Goal: Task Accomplishment & Management: Use online tool/utility

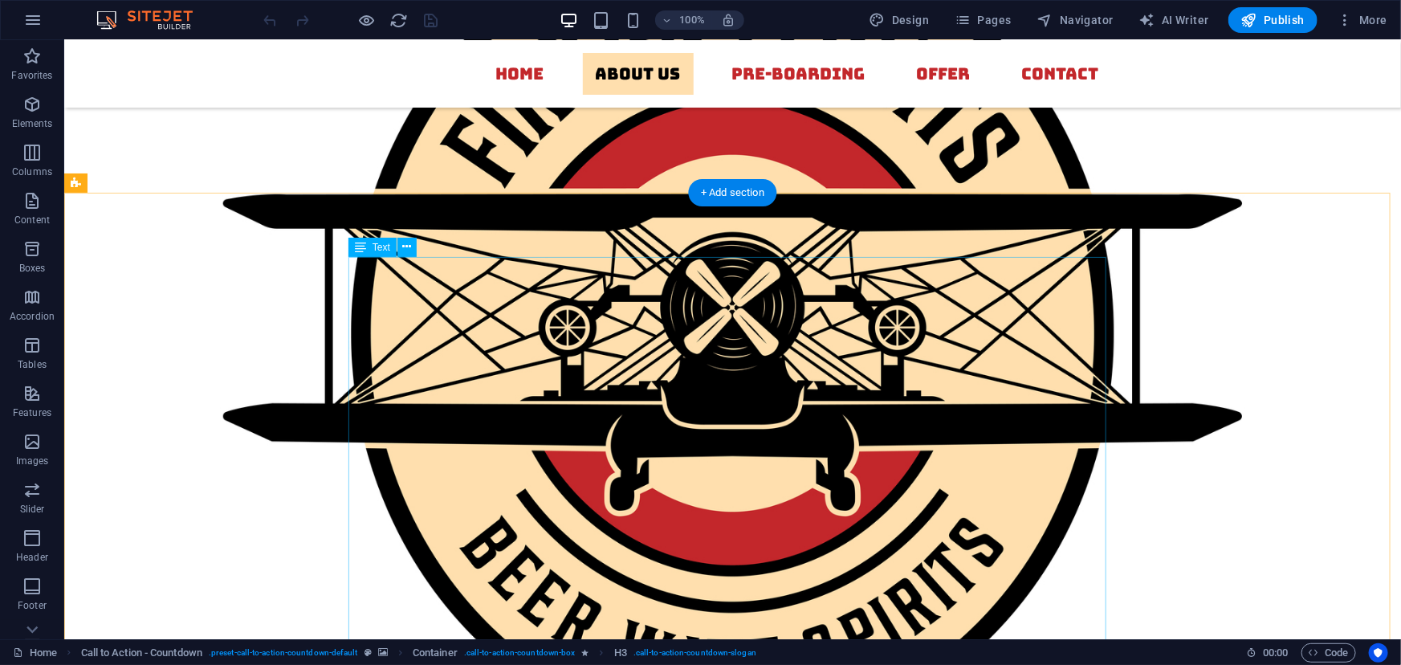
scroll to position [1151, 0]
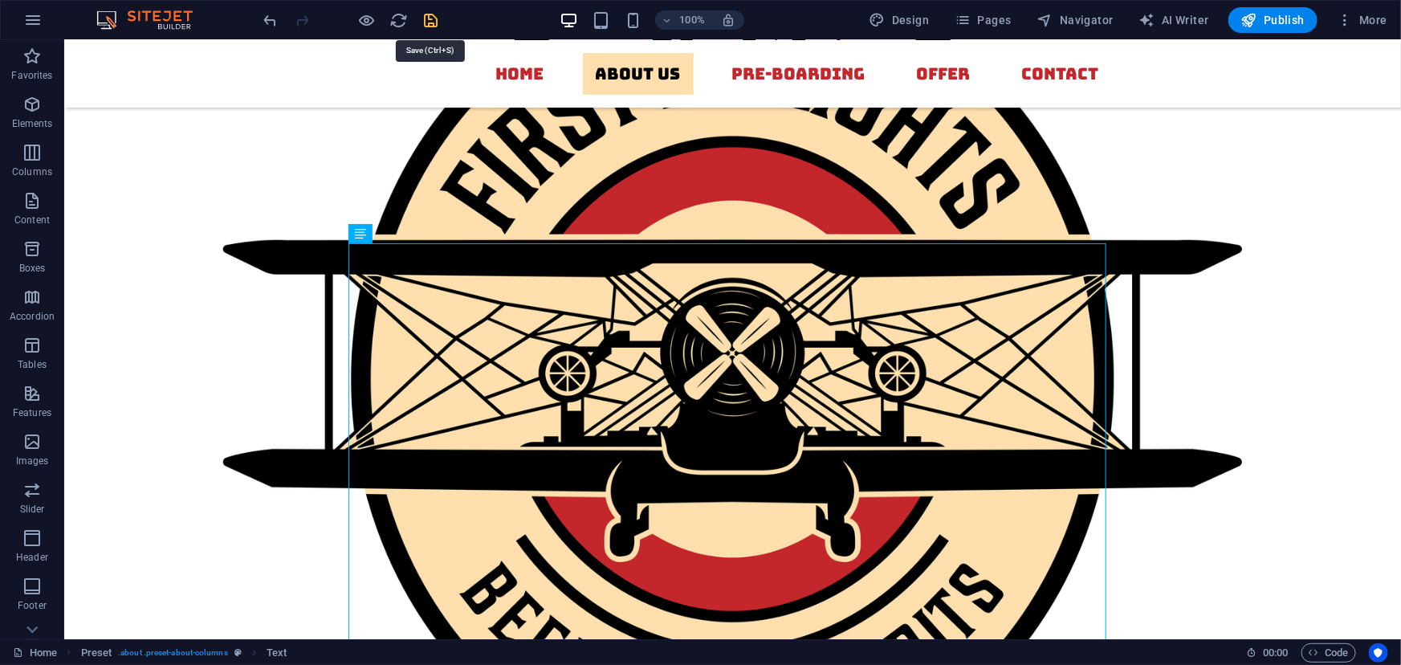
click at [435, 18] on icon "save" at bounding box center [431, 20] width 18 height 18
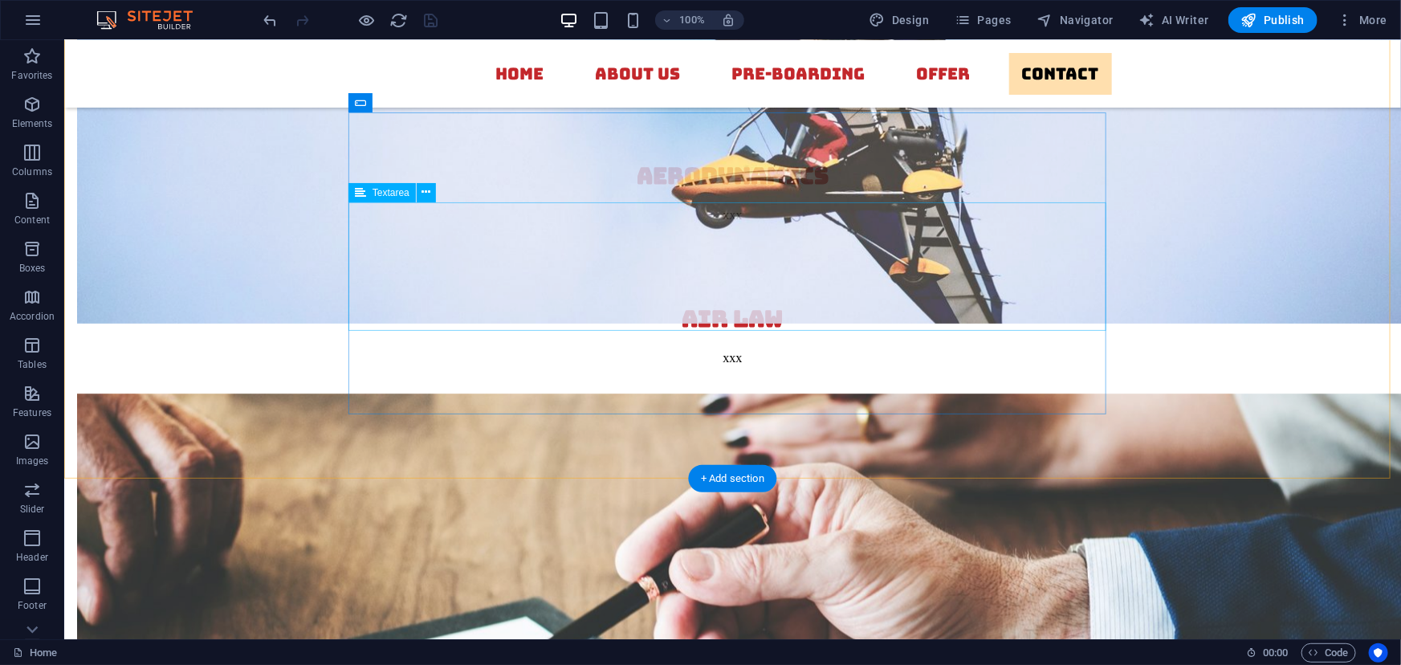
scroll to position [5366, 0]
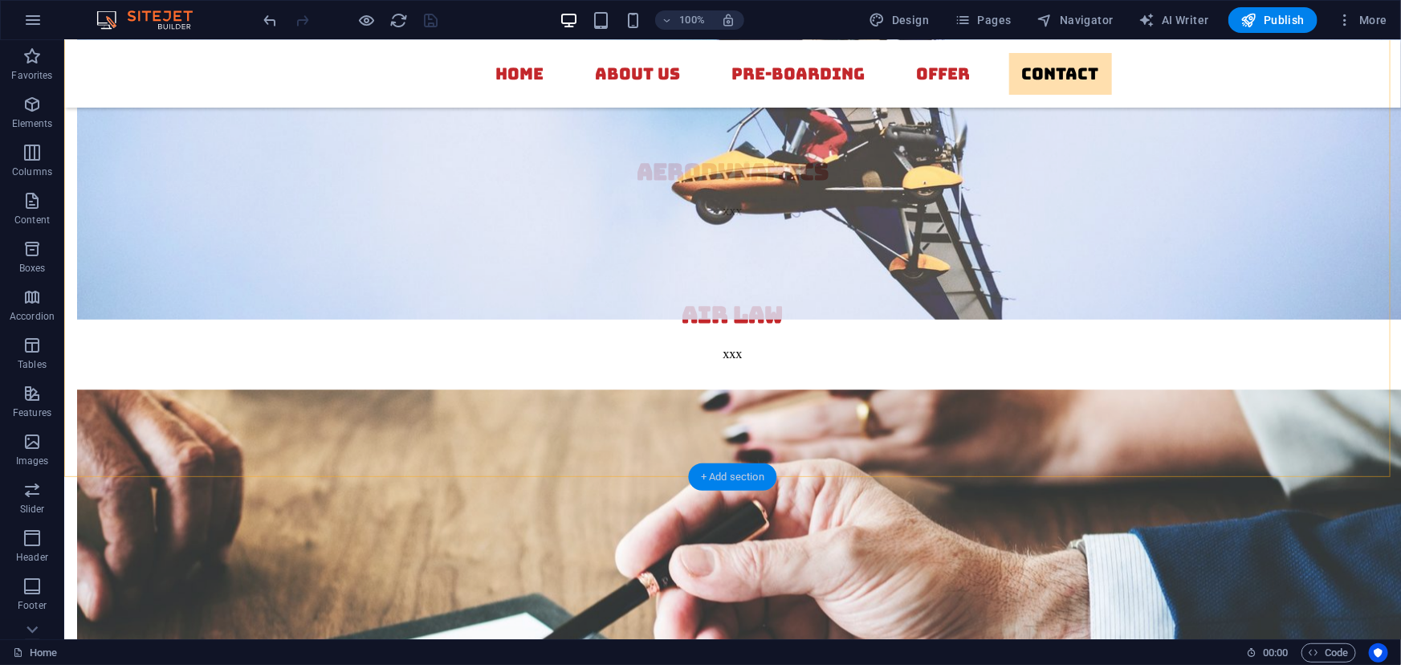
click at [719, 474] on div "+ Add section" at bounding box center [732, 476] width 89 height 27
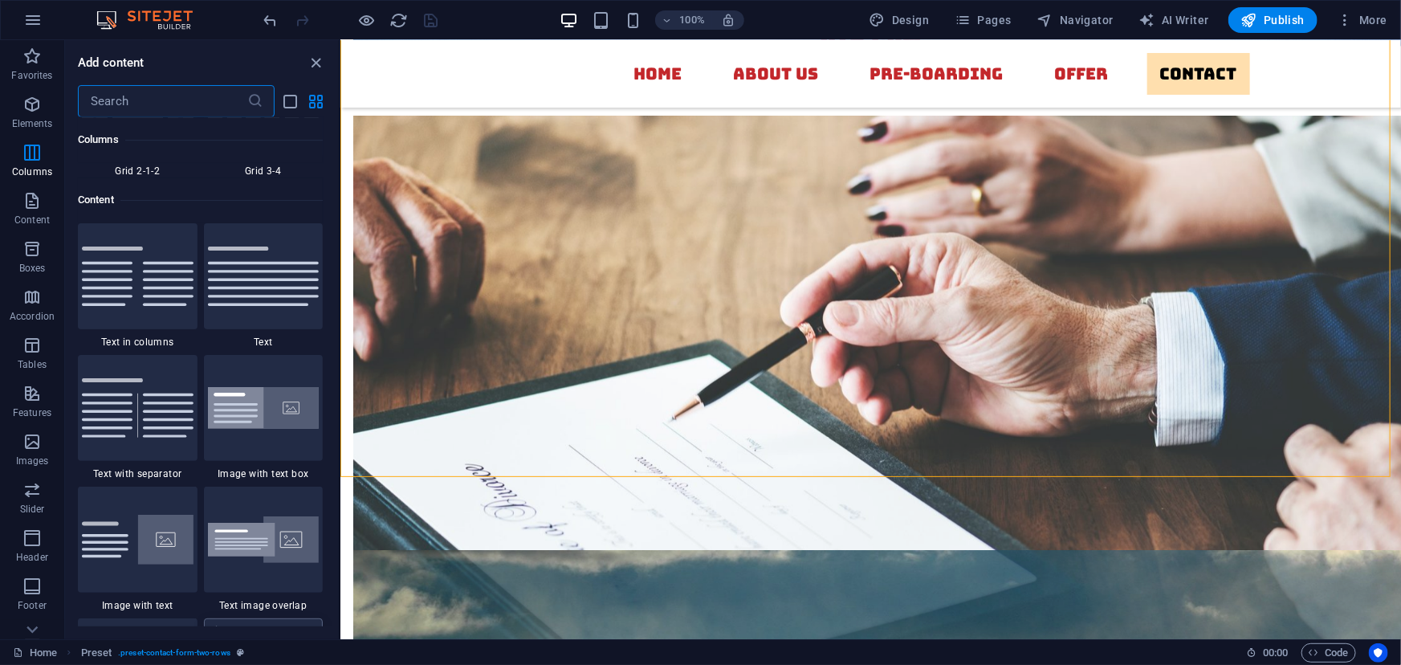
scroll to position [2748, 0]
click at [32, 241] on icon "button" at bounding box center [31, 248] width 19 height 19
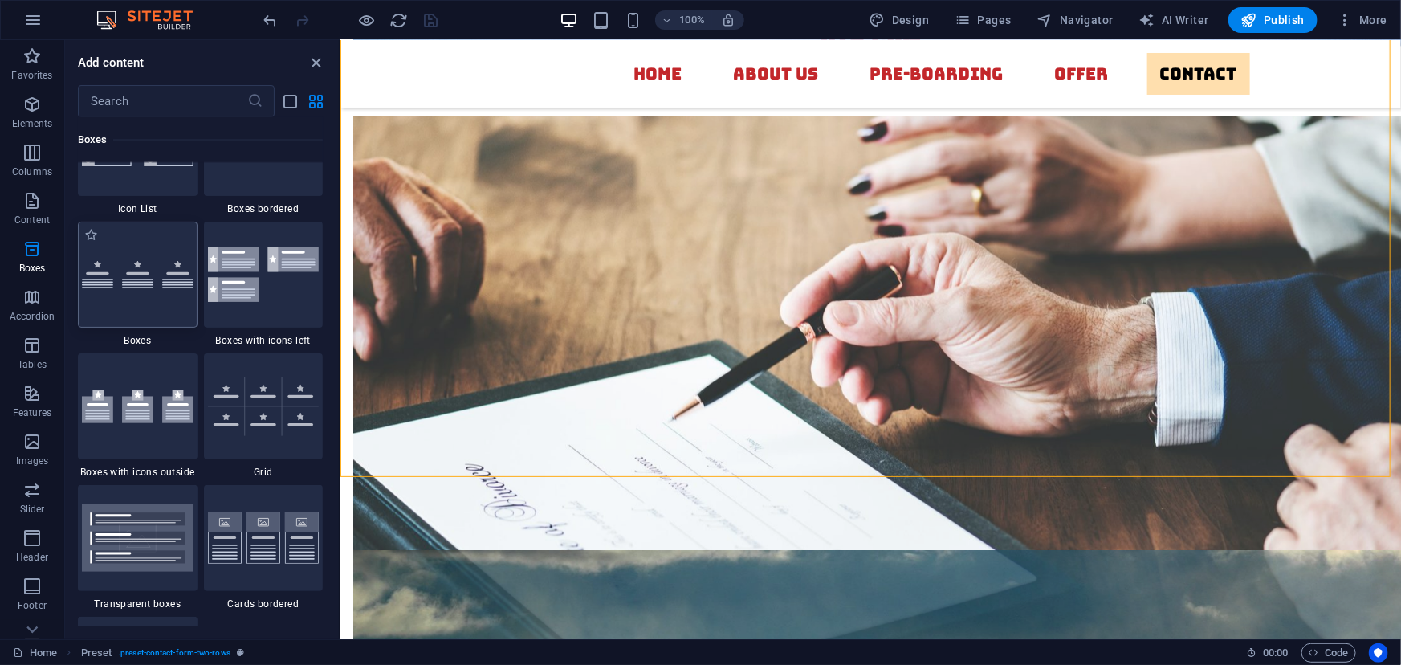
scroll to position [4496, 0]
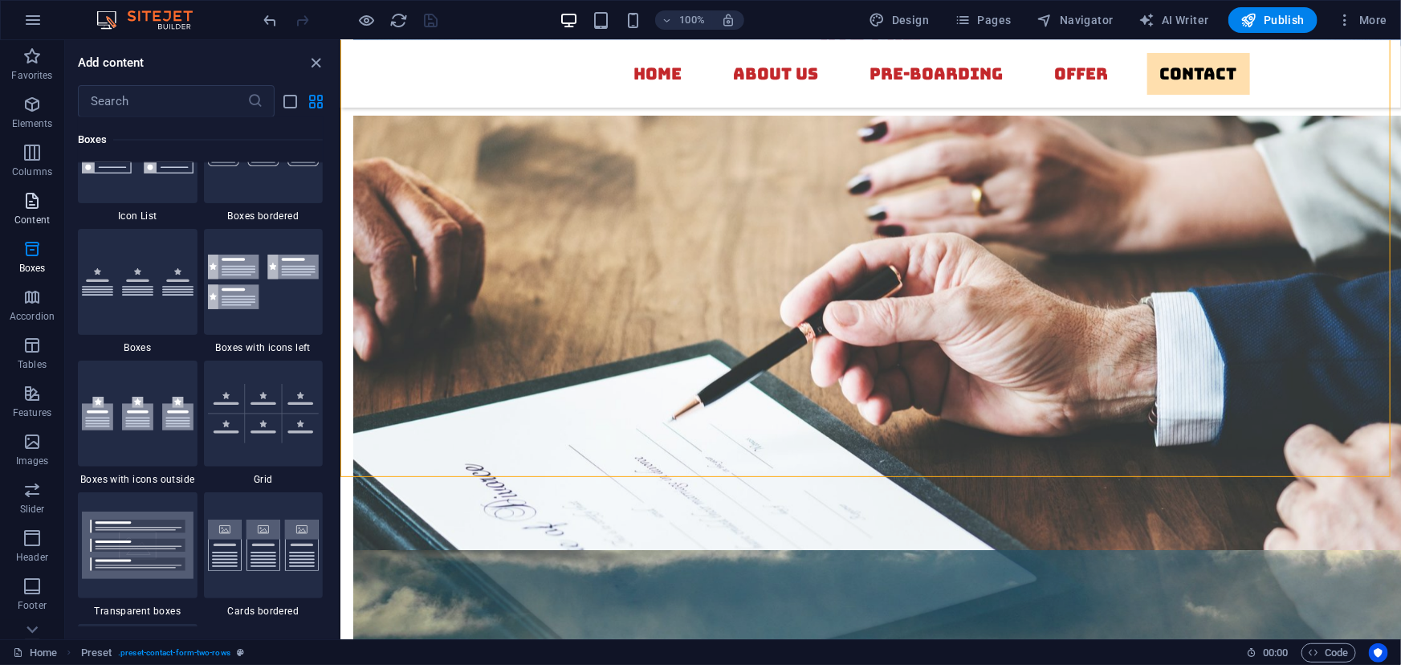
click at [37, 205] on icon "button" at bounding box center [31, 200] width 19 height 19
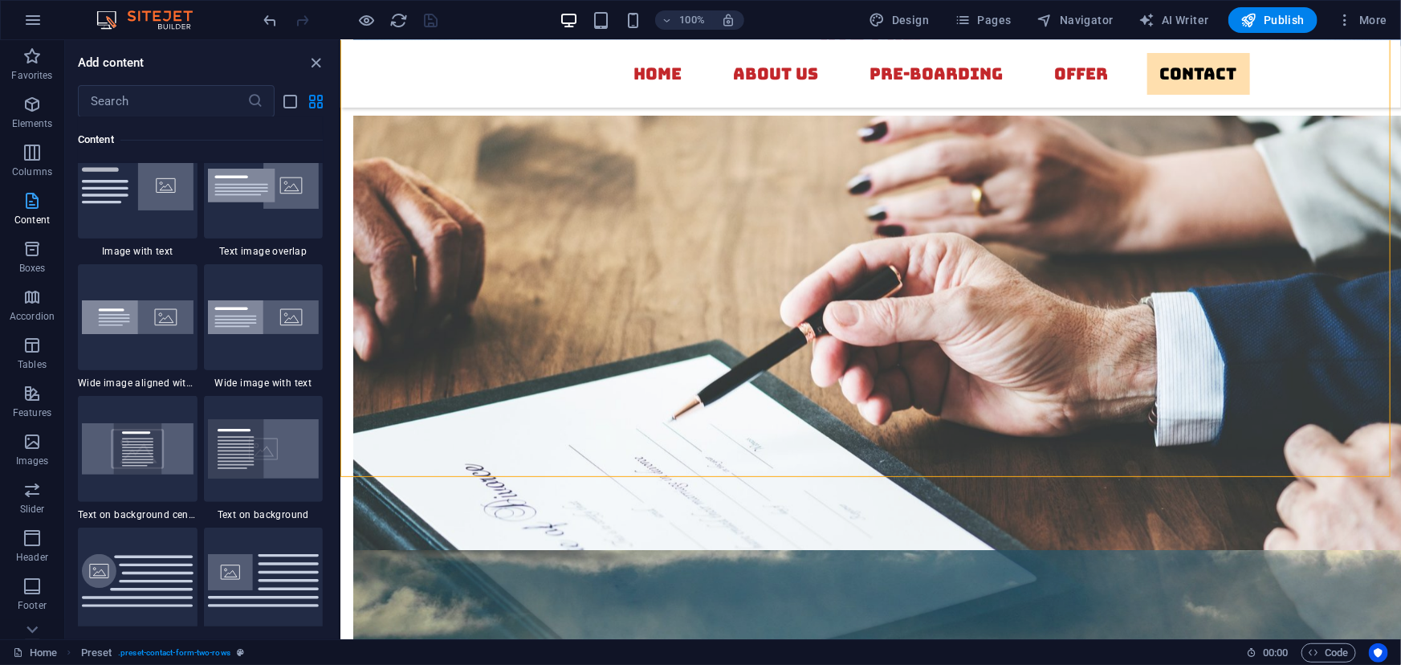
scroll to position [3093, 0]
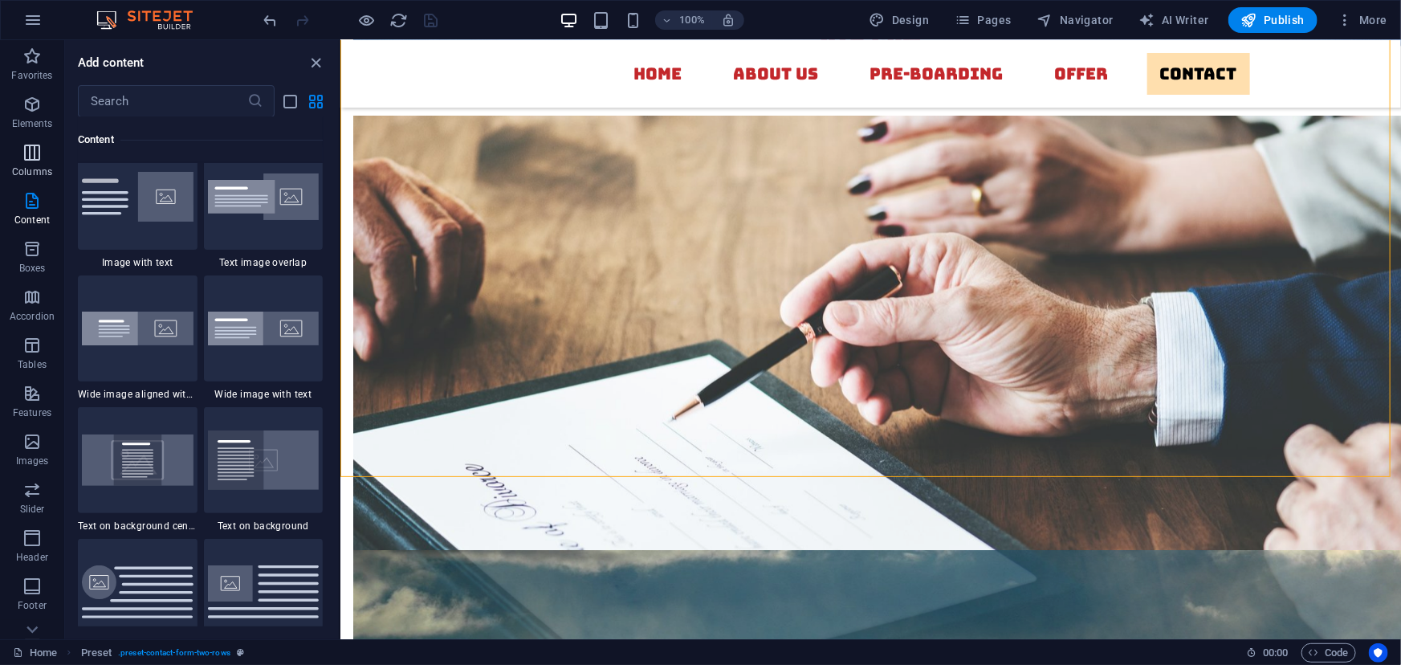
click at [30, 155] on icon "button" at bounding box center [31, 152] width 19 height 19
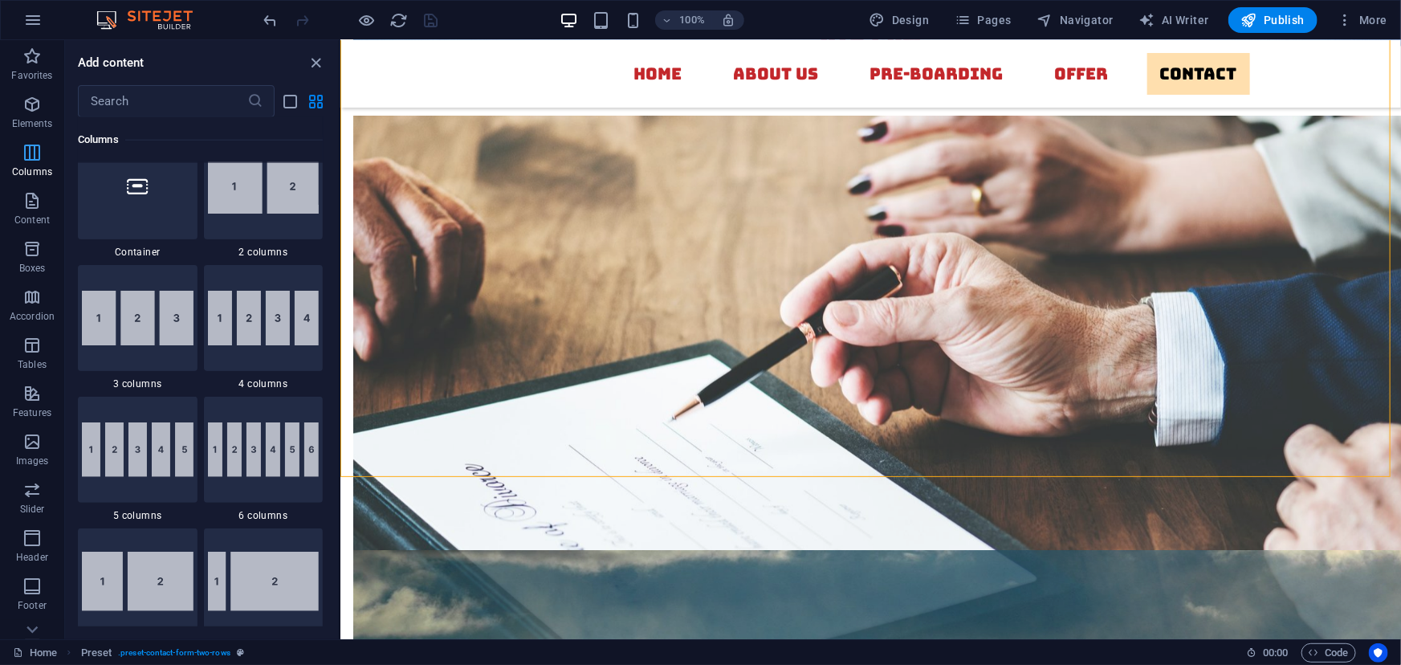
scroll to position [795, 0]
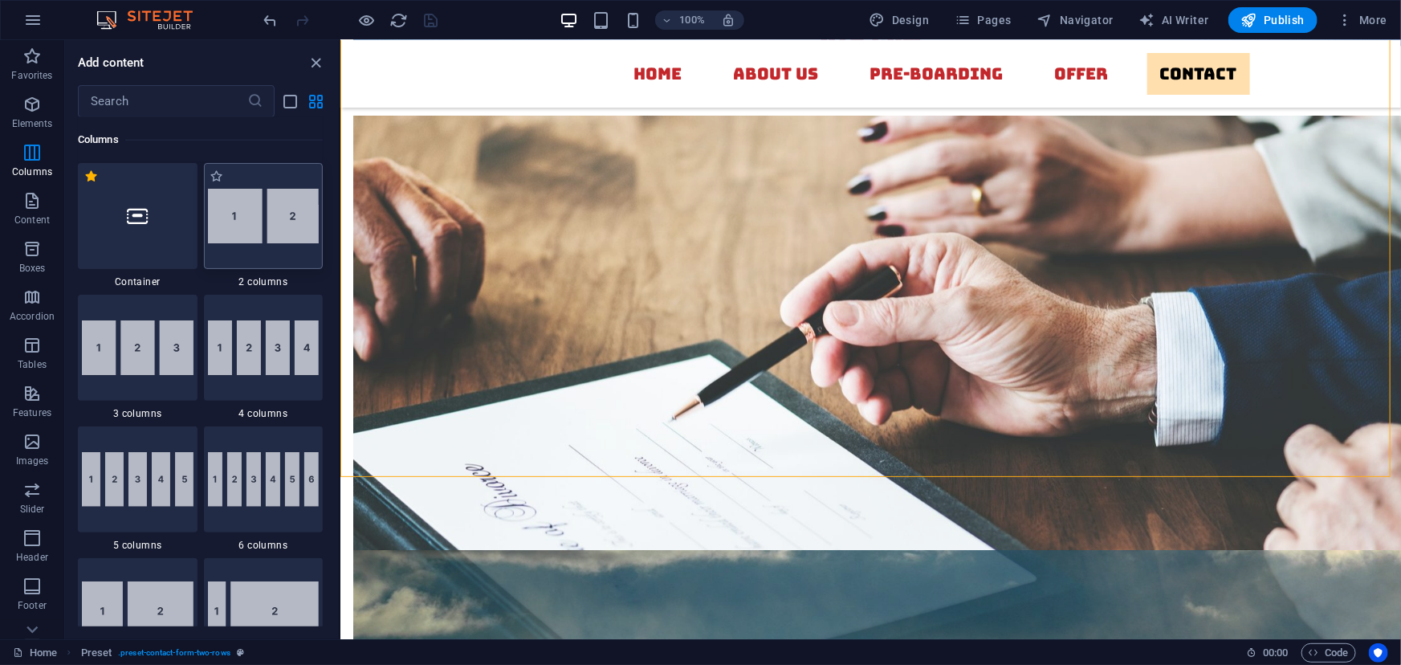
click at [256, 251] on div at bounding box center [264, 216] width 120 height 106
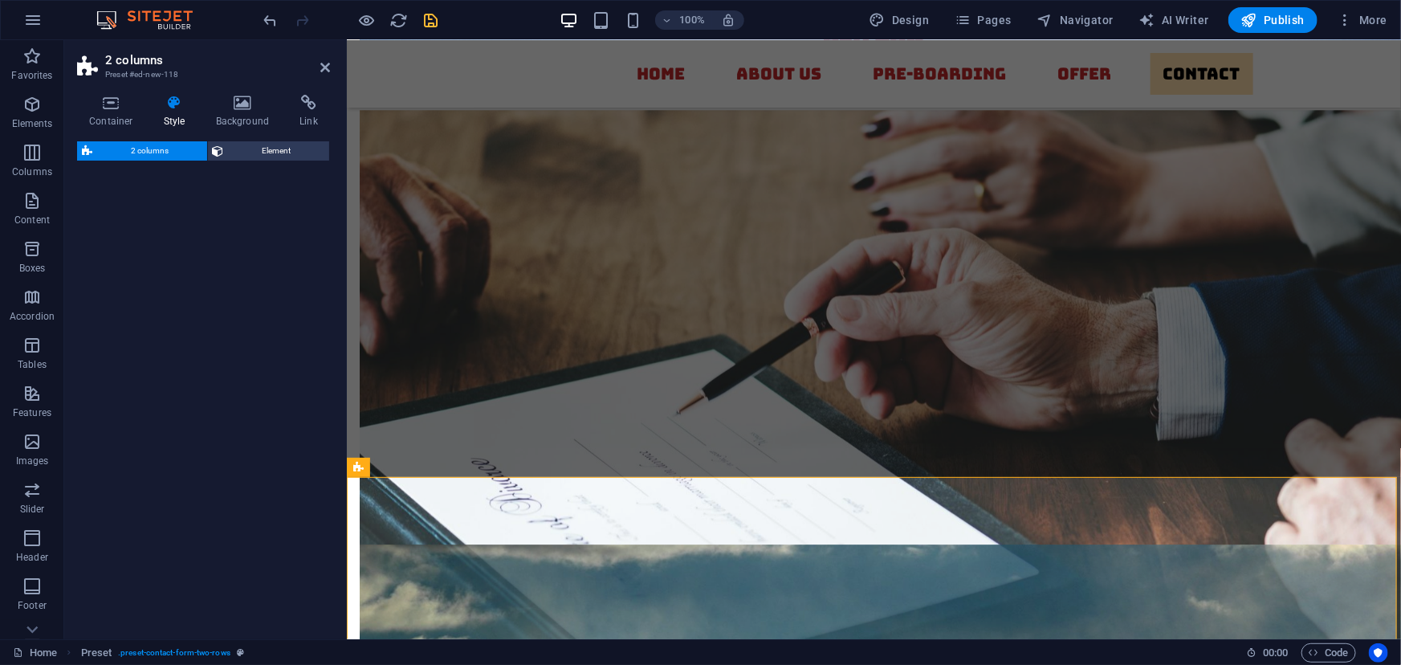
select select "rem"
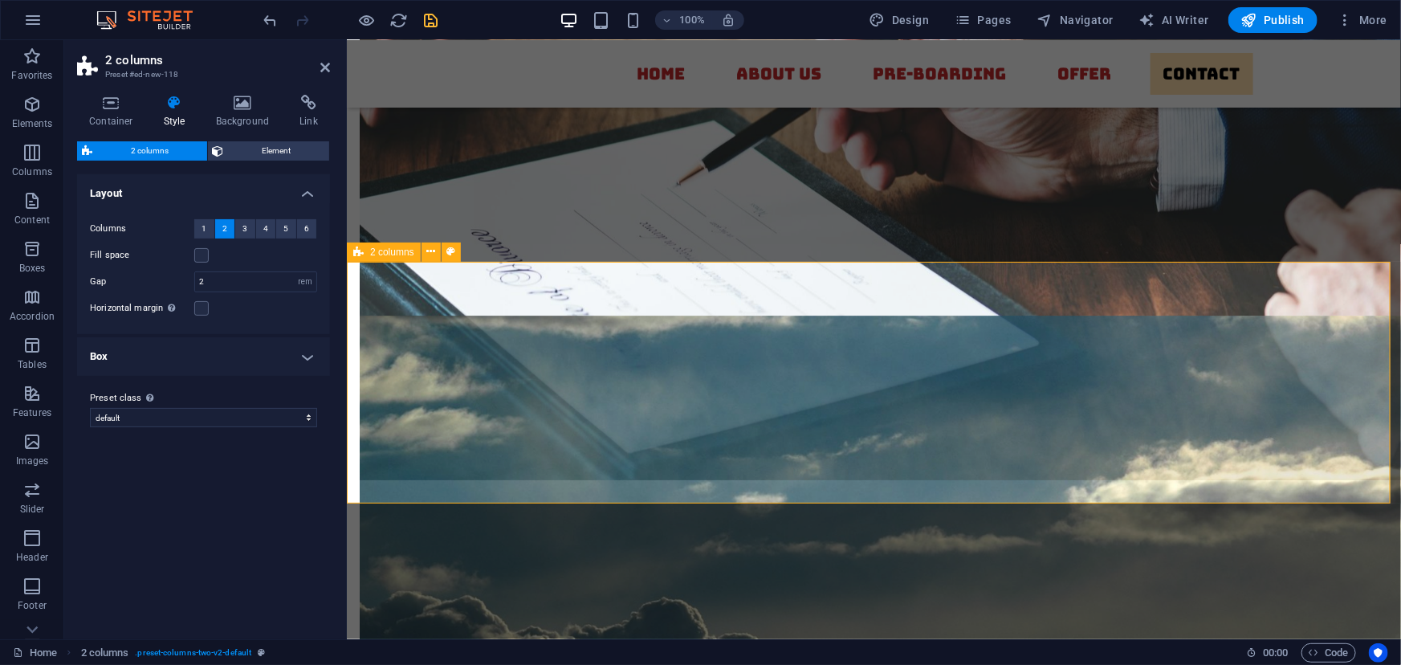
scroll to position [5596, 0]
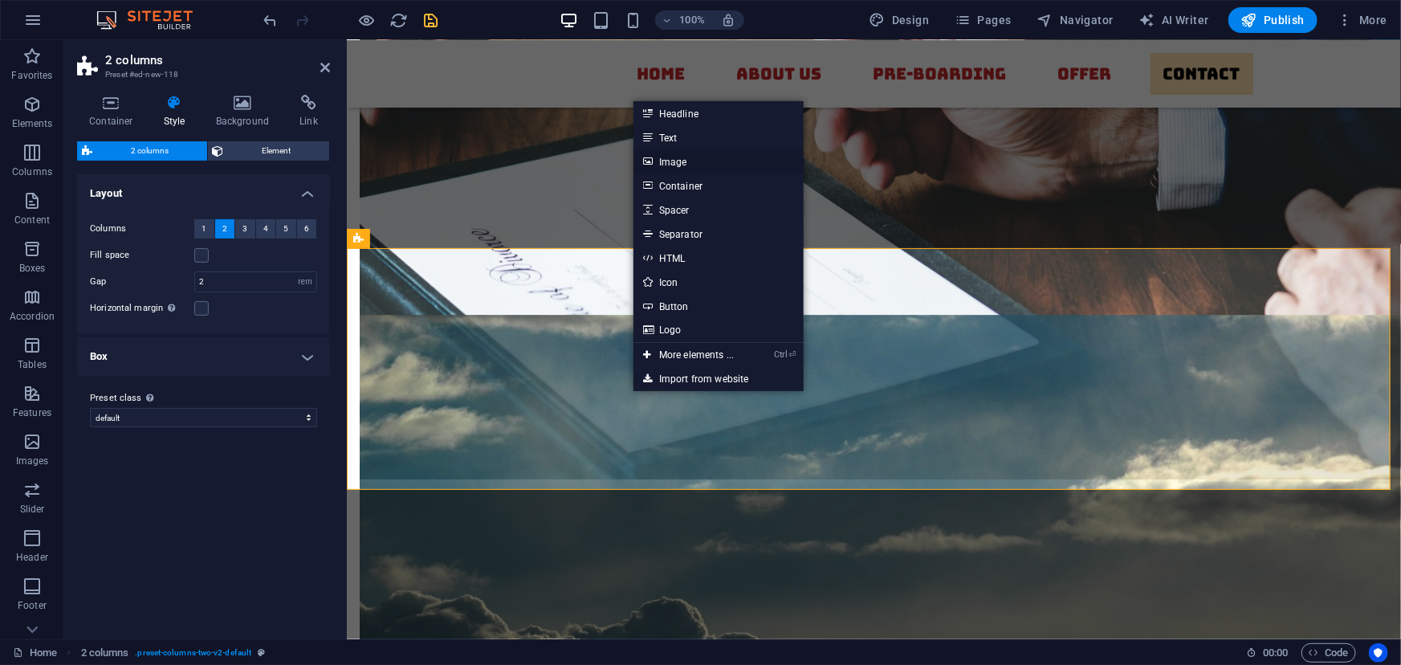
click at [676, 158] on link "Image" at bounding box center [719, 161] width 170 height 24
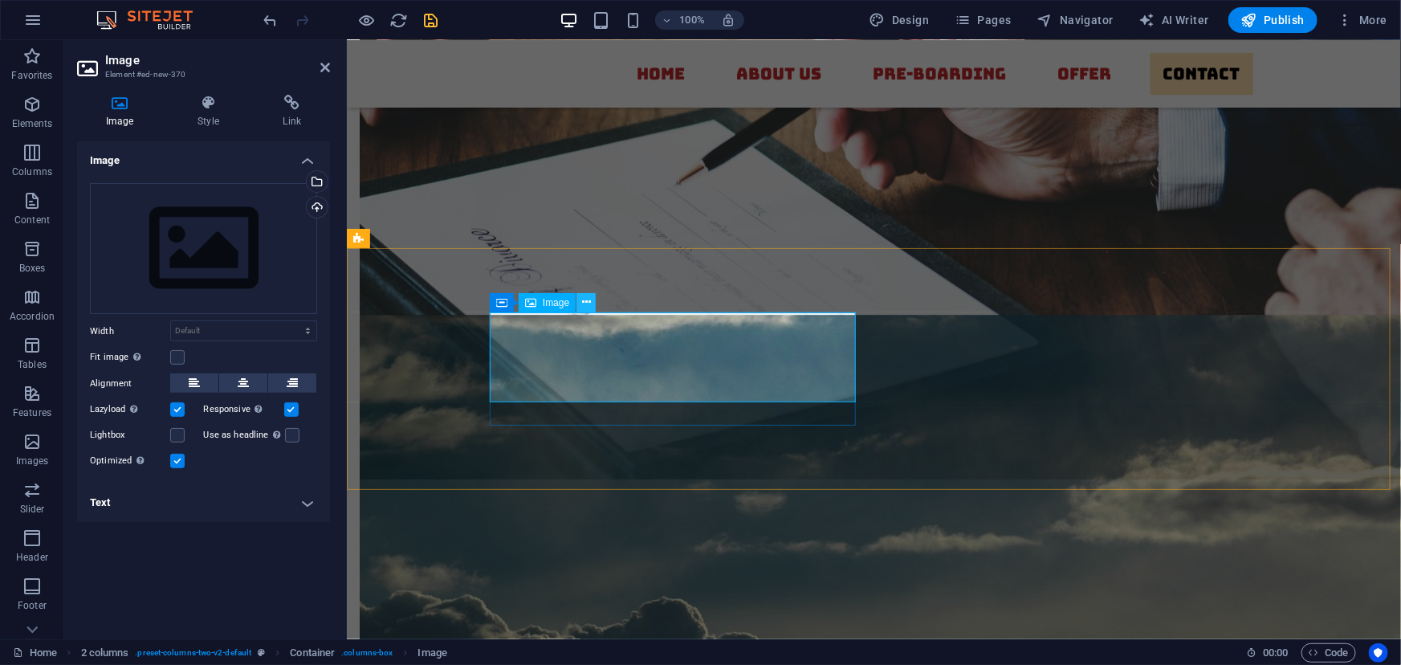
click at [585, 301] on icon at bounding box center [586, 302] width 9 height 17
click at [318, 206] on div "Upload" at bounding box center [316, 209] width 24 height 24
click at [316, 202] on div "Upload" at bounding box center [316, 209] width 24 height 24
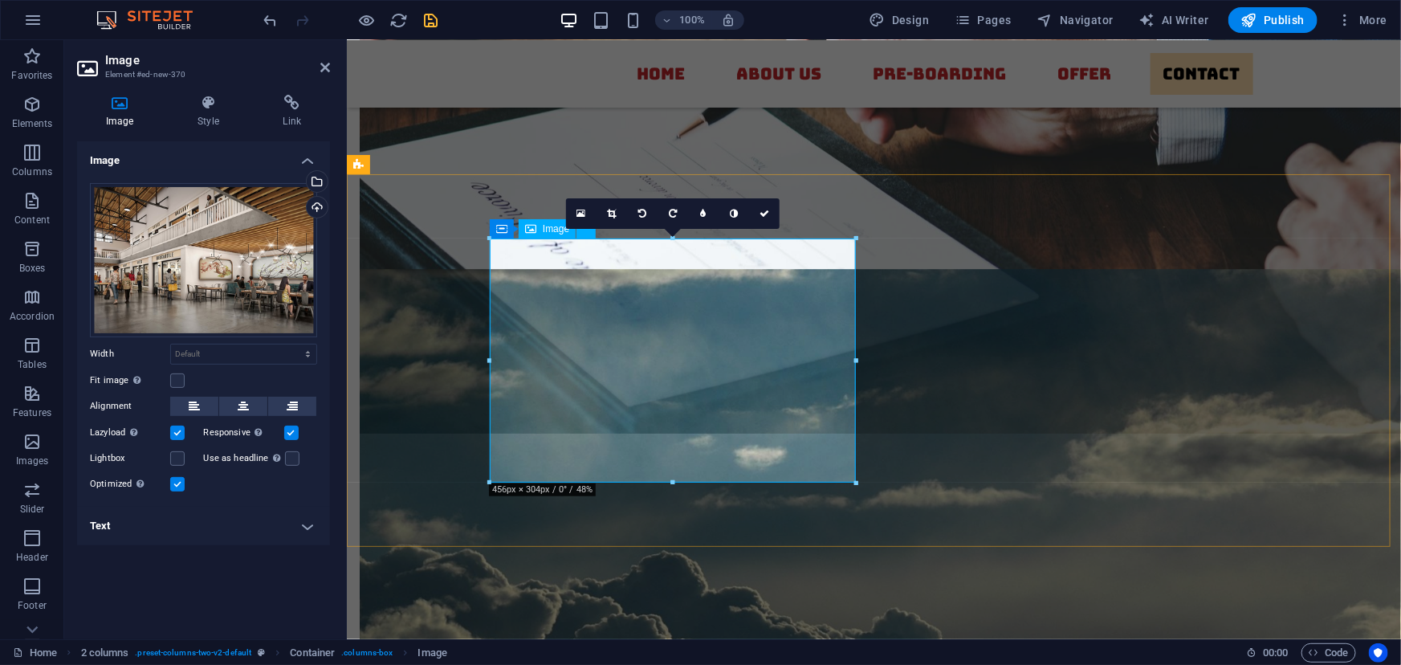
scroll to position [5672, 0]
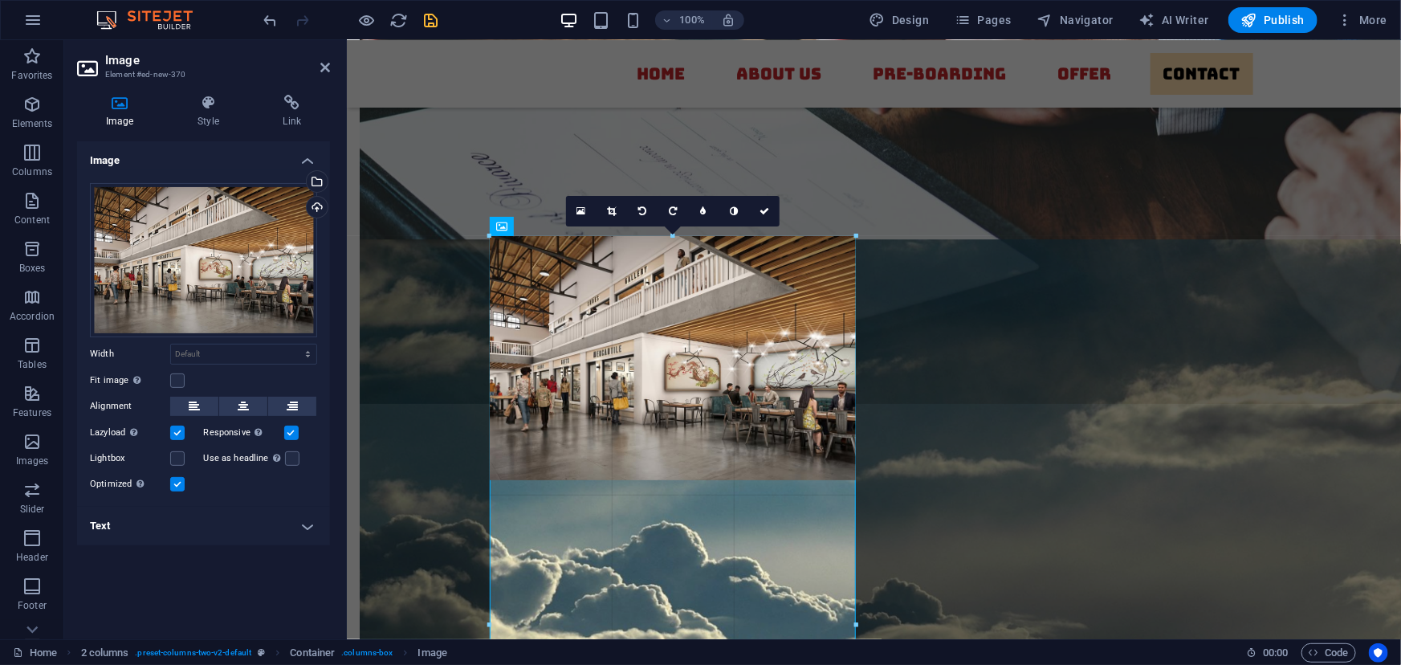
drag, startPoint x: 490, startPoint y: 237, endPoint x: 418, endPoint y: 200, distance: 81.2
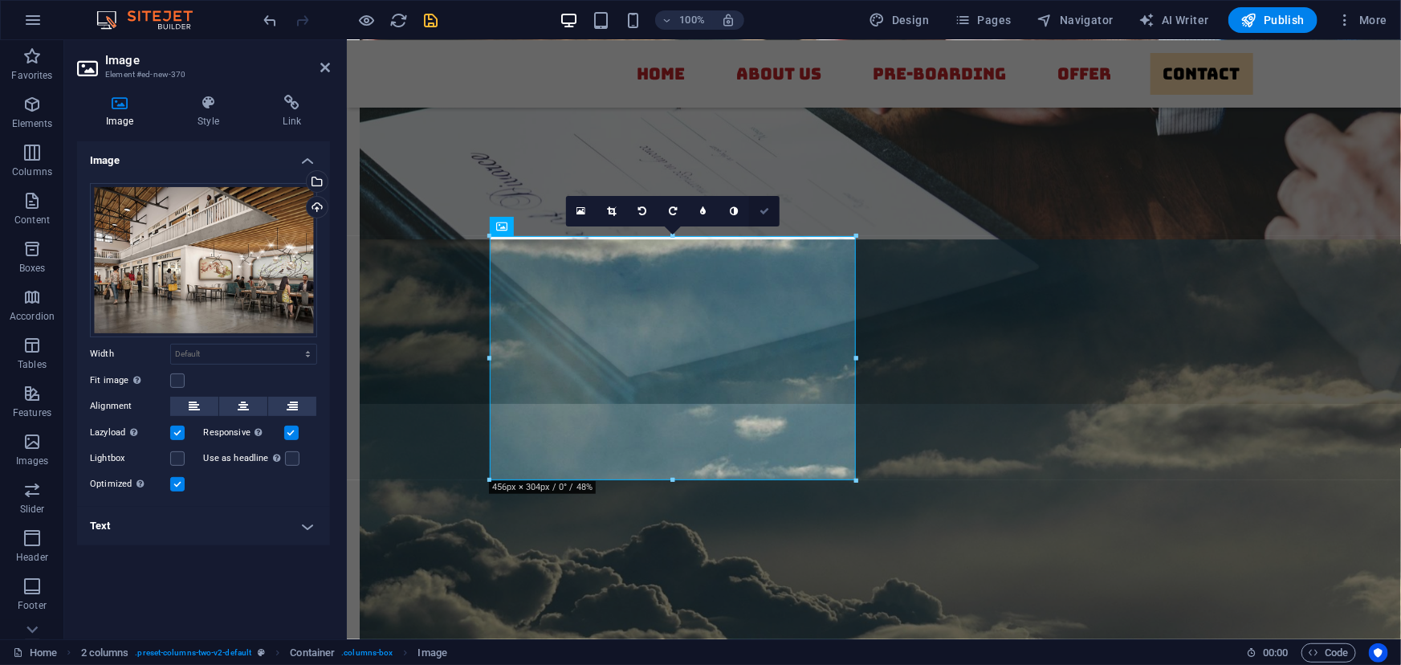
click at [765, 209] on icon at bounding box center [765, 211] width 10 height 10
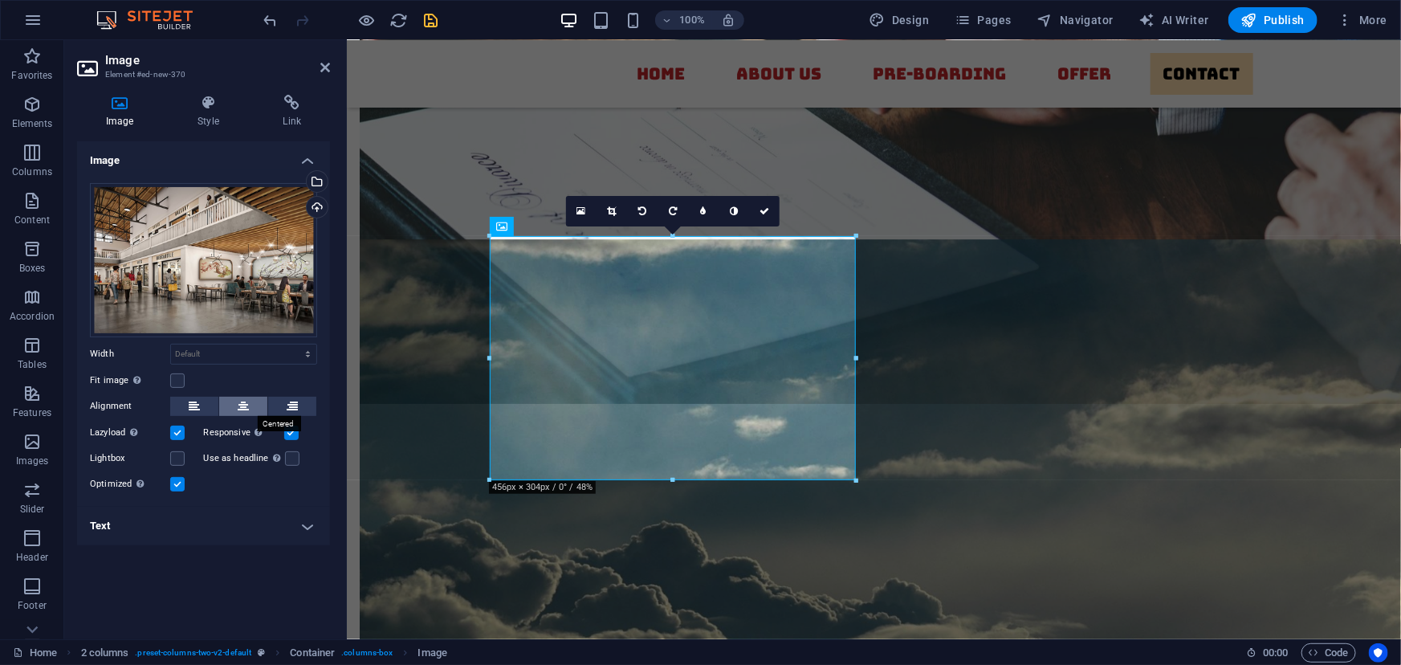
click at [244, 406] on icon at bounding box center [243, 406] width 11 height 19
click at [176, 380] on label at bounding box center [177, 380] width 14 height 14
click at [0, 0] on input "Fit image Automatically fit image to a fixed width and height" at bounding box center [0, 0] width 0 height 0
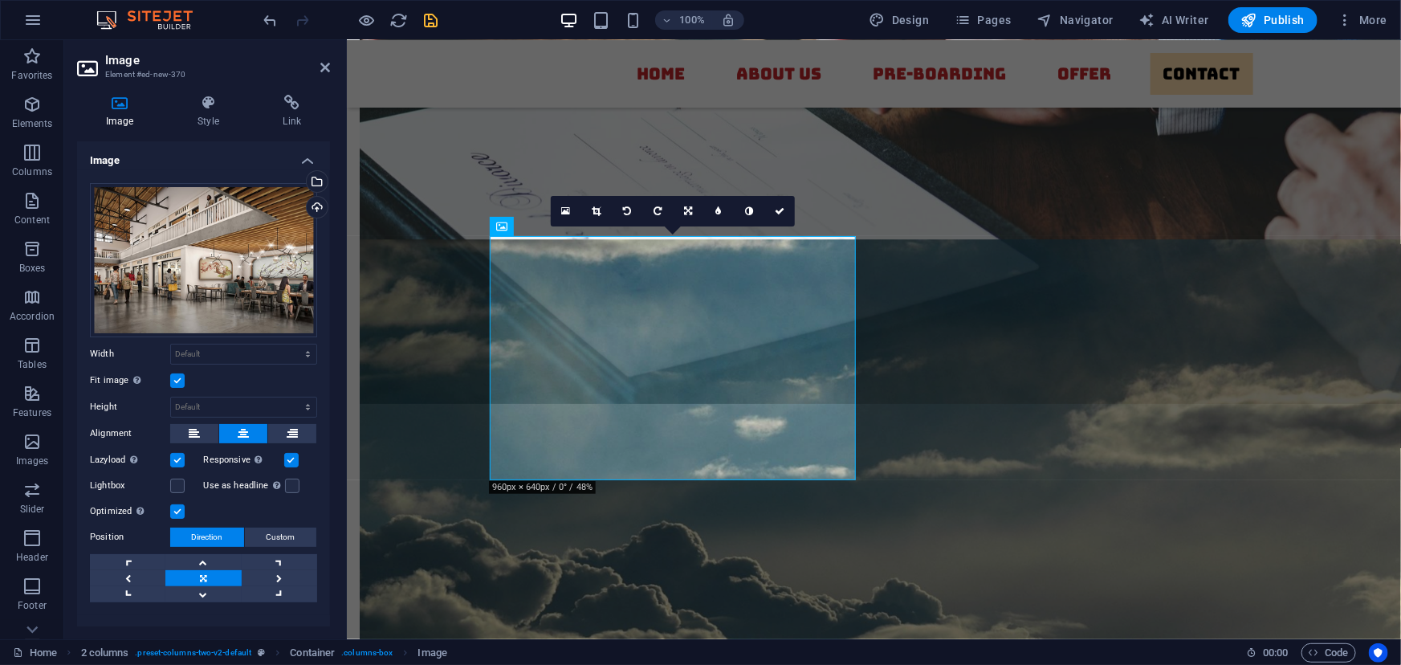
scroll to position [24, 0]
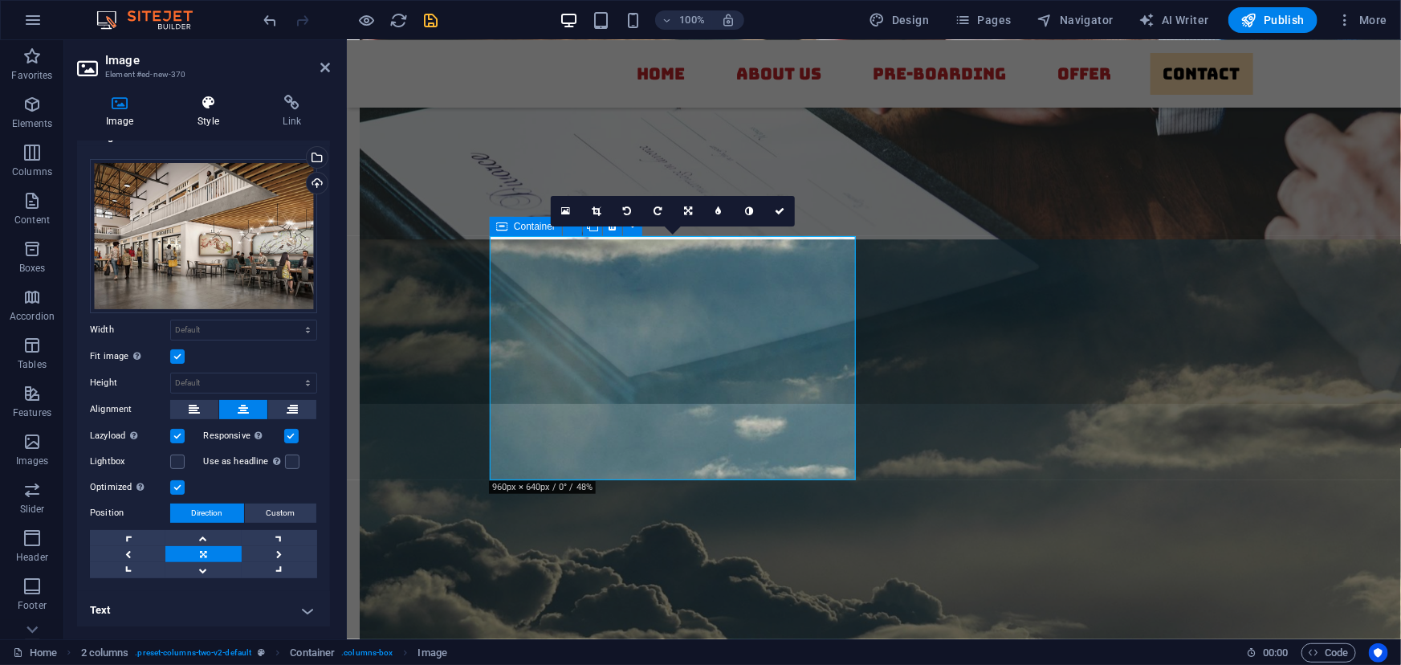
click at [202, 113] on h4 "Style" at bounding box center [211, 112] width 85 height 34
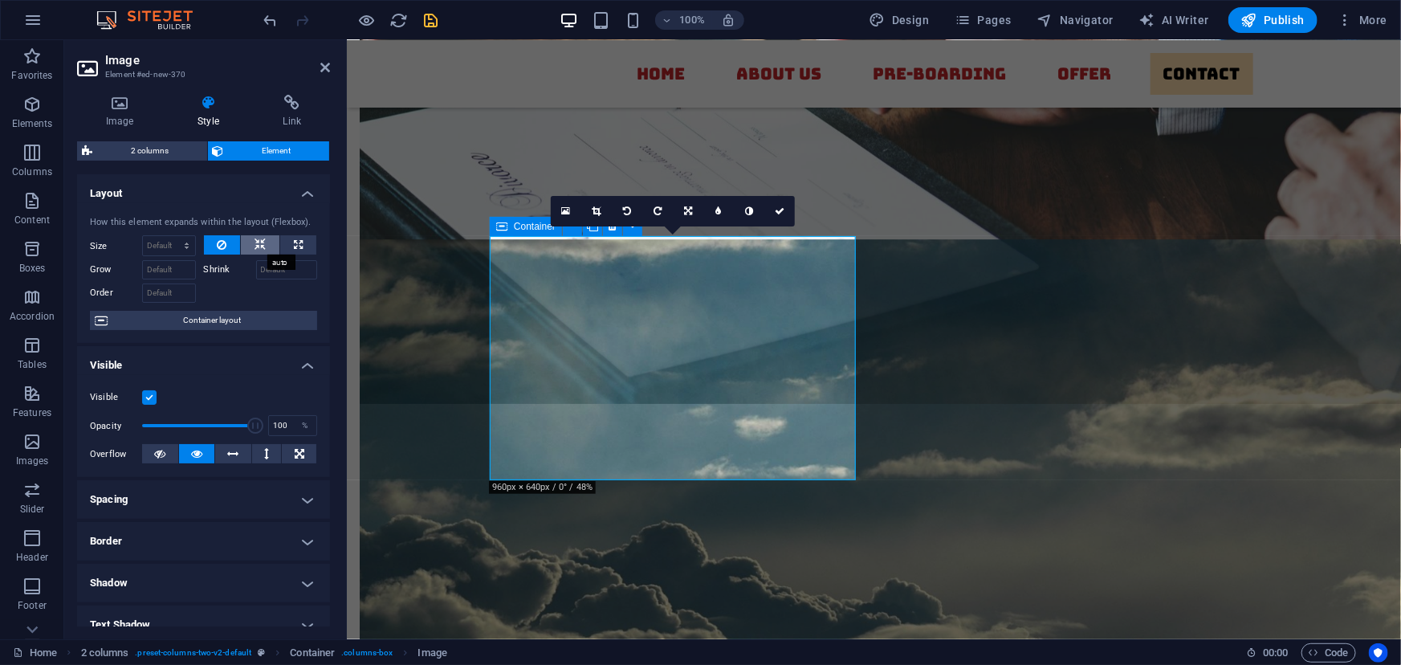
click at [258, 242] on icon at bounding box center [260, 244] width 11 height 19
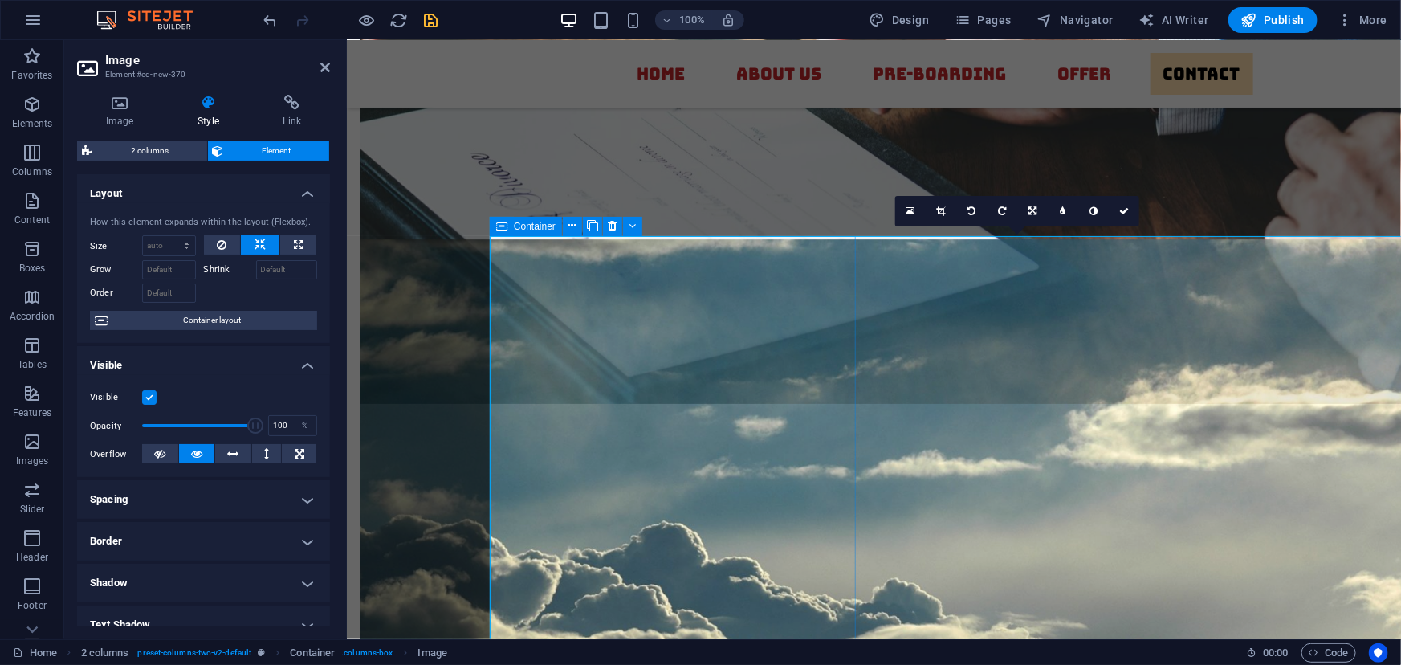
click at [258, 242] on icon at bounding box center [260, 244] width 11 height 19
click at [281, 243] on button at bounding box center [298, 244] width 36 height 19
type input "100"
select select "%"
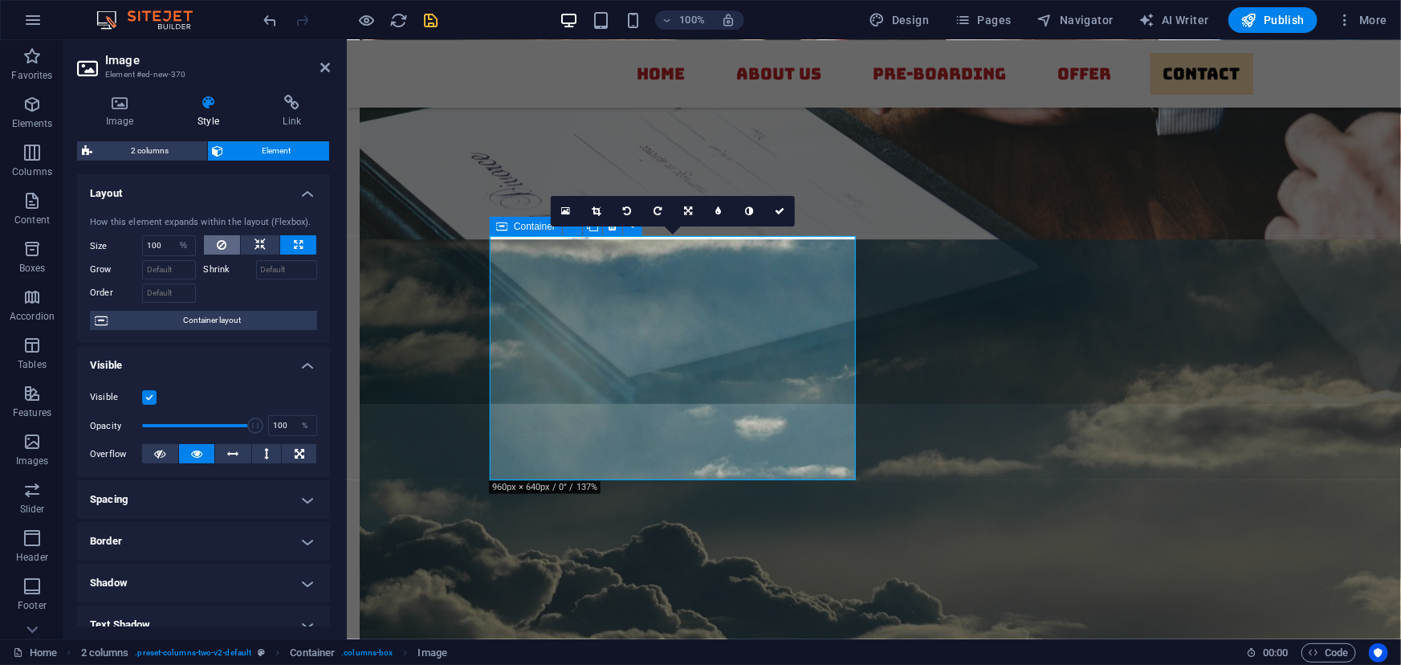
click at [222, 240] on icon at bounding box center [222, 244] width 10 height 19
select select "DISABLED_OPTION_VALUE"
click at [258, 247] on icon at bounding box center [260, 244] width 11 height 19
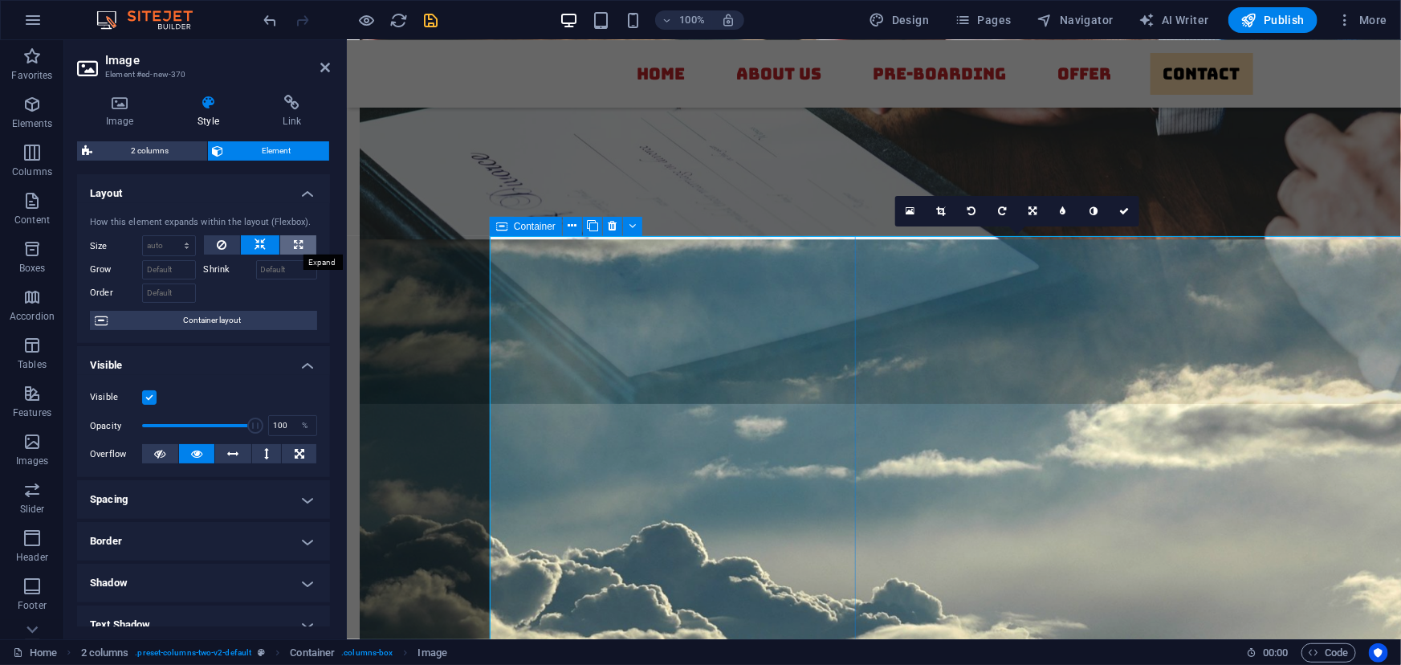
click at [294, 246] on icon at bounding box center [298, 244] width 9 height 19
type input "100"
select select "%"
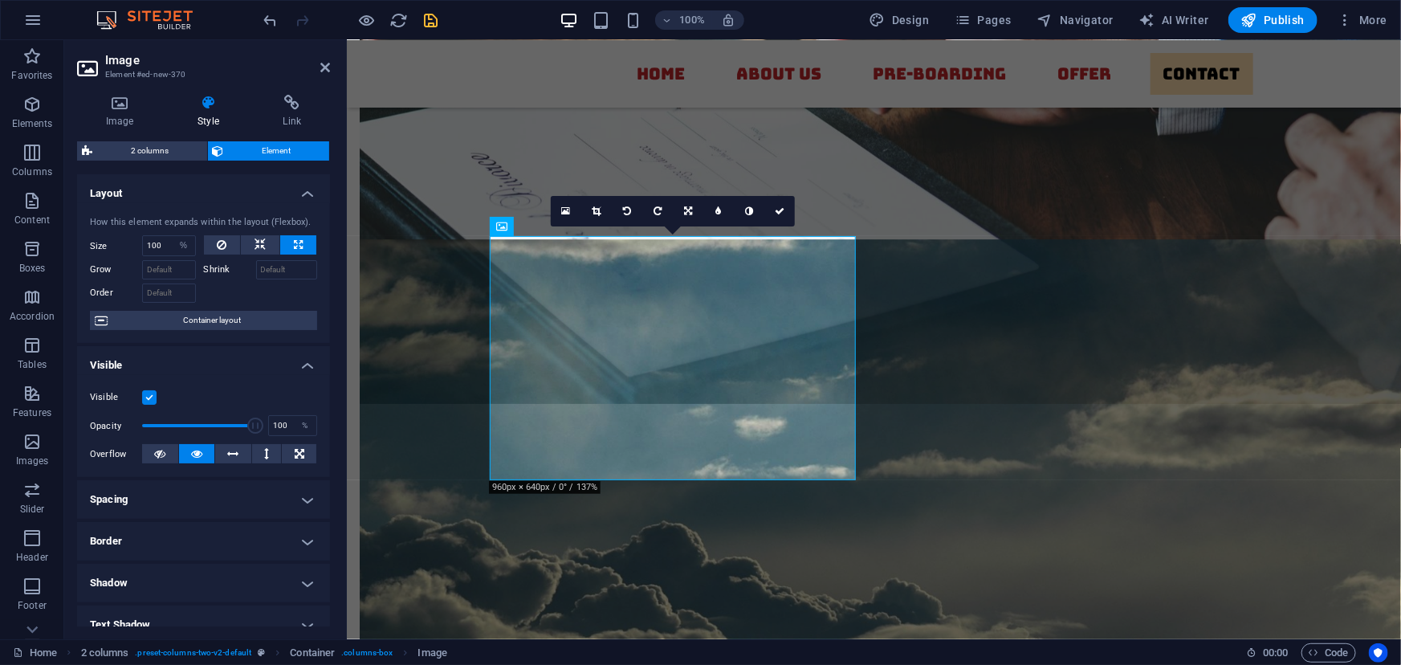
scroll to position [52, 0]
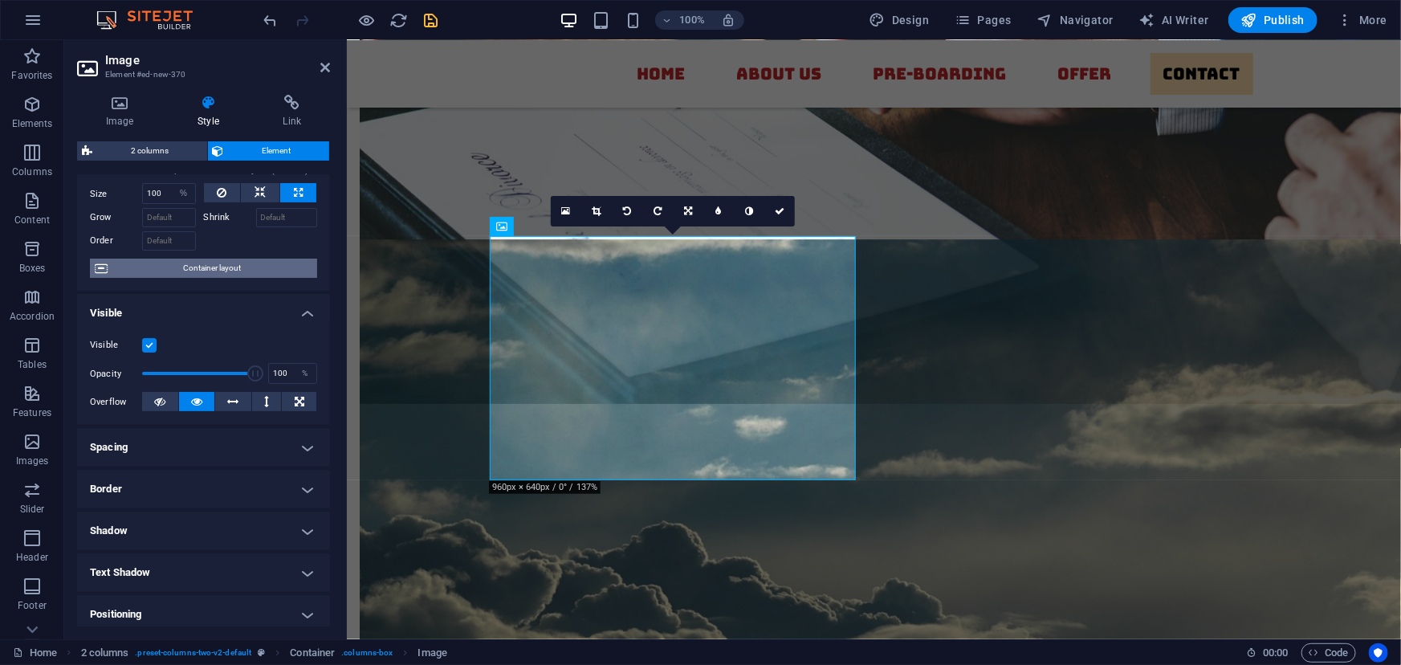
click at [218, 261] on span "Container layout" at bounding box center [212, 268] width 200 height 19
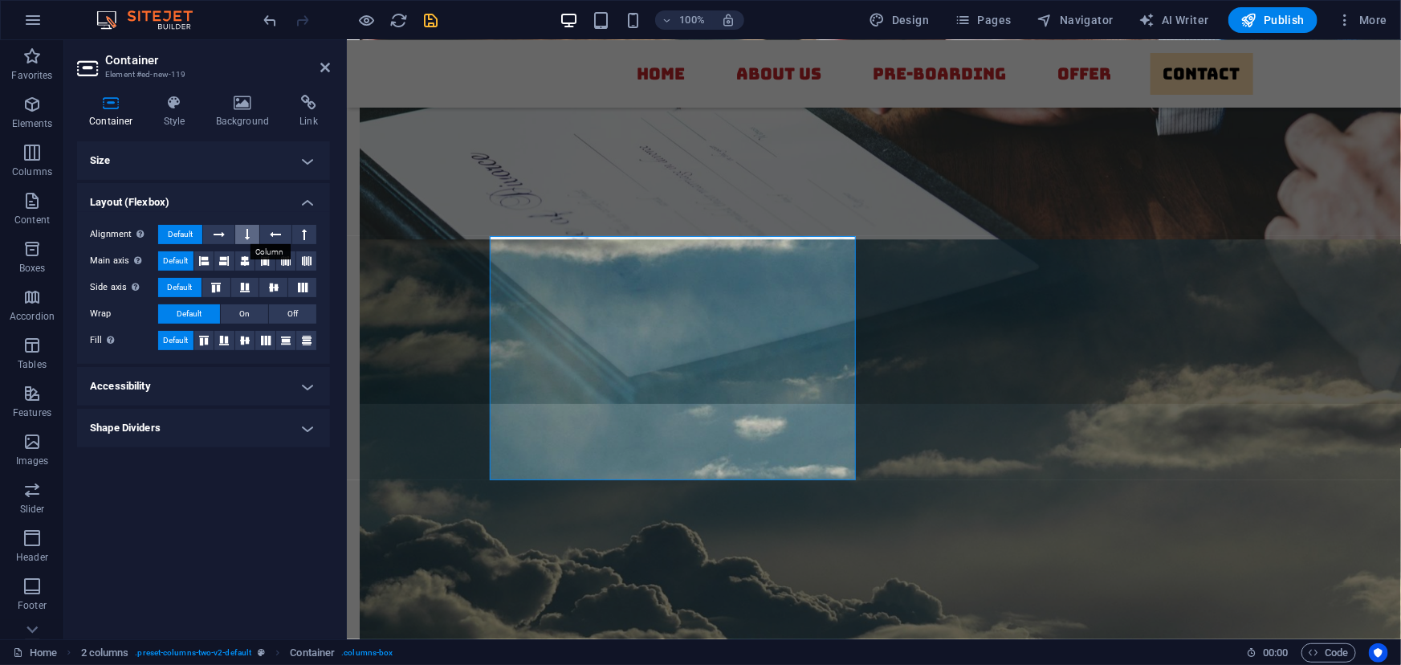
click at [247, 230] on icon at bounding box center [247, 234] width 5 height 19
click at [251, 262] on icon at bounding box center [244, 261] width 19 height 10
click at [270, 290] on icon at bounding box center [274, 287] width 10 height 19
click at [249, 340] on icon at bounding box center [244, 341] width 19 height 10
click at [236, 382] on h4 "Accessibility" at bounding box center [203, 386] width 253 height 39
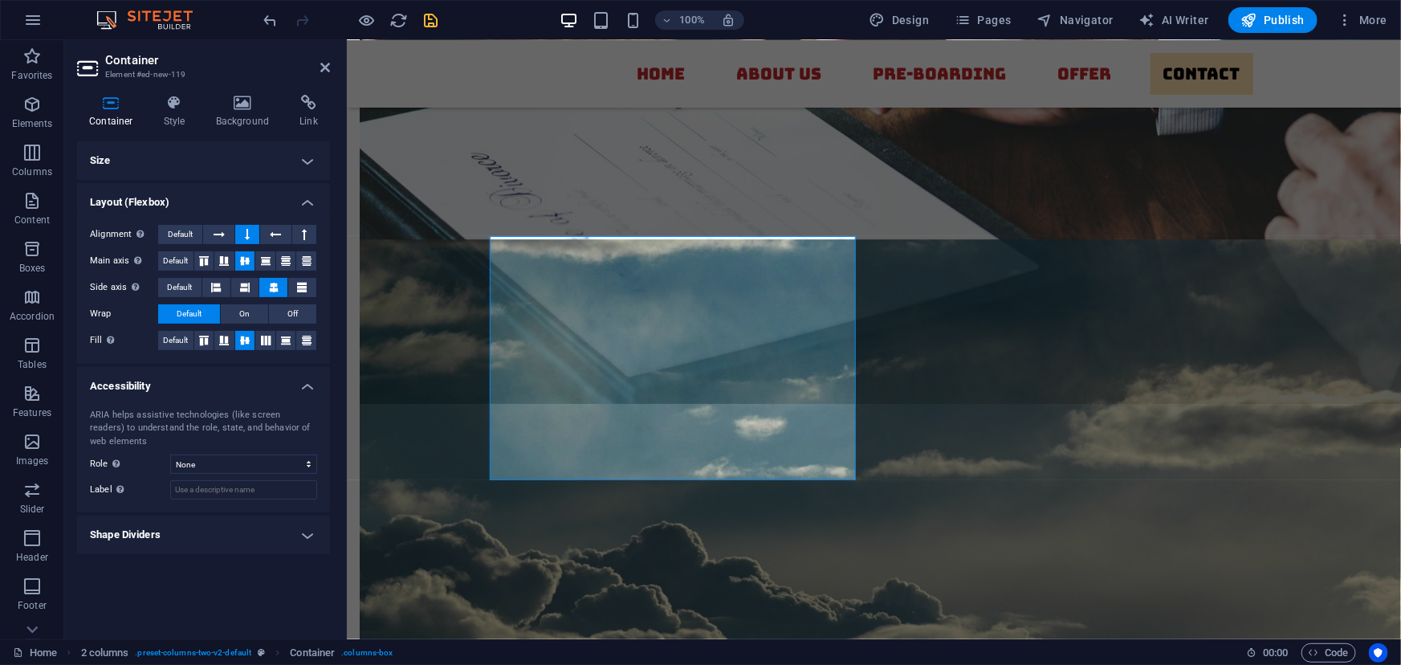
click at [221, 532] on h4 "Shape Dividers" at bounding box center [203, 535] width 253 height 39
click at [169, 112] on h4 "Style" at bounding box center [178, 112] width 52 height 34
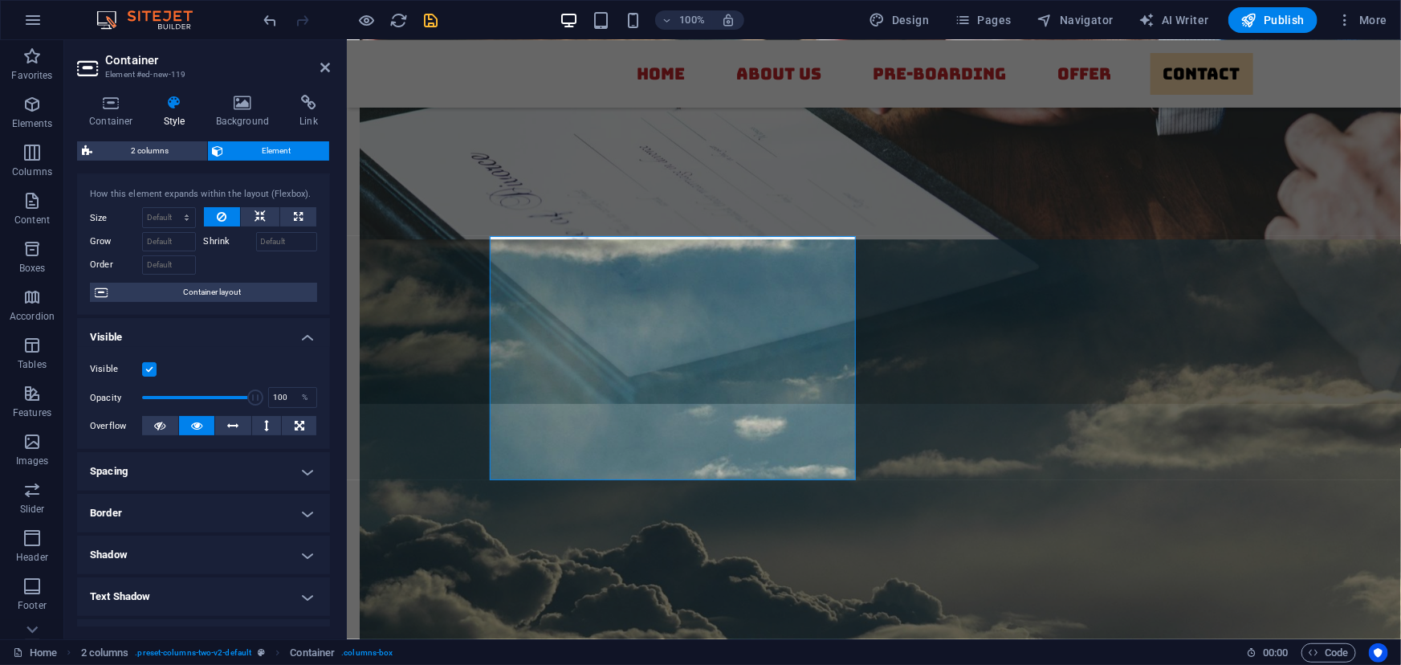
scroll to position [25, 0]
click at [177, 219] on select "Default auto px % 1/1 1/2 1/3 1/4 1/5 1/6 1/7 1/8 1/9 1/10" at bounding box center [169, 220] width 52 height 19
click at [143, 211] on select "Default auto px % 1/1 1/2 1/3 1/4 1/5 1/6 1/7 1/8 1/9 1/10" at bounding box center [169, 220] width 52 height 19
select select "DISABLED_OPTION_VALUE"
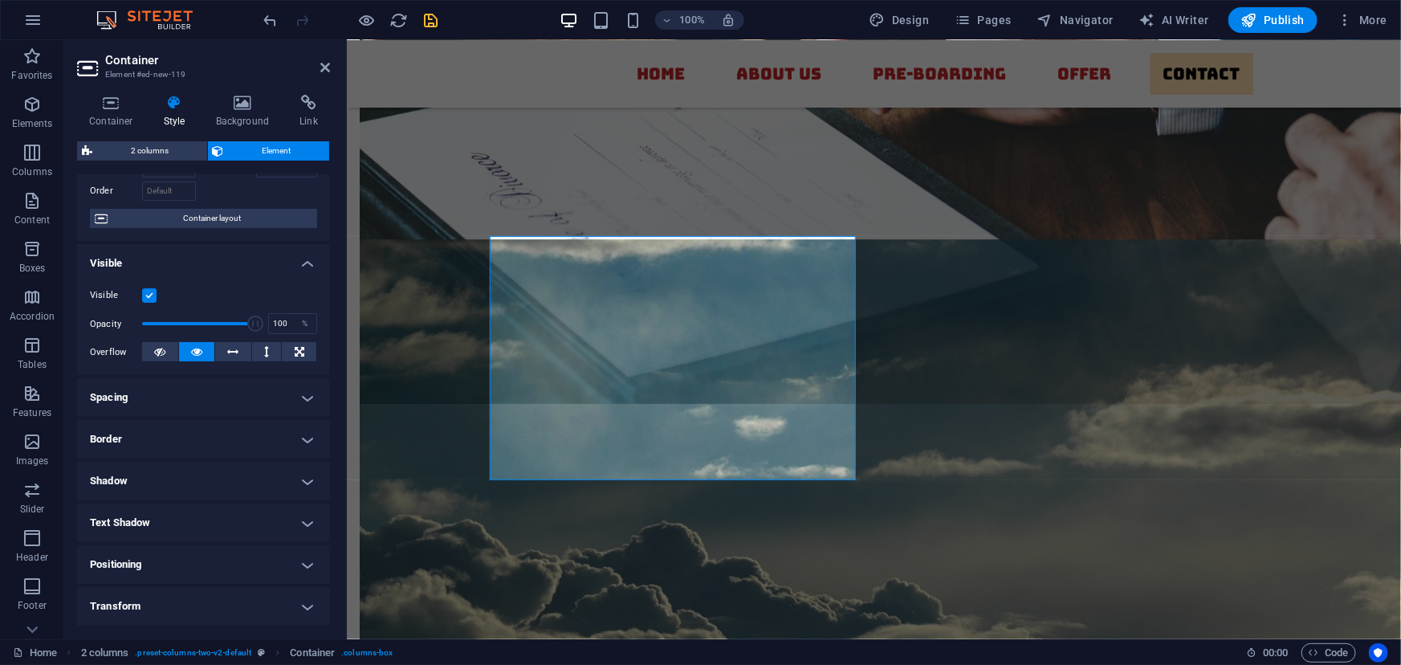
scroll to position [103, 0]
click at [204, 402] on h4 "Spacing" at bounding box center [203, 396] width 253 height 39
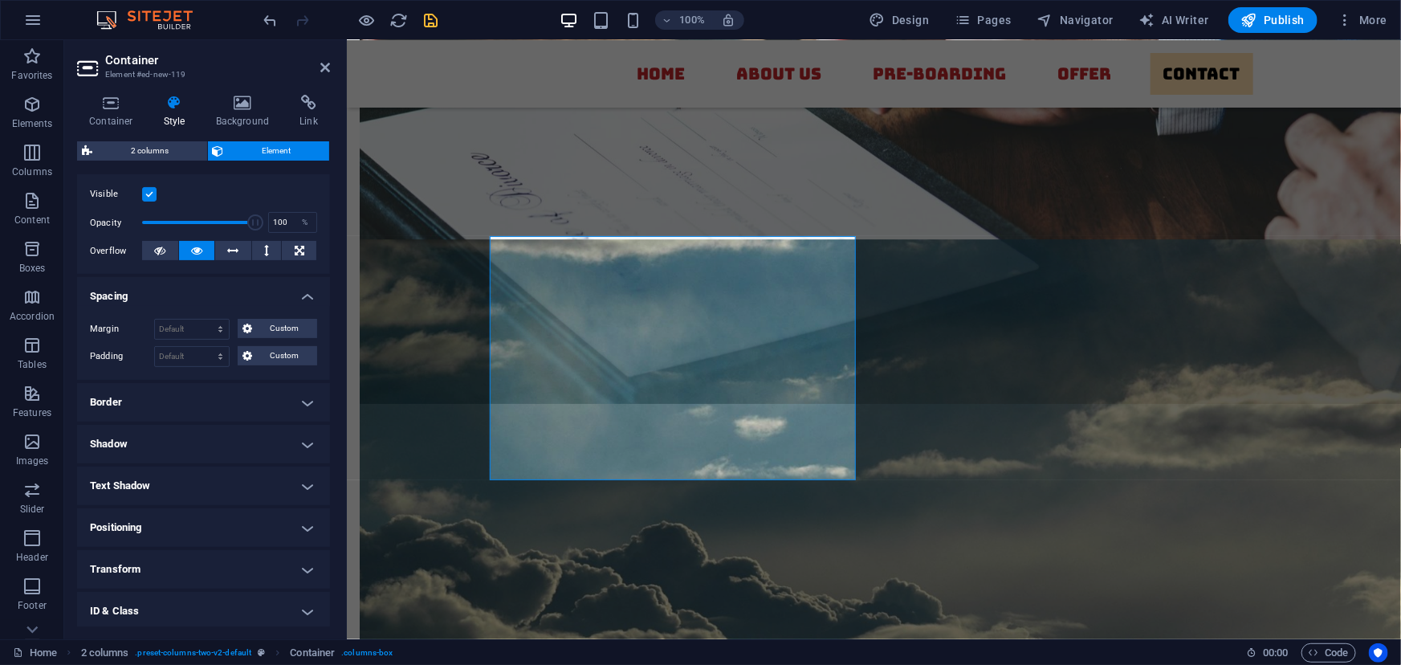
scroll to position [204, 0]
click at [190, 329] on select "Default auto px % rem vw vh Custom" at bounding box center [192, 328] width 74 height 19
click at [155, 319] on select "Default auto px % rem vw vh Custom" at bounding box center [192, 328] width 74 height 19
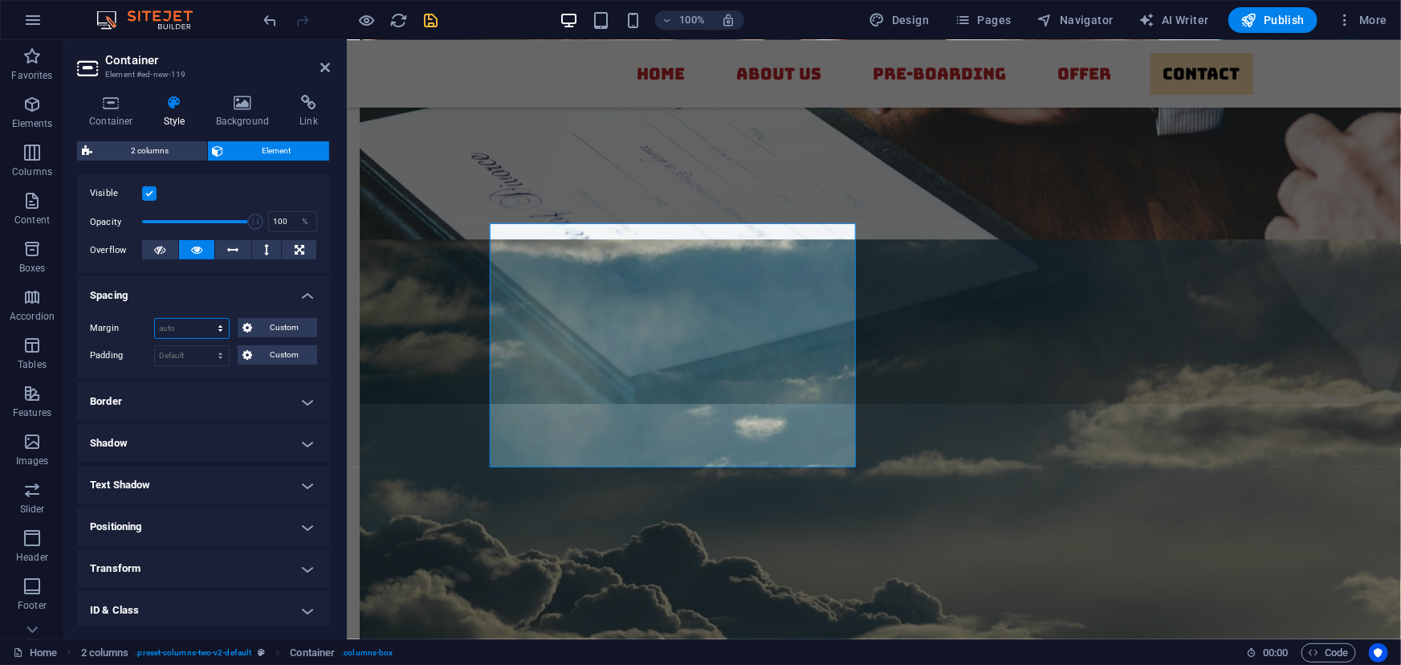
click at [198, 321] on select "Default auto px % rem vw vh Custom" at bounding box center [192, 328] width 74 height 19
click at [155, 319] on select "Default auto px % rem vw vh Custom" at bounding box center [192, 328] width 74 height 19
select select "DISABLED_OPTION_VALUE"
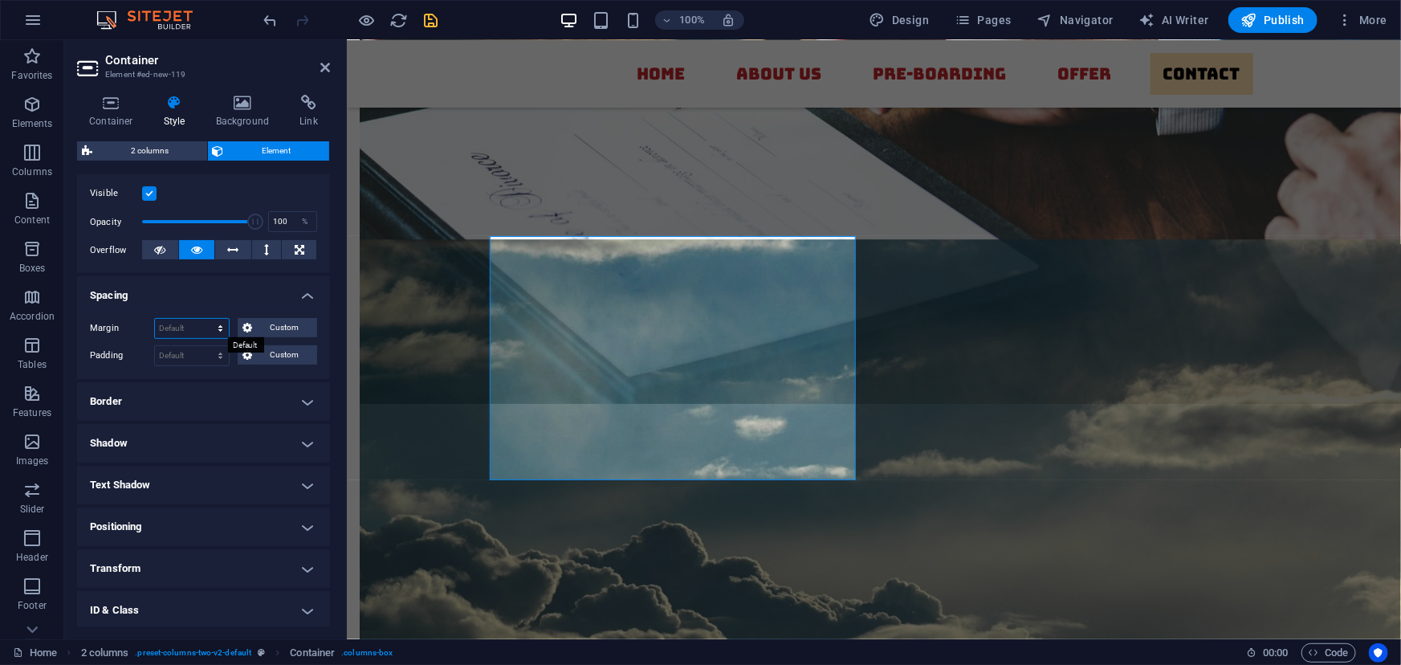
click at [204, 326] on select "Default auto px % rem vw vh Custom" at bounding box center [192, 328] width 74 height 19
click at [210, 300] on h4 "Spacing" at bounding box center [203, 290] width 253 height 29
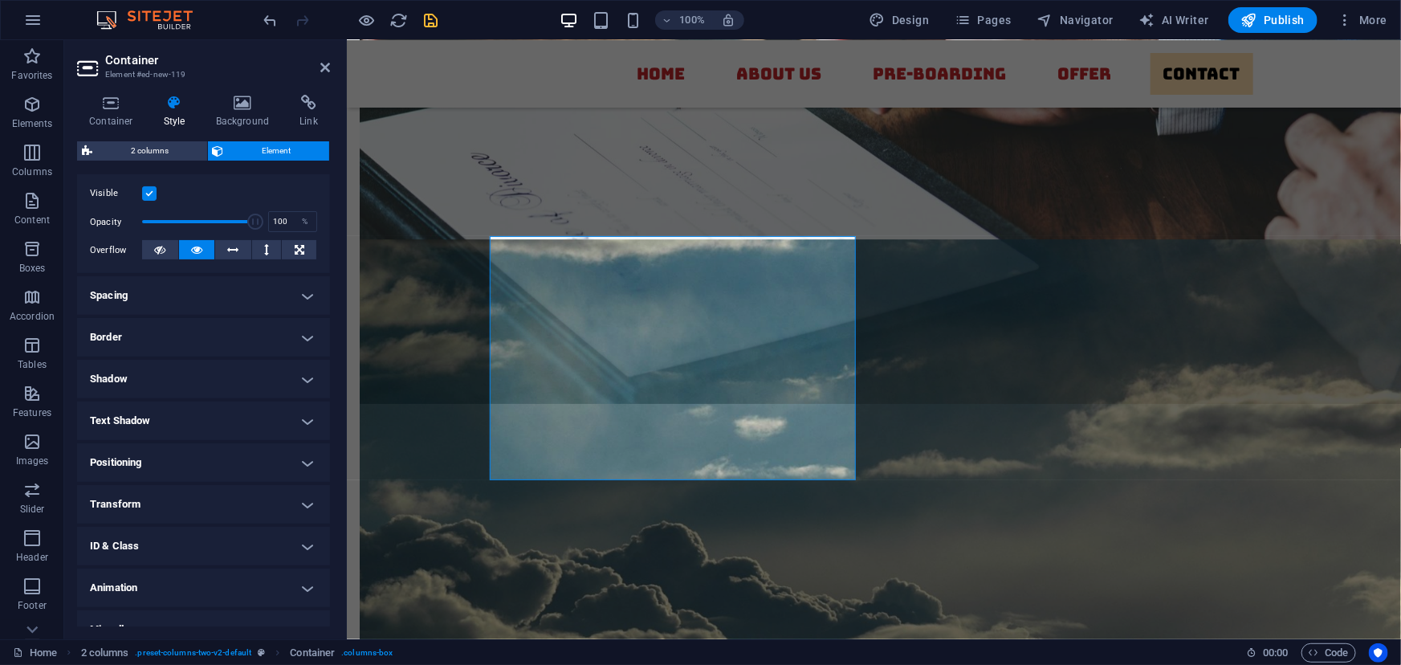
click at [205, 299] on h4 "Spacing" at bounding box center [203, 295] width 253 height 39
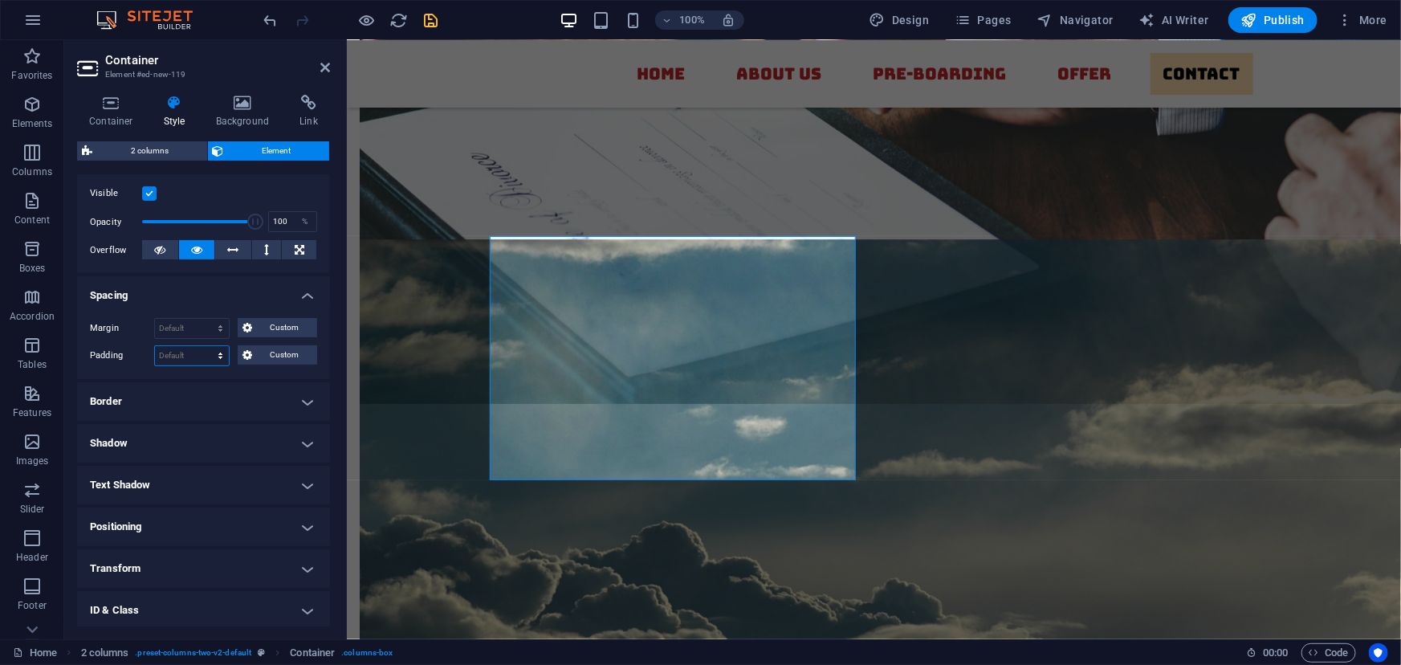
click at [197, 346] on select "Default px rem % vh vw Custom" at bounding box center [192, 355] width 74 height 19
select select "px"
click at [205, 346] on select "Default px rem % vh vw Custom" at bounding box center [192, 355] width 74 height 19
type input "0"
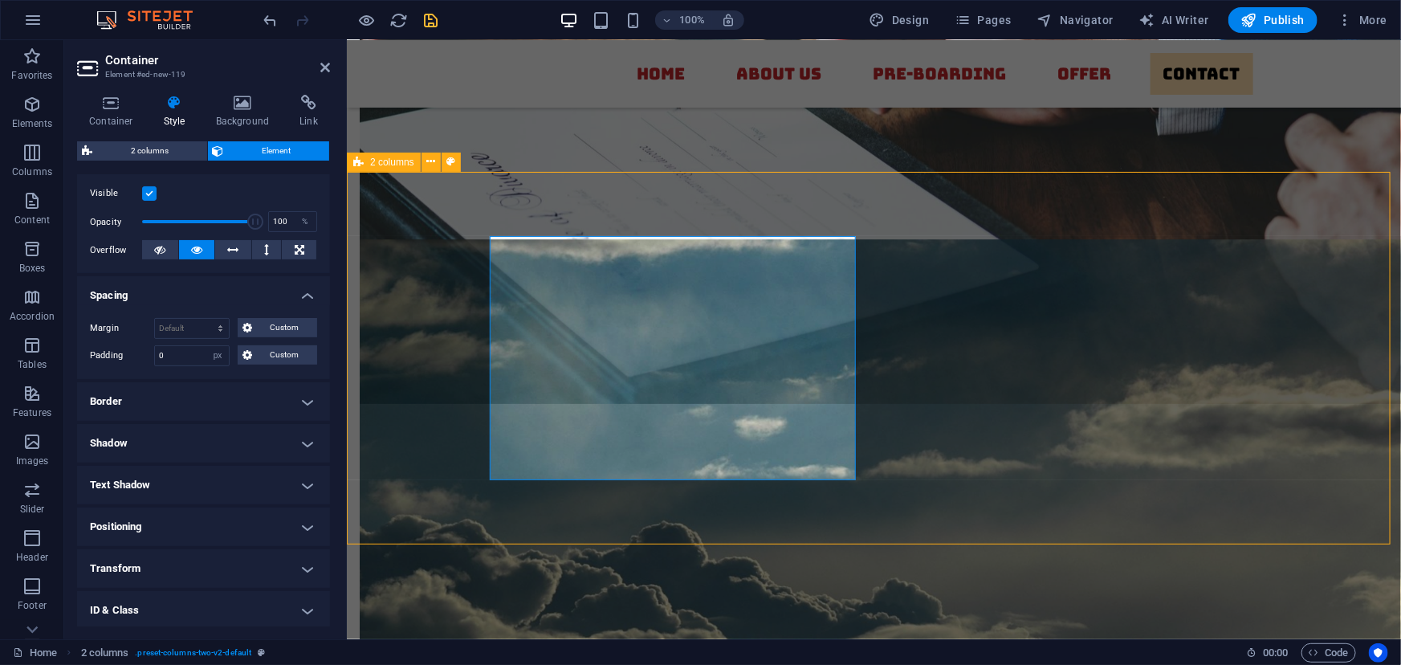
select select "rem"
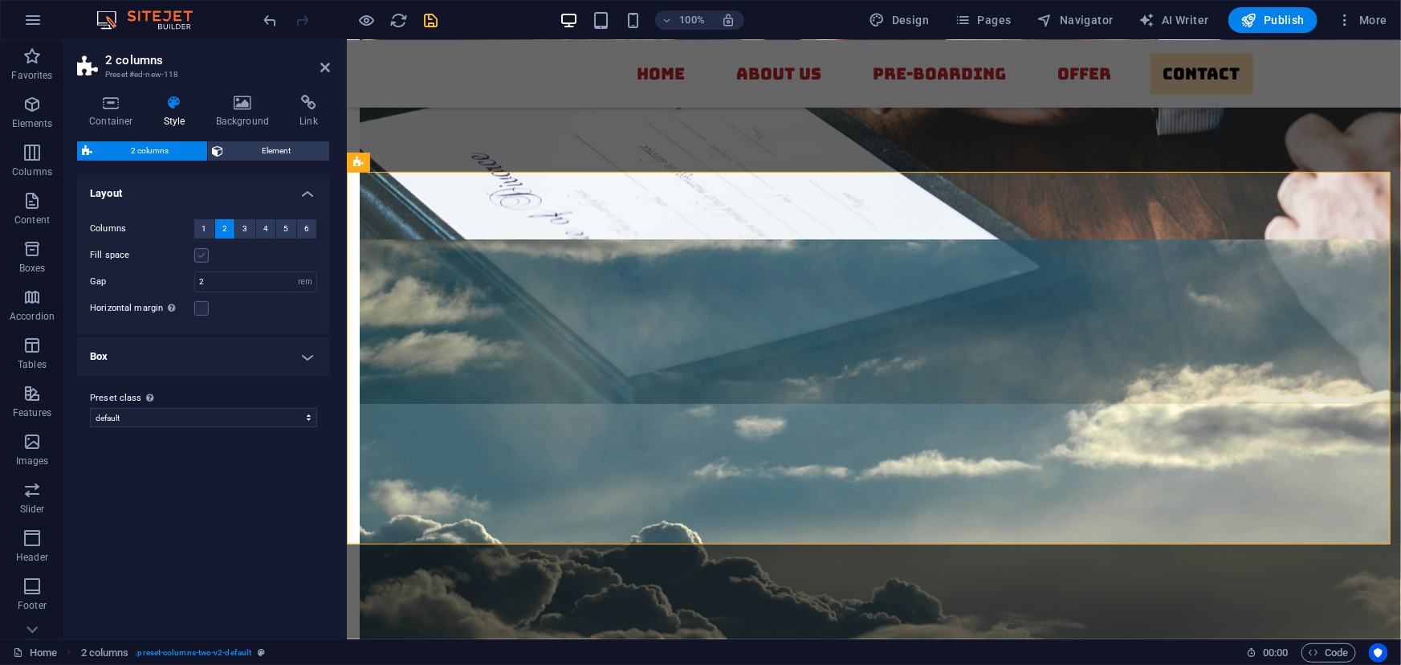
click at [204, 255] on label at bounding box center [201, 255] width 14 height 14
click at [0, 0] on input "Fill space" at bounding box center [0, 0] width 0 height 0
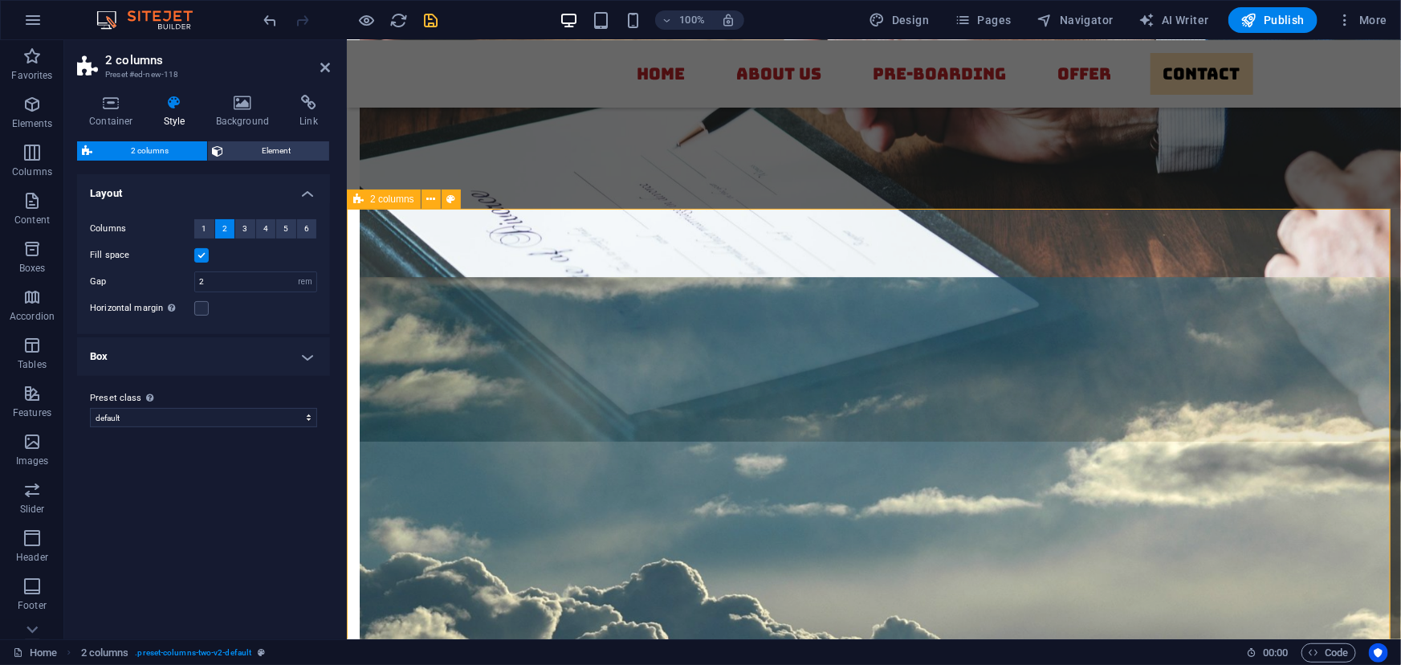
scroll to position [5635, 0]
click at [236, 277] on input "2" at bounding box center [255, 281] width 121 height 19
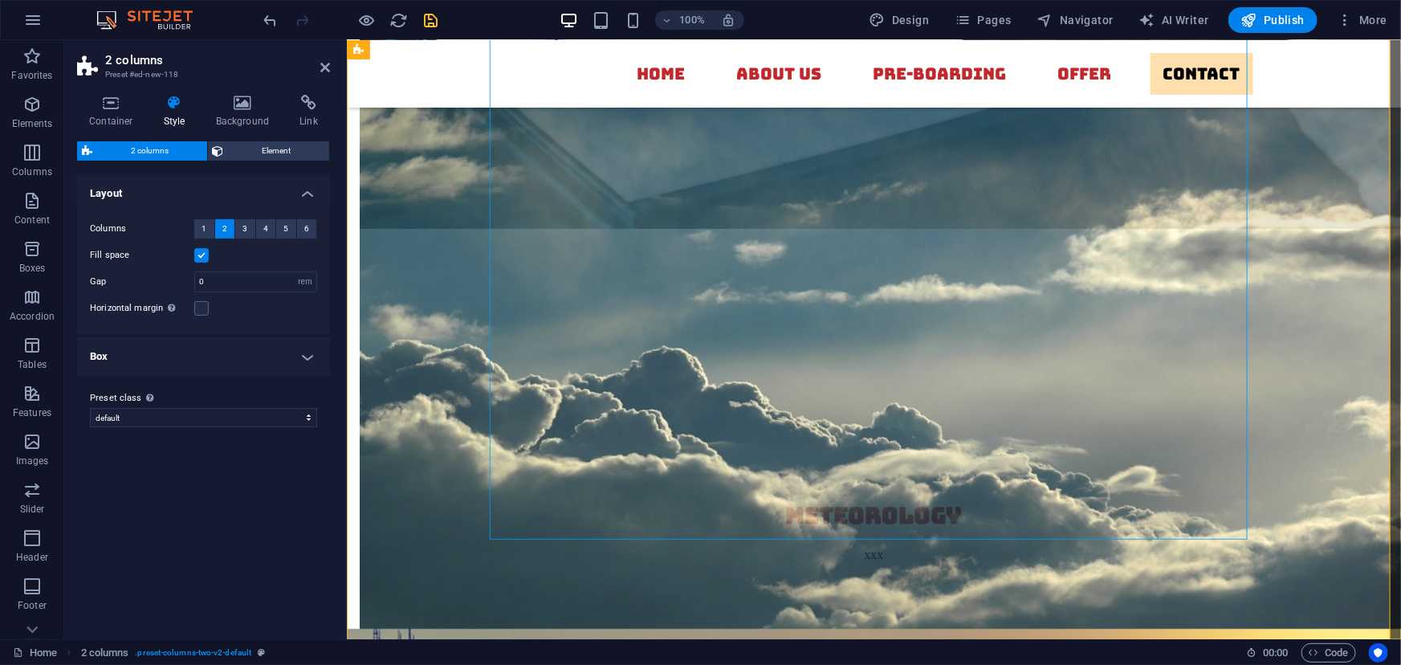
scroll to position [6047, 0]
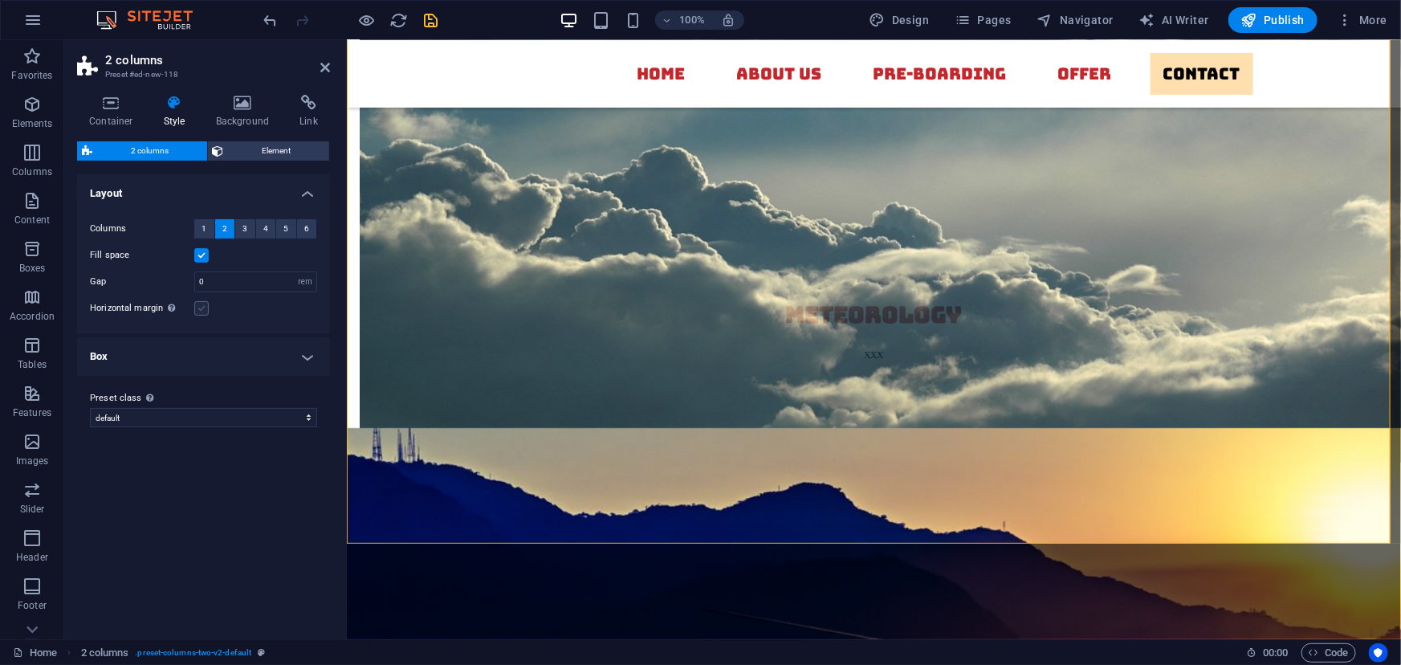
click at [206, 306] on label at bounding box center [201, 308] width 14 height 14
click at [0, 0] on input "Horizontal margin Only if the containers "Content width" is not set to "Default"" at bounding box center [0, 0] width 0 height 0
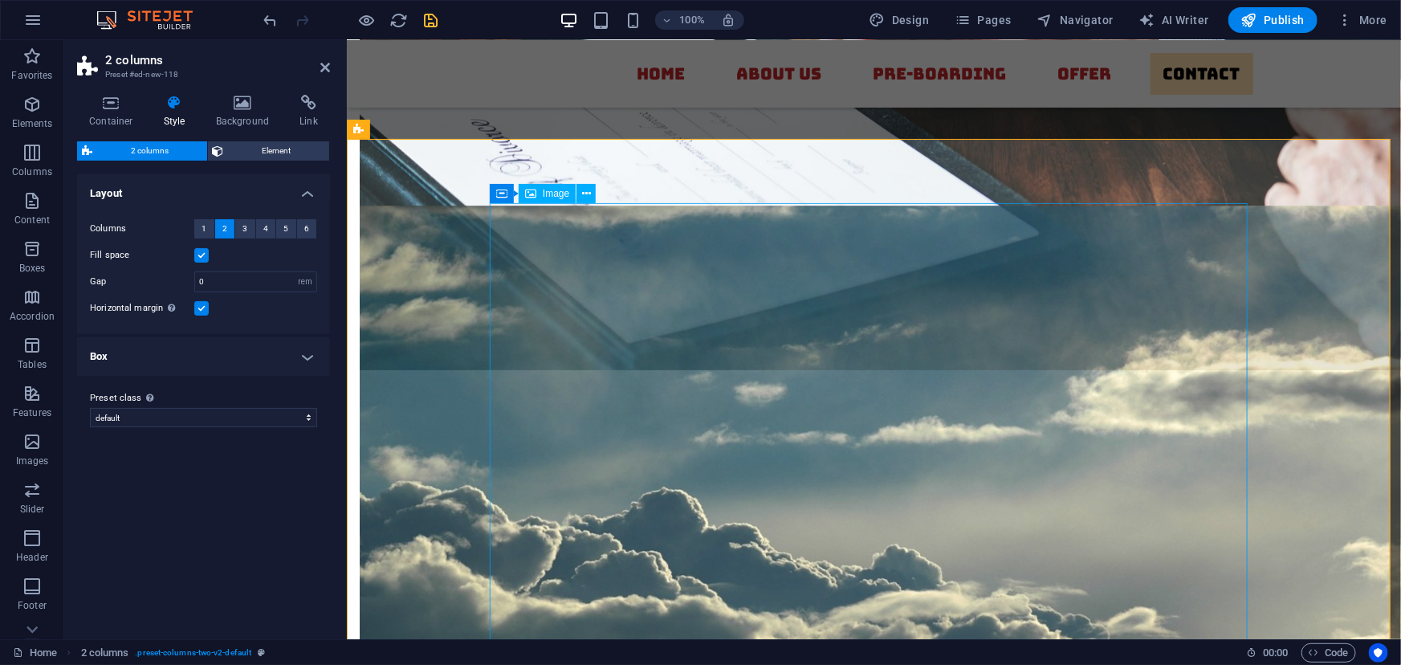
scroll to position [5704, 0]
drag, startPoint x: 226, startPoint y: 279, endPoint x: 194, endPoint y: 277, distance: 33.0
click at [194, 277] on div "0 px rem % vw vh" at bounding box center [255, 281] width 123 height 21
type input "2"
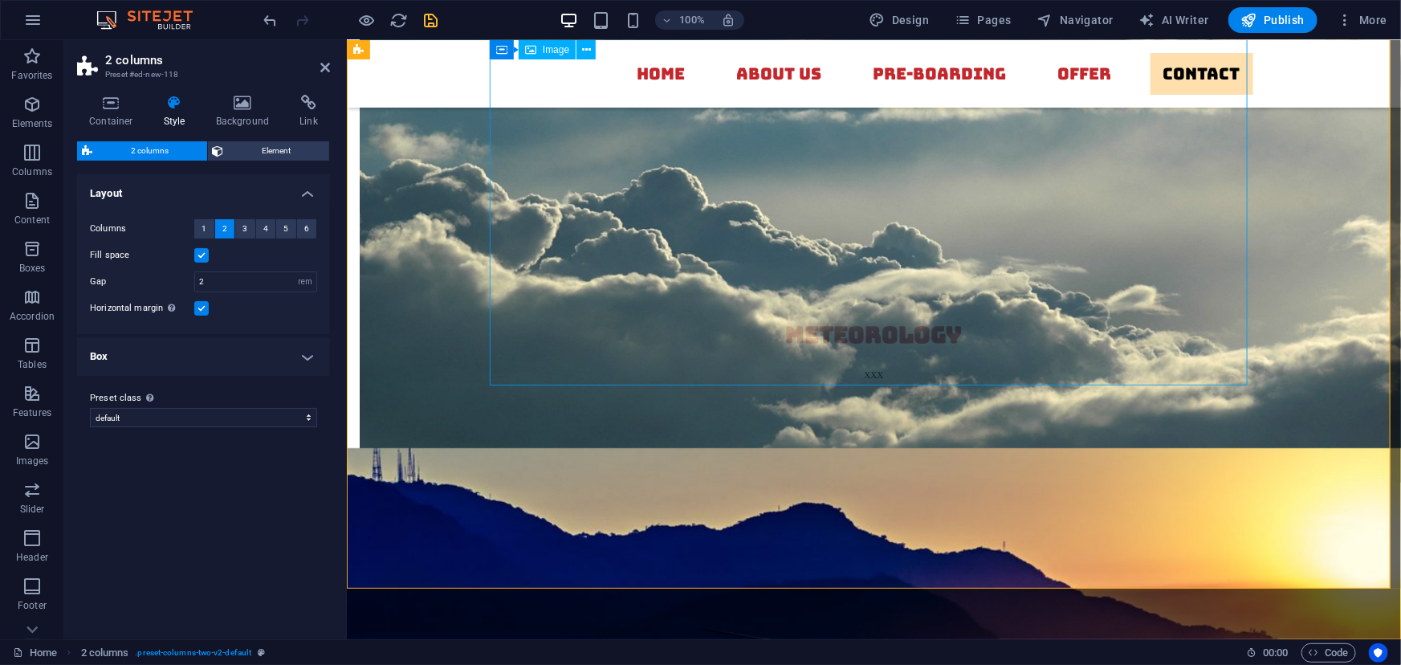
scroll to position [6028, 0]
click at [305, 351] on h4 "Box" at bounding box center [203, 356] width 253 height 39
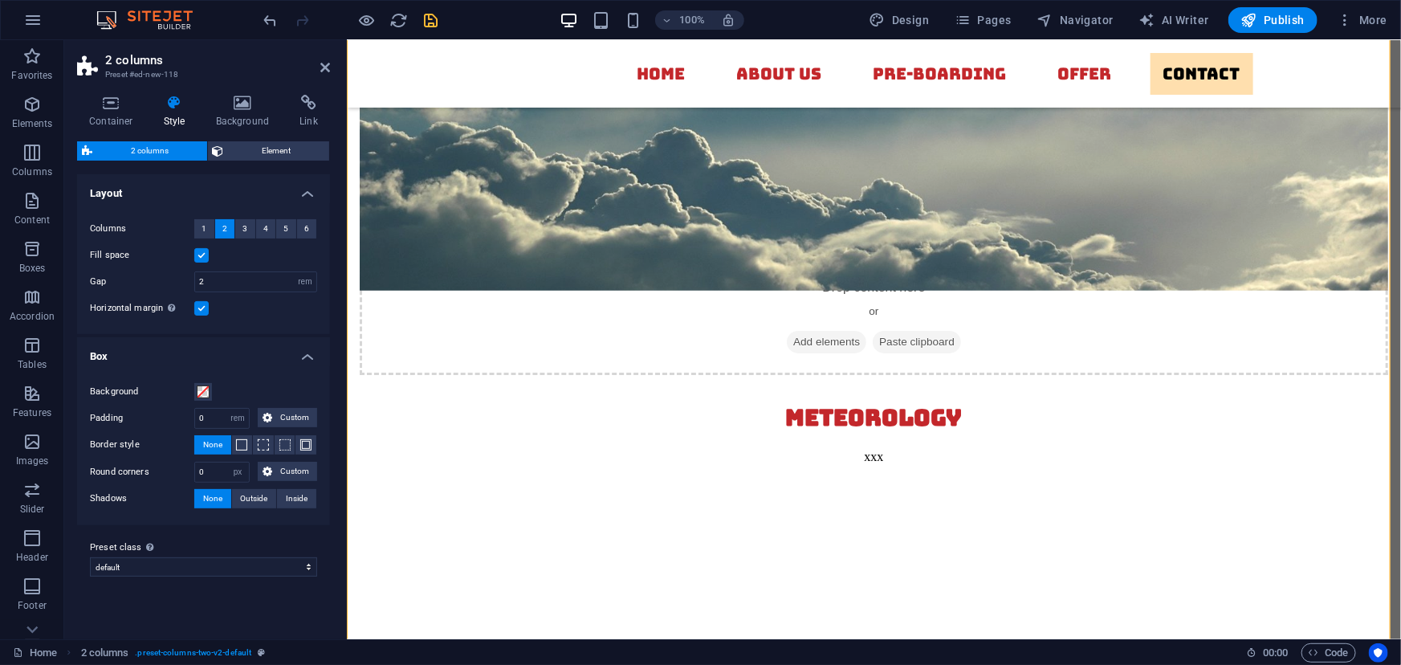
scroll to position [5945, 0]
click at [206, 385] on span at bounding box center [203, 391] width 13 height 13
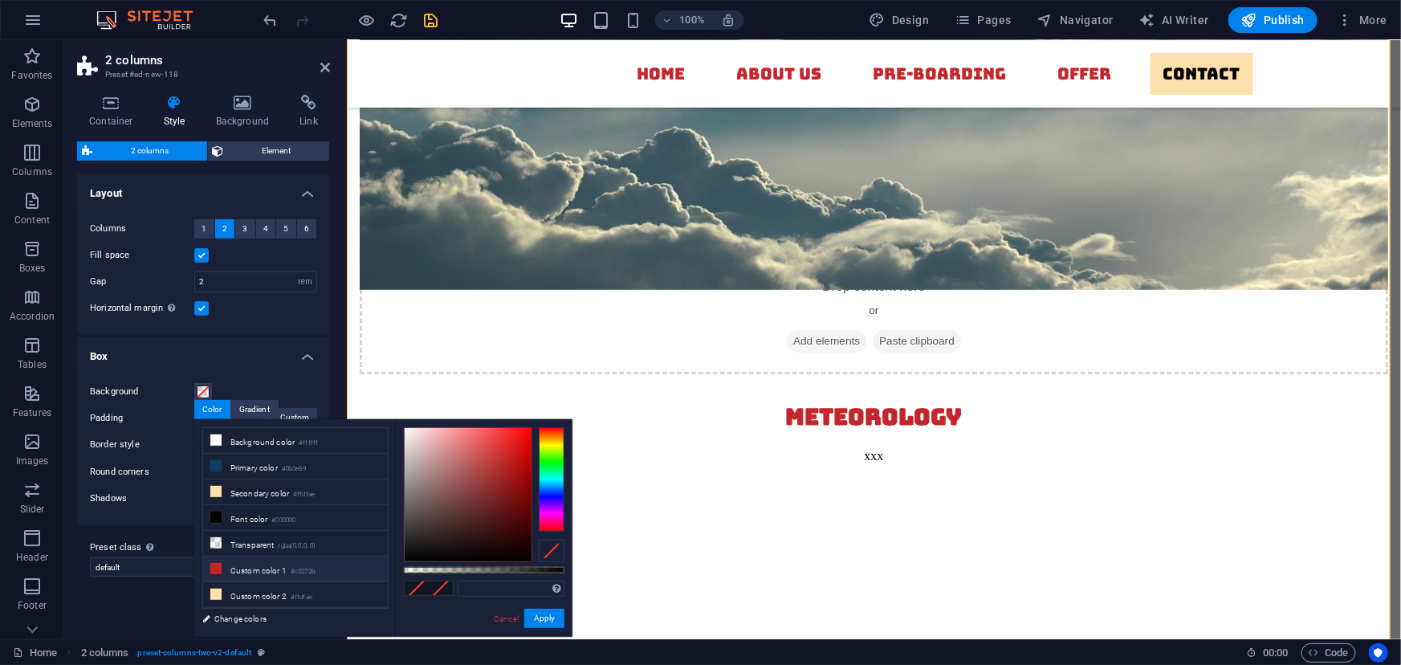
click at [216, 568] on icon at bounding box center [215, 568] width 11 height 11
type input "#c3272b"
click at [540, 614] on button "Apply" at bounding box center [544, 618] width 40 height 19
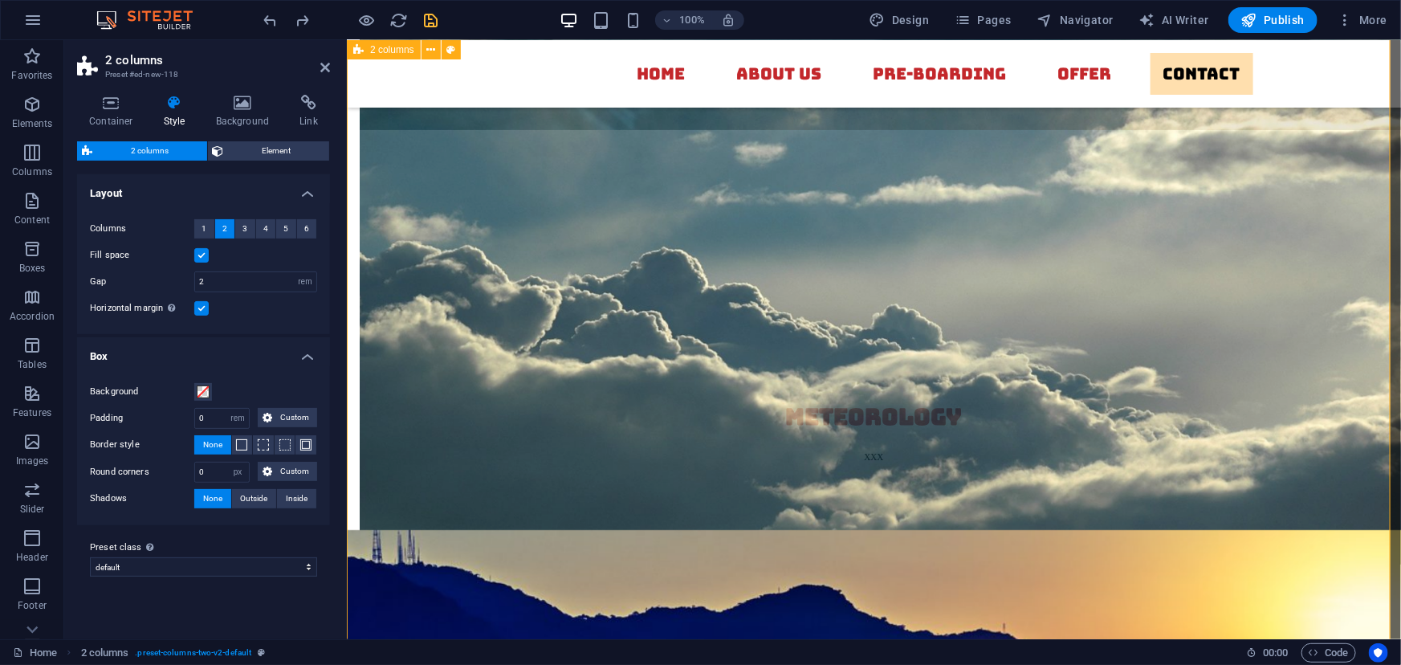
click at [249, 570] on select "default Add preset class" at bounding box center [203, 566] width 227 height 19
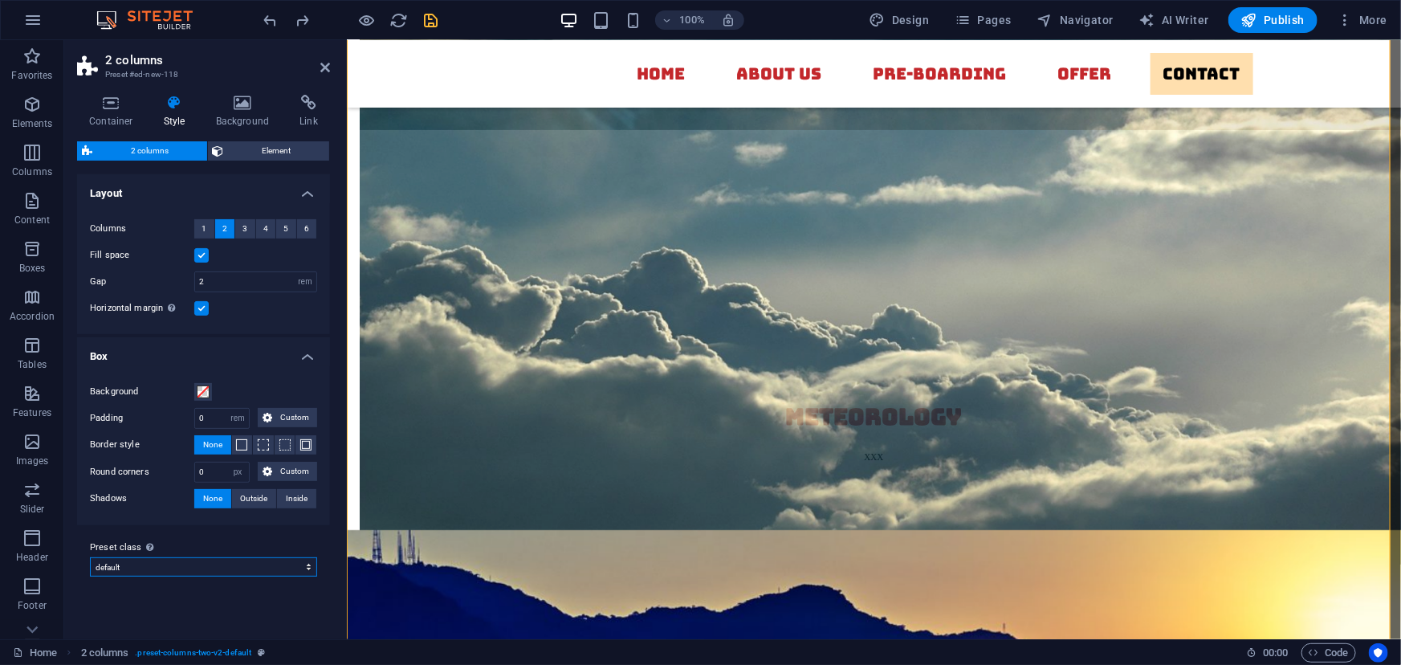
click at [249, 570] on select "default Add preset class" at bounding box center [203, 566] width 227 height 19
click at [255, 497] on span "Outside" at bounding box center [254, 498] width 27 height 19
type input "2"
type input "4"
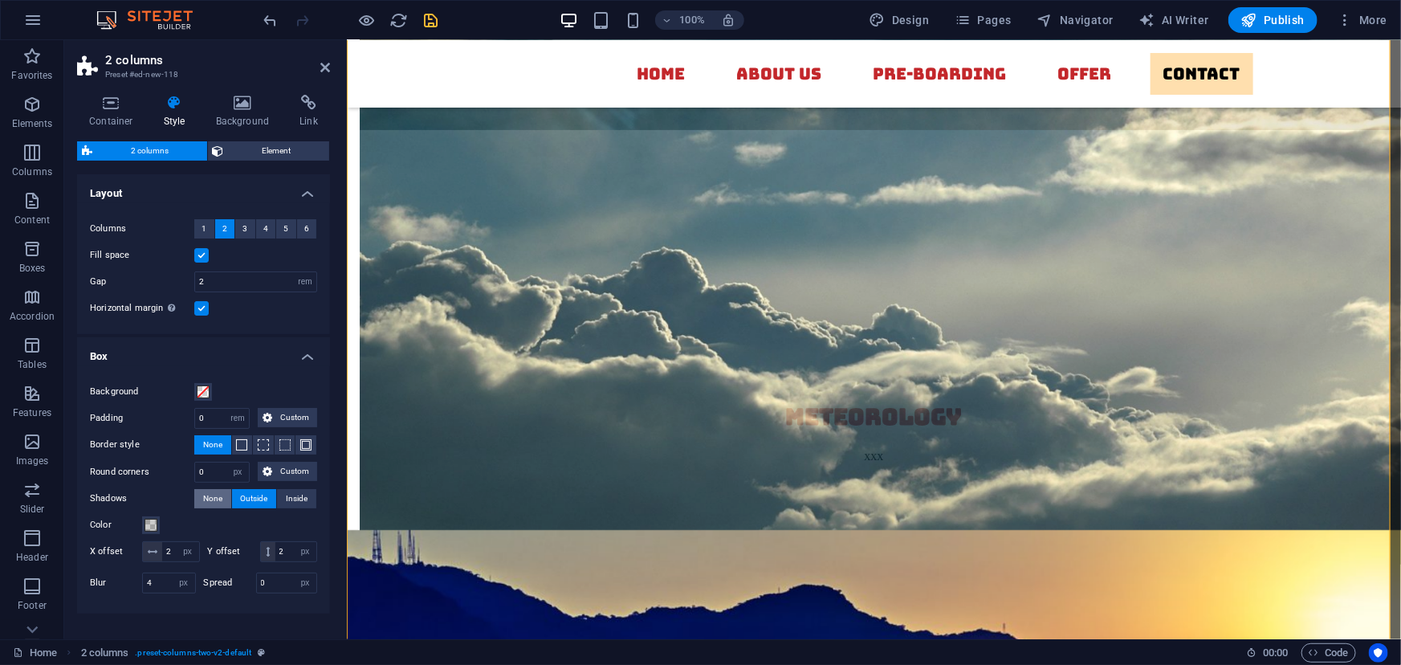
click at [218, 496] on span "None" at bounding box center [212, 498] width 19 height 19
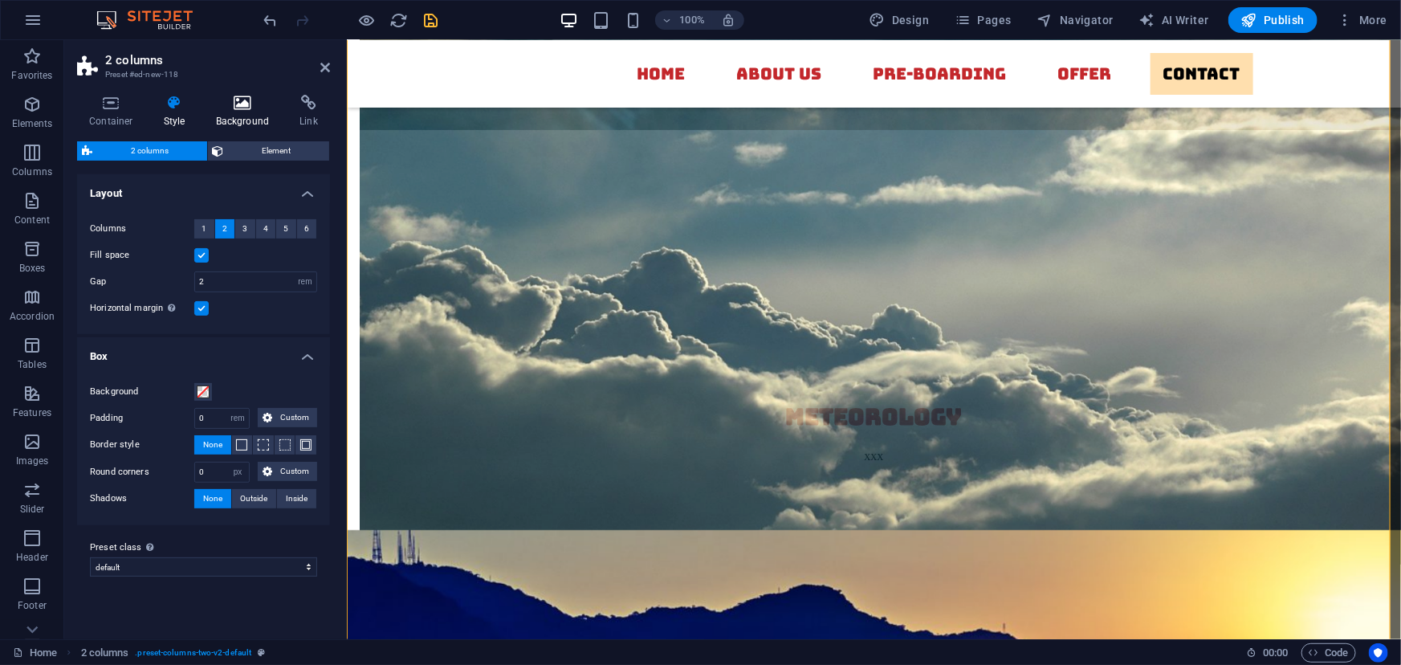
click at [233, 107] on icon at bounding box center [243, 103] width 78 height 16
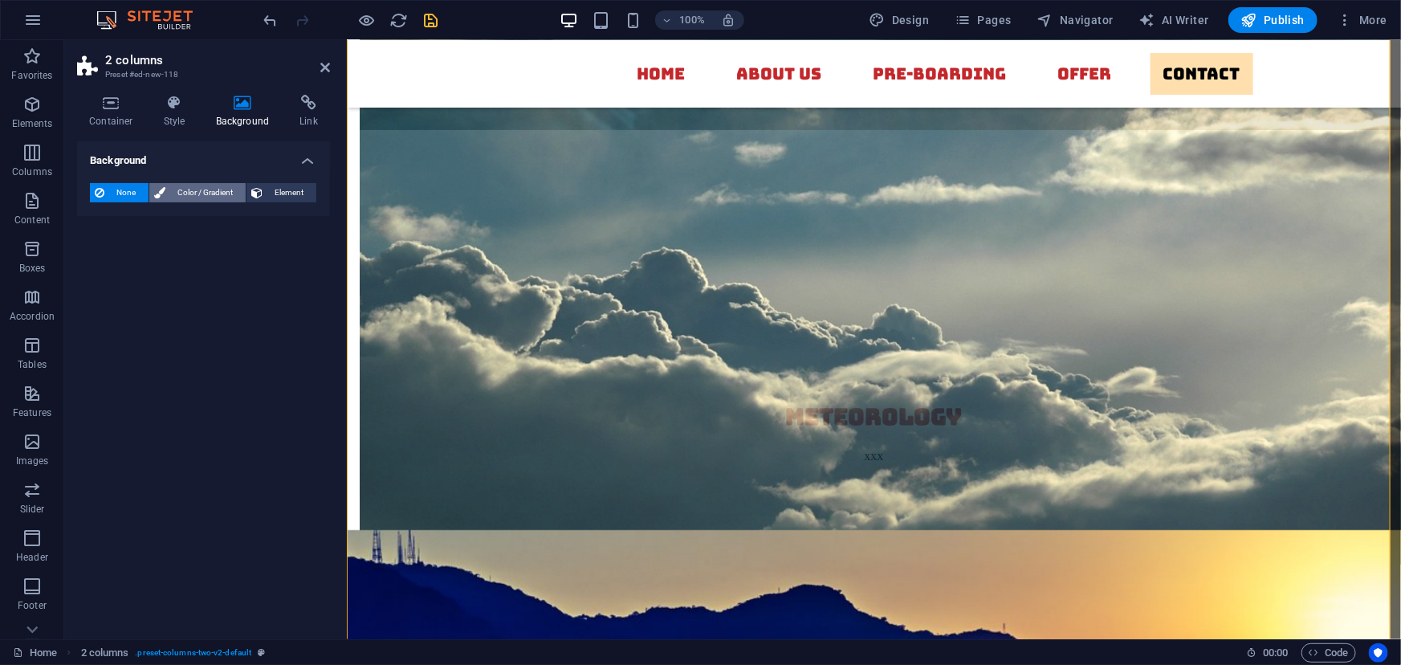
click at [187, 191] on span "Color / Gradient" at bounding box center [205, 192] width 71 height 19
click at [102, 259] on span at bounding box center [101, 257] width 18 height 18
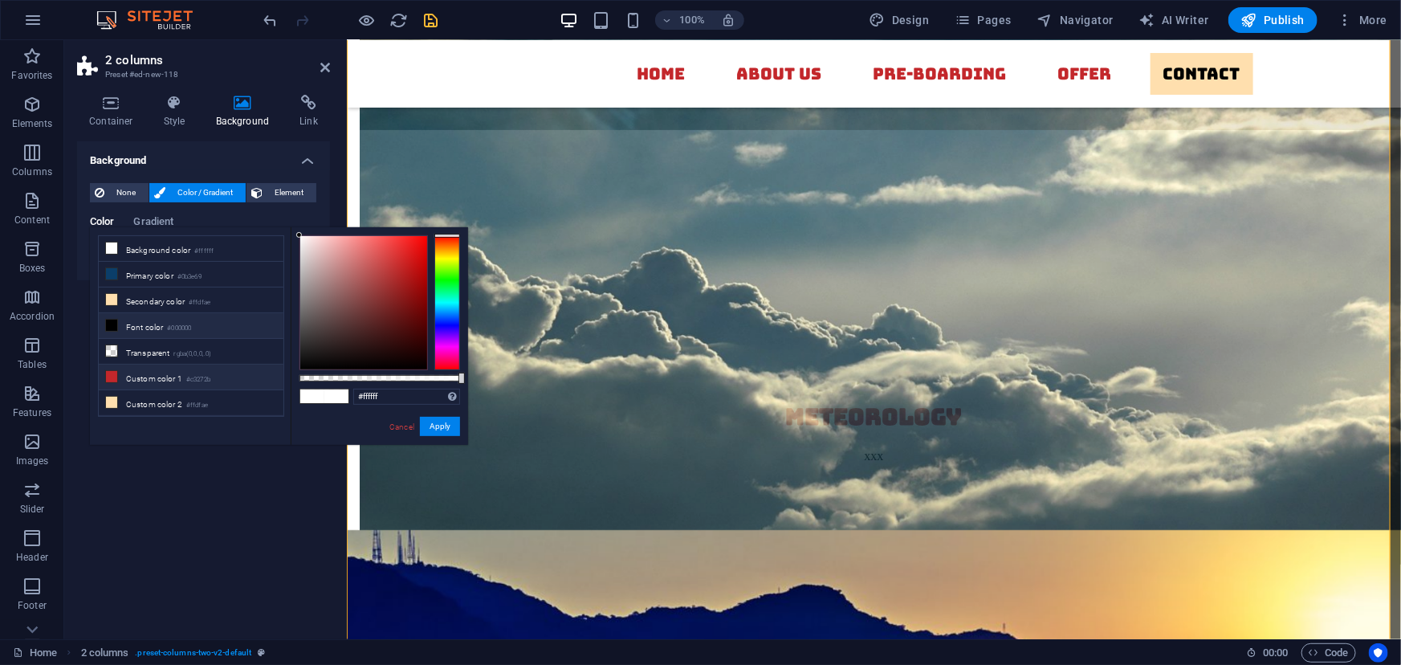
click at [112, 371] on icon at bounding box center [111, 376] width 11 height 11
type input "#c3272b"
click at [429, 422] on button "Apply" at bounding box center [440, 426] width 40 height 19
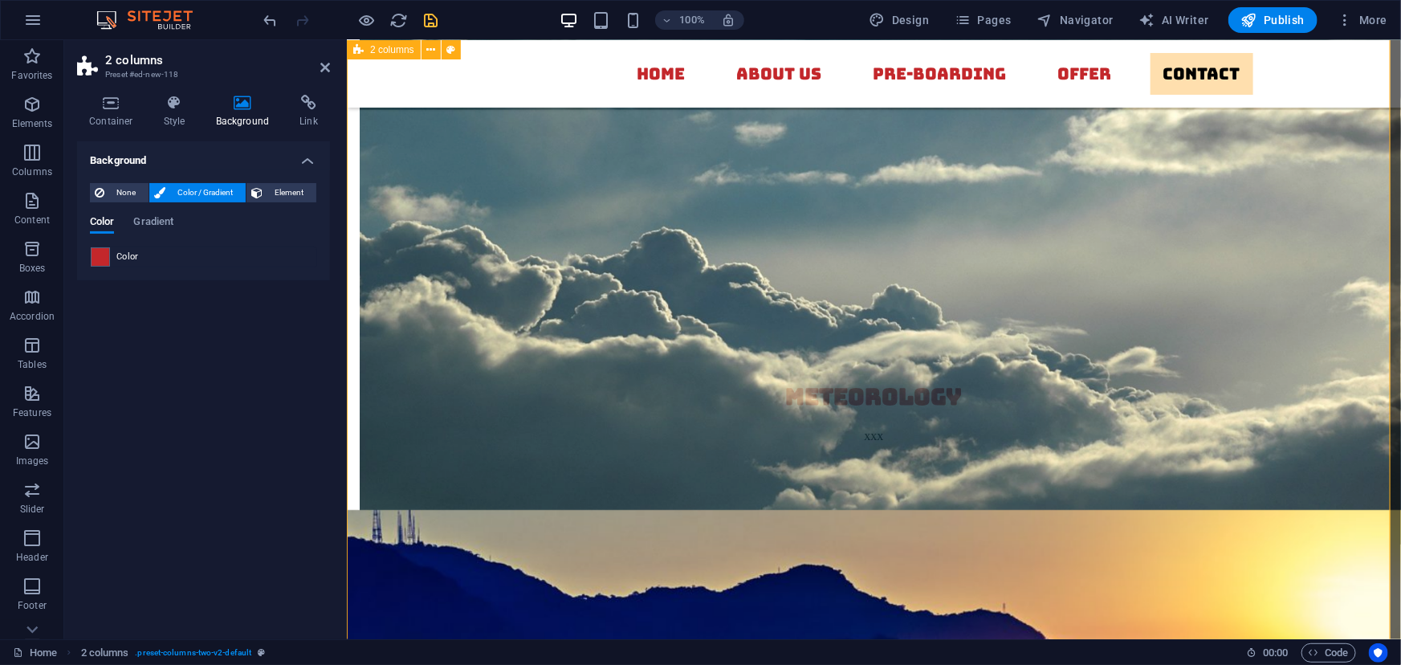
scroll to position [5966, 0]
click at [114, 103] on icon at bounding box center [111, 103] width 68 height 16
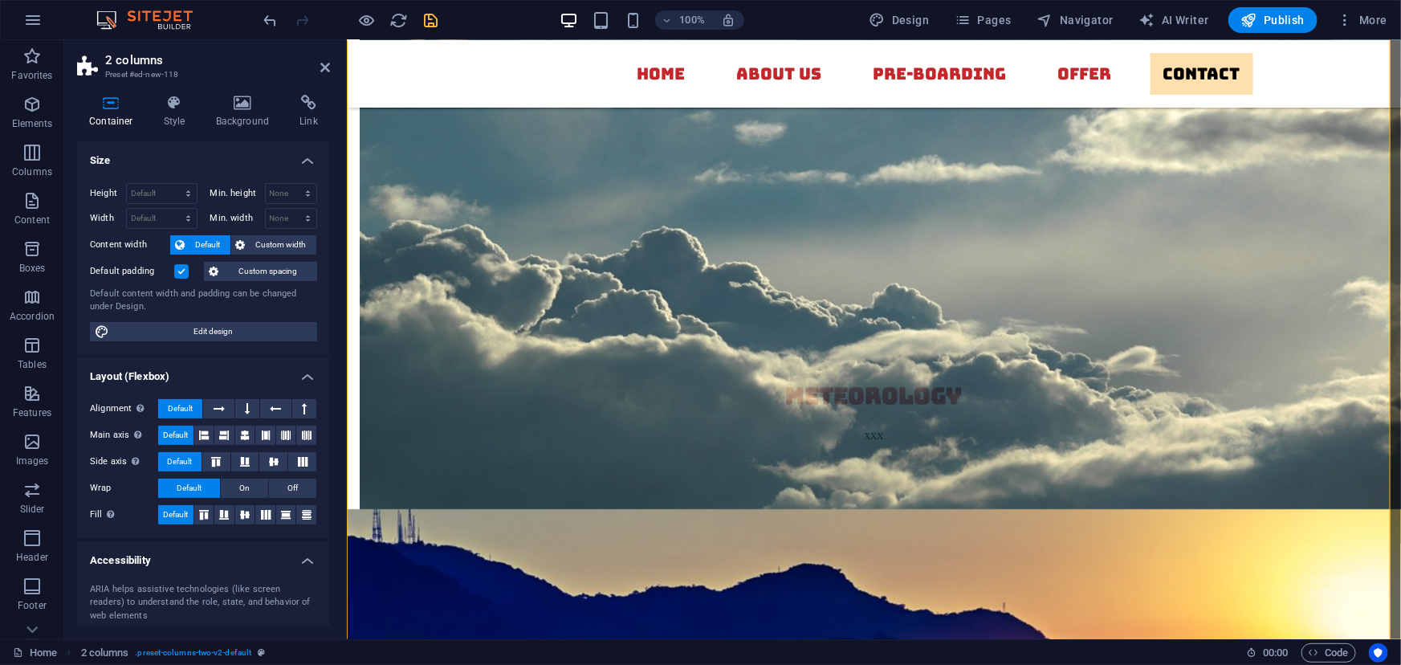
click at [182, 270] on label at bounding box center [181, 271] width 14 height 14
click at [0, 0] on input "Default padding" at bounding box center [0, 0] width 0 height 0
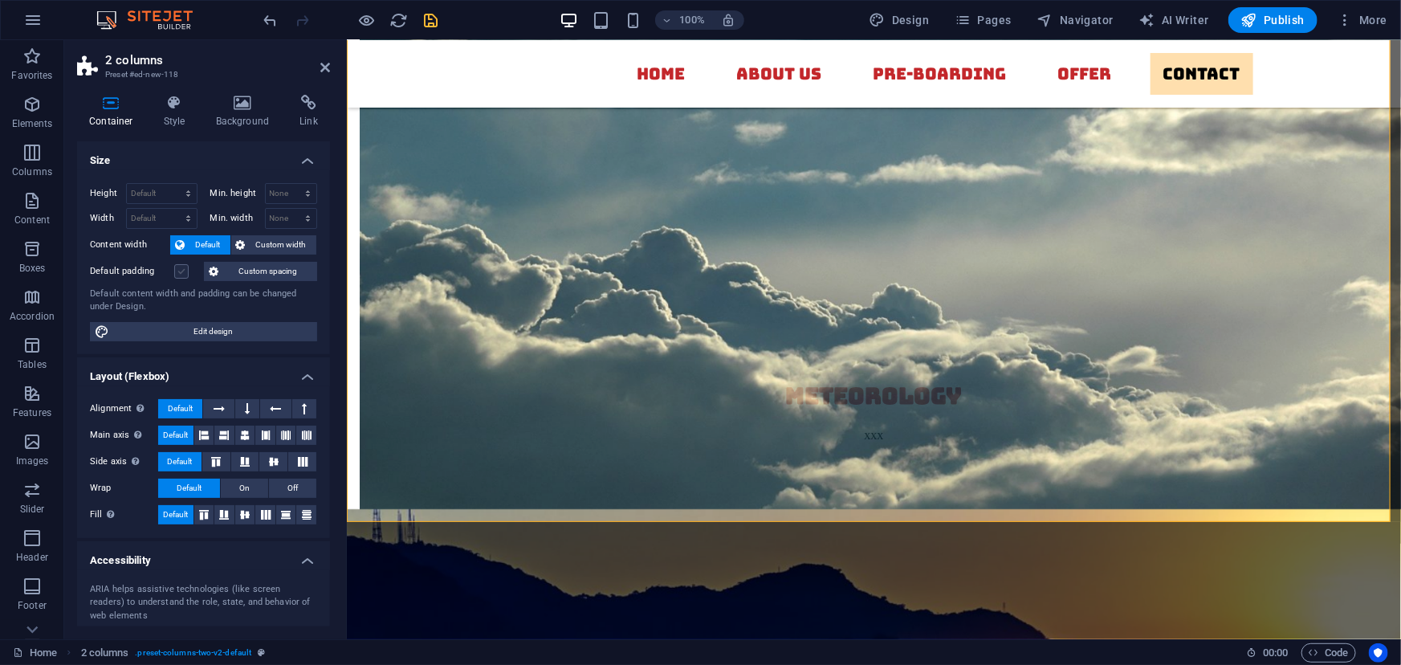
click at [182, 270] on label at bounding box center [181, 271] width 14 height 14
click at [0, 0] on input "Default padding" at bounding box center [0, 0] width 0 height 0
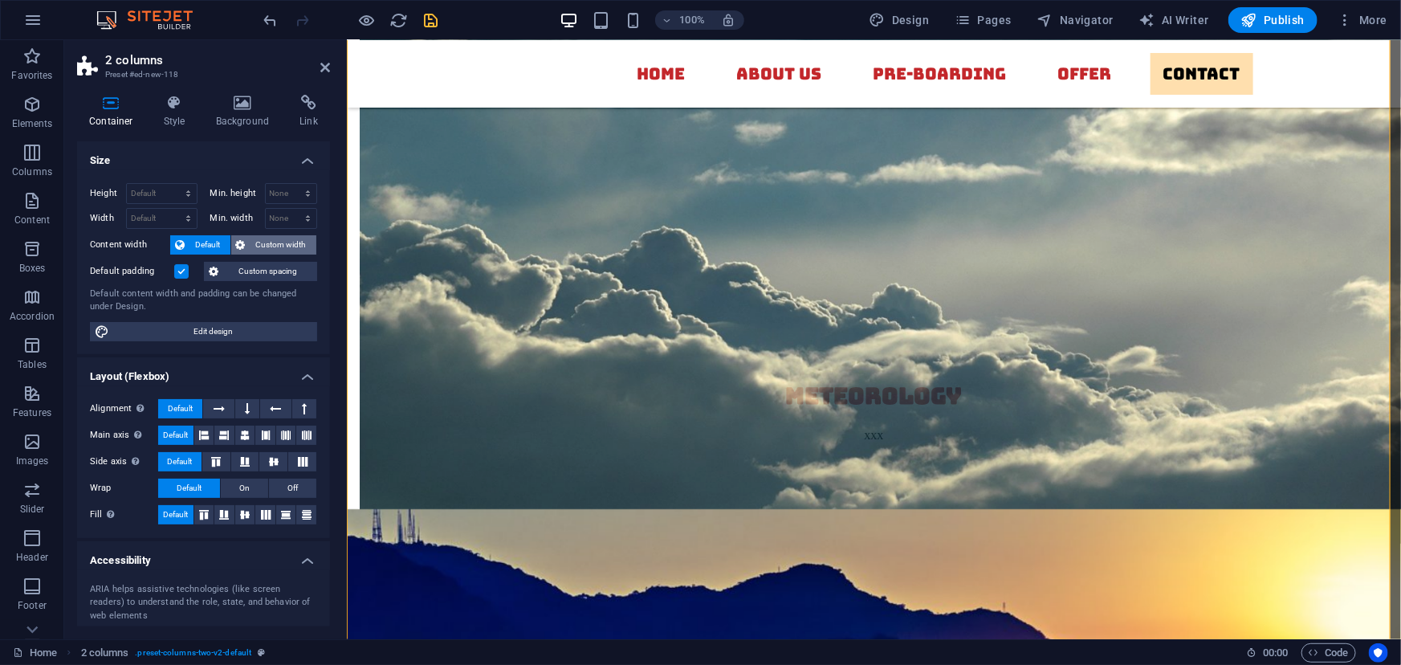
click at [236, 244] on icon at bounding box center [241, 244] width 10 height 19
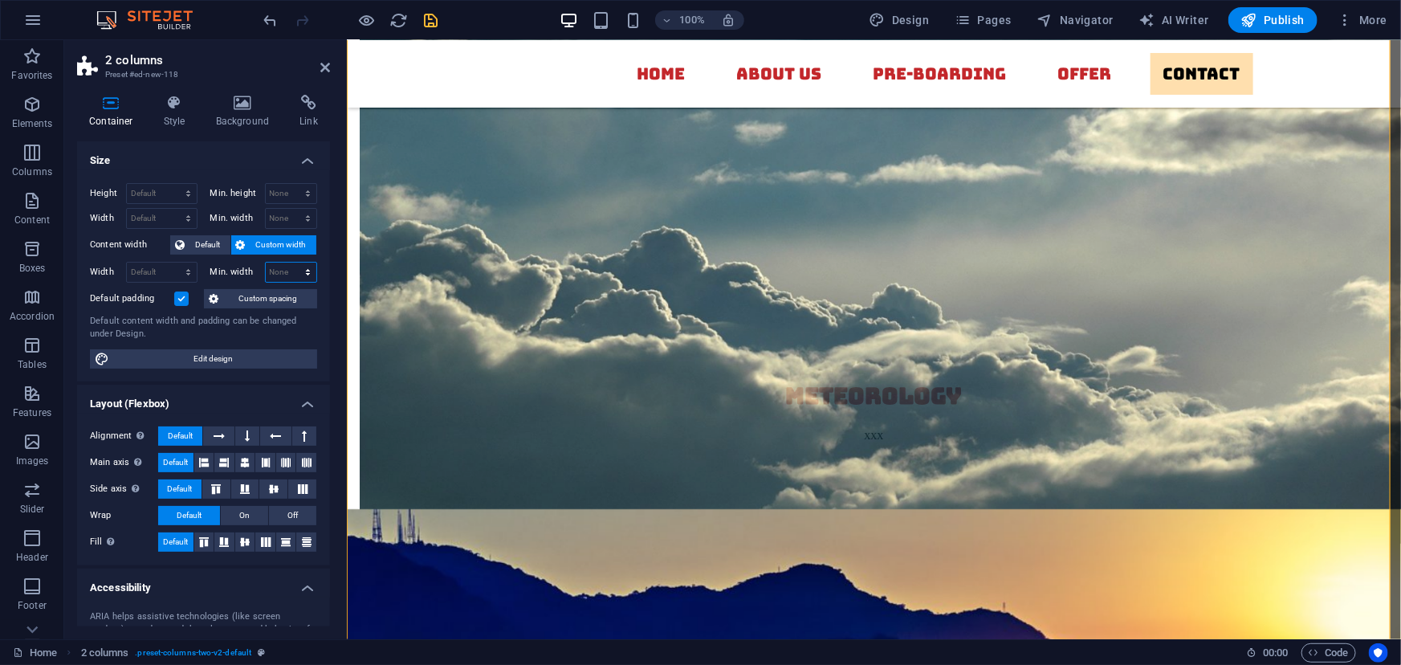
click at [272, 267] on select "None px rem % vh vw" at bounding box center [291, 272] width 51 height 19
click at [266, 263] on select "None px rem % vh vw" at bounding box center [291, 272] width 51 height 19
click at [284, 279] on select "None px rem % vh vw" at bounding box center [291, 272] width 51 height 19
select select "px"
click at [291, 263] on select "None px rem % vh vw" at bounding box center [291, 272] width 51 height 19
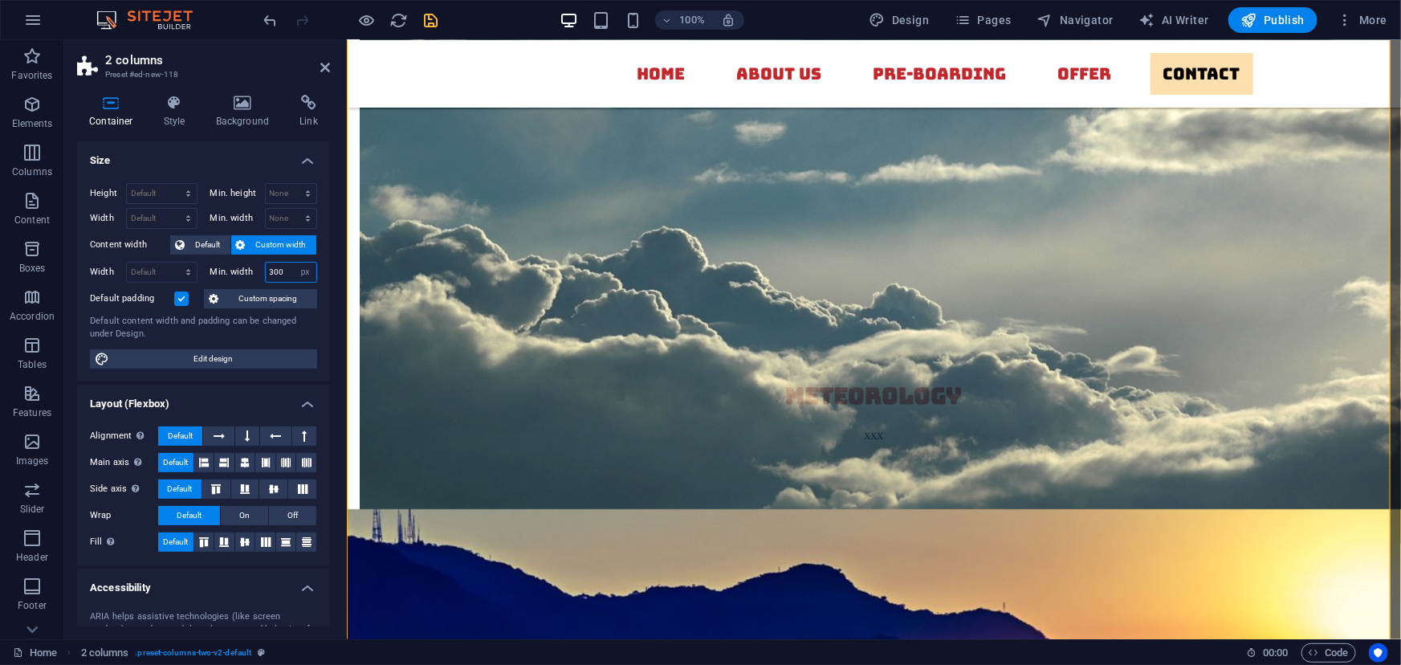
type input "300"
drag, startPoint x: 289, startPoint y: 271, endPoint x: 259, endPoint y: 266, distance: 30.1
click at [259, 266] on div "Min. width 300 None px rem % vh vw" at bounding box center [264, 272] width 108 height 21
click at [143, 264] on select "Default px rem % em vh vw" at bounding box center [162, 272] width 70 height 19
select select "px"
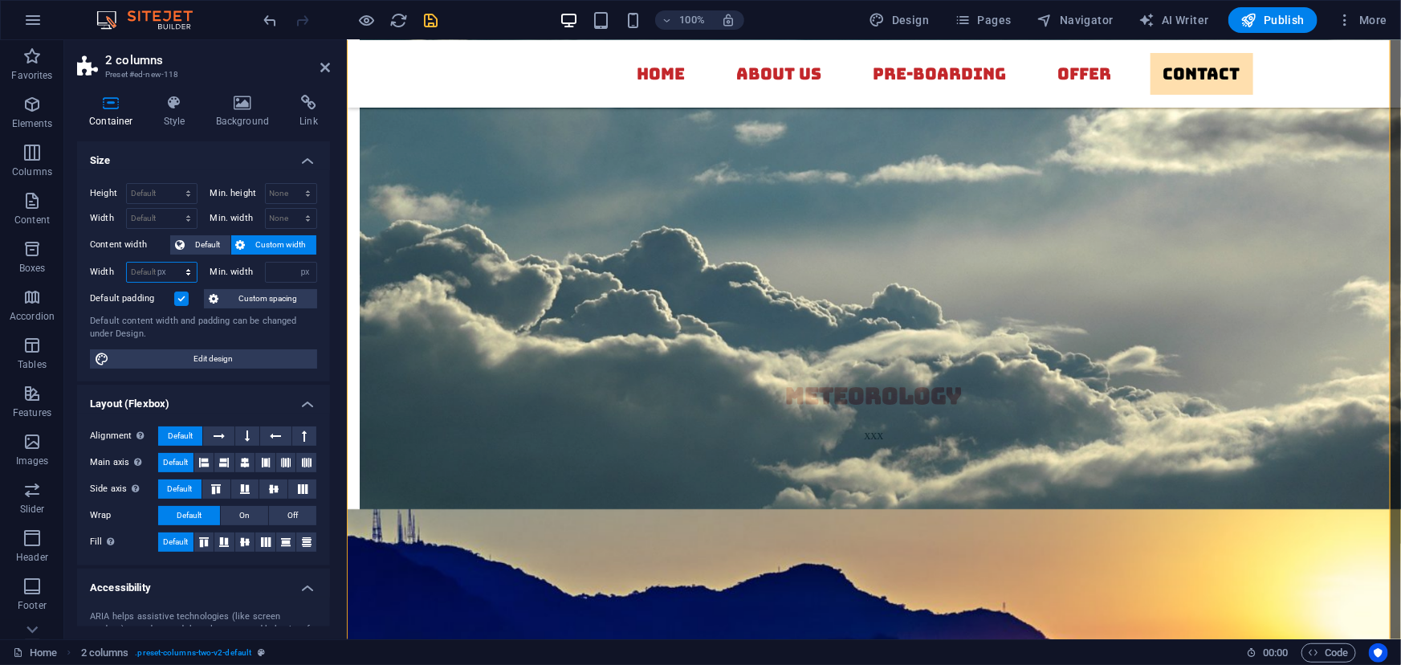
click at [172, 263] on select "Default px rem % em vh vw" at bounding box center [162, 272] width 70 height 19
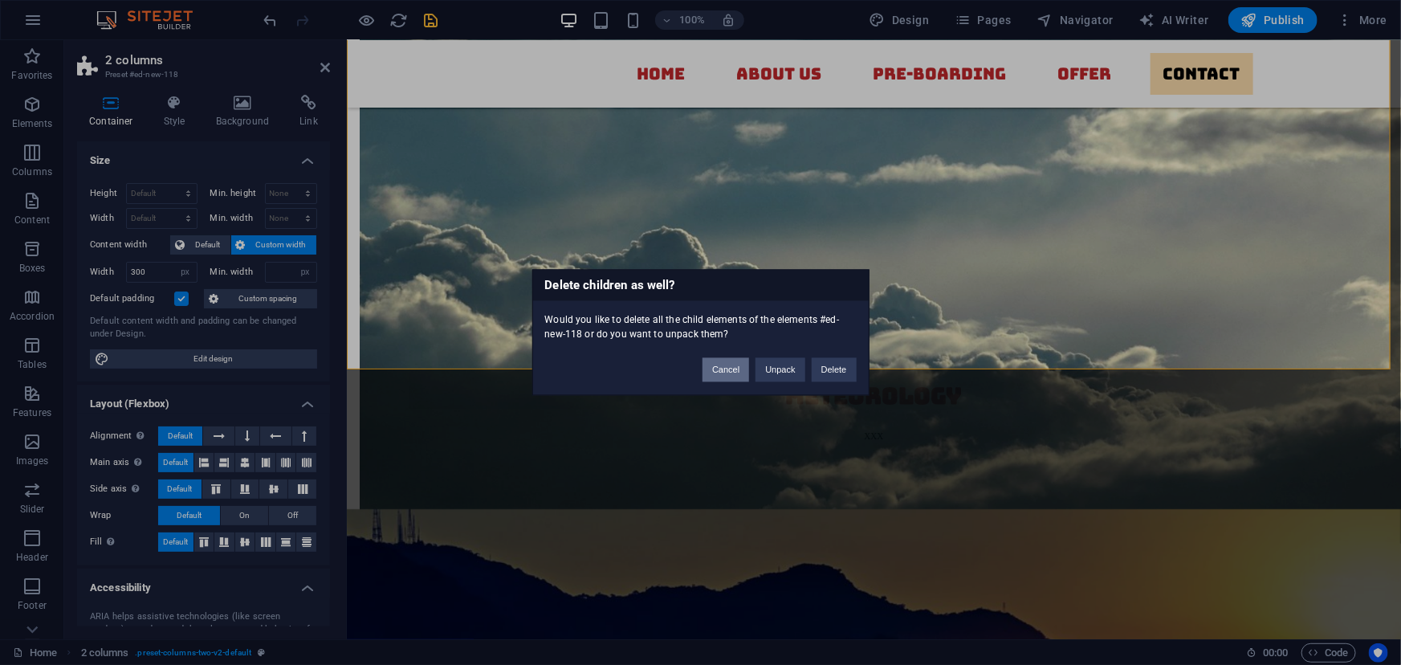
click at [736, 369] on button "Cancel" at bounding box center [726, 370] width 47 height 24
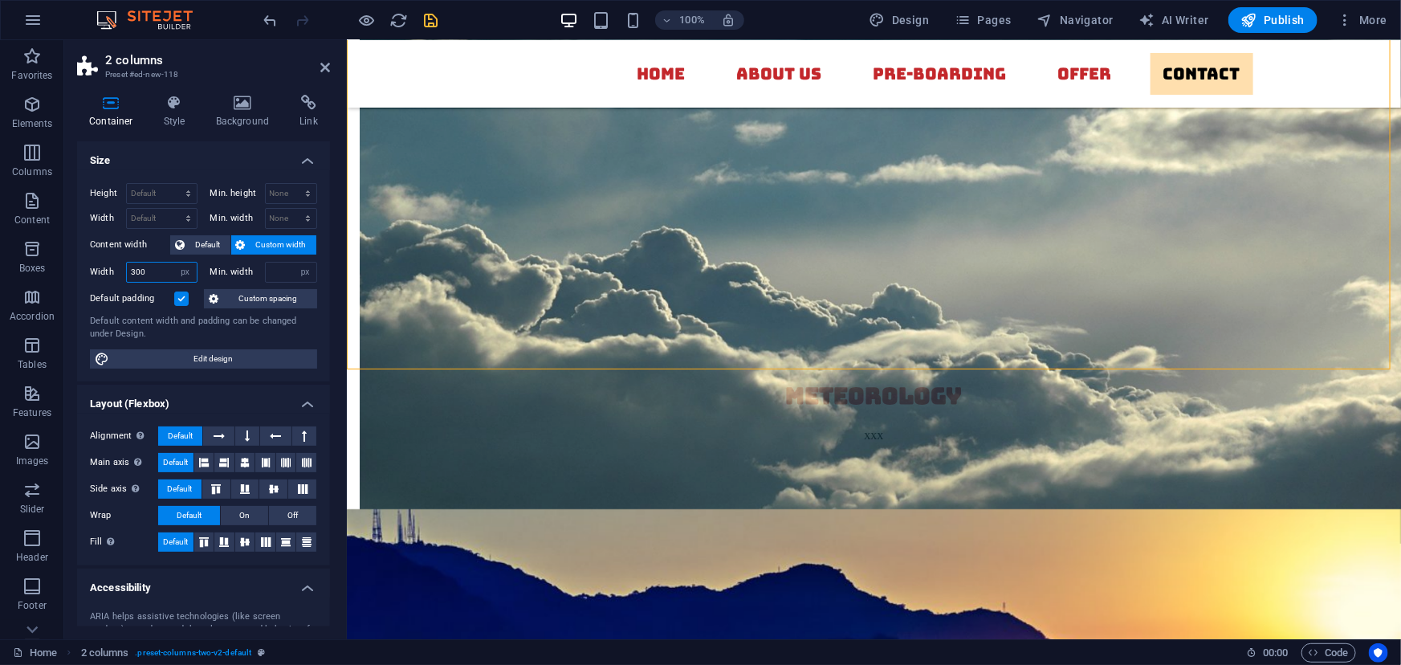
drag, startPoint x: 145, startPoint y: 274, endPoint x: 112, endPoint y: 262, distance: 34.3
click at [112, 262] on div "Width 300 Default px rem % em vh vw" at bounding box center [144, 272] width 108 height 21
type input "1268"
select select "DISABLED_OPTION_VALUE"
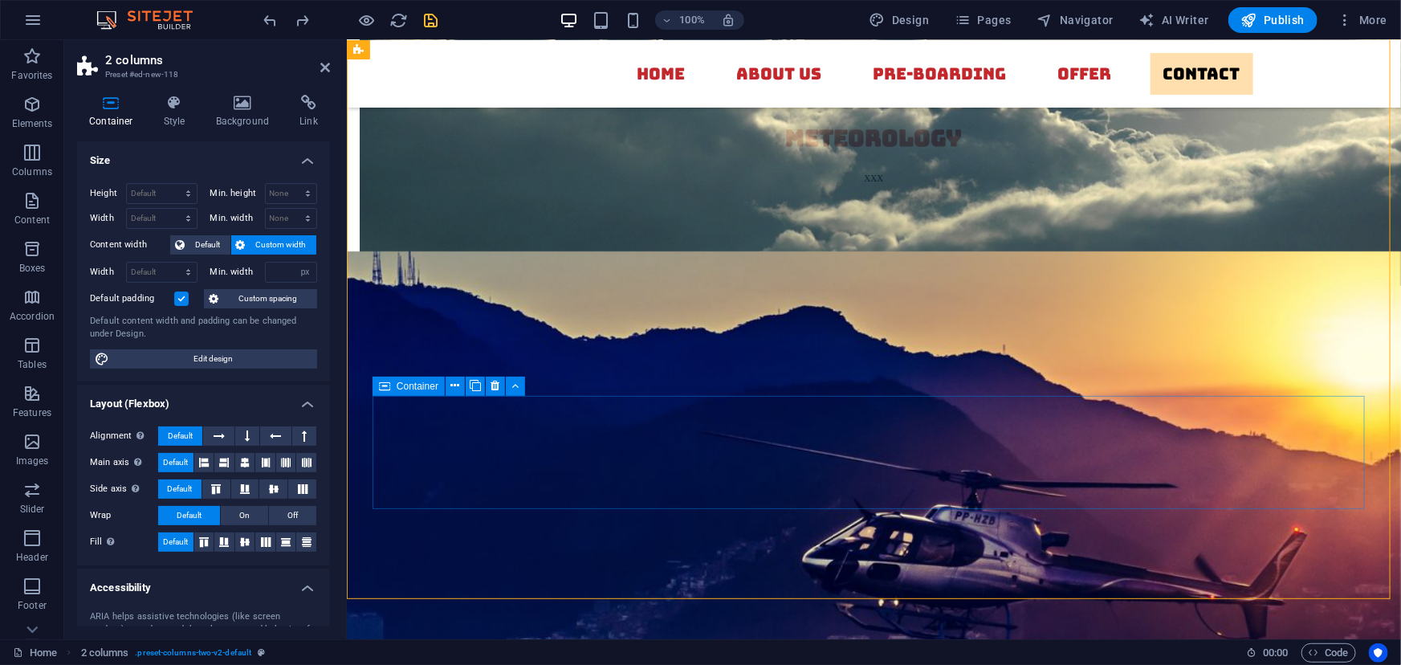
scroll to position [6226, 0]
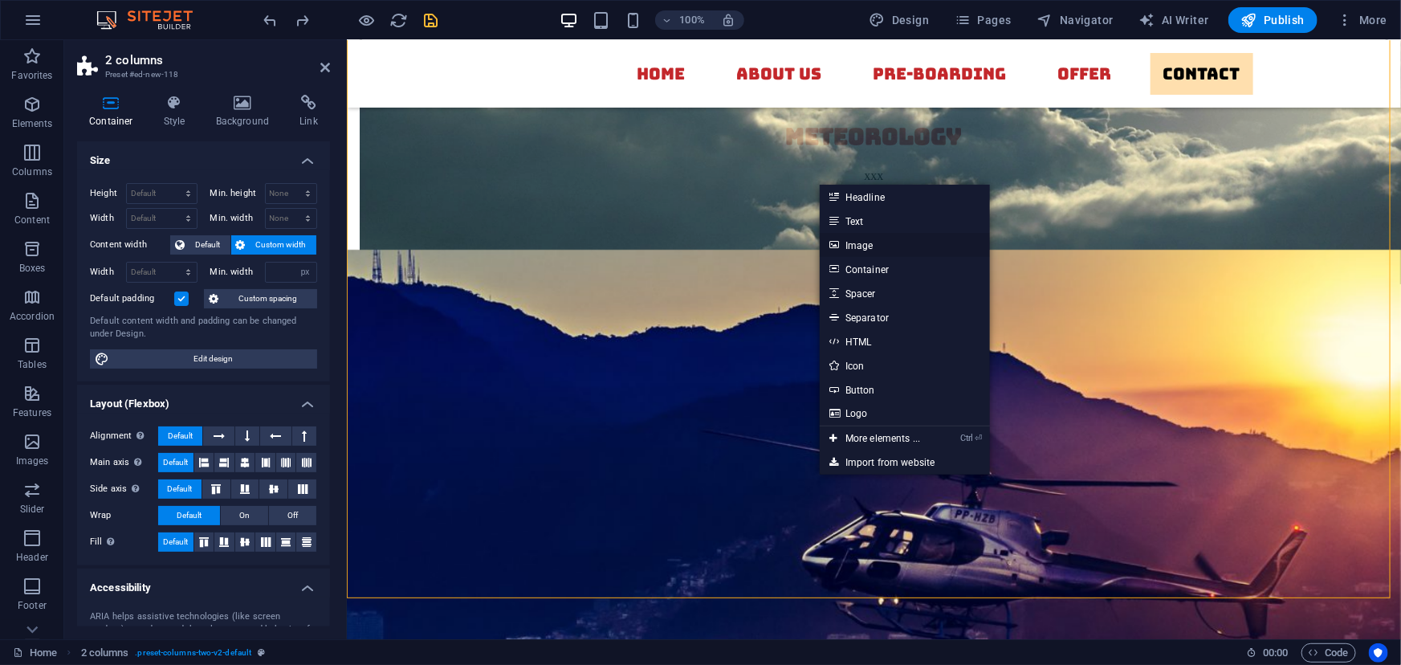
click at [853, 240] on link "Image" at bounding box center [905, 245] width 170 height 24
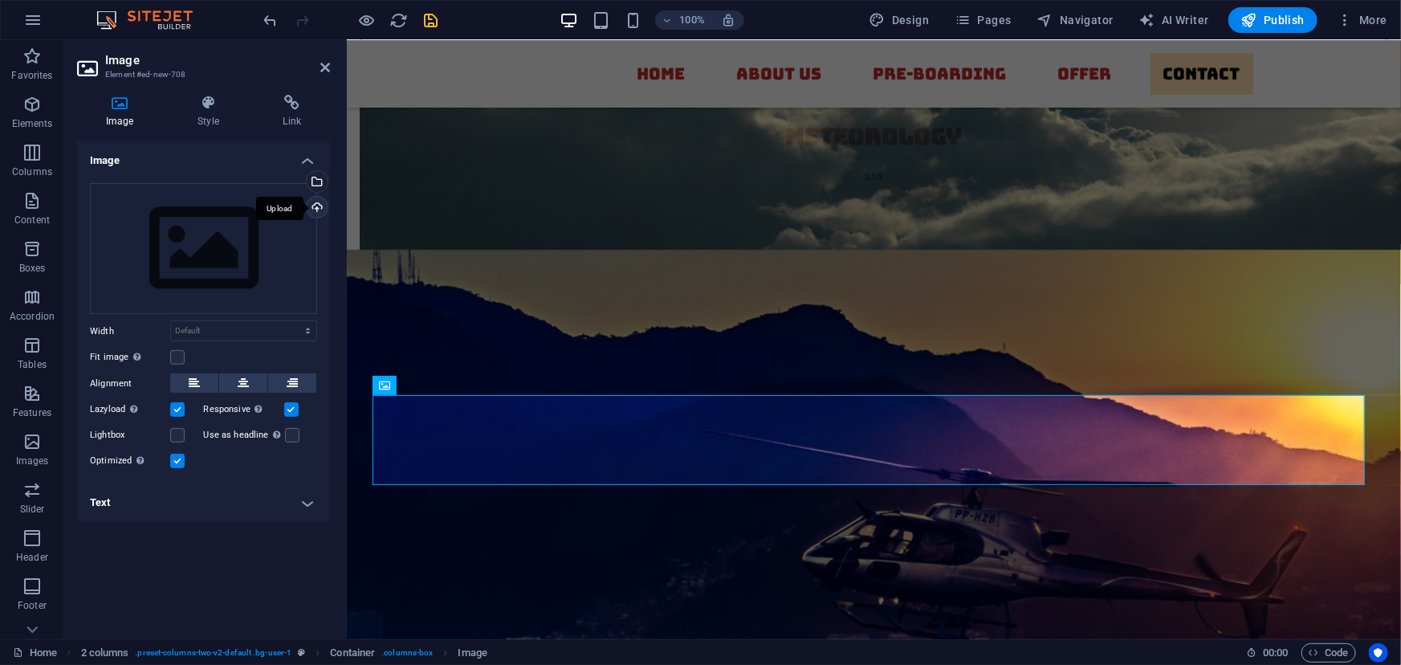
click at [314, 203] on div "Upload" at bounding box center [316, 209] width 24 height 24
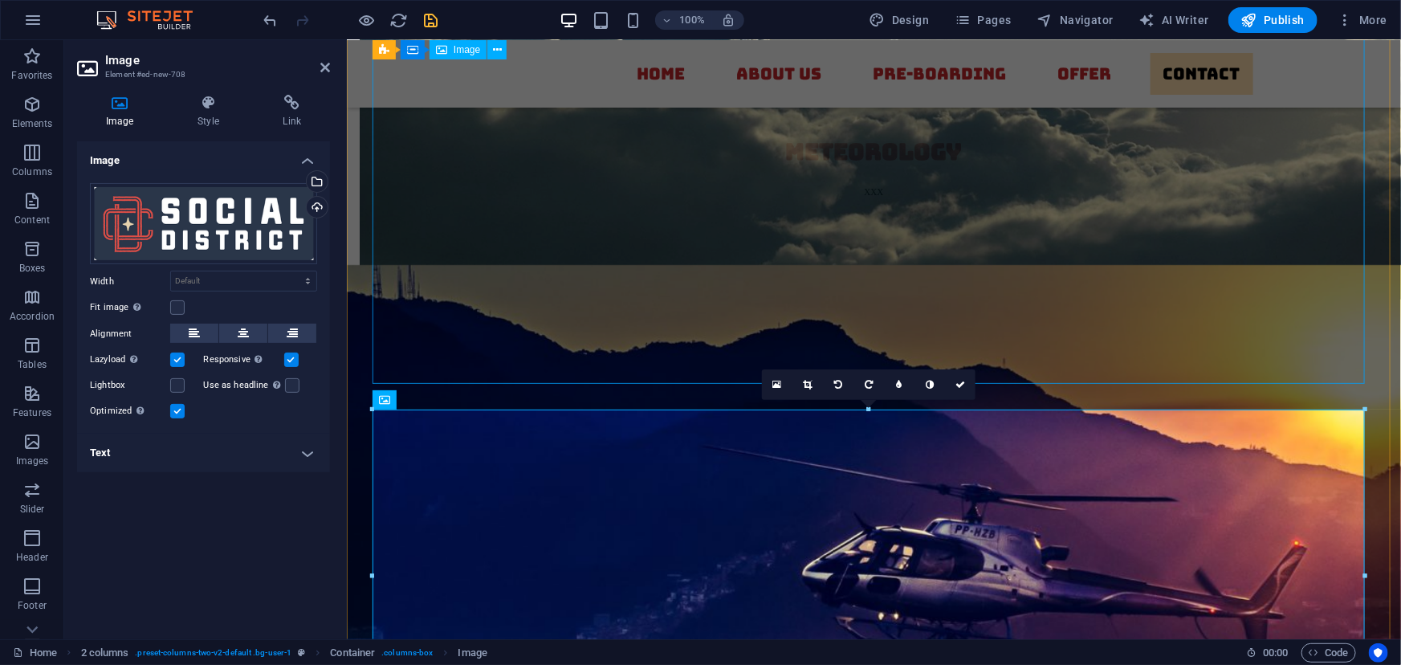
scroll to position [6211, 0]
click at [174, 298] on div "Fit image Automatically fit image to a fixed width and height" at bounding box center [203, 307] width 227 height 19
click at [175, 304] on label at bounding box center [177, 307] width 14 height 14
click at [0, 0] on input "Fit image Automatically fit image to a fixed width and height" at bounding box center [0, 0] width 0 height 0
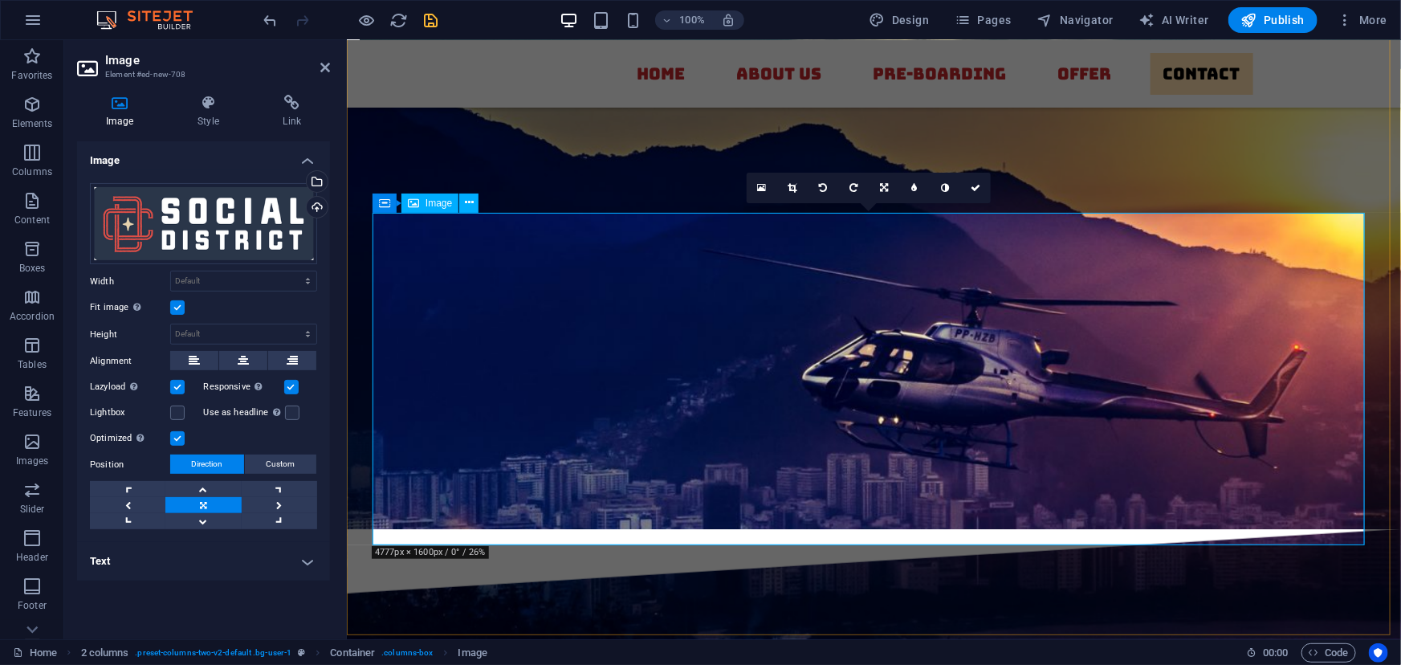
scroll to position [6406, 0]
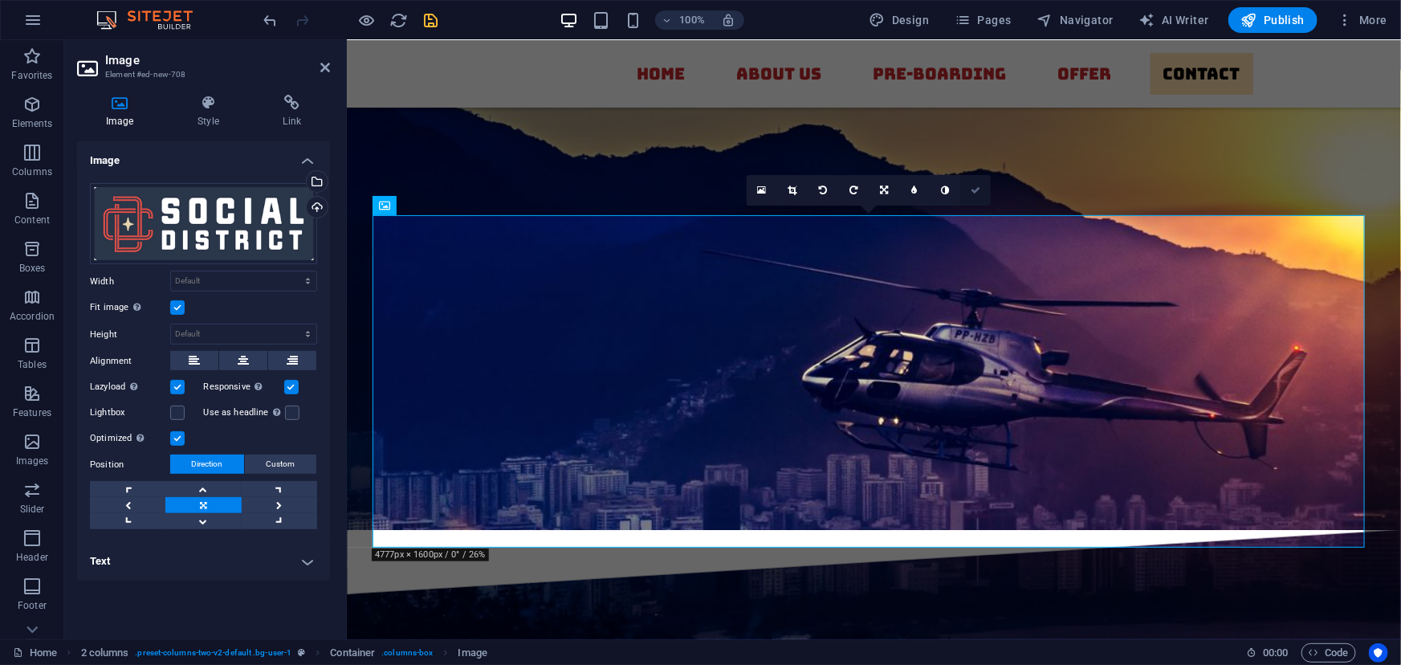
click at [972, 186] on icon at bounding box center [976, 191] width 10 height 10
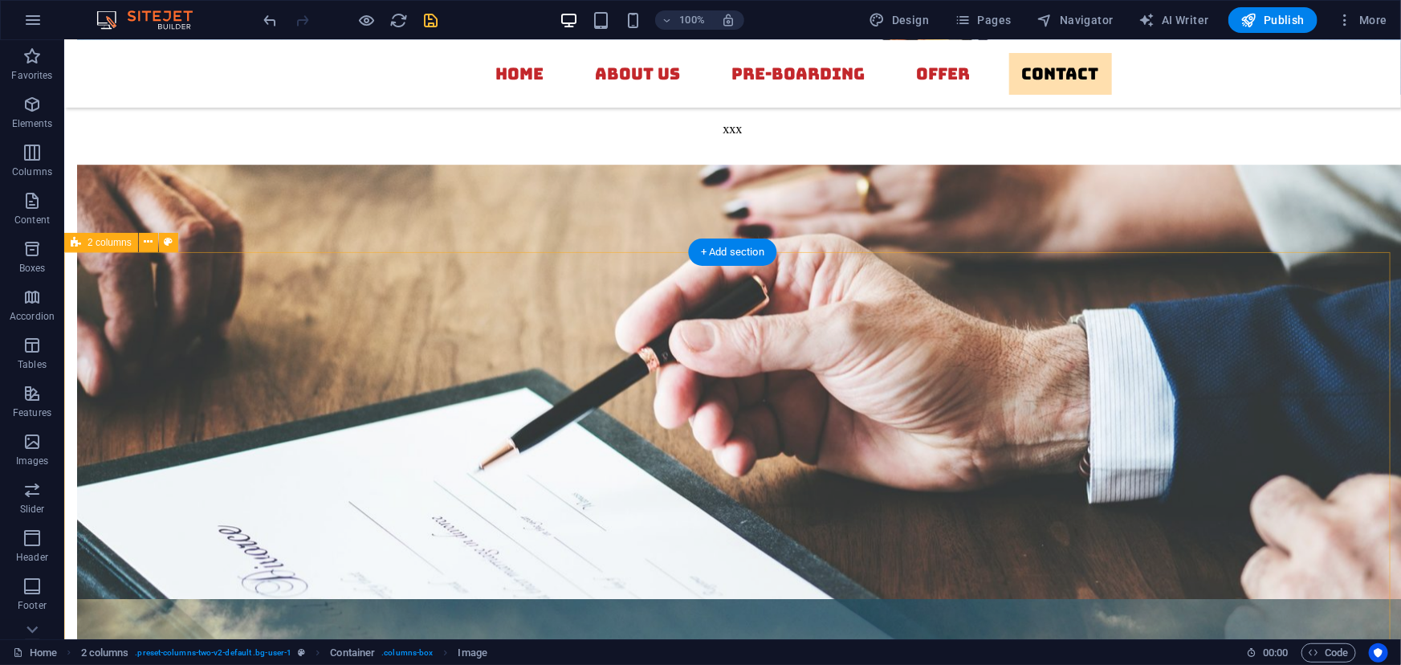
scroll to position [5590, 0]
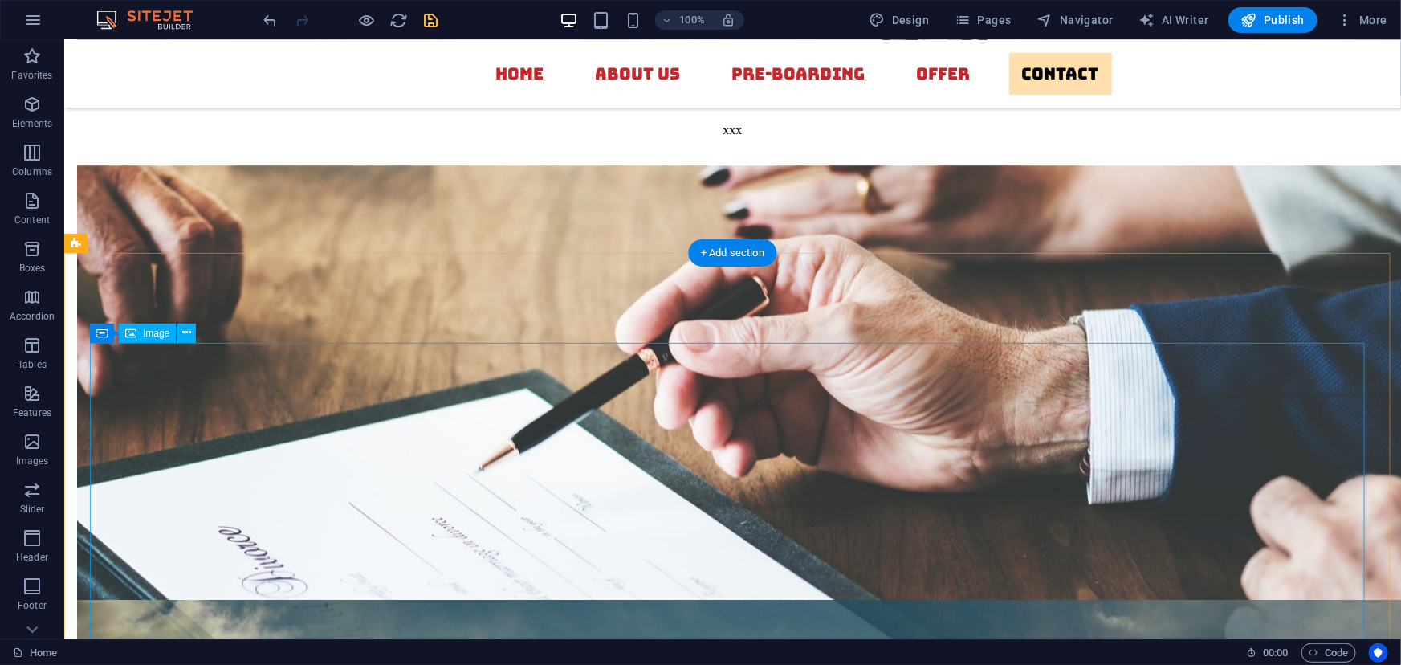
select select "%"
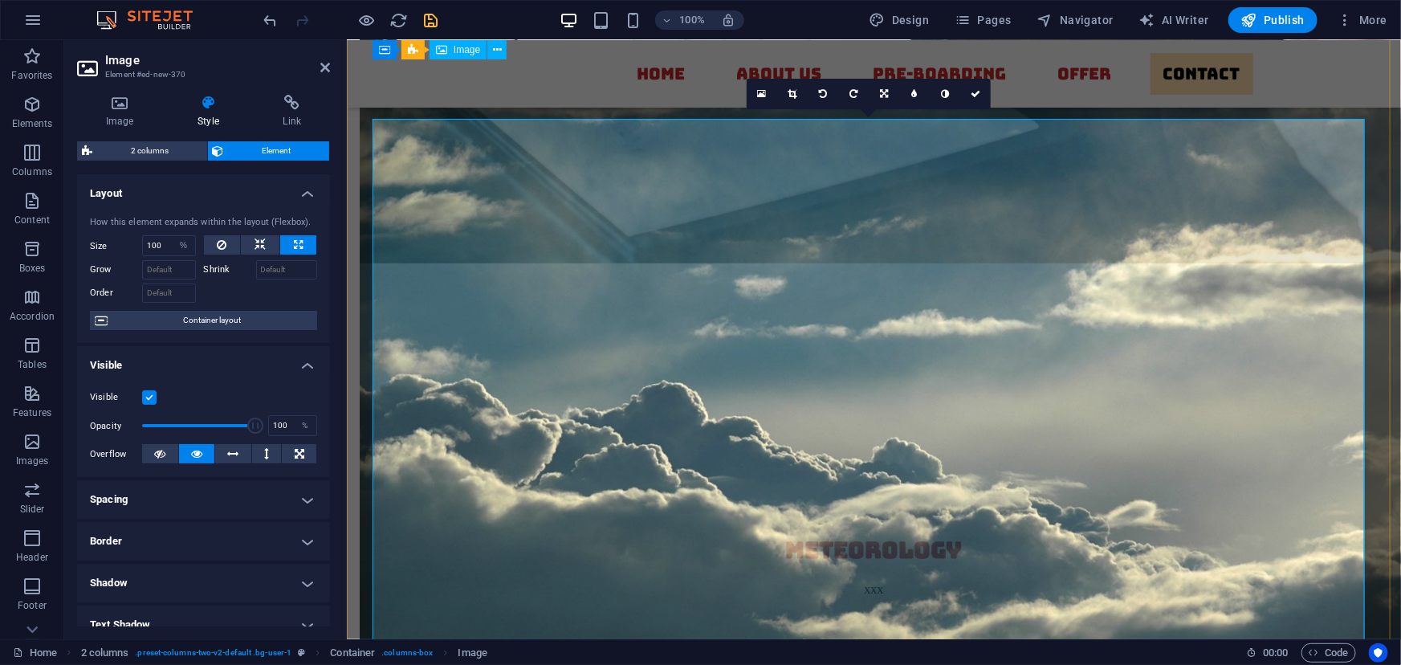
scroll to position [5811, 0]
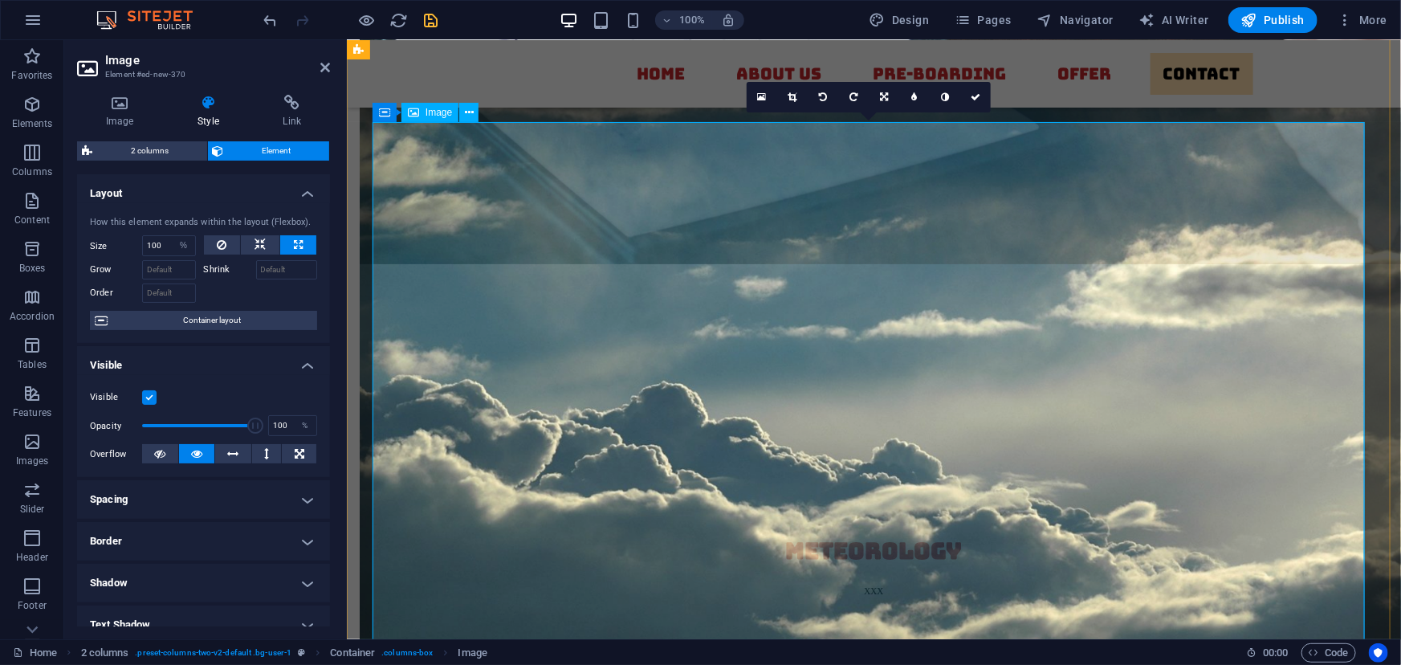
click at [126, 115] on h4 "Image" at bounding box center [123, 112] width 92 height 34
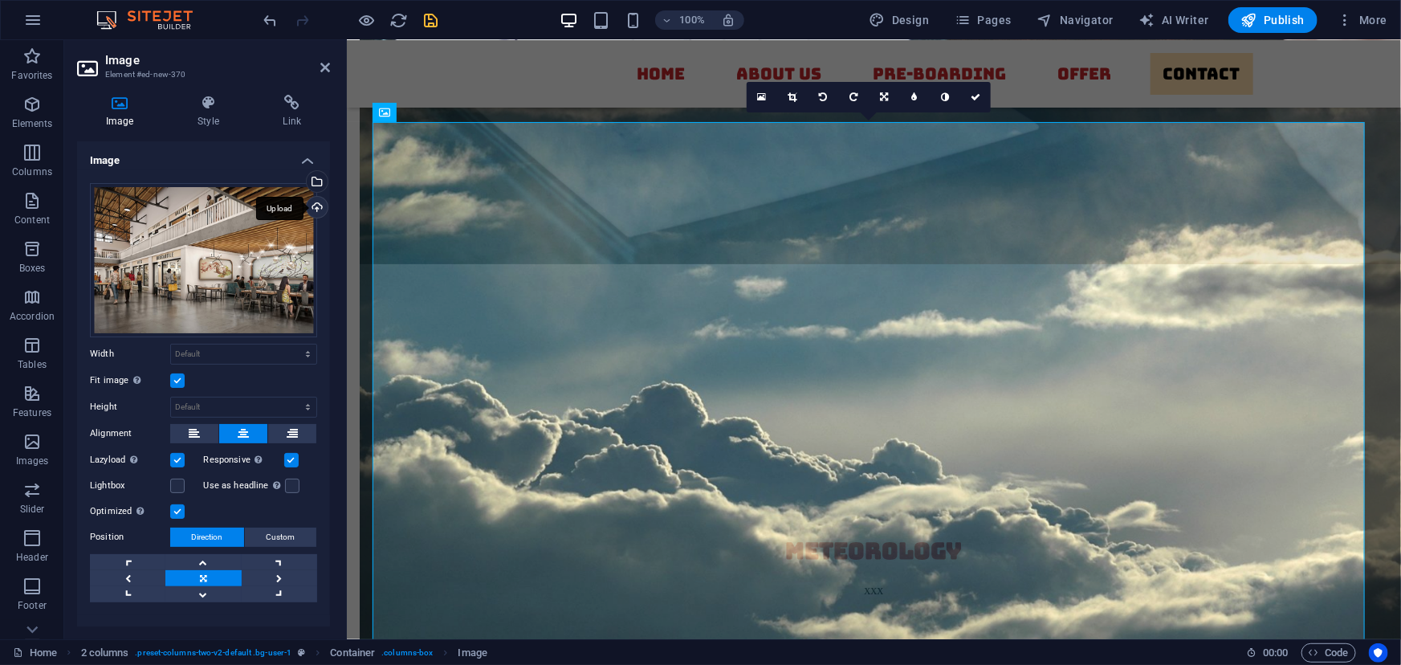
click at [320, 209] on div "Upload" at bounding box center [316, 209] width 24 height 24
click at [312, 205] on div "Upload" at bounding box center [316, 209] width 24 height 24
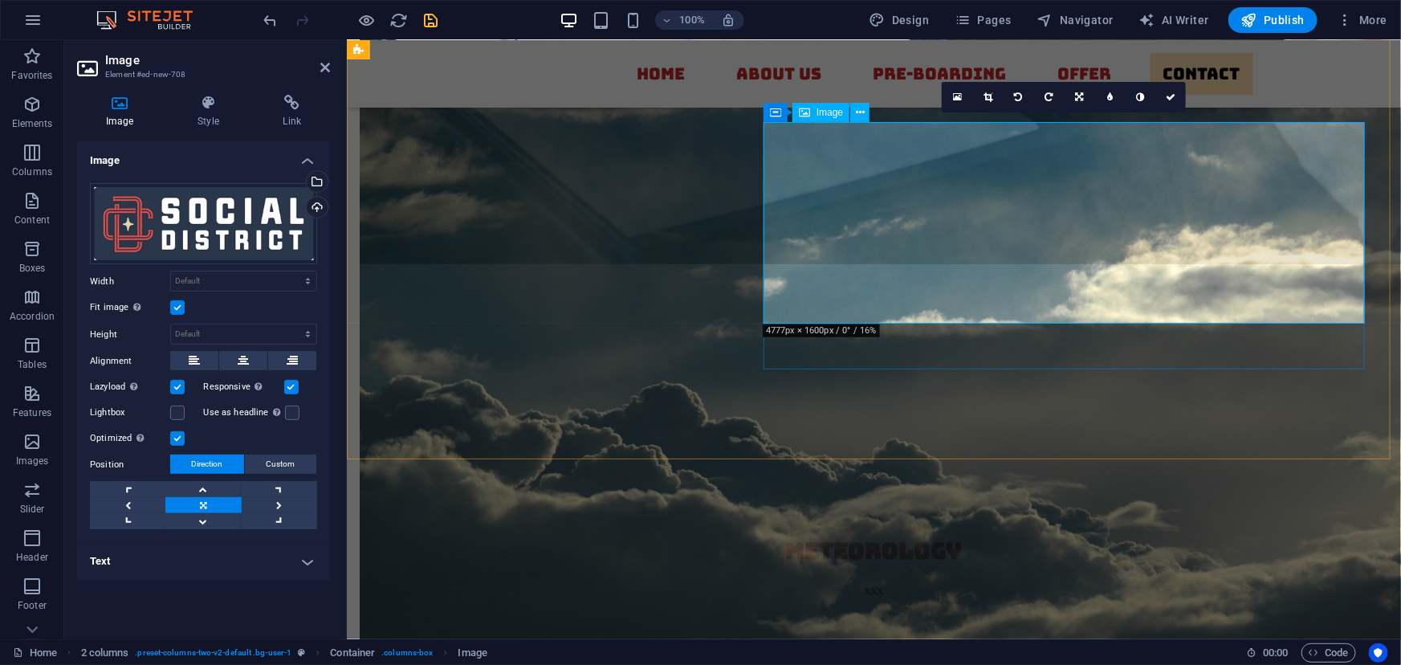
click at [991, 96] on icon at bounding box center [988, 97] width 9 height 10
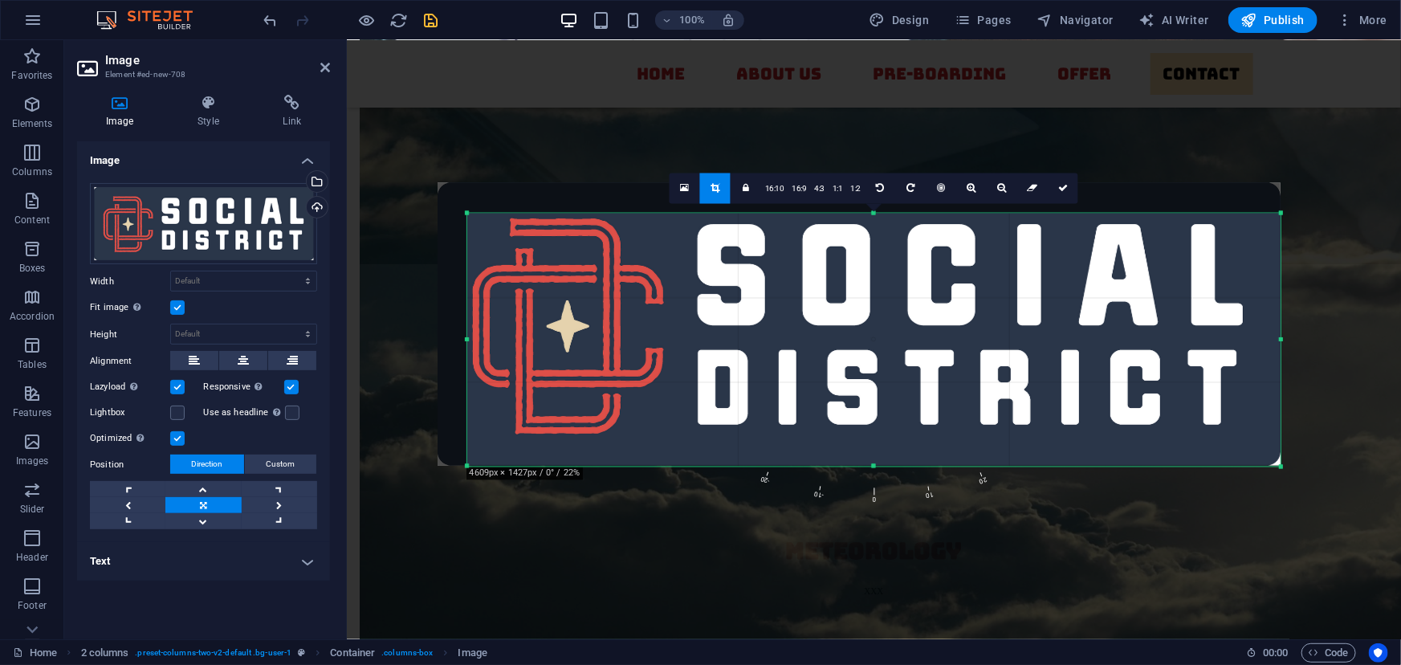
drag, startPoint x: 456, startPoint y: 201, endPoint x: 486, endPoint y: 231, distance: 42.6
click at [486, 231] on div "180 170 160 150 140 130 120 110 100 90 80 70 60 50 40 30 20 10 0 -10 -20 -30 -4…" at bounding box center [874, 340] width 814 height 253
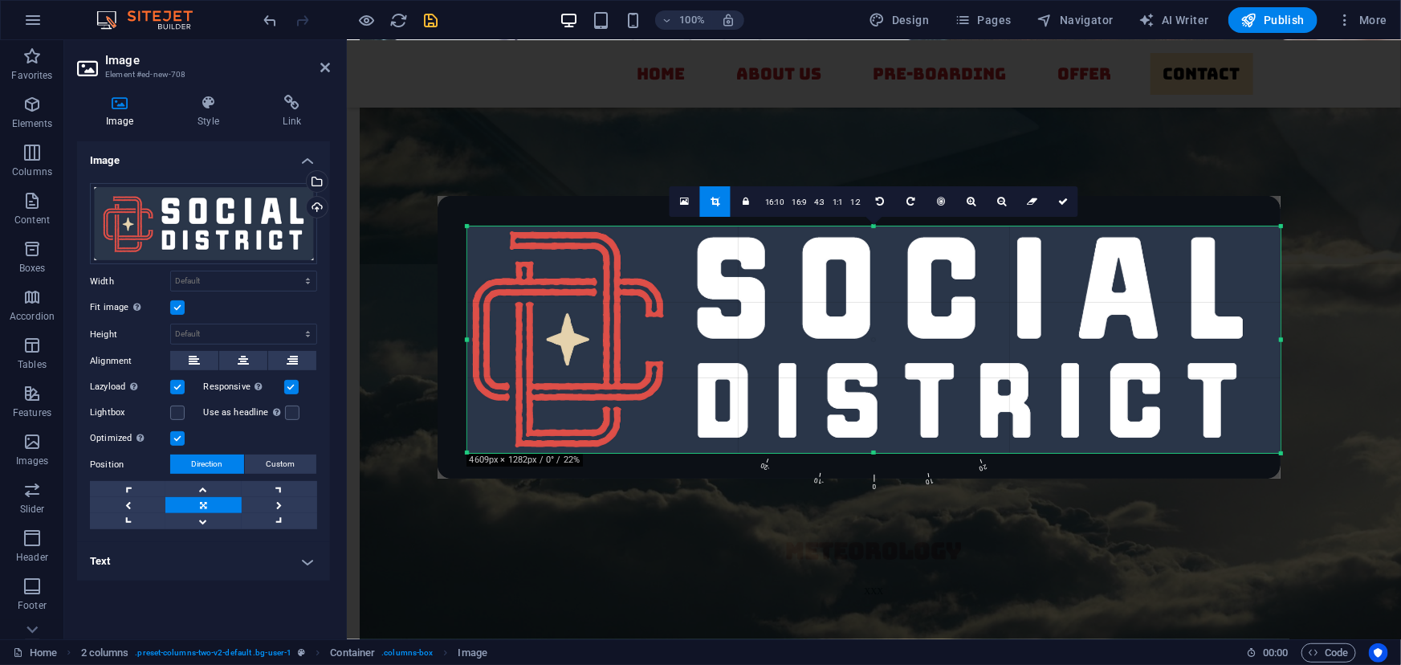
drag, startPoint x: 875, startPoint y: 465, endPoint x: 876, endPoint y: 439, distance: 25.7
click at [876, 439] on div "180 170 160 150 140 130 120 110 100 90 80 70 60 50 40 30 20 10 0 -10 -20 -30 -4…" at bounding box center [874, 339] width 814 height 226
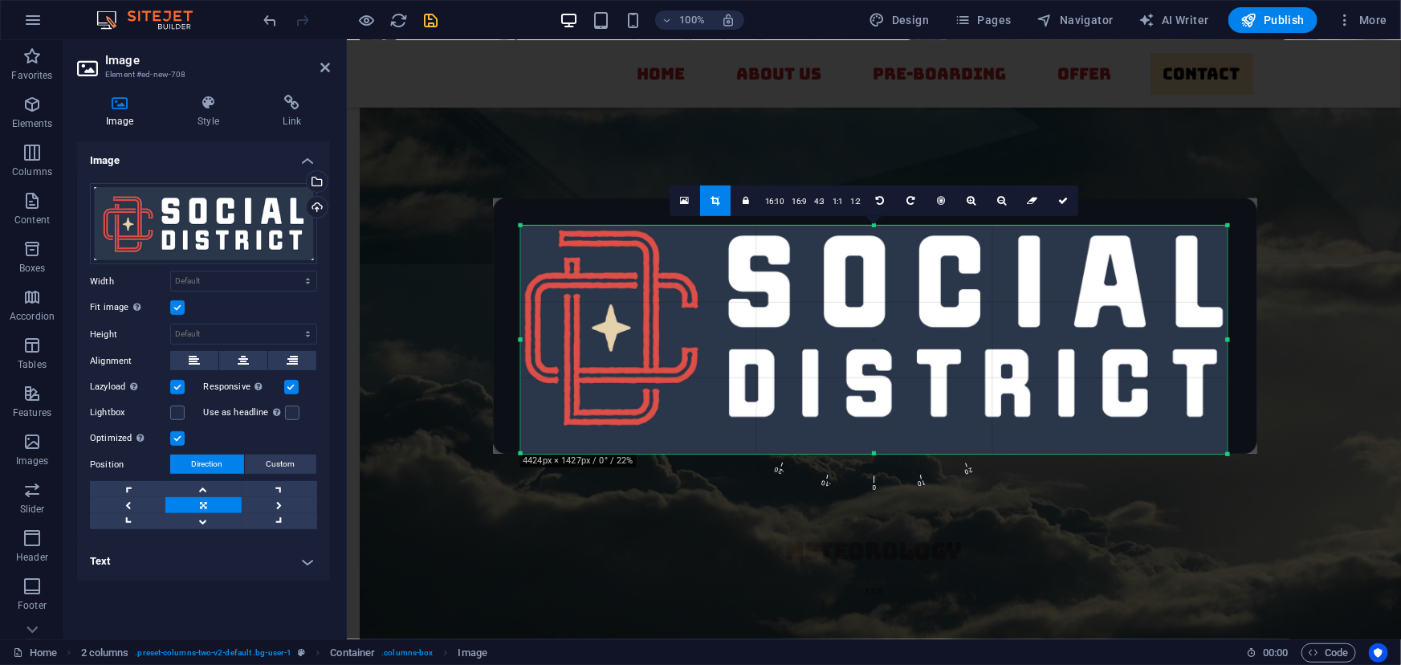
drag, startPoint x: 1280, startPoint y: 337, endPoint x: 1173, endPoint y: 312, distance: 109.7
click at [1173, 312] on div "180 170 160 150 140 130 120 110 100 90 80 70 60 50 40 30 20 10 0 -10 -20 -30 -4…" at bounding box center [874, 340] width 708 height 228
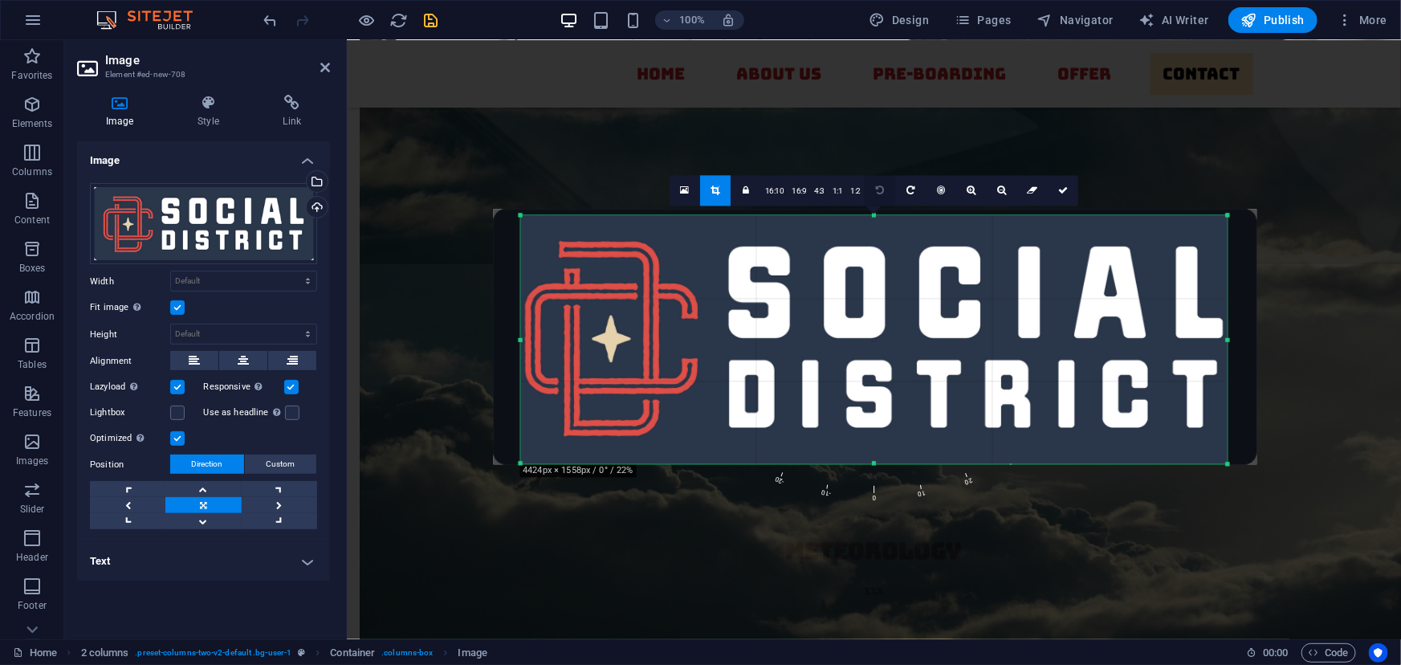
drag, startPoint x: 873, startPoint y: 225, endPoint x: 871, endPoint y: 204, distance: 20.9
click at [871, 215] on div "180 170 160 150 140 130 120 110 100 90 80 70 60 50 40 30 20 10 0 -10 -20 -30 -4…" at bounding box center [874, 339] width 708 height 248
click at [1061, 188] on icon at bounding box center [1063, 191] width 10 height 10
type input "880"
select select "px"
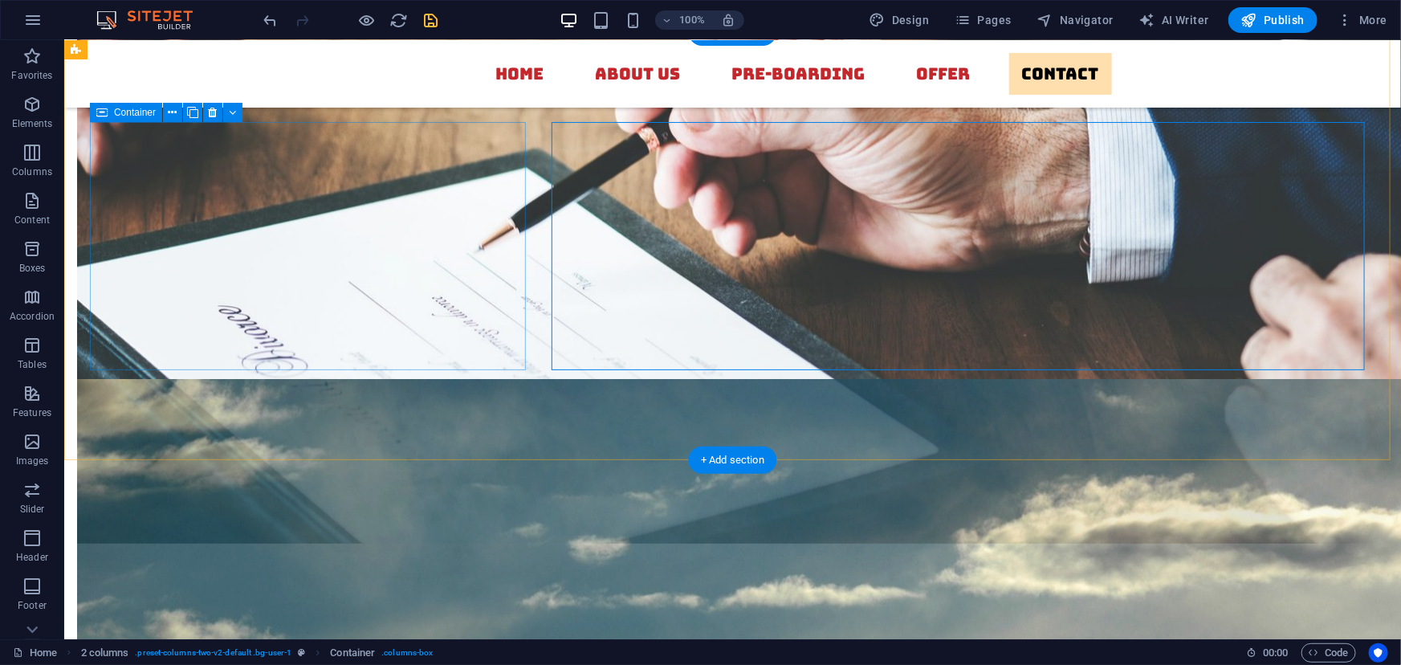
select select "px"
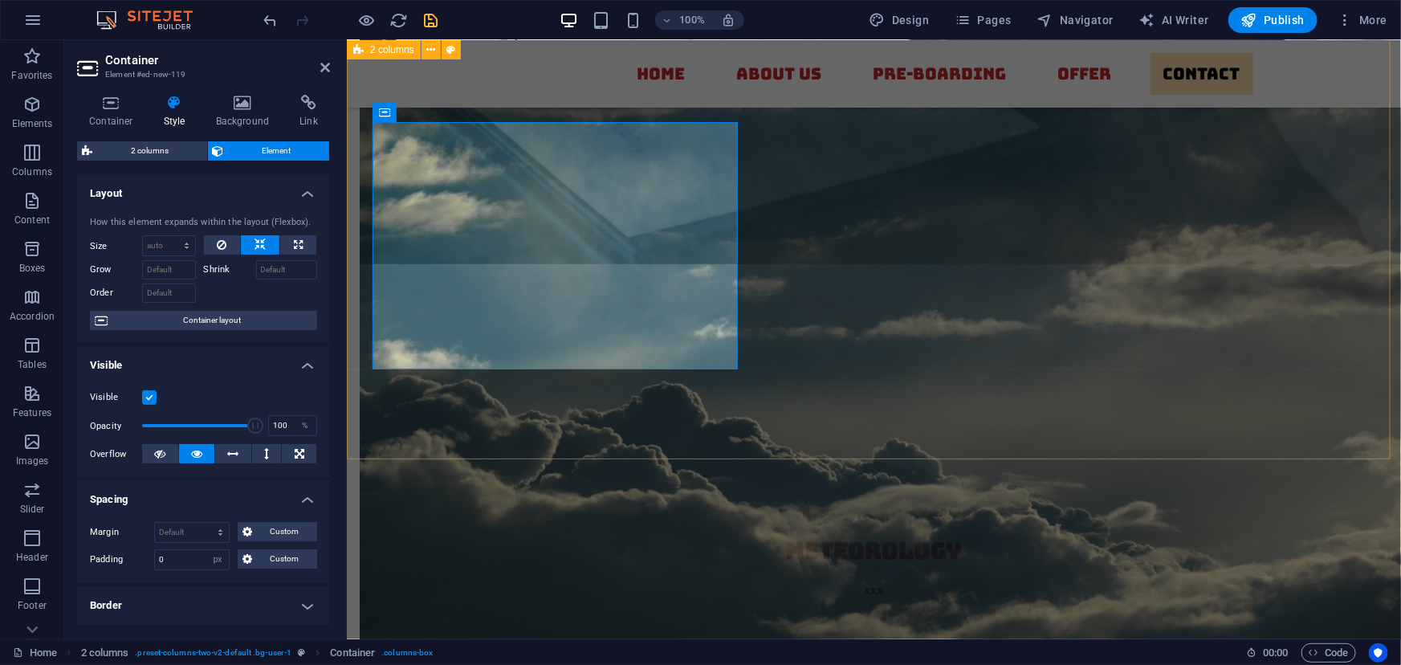
select select "px"
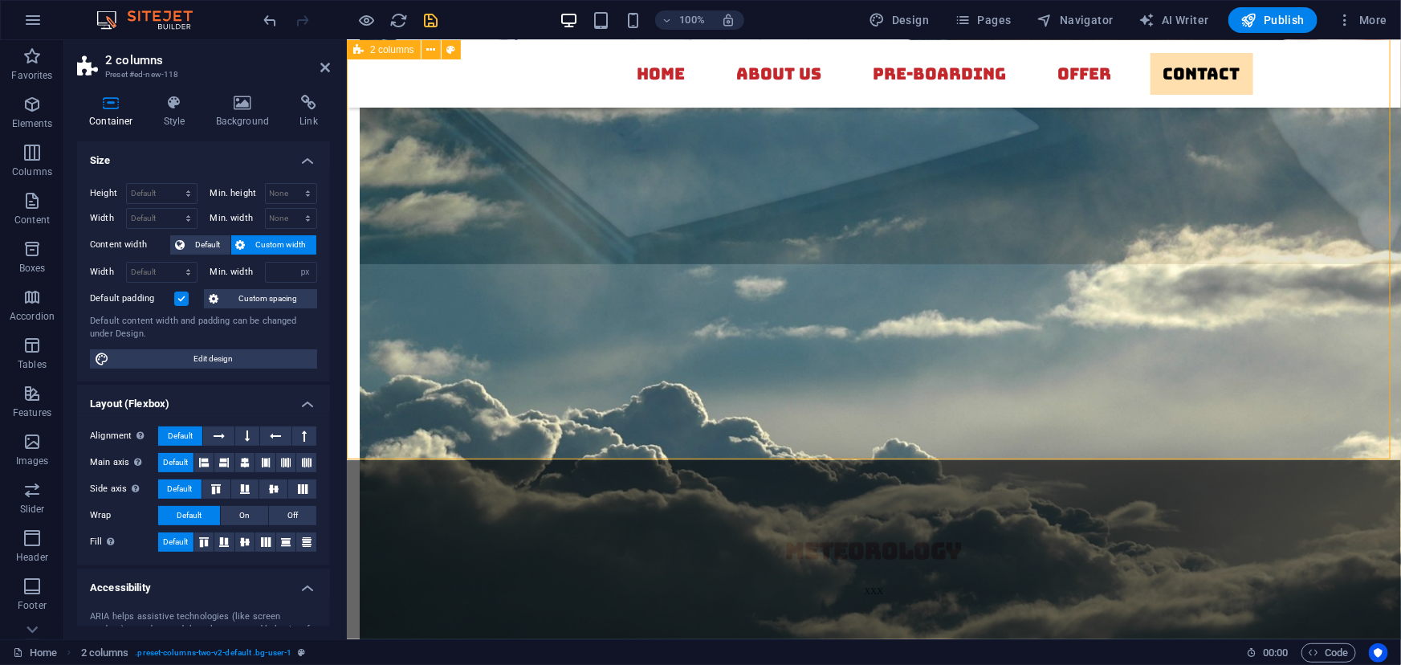
type input "300"
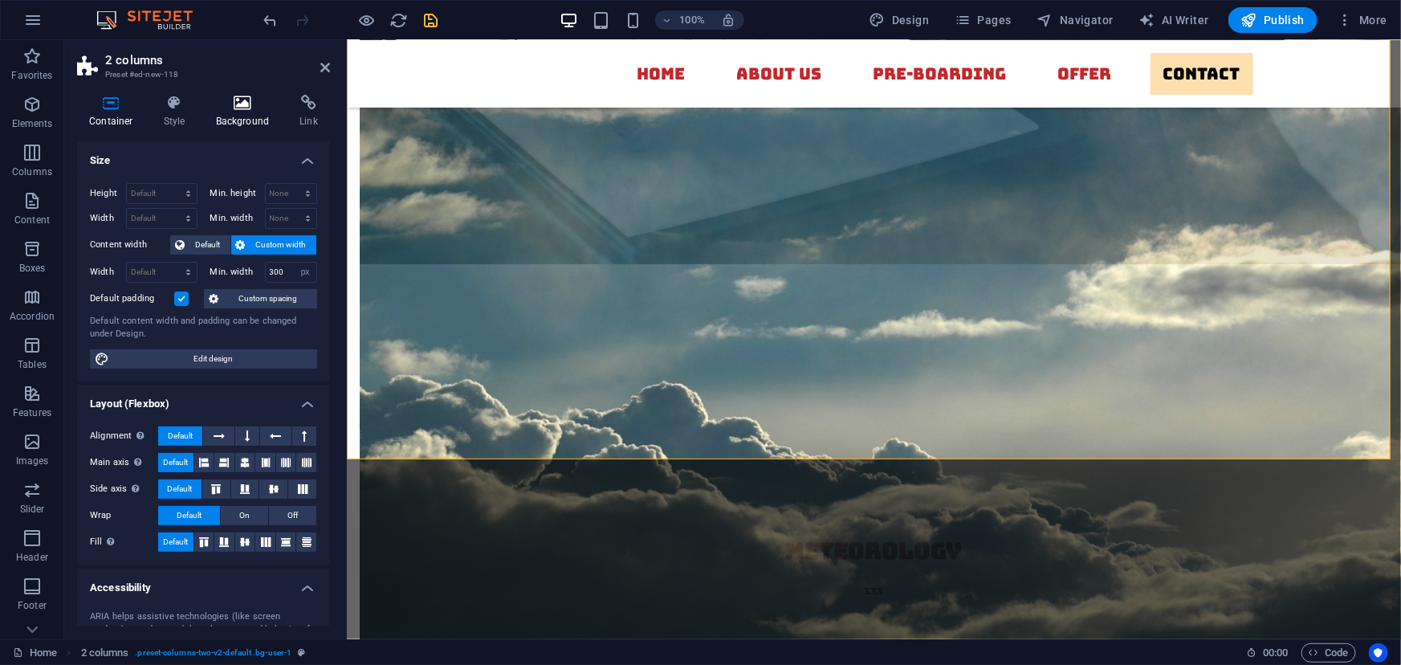
click at [232, 99] on icon at bounding box center [243, 103] width 78 height 16
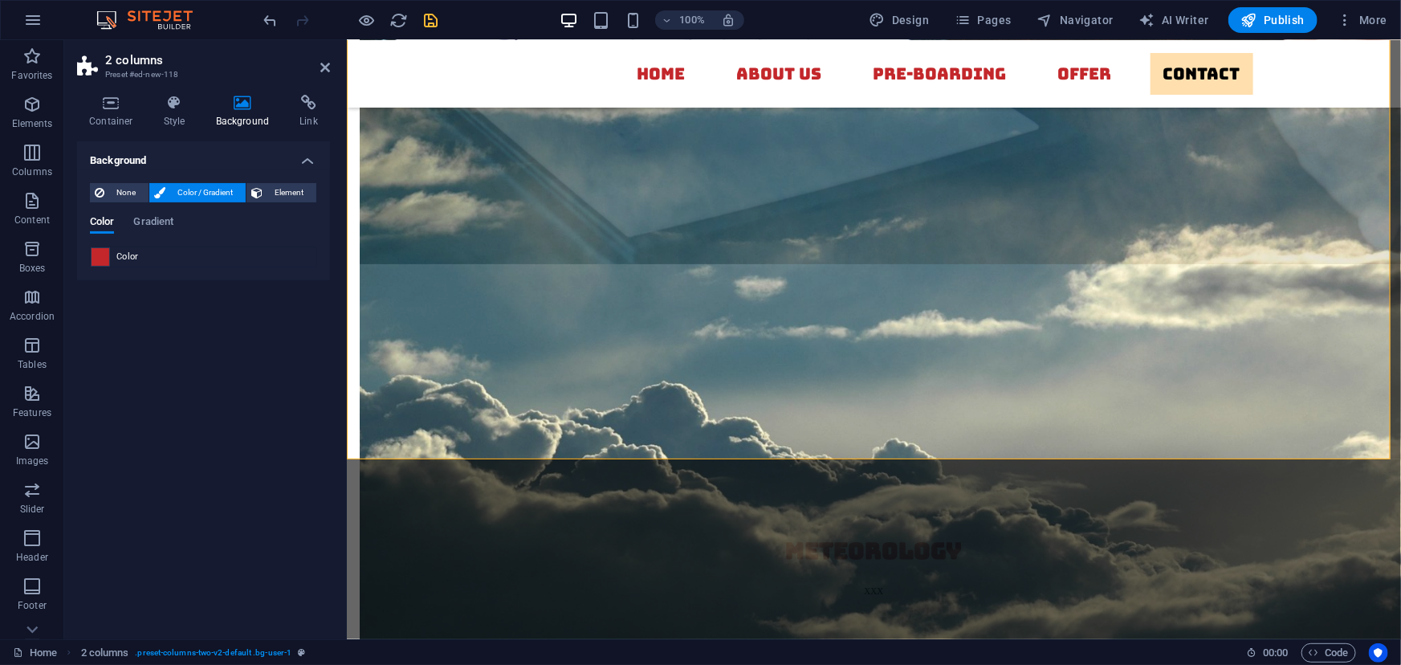
click at [103, 255] on span at bounding box center [101, 257] width 18 height 18
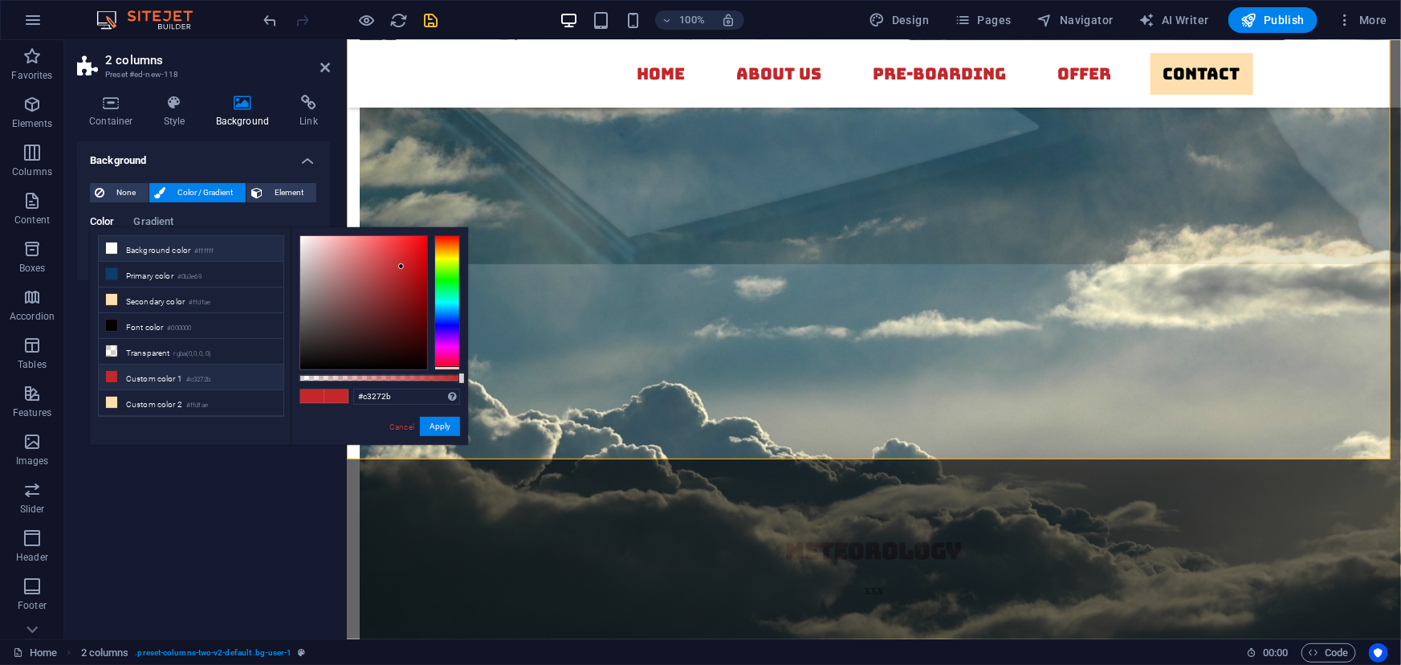
click at [112, 249] on icon at bounding box center [111, 248] width 11 height 11
type input "#ffffff"
click at [433, 427] on button "Apply" at bounding box center [440, 426] width 40 height 19
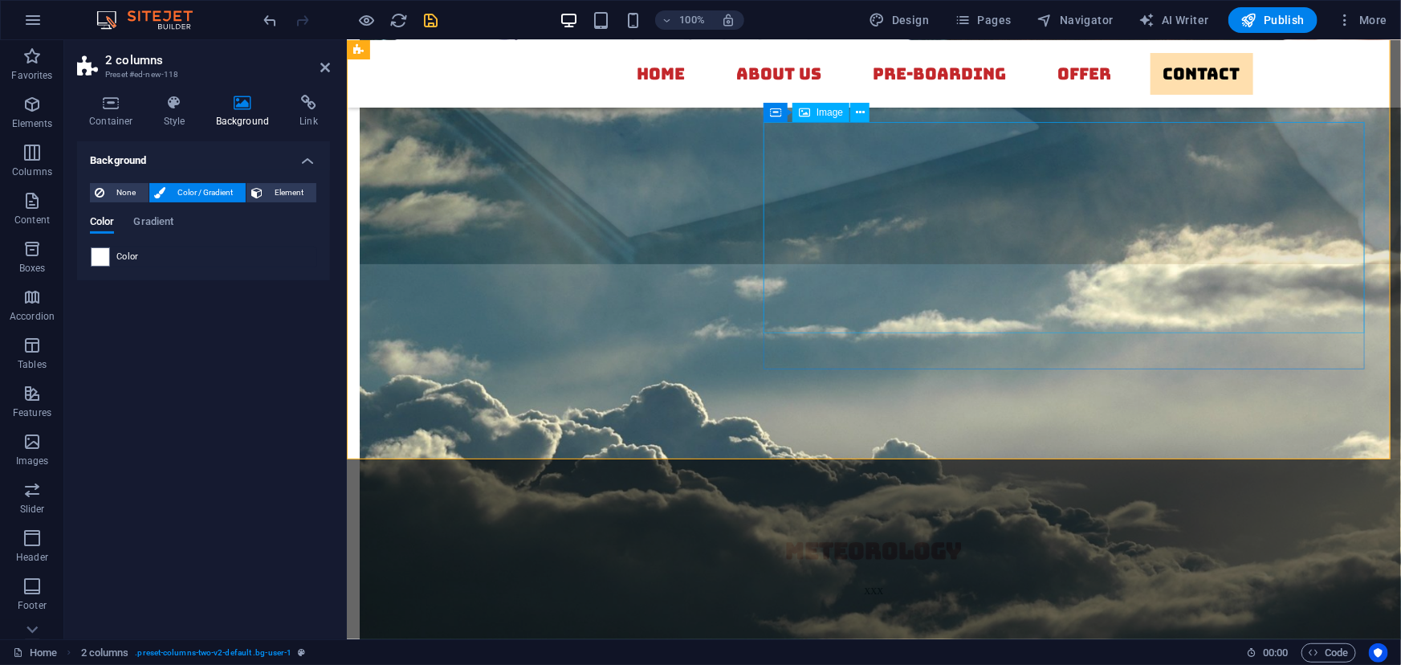
select select "px"
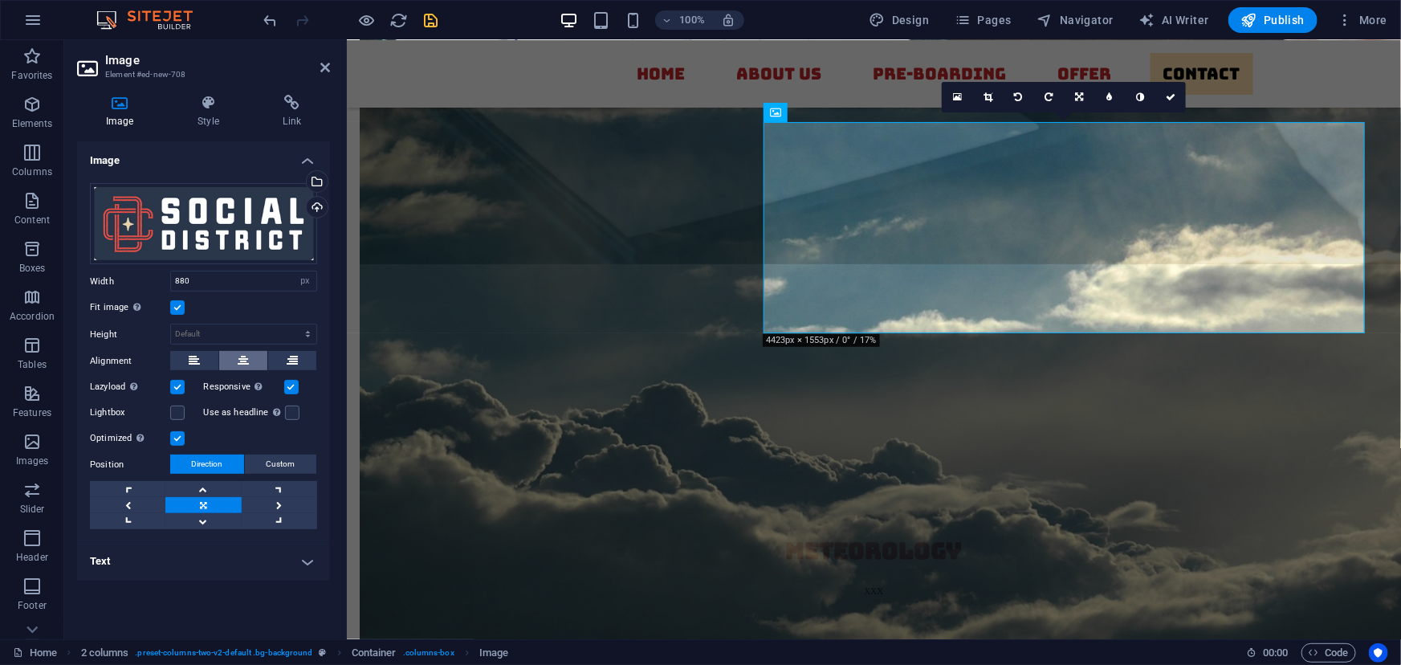
click at [242, 353] on icon at bounding box center [243, 360] width 11 height 19
click at [200, 516] on link at bounding box center [202, 521] width 75 height 16
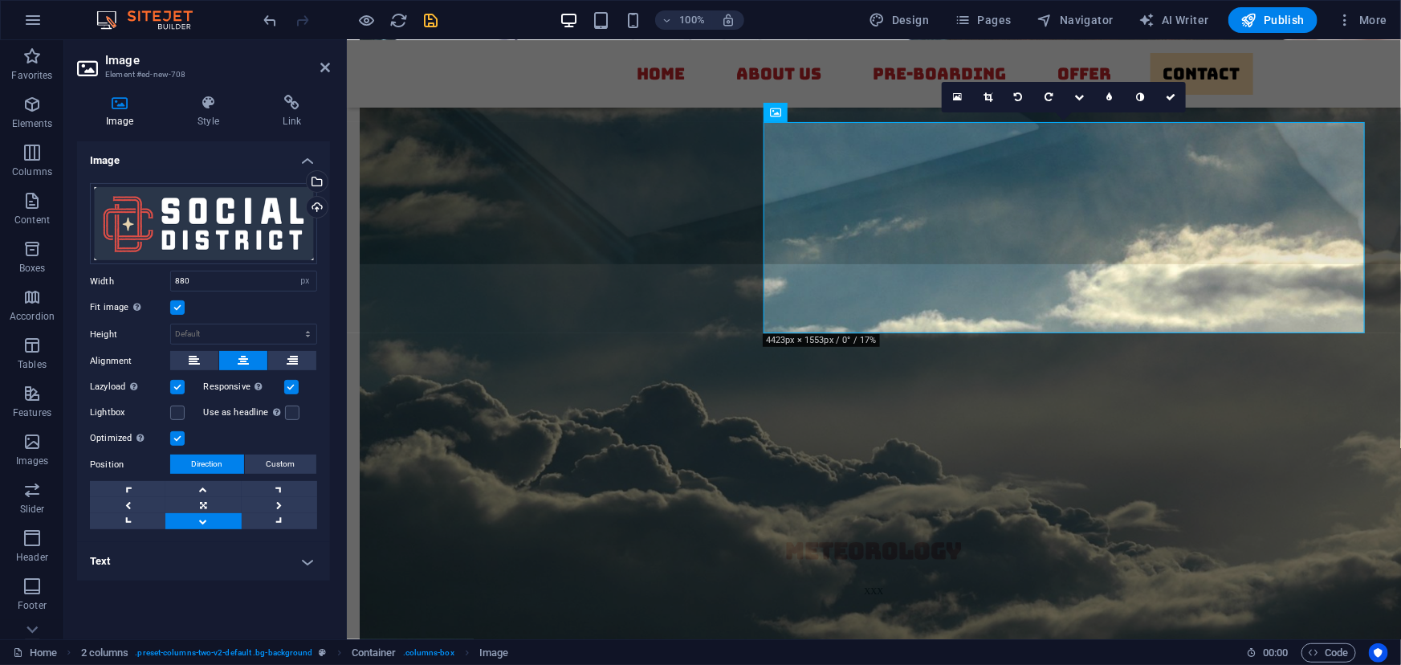
click at [200, 516] on link at bounding box center [202, 521] width 75 height 16
click at [1079, 95] on icon at bounding box center [1080, 97] width 10 height 10
click at [1082, 63] on icon at bounding box center [1080, 67] width 10 height 10
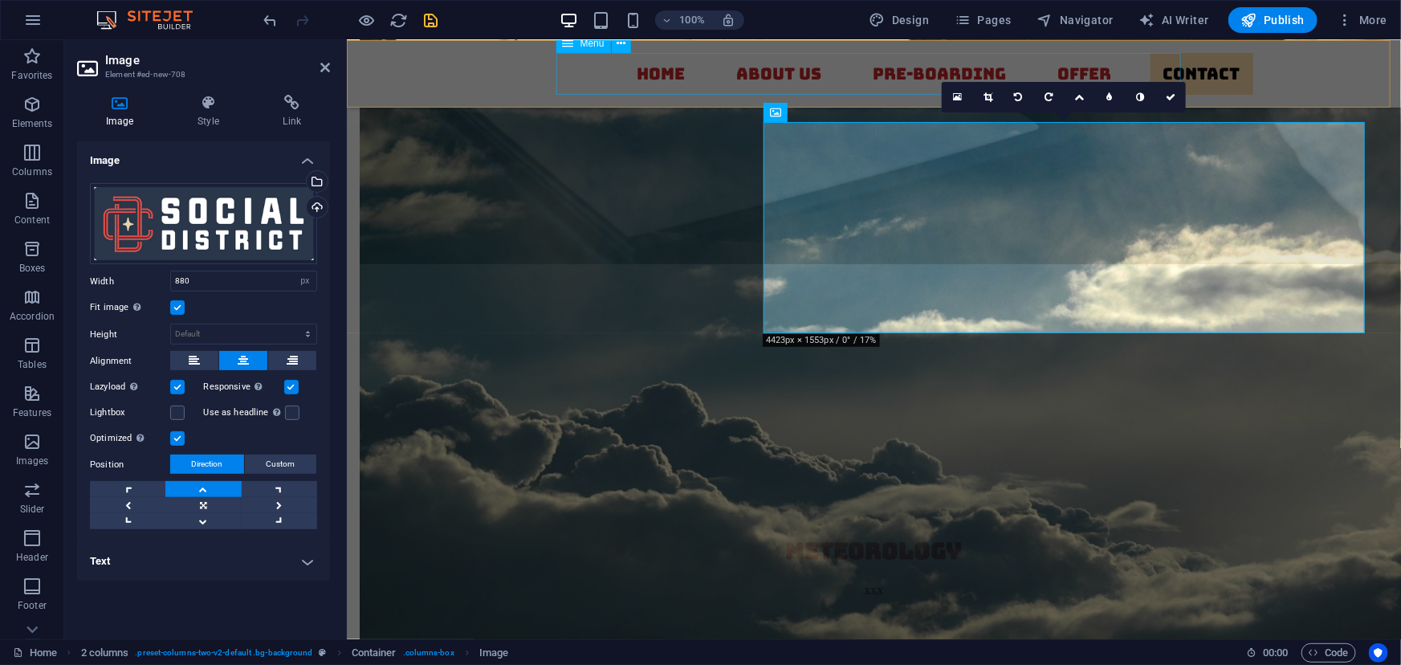
click at [1081, 63] on nav "Home About Us Pre-Boarding Offer contact" at bounding box center [874, 73] width 758 height 42
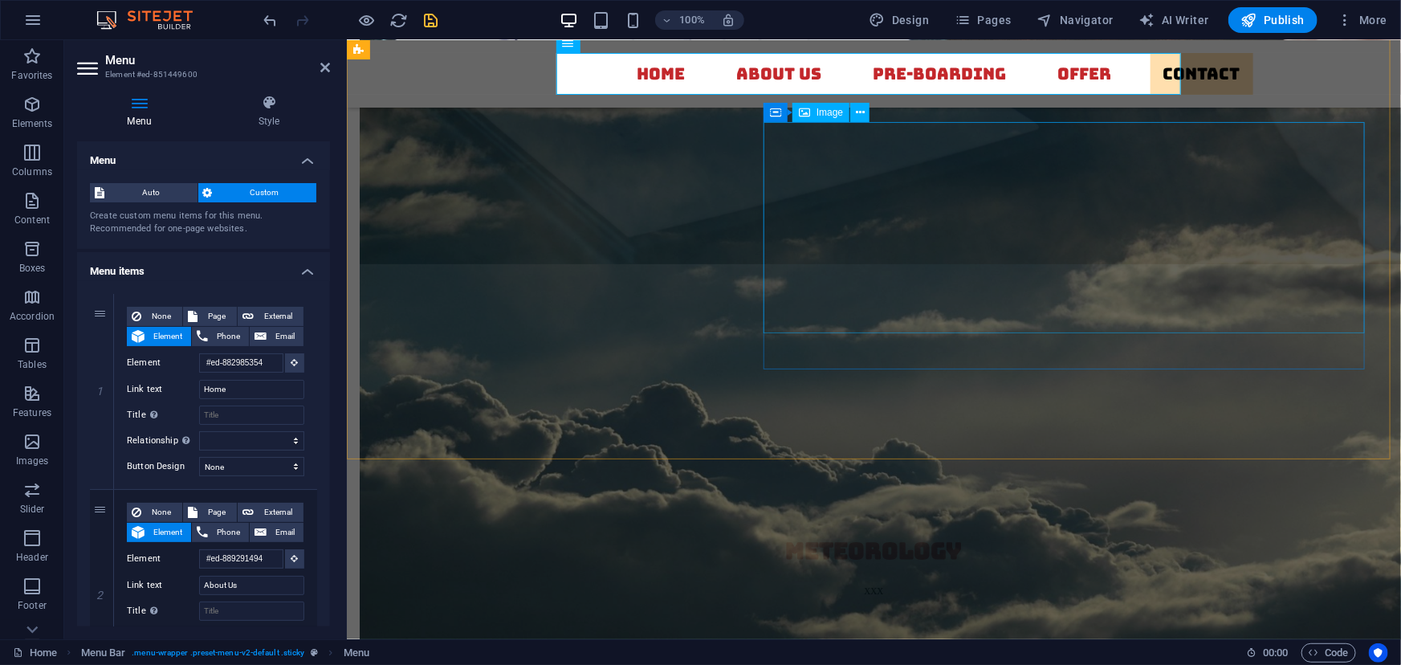
select select "px"
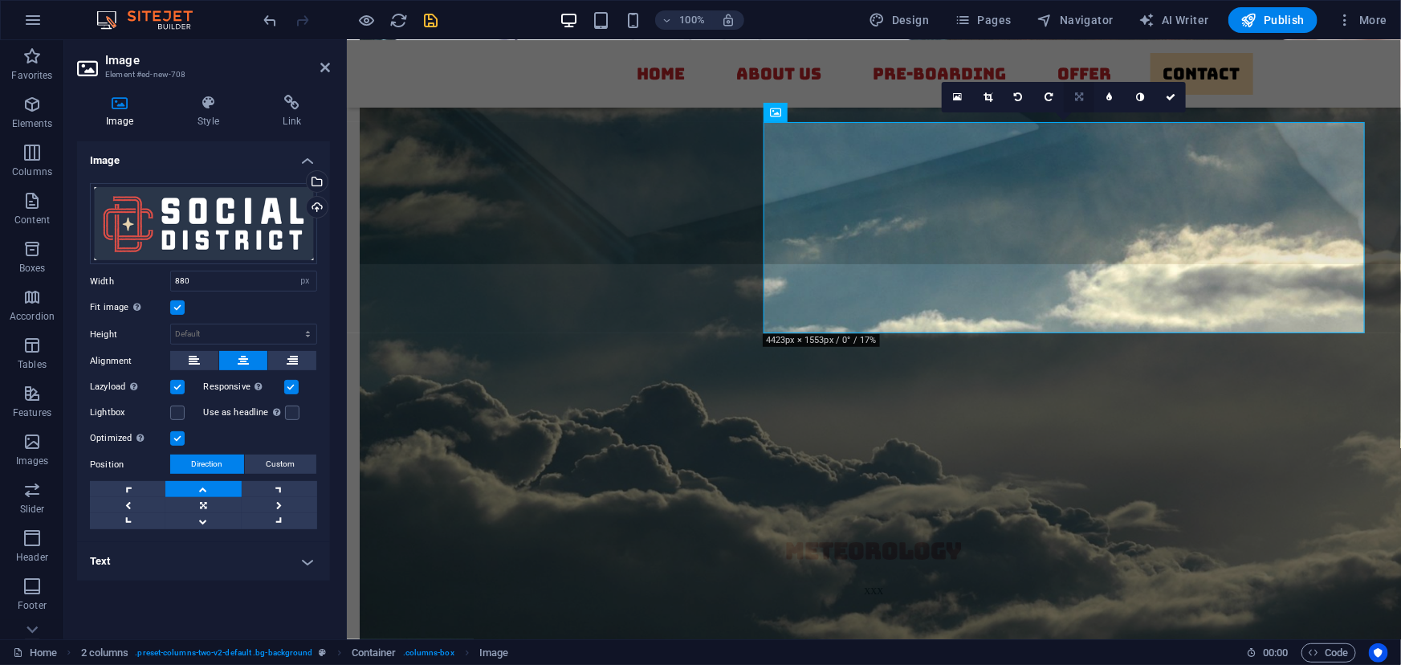
click at [1079, 95] on icon at bounding box center [1079, 97] width 8 height 10
click at [1079, 96] on icon at bounding box center [1079, 97] width 8 height 10
click at [1170, 93] on icon at bounding box center [1171, 97] width 10 height 10
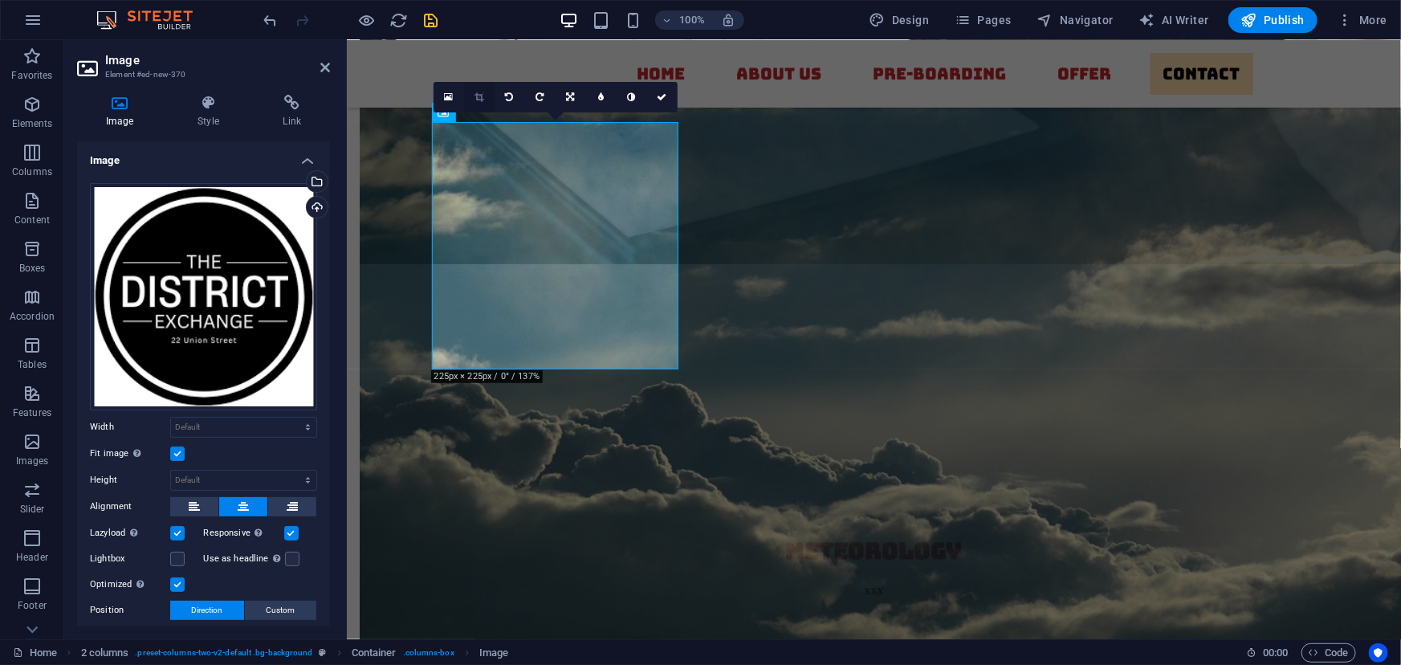
click at [482, 96] on icon at bounding box center [479, 97] width 9 height 10
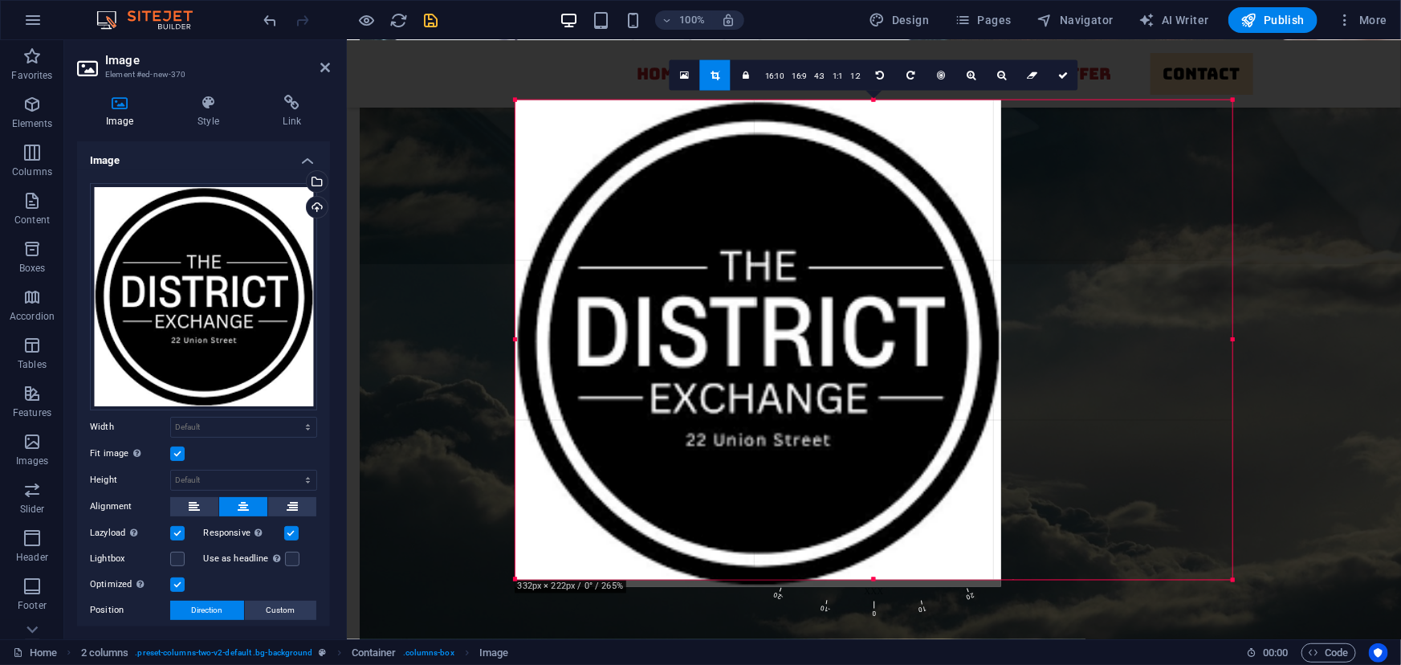
drag, startPoint x: 635, startPoint y: 98, endPoint x: 397, endPoint y: 55, distance: 242.4
click at [397, 55] on div "Drag here to replace the existing content. Press “Ctrl” if you want to create a…" at bounding box center [874, 339] width 1054 height 599
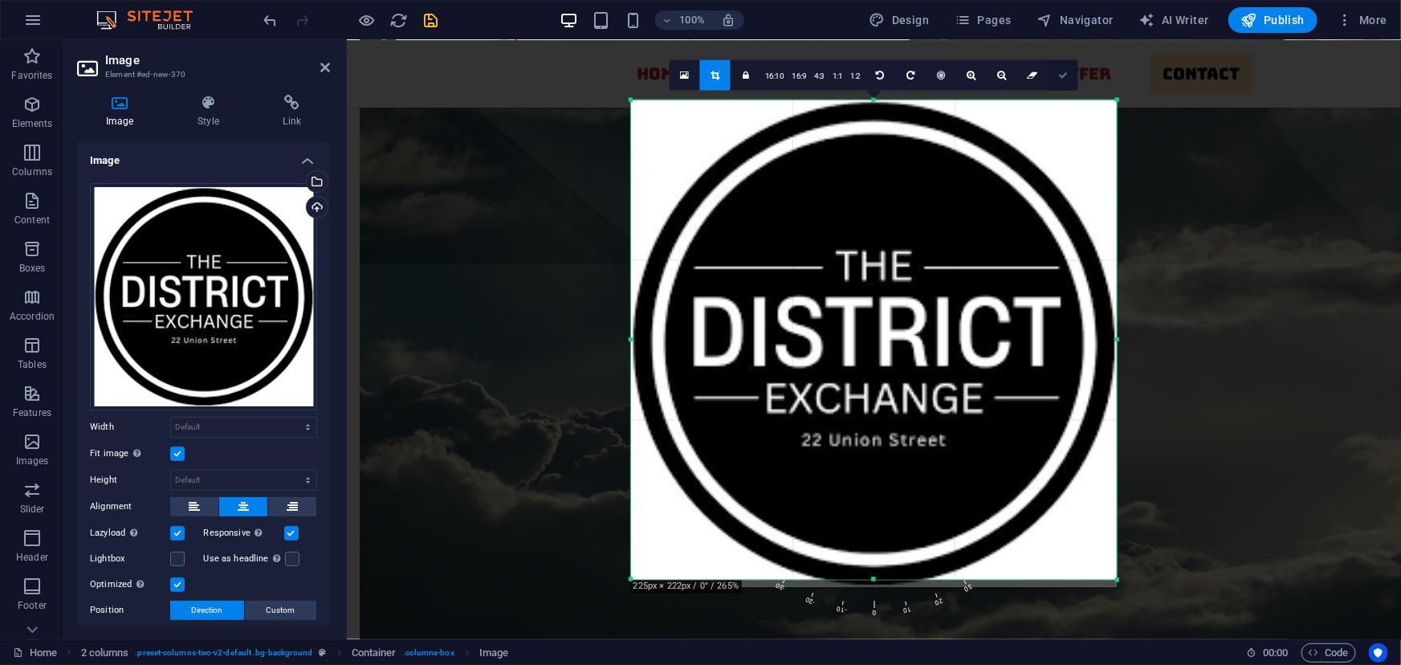
click at [1062, 79] on icon at bounding box center [1063, 76] width 10 height 10
type input "605"
select select "px"
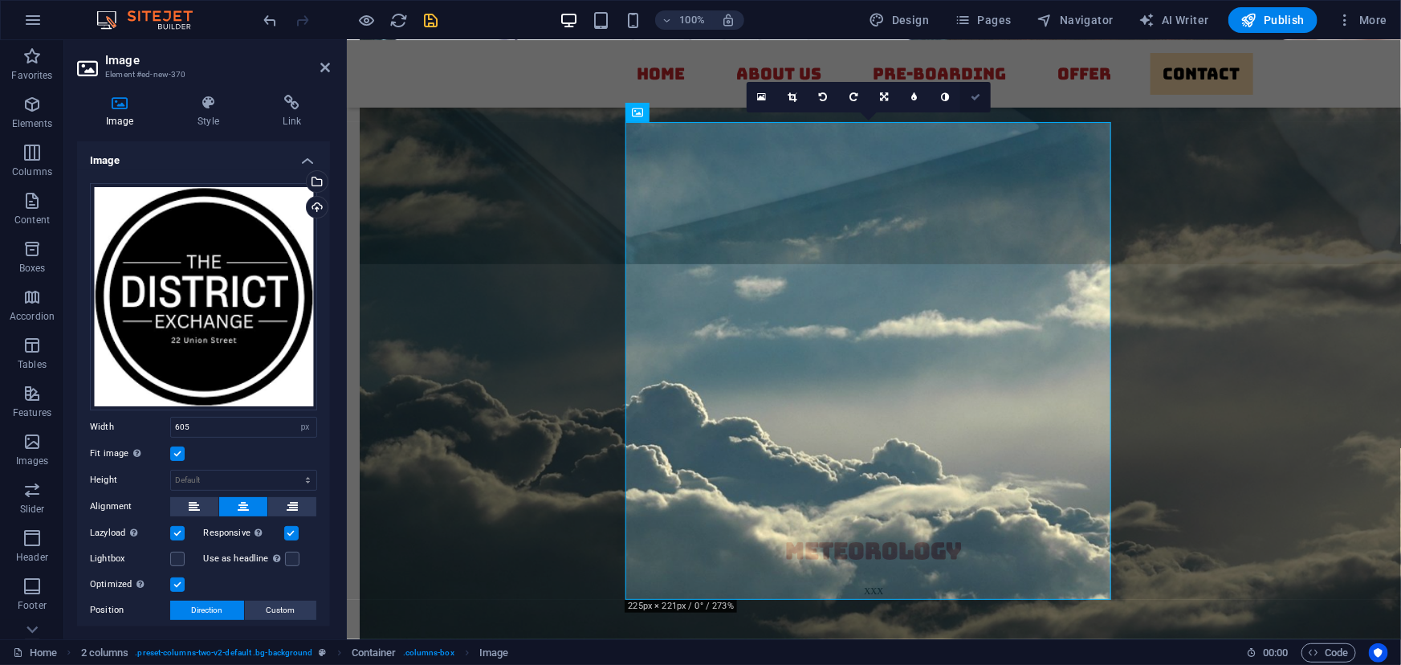
click at [975, 92] on icon at bounding box center [976, 97] width 10 height 10
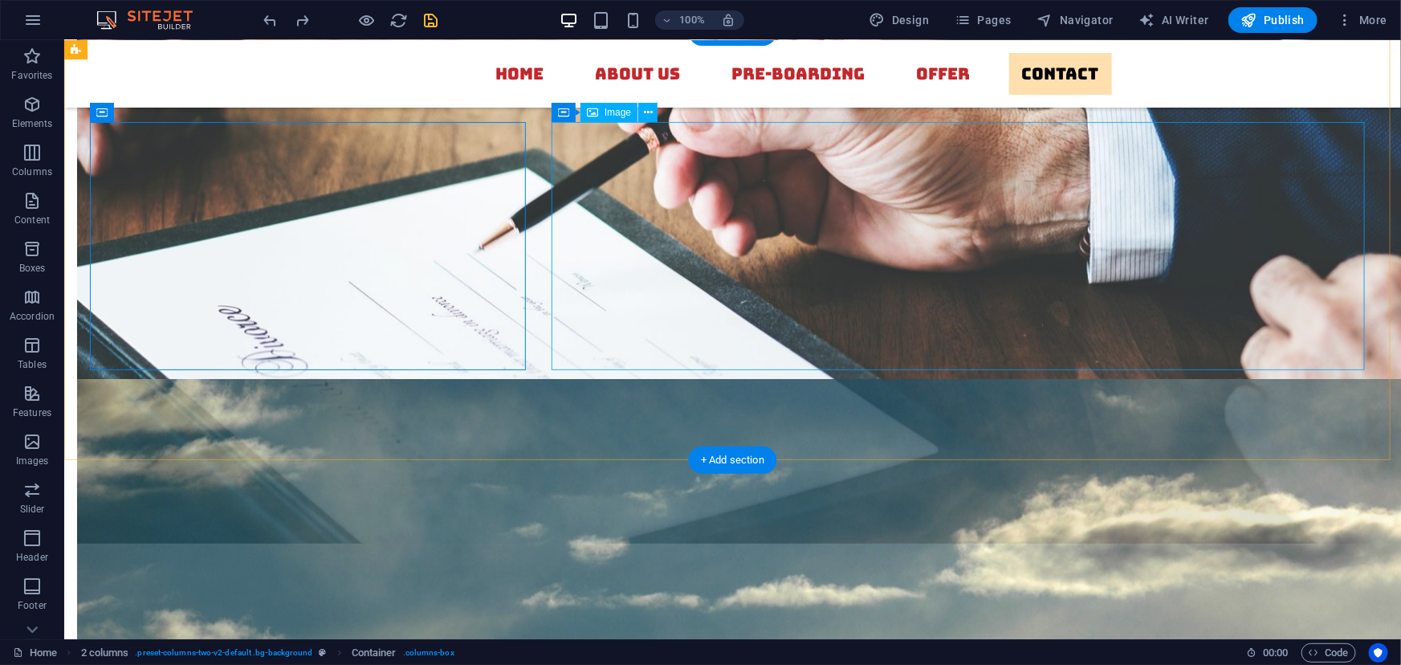
scroll to position [5708, 0]
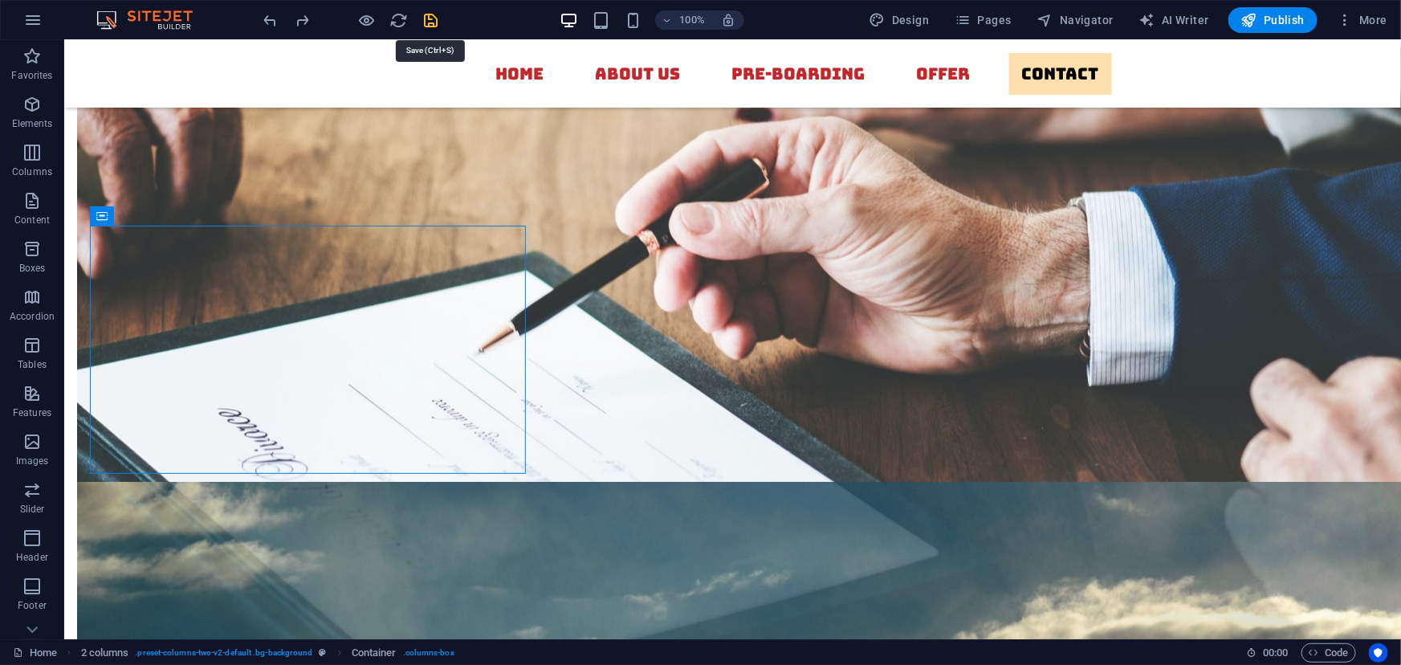
click at [429, 15] on icon "save" at bounding box center [431, 20] width 18 height 18
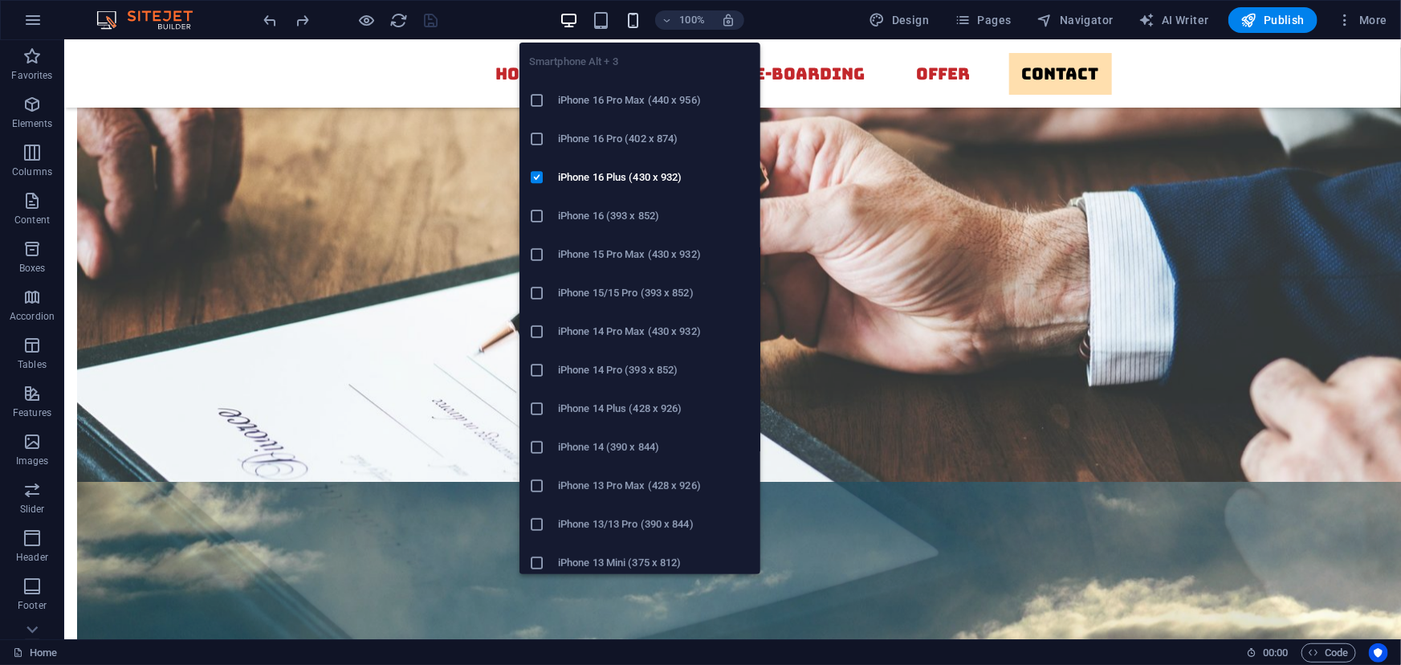
click at [636, 22] on icon "button" at bounding box center [633, 20] width 18 height 18
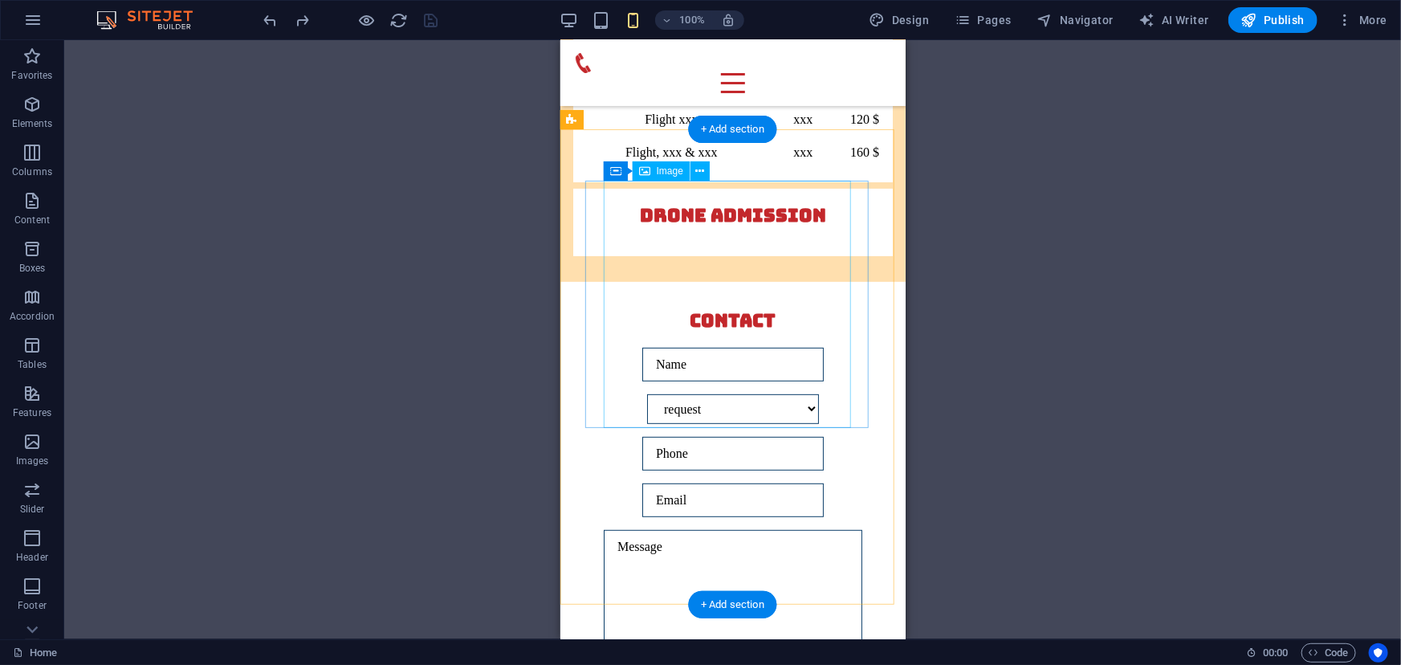
scroll to position [6342, 0]
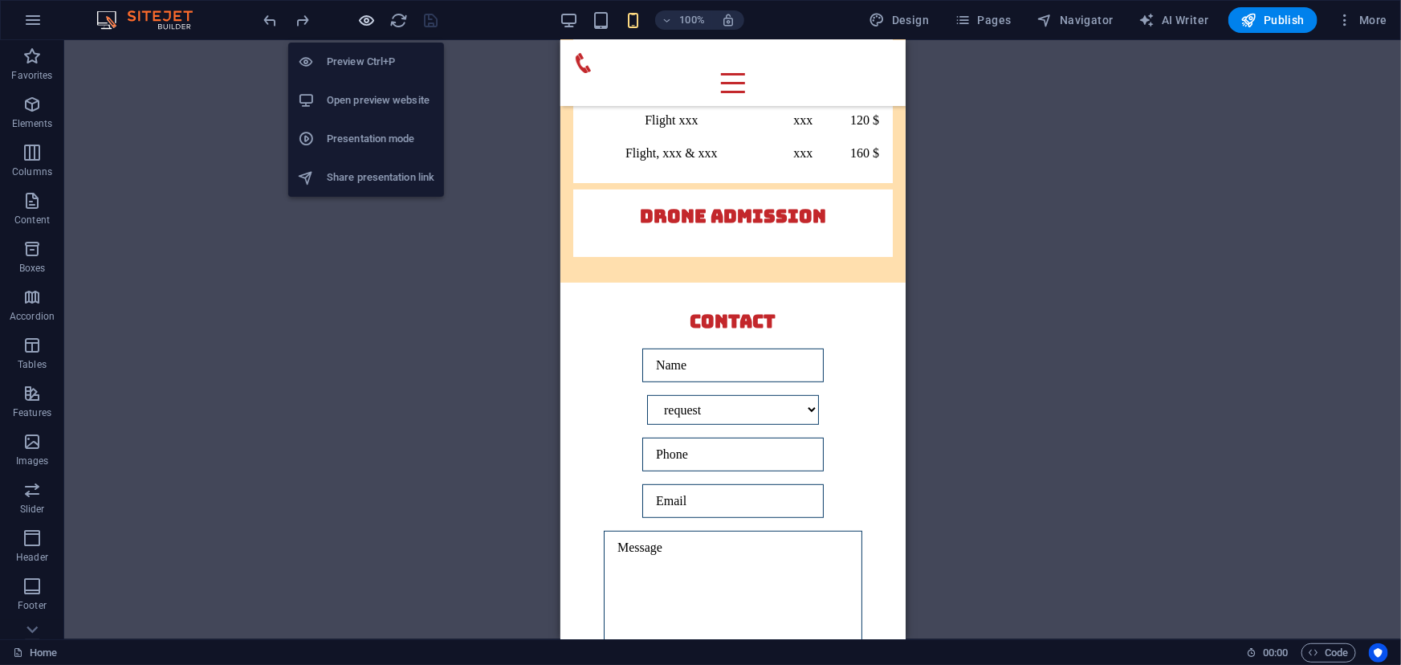
click at [364, 22] on icon "button" at bounding box center [367, 20] width 18 height 18
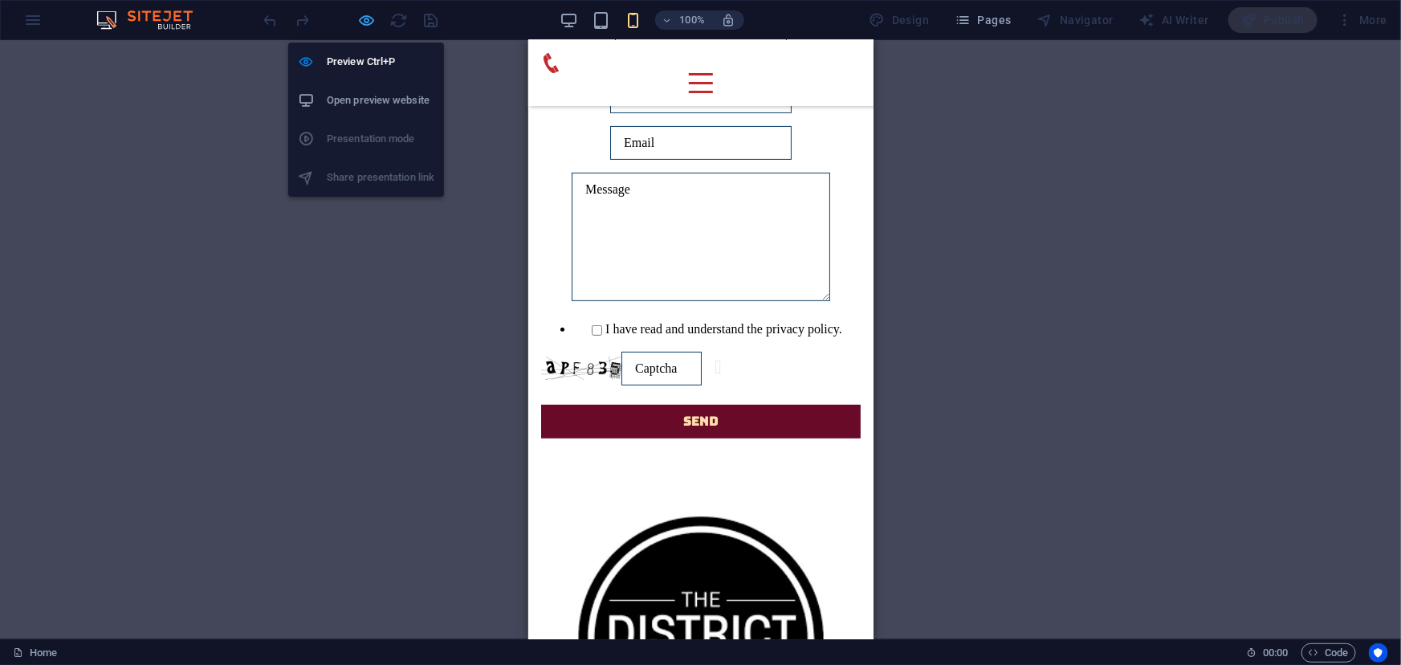
scroll to position [6326, 0]
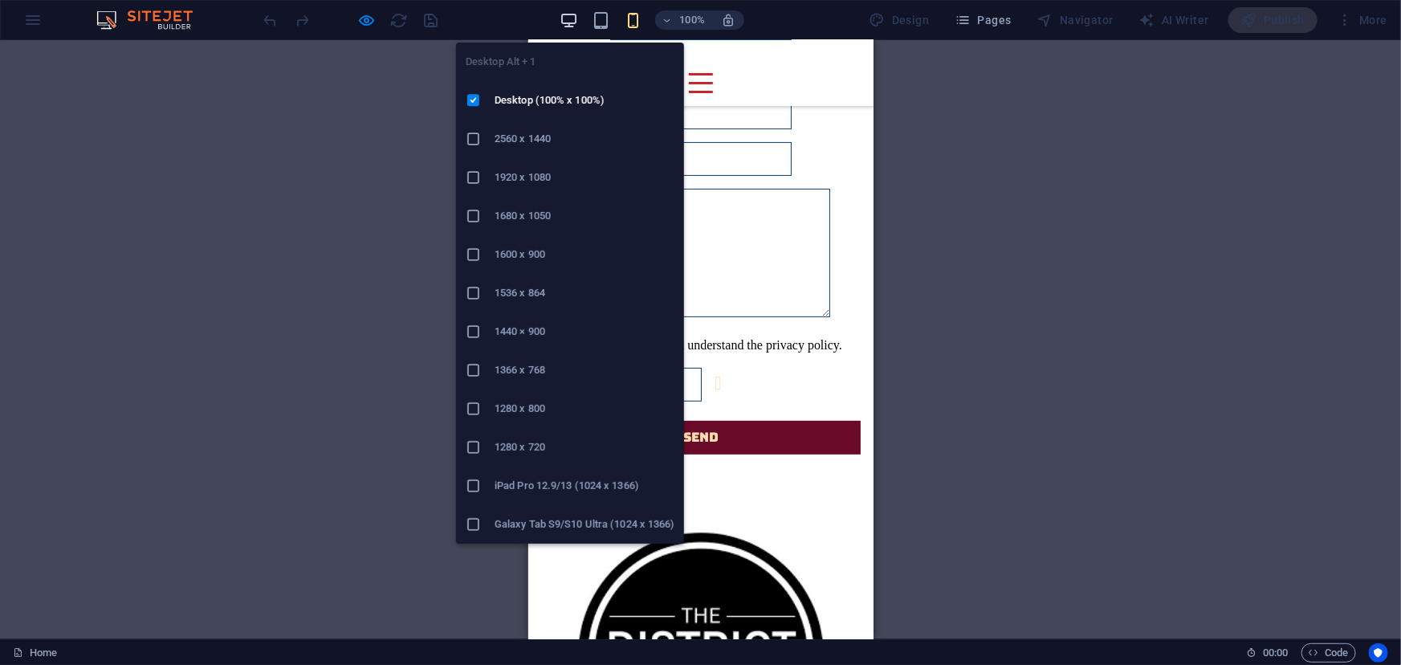
click at [573, 16] on icon "button" at bounding box center [569, 20] width 18 height 18
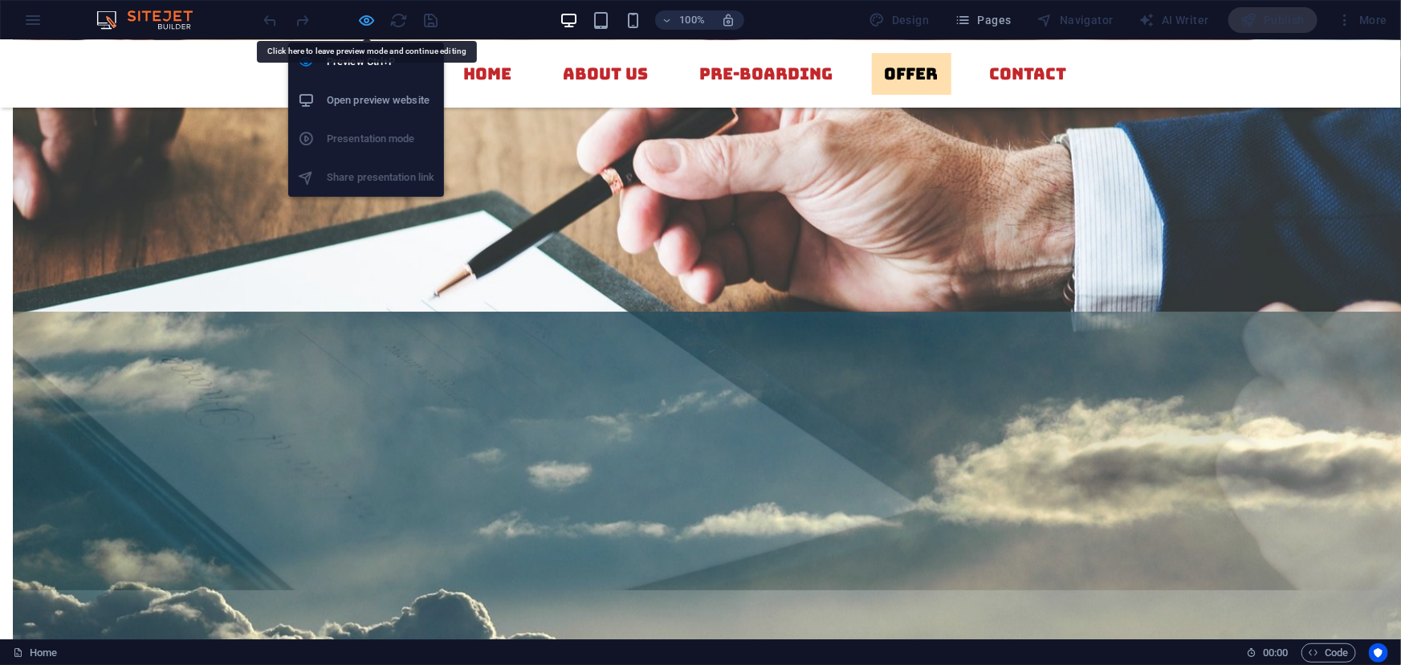
click at [365, 21] on icon "button" at bounding box center [367, 20] width 18 height 18
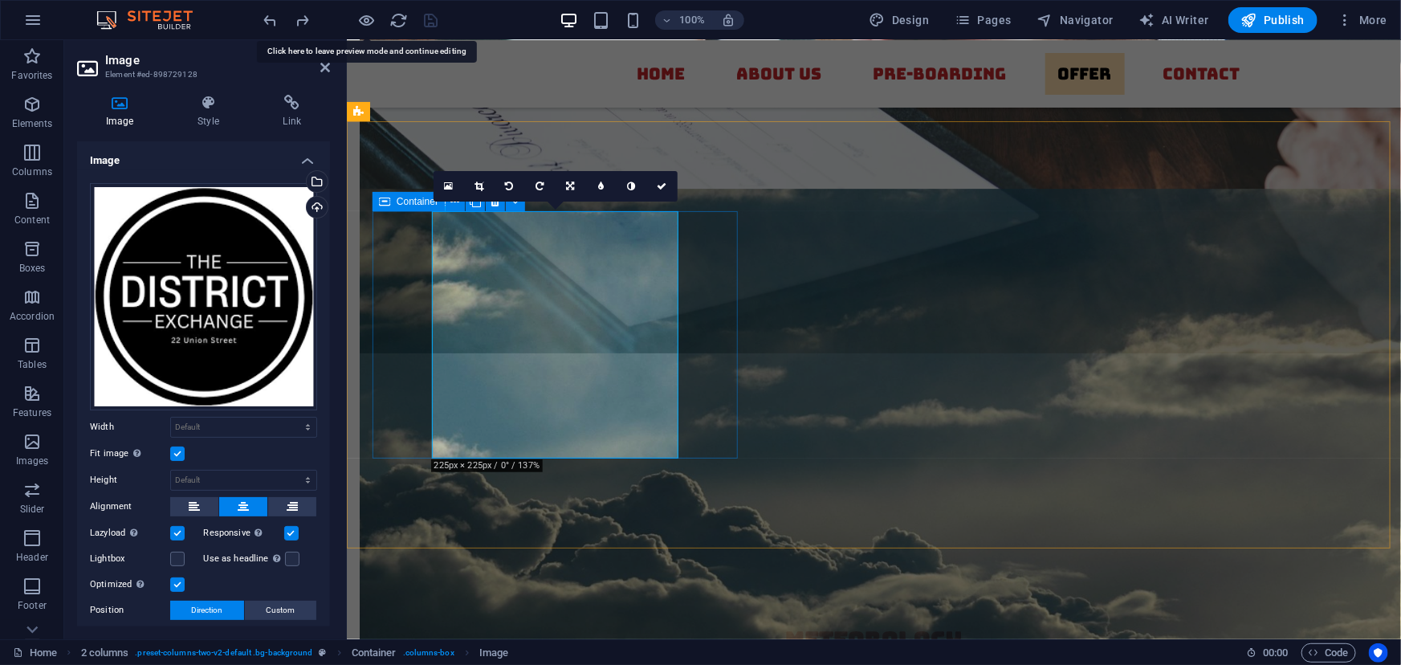
select select "px"
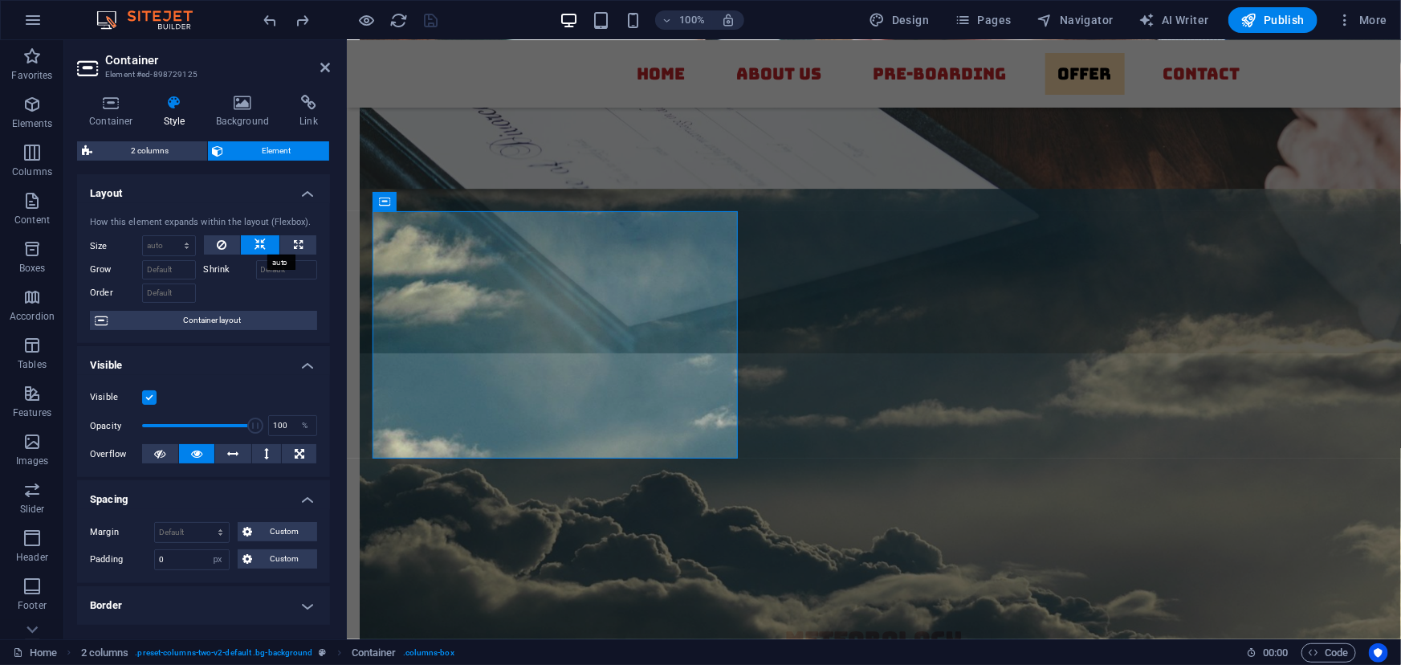
click at [255, 244] on icon at bounding box center [260, 244] width 11 height 19
click at [297, 453] on icon at bounding box center [300, 453] width 10 height 19
click at [202, 451] on button at bounding box center [197, 453] width 36 height 19
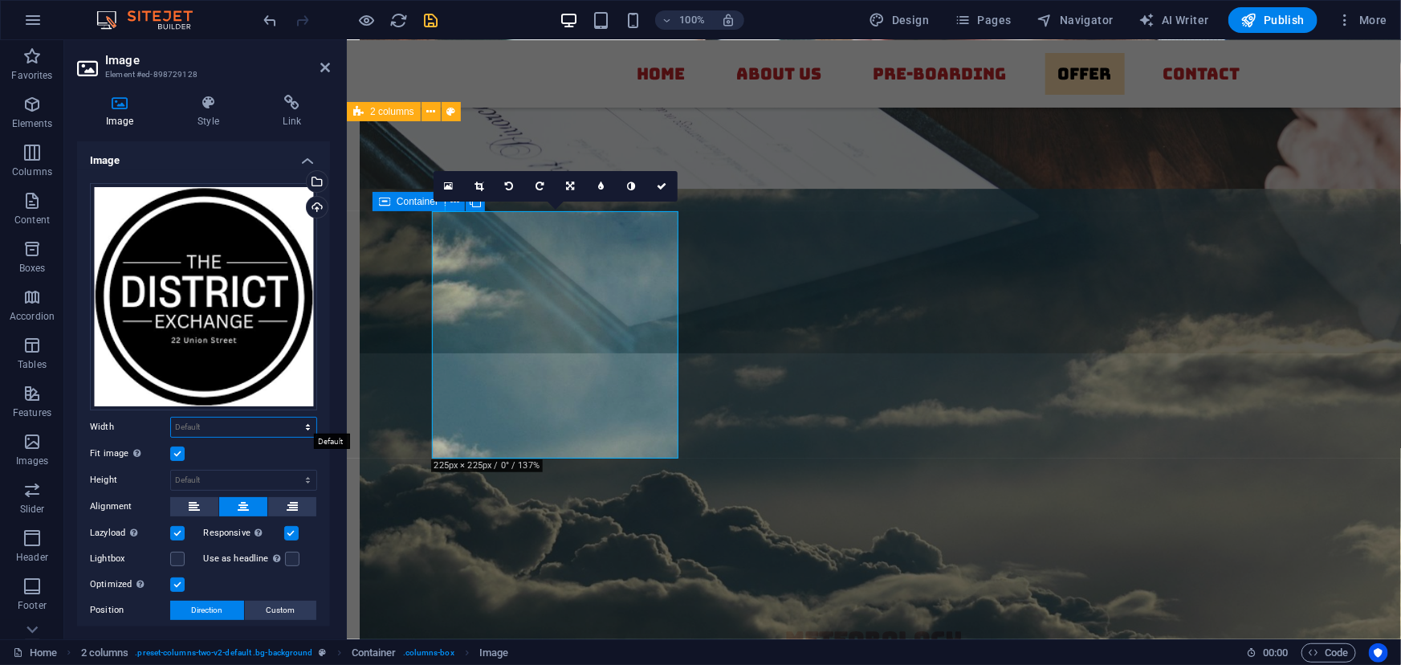
click at [226, 418] on select "Default auto px rem % em vh vw" at bounding box center [243, 427] width 145 height 19
click at [171, 418] on select "Default auto px rem % em vh vw" at bounding box center [243, 427] width 145 height 19
select select "DISABLED_OPTION_VALUE"
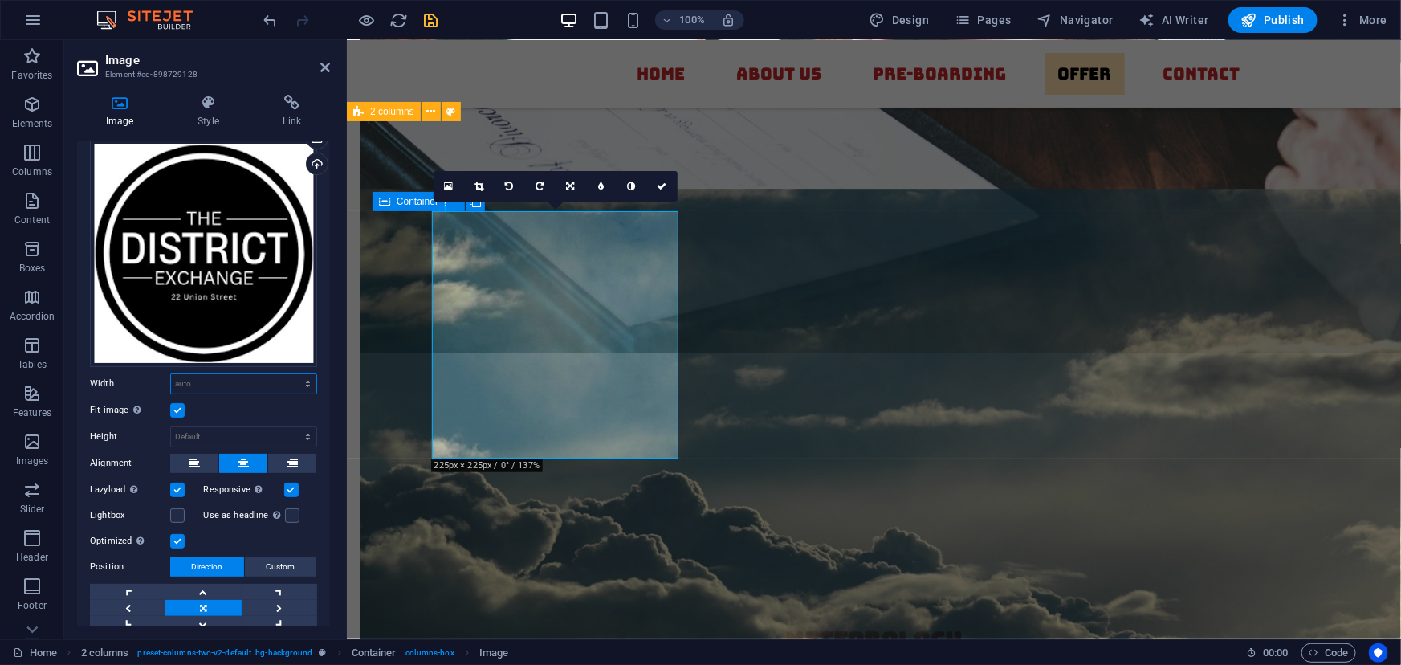
scroll to position [55, 0]
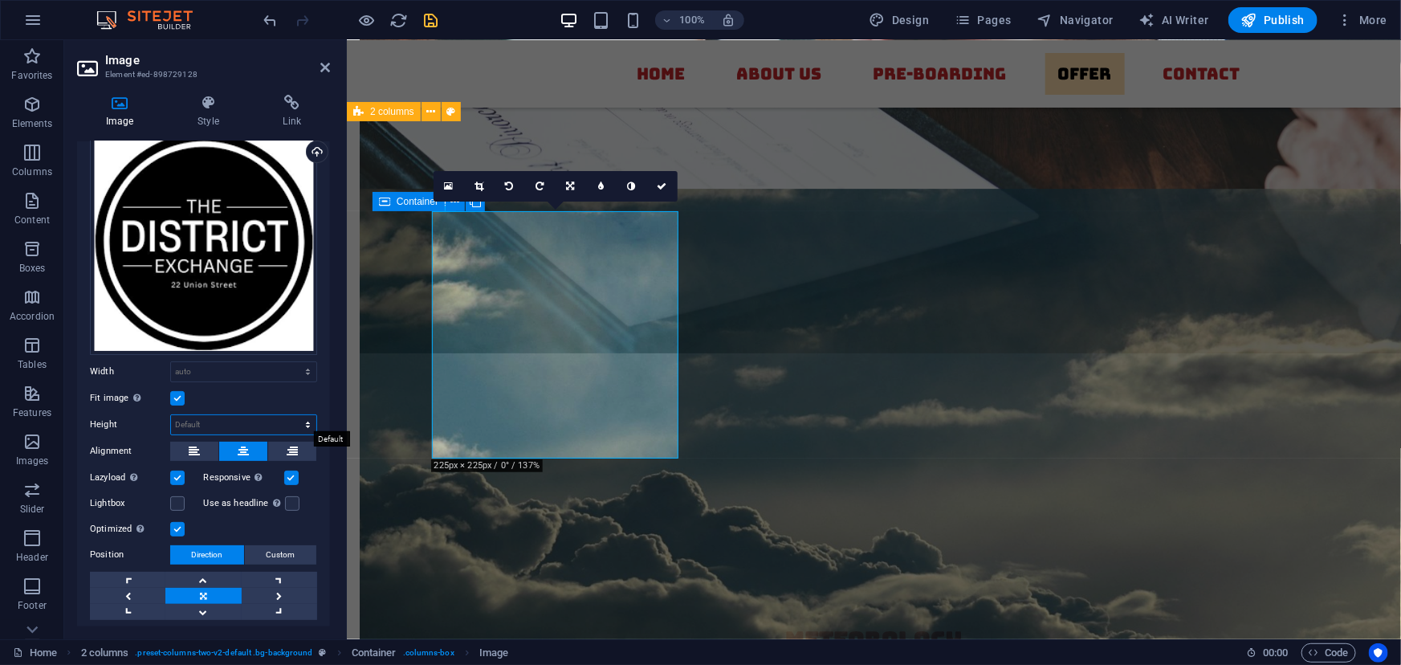
click at [226, 419] on select "Default auto px" at bounding box center [243, 424] width 145 height 19
click at [171, 415] on select "Default auto px" at bounding box center [243, 424] width 145 height 19
select select "DISABLED_OPTION_VALUE"
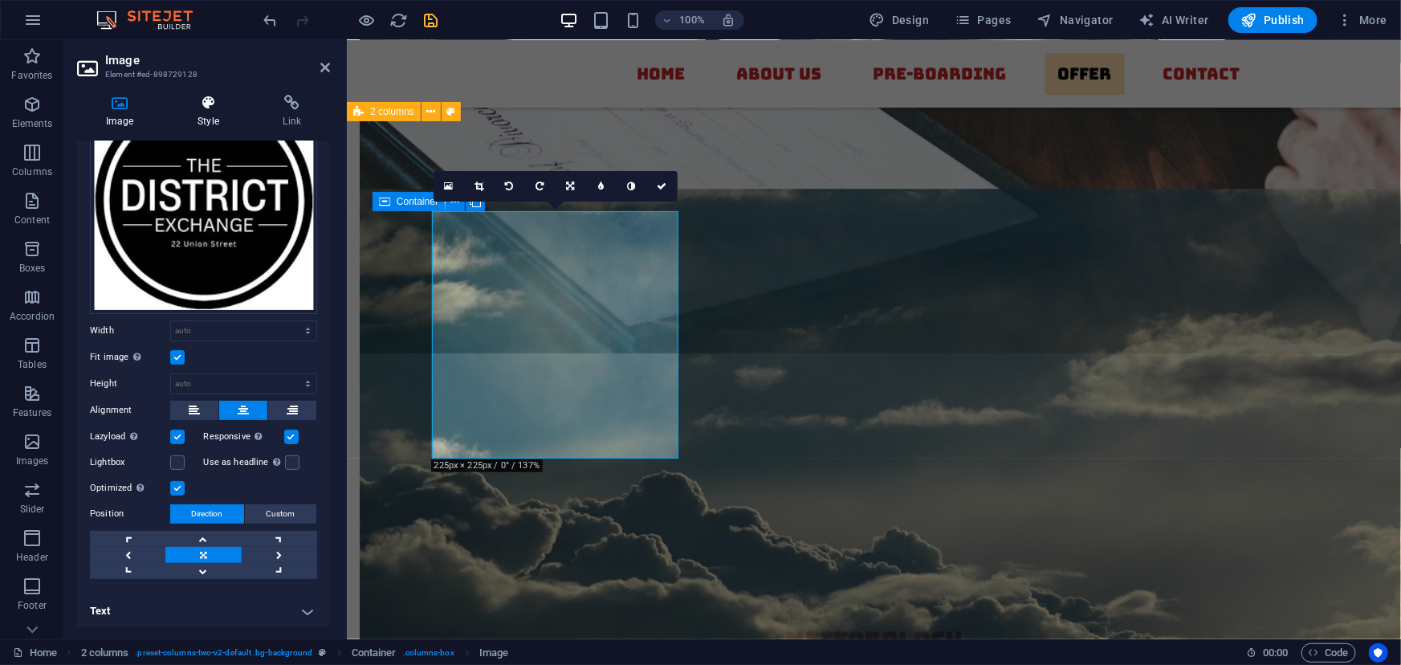
click at [211, 106] on icon at bounding box center [208, 103] width 79 height 16
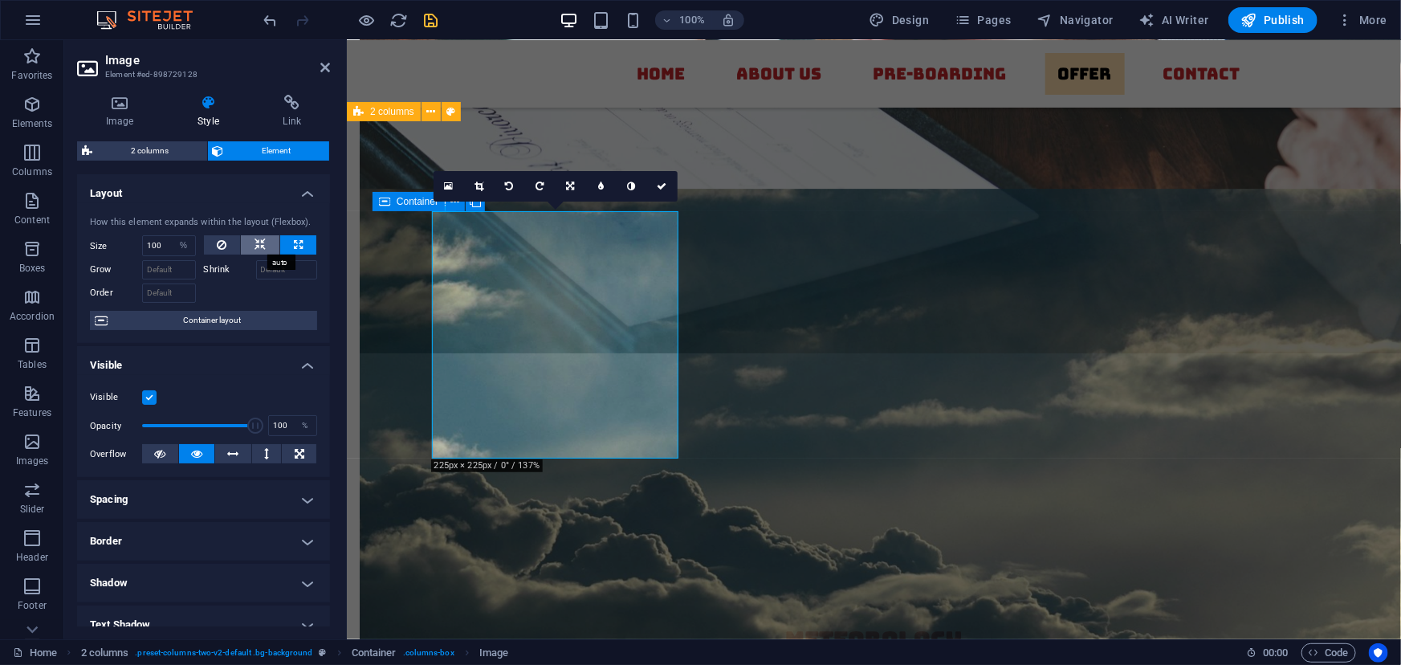
click at [257, 242] on icon at bounding box center [260, 244] width 11 height 19
select select "DISABLED_OPTION_VALUE"
click at [219, 243] on icon at bounding box center [222, 244] width 10 height 19
click at [255, 245] on icon at bounding box center [260, 244] width 11 height 19
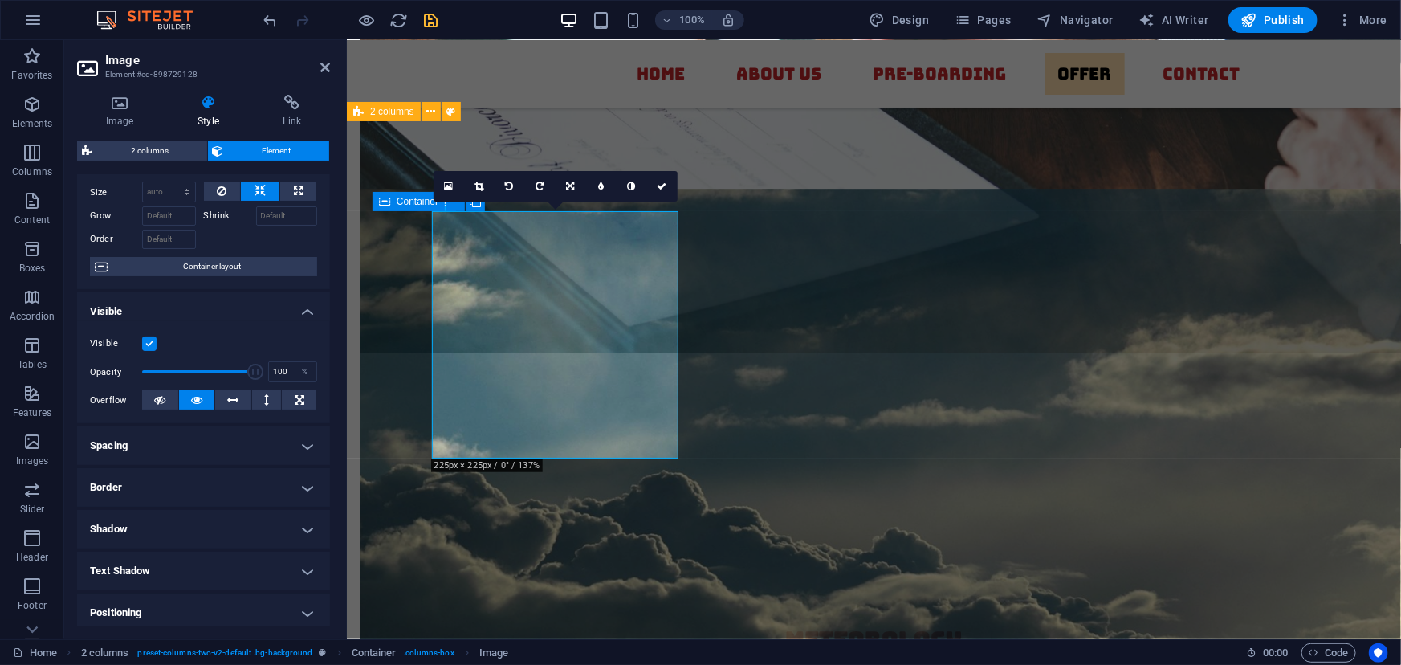
scroll to position [55, 0]
click at [233, 265] on span "Container layout" at bounding box center [212, 265] width 200 height 19
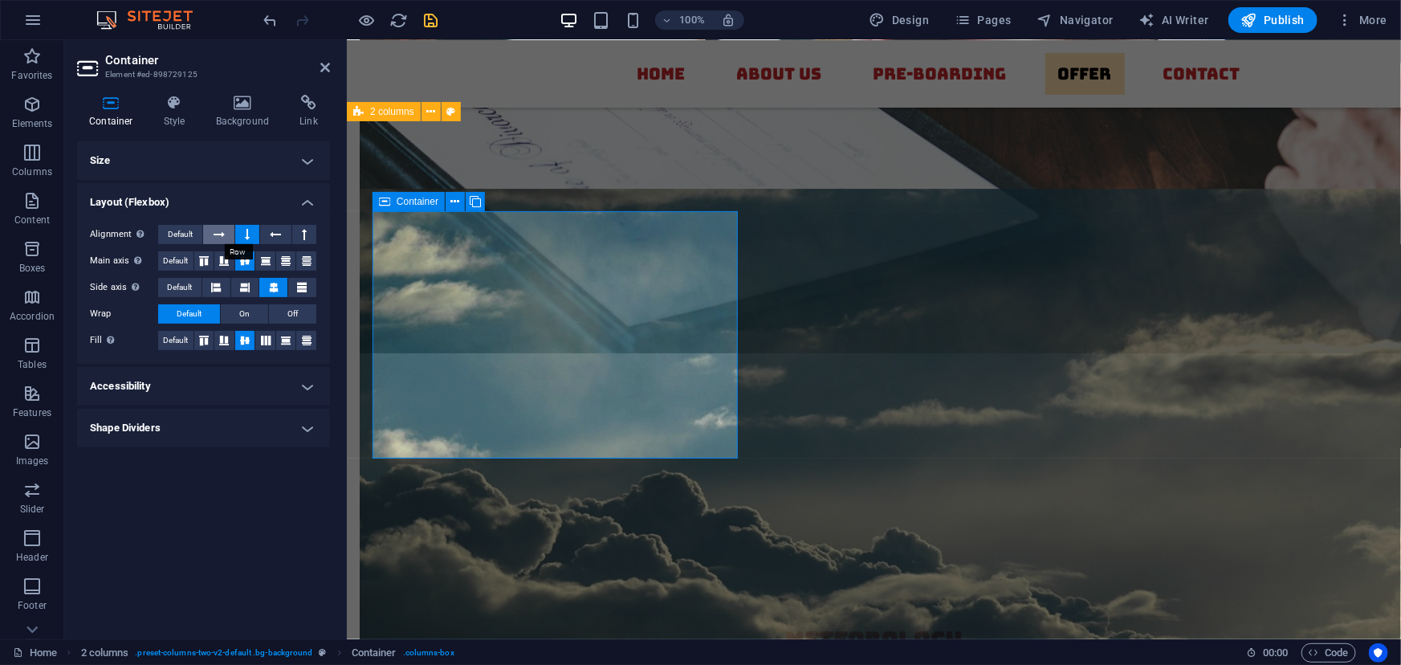
click at [220, 229] on icon at bounding box center [219, 234] width 11 height 19
click at [189, 230] on span "Default" at bounding box center [180, 234] width 25 height 19
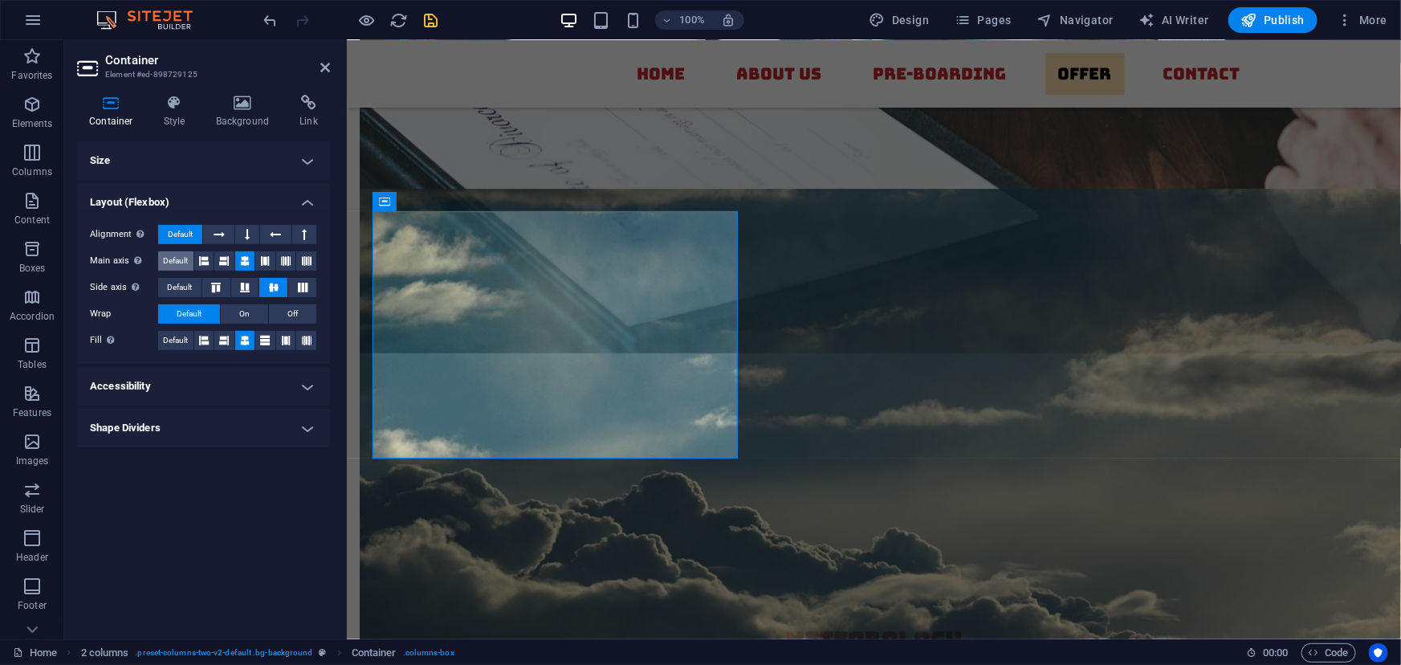
click at [174, 258] on span "Default" at bounding box center [175, 260] width 25 height 19
click at [181, 285] on span "Default" at bounding box center [179, 287] width 25 height 19
click at [181, 335] on span "Default" at bounding box center [175, 340] width 25 height 19
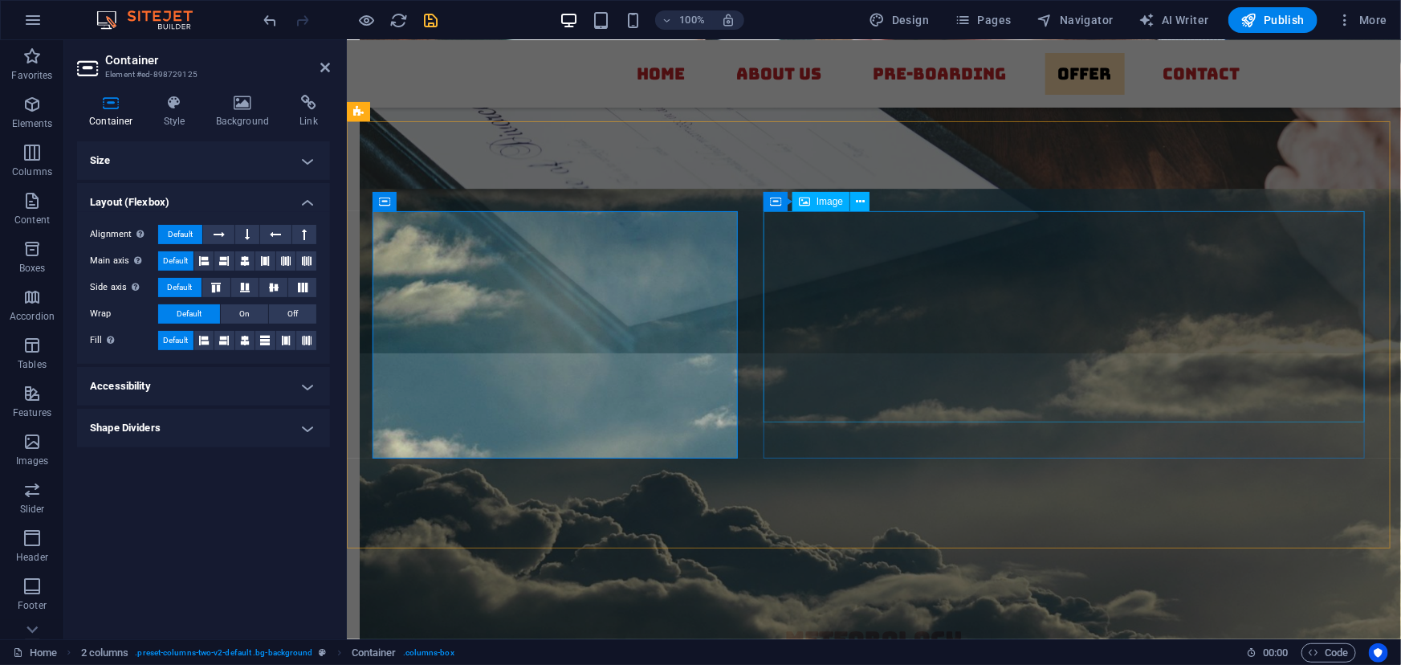
select select "px"
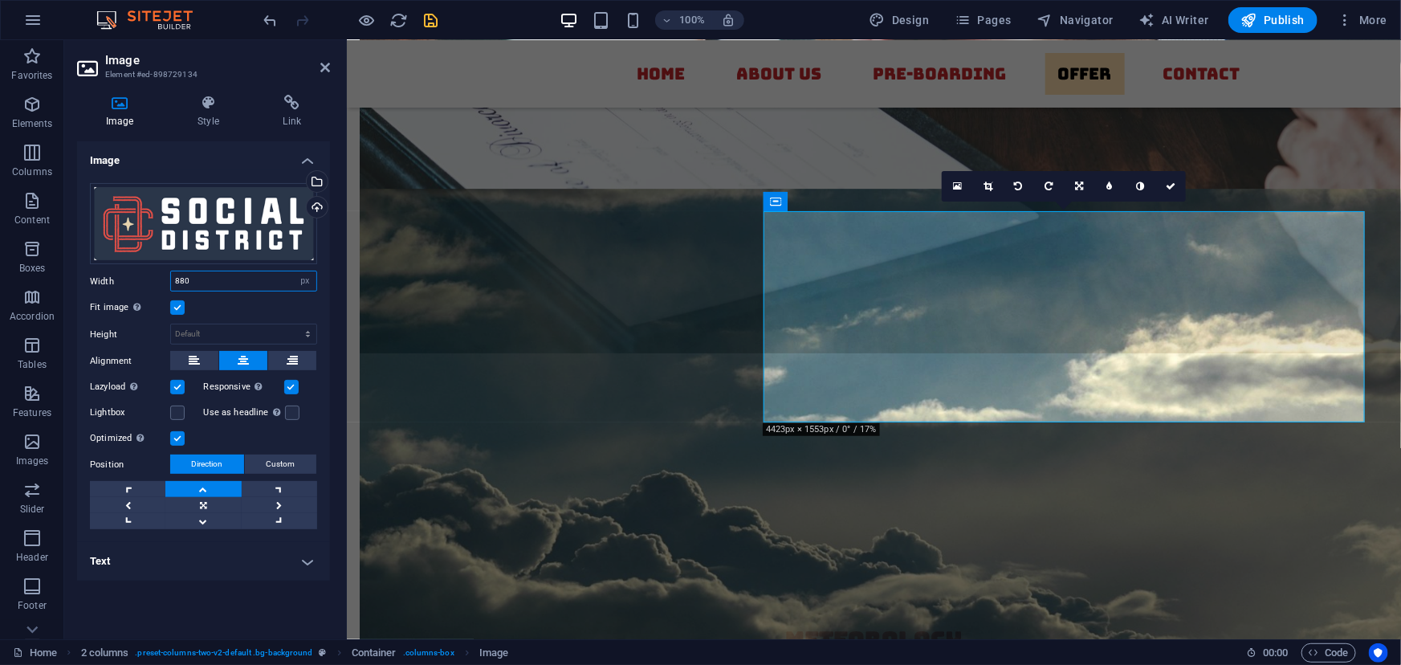
click at [224, 279] on input "880" at bounding box center [243, 280] width 145 height 19
click at [214, 108] on icon at bounding box center [208, 103] width 79 height 16
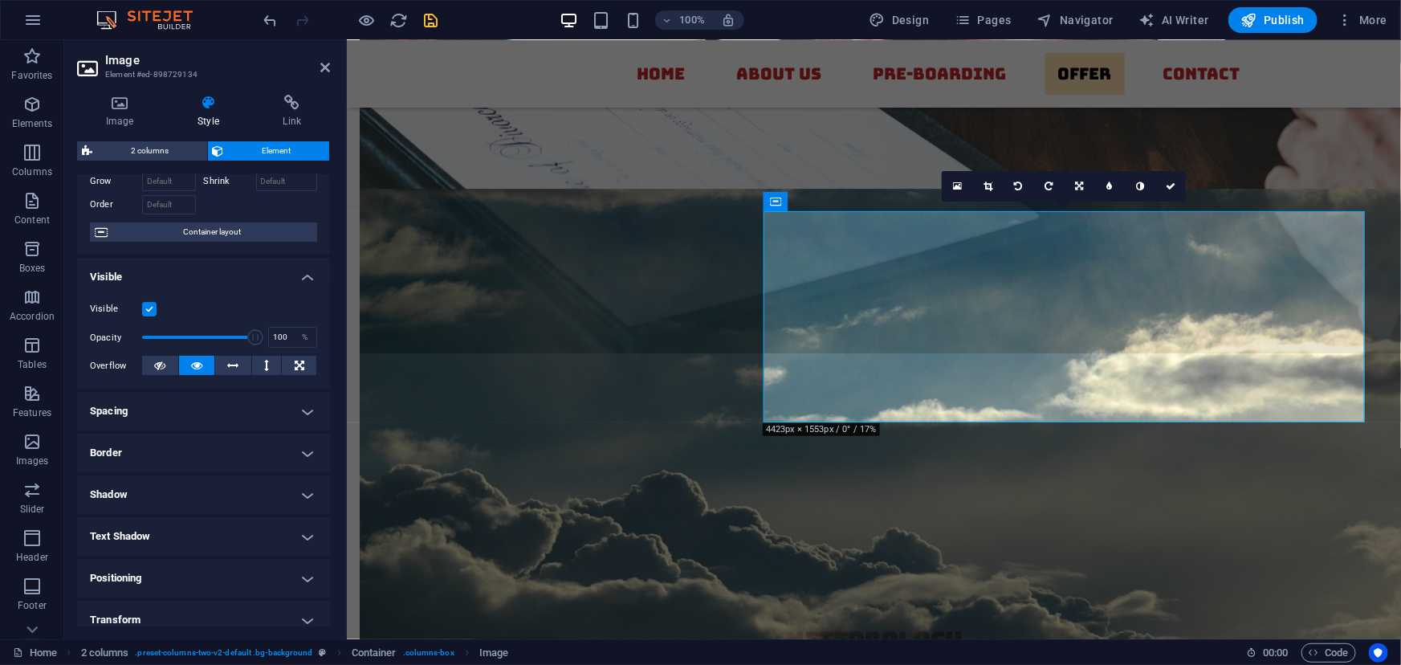
scroll to position [0, 0]
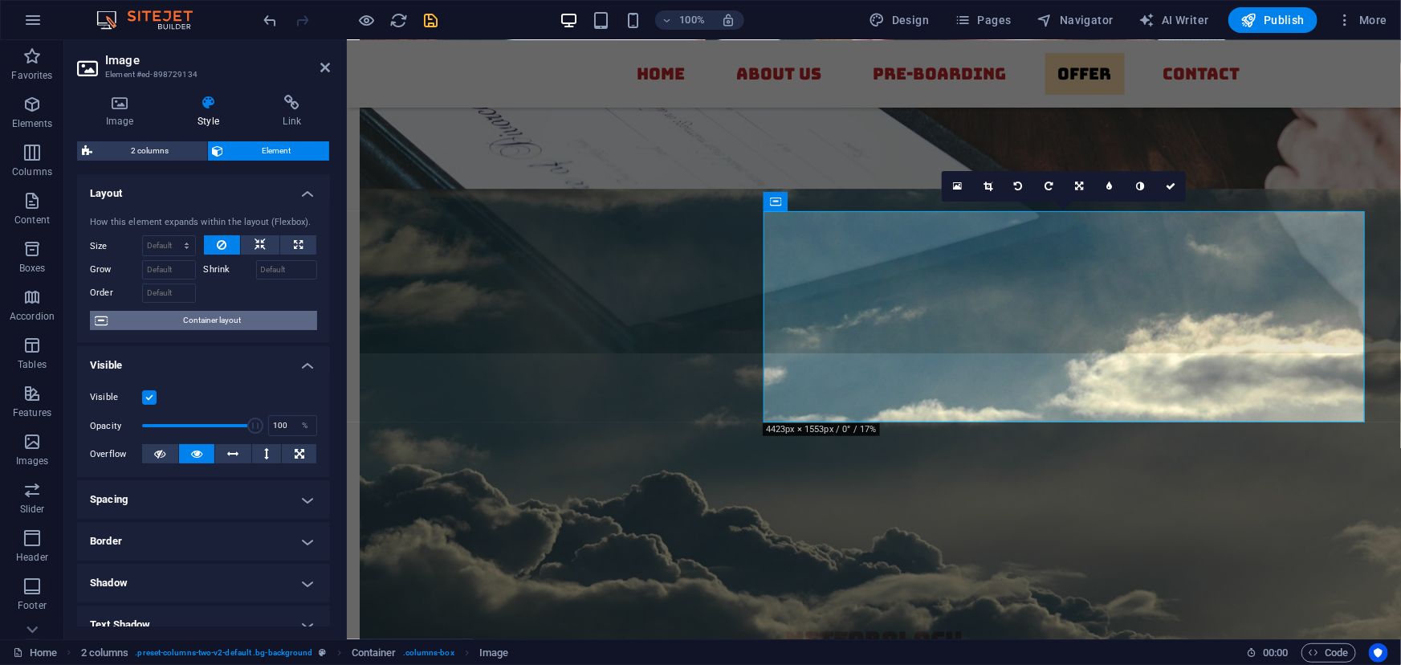
click at [213, 318] on span "Container layout" at bounding box center [212, 320] width 200 height 19
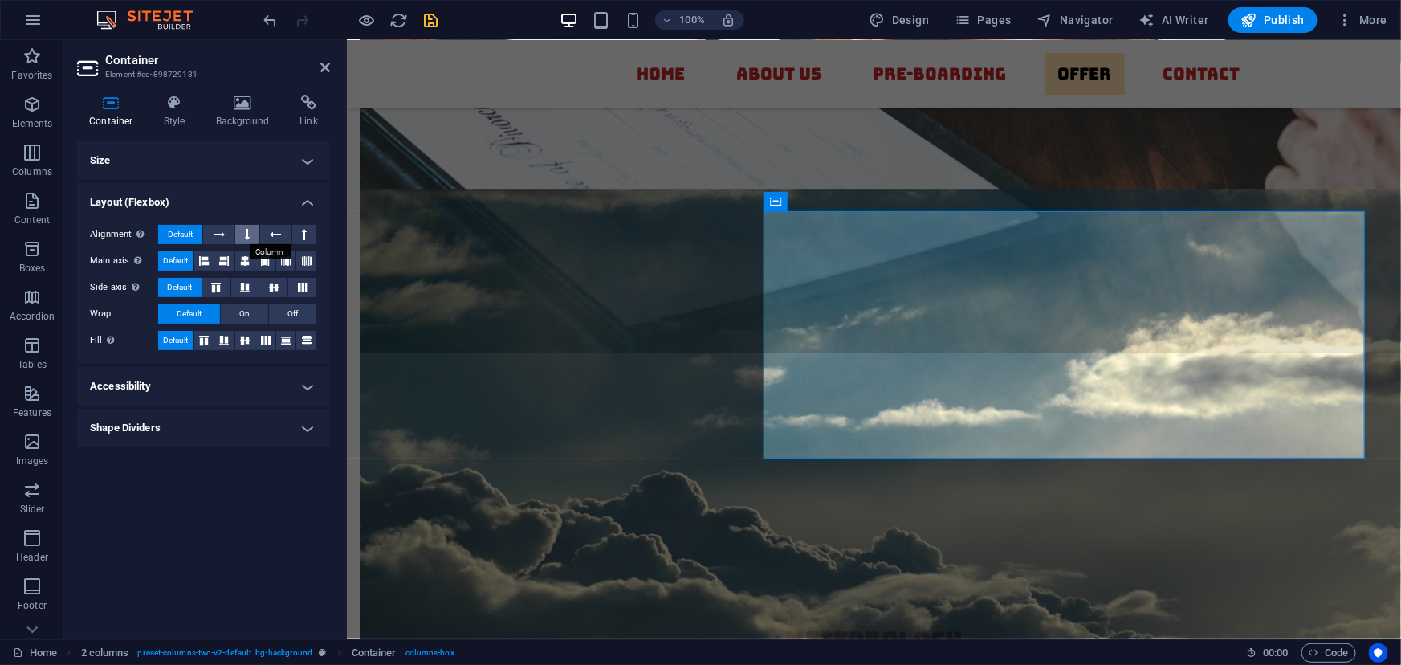
click at [249, 232] on icon at bounding box center [247, 234] width 5 height 19
click at [229, 233] on button at bounding box center [218, 234] width 31 height 19
click at [246, 259] on icon at bounding box center [245, 260] width 10 height 19
click at [268, 287] on icon at bounding box center [273, 288] width 19 height 10
click at [247, 342] on icon at bounding box center [245, 340] width 10 height 19
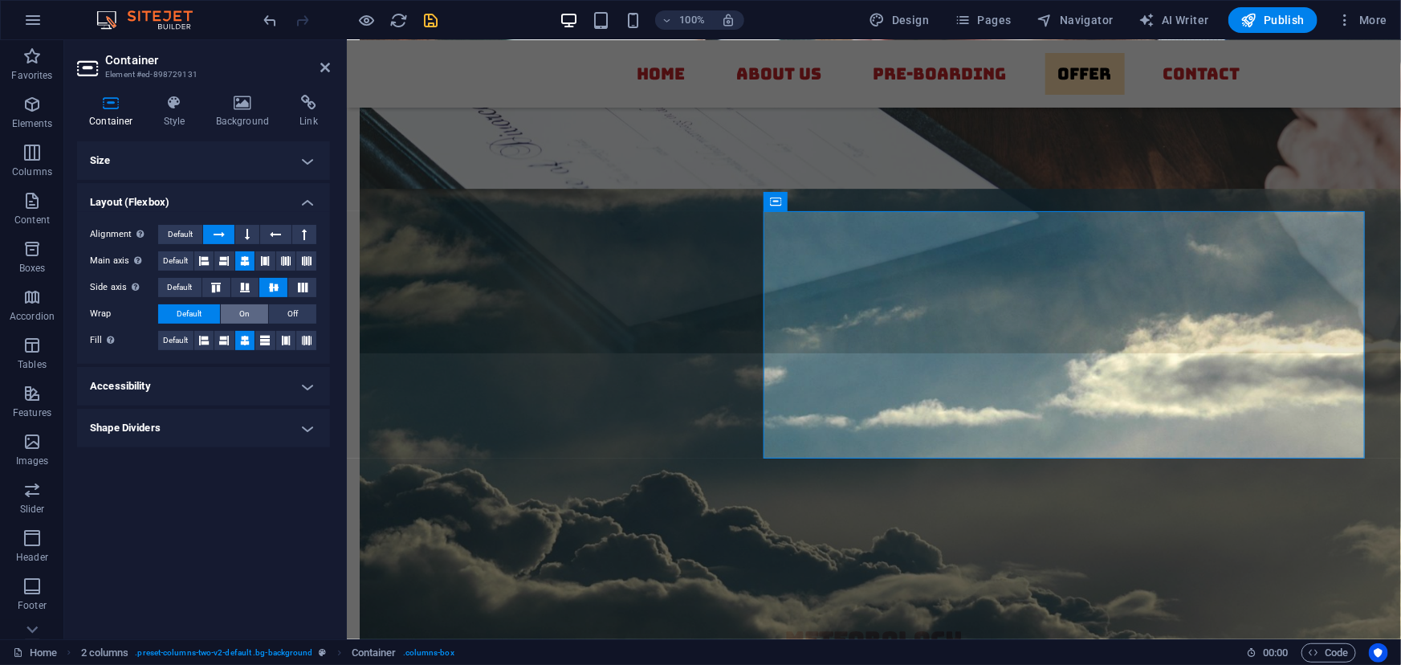
click at [246, 312] on span "On" at bounding box center [244, 313] width 10 height 19
click at [199, 308] on span "Default" at bounding box center [189, 313] width 25 height 19
click at [430, 18] on icon "save" at bounding box center [431, 20] width 18 height 18
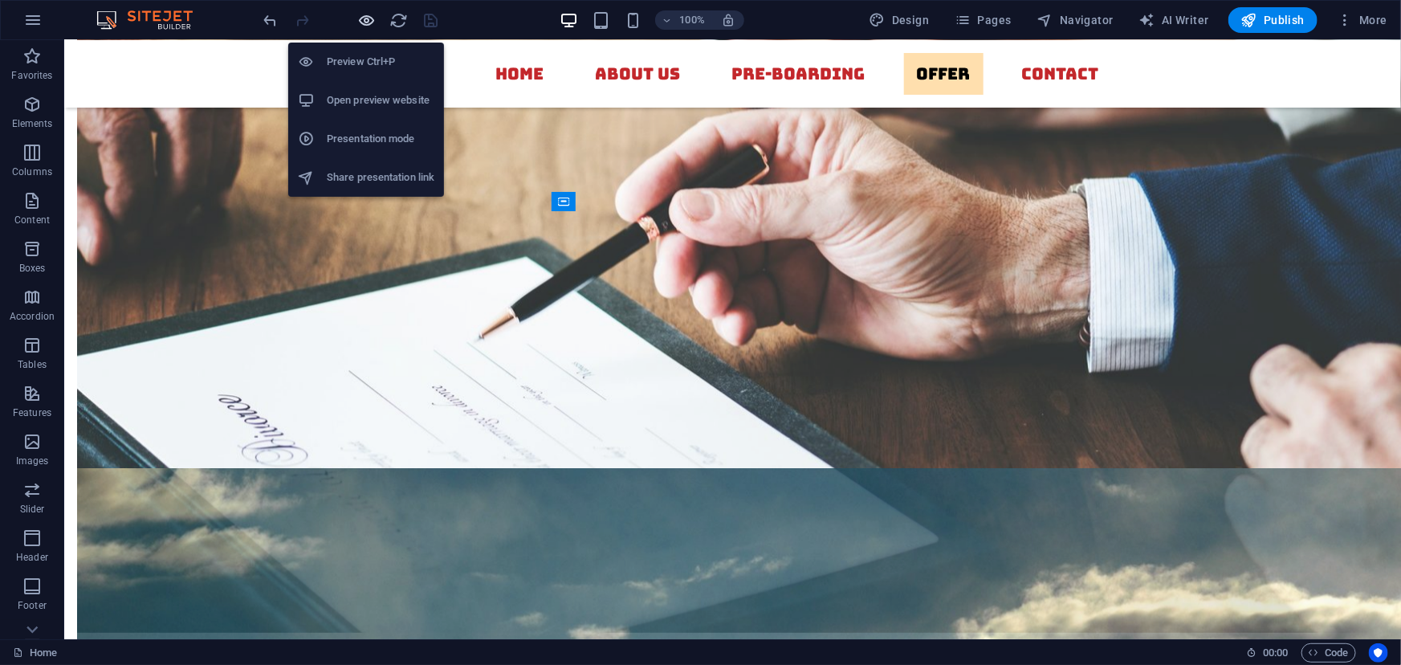
click at [364, 14] on icon "button" at bounding box center [367, 20] width 18 height 18
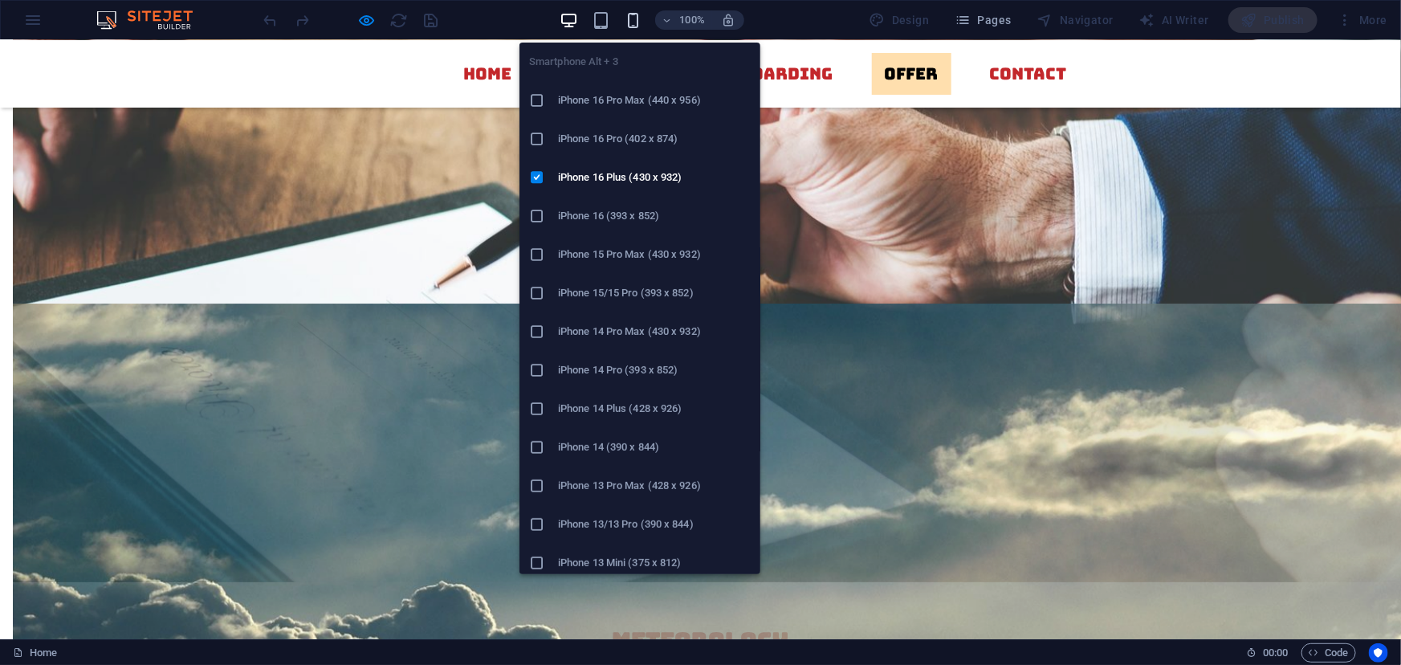
click at [633, 19] on icon "button" at bounding box center [633, 20] width 18 height 18
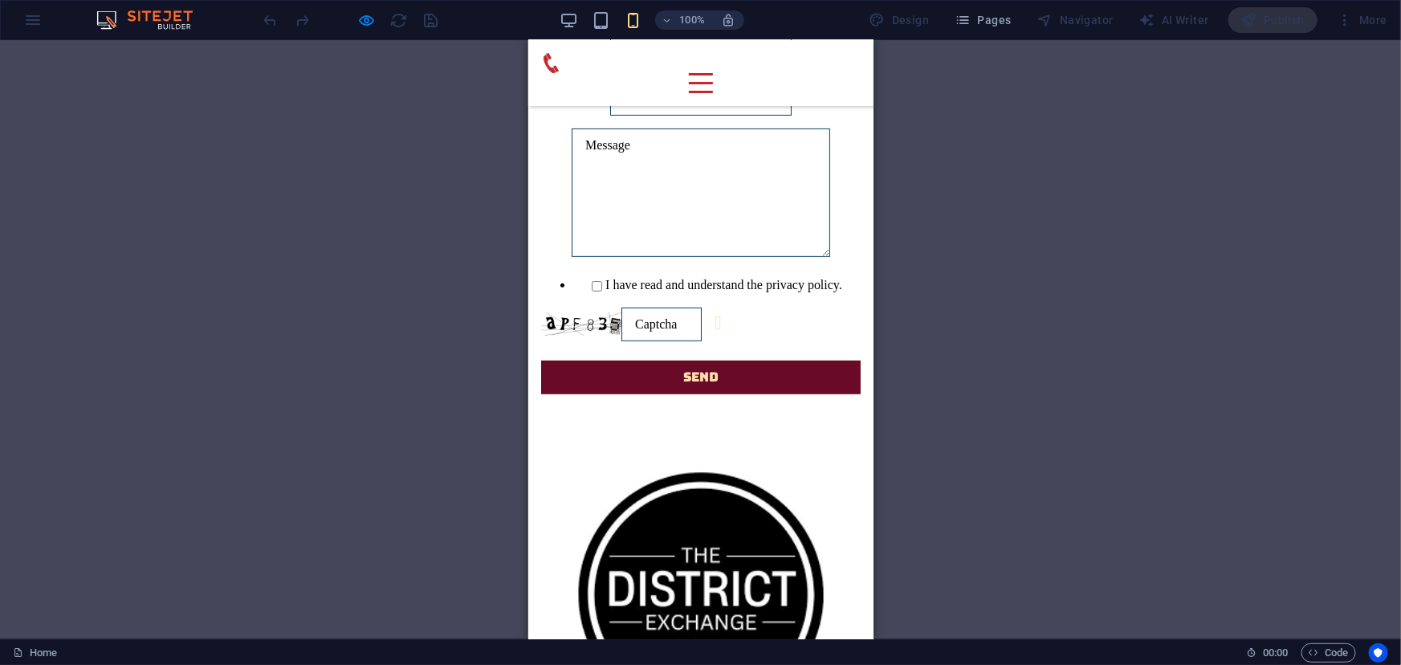
scroll to position [6385, 0]
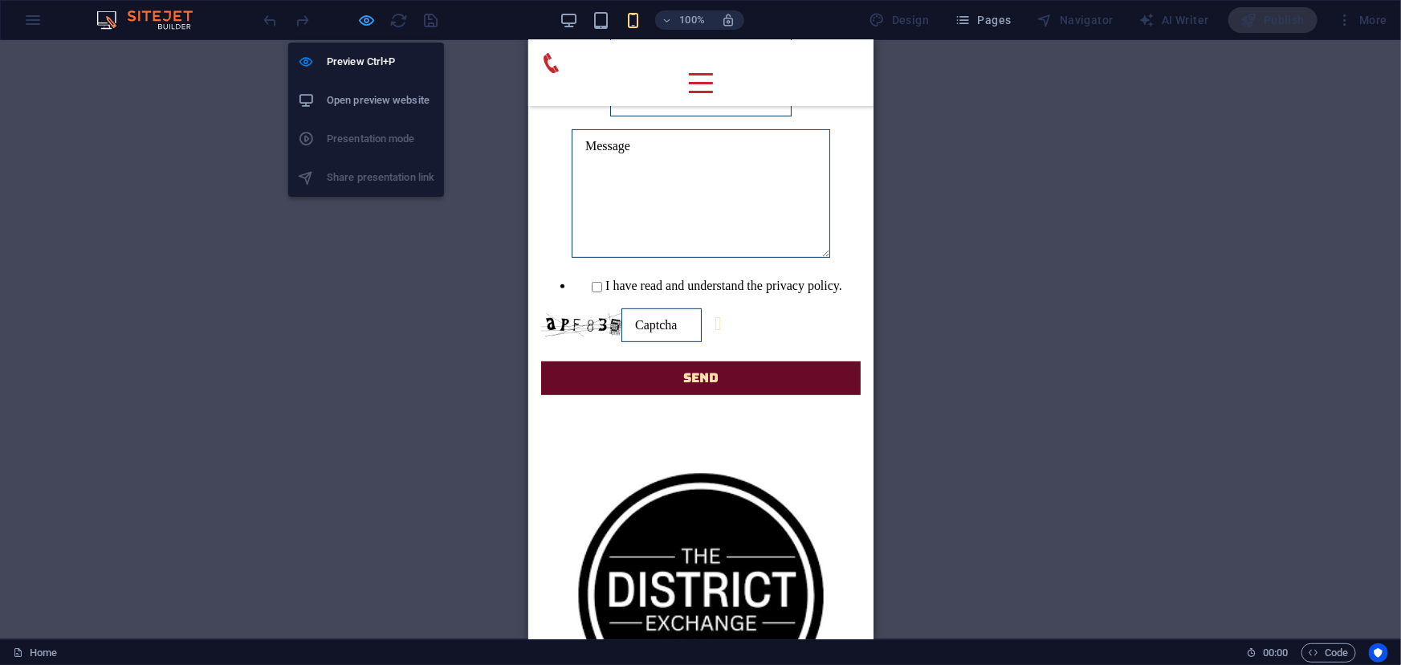
click at [361, 19] on icon "button" at bounding box center [367, 20] width 18 height 18
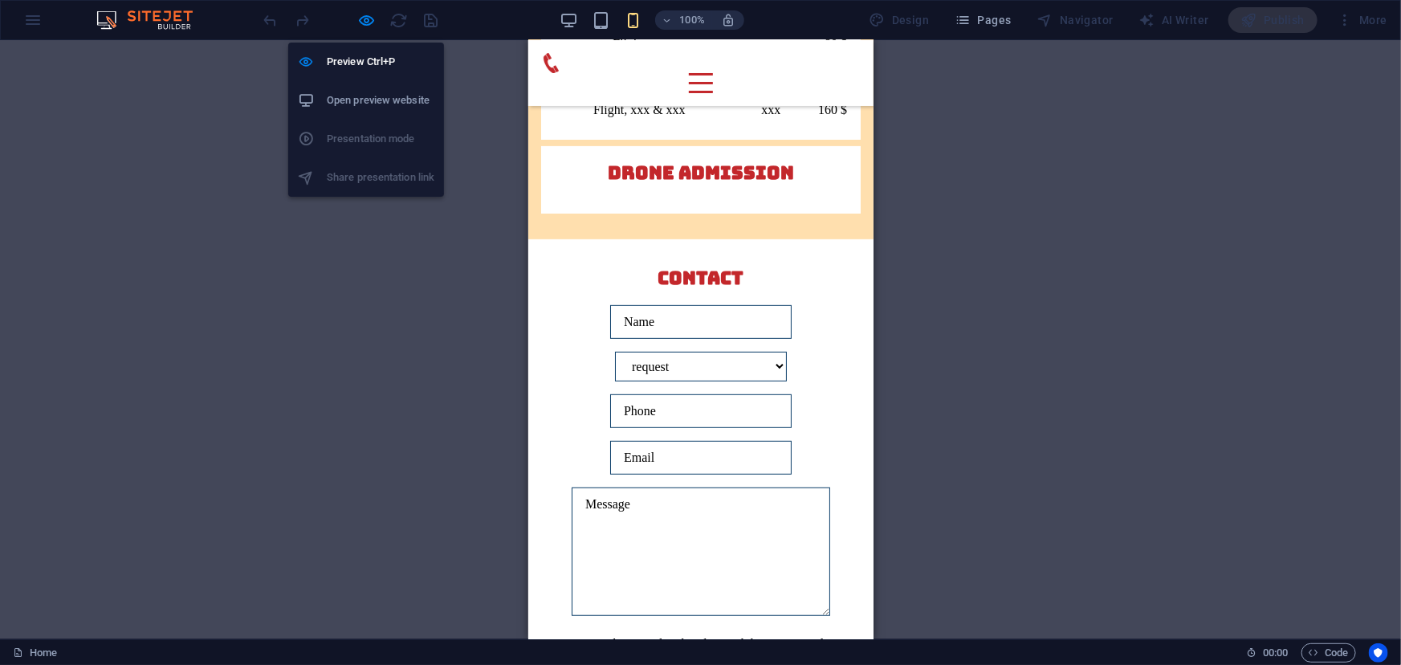
scroll to position [6402, 0]
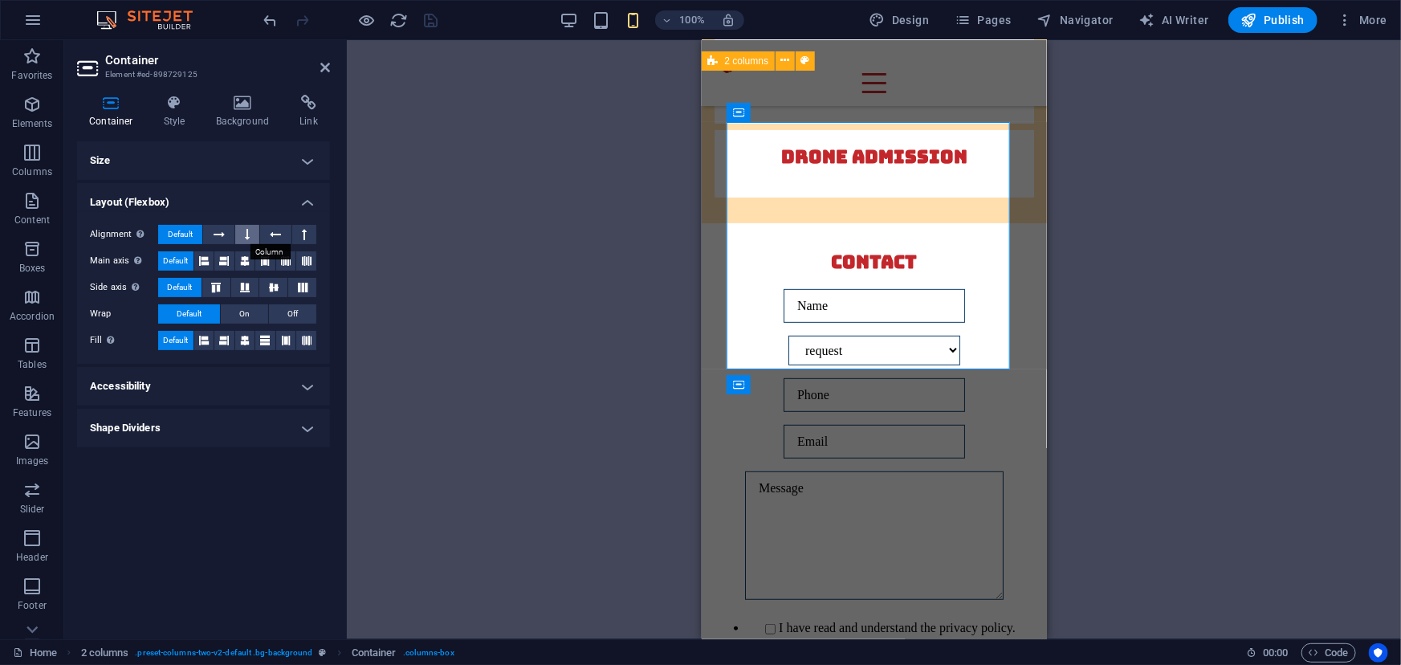
click at [243, 233] on button at bounding box center [247, 234] width 24 height 19
click at [249, 259] on icon at bounding box center [244, 261] width 19 height 10
click at [270, 283] on icon at bounding box center [274, 287] width 10 height 19
click at [249, 336] on icon at bounding box center [244, 341] width 19 height 10
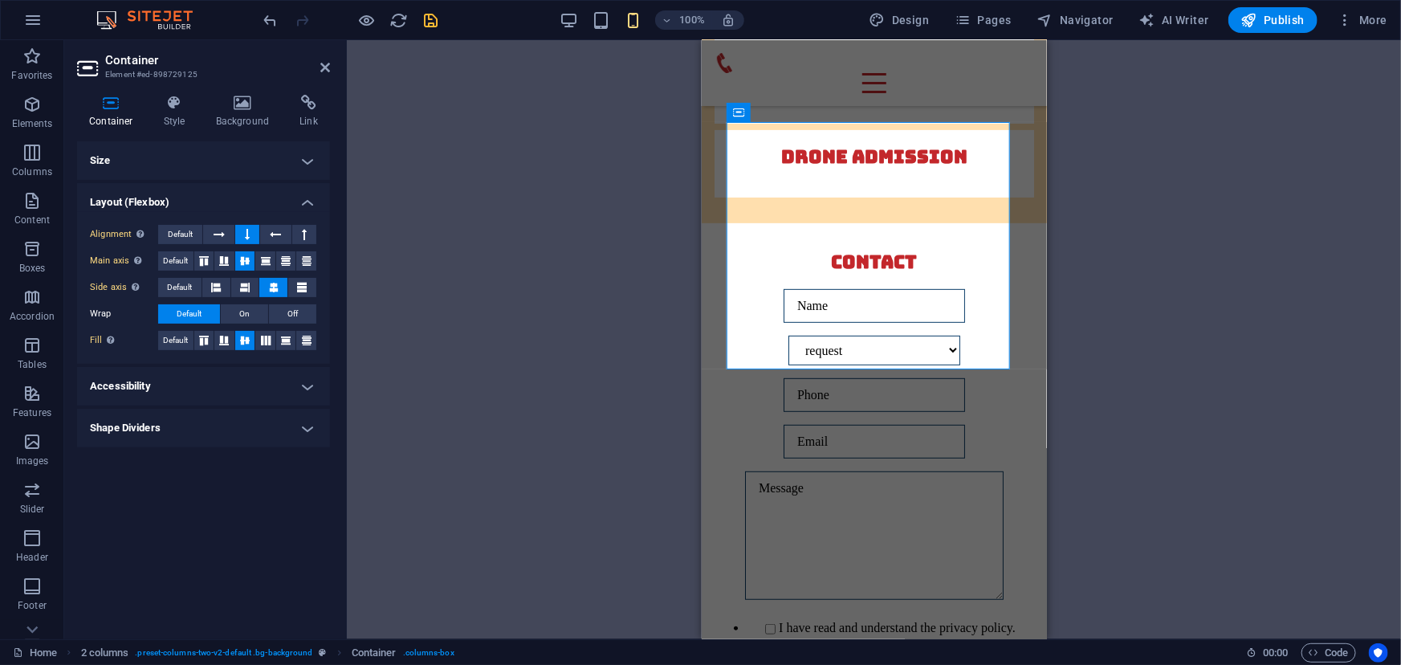
click at [431, 19] on icon "save" at bounding box center [431, 20] width 18 height 18
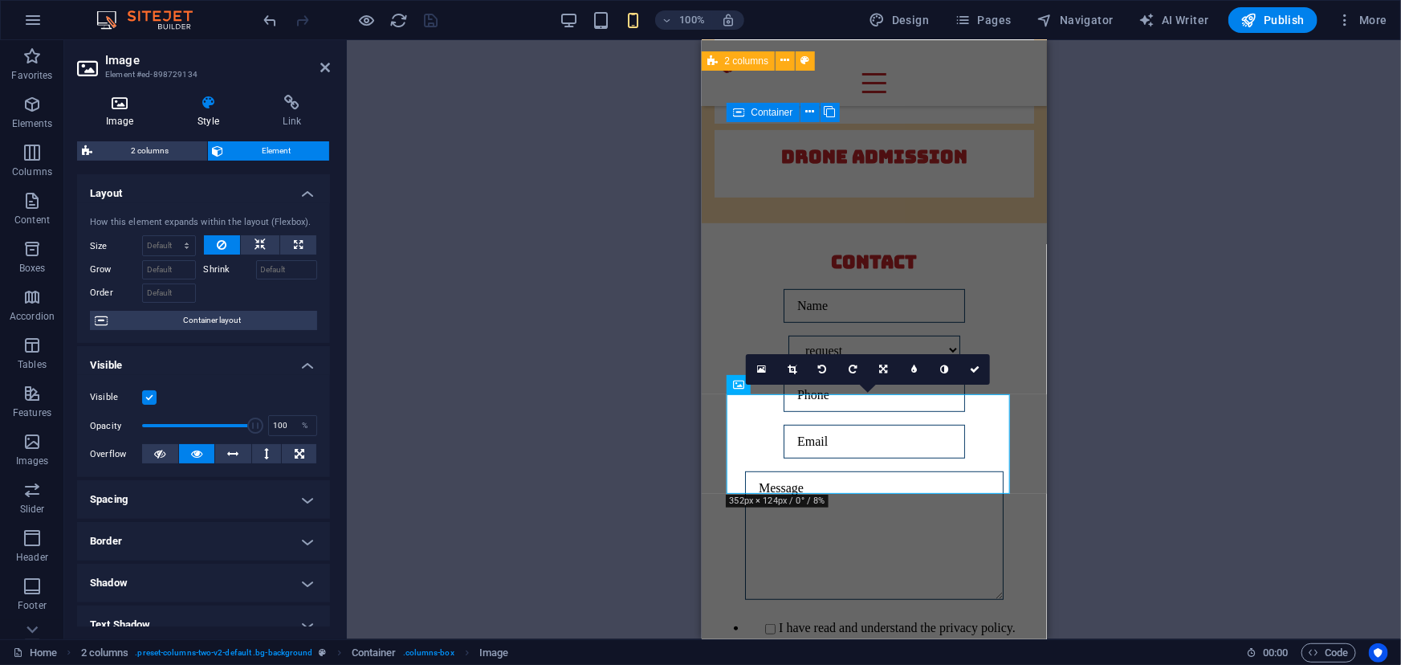
click at [114, 98] on icon at bounding box center [119, 103] width 85 height 16
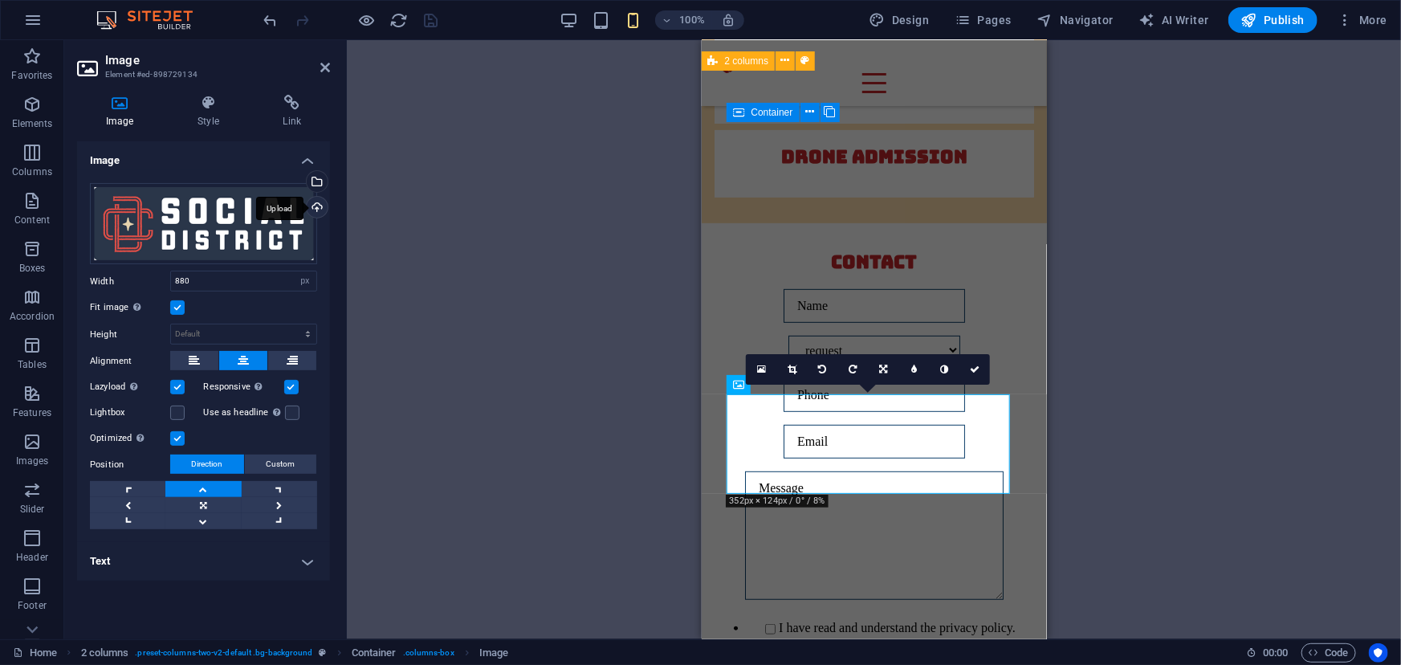
click at [320, 205] on div "Upload" at bounding box center [316, 209] width 24 height 24
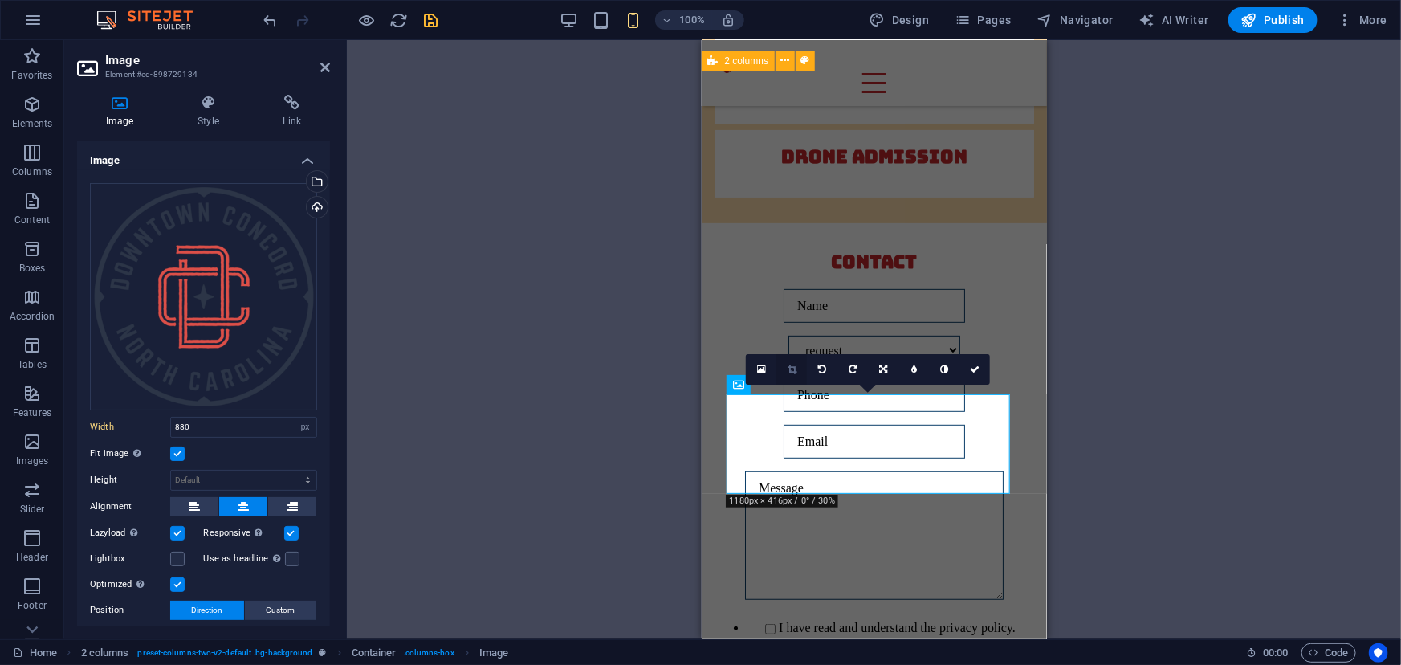
click at [790, 370] on icon at bounding box center [792, 370] width 9 height 10
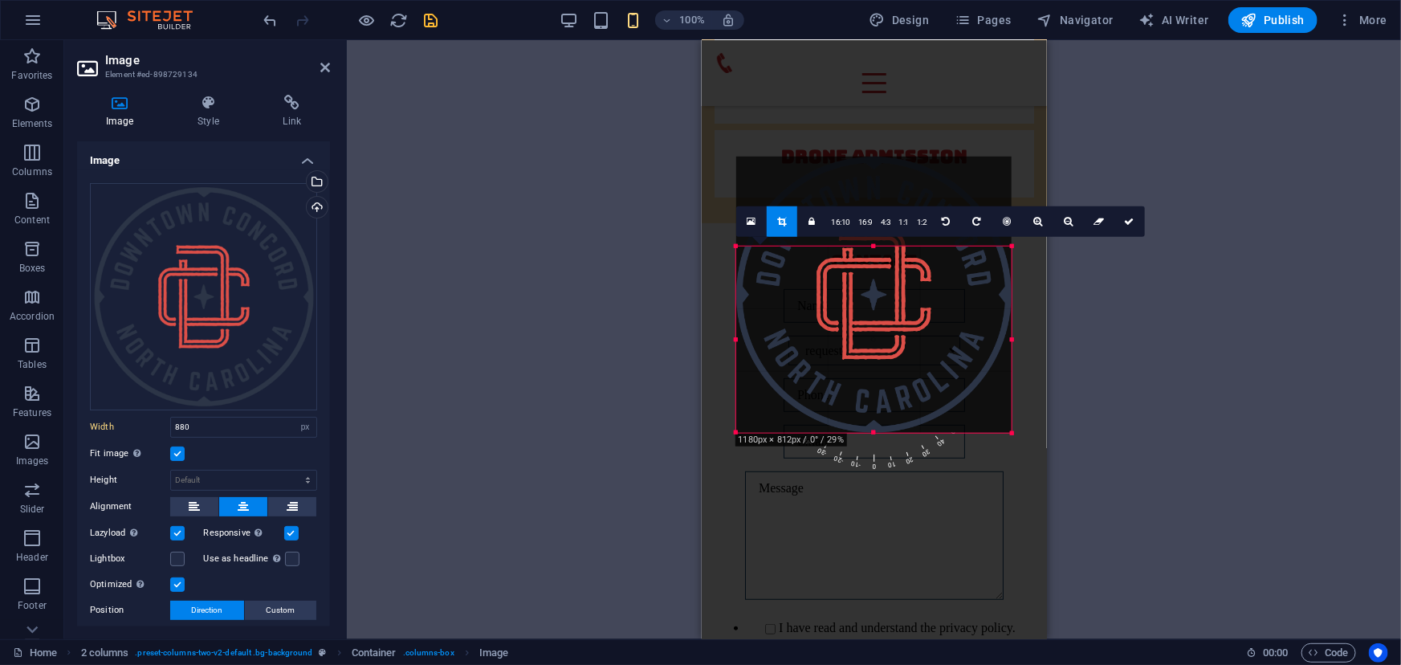
drag, startPoint x: 875, startPoint y: 387, endPoint x: 900, endPoint y: 480, distance: 96.4
click at [900, 480] on div "Drag here to replace the existing content. Press “Ctrl” if you want to create a…" at bounding box center [874, 339] width 345 height 599
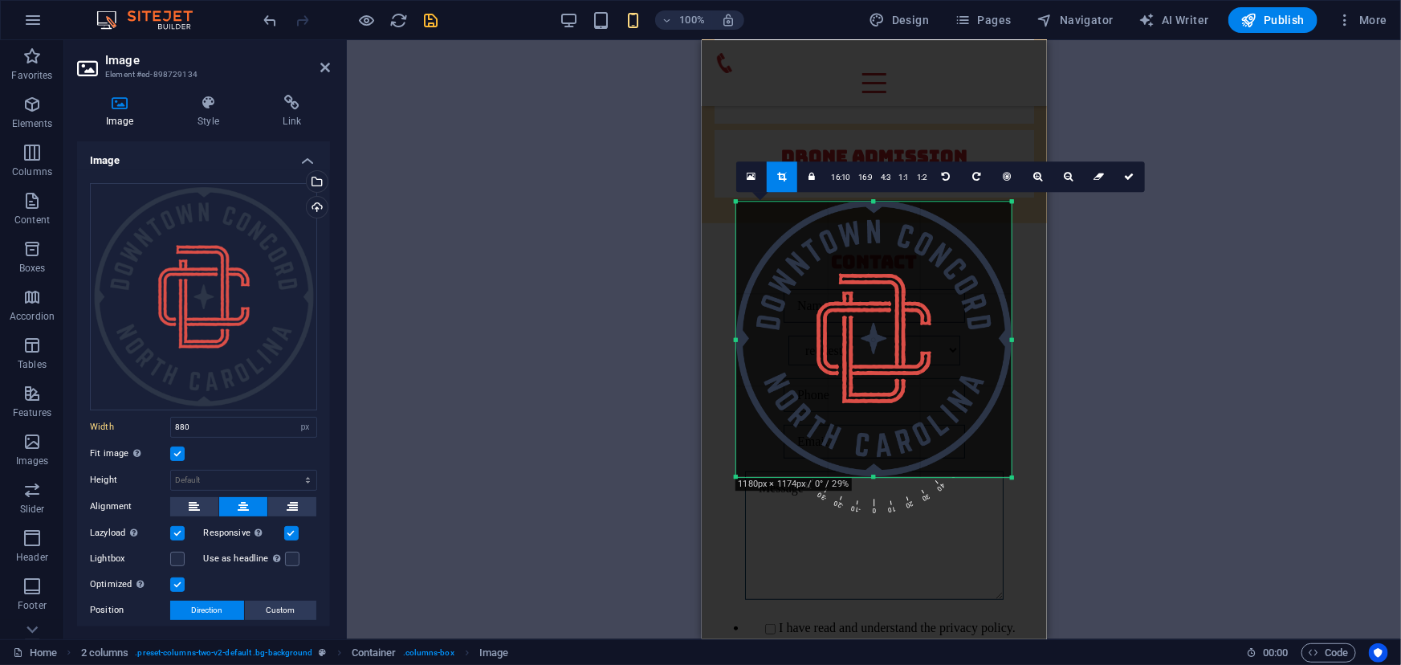
drag, startPoint x: 875, startPoint y: 246, endPoint x: 858, endPoint y: 157, distance: 90.1
click at [858, 157] on div "Drag here to replace the existing content. Press “Ctrl” if you want to create a…" at bounding box center [874, 339] width 345 height 599
click at [1124, 171] on link at bounding box center [1130, 177] width 31 height 31
type input "343"
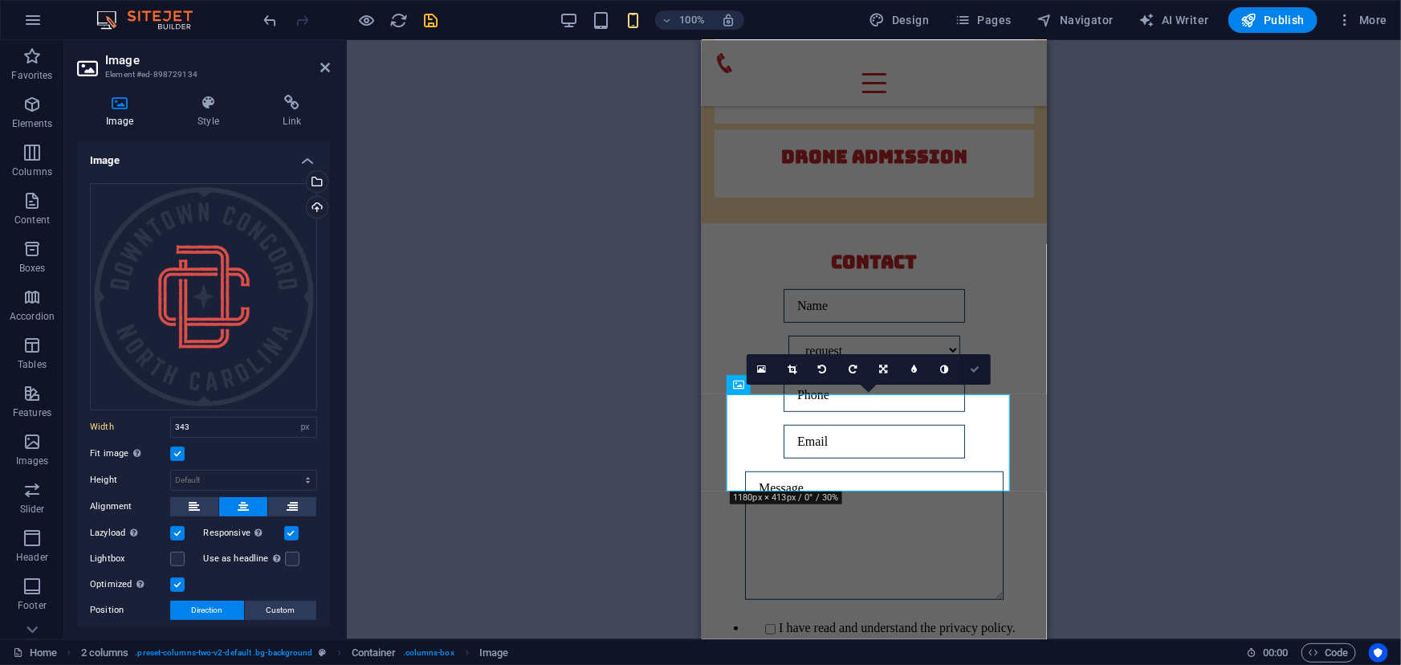
click at [973, 371] on icon at bounding box center [976, 370] width 10 height 10
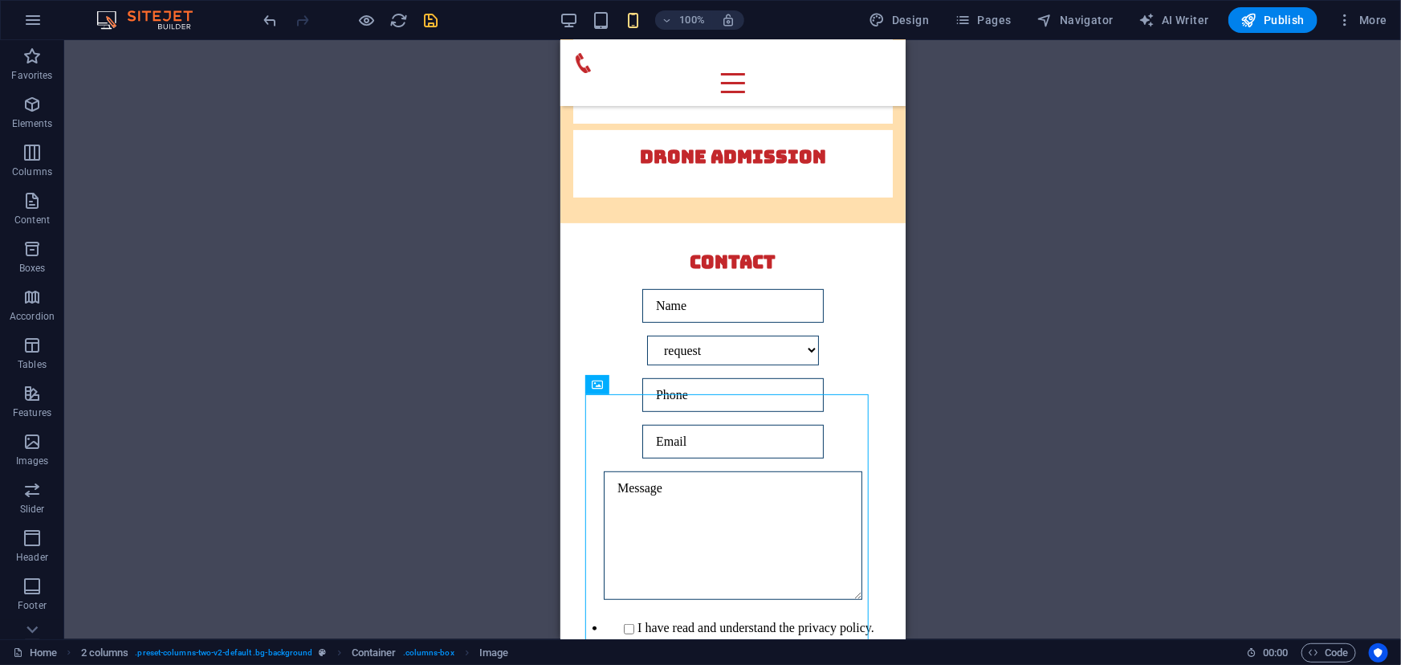
click at [936, 329] on div "Drag here to replace the existing content. Press “Ctrl” if you want to create a…" at bounding box center [732, 339] width 1337 height 599
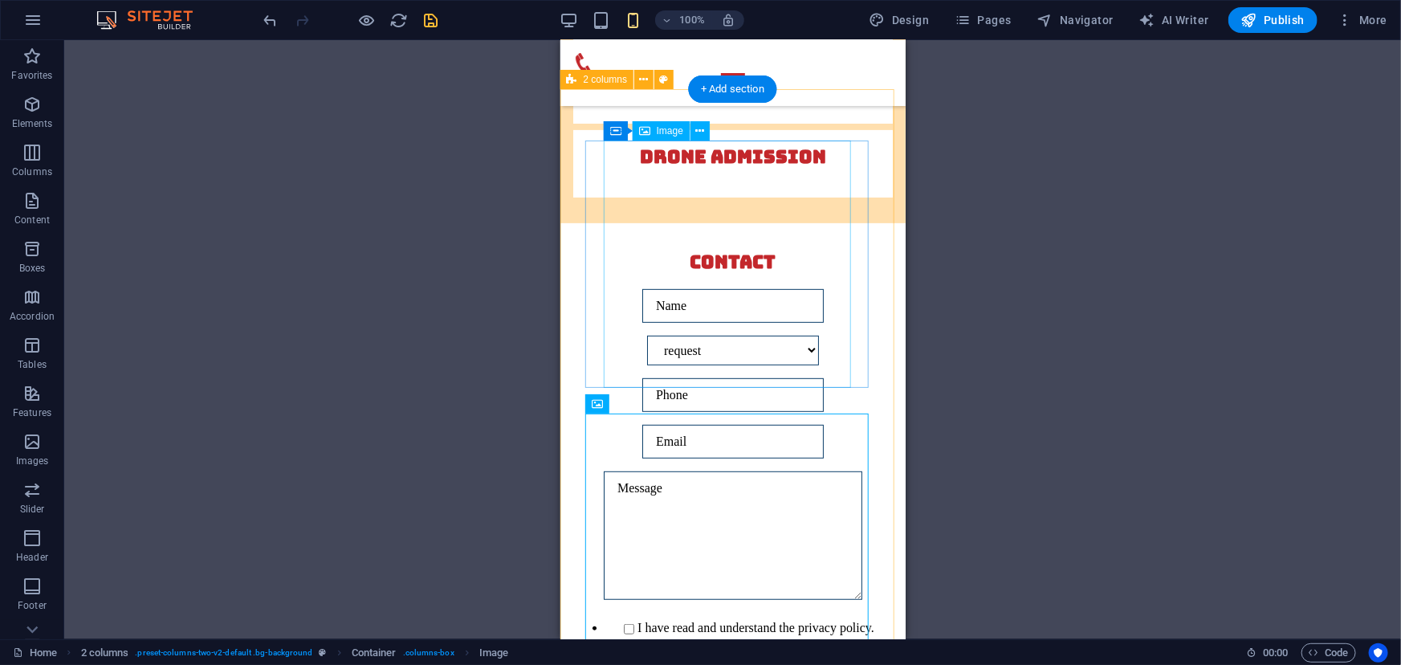
scroll to position [6382, 0]
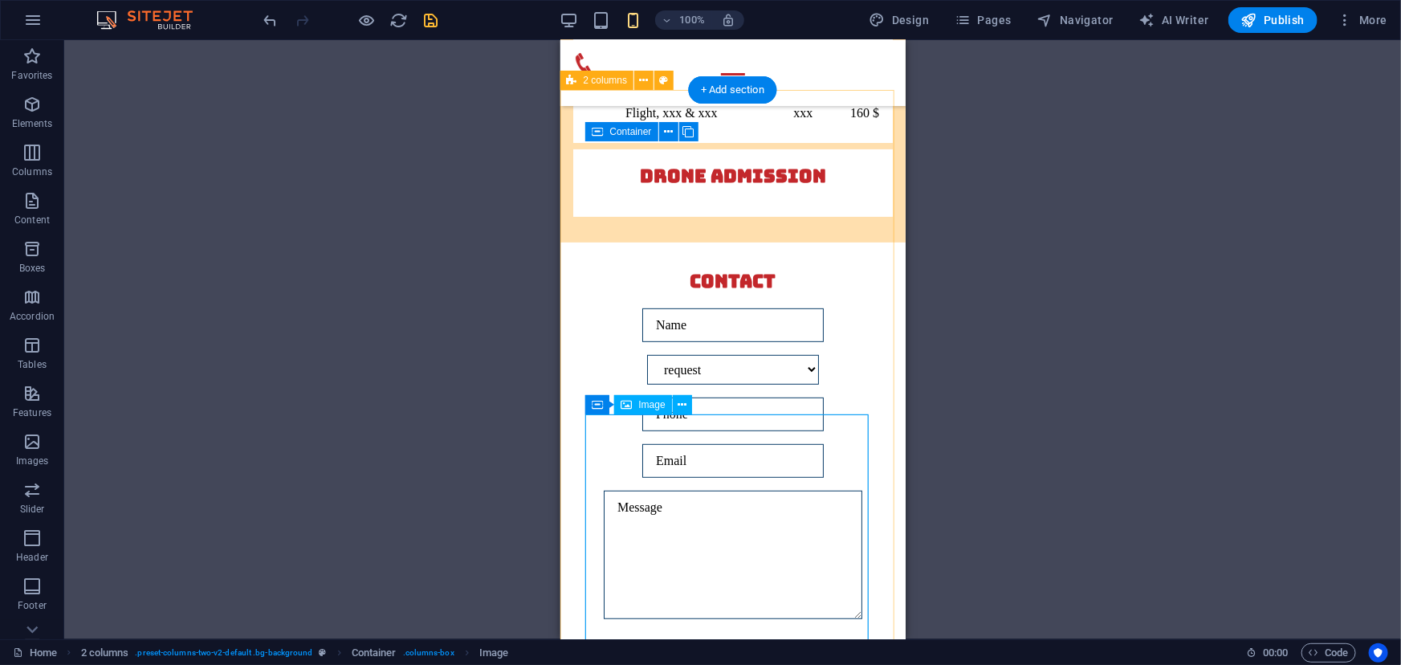
select select "px"
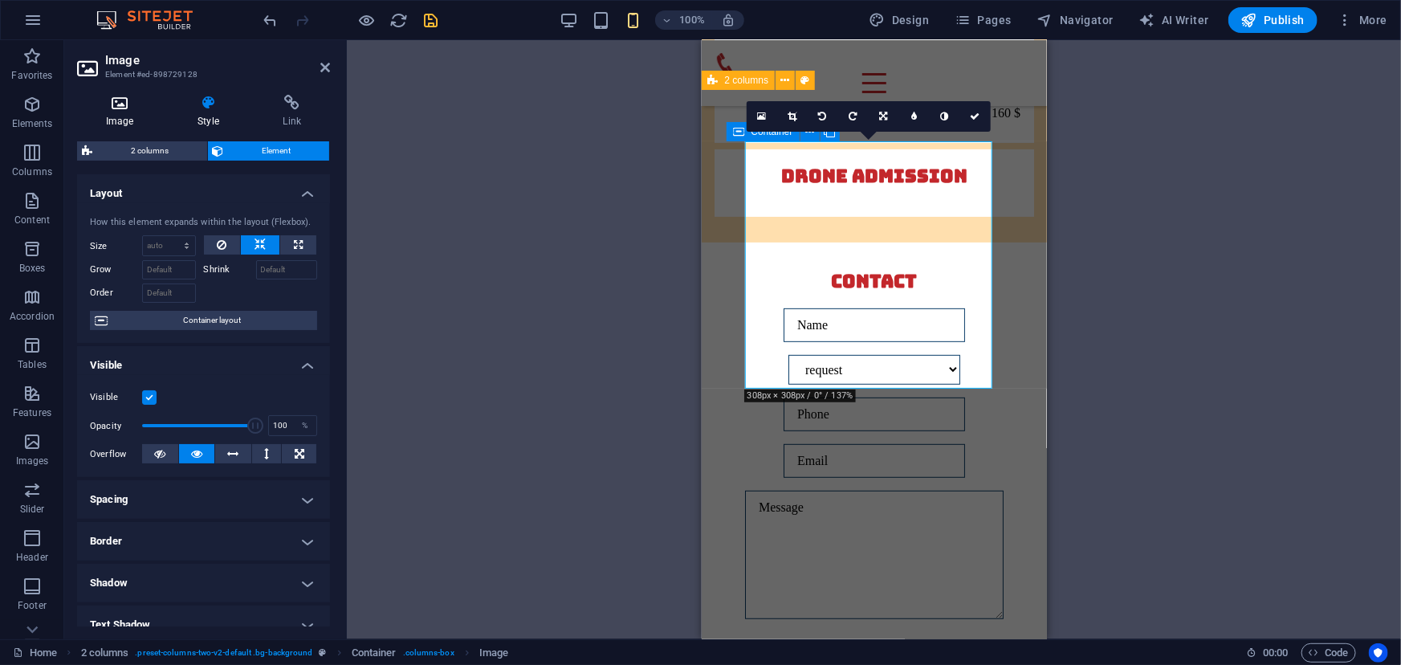
click at [128, 117] on h4 "Image" at bounding box center [123, 112] width 92 height 34
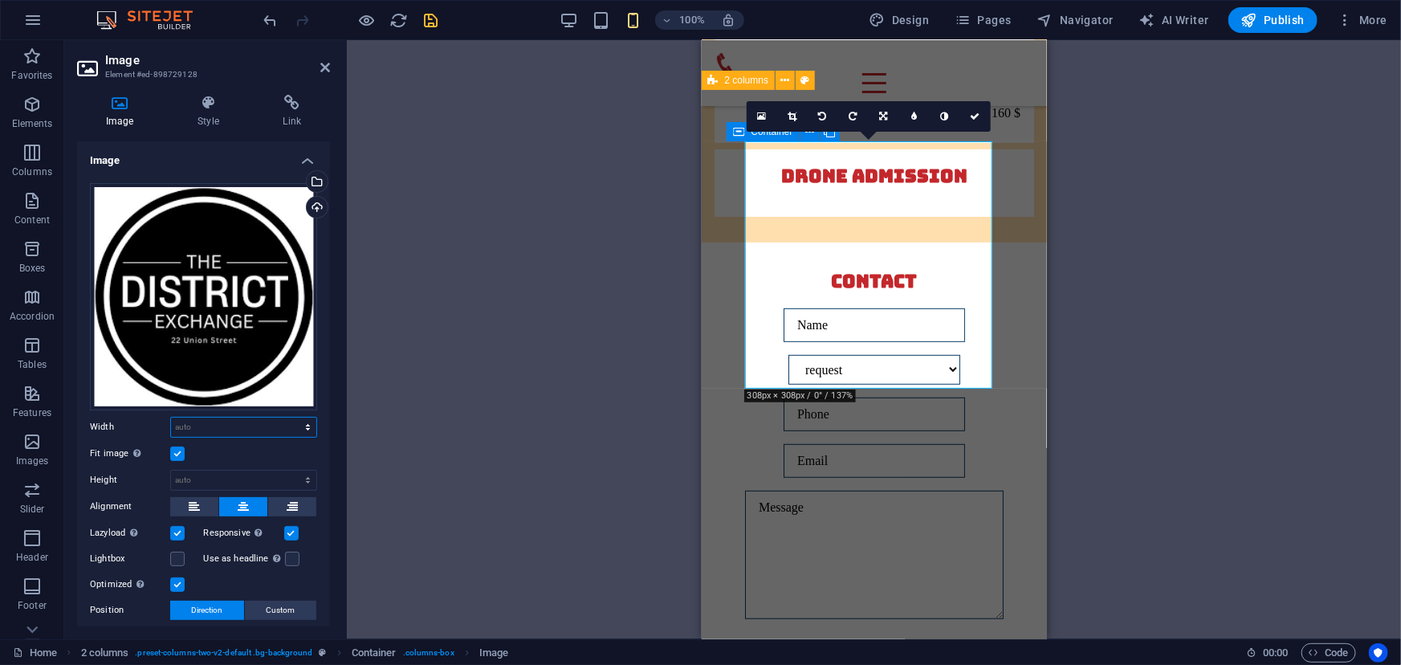
click at [198, 424] on select "Default auto px rem % em vh vw" at bounding box center [243, 427] width 145 height 19
select select "px"
click at [291, 418] on select "Default auto px rem % em vh vw" at bounding box center [243, 427] width 145 height 19
type input "343"
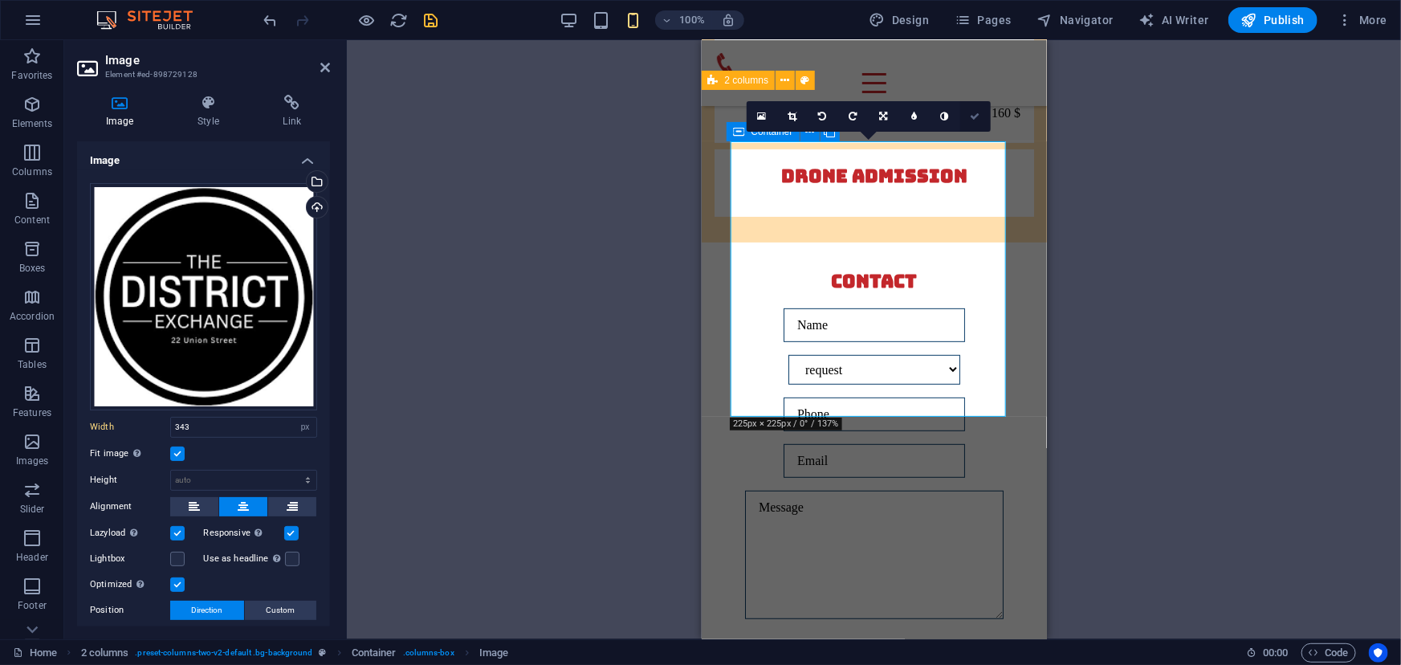
click at [973, 118] on icon at bounding box center [976, 117] width 10 height 10
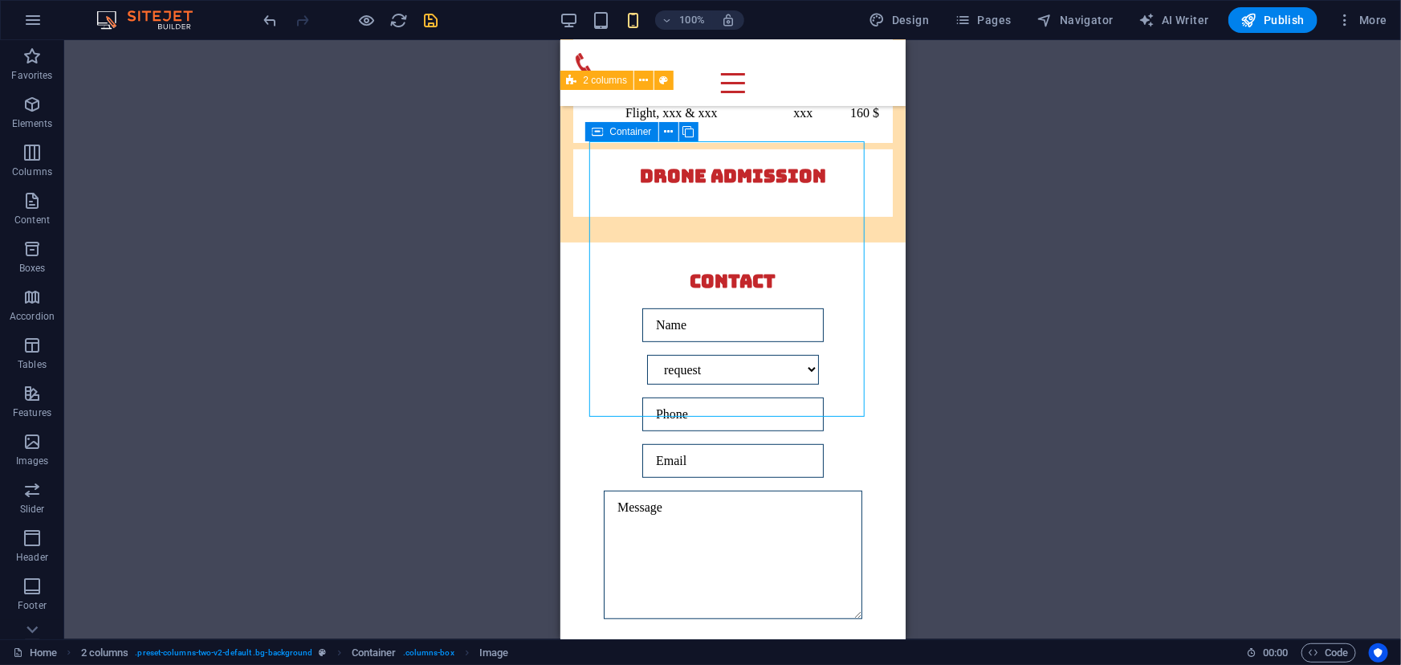
click at [1027, 296] on div "Drag here to replace the existing content. Press “Ctrl” if you want to create a…" at bounding box center [732, 339] width 1337 height 599
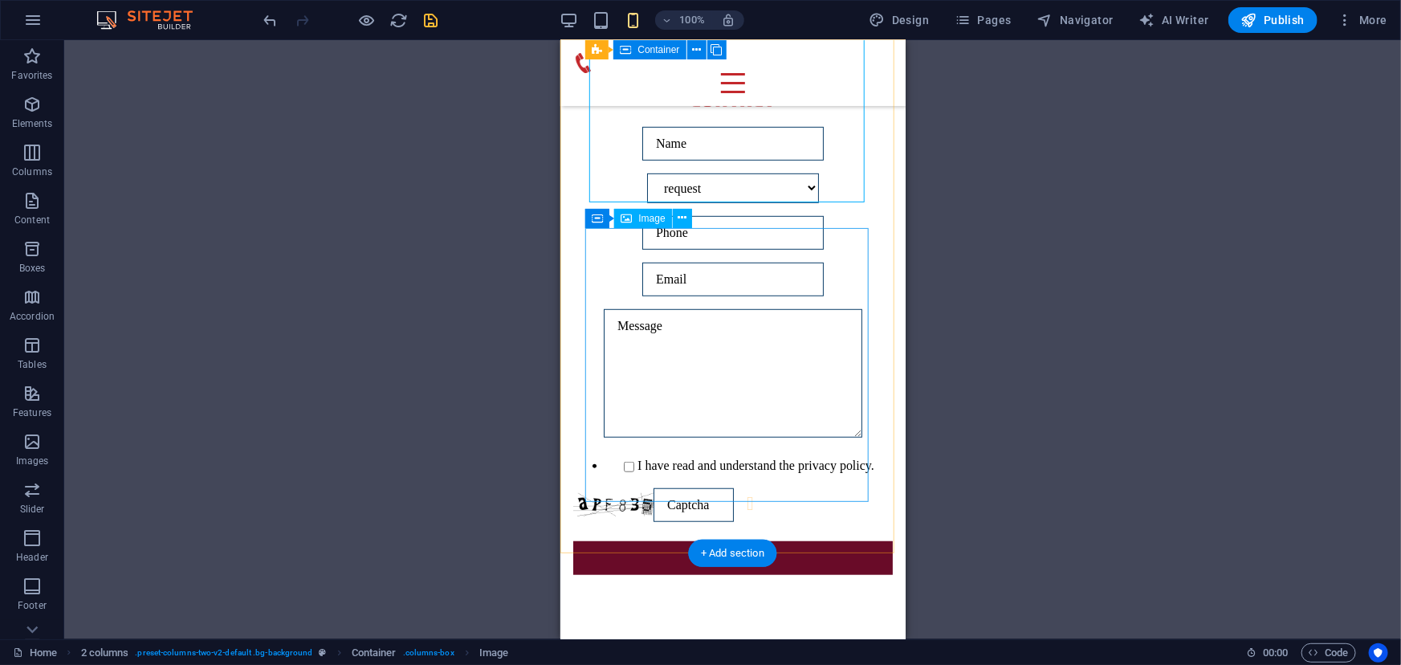
scroll to position [6628, 0]
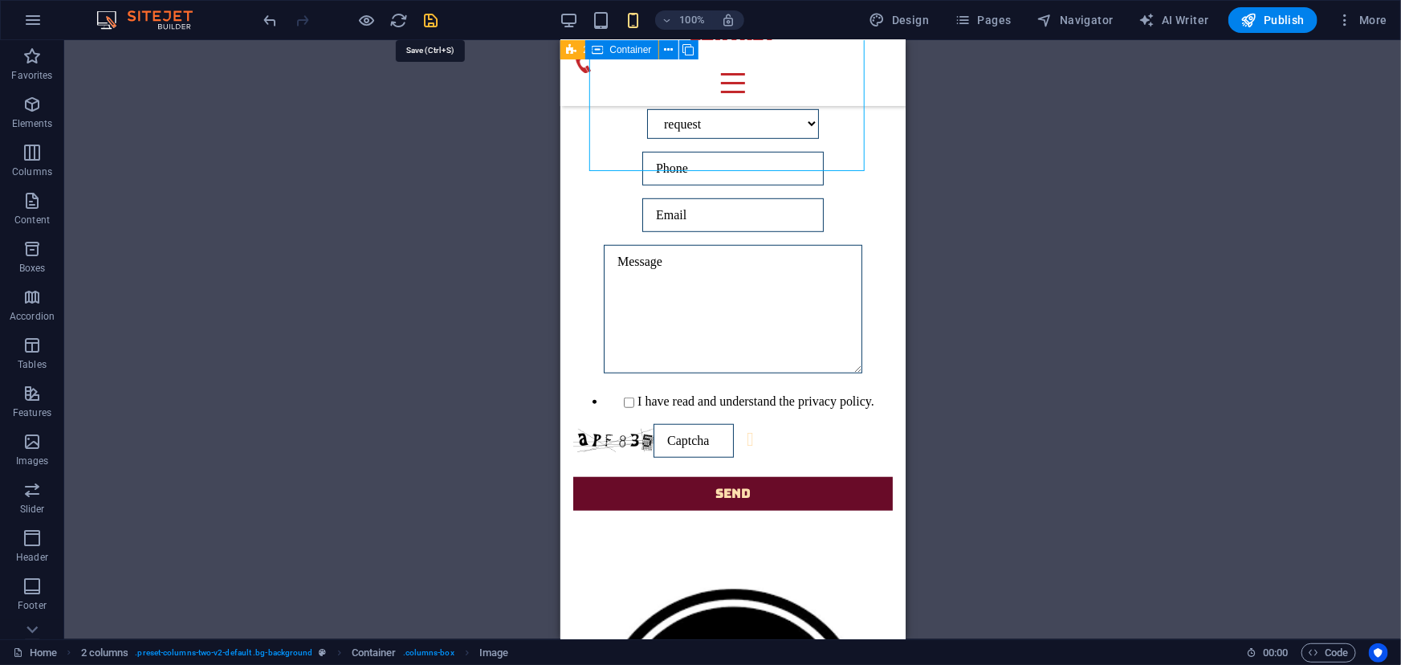
click at [433, 15] on icon "save" at bounding box center [431, 20] width 18 height 18
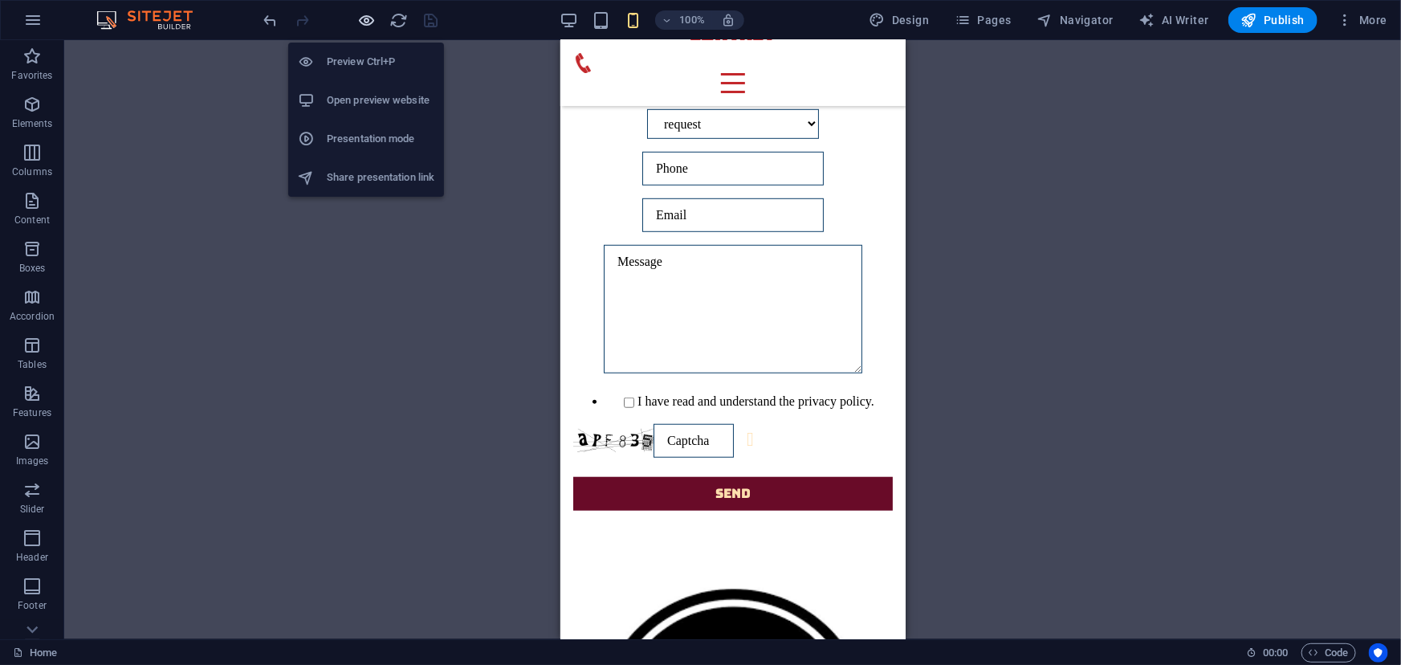
click at [366, 18] on icon "button" at bounding box center [367, 20] width 18 height 18
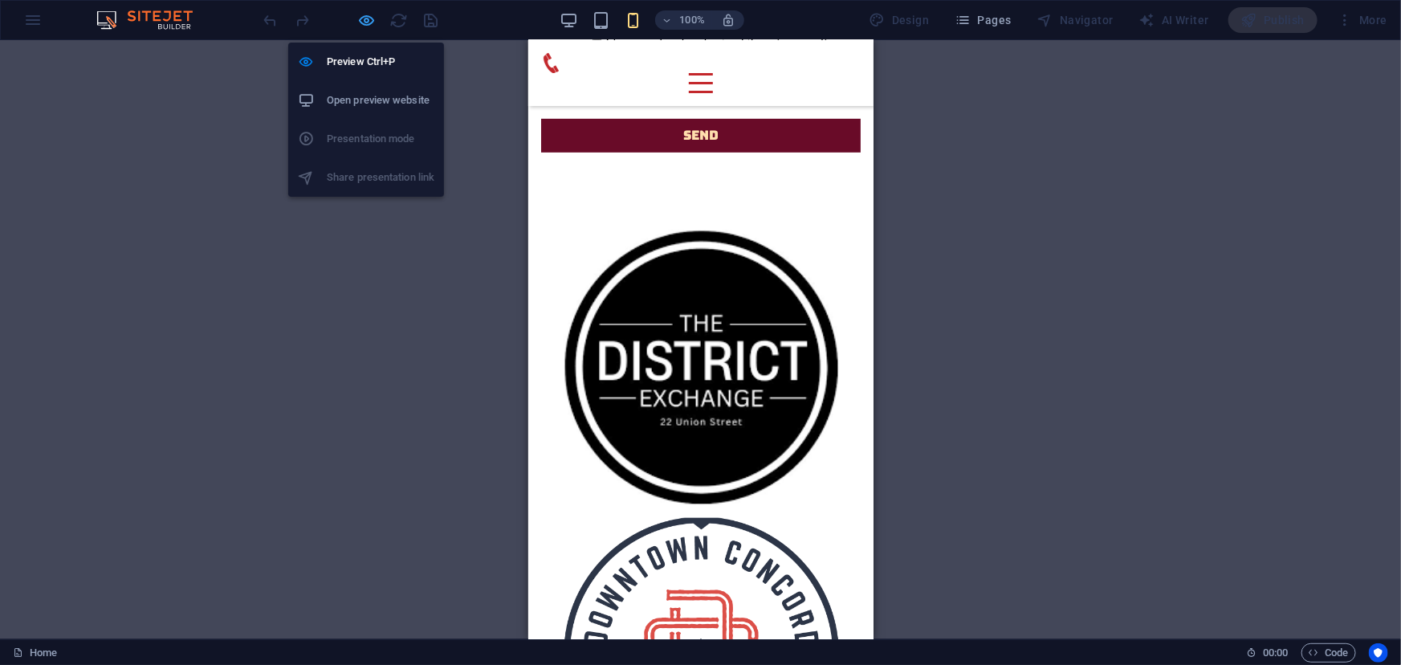
scroll to position [6612, 0]
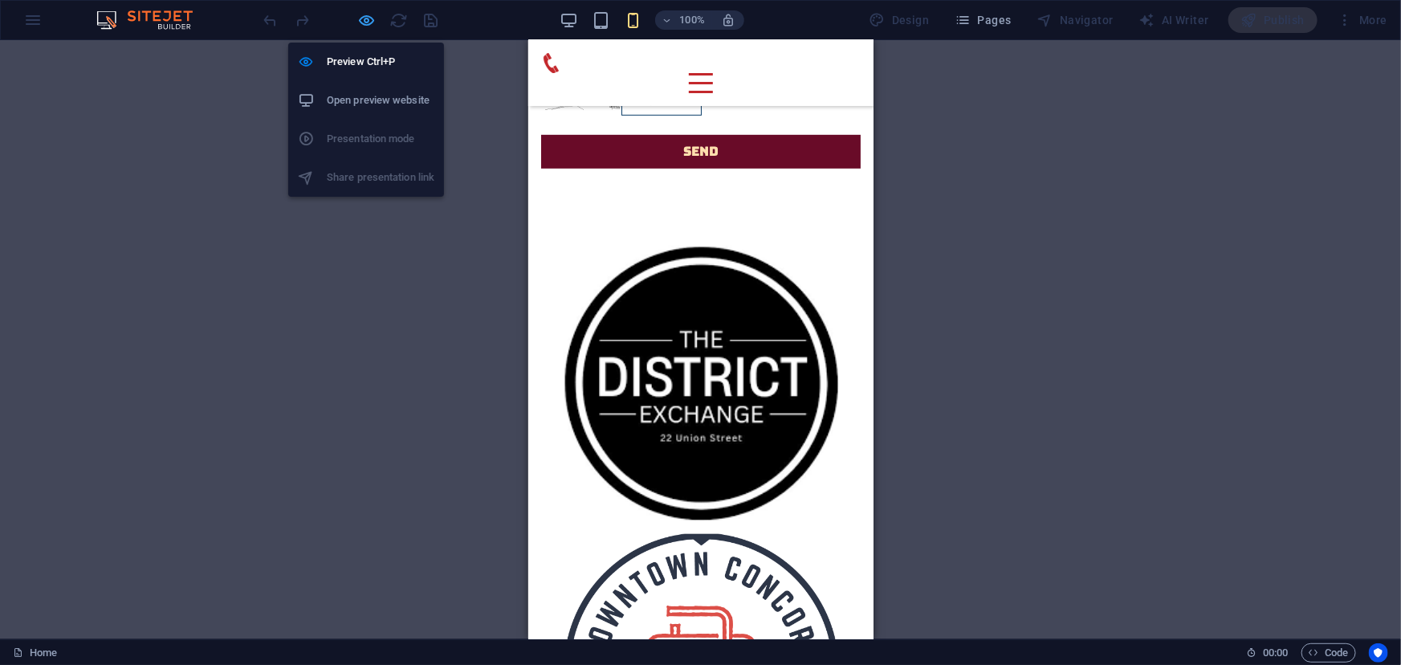
click at [361, 11] on icon "button" at bounding box center [367, 20] width 18 height 18
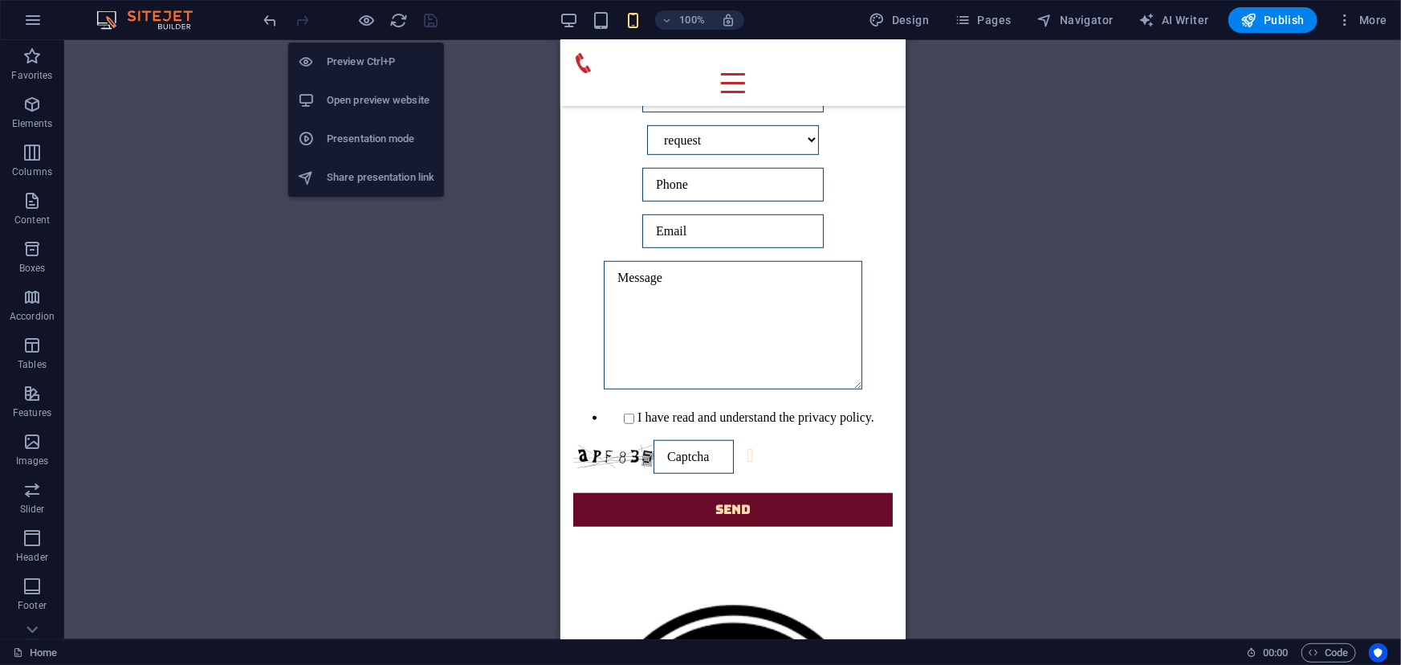
scroll to position [6628, 0]
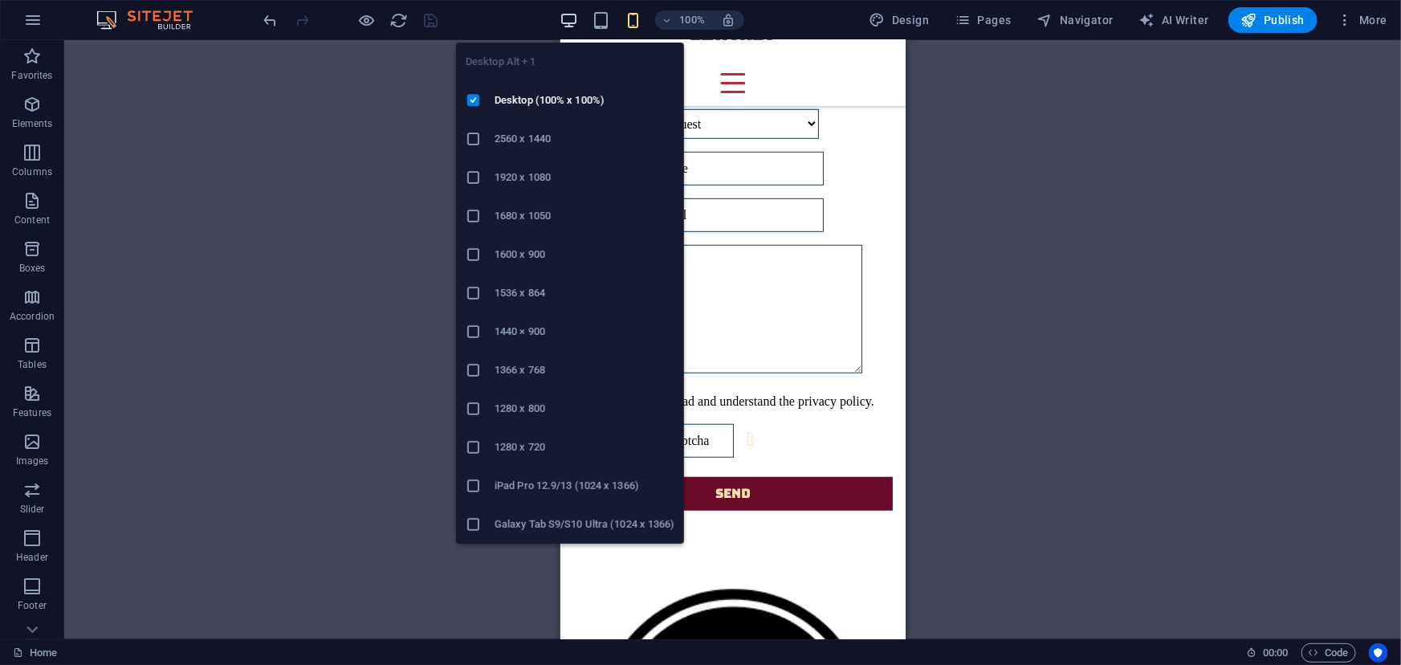
click at [575, 22] on icon "button" at bounding box center [569, 20] width 18 height 18
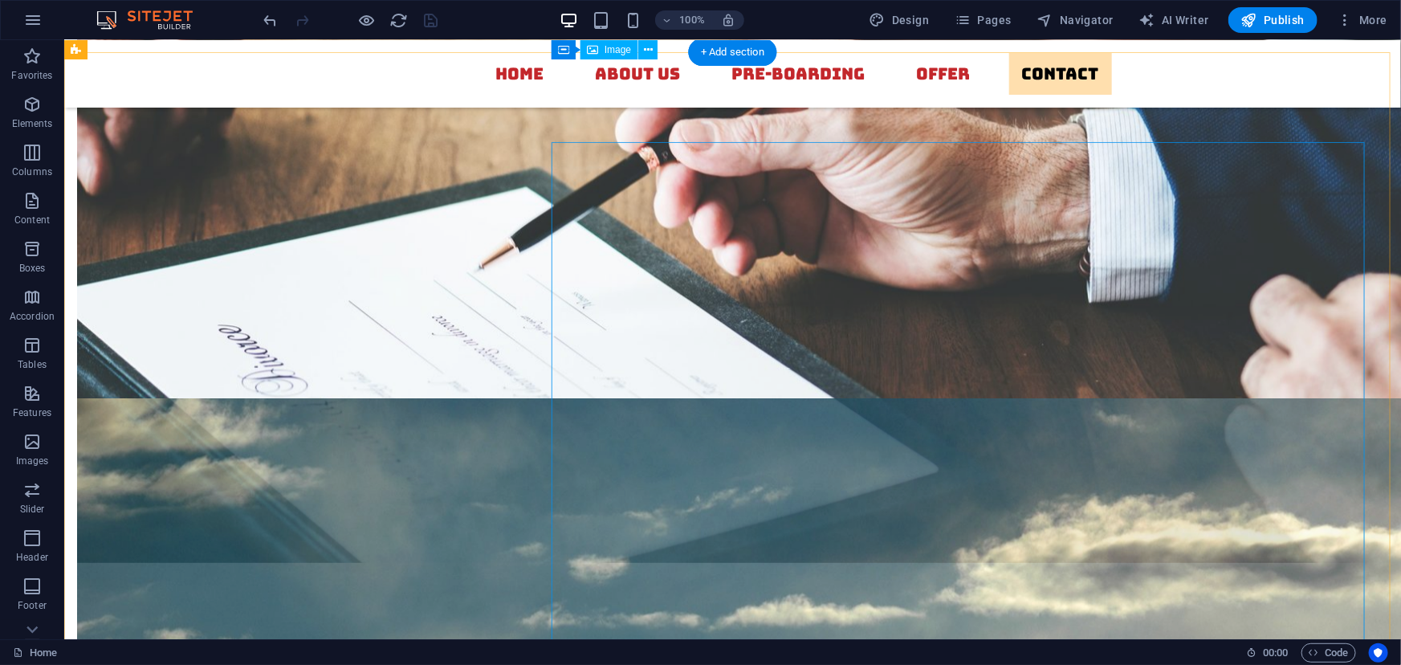
scroll to position [5790, 0]
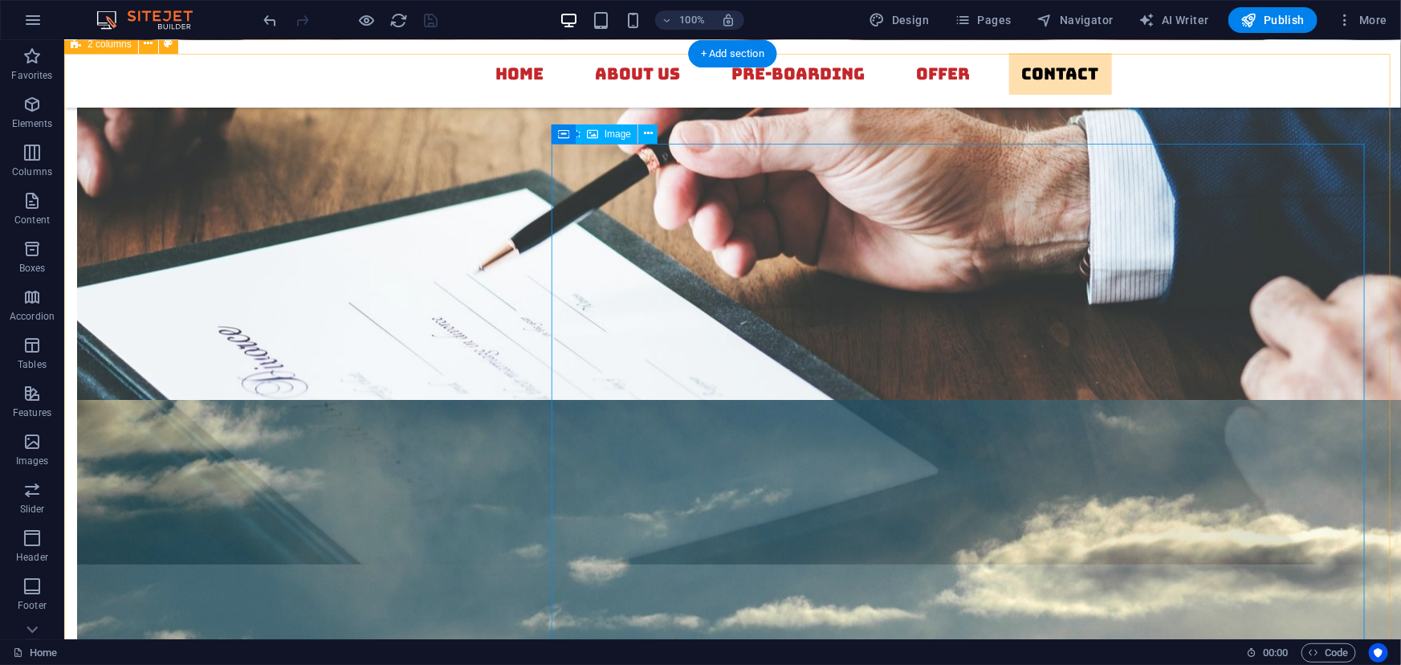
select select "px"
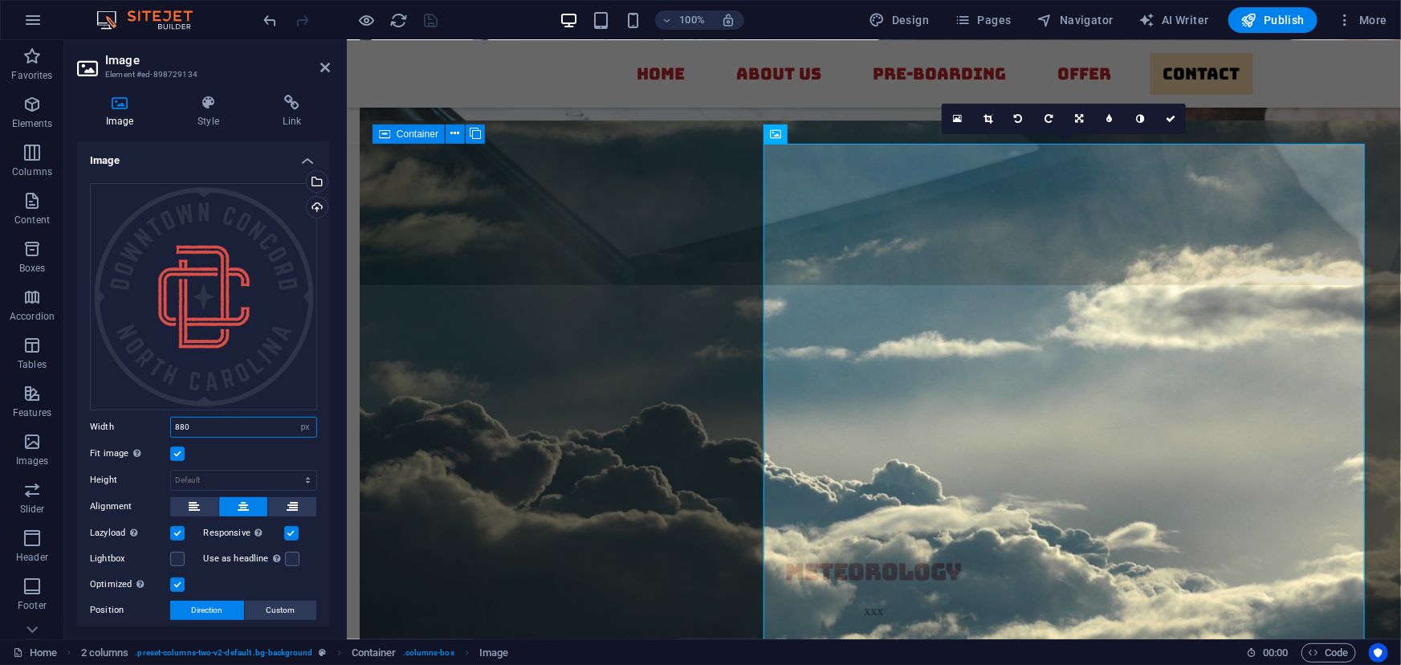
click at [211, 422] on input "880" at bounding box center [243, 427] width 145 height 19
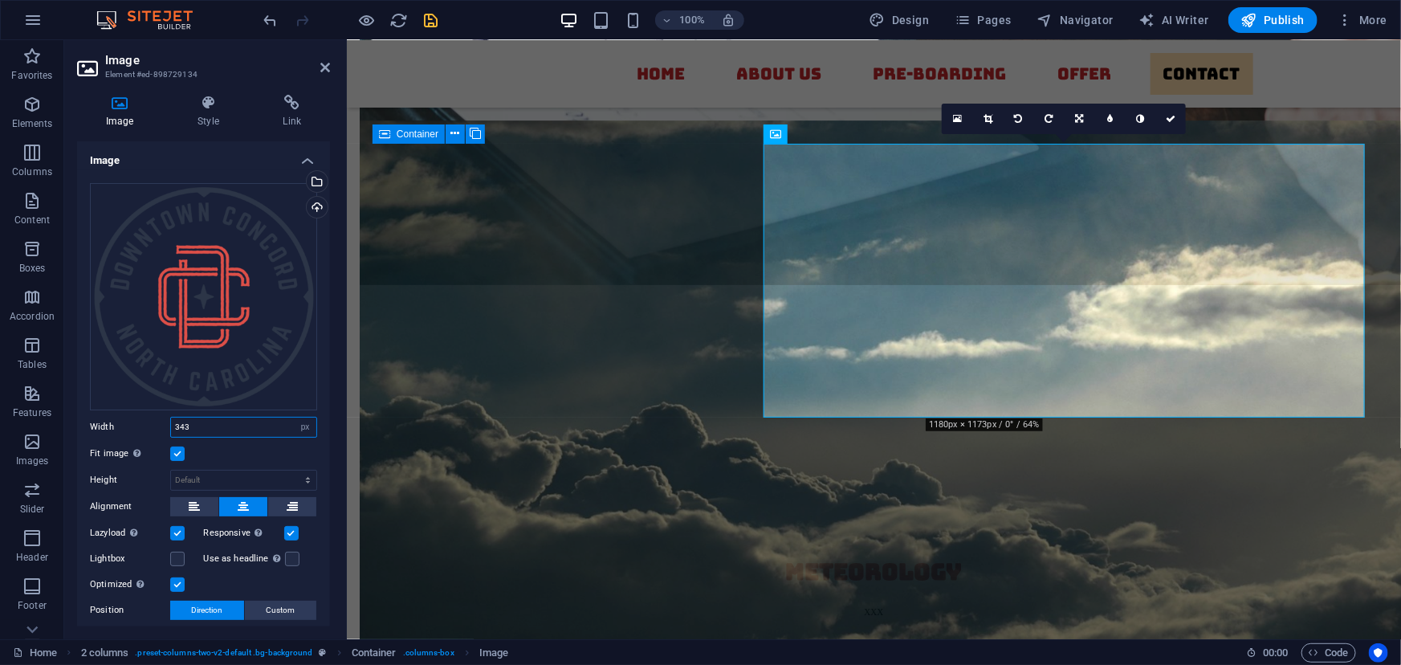
type input "343"
click at [1171, 116] on icon at bounding box center [1171, 119] width 10 height 10
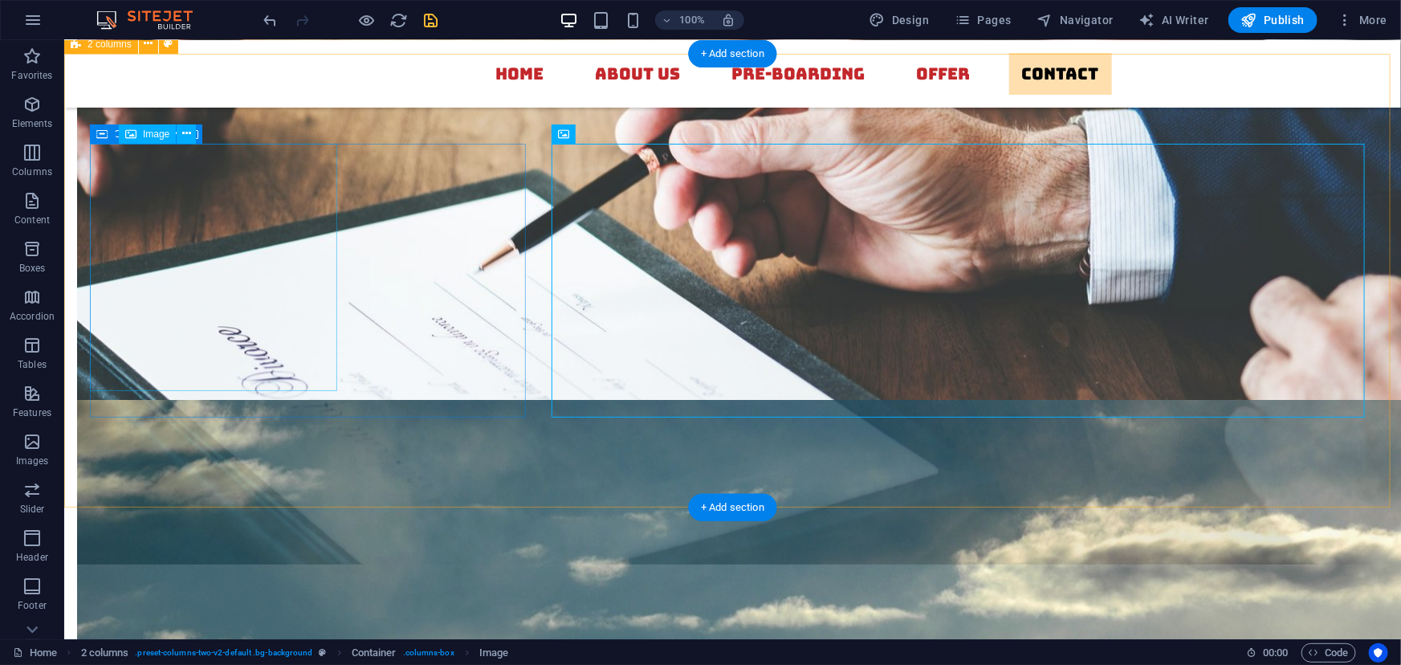
select select "px"
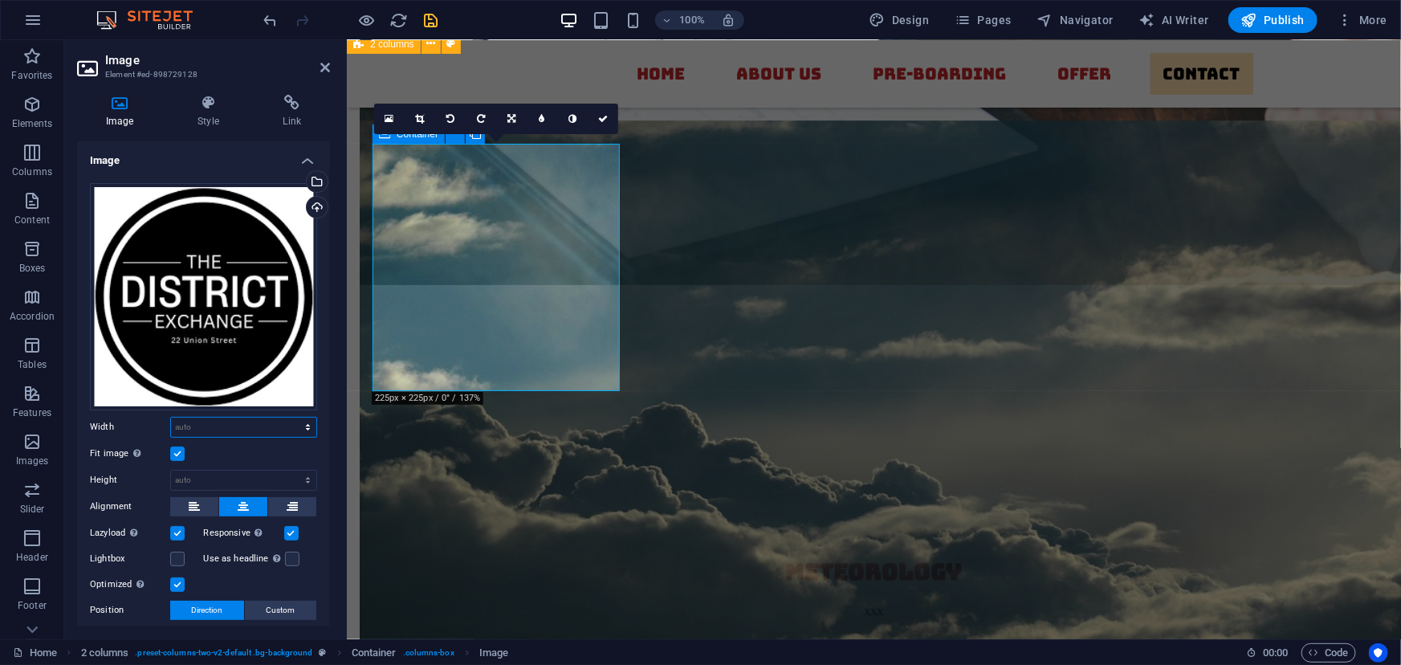
click at [221, 426] on select "Default auto px rem % em vh vw" at bounding box center [243, 427] width 145 height 19
select select "px"
click at [291, 418] on select "Default auto px rem % em vh vw" at bounding box center [243, 427] width 145 height 19
type input "343"
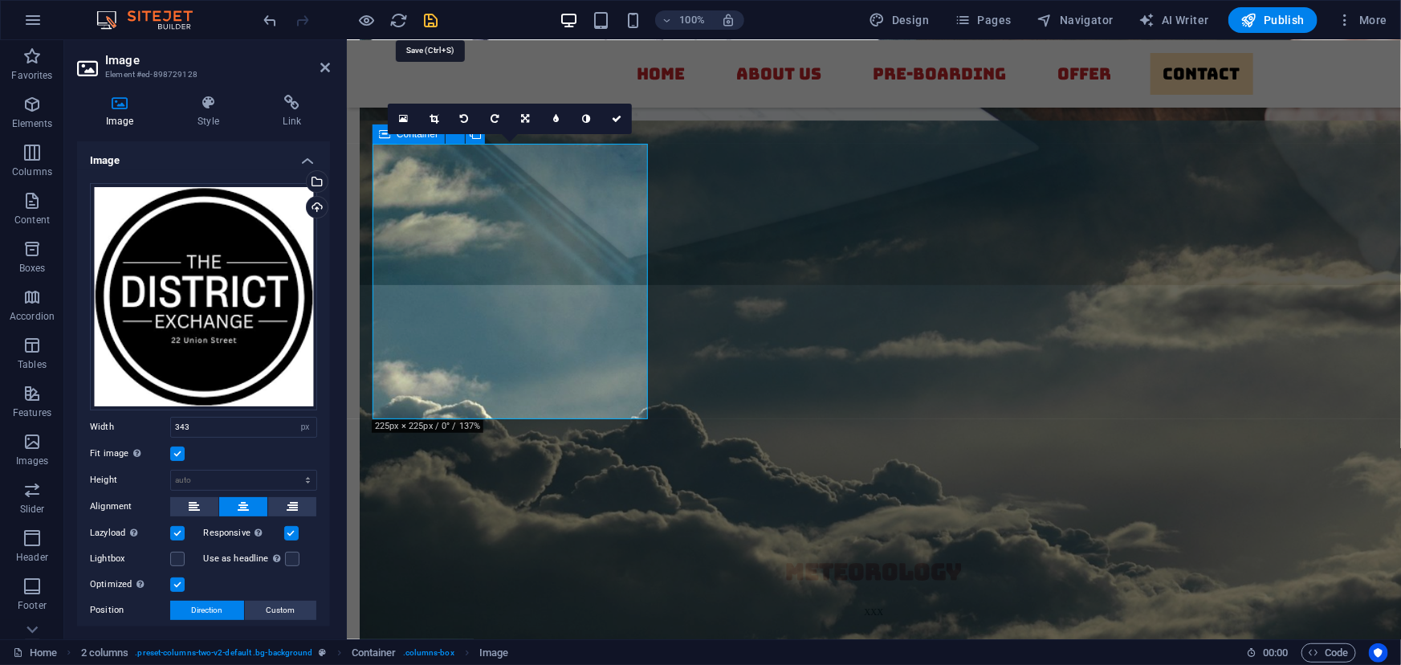
click at [432, 14] on icon "save" at bounding box center [431, 20] width 18 height 18
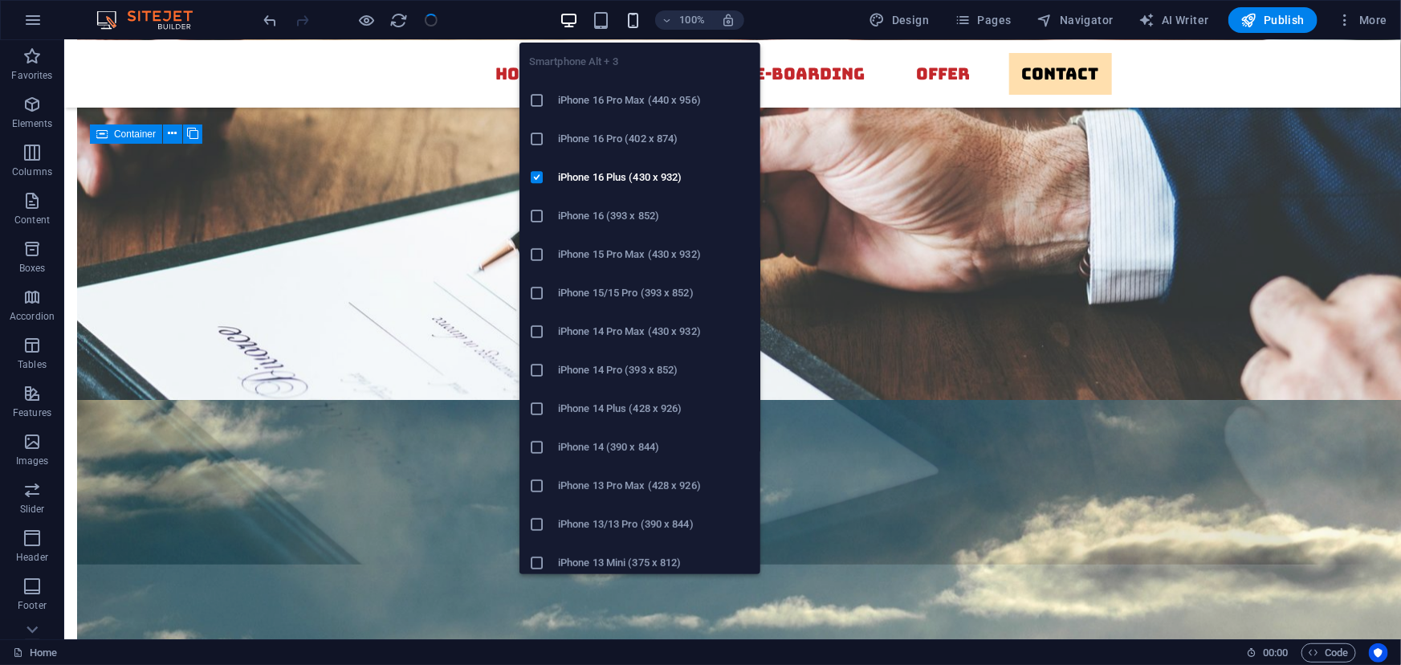
click at [639, 18] on icon "button" at bounding box center [633, 20] width 18 height 18
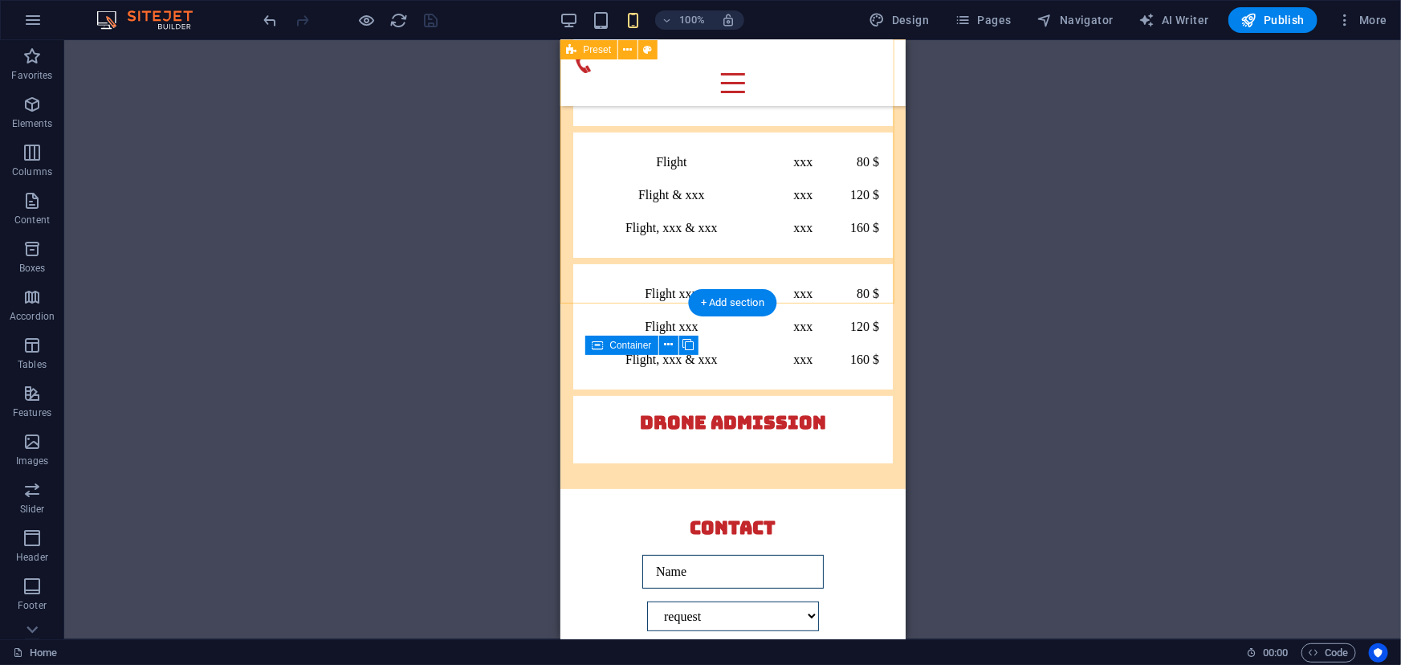
scroll to position [6089, 0]
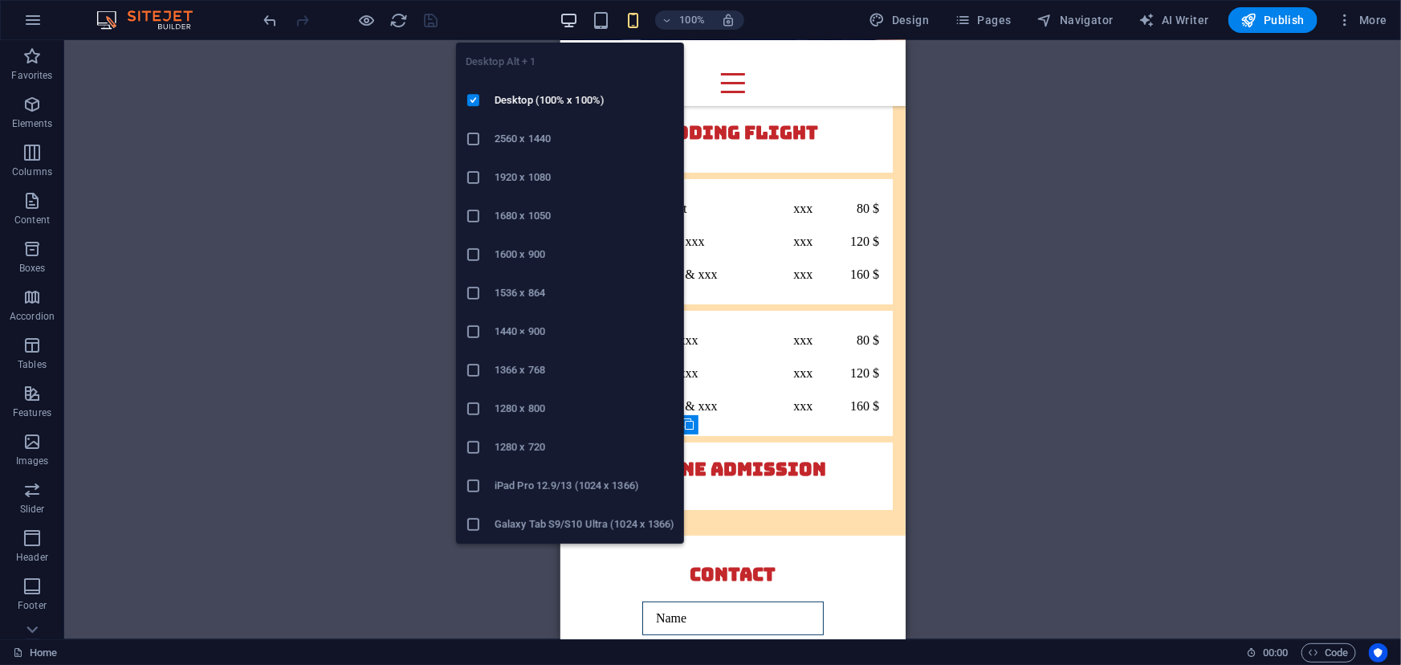
click at [562, 15] on icon "button" at bounding box center [569, 20] width 18 height 18
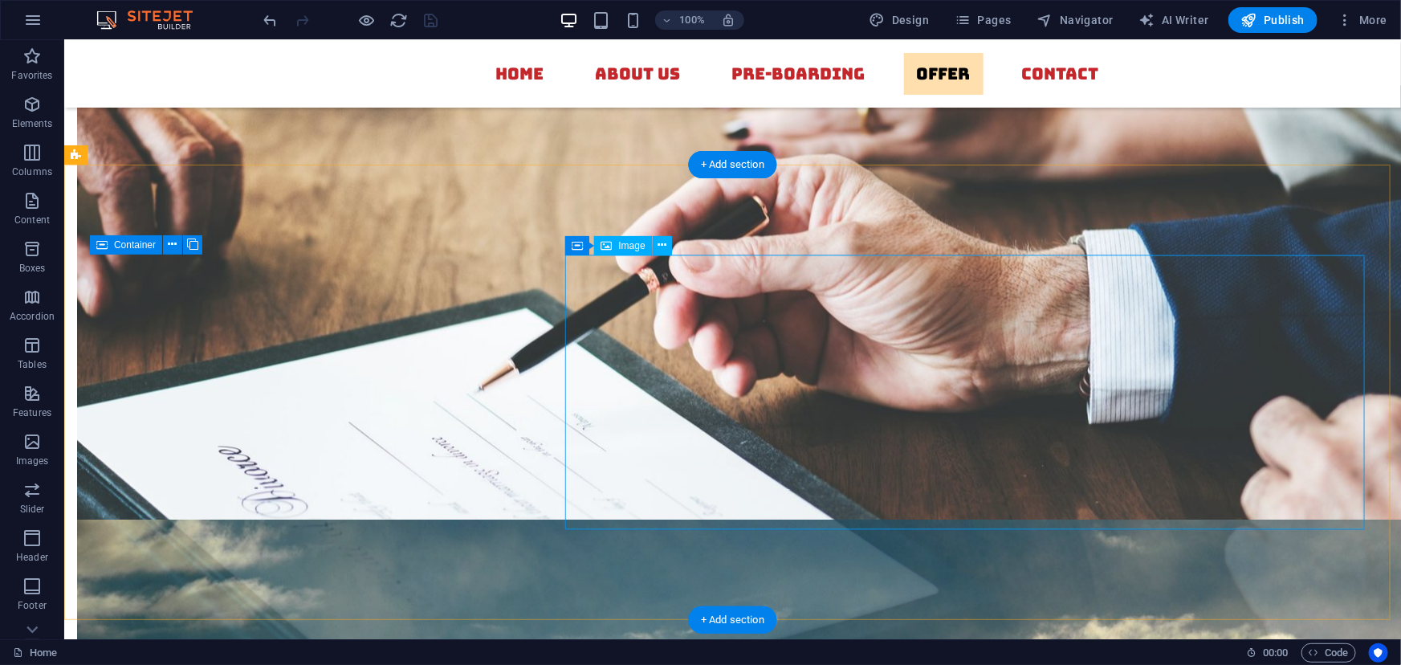
scroll to position [5680, 0]
select select "px"
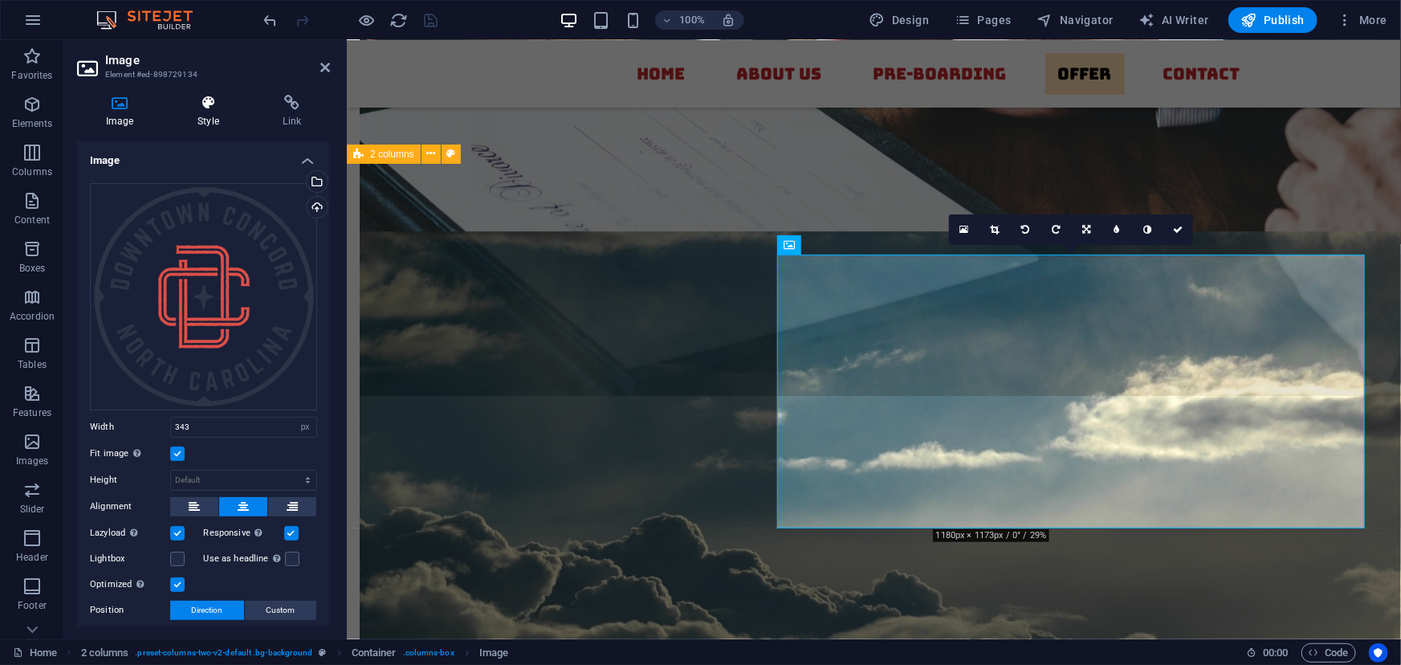
click at [200, 112] on h4 "Style" at bounding box center [211, 112] width 85 height 34
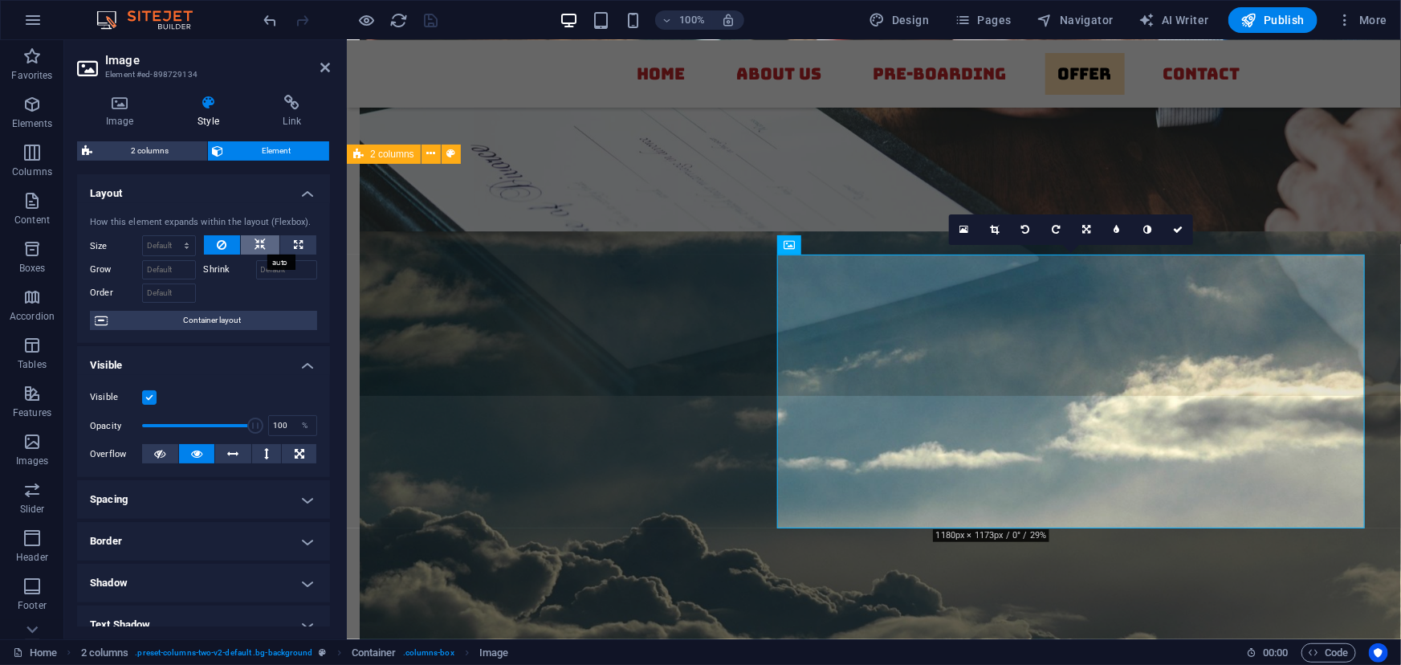
click at [260, 241] on icon at bounding box center [260, 244] width 11 height 19
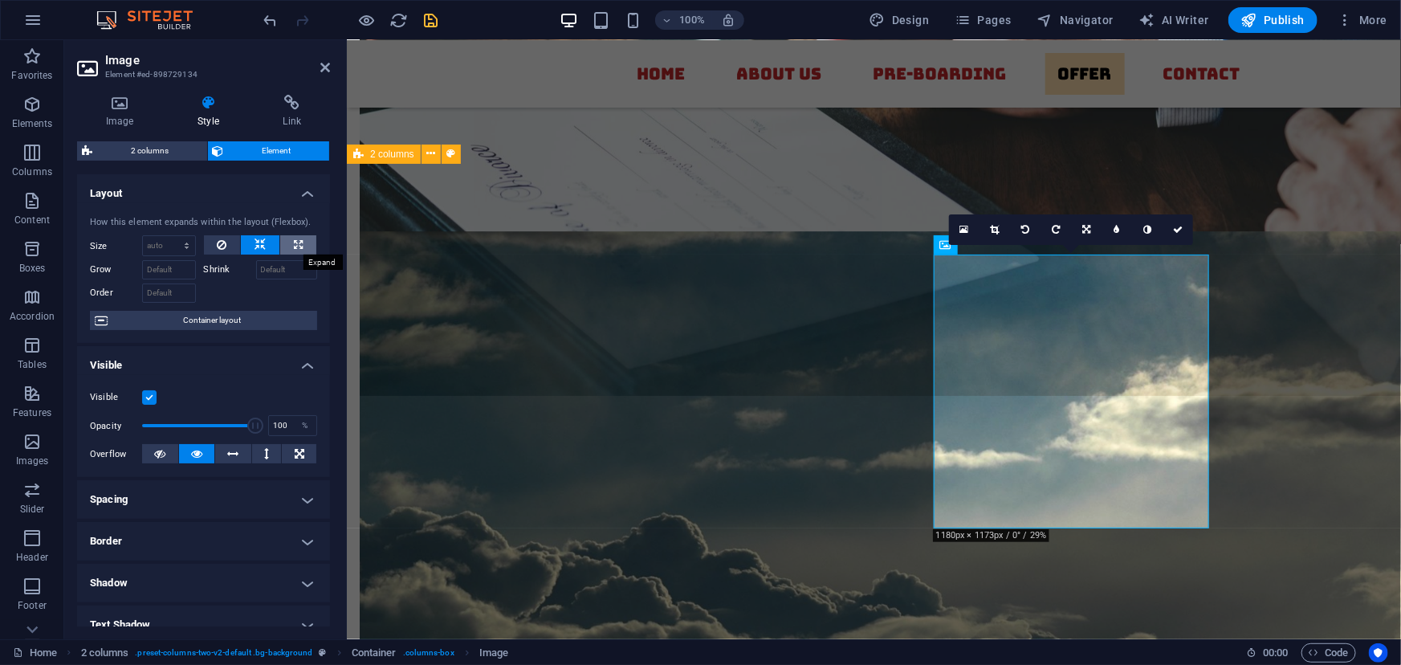
click at [294, 245] on icon at bounding box center [298, 244] width 9 height 19
type input "100"
select select "%"
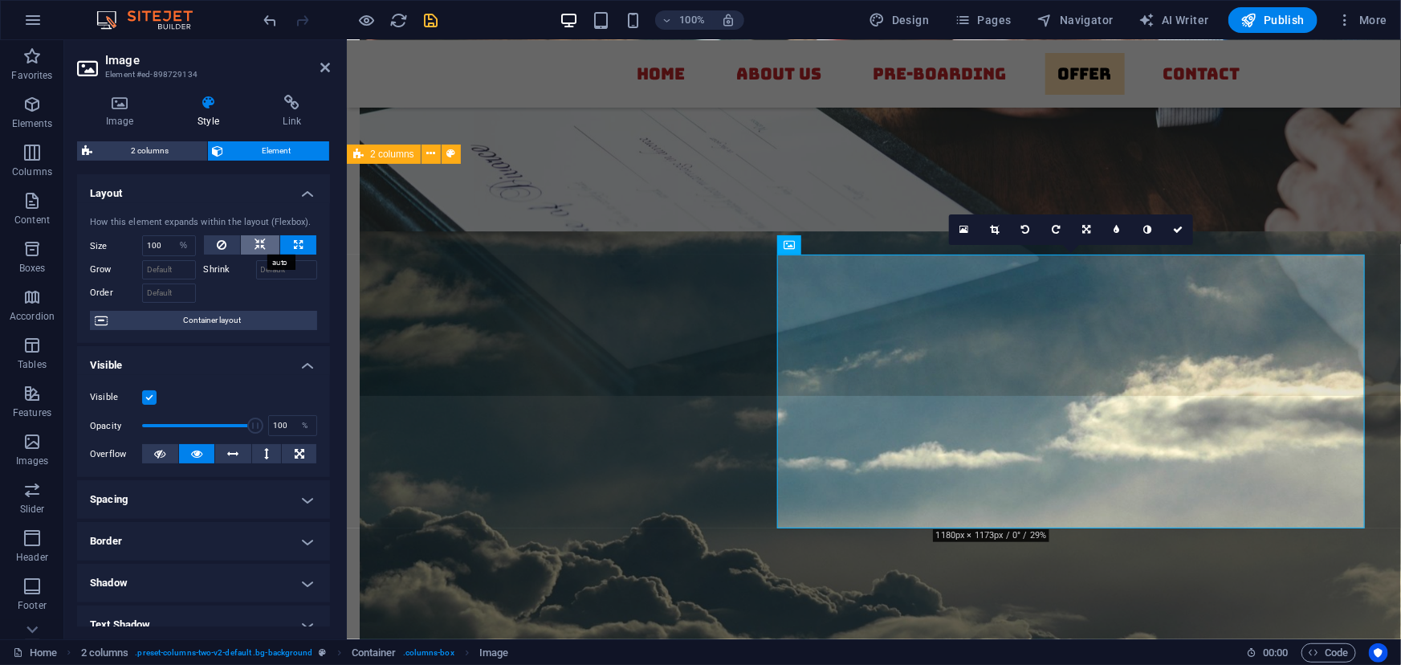
click at [264, 242] on button at bounding box center [260, 244] width 39 height 19
select select "DISABLED_OPTION_VALUE"
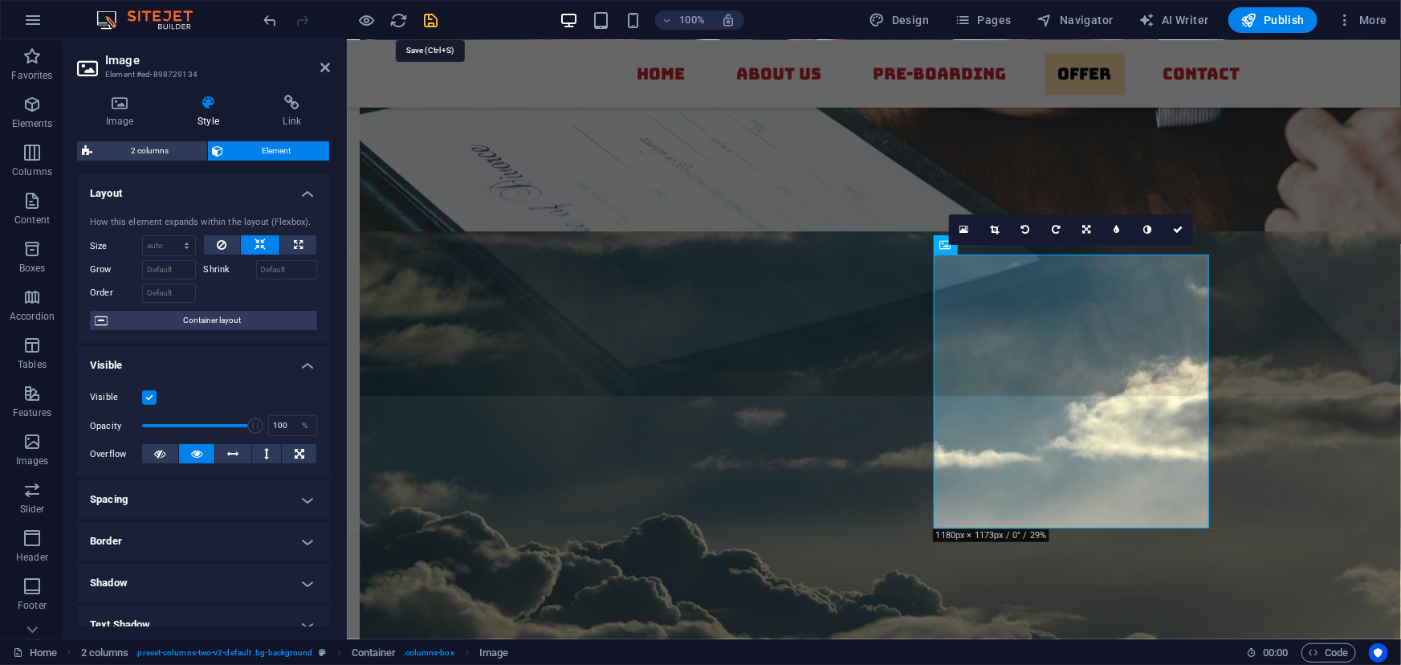
click at [427, 19] on icon "save" at bounding box center [431, 20] width 18 height 18
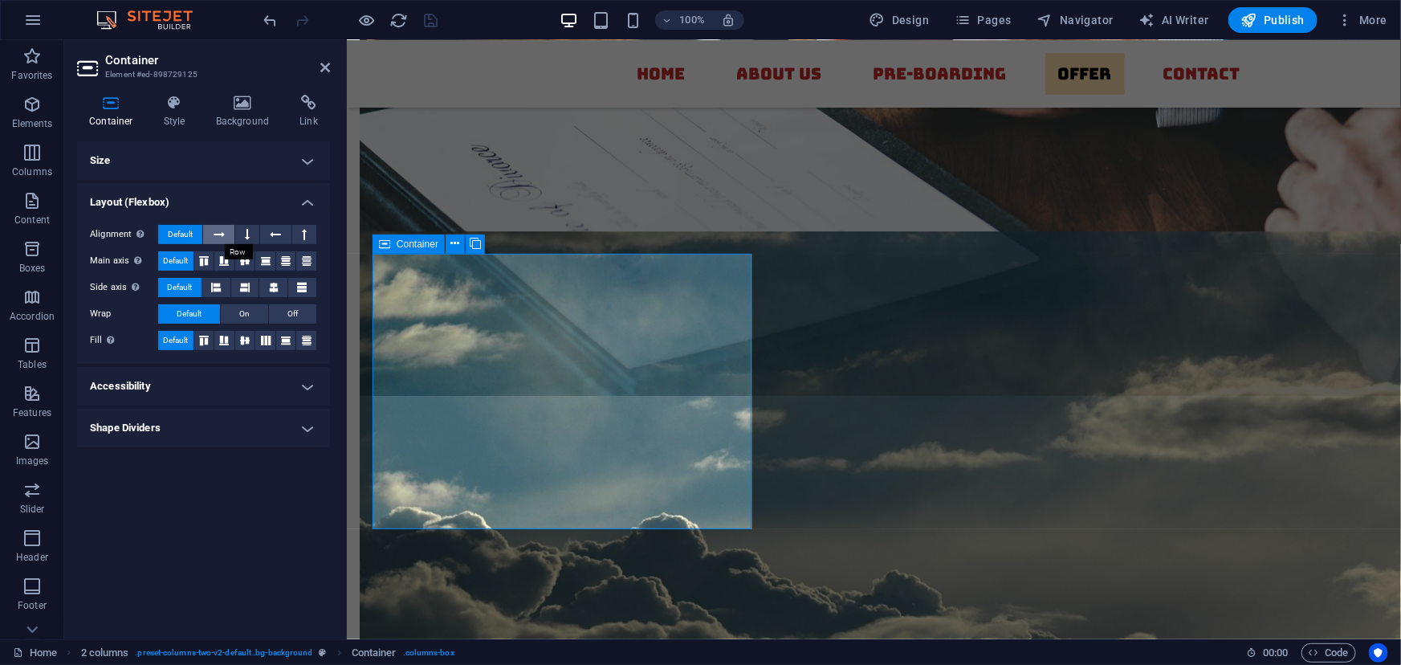
click at [226, 232] on button at bounding box center [218, 234] width 31 height 19
click at [240, 234] on button at bounding box center [247, 234] width 24 height 19
click at [247, 258] on icon at bounding box center [244, 261] width 19 height 10
click at [272, 286] on icon at bounding box center [274, 287] width 10 height 19
click at [249, 336] on icon at bounding box center [244, 341] width 19 height 10
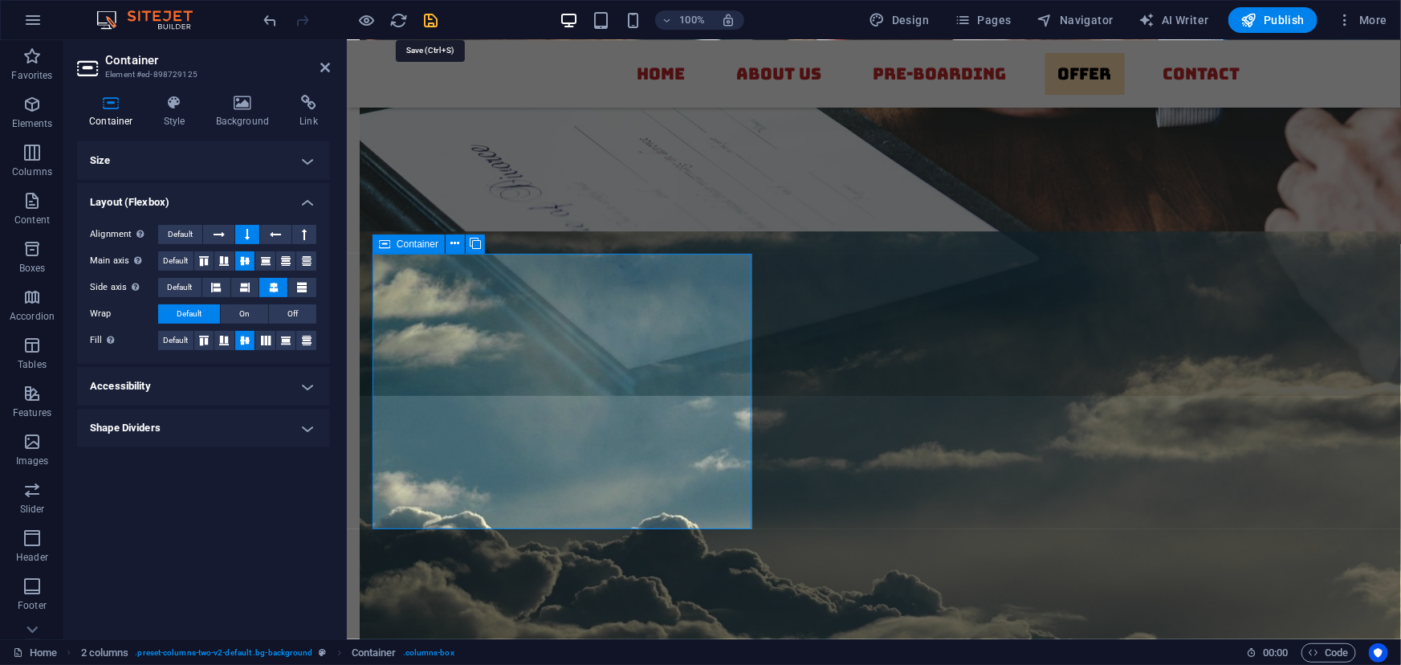
click at [430, 16] on icon "save" at bounding box center [431, 20] width 18 height 18
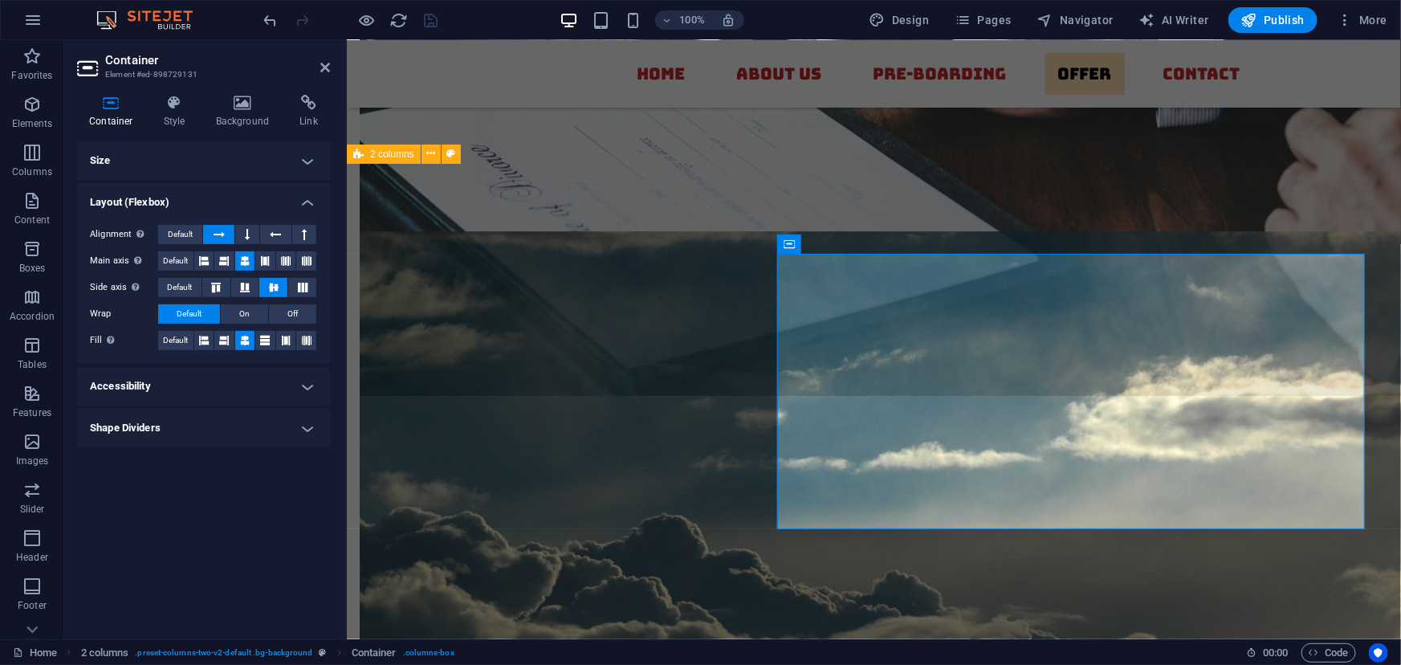
click at [186, 157] on h4 "Size" at bounding box center [203, 160] width 253 height 39
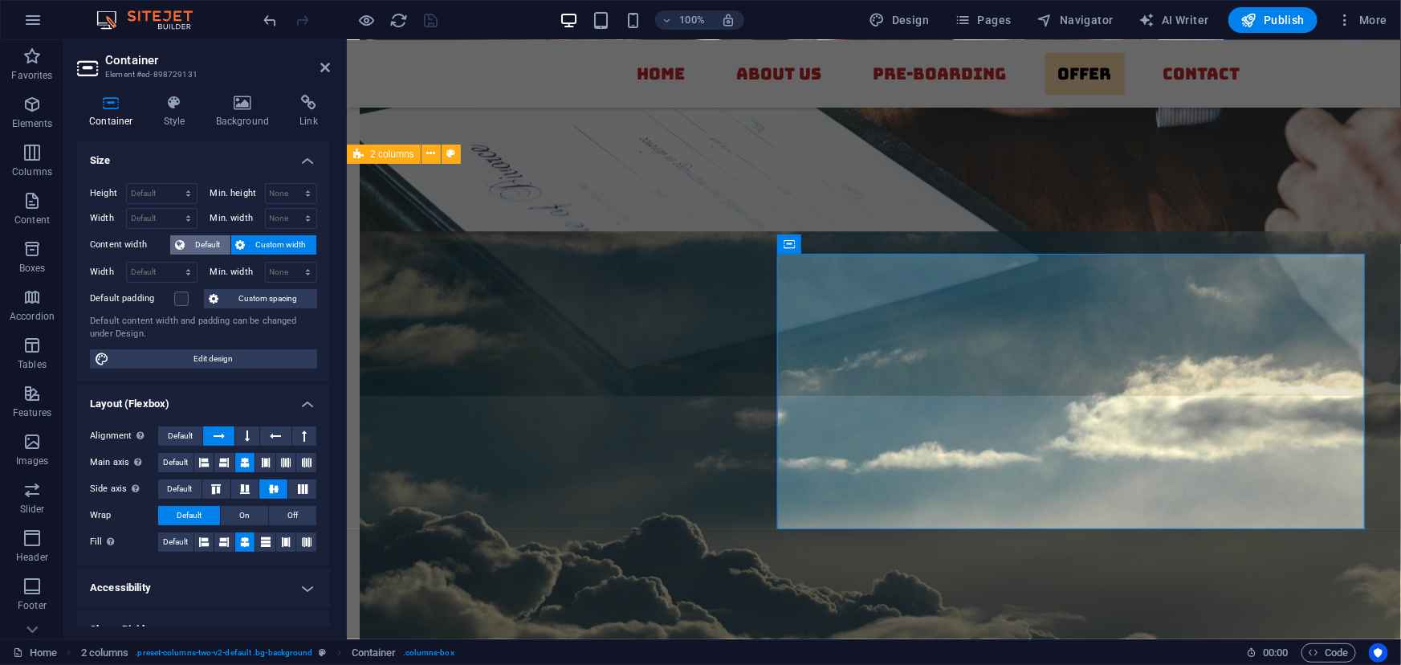
click at [205, 239] on span "Default" at bounding box center [208, 244] width 36 height 19
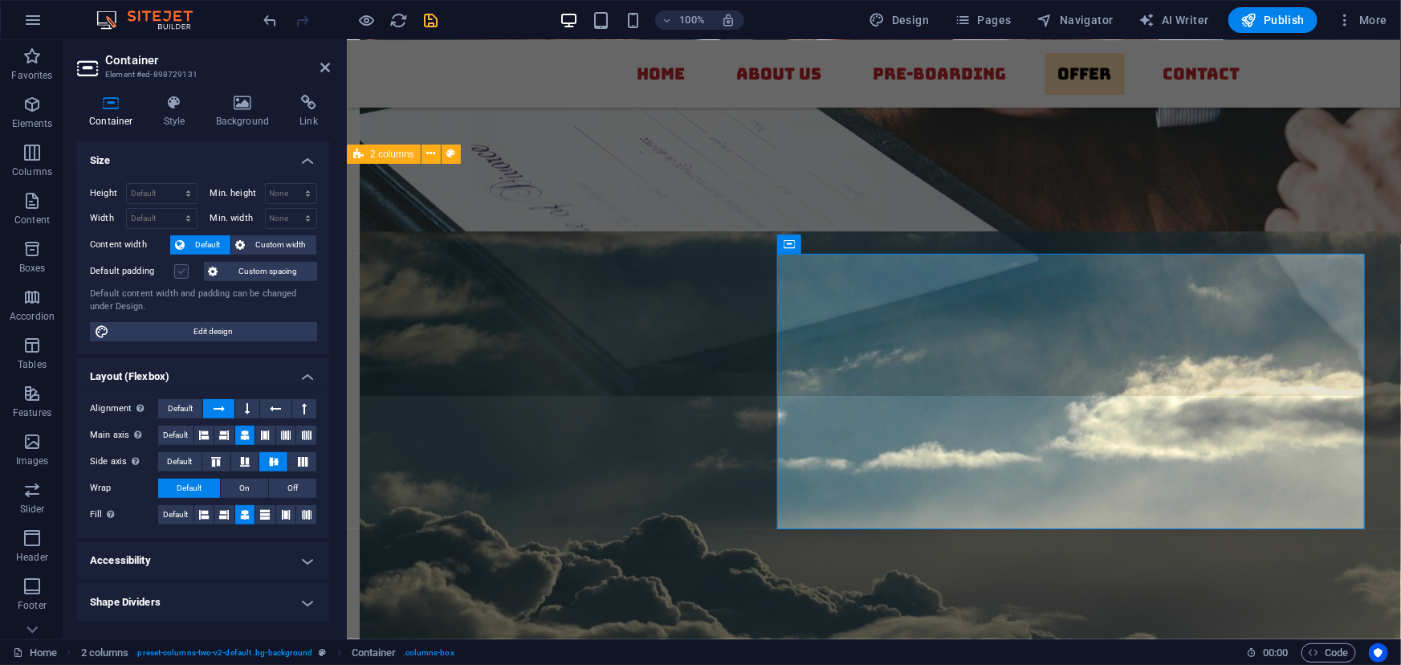
click at [175, 265] on label at bounding box center [181, 271] width 14 height 14
click at [0, 0] on input "Default padding" at bounding box center [0, 0] width 0 height 0
click at [434, 16] on icon "save" at bounding box center [431, 20] width 18 height 18
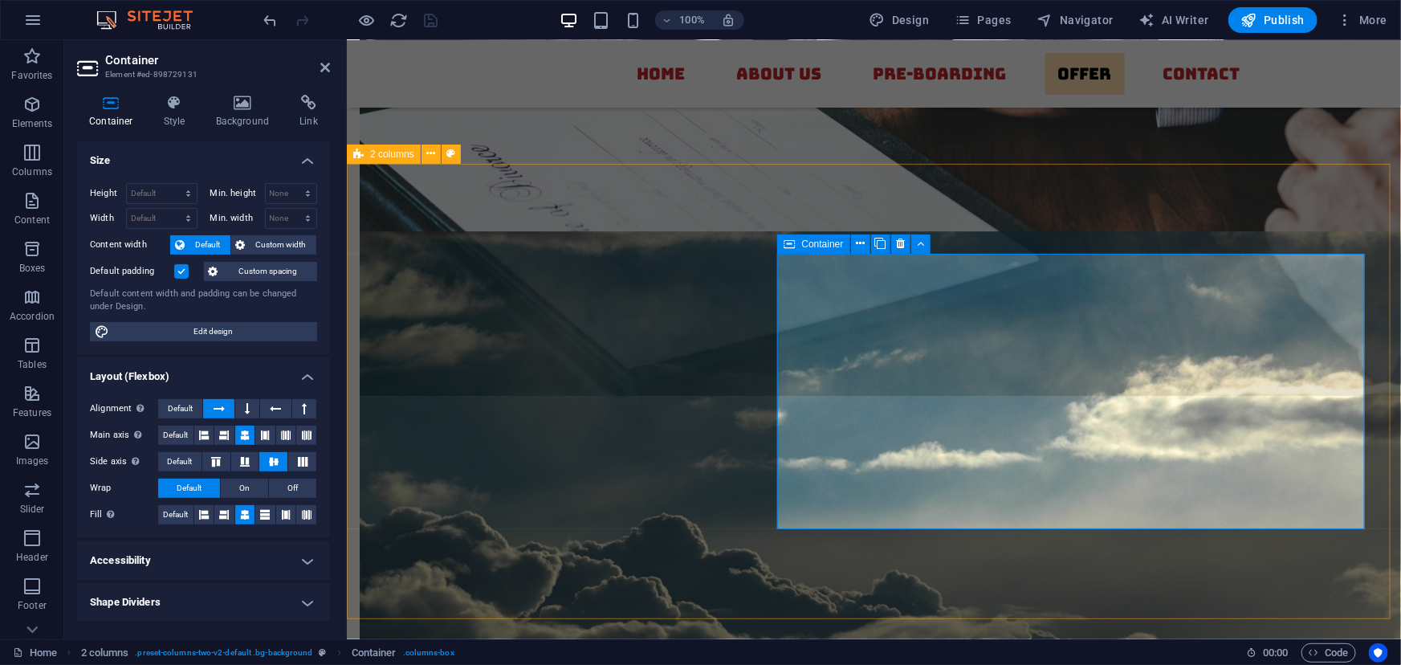
click at [802, 243] on span "Container" at bounding box center [822, 244] width 42 height 10
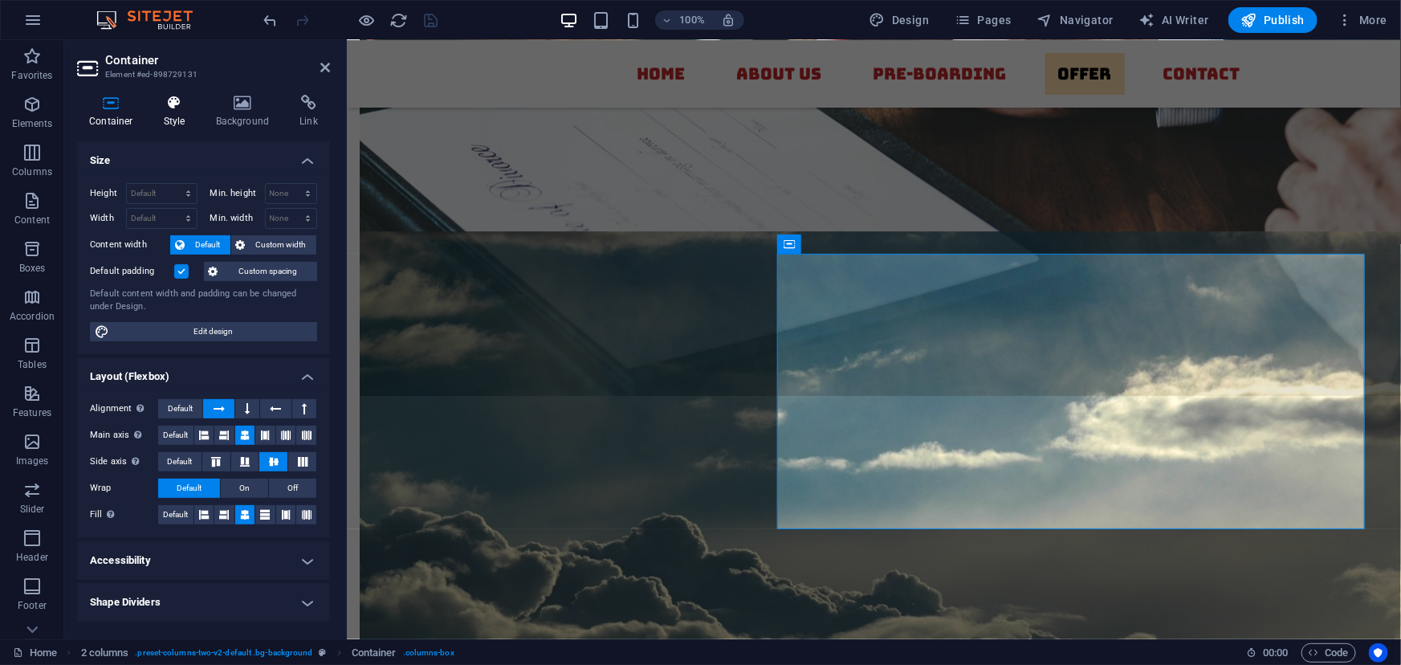
click at [176, 108] on icon at bounding box center [175, 103] width 46 height 16
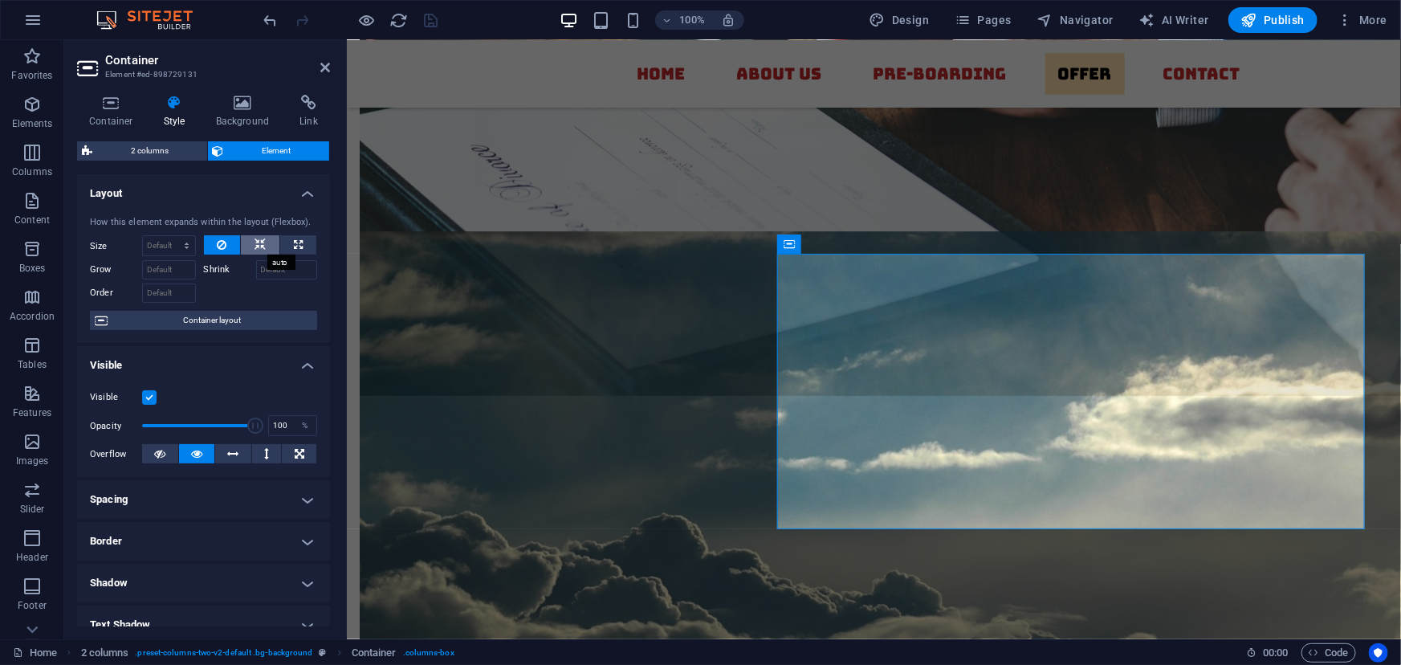
click at [257, 243] on icon at bounding box center [260, 244] width 11 height 19
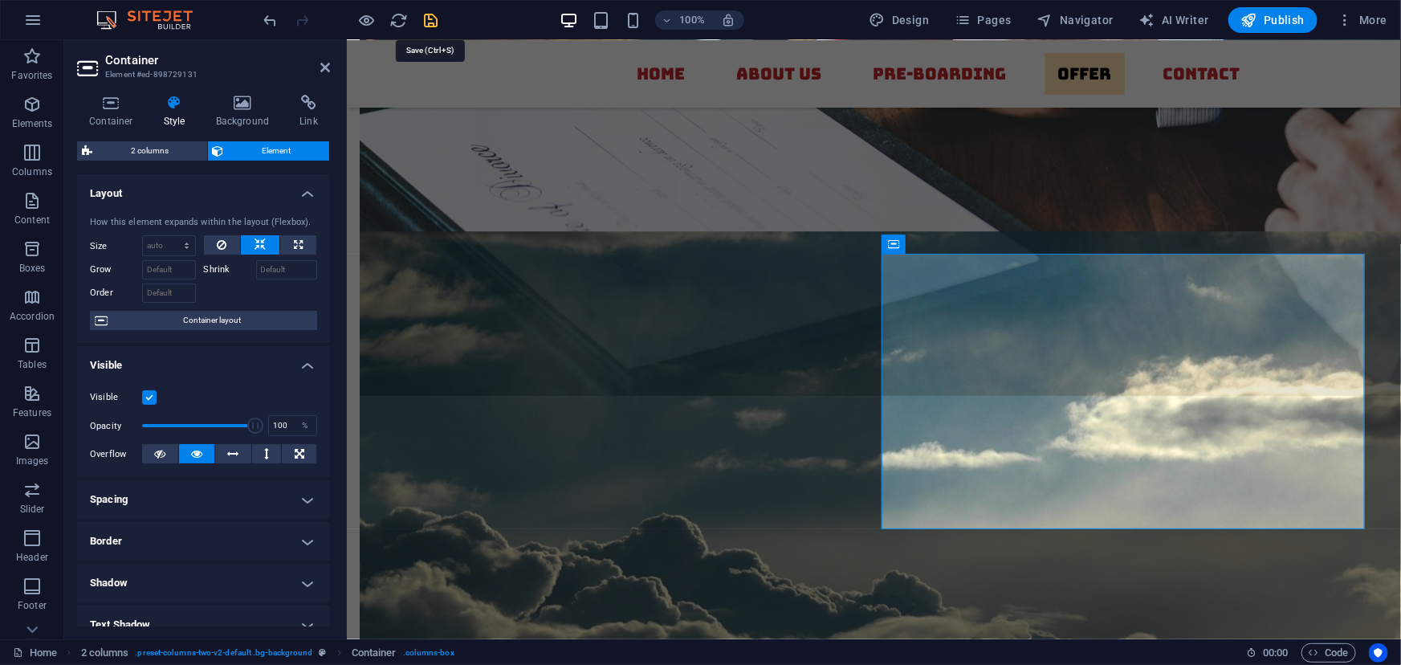
click at [434, 13] on icon "save" at bounding box center [431, 20] width 18 height 18
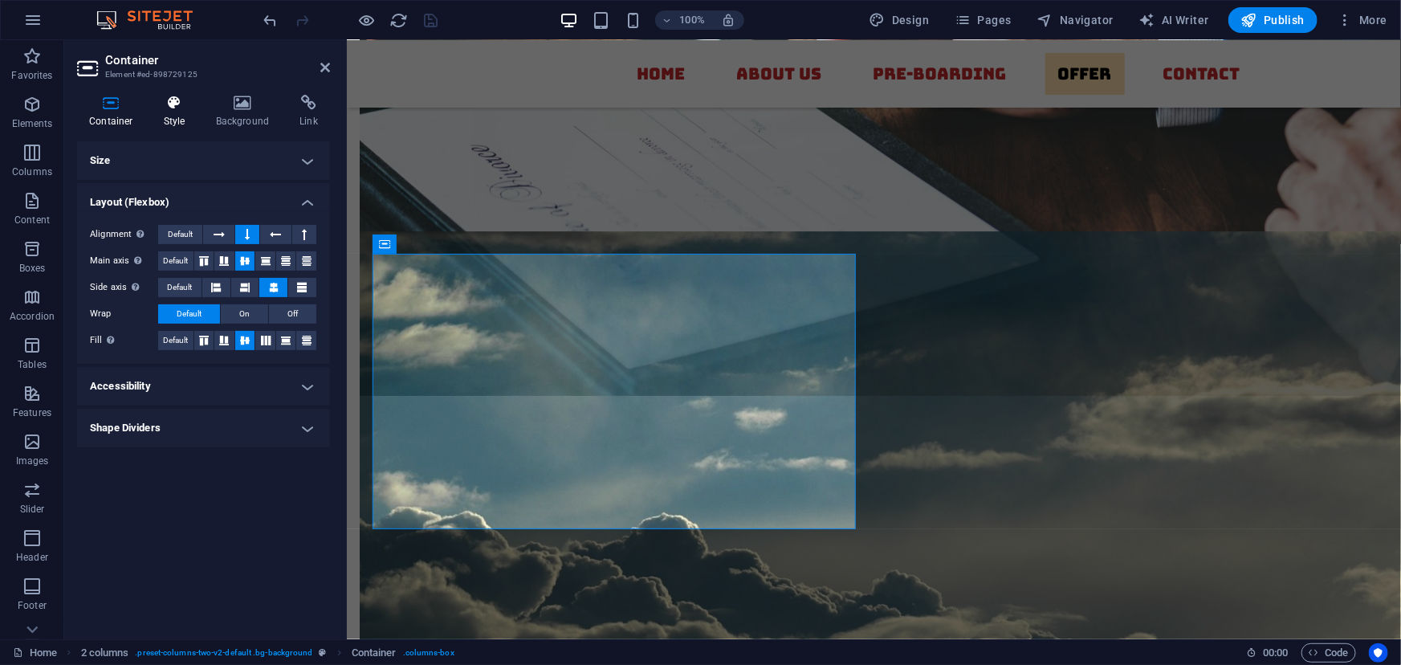
click at [180, 112] on h4 "Style" at bounding box center [178, 112] width 52 height 34
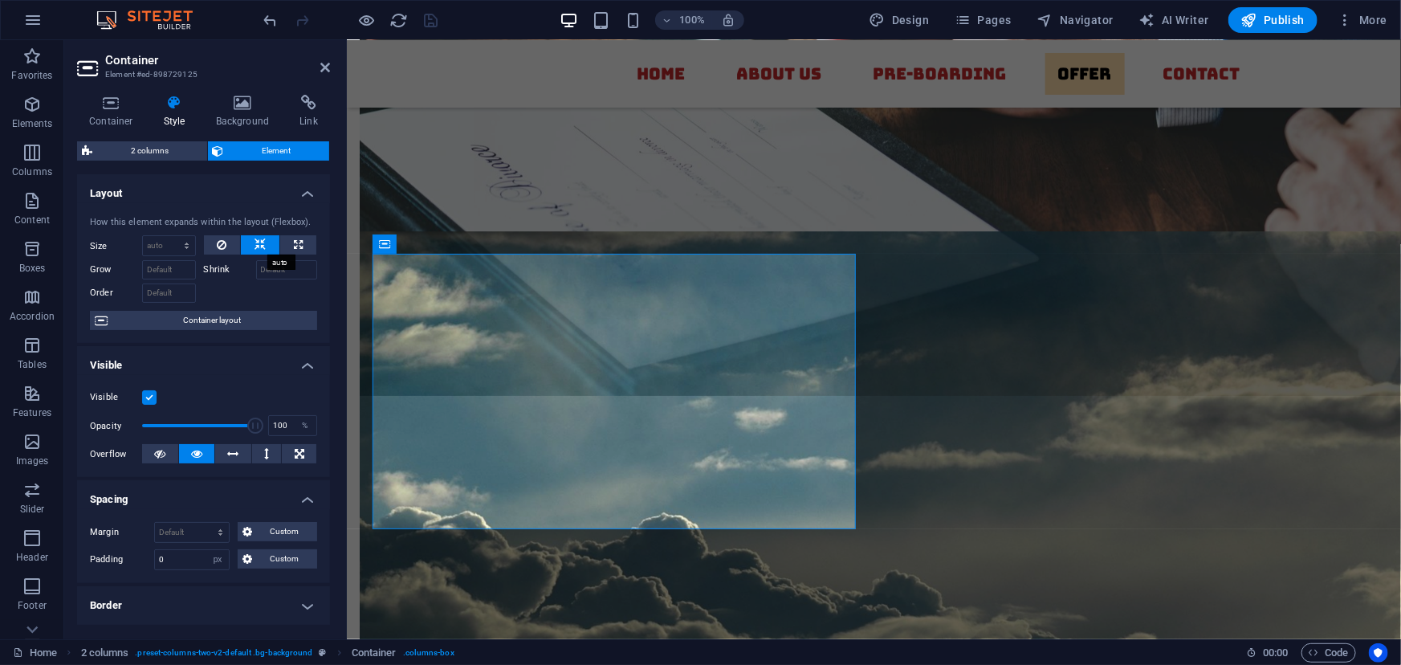
click at [257, 245] on icon at bounding box center [260, 244] width 11 height 19
click at [118, 105] on icon at bounding box center [111, 103] width 68 height 16
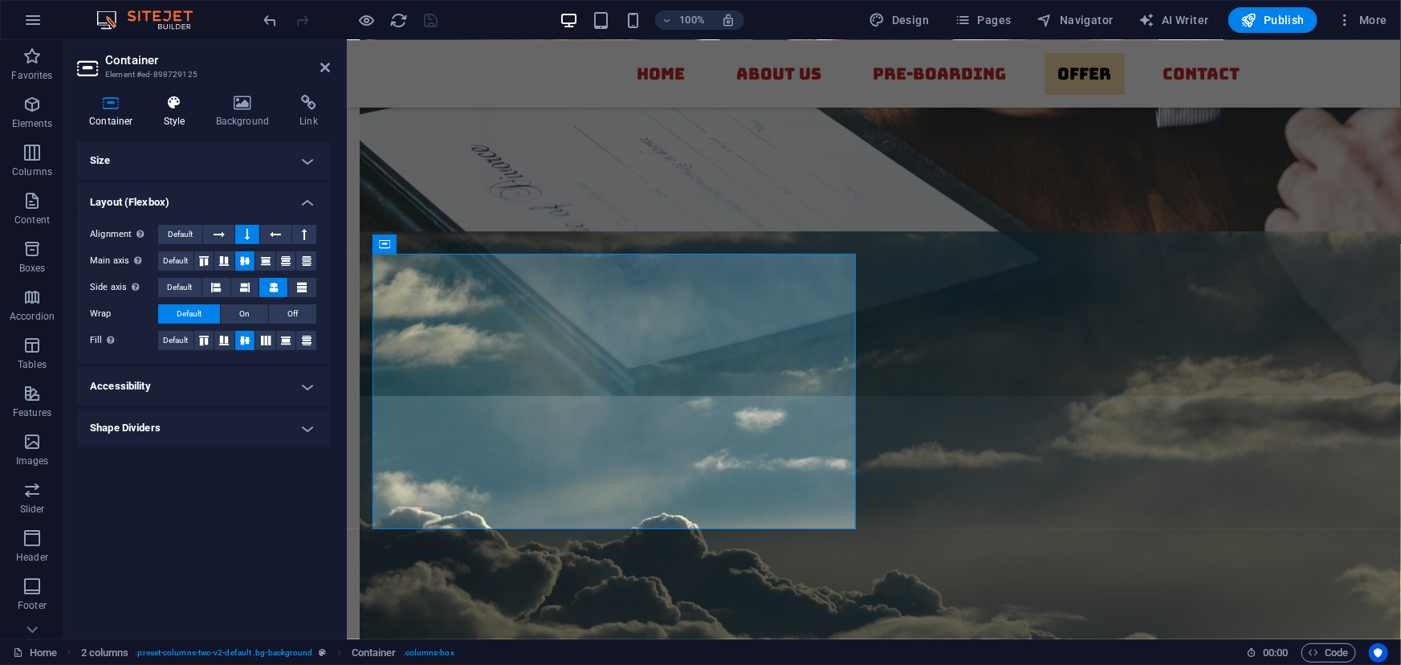
click at [178, 108] on icon at bounding box center [175, 103] width 46 height 16
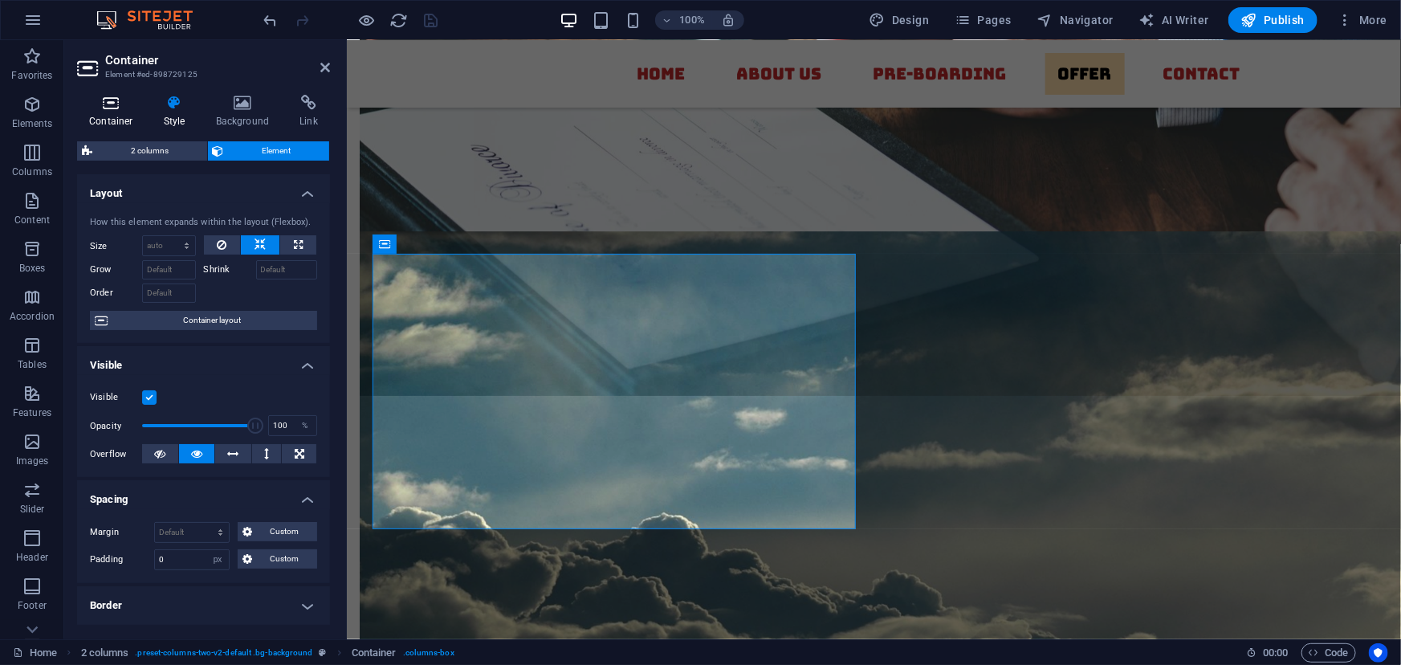
click at [108, 99] on icon at bounding box center [111, 103] width 68 height 16
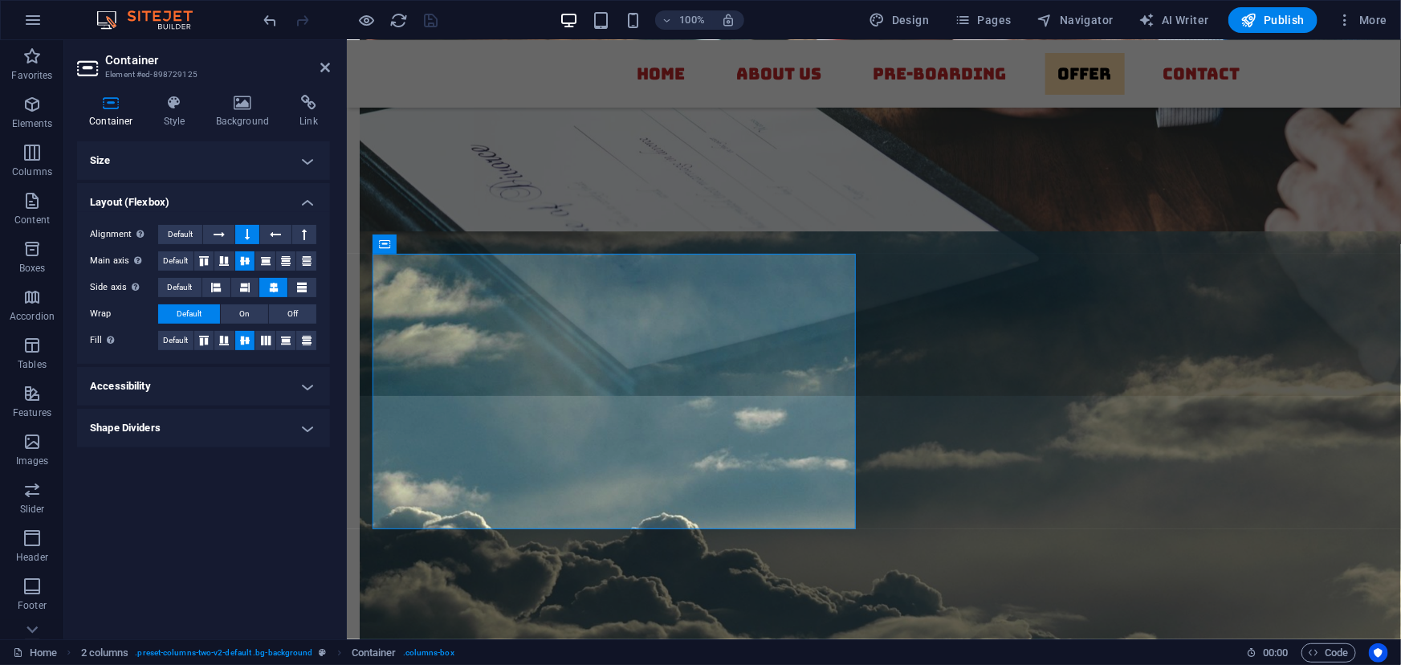
click at [167, 165] on h4 "Size" at bounding box center [203, 160] width 253 height 39
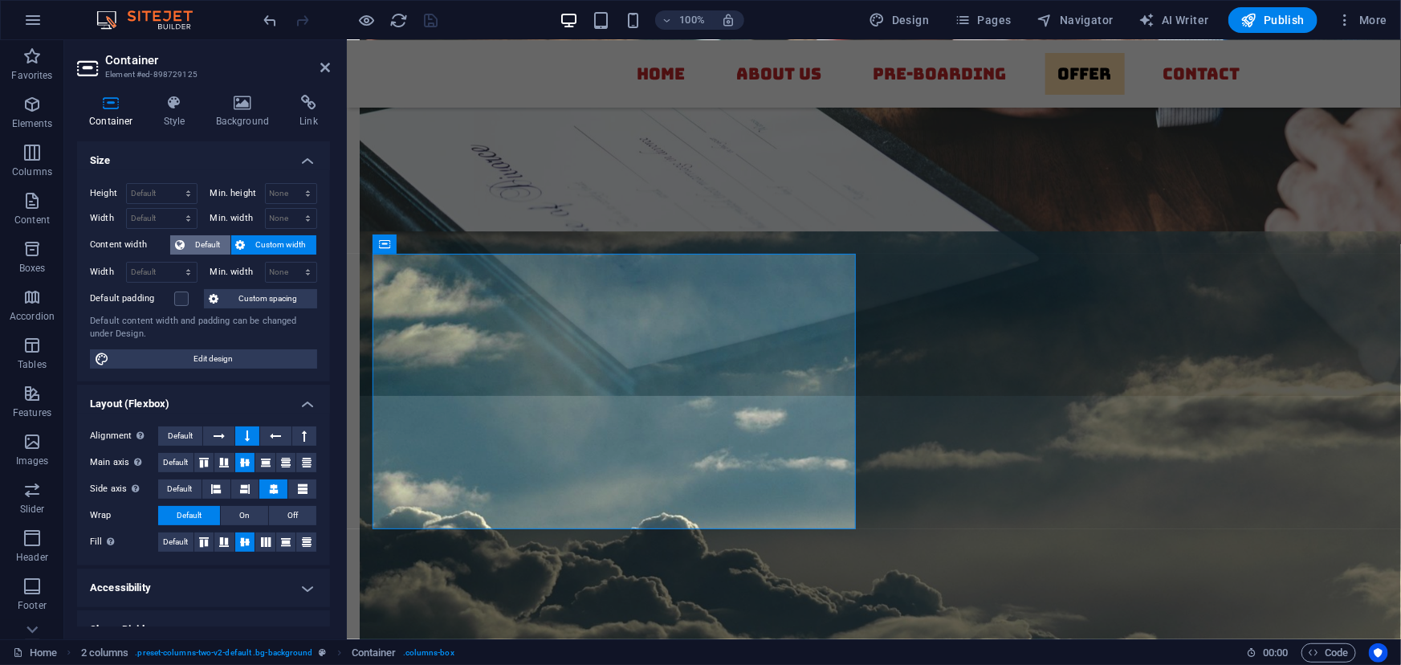
click at [203, 241] on span "Default" at bounding box center [208, 244] width 36 height 19
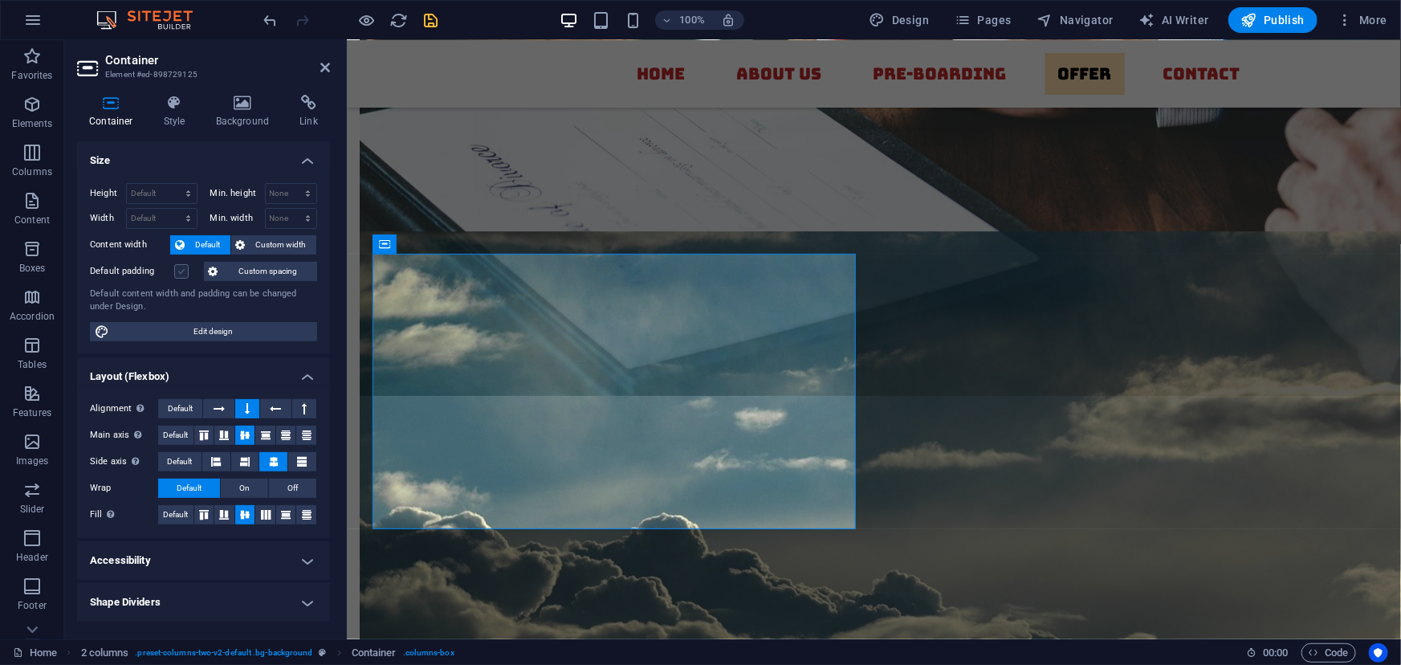
click at [182, 268] on label at bounding box center [181, 271] width 14 height 14
click at [0, 0] on input "Default padding" at bounding box center [0, 0] width 0 height 0
click at [428, 16] on icon "save" at bounding box center [431, 20] width 18 height 18
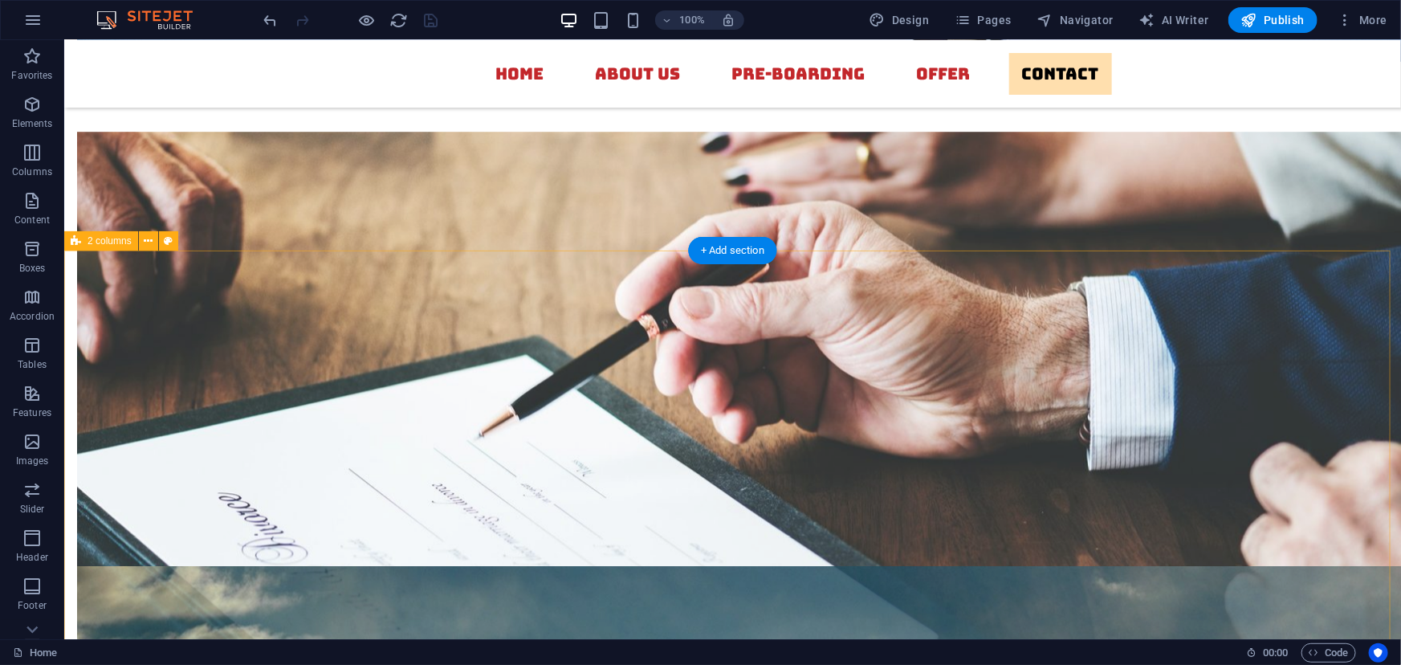
scroll to position [5508, 0]
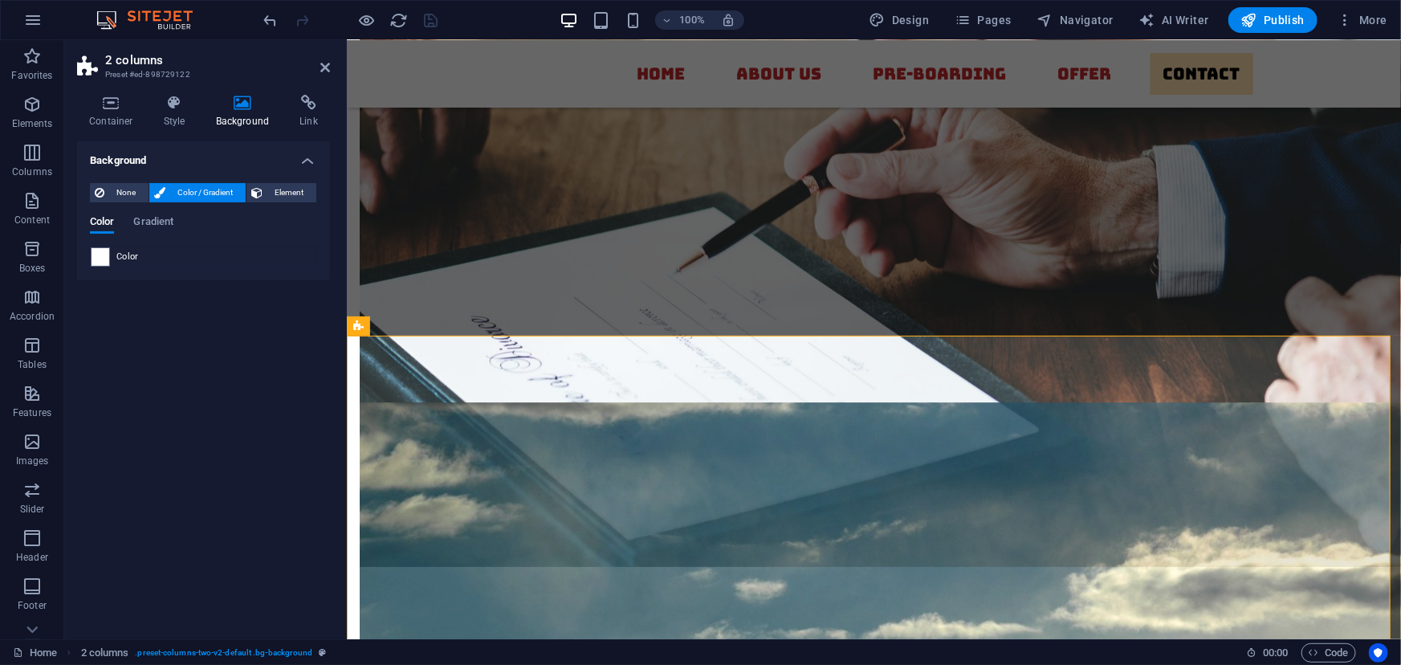
click at [121, 257] on span "Color" at bounding box center [127, 257] width 22 height 13
click at [104, 257] on span at bounding box center [101, 257] width 18 height 18
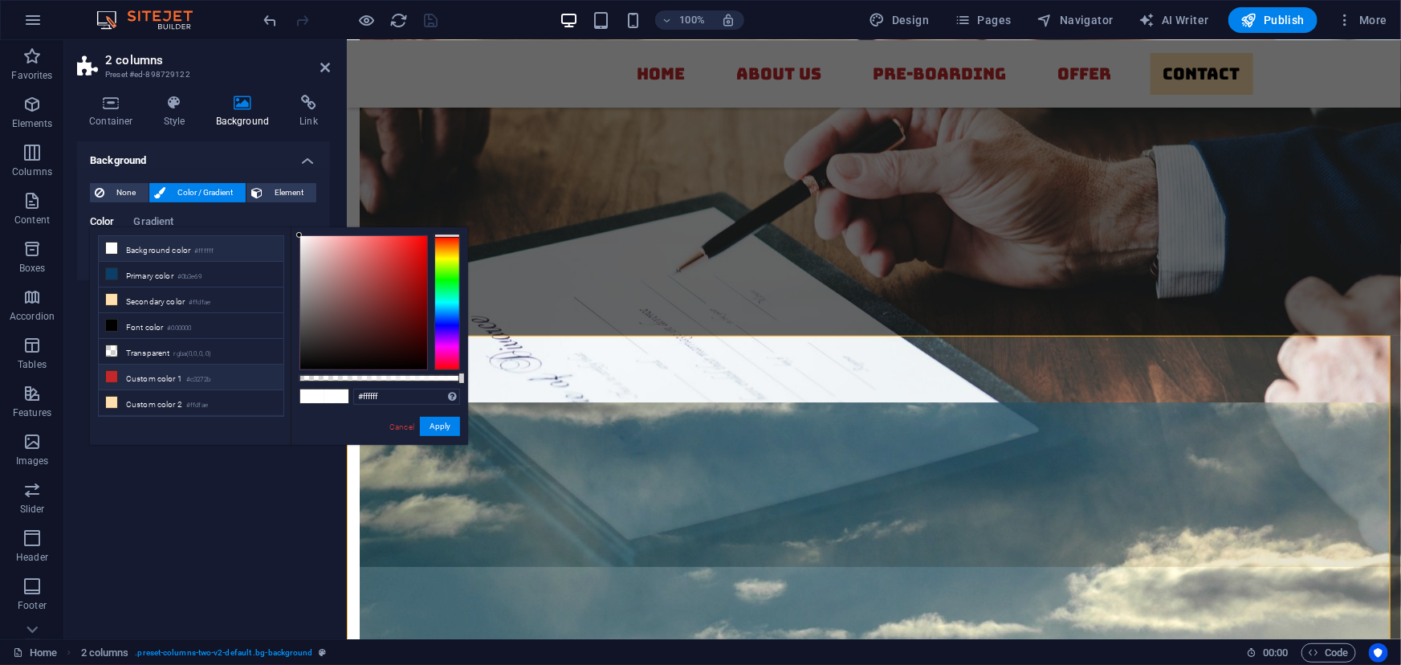
click at [108, 372] on icon at bounding box center [111, 376] width 11 height 11
click at [112, 248] on icon at bounding box center [111, 248] width 11 height 11
type input "#ffffff"
click at [430, 429] on button "Apply" at bounding box center [440, 426] width 40 height 19
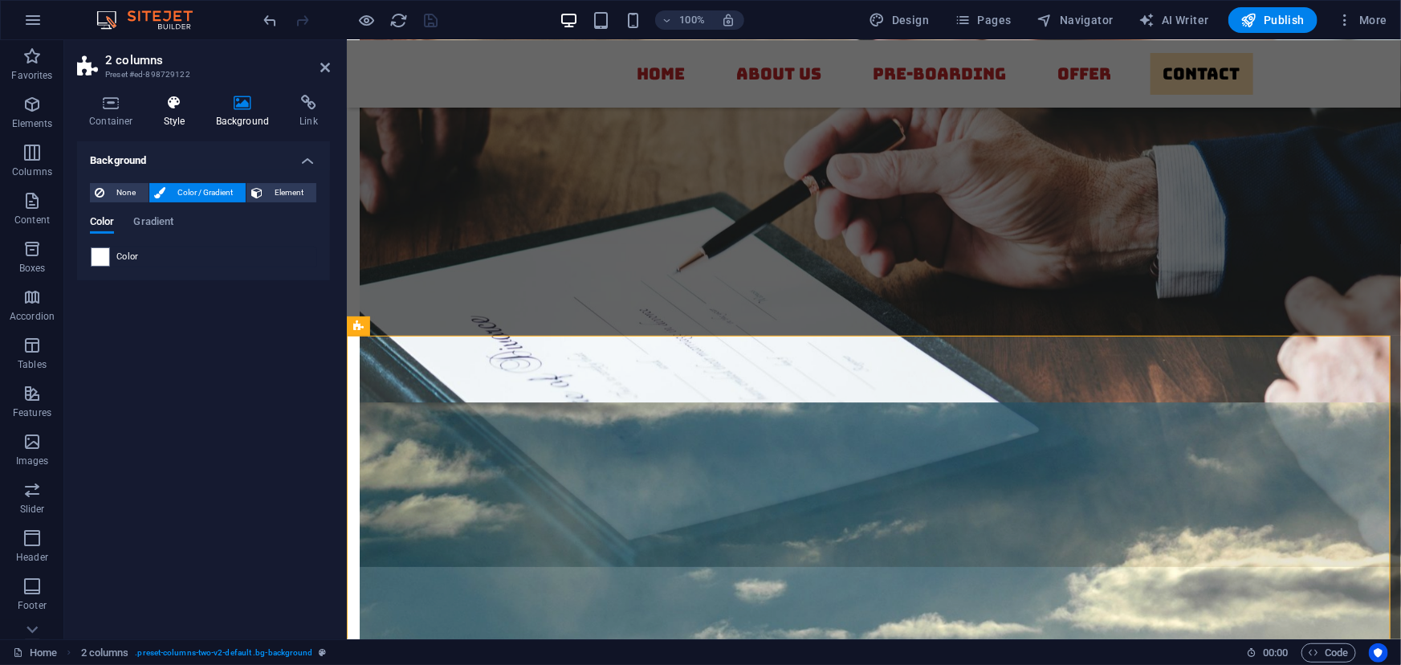
click at [172, 103] on icon at bounding box center [175, 103] width 46 height 16
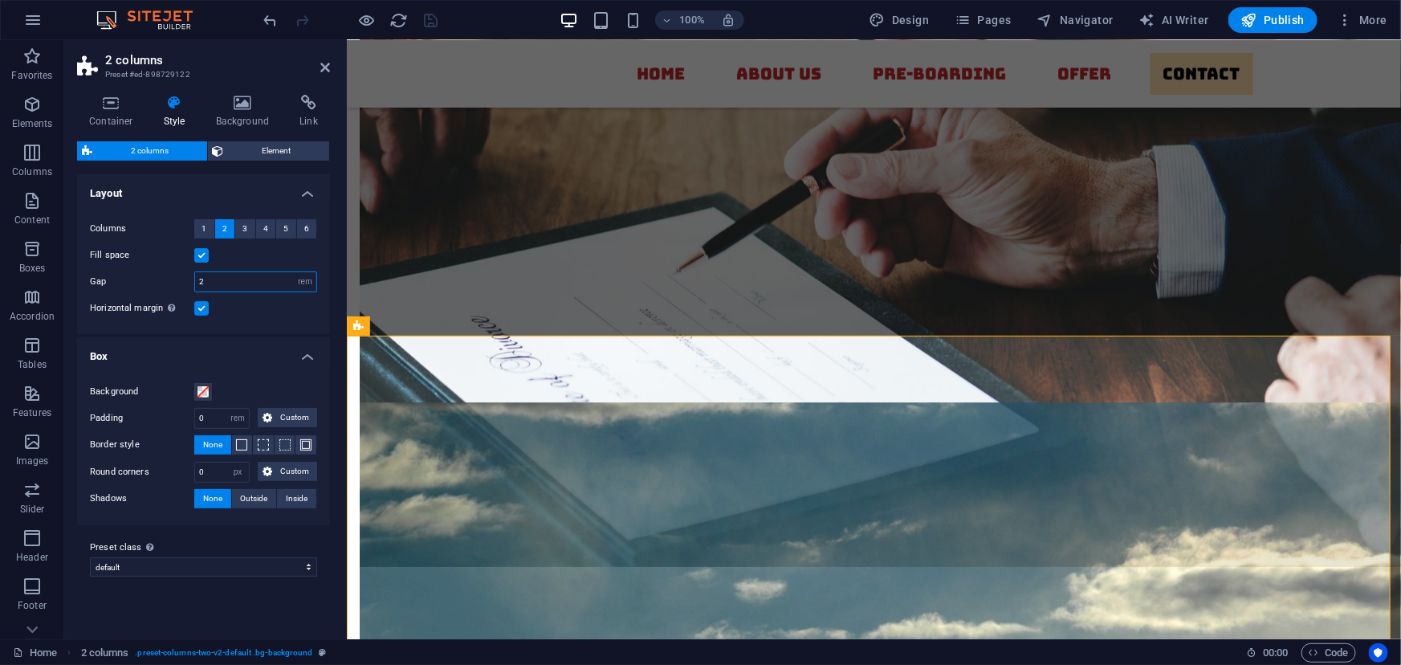
click at [218, 288] on input "2" at bounding box center [255, 281] width 121 height 19
type input "1"
click at [200, 312] on label at bounding box center [201, 308] width 14 height 14
click at [0, 0] on input "Horizontal margin Only if the containers "Content width" is not set to "Default"" at bounding box center [0, 0] width 0 height 0
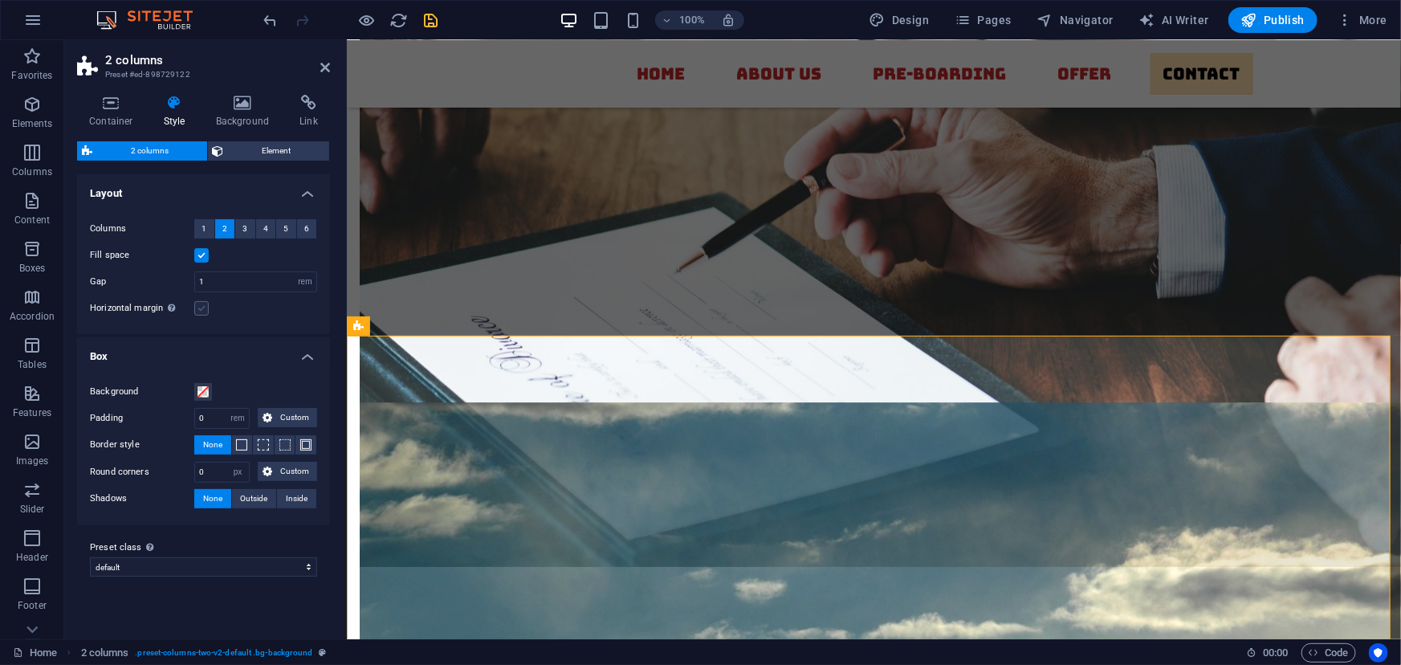
click at [200, 312] on label at bounding box center [201, 308] width 14 height 14
click at [0, 0] on input "Horizontal margin Only if the containers "Content width" is not set to "Default"" at bounding box center [0, 0] width 0 height 0
click at [203, 390] on span at bounding box center [203, 391] width 13 height 13
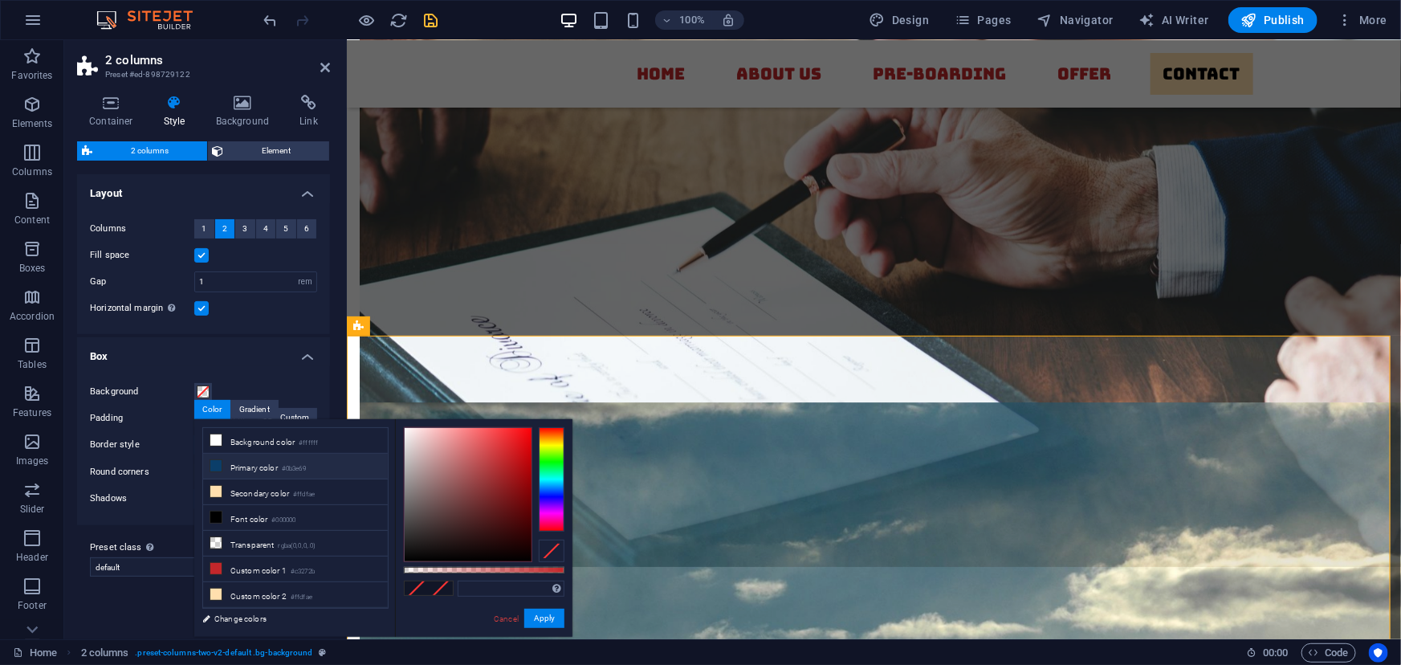
click at [214, 466] on icon at bounding box center [215, 465] width 11 height 11
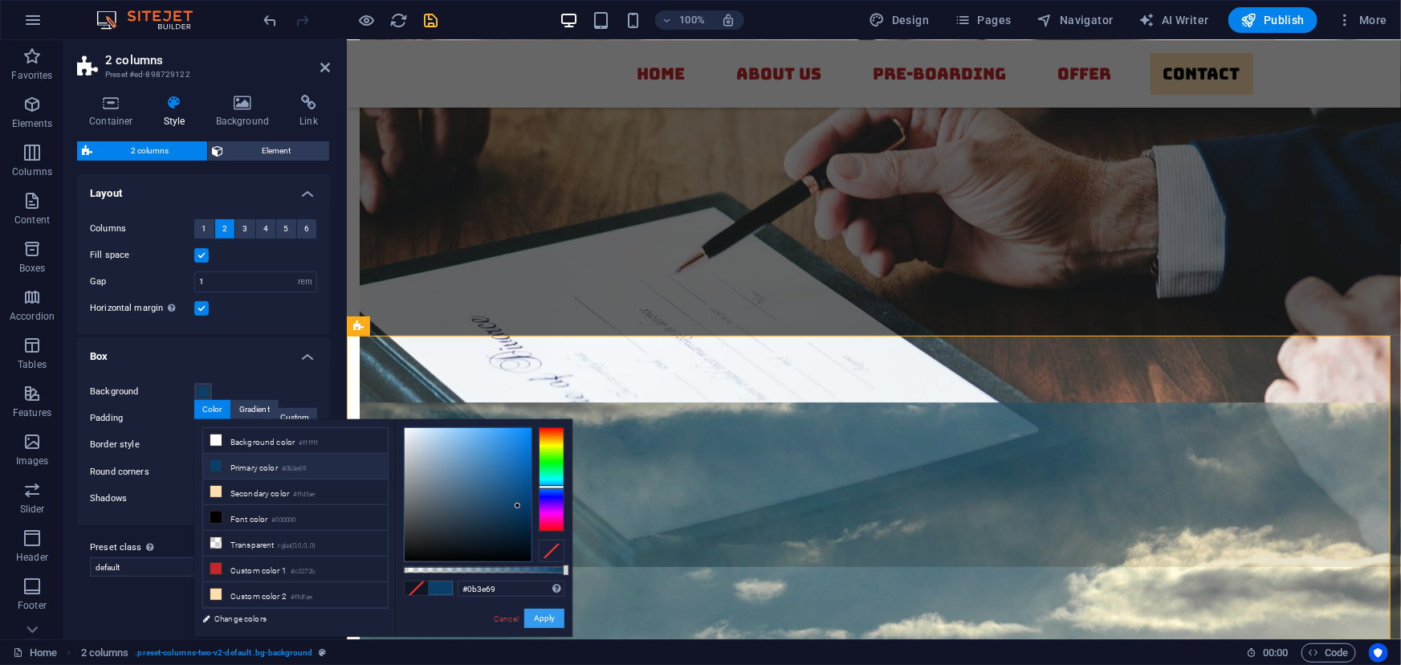
click at [544, 624] on button "Apply" at bounding box center [544, 618] width 40 height 19
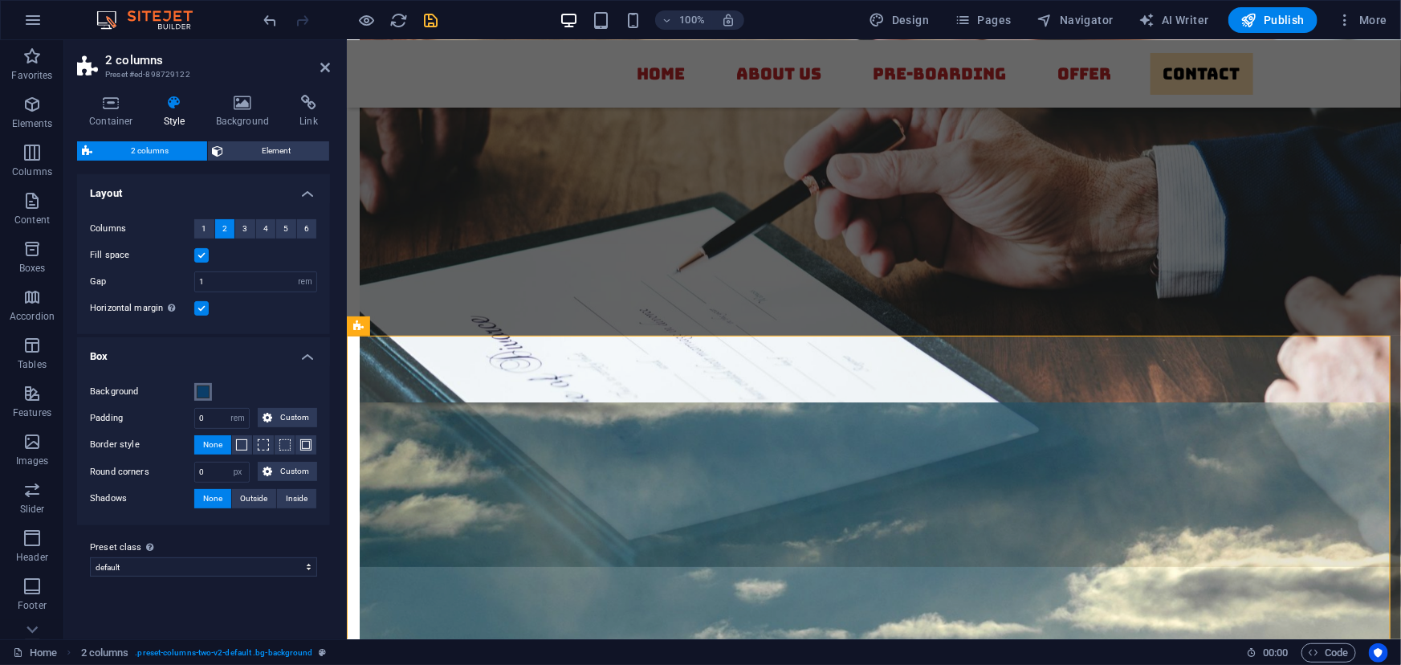
click at [205, 391] on span at bounding box center [203, 391] width 13 height 13
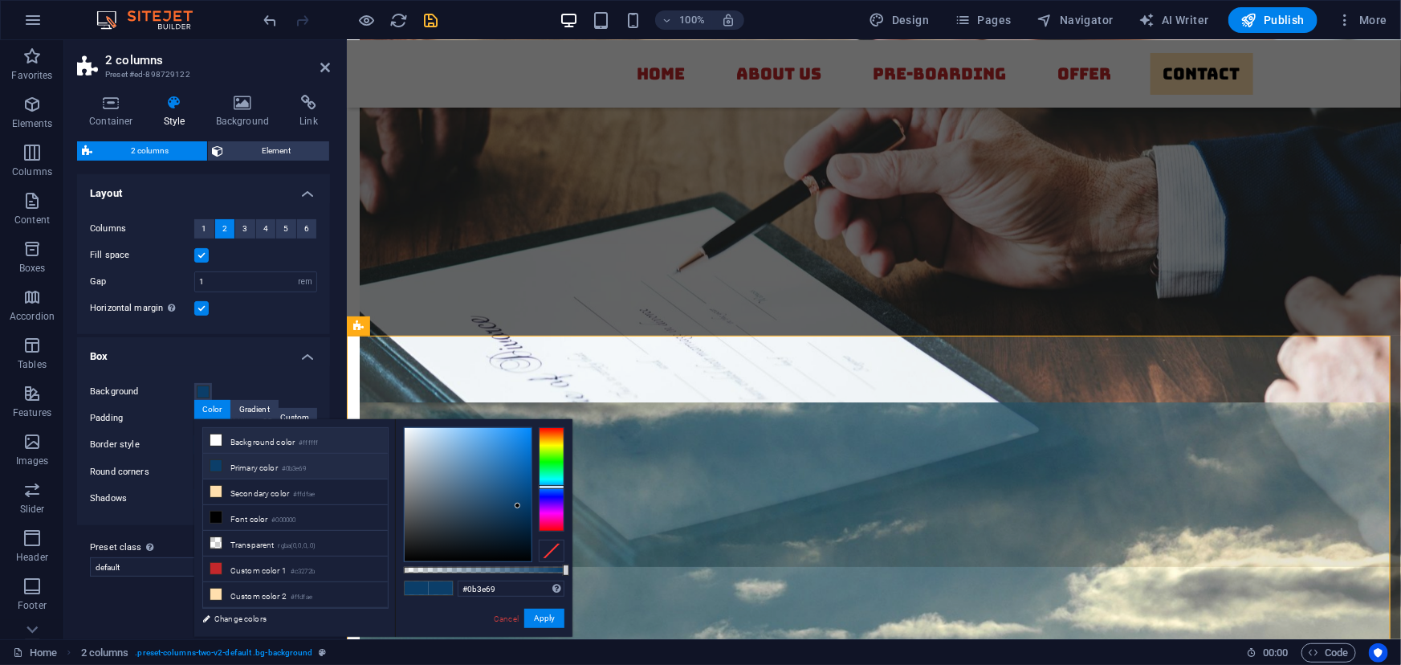
click at [245, 436] on li "Background color #ffffff" at bounding box center [295, 441] width 185 height 26
type input "#ffffff"
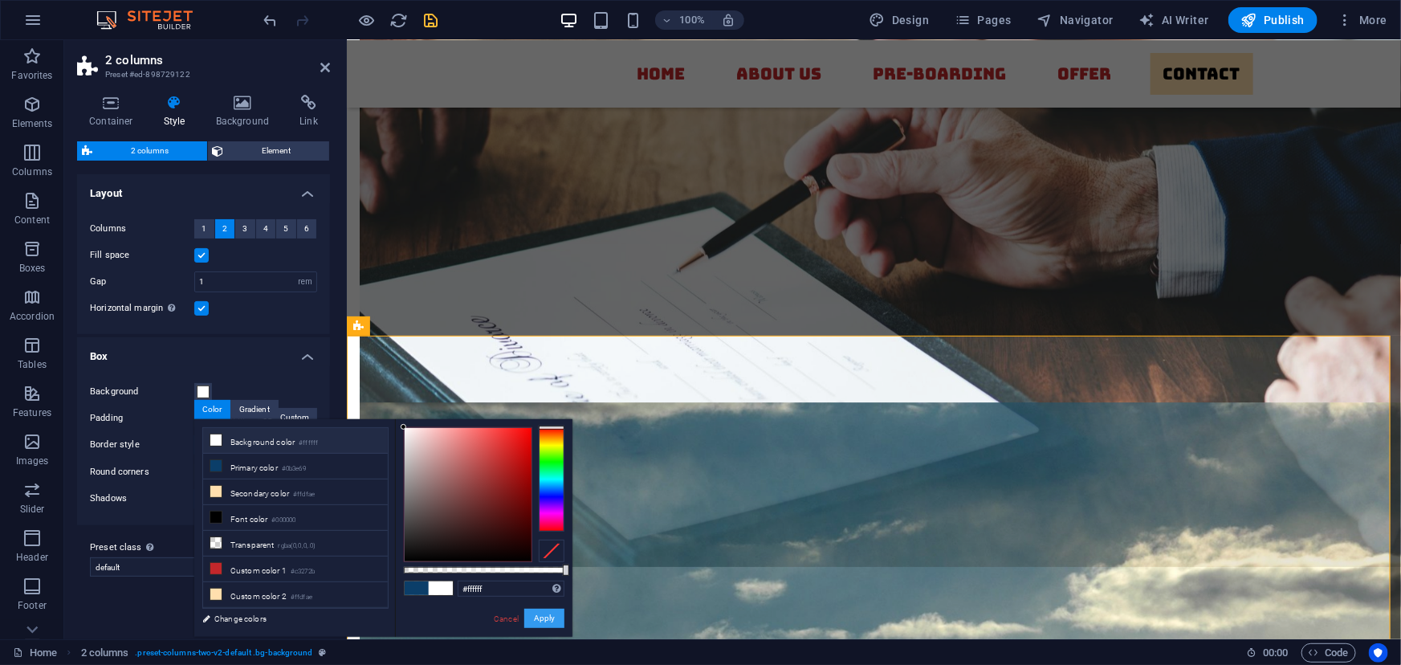
click at [551, 616] on button "Apply" at bounding box center [544, 618] width 40 height 19
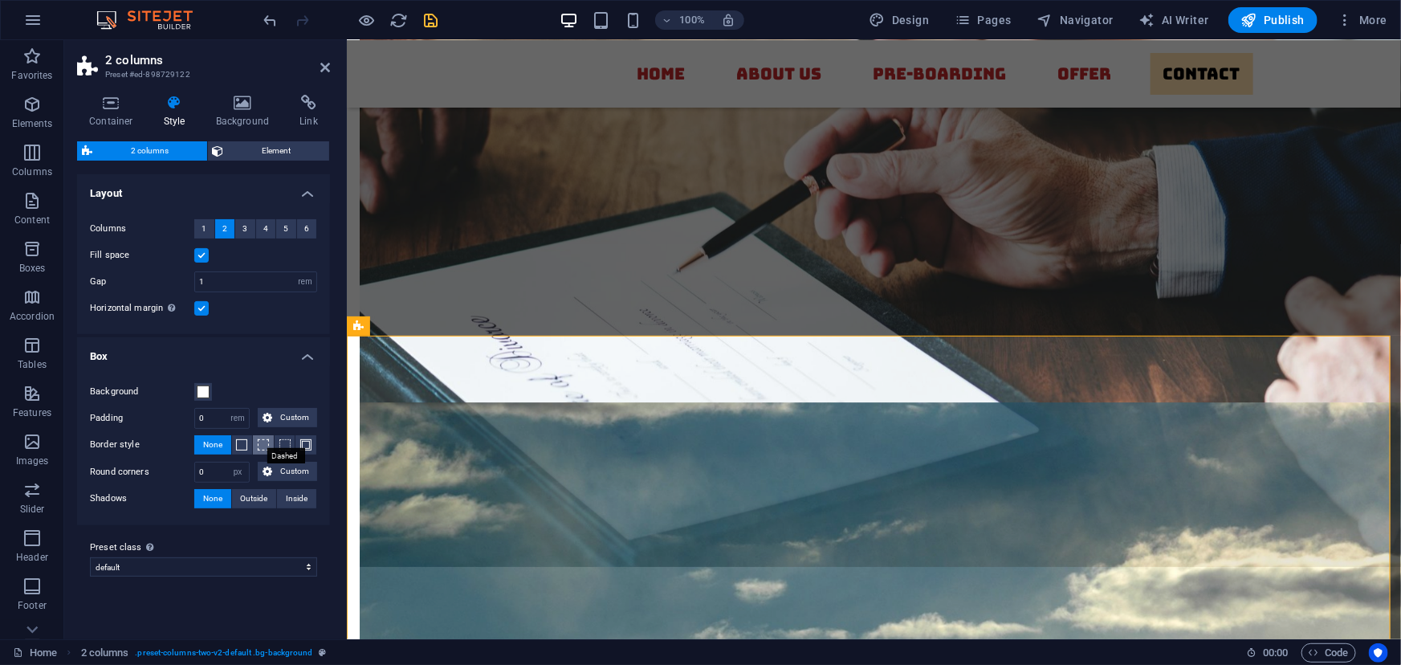
click at [259, 443] on span at bounding box center [263, 444] width 11 height 11
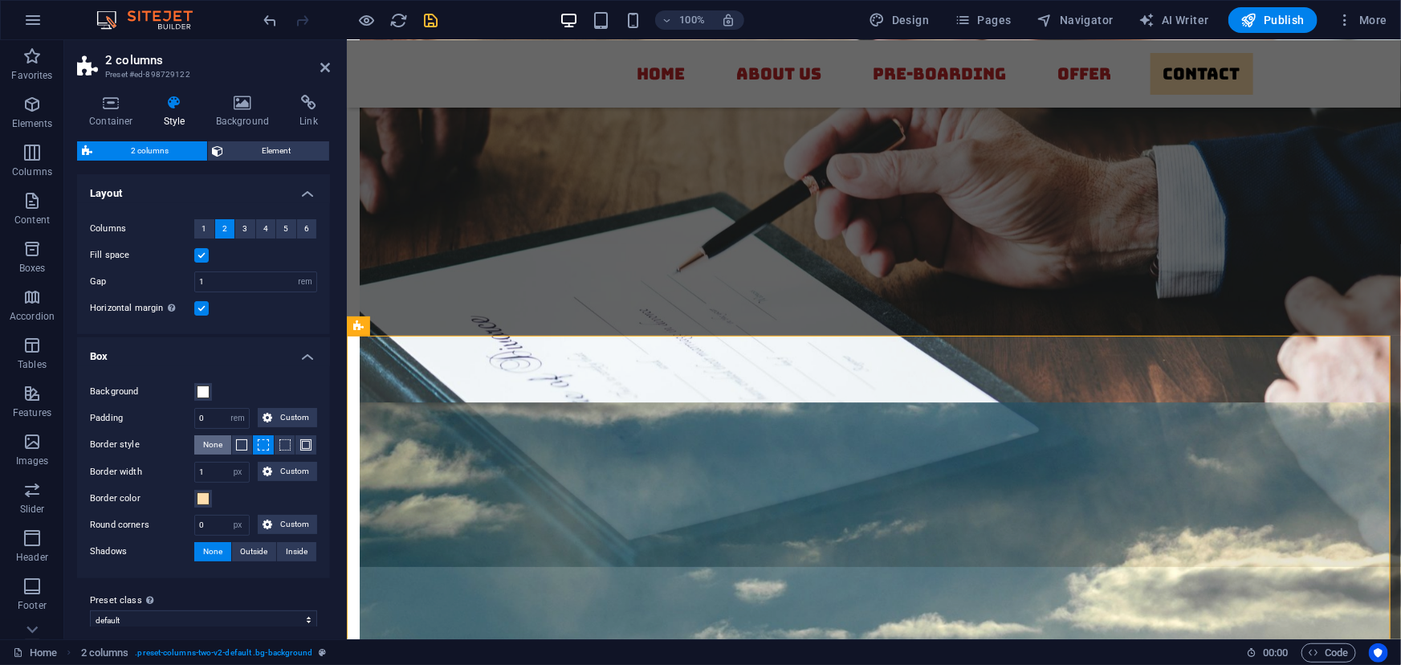
click at [207, 443] on span "None" at bounding box center [212, 444] width 19 height 19
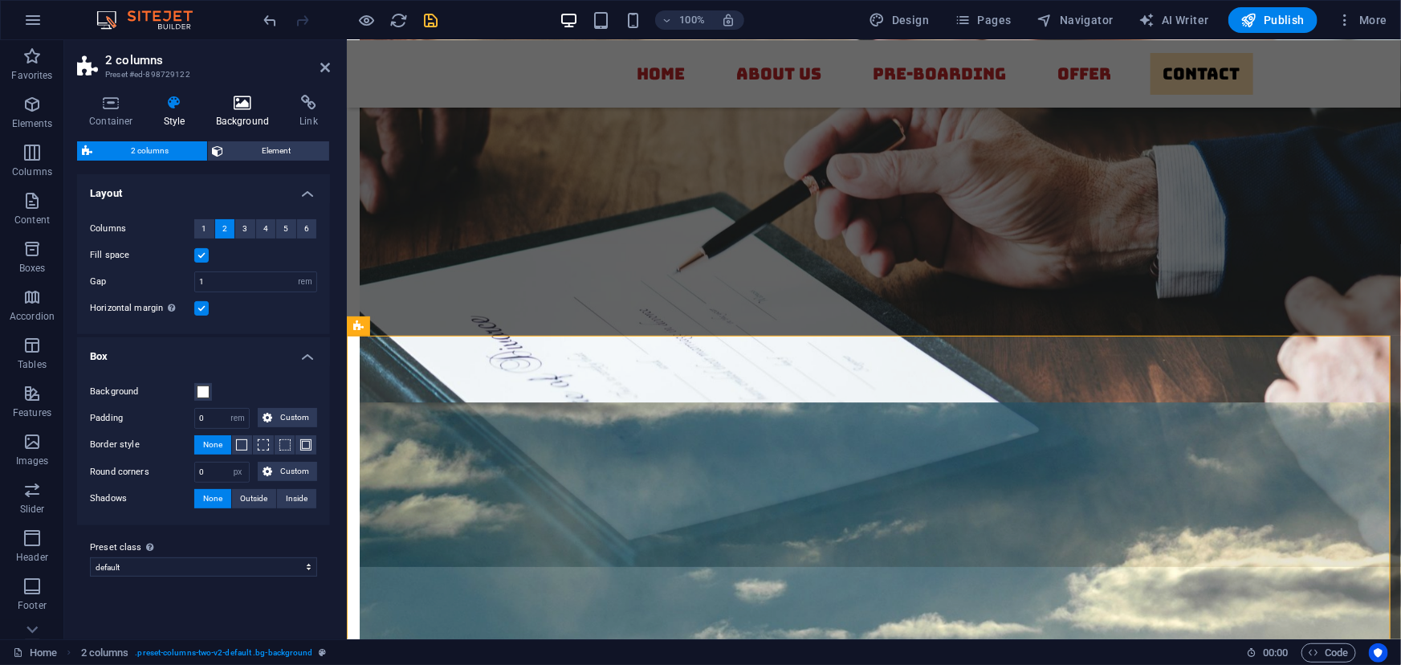
click at [230, 112] on h4 "Background" at bounding box center [246, 112] width 84 height 34
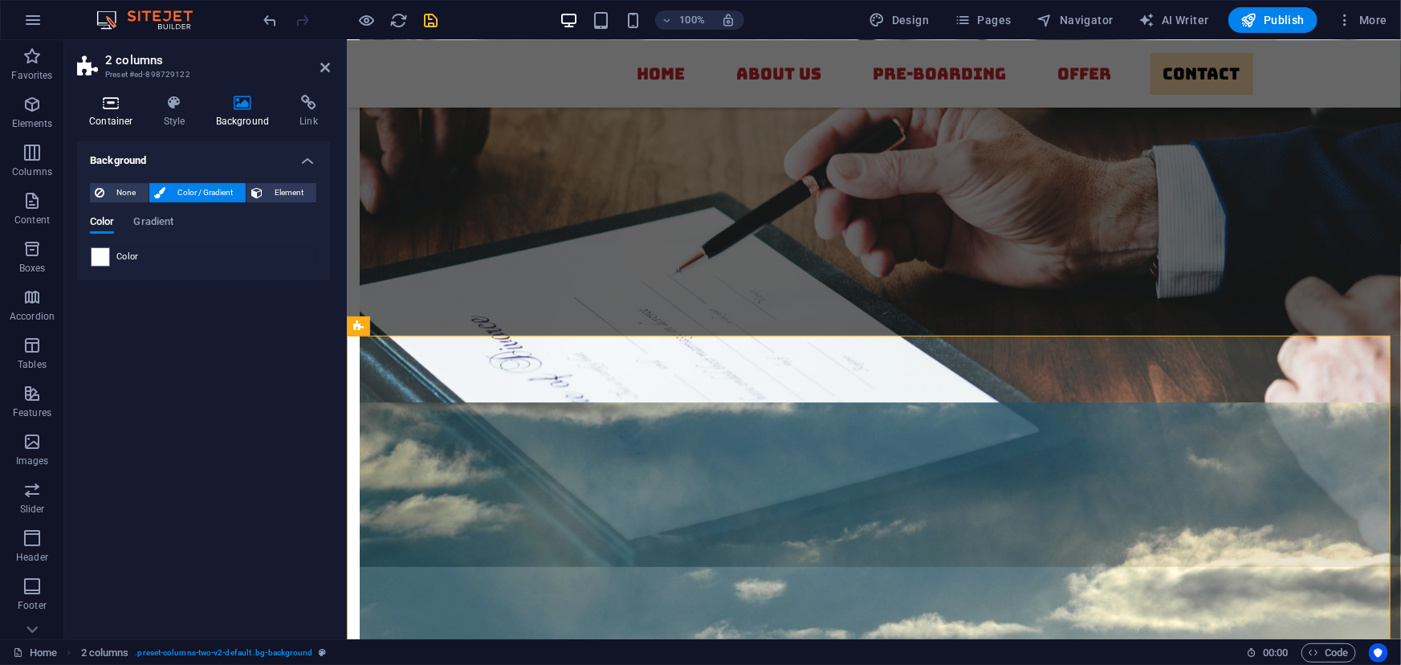
click at [122, 111] on h4 "Container" at bounding box center [114, 112] width 75 height 34
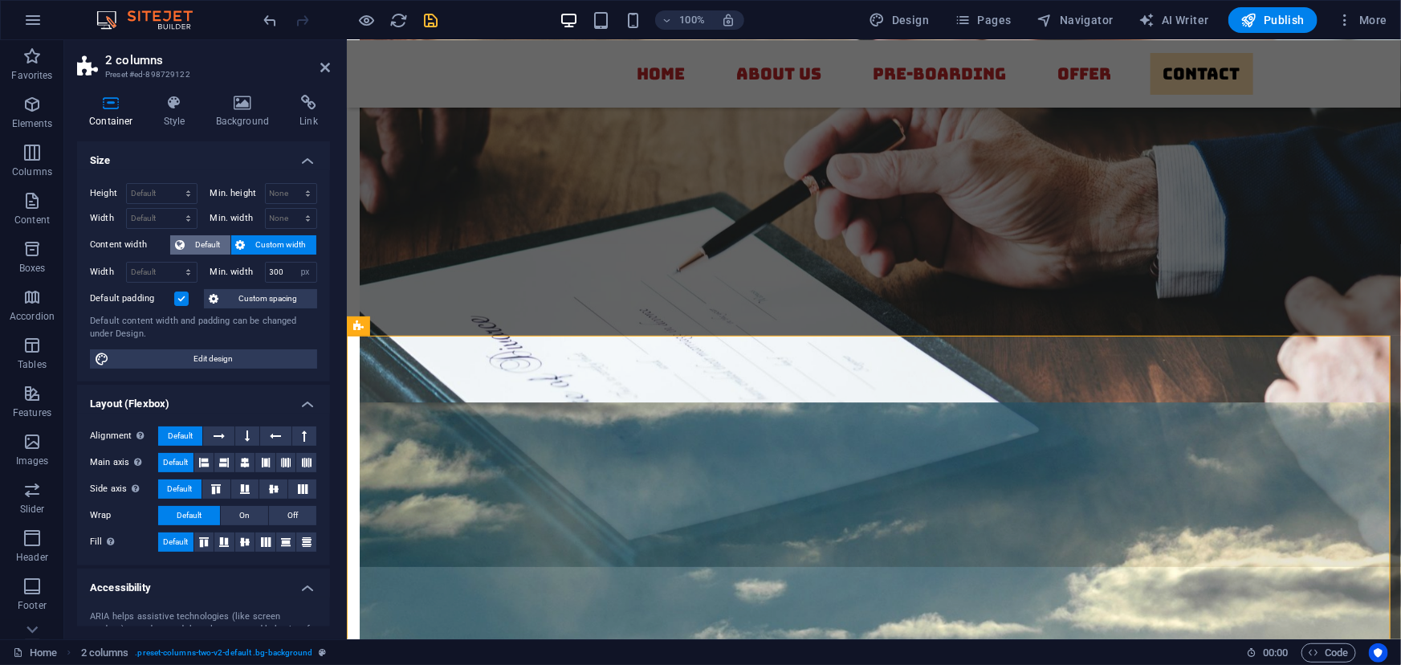
click at [200, 239] on span "Default" at bounding box center [208, 244] width 36 height 19
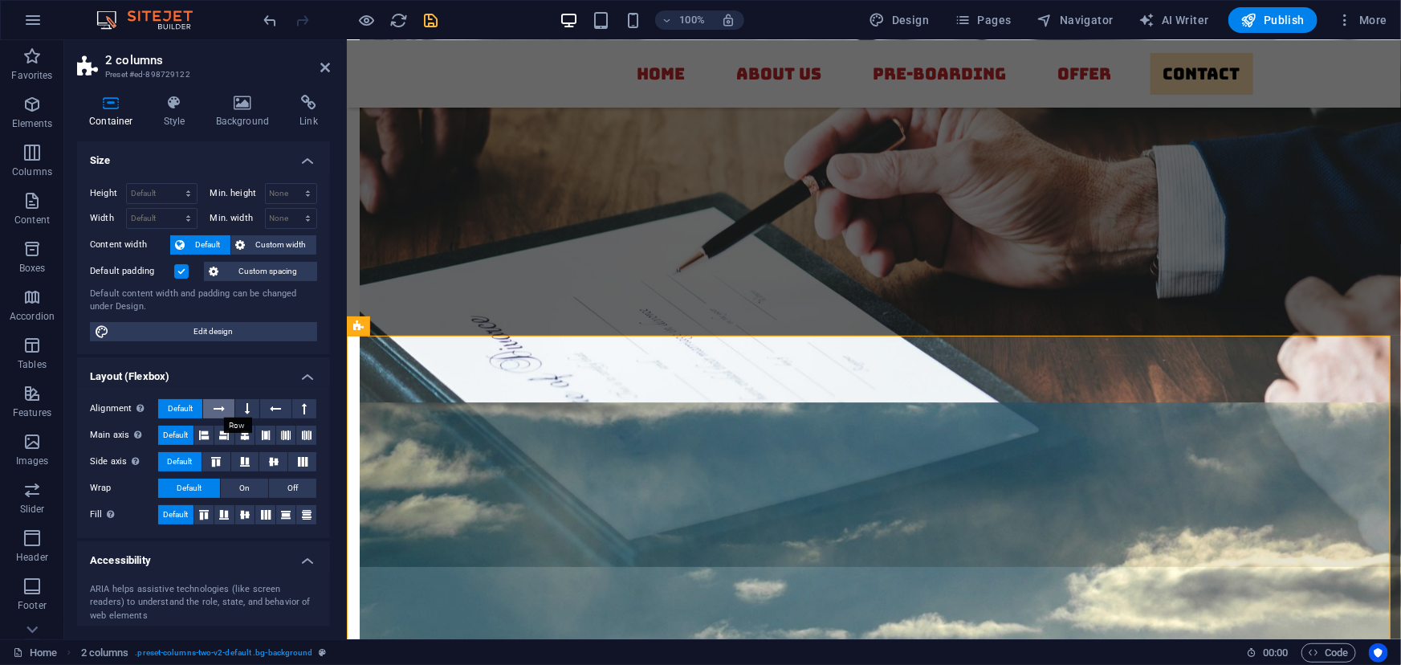
click at [222, 405] on icon at bounding box center [219, 408] width 11 height 19
click at [244, 433] on icon at bounding box center [245, 435] width 10 height 19
click at [271, 462] on icon at bounding box center [273, 462] width 19 height 10
click at [247, 516] on icon at bounding box center [245, 514] width 10 height 19
click at [434, 24] on icon "save" at bounding box center [431, 20] width 18 height 18
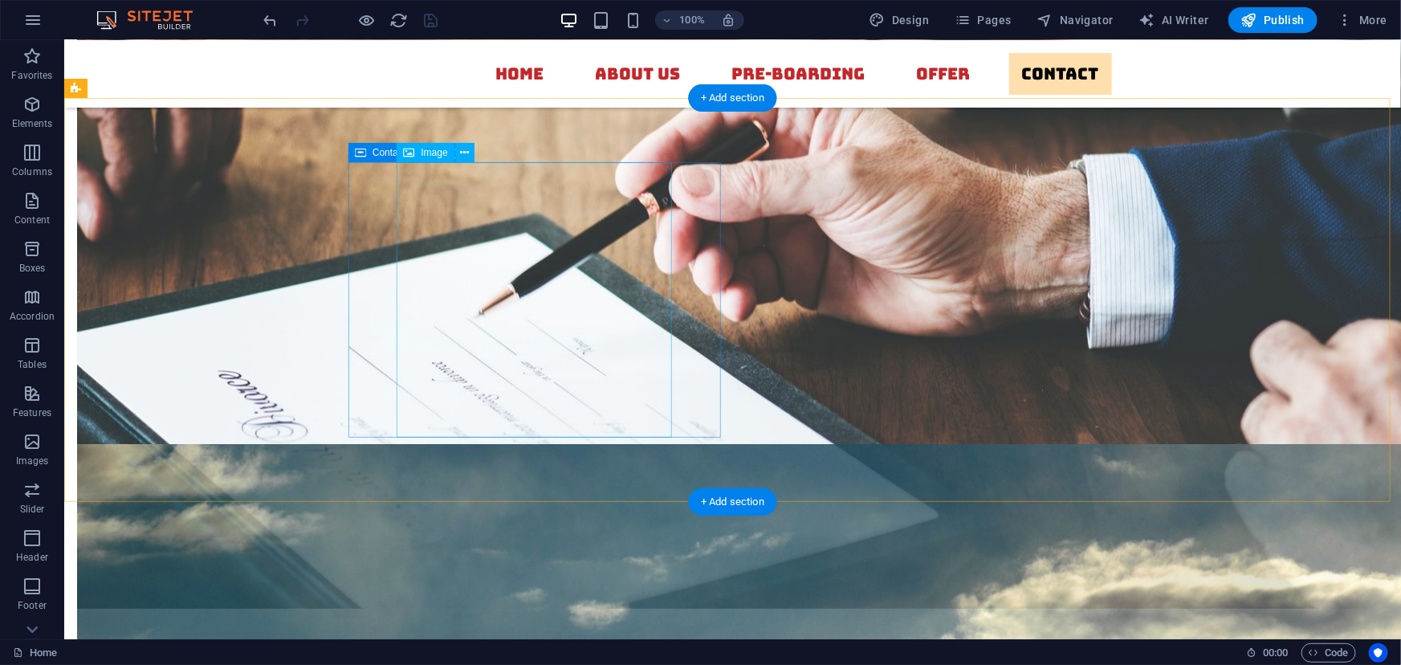
scroll to position [5745, 0]
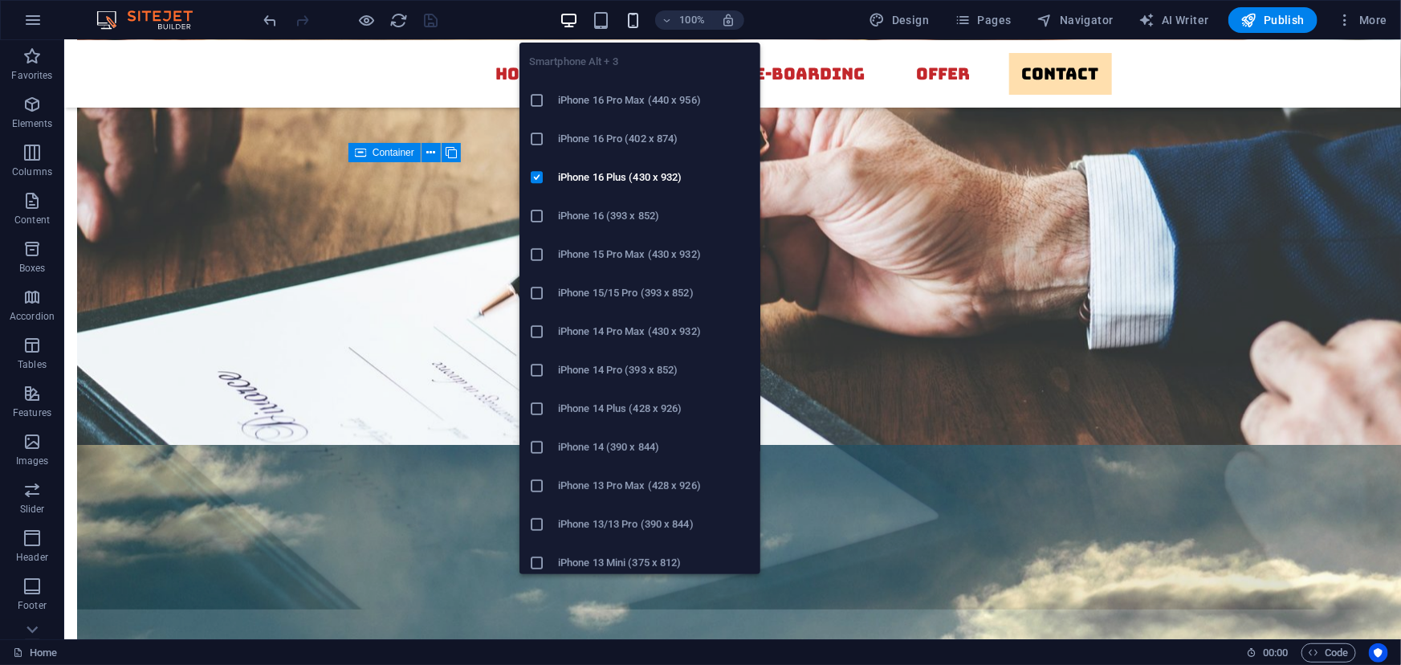
click at [631, 25] on icon "button" at bounding box center [633, 20] width 18 height 18
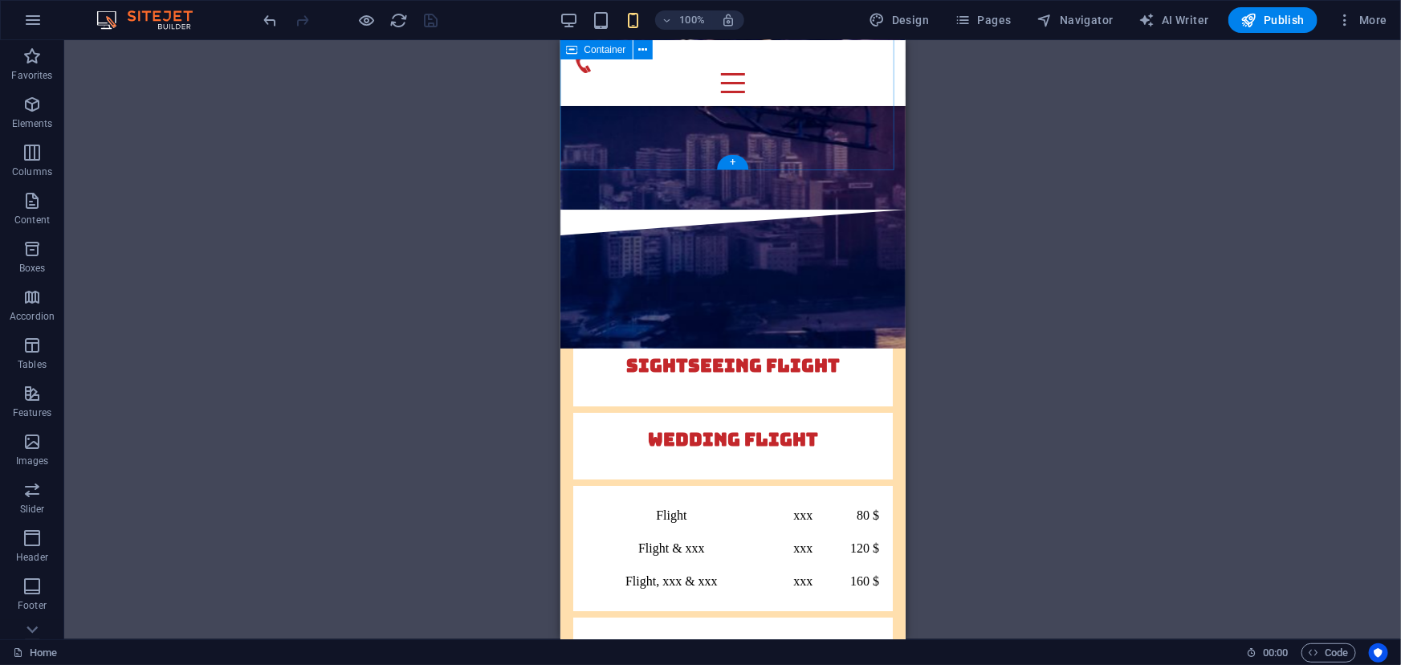
scroll to position [5773, 0]
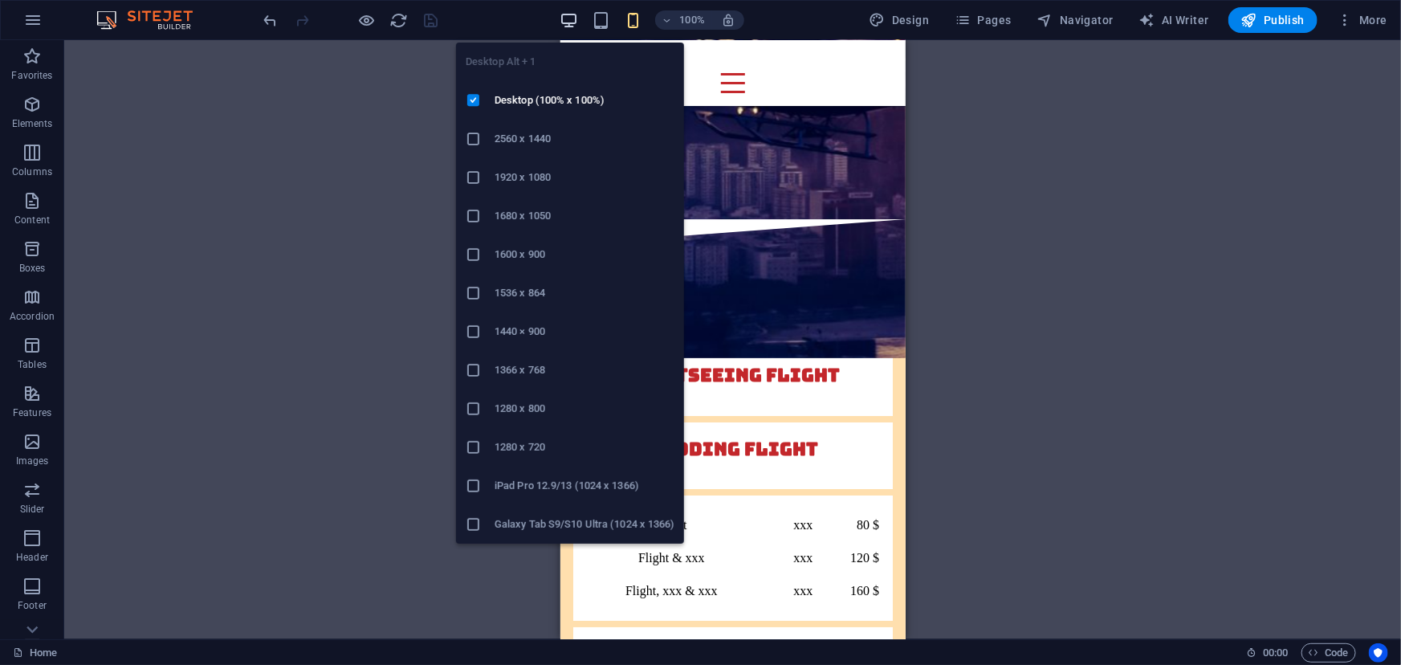
click at [562, 12] on icon "button" at bounding box center [569, 20] width 18 height 18
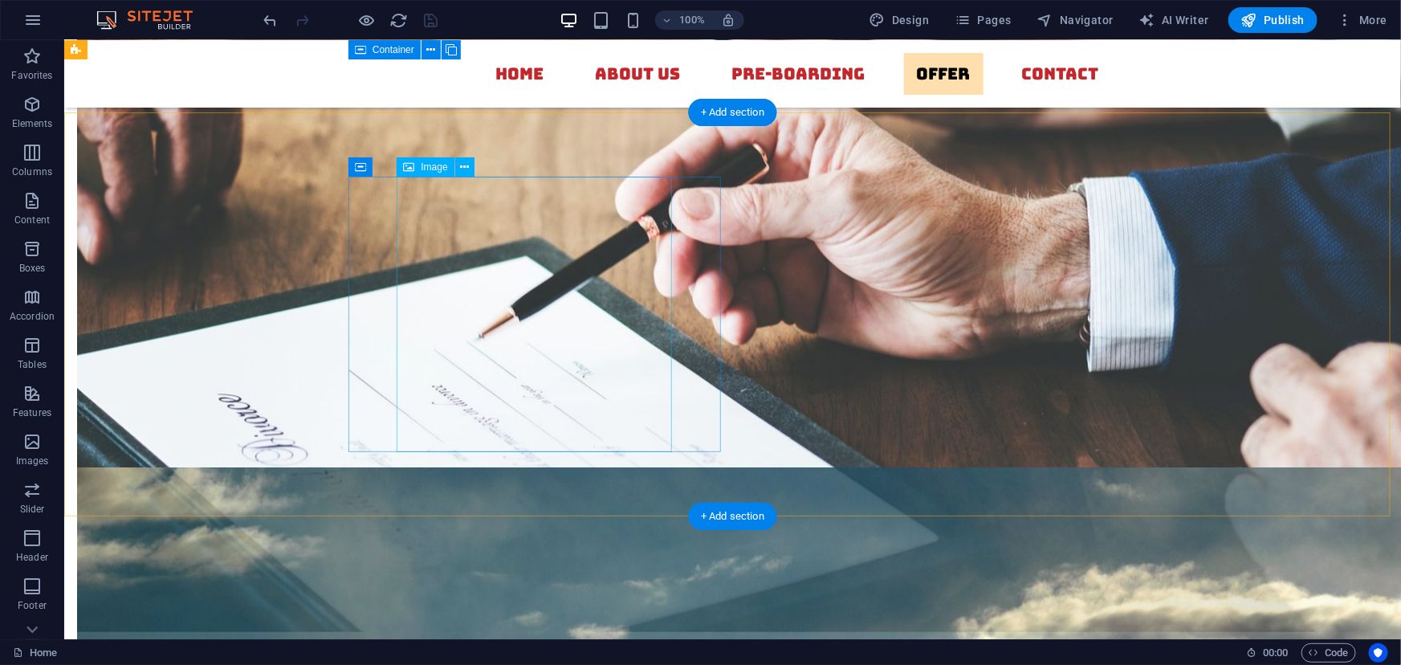
scroll to position [5716, 0]
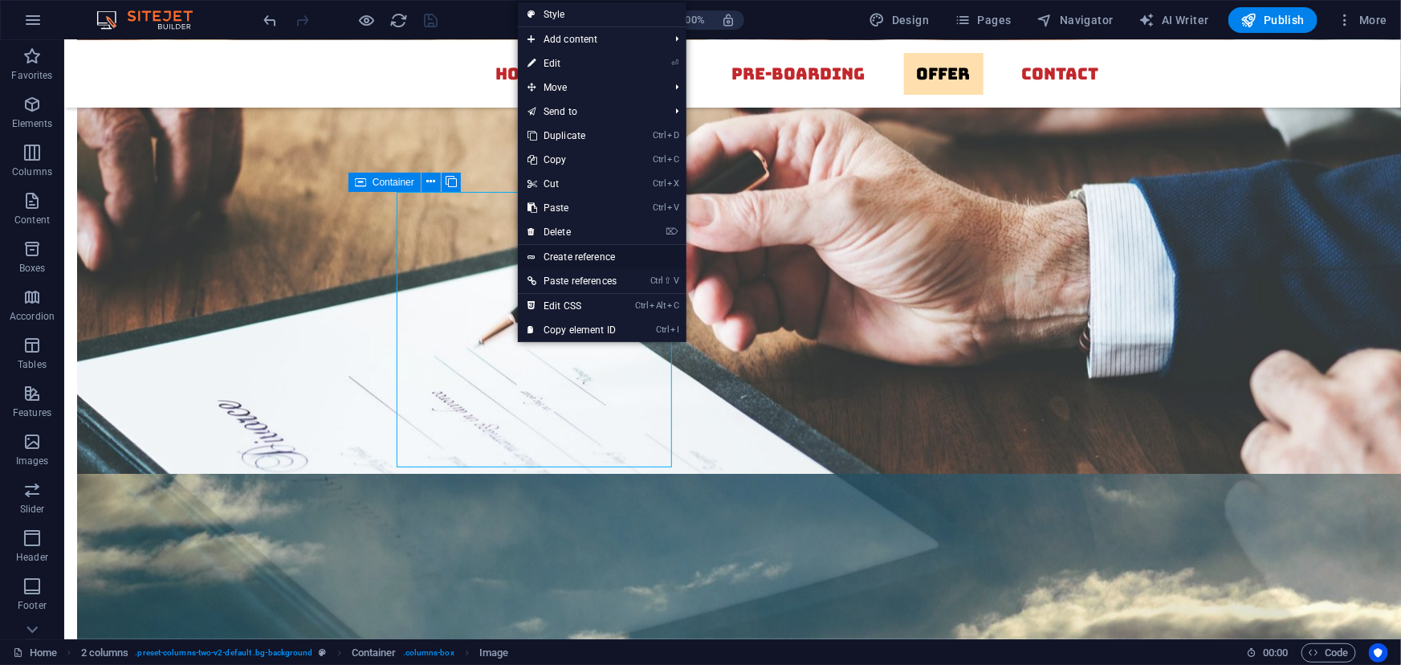
click at [580, 257] on link "Create reference" at bounding box center [602, 257] width 169 height 24
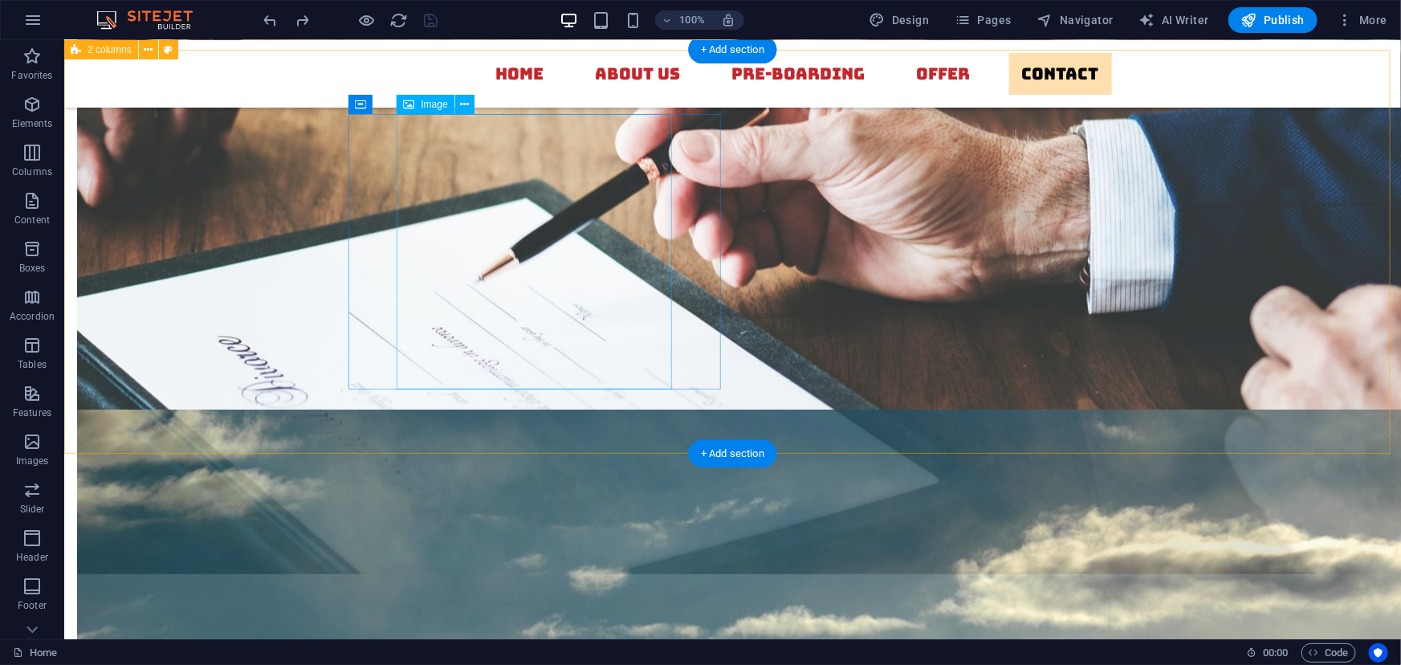
scroll to position [5744, 0]
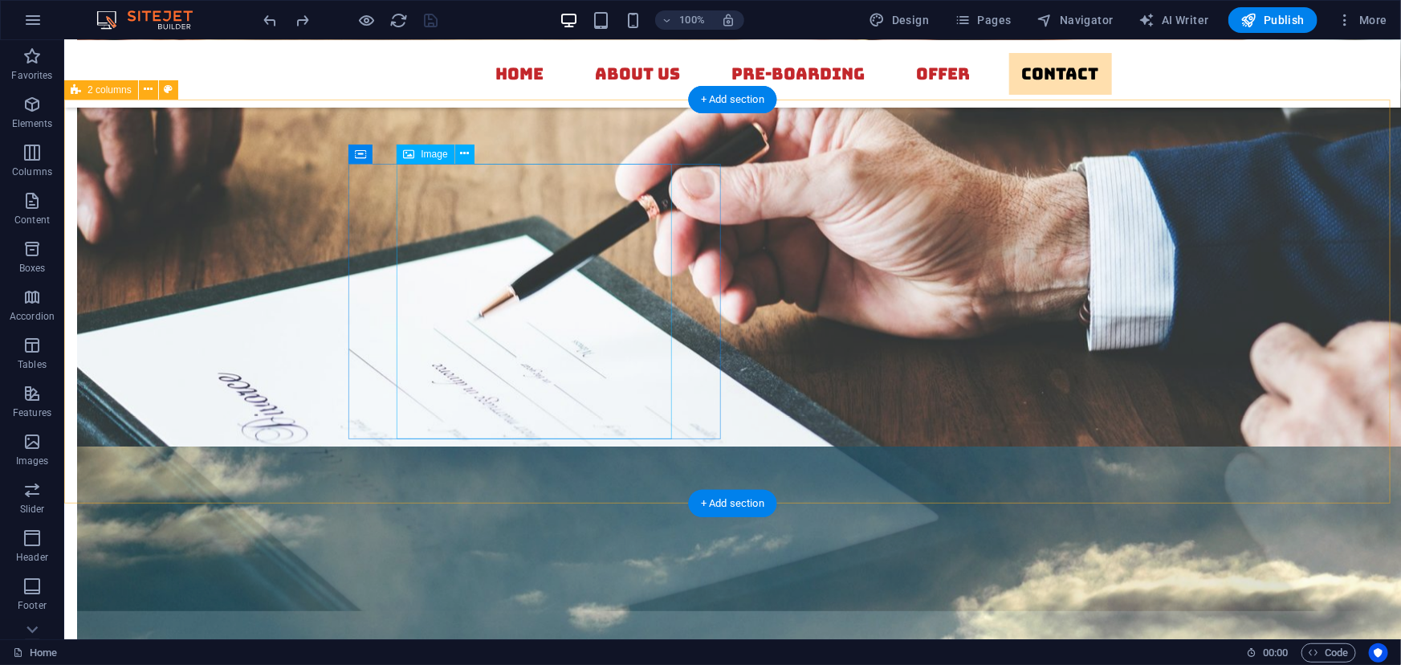
select select "px"
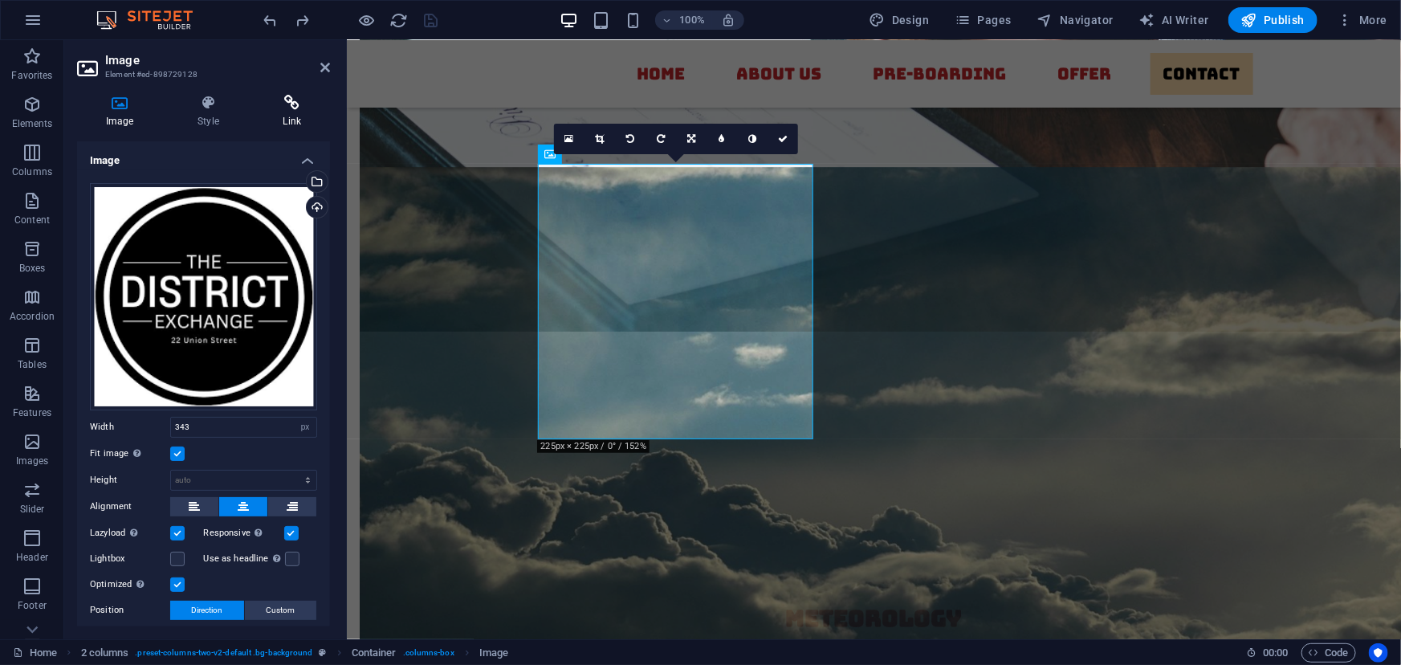
click at [290, 106] on icon at bounding box center [292, 103] width 75 height 16
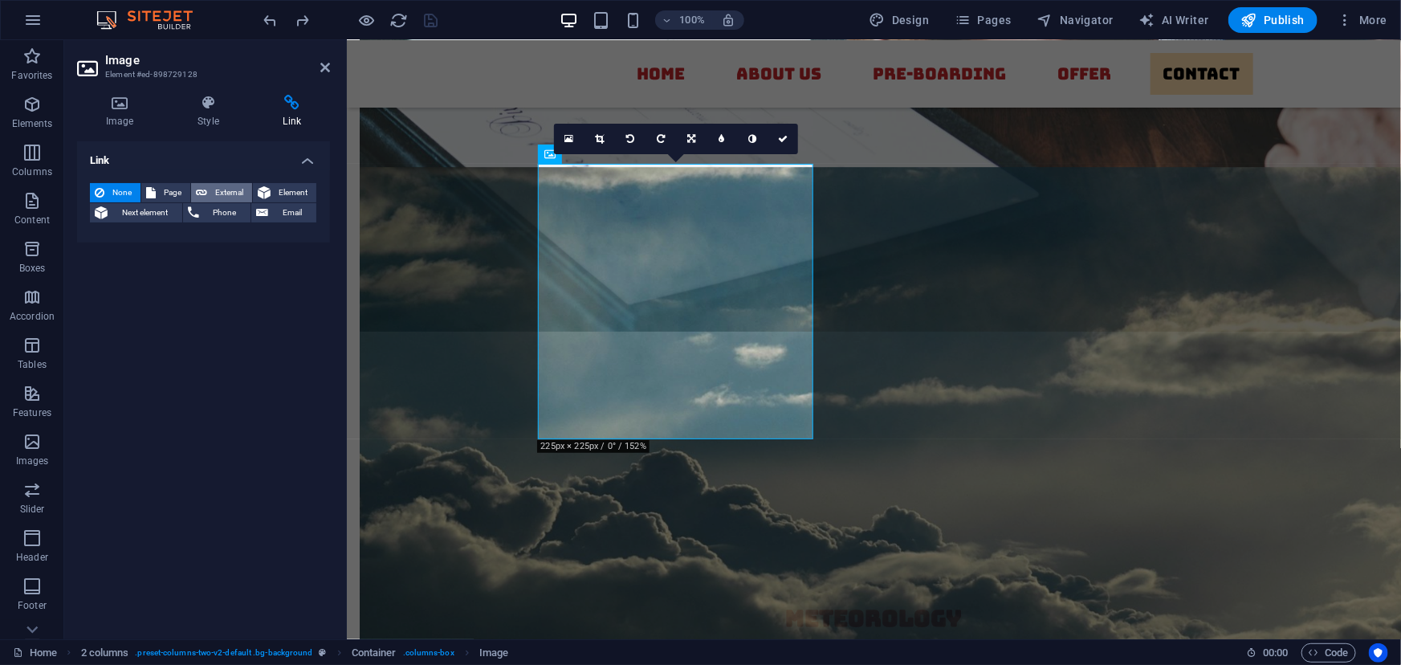
click at [223, 188] on span "External" at bounding box center [229, 192] width 35 height 19
select select "blank"
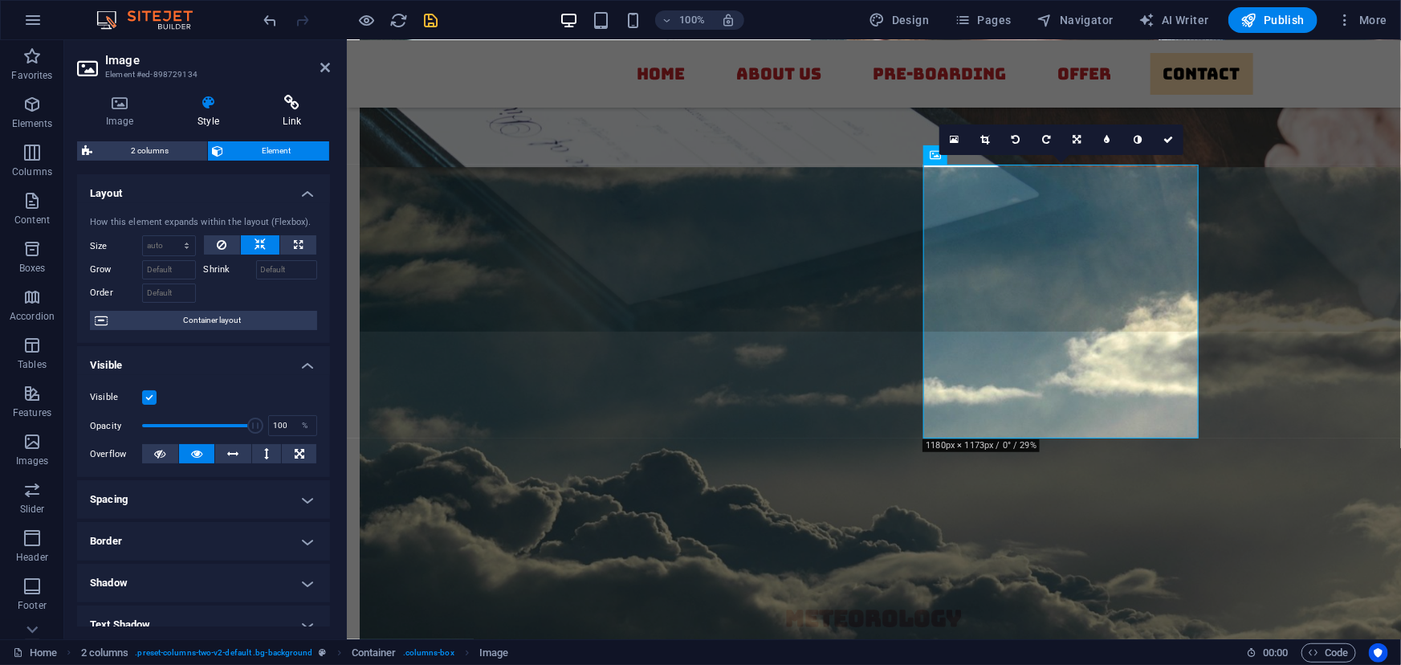
click at [295, 108] on icon at bounding box center [292, 103] width 75 height 16
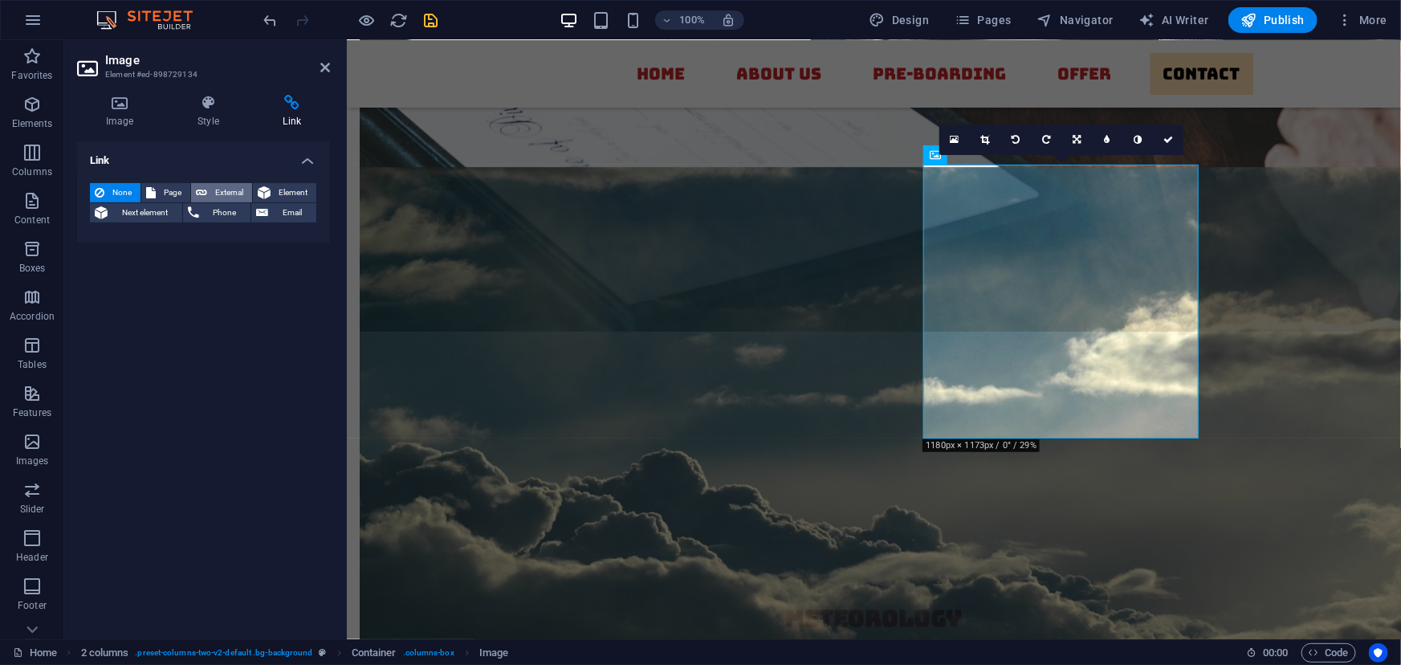
click at [234, 191] on span "External" at bounding box center [229, 192] width 35 height 19
select select "blank"
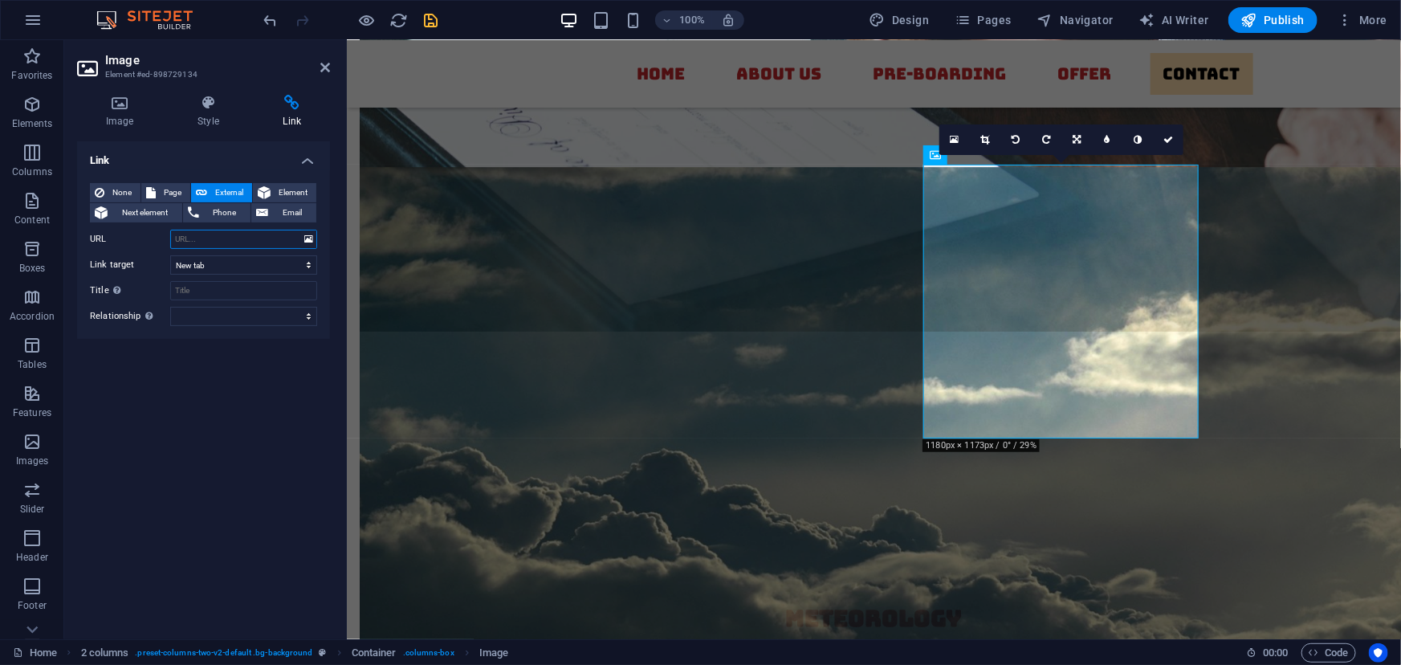
paste input "https://concordnc.gov/Departments/Planning/Downtown/Social-District"
type input "https://concordnc.gov/Departments/Planning/Downtown/Social-District"
click at [202, 289] on input "Title Additional link description, should not be the same as the link text. The…" at bounding box center [243, 290] width 147 height 19
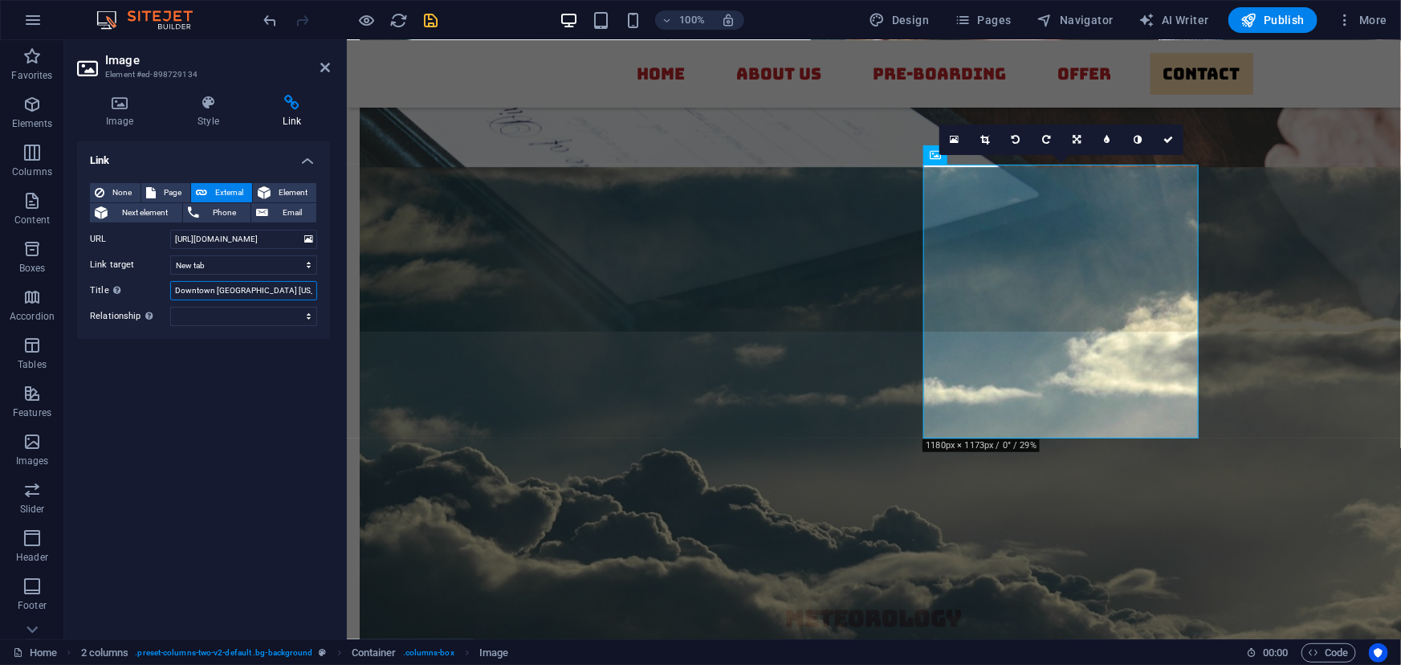
click at [295, 289] on input "Downtown Concord North Carolina" at bounding box center [243, 290] width 147 height 19
click at [298, 289] on input "Downtown Concord North Carolina" at bounding box center [243, 290] width 147 height 19
type input "Downtown Concord North Carolina Social District"
click at [312, 321] on select "alternate author bookmark external help license next nofollow noreferrer noopen…" at bounding box center [243, 316] width 147 height 19
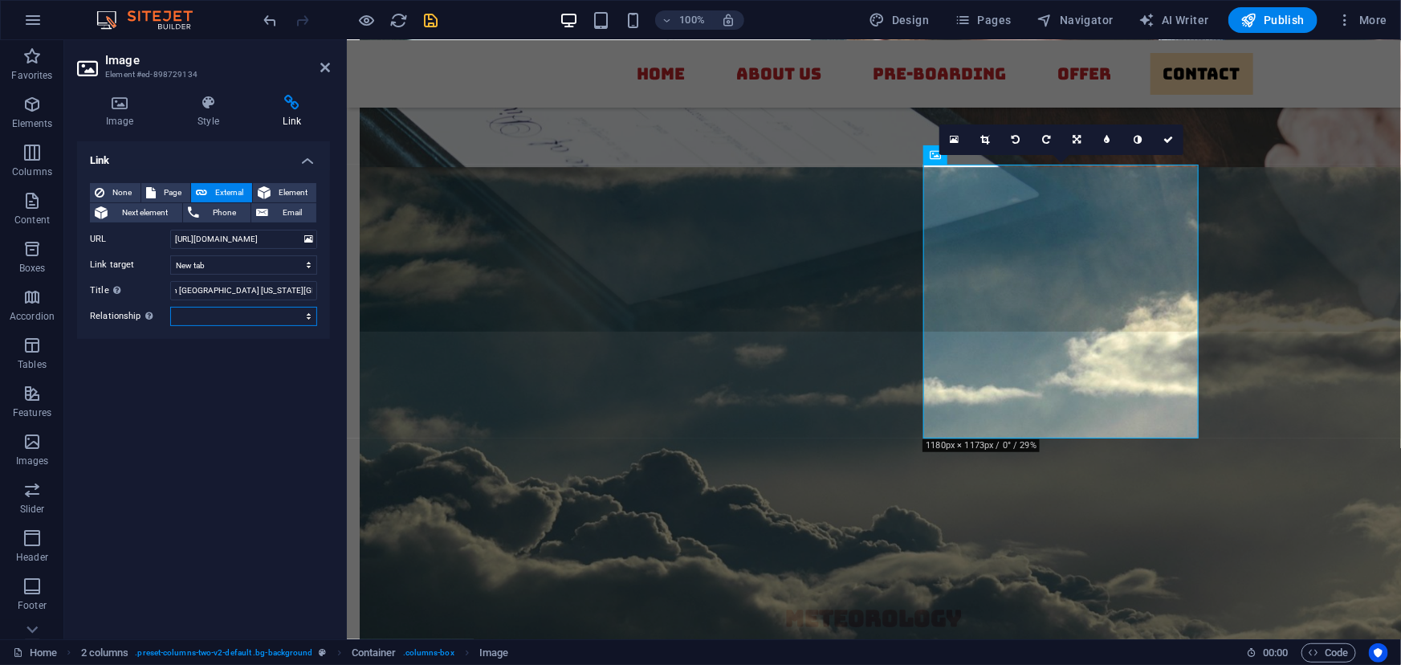
scroll to position [0, 0]
select select "external"
click at [170, 307] on select "alternate author bookmark external help license next nofollow noreferrer noopen…" at bounding box center [243, 316] width 147 height 19
click at [298, 320] on select "alternate author bookmark external help license next nofollow noreferrer noopen…" at bounding box center [243, 316] width 147 height 19
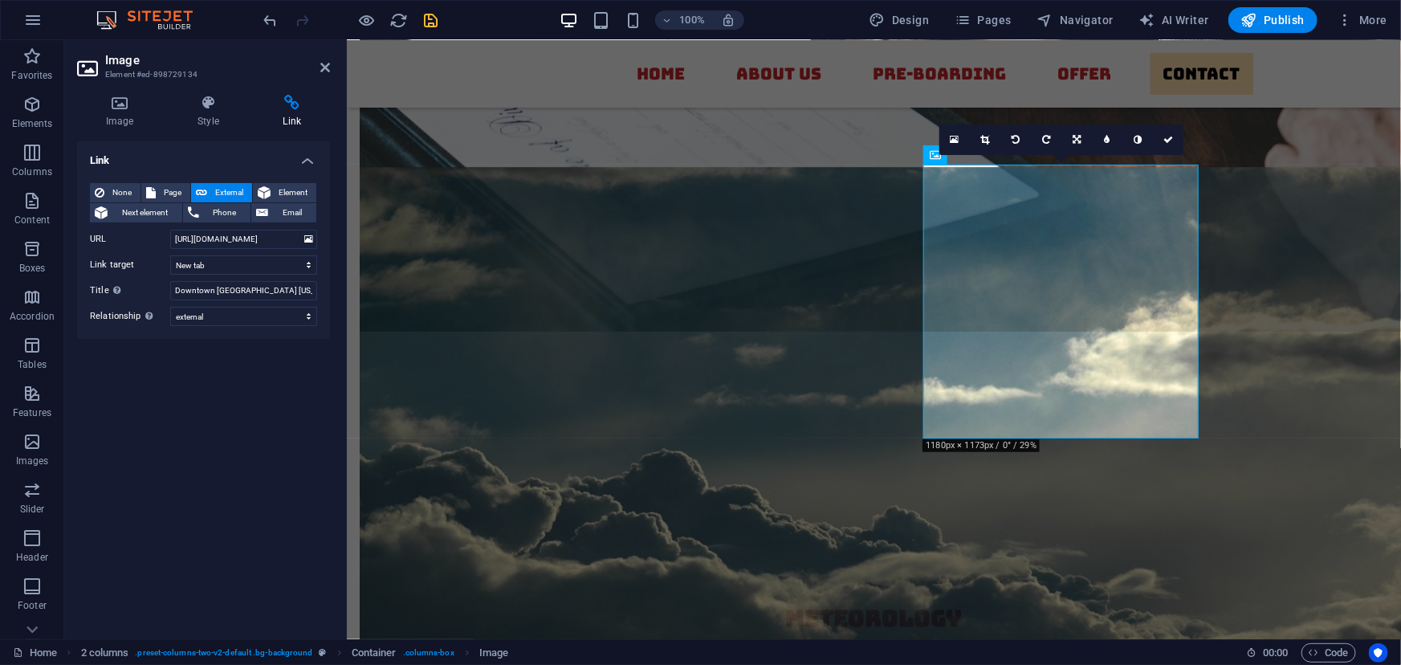
click at [428, 25] on icon "save" at bounding box center [431, 20] width 18 height 18
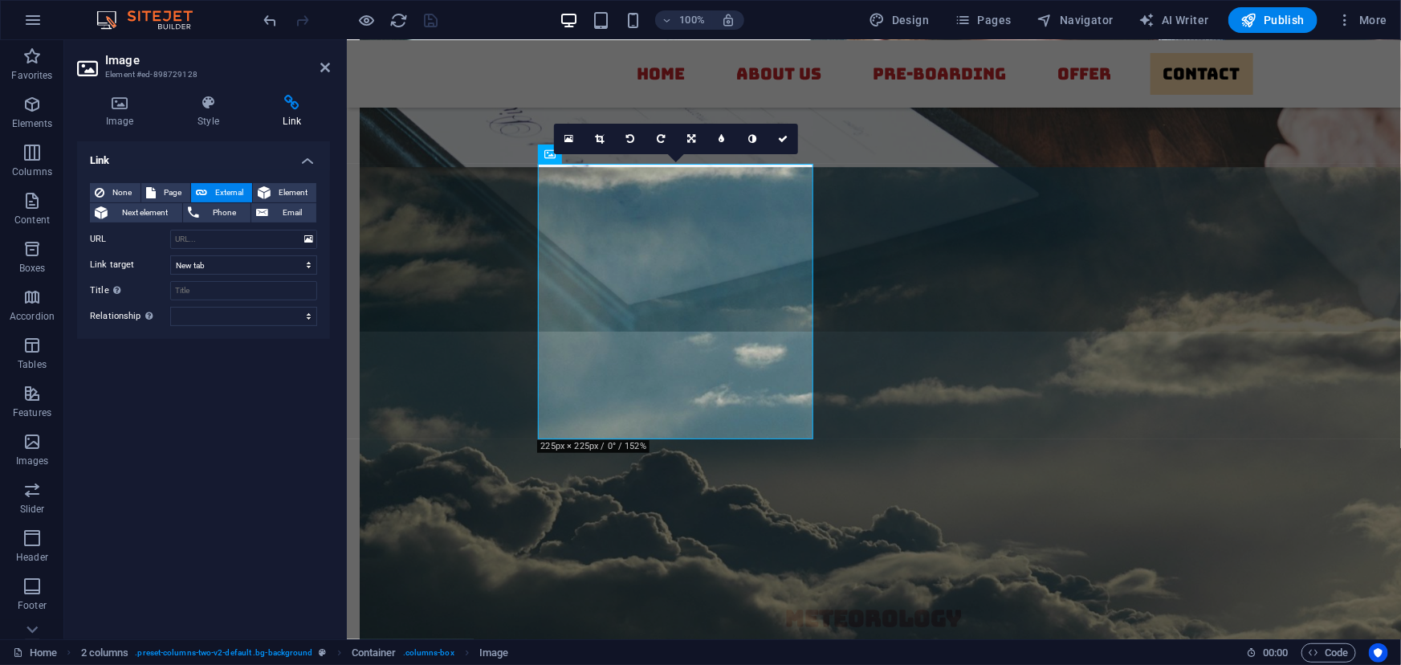
click at [292, 112] on h4 "Link" at bounding box center [292, 112] width 75 height 34
click at [243, 235] on input "URL" at bounding box center [243, 239] width 147 height 19
paste input "https://thedistrictexchange.com/"
type input "https://thedistrictexchange.com/"
click at [245, 259] on select "New tab Same tab Overlay" at bounding box center [243, 264] width 147 height 19
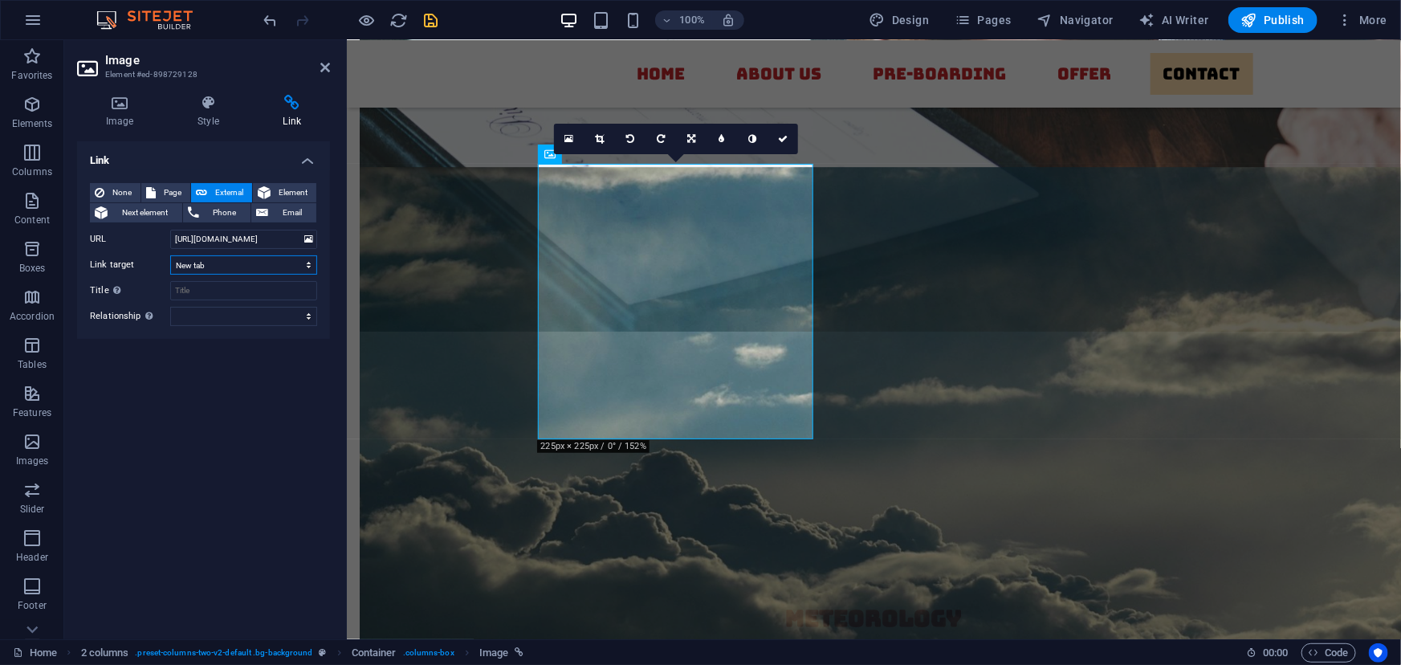
click at [170, 255] on select "New tab Same tab Overlay" at bounding box center [243, 264] width 147 height 19
click at [241, 289] on input "Title Additional link description, should not be the same as the link text. The…" at bounding box center [243, 290] width 147 height 19
type input "Downtown Concord NC District Exchange"
click at [291, 315] on select "alternate author bookmark external help license next nofollow noreferrer noopen…" at bounding box center [243, 316] width 147 height 19
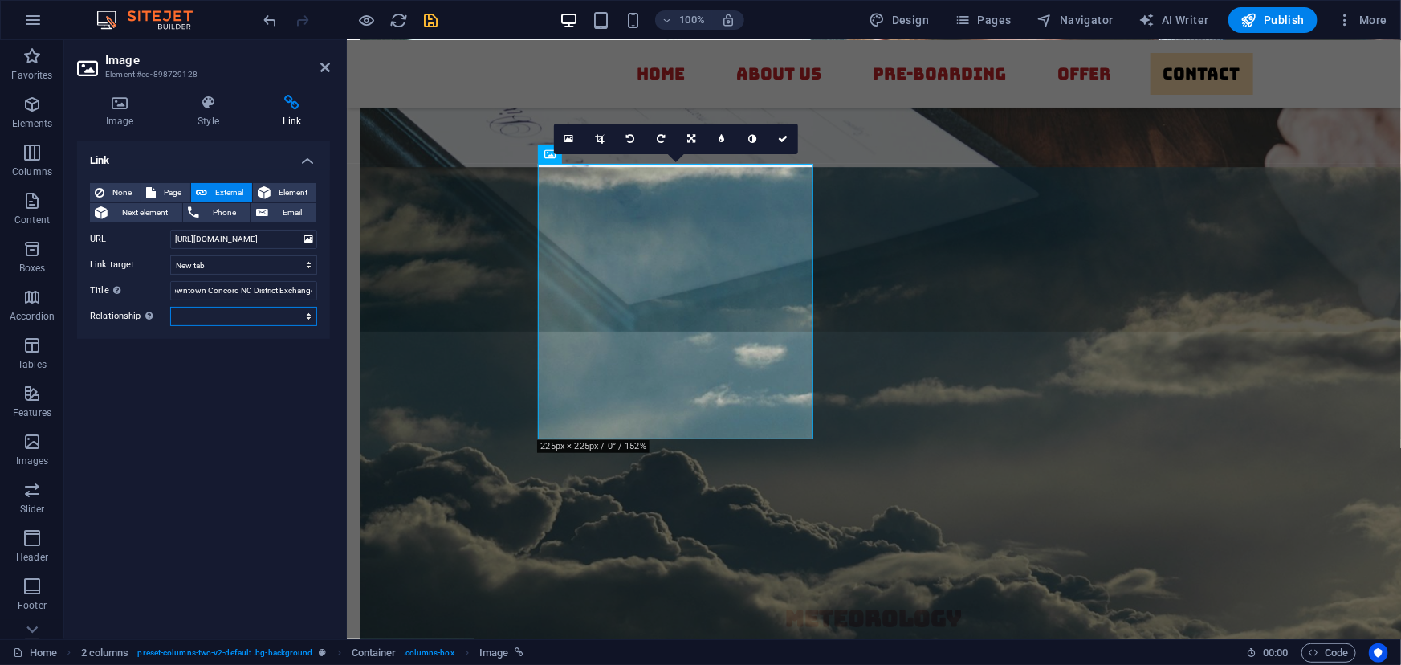
scroll to position [0, 0]
select select "external"
click at [170, 307] on select "alternate author bookmark external help license next nofollow noreferrer noopen…" at bounding box center [243, 316] width 147 height 19
click at [782, 137] on icon at bounding box center [783, 139] width 10 height 10
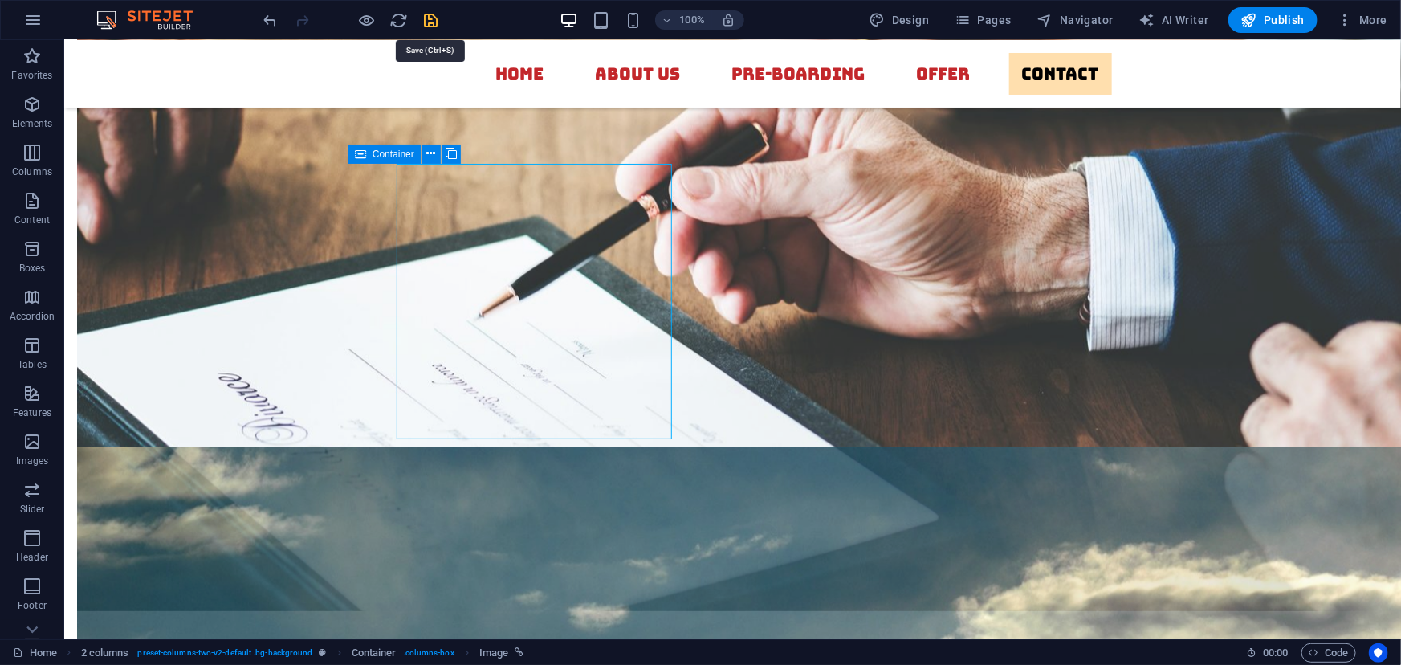
click at [434, 23] on icon "save" at bounding box center [431, 20] width 18 height 18
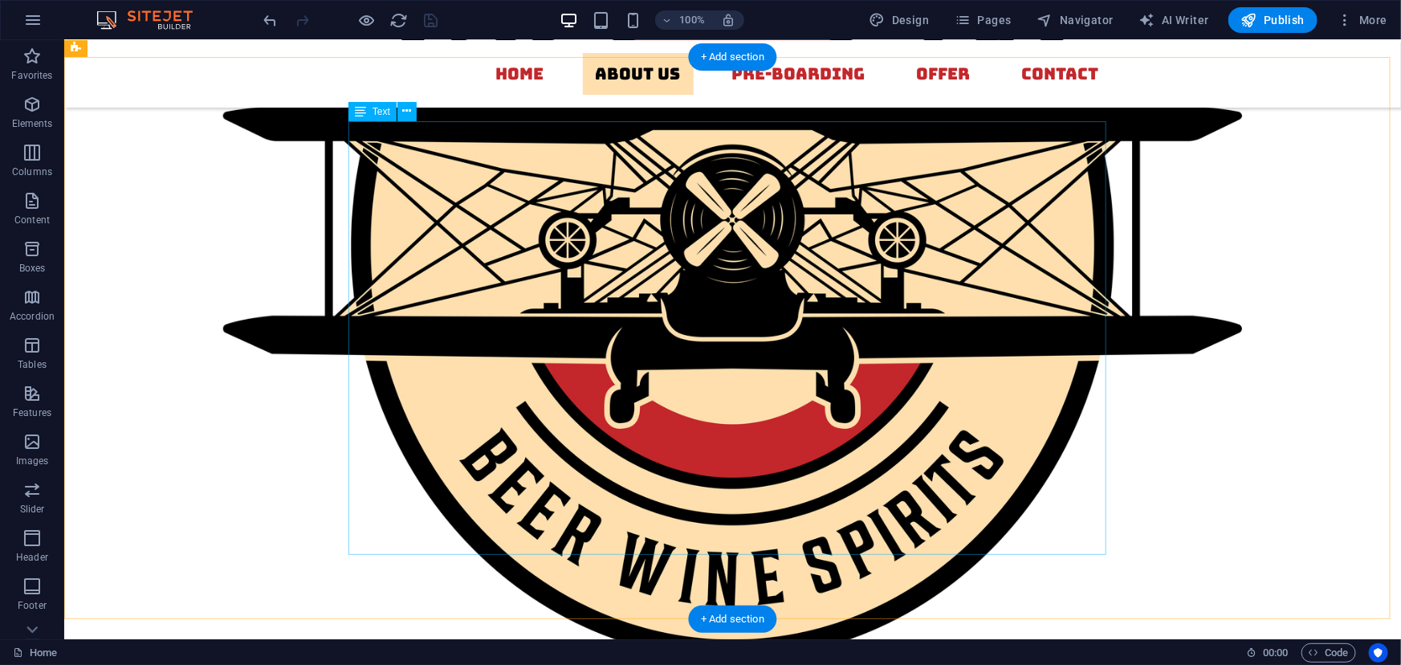
scroll to position [1315, 0]
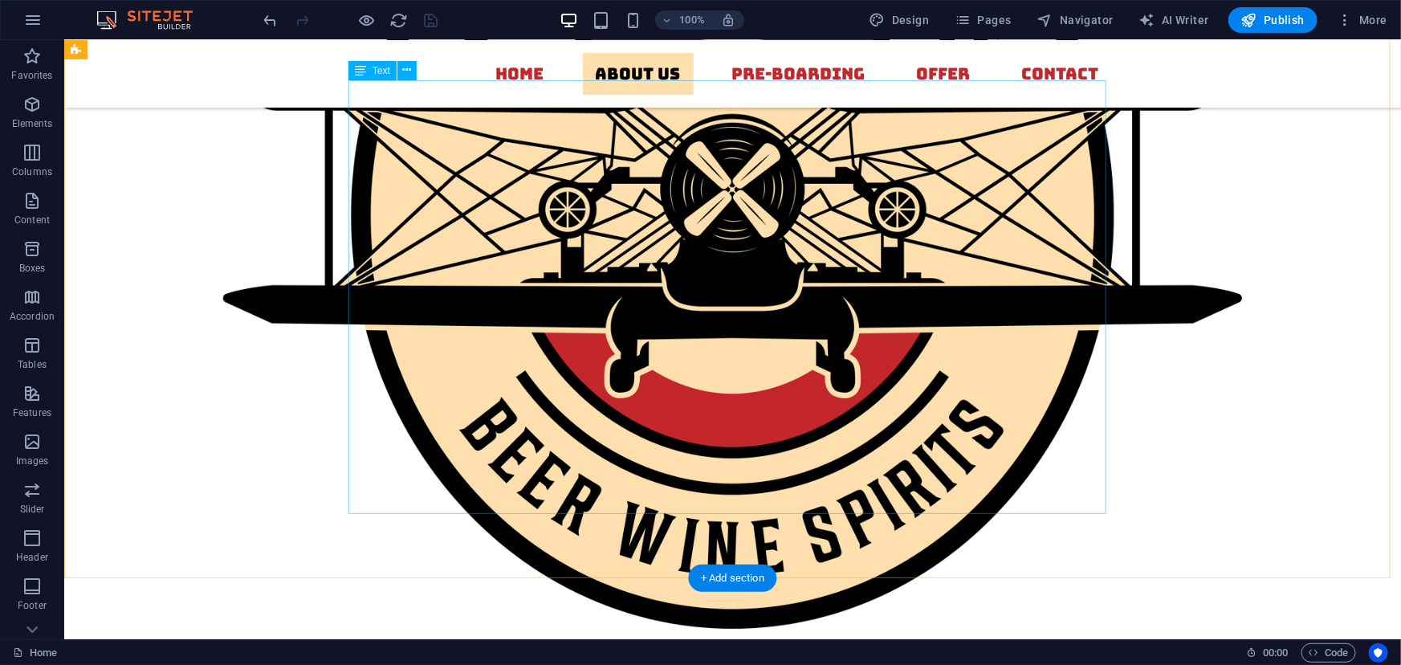
click at [449, 240] on figure at bounding box center [731, 215] width 1337 height 1146
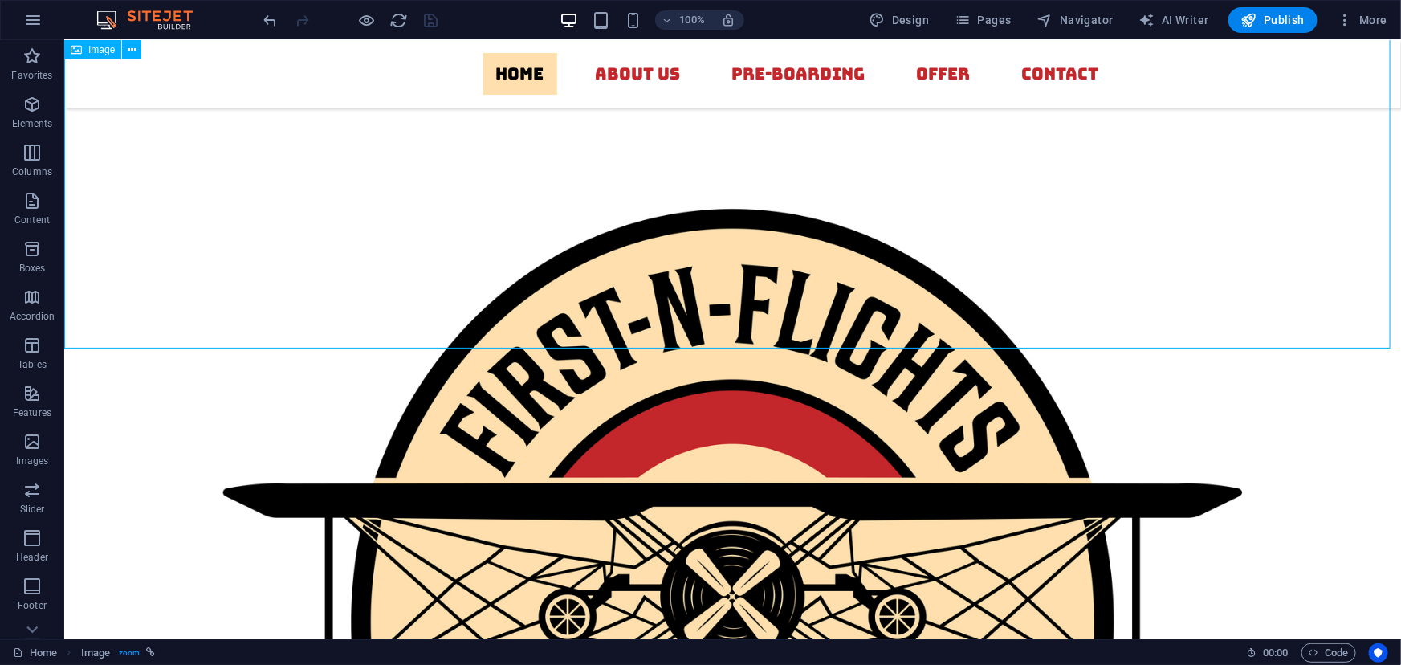
scroll to position [908, 0]
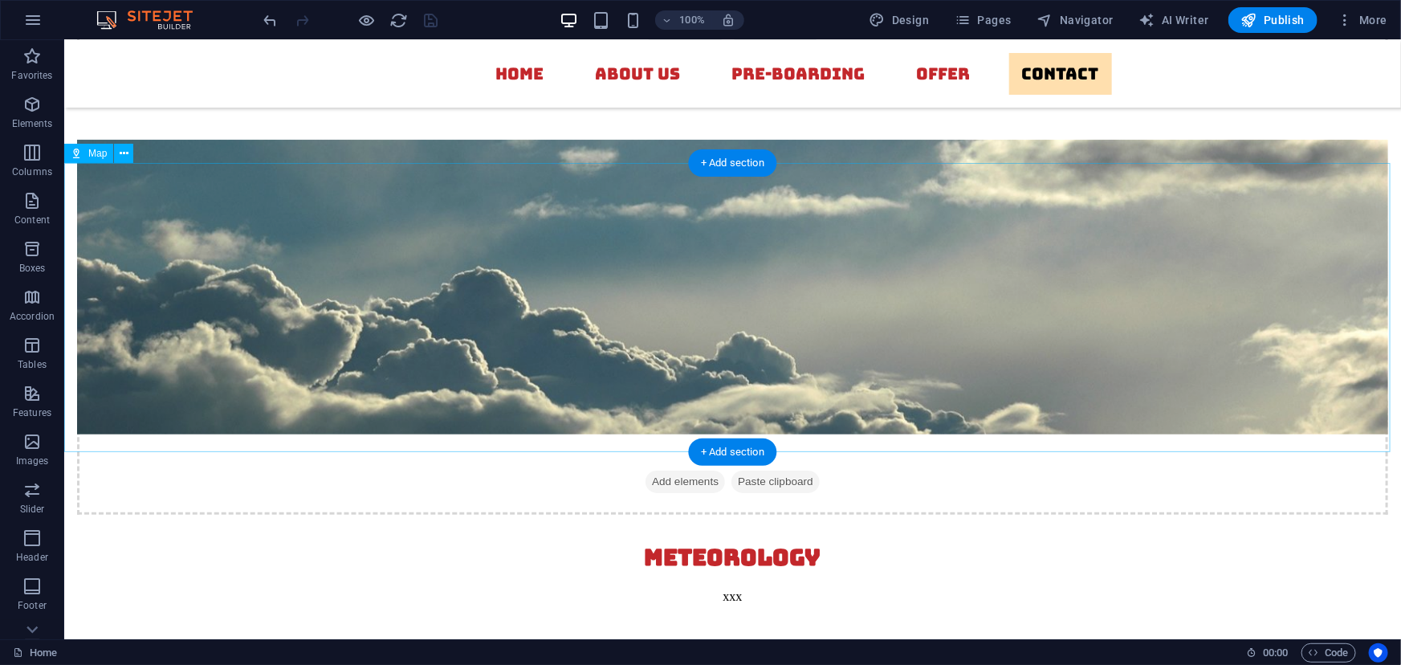
scroll to position [6143, 0]
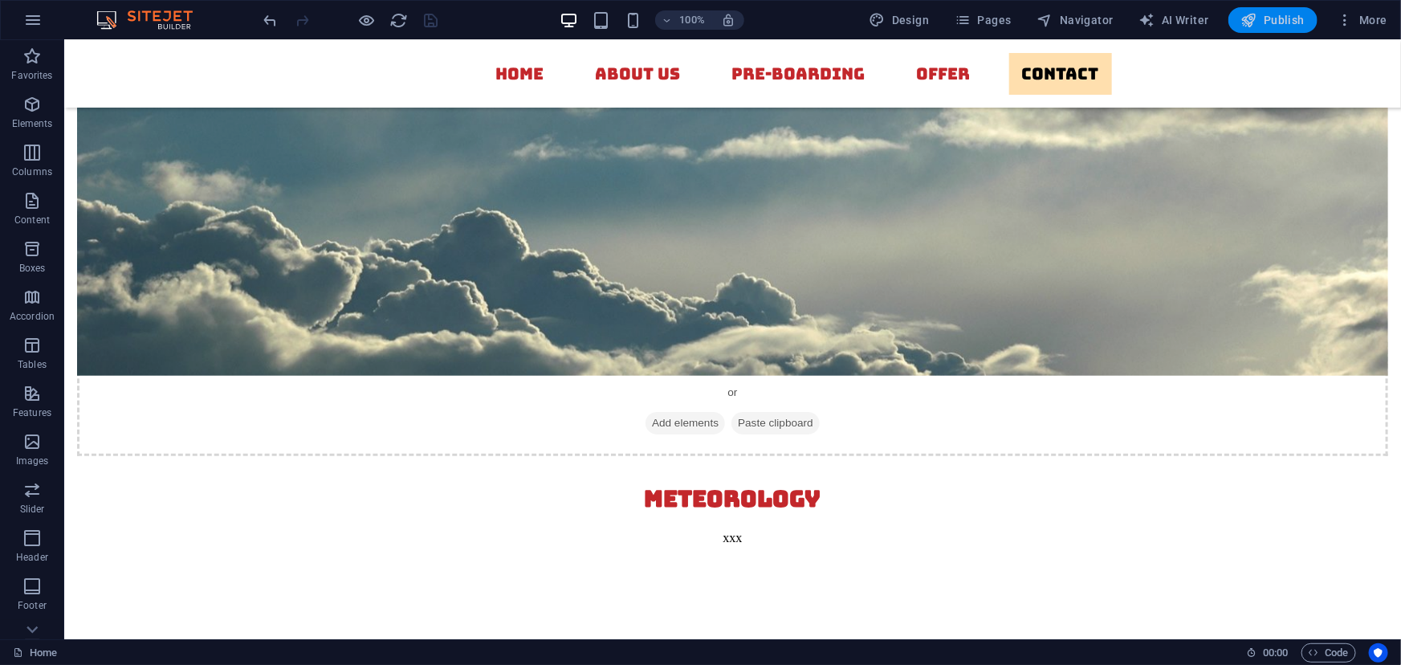
click at [1254, 18] on icon "button" at bounding box center [1250, 20] width 16 height 16
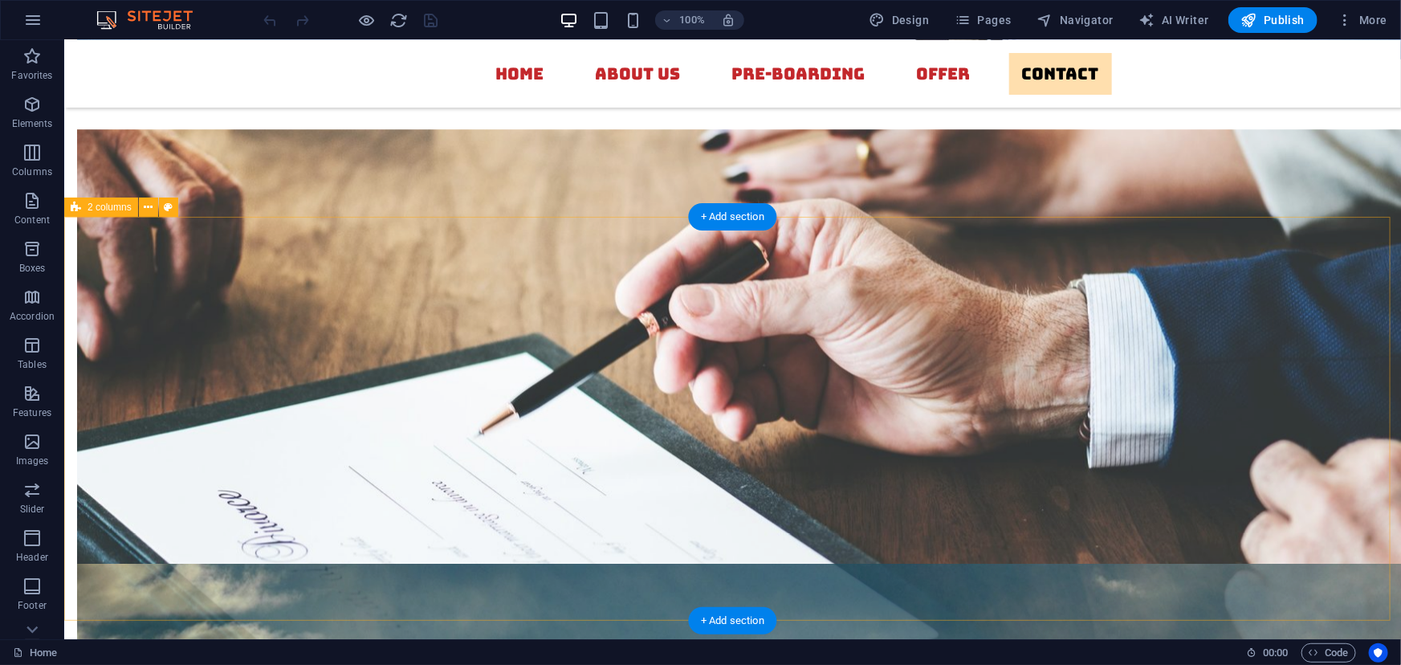
scroll to position [5672, 0]
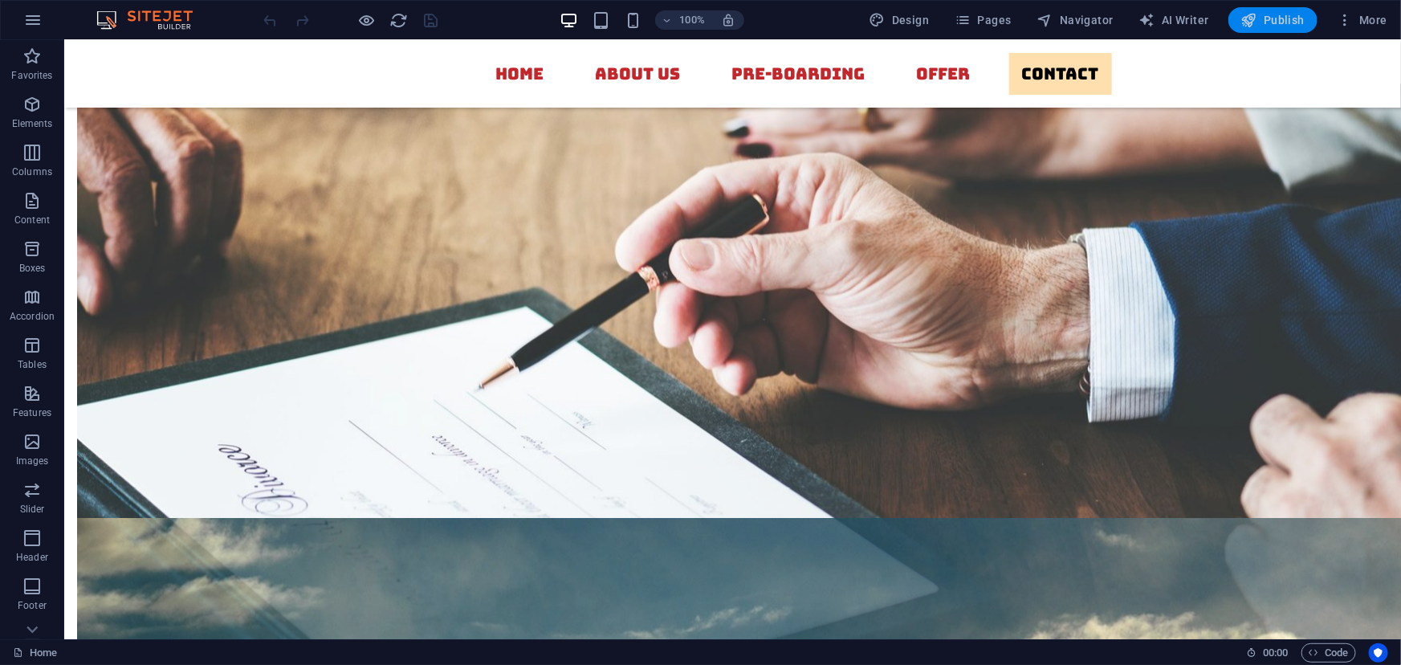
click at [1260, 26] on span "Publish" at bounding box center [1273, 20] width 63 height 16
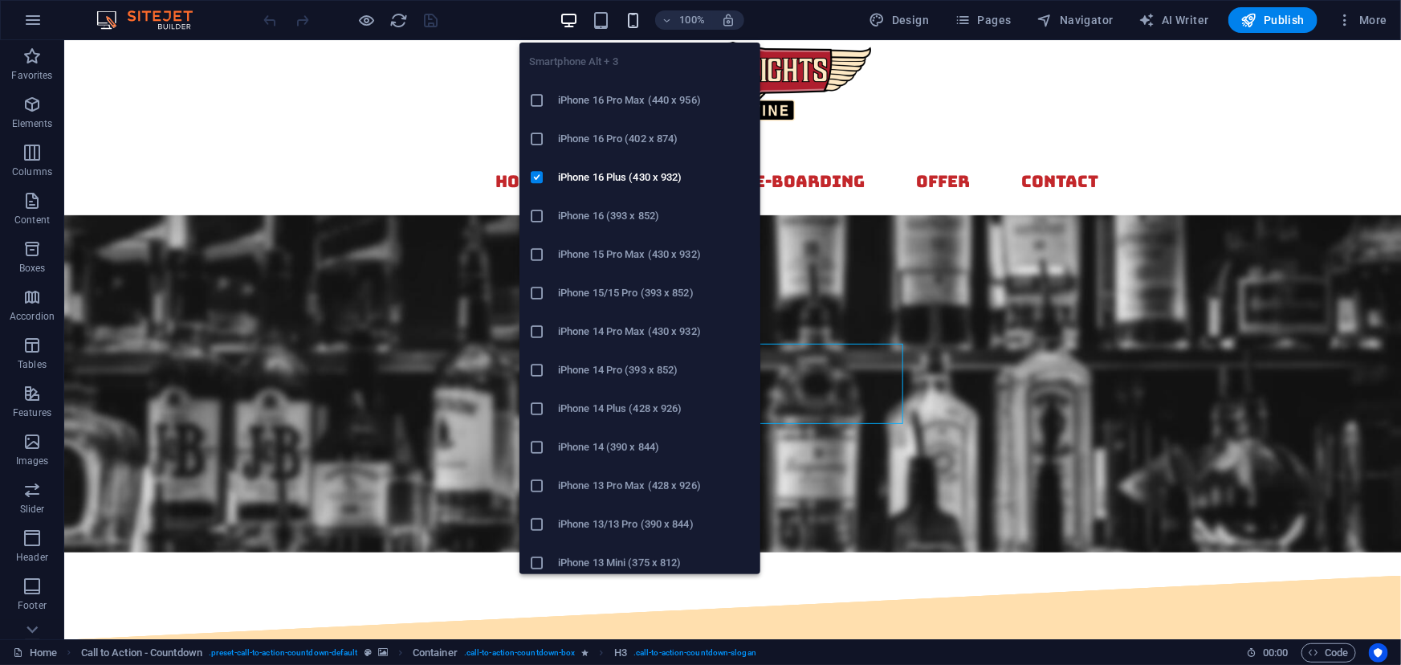
click at [627, 22] on icon "button" at bounding box center [633, 20] width 18 height 18
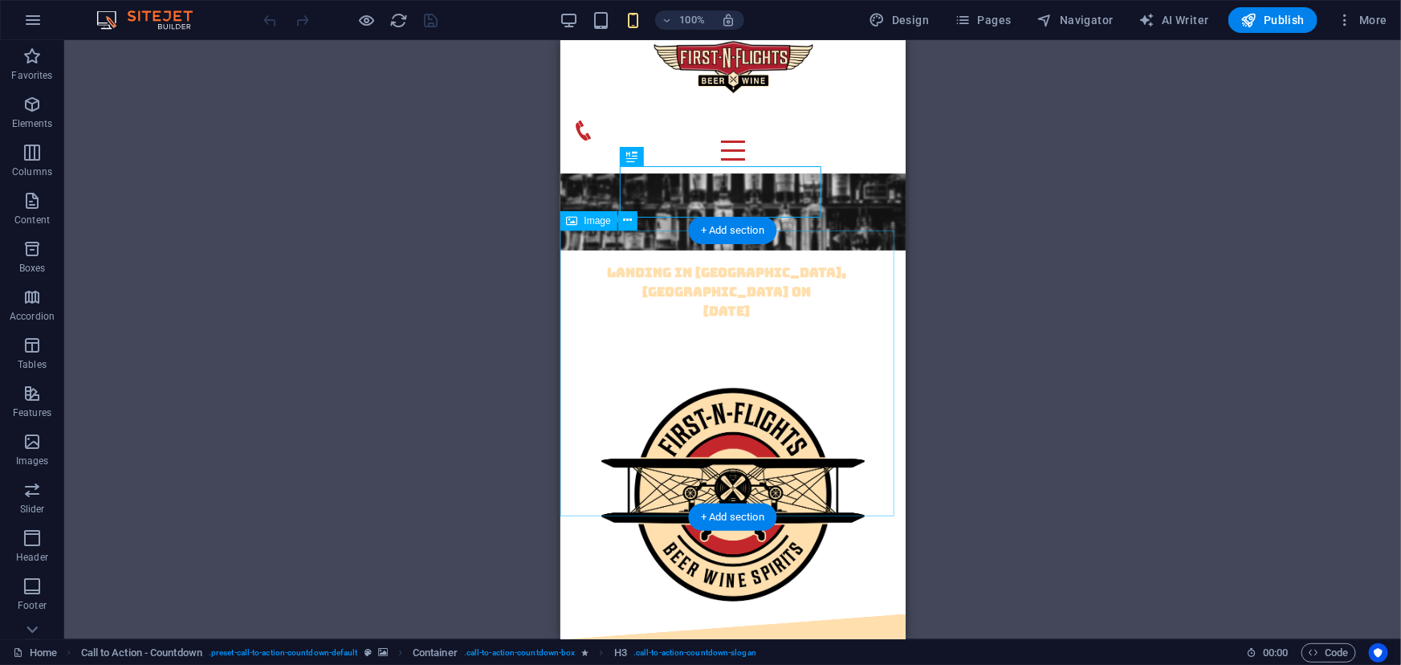
click at [856, 387] on figure at bounding box center [732, 494] width 345 height 296
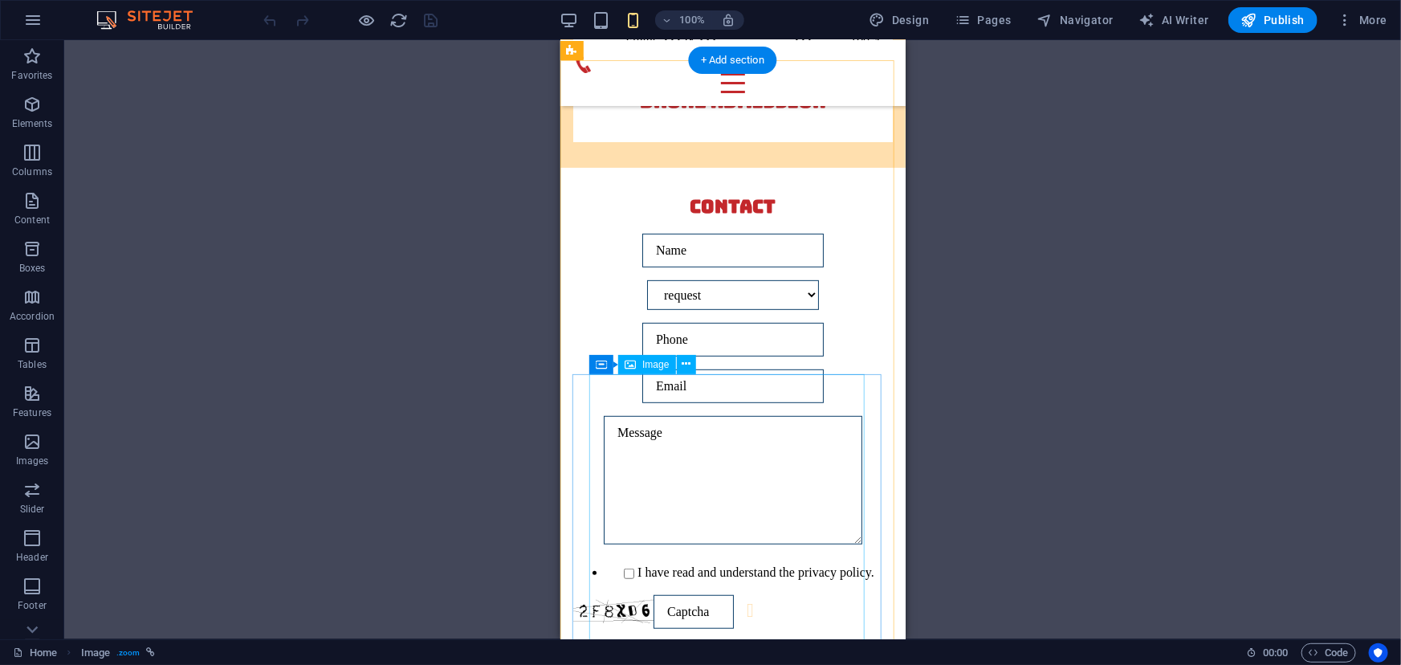
scroll to position [6412, 0]
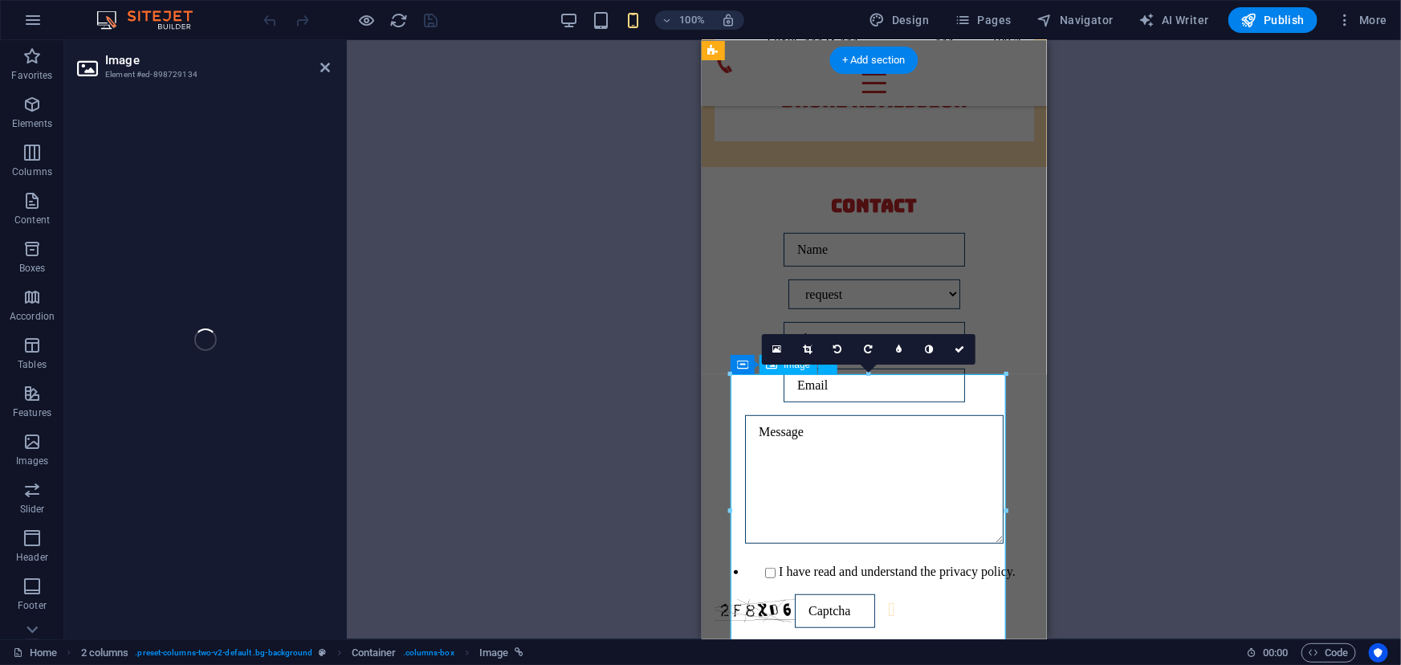
select select "px"
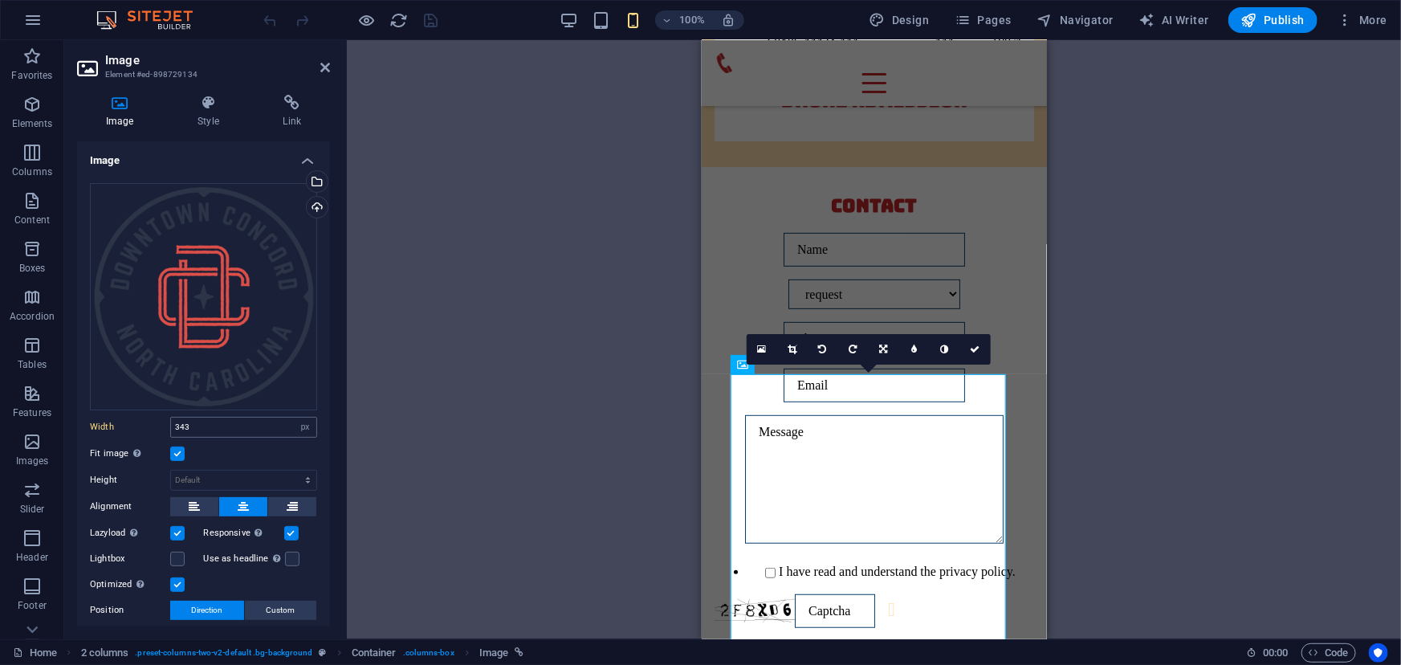
scroll to position [96, 0]
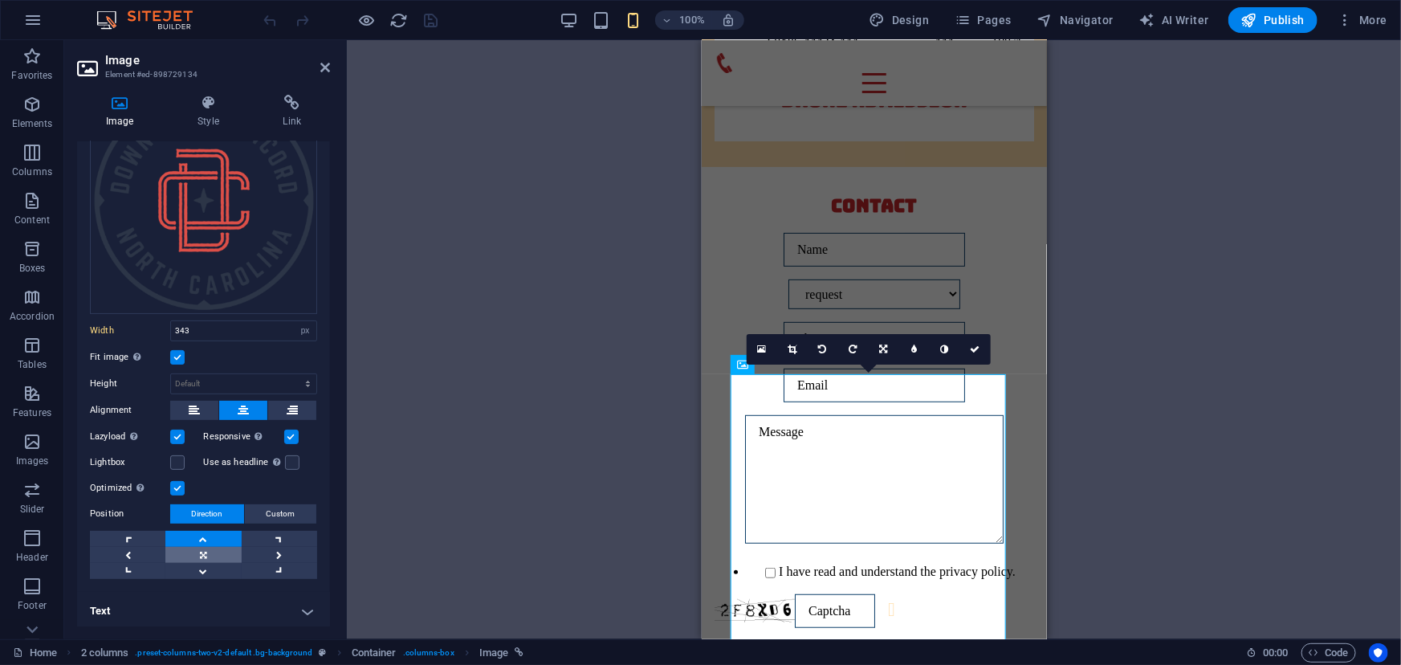
click at [199, 549] on link at bounding box center [202, 555] width 75 height 16
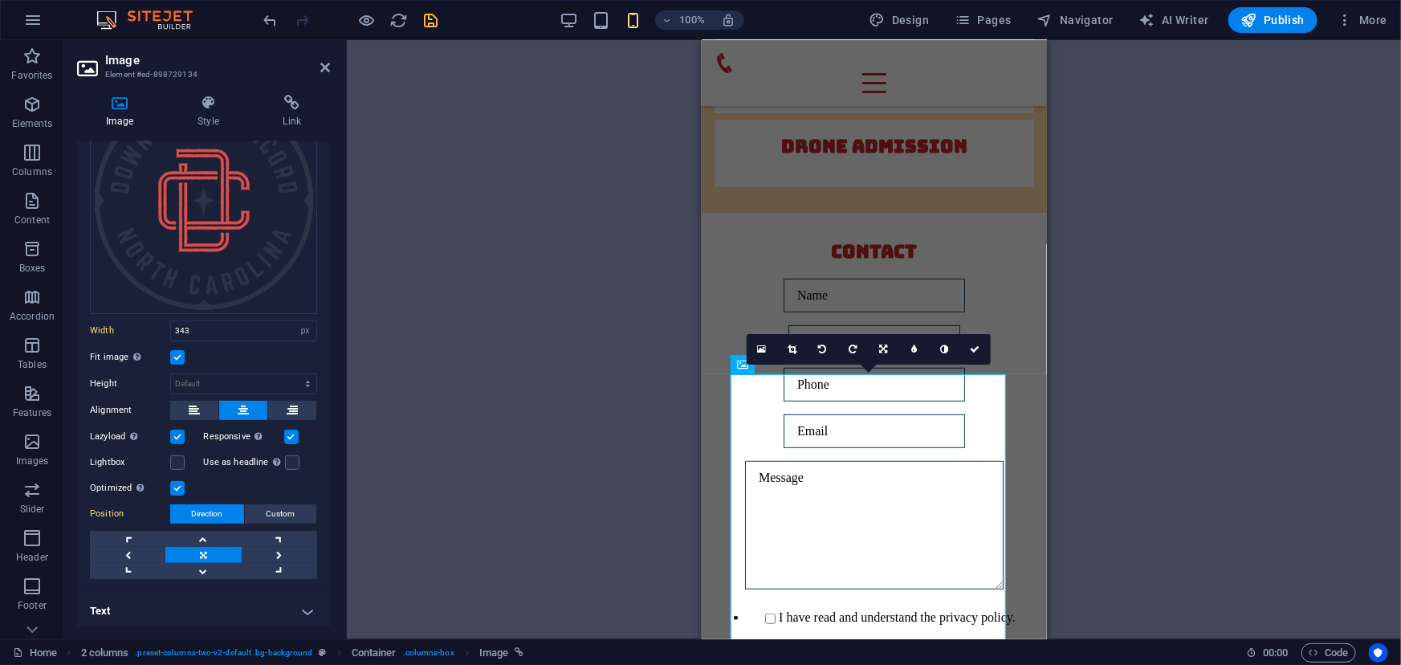
click at [432, 20] on icon "save" at bounding box center [431, 20] width 18 height 18
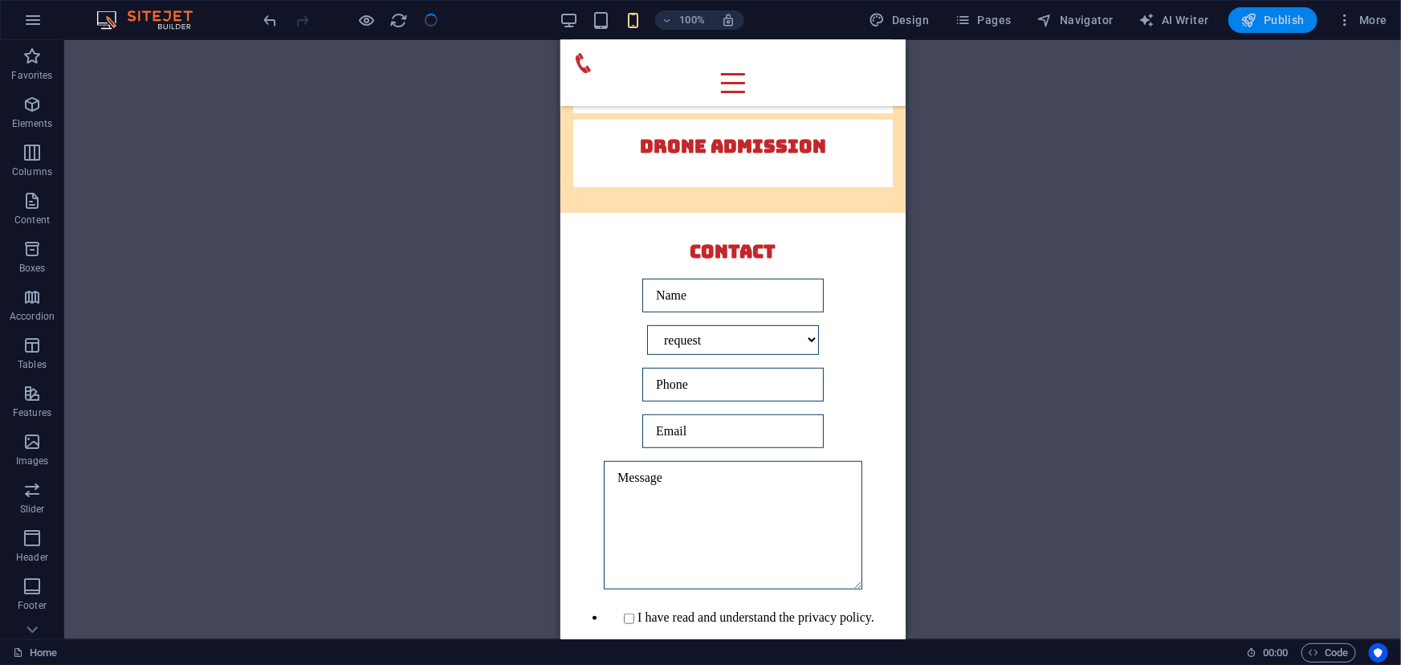
click at [1264, 21] on span "Publish" at bounding box center [1273, 20] width 63 height 16
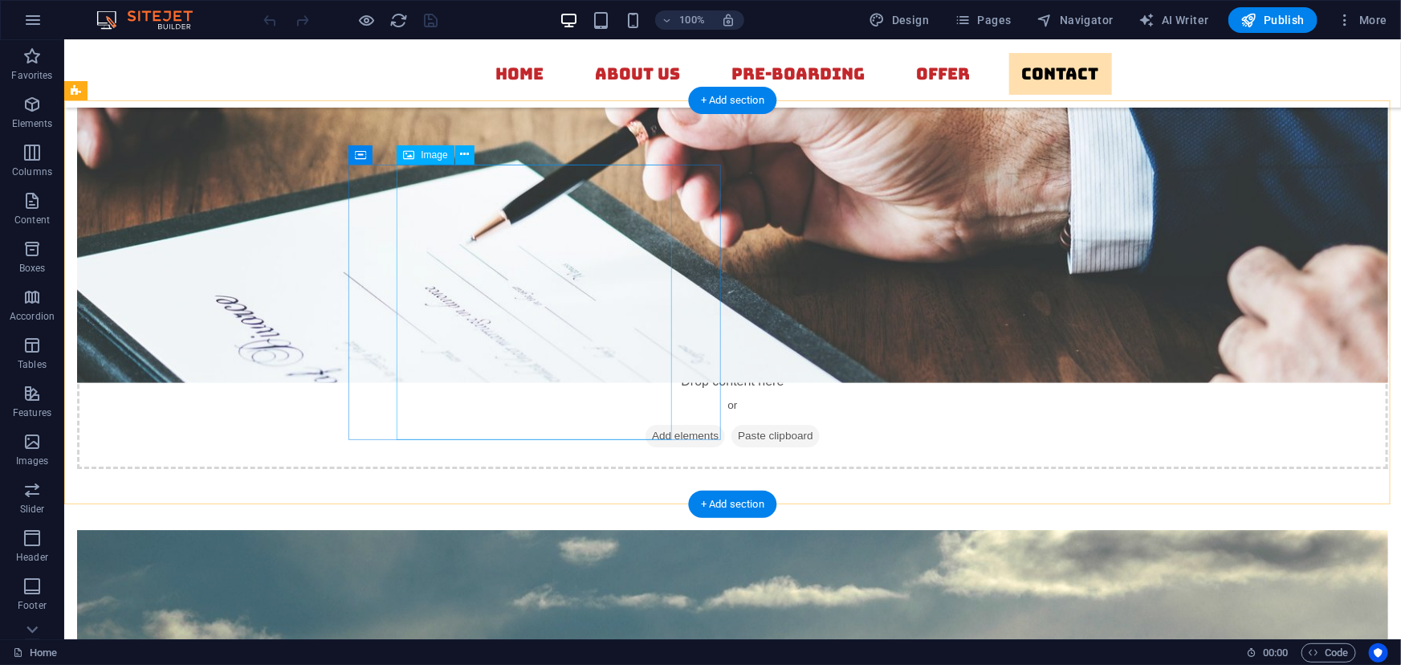
scroll to position [5680, 0]
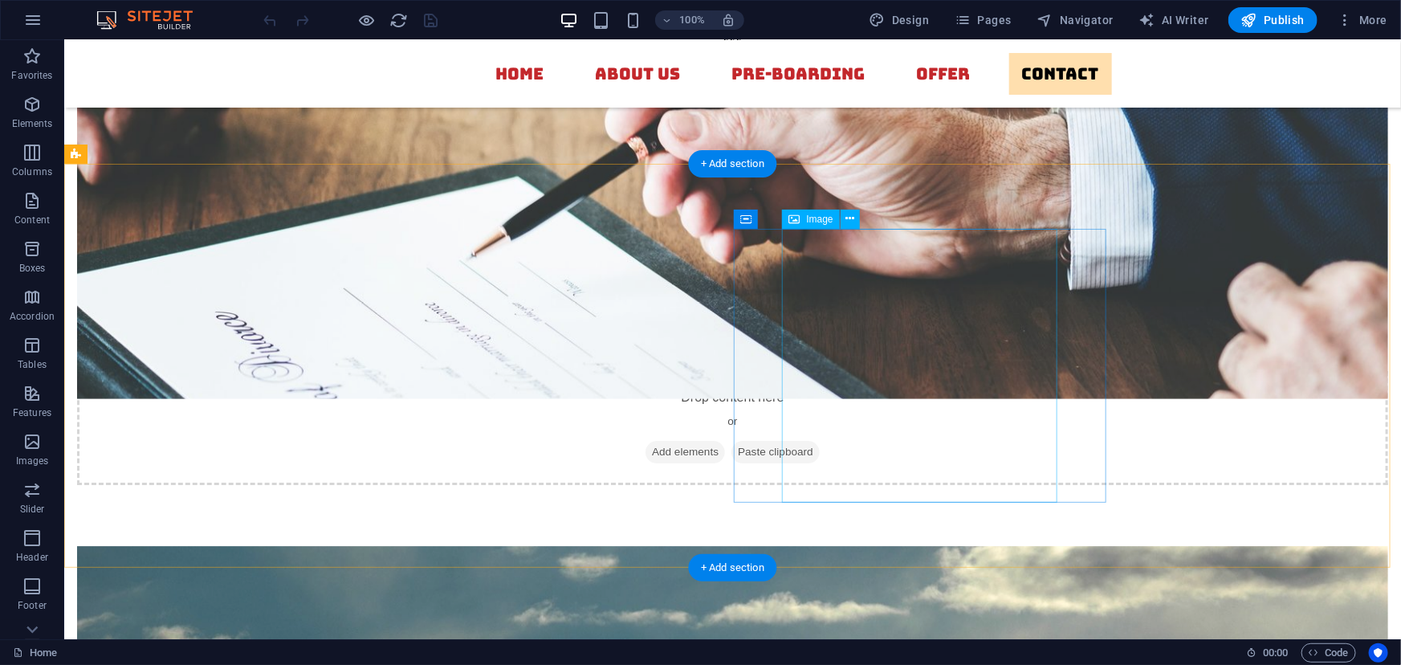
select select "px"
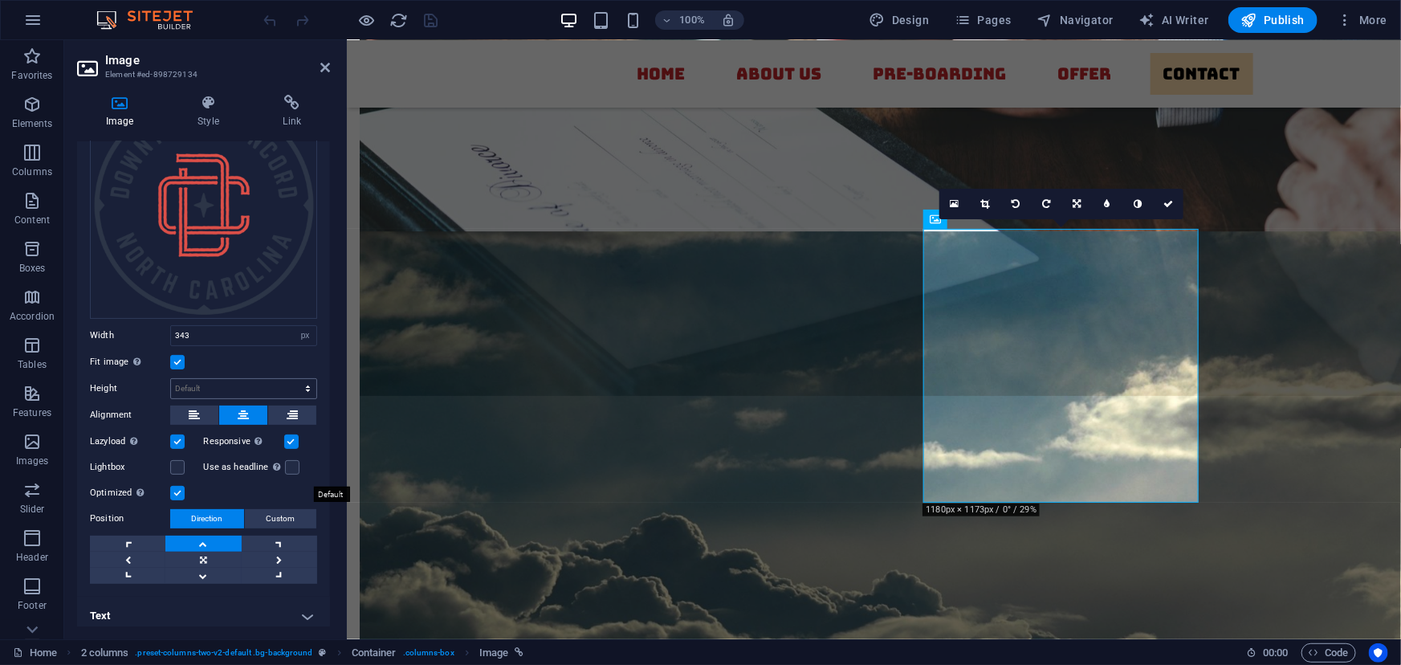
scroll to position [96, 0]
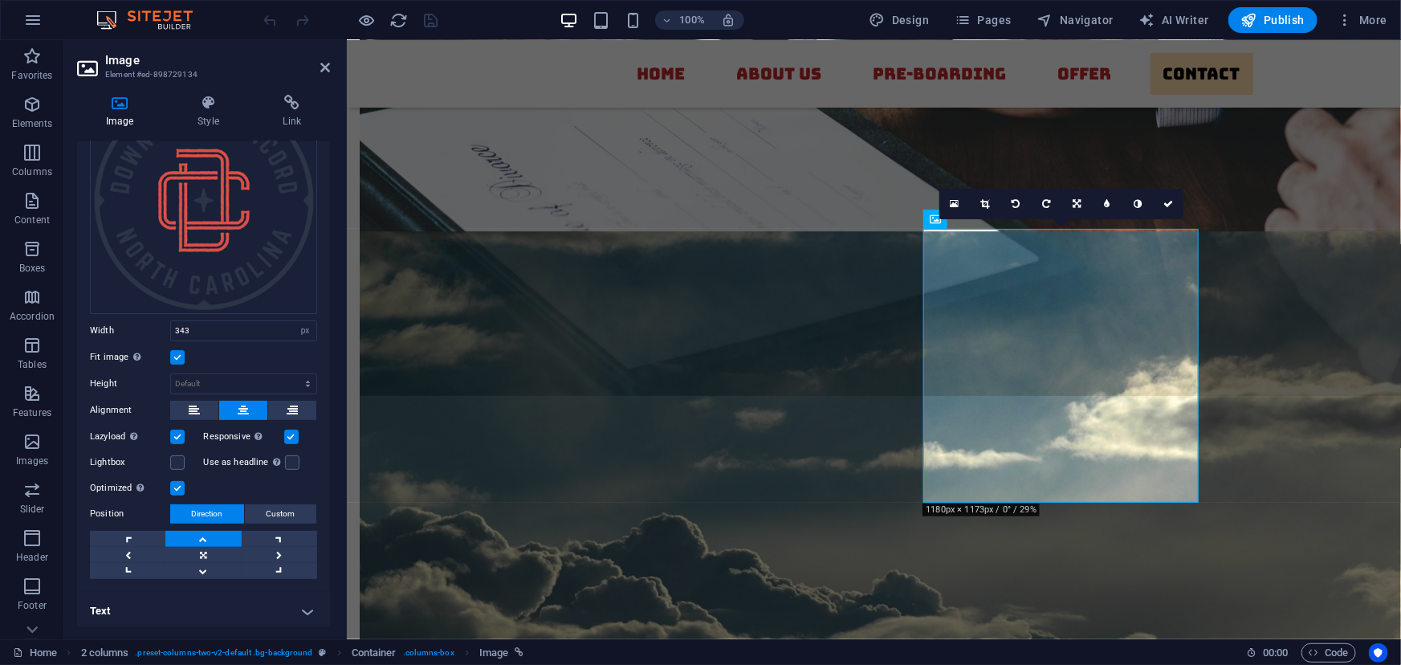
click at [180, 353] on label at bounding box center [177, 357] width 14 height 14
click at [0, 0] on input "Fit image Automatically fit image to a fixed width and height" at bounding box center [0, 0] width 0 height 0
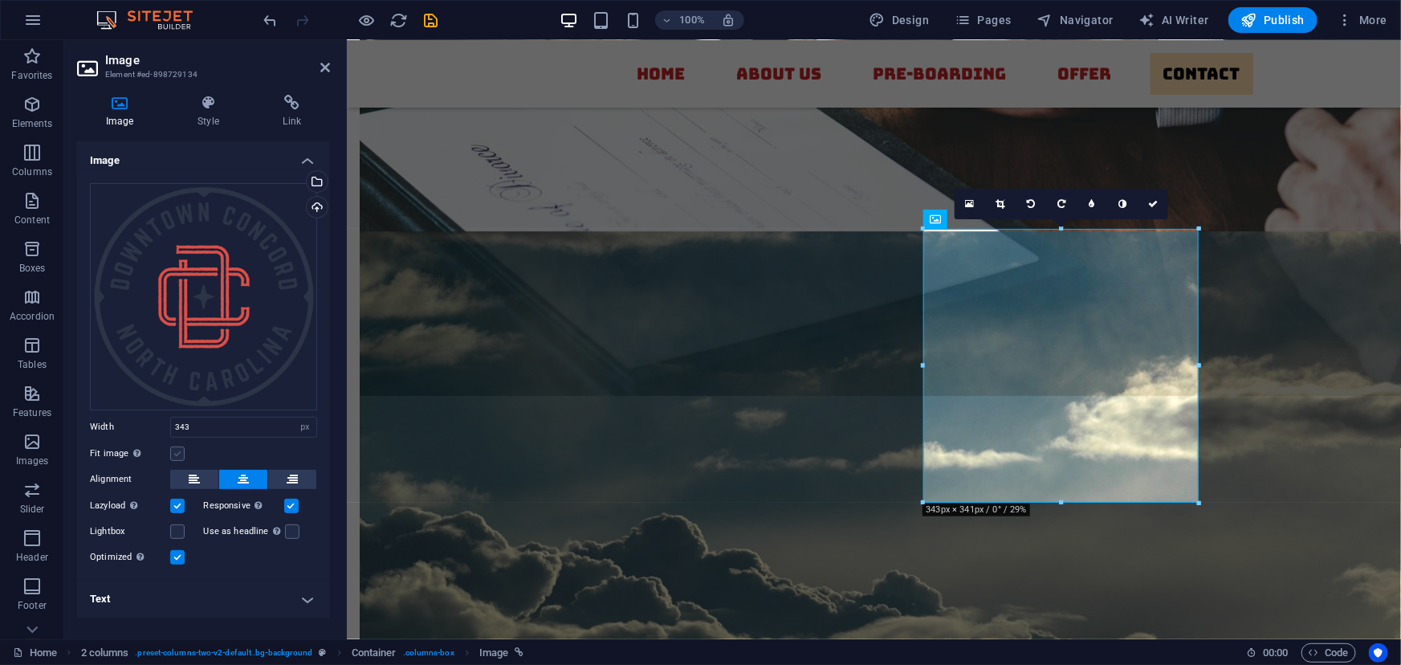
scroll to position [0, 0]
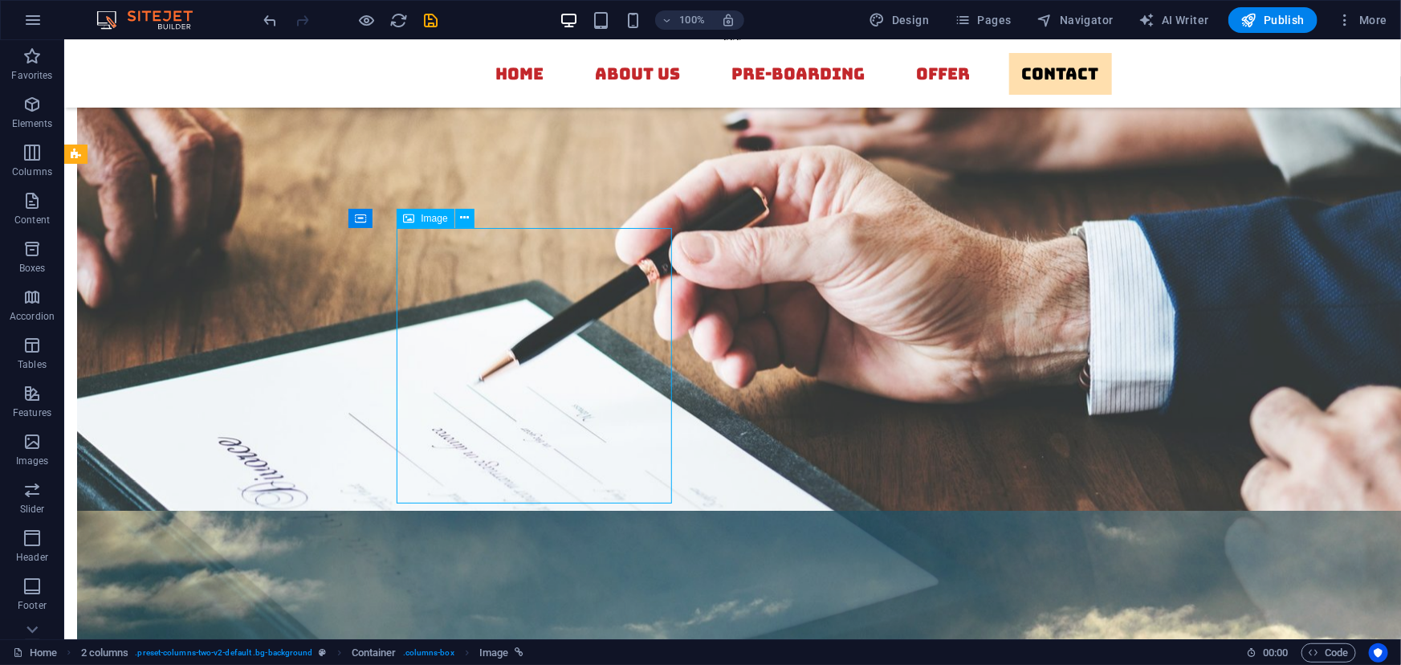
select select "px"
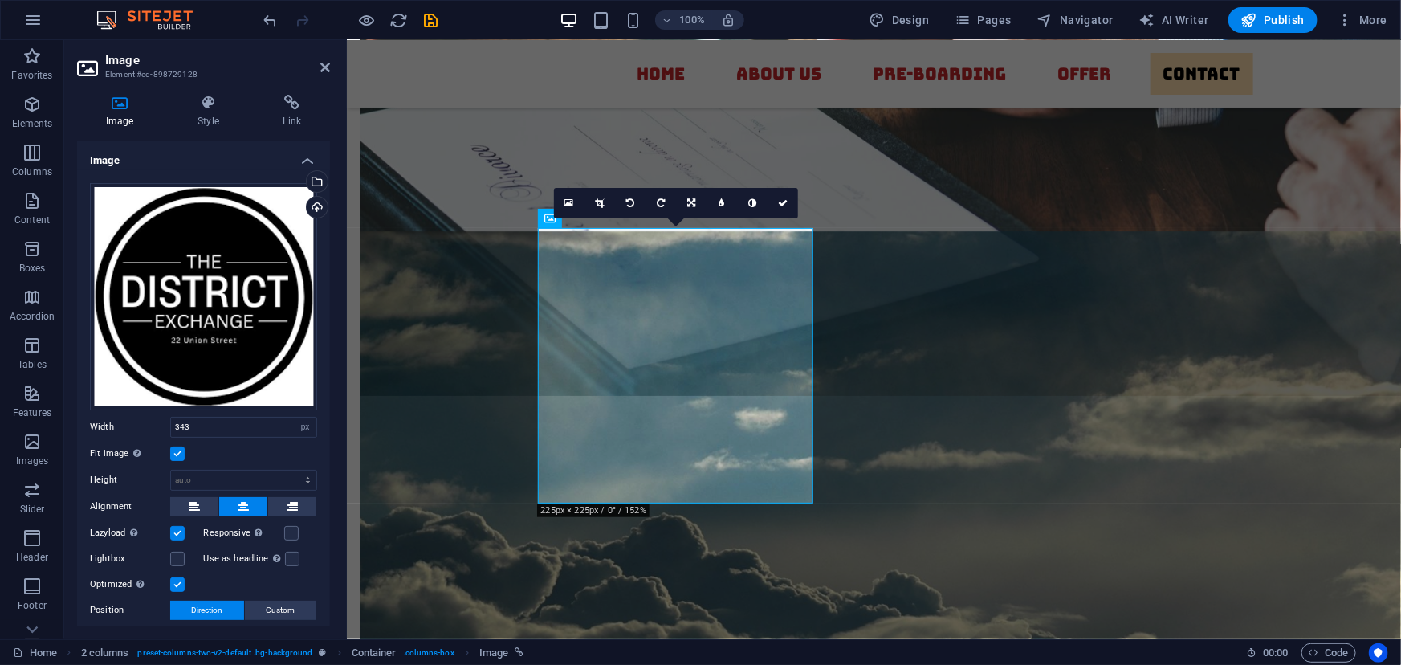
click at [175, 447] on label at bounding box center [177, 454] width 14 height 14
click at [0, 0] on input "Fit image Automatically fit image to a fixed width and height" at bounding box center [0, 0] width 0 height 0
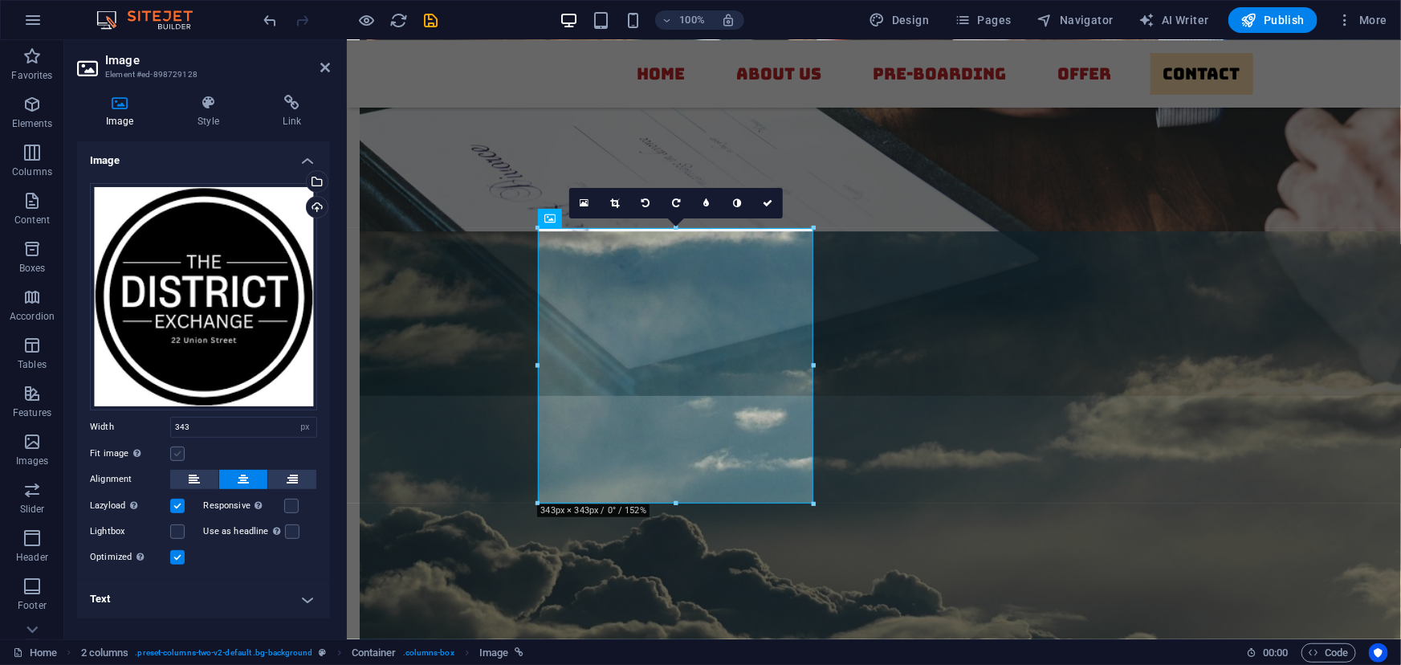
click at [177, 453] on label at bounding box center [177, 454] width 14 height 14
click at [0, 0] on input "Fit image Automatically fit image to a fixed width and height" at bounding box center [0, 0] width 0 height 0
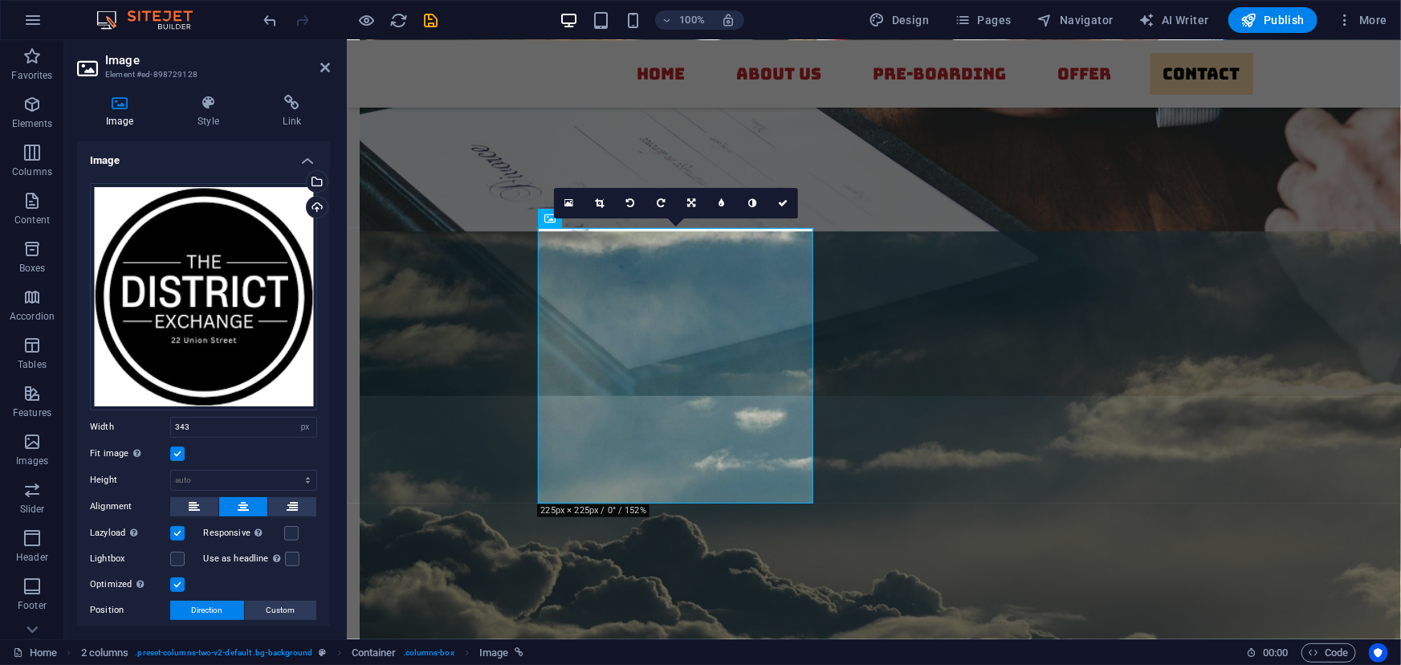
click at [177, 449] on label at bounding box center [177, 454] width 14 height 14
click at [0, 0] on input "Fit image Automatically fit image to a fixed width and height" at bounding box center [0, 0] width 0 height 0
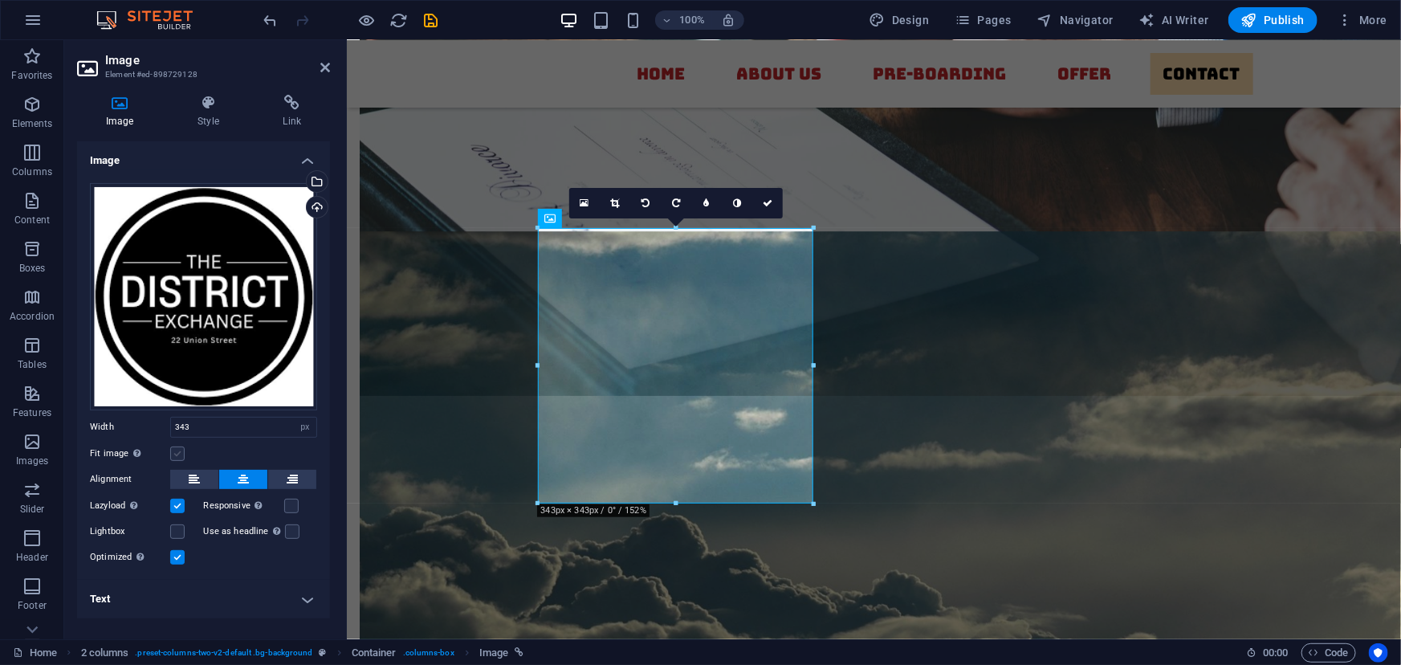
click at [177, 449] on label at bounding box center [177, 454] width 14 height 14
click at [0, 0] on input "Fit image Automatically fit image to a fixed width and height" at bounding box center [0, 0] width 0 height 0
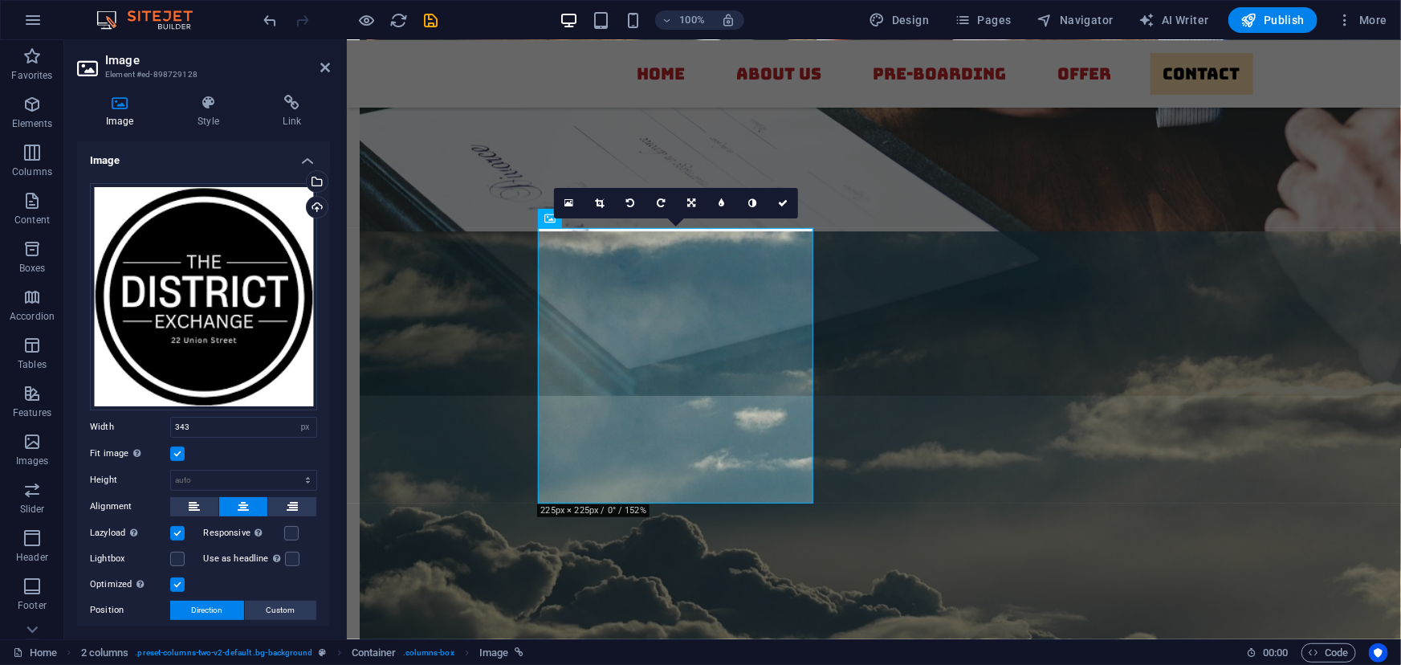
click at [177, 449] on label at bounding box center [177, 454] width 14 height 14
click at [0, 0] on input "Fit image Automatically fit image to a fixed width and height" at bounding box center [0, 0] width 0 height 0
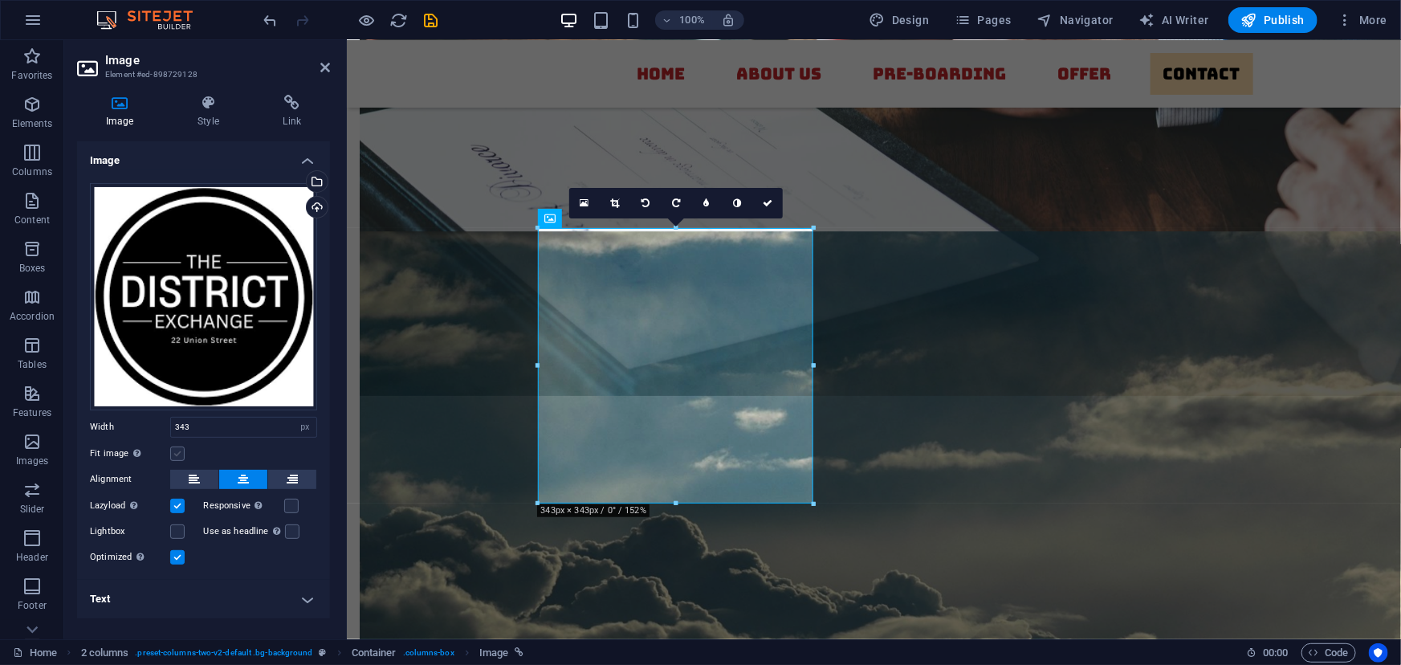
click at [177, 449] on label at bounding box center [177, 454] width 14 height 14
click at [0, 0] on input "Fit image Automatically fit image to a fixed width and height" at bounding box center [0, 0] width 0 height 0
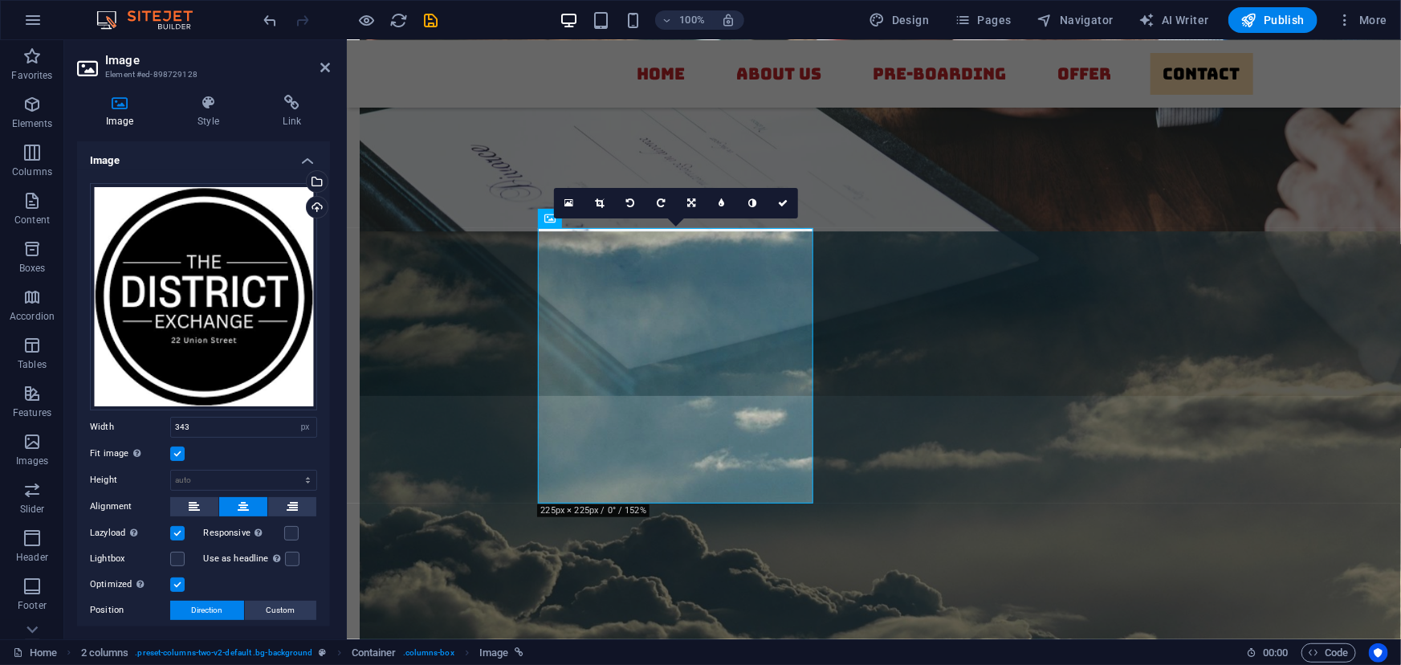
drag, startPoint x: 177, startPoint y: 449, endPoint x: 403, endPoint y: 307, distance: 266.7
click at [177, 449] on label at bounding box center [177, 454] width 14 height 14
click at [0, 0] on input "Fit image Automatically fit image to a fixed width and height" at bounding box center [0, 0] width 0 height 0
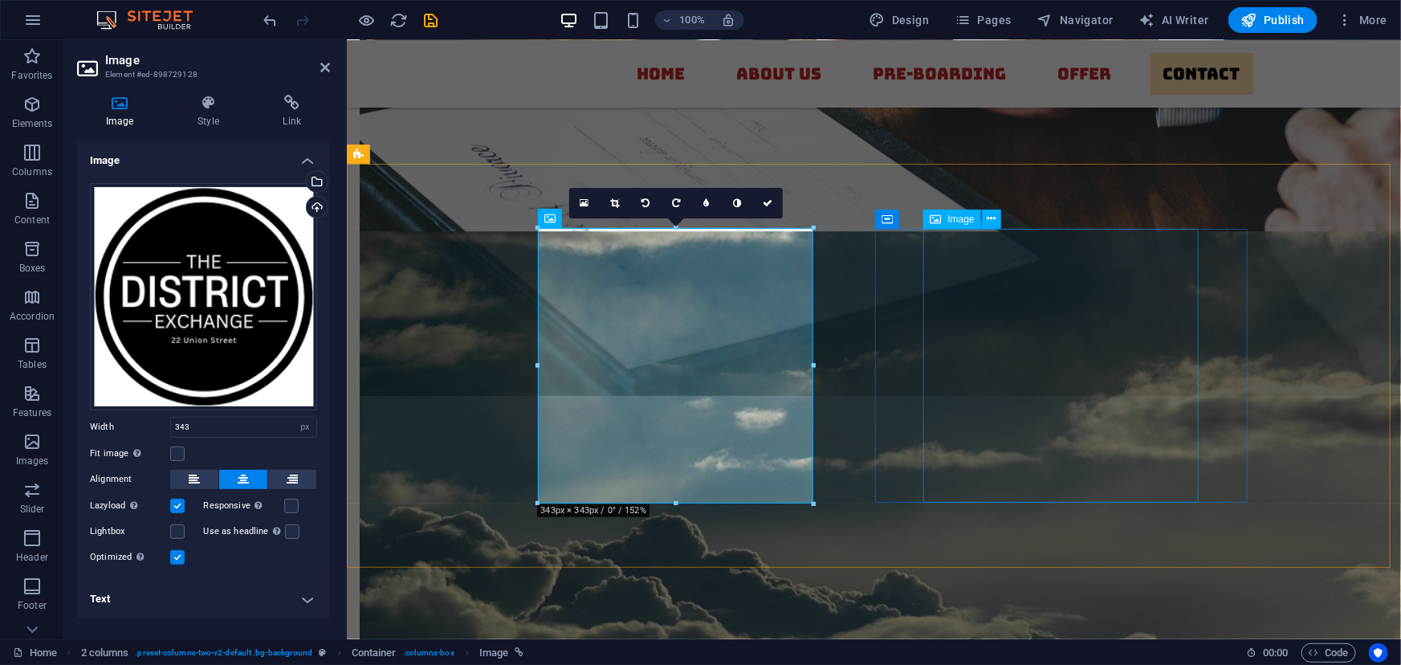
select select "px"
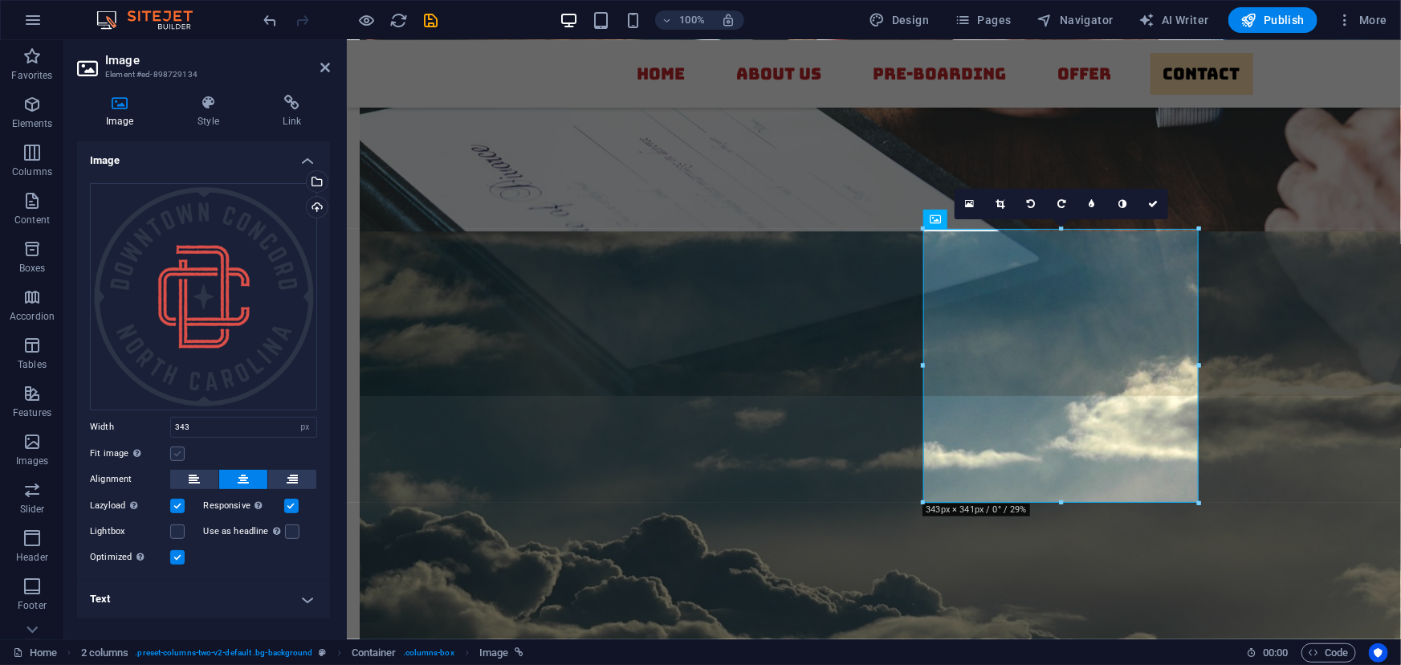
click at [182, 451] on label at bounding box center [177, 454] width 14 height 14
click at [0, 0] on input "Fit image Automatically fit image to a fixed width and height" at bounding box center [0, 0] width 0 height 0
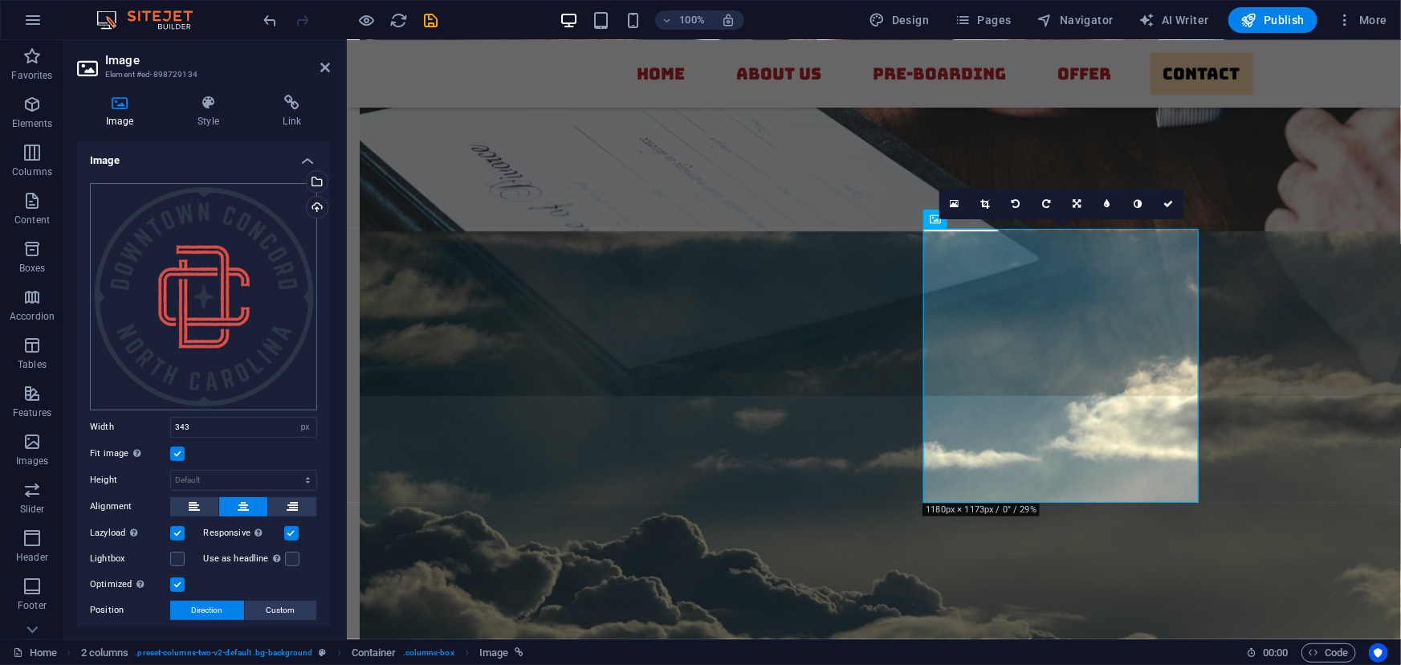
scroll to position [96, 0]
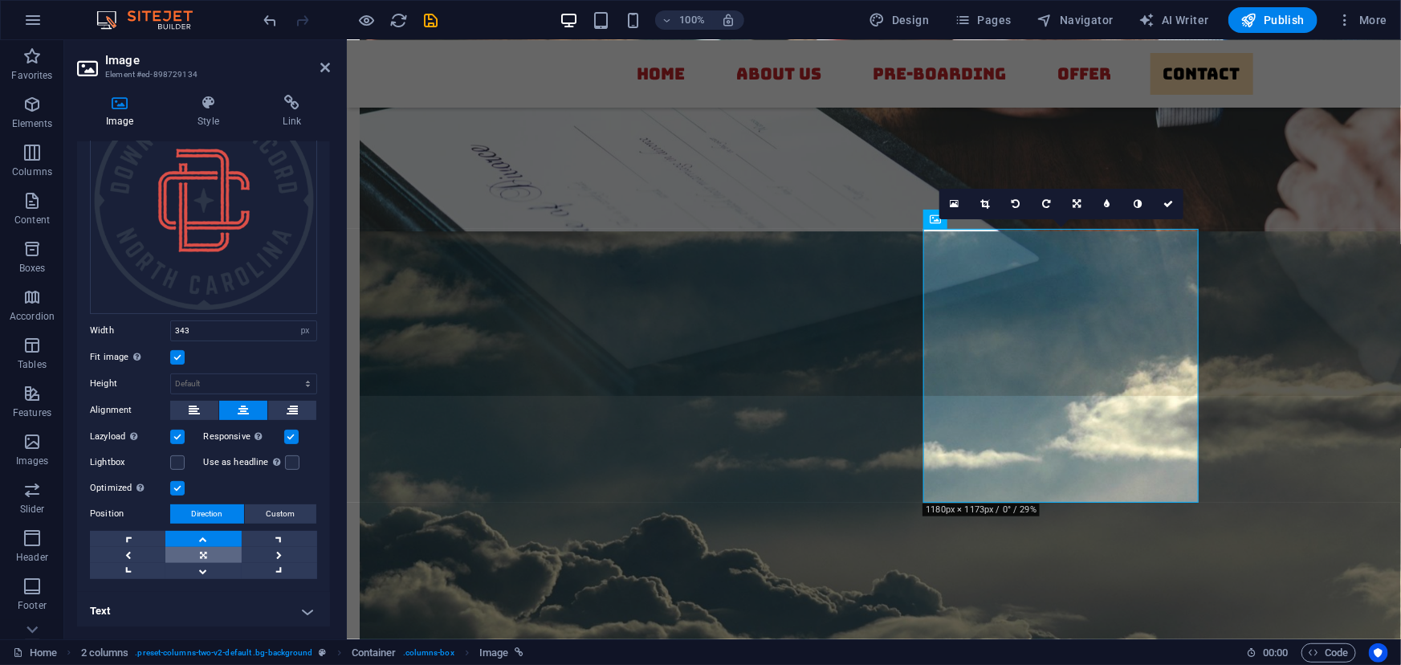
click at [201, 547] on link at bounding box center [202, 555] width 75 height 16
click at [435, 12] on icon "save" at bounding box center [431, 20] width 18 height 18
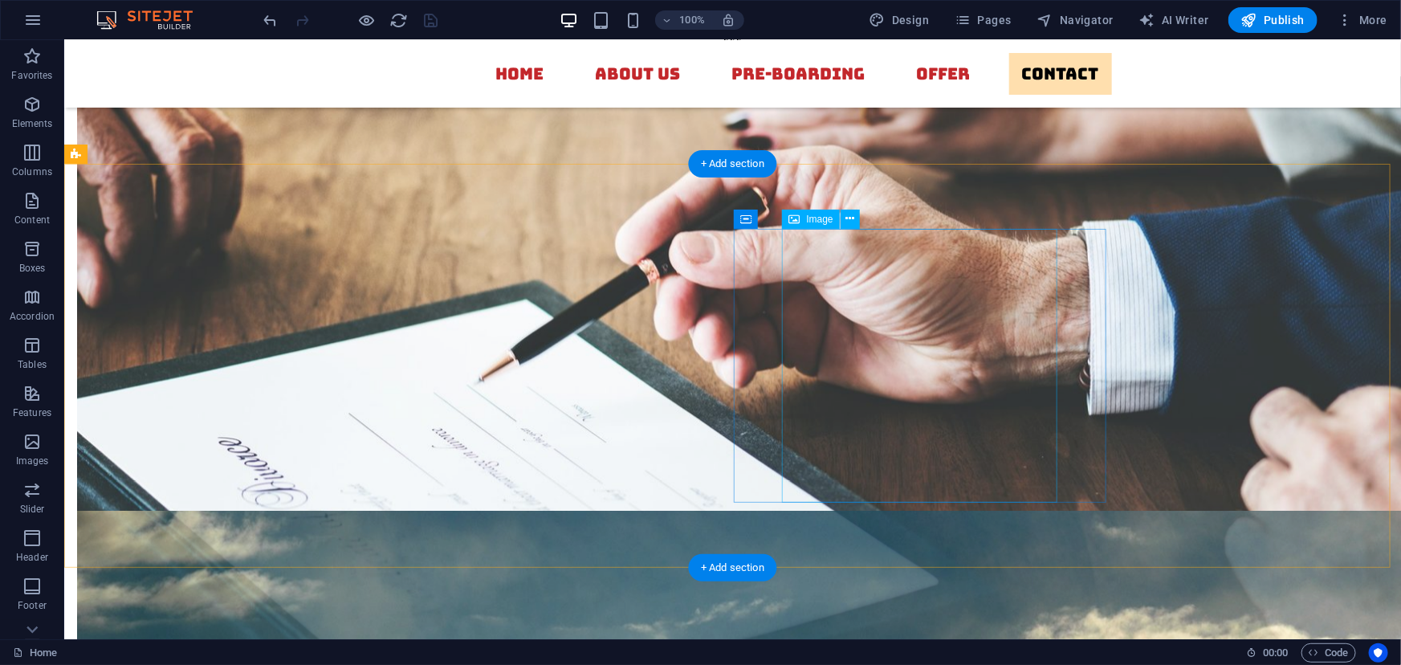
select select "px"
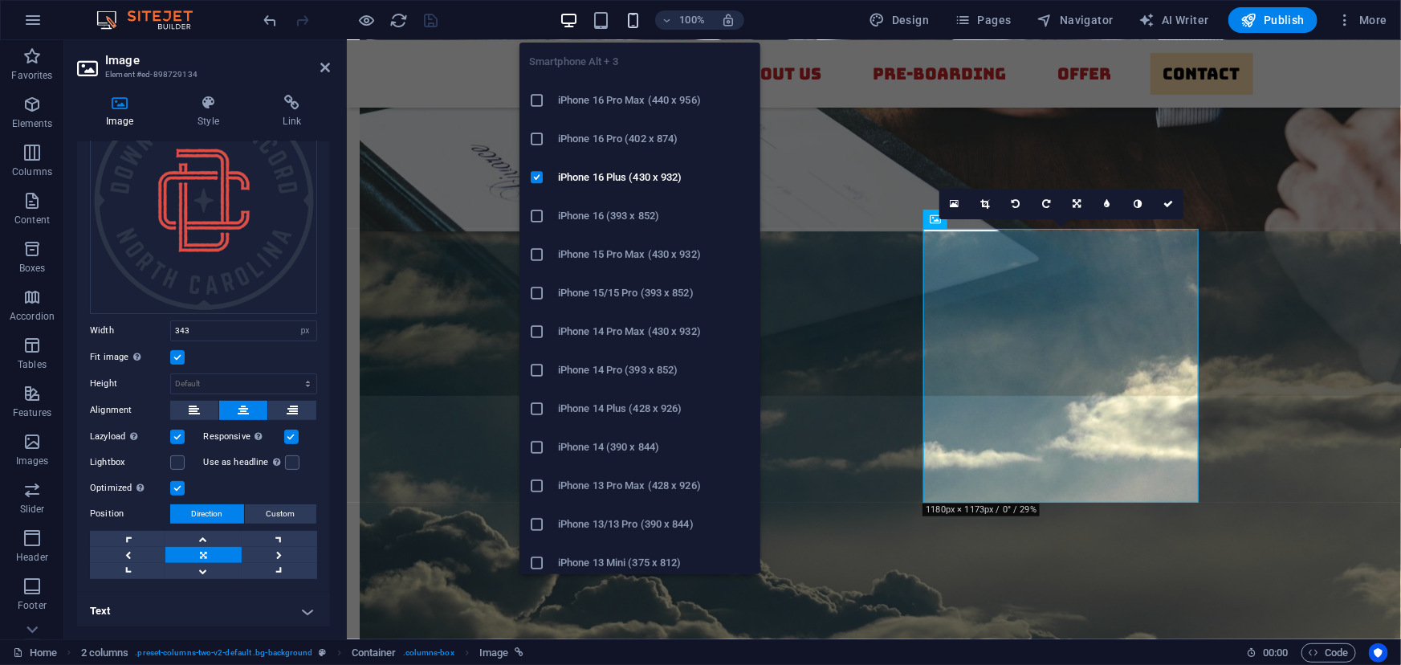
click at [634, 19] on icon "button" at bounding box center [633, 20] width 18 height 18
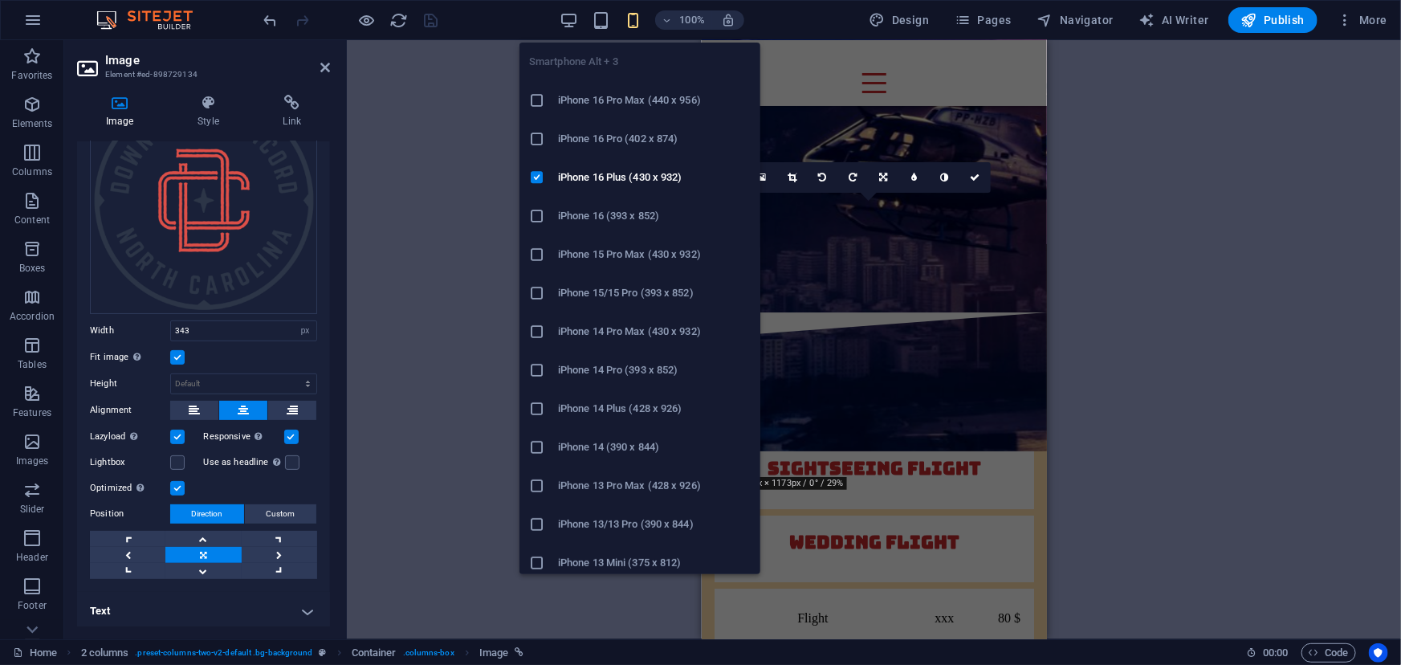
scroll to position [6584, 0]
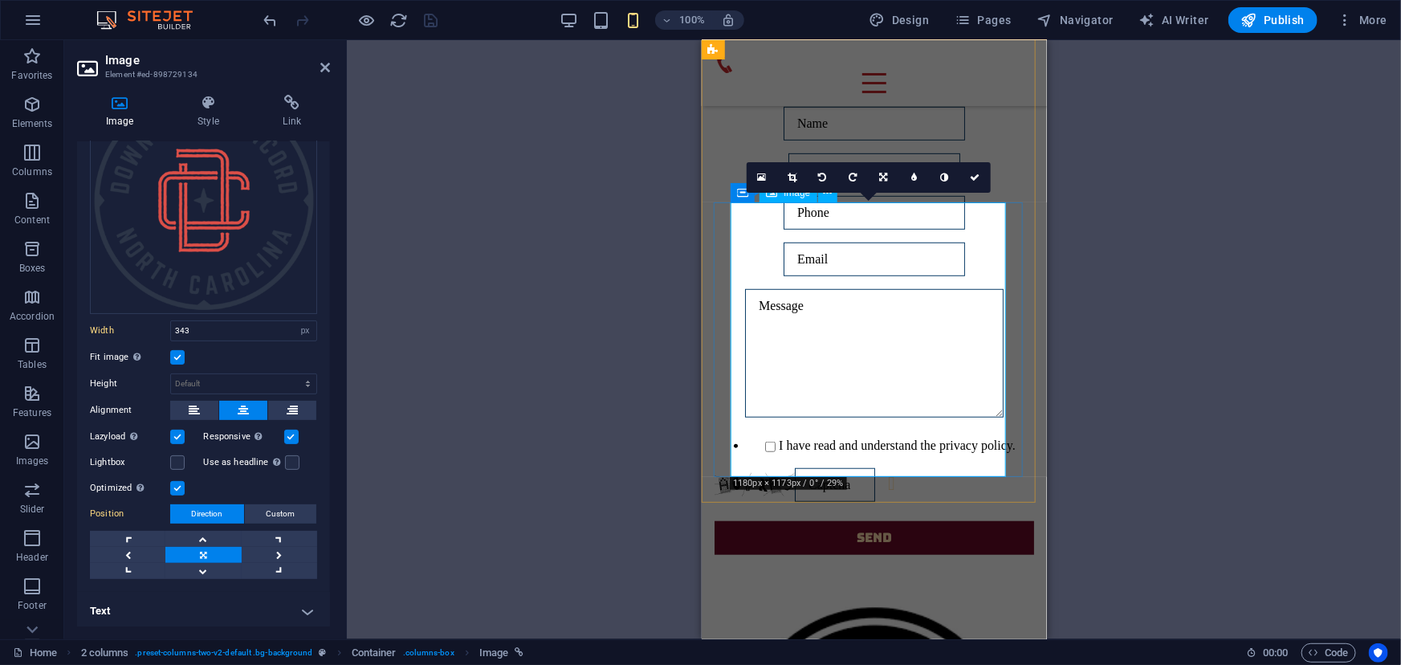
click at [209, 547] on link at bounding box center [202, 555] width 75 height 16
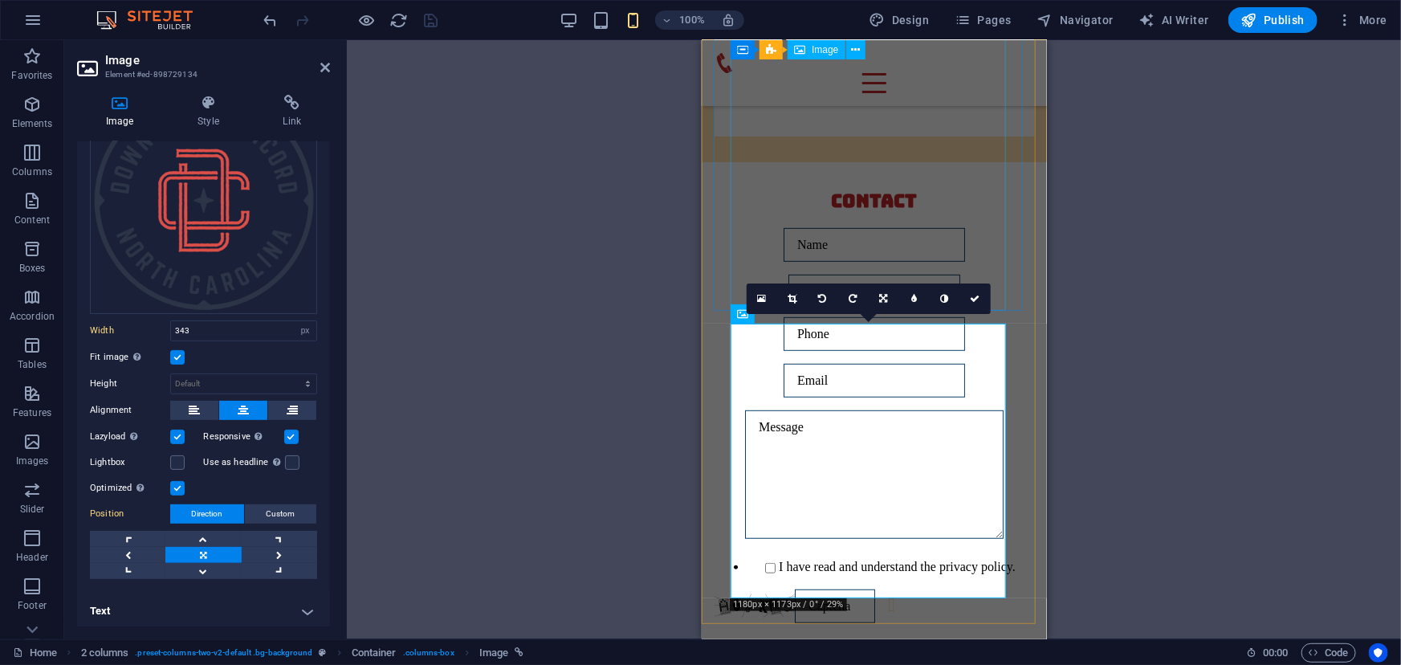
scroll to position [6462, 0]
select select "px"
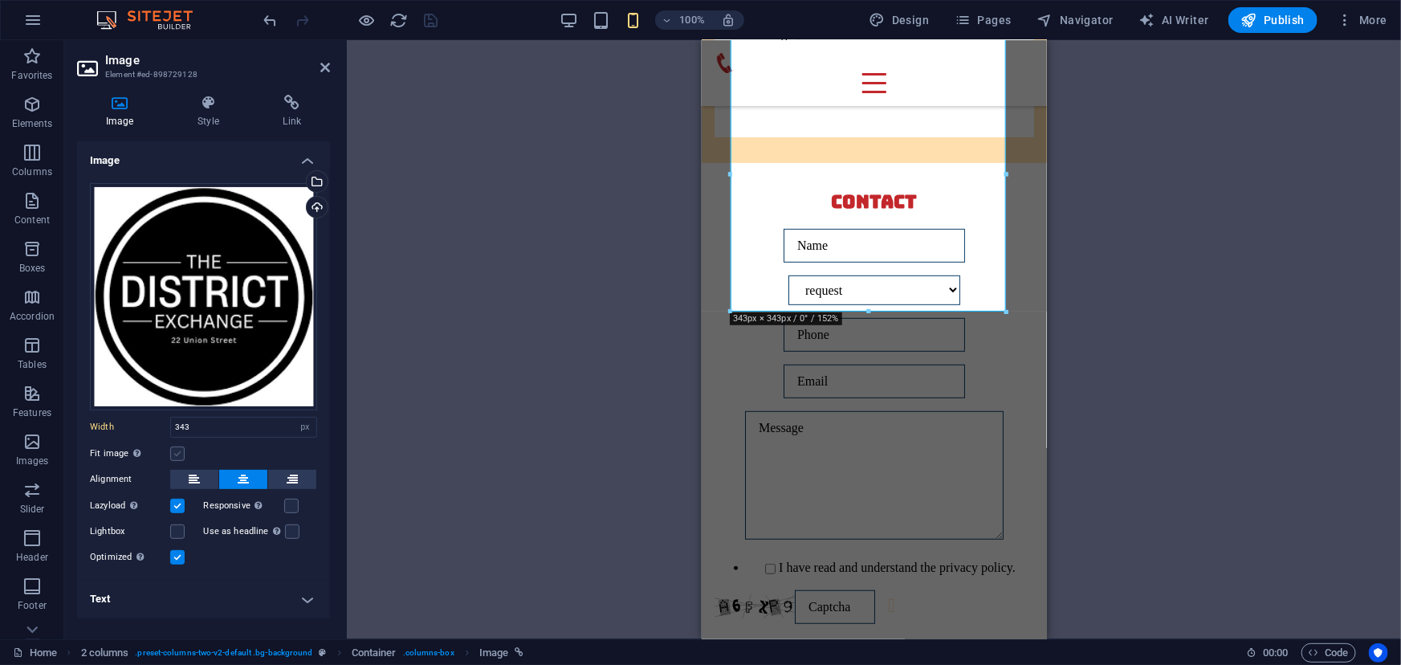
click at [176, 450] on label at bounding box center [177, 454] width 14 height 14
click at [0, 0] on input "Fit image Automatically fit image to a fixed width and height" at bounding box center [0, 0] width 0 height 0
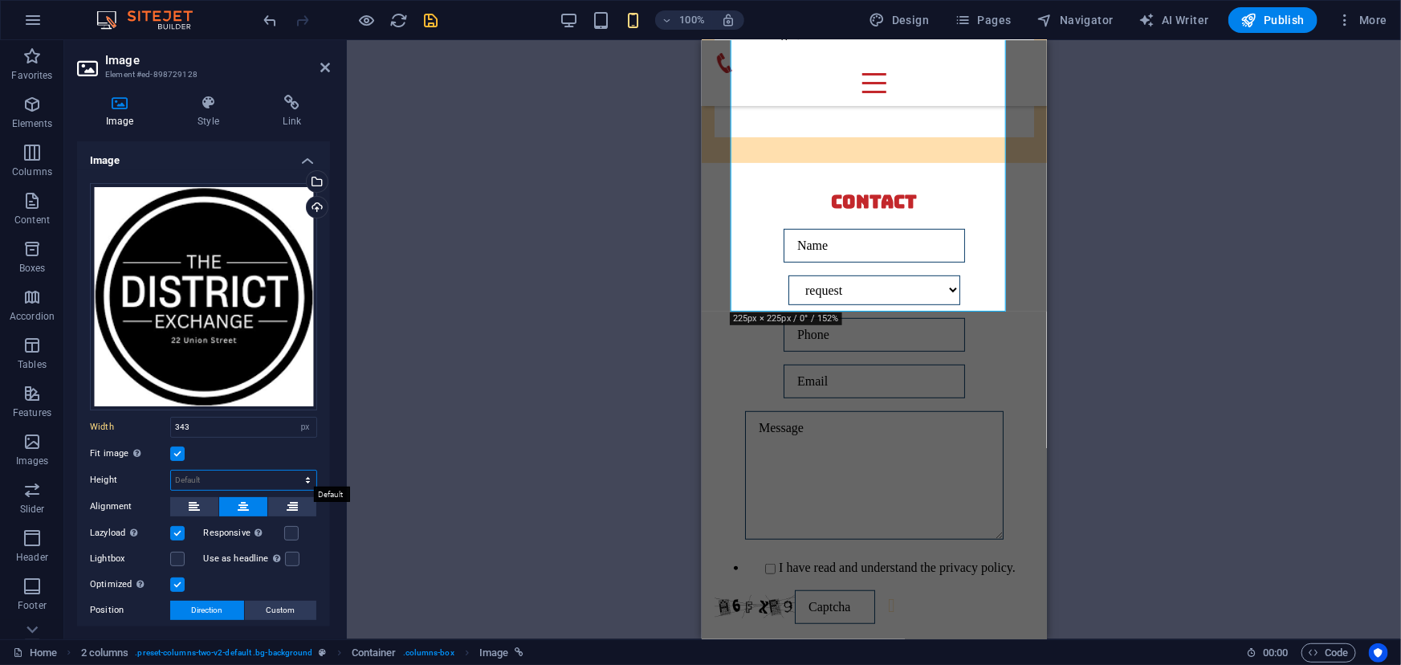
click at [211, 478] on select "Default auto px" at bounding box center [243, 480] width 145 height 19
click at [171, 471] on select "Default auto px" at bounding box center [243, 480] width 145 height 19
select select "DISABLED_OPTION_VALUE"
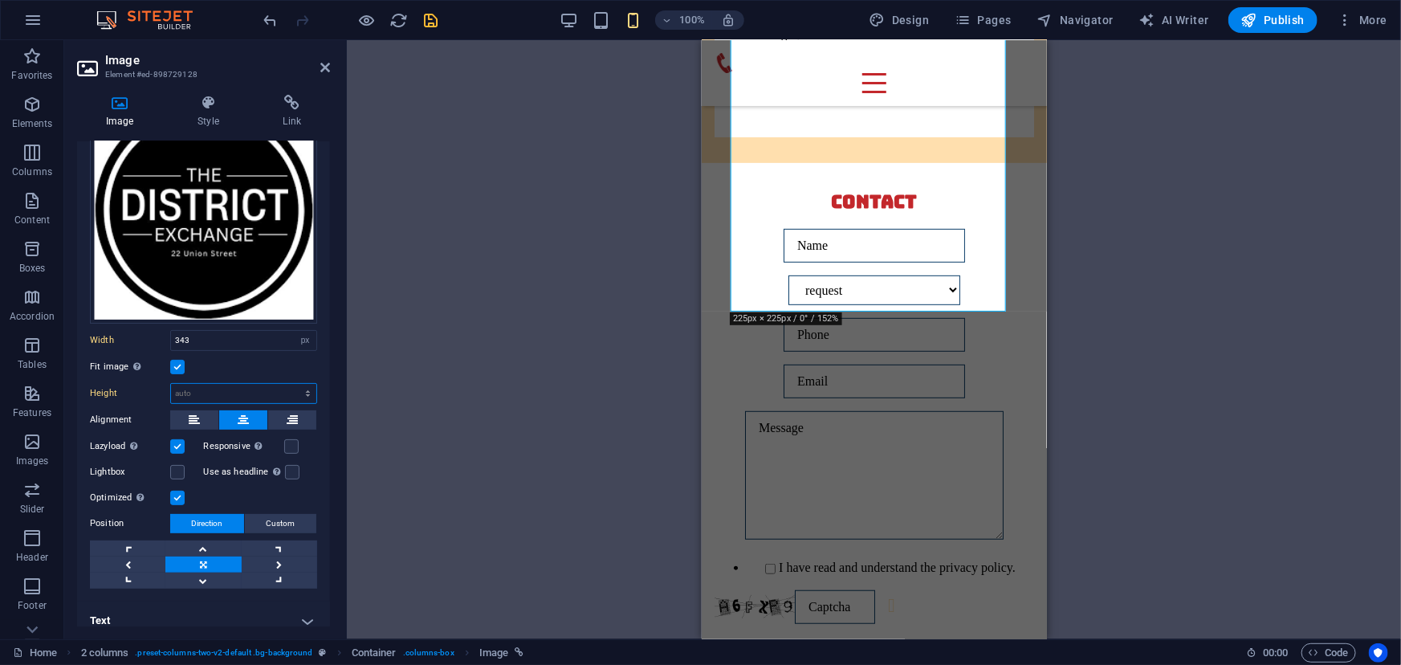
scroll to position [88, 0]
select select "px"
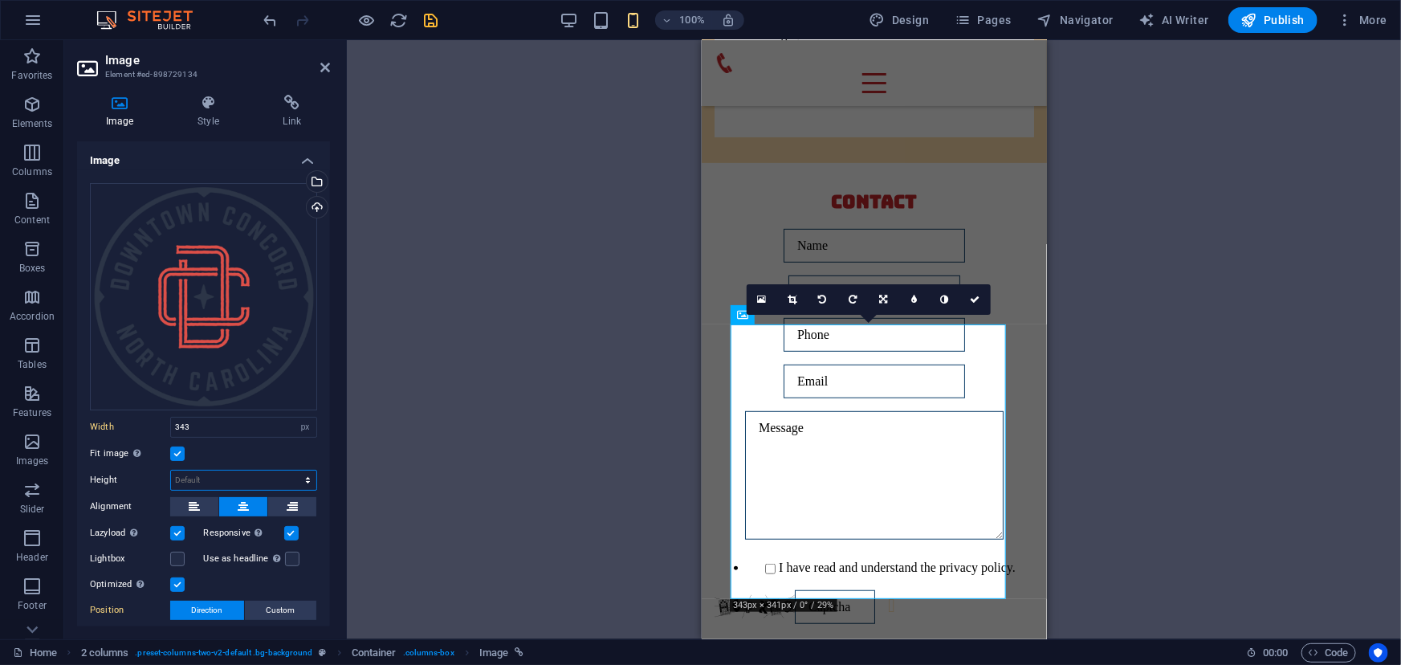
click at [202, 474] on select "Default auto px" at bounding box center [243, 480] width 145 height 19
click at [171, 471] on select "Default auto px" at bounding box center [243, 480] width 145 height 19
select select "DISABLED_OPTION_VALUE"
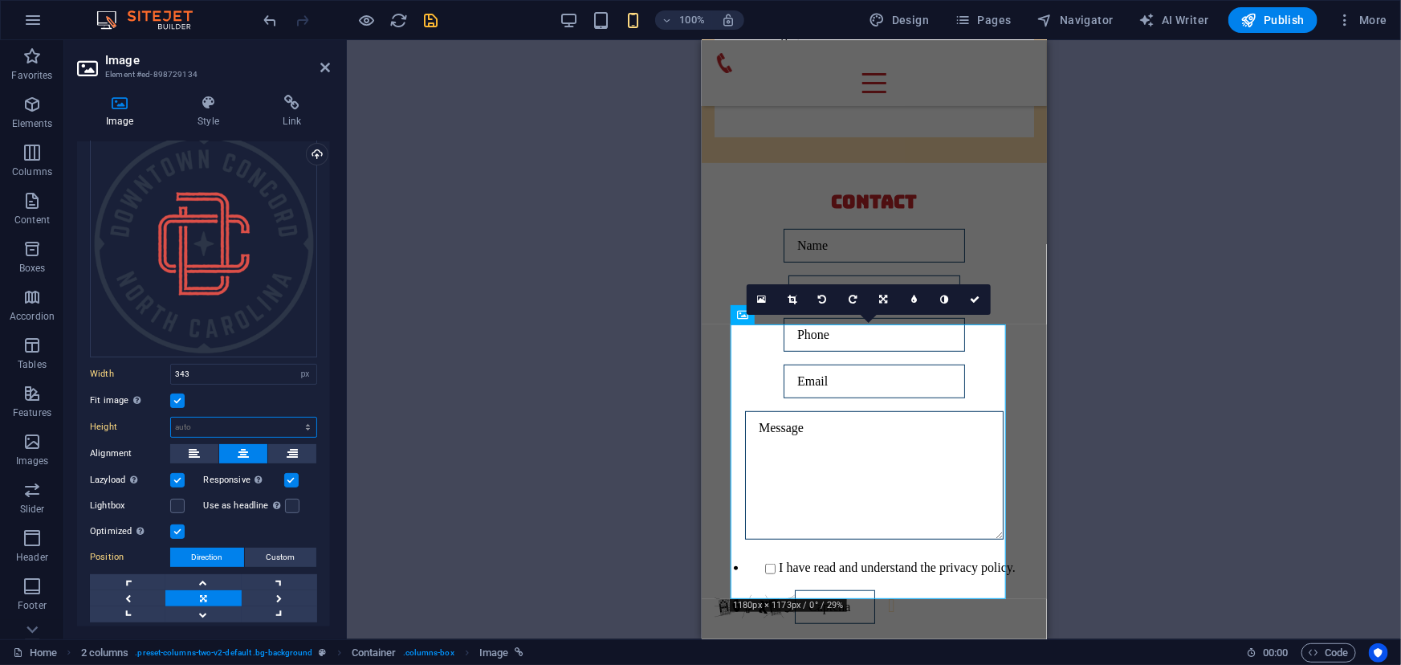
scroll to position [96, 0]
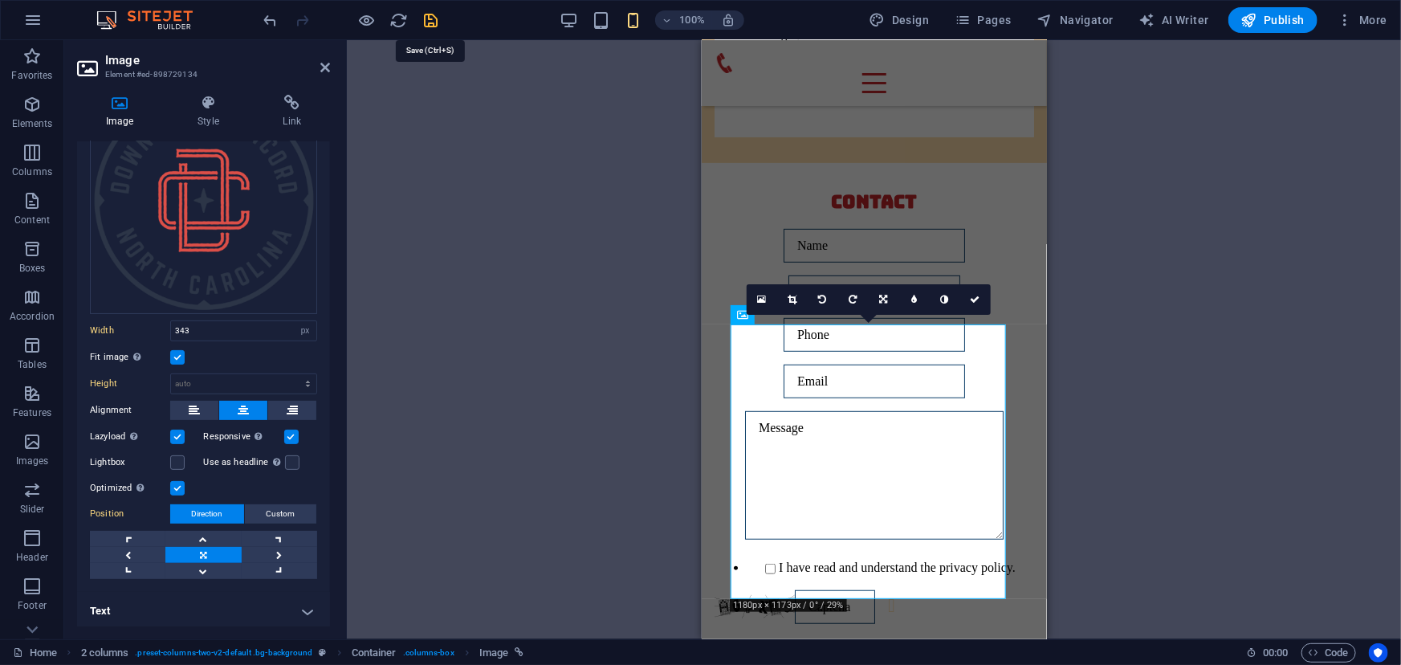
click at [434, 18] on icon "save" at bounding box center [431, 20] width 18 height 18
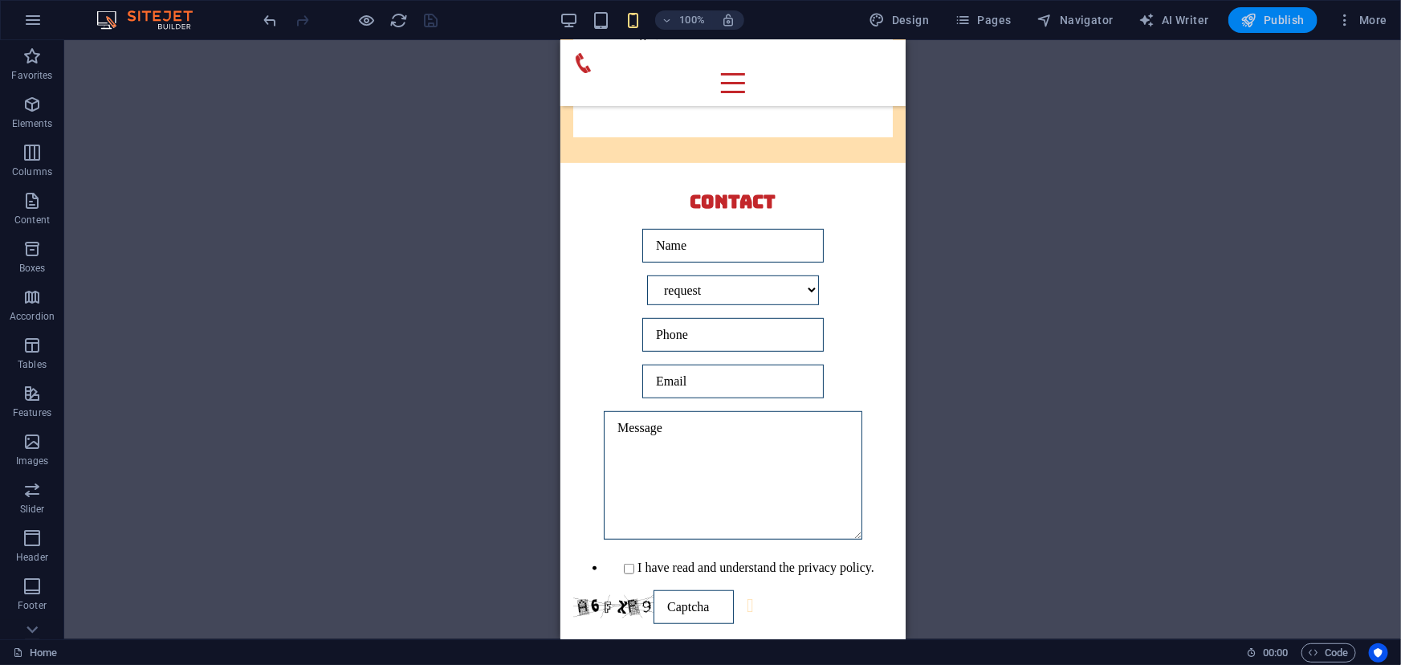
click at [1275, 18] on span "Publish" at bounding box center [1273, 20] width 63 height 16
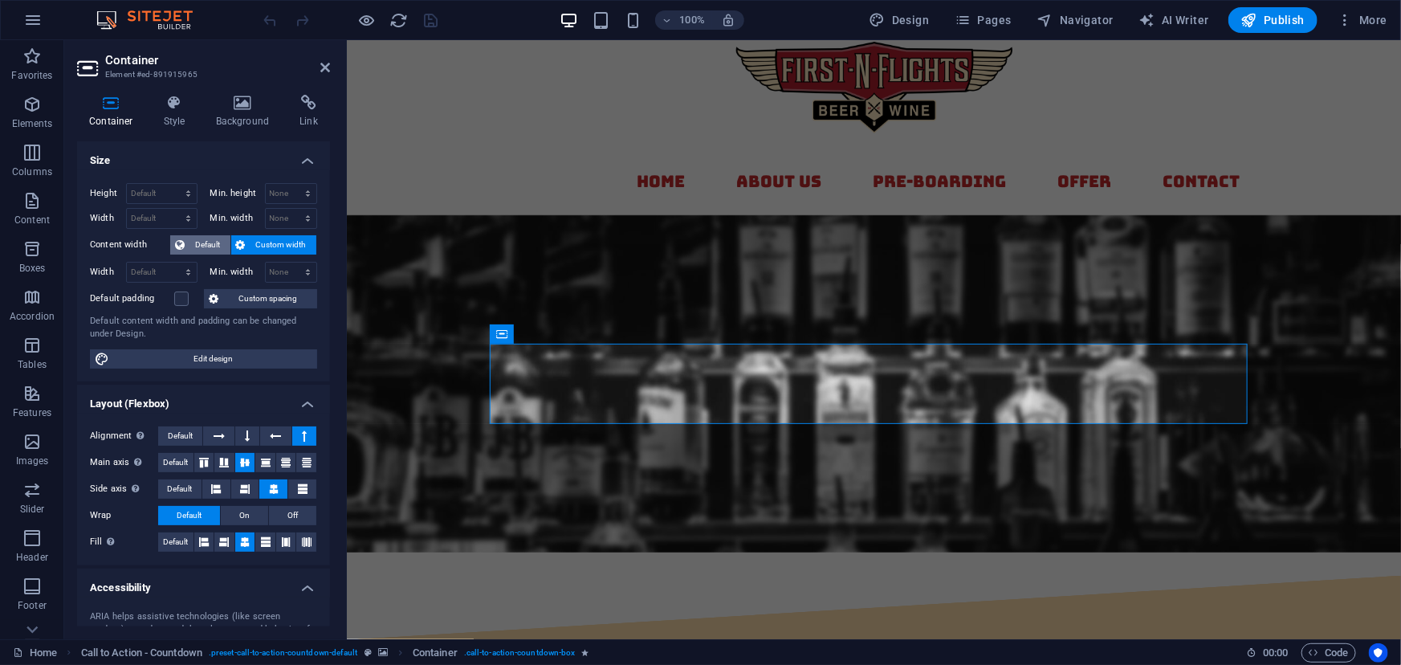
click at [200, 243] on span "Default" at bounding box center [208, 244] width 36 height 19
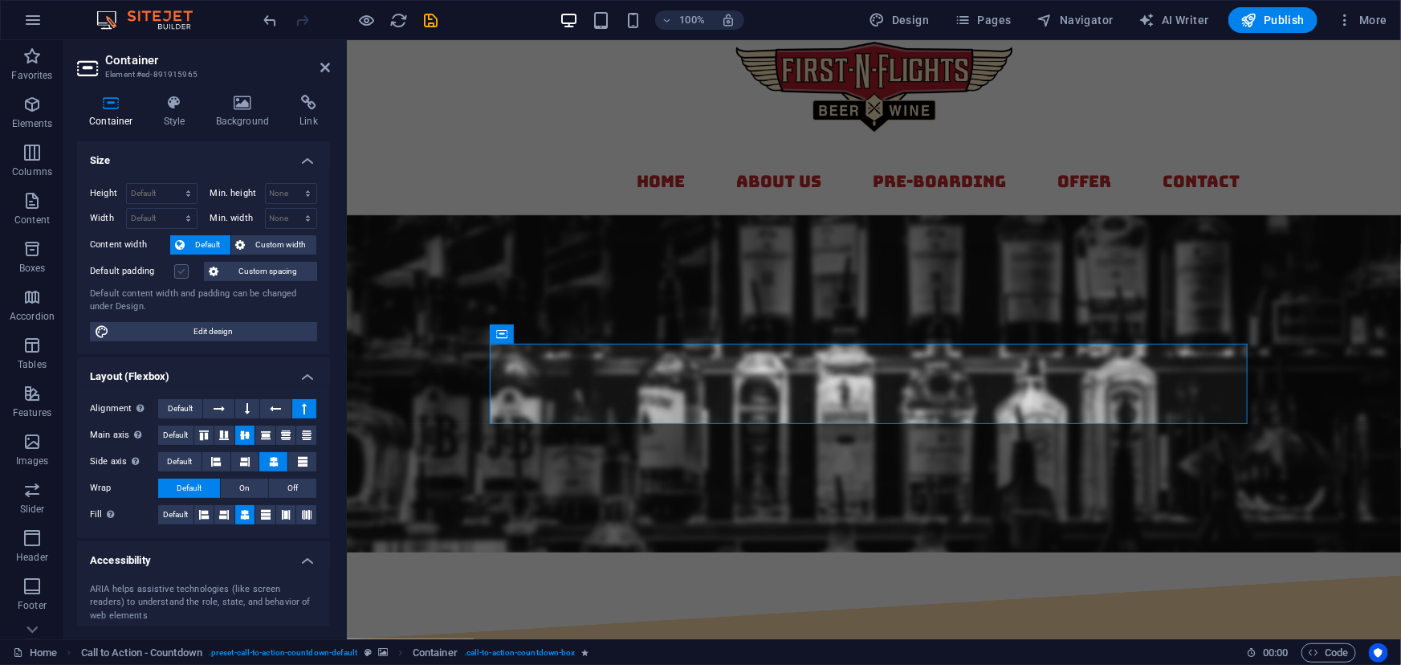
click at [180, 265] on label at bounding box center [181, 271] width 14 height 14
click at [0, 0] on input "Default padding" at bounding box center [0, 0] width 0 height 0
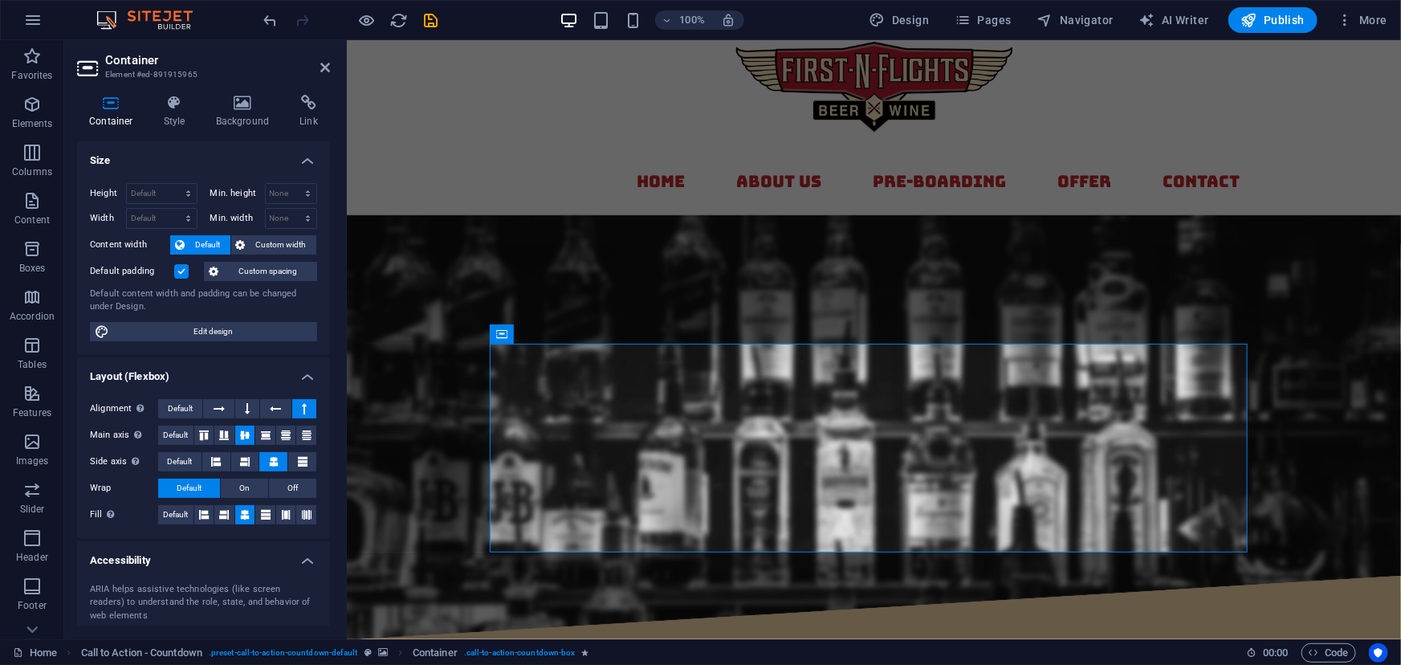
click at [180, 265] on label at bounding box center [181, 271] width 14 height 14
click at [0, 0] on input "Default padding" at bounding box center [0, 0] width 0 height 0
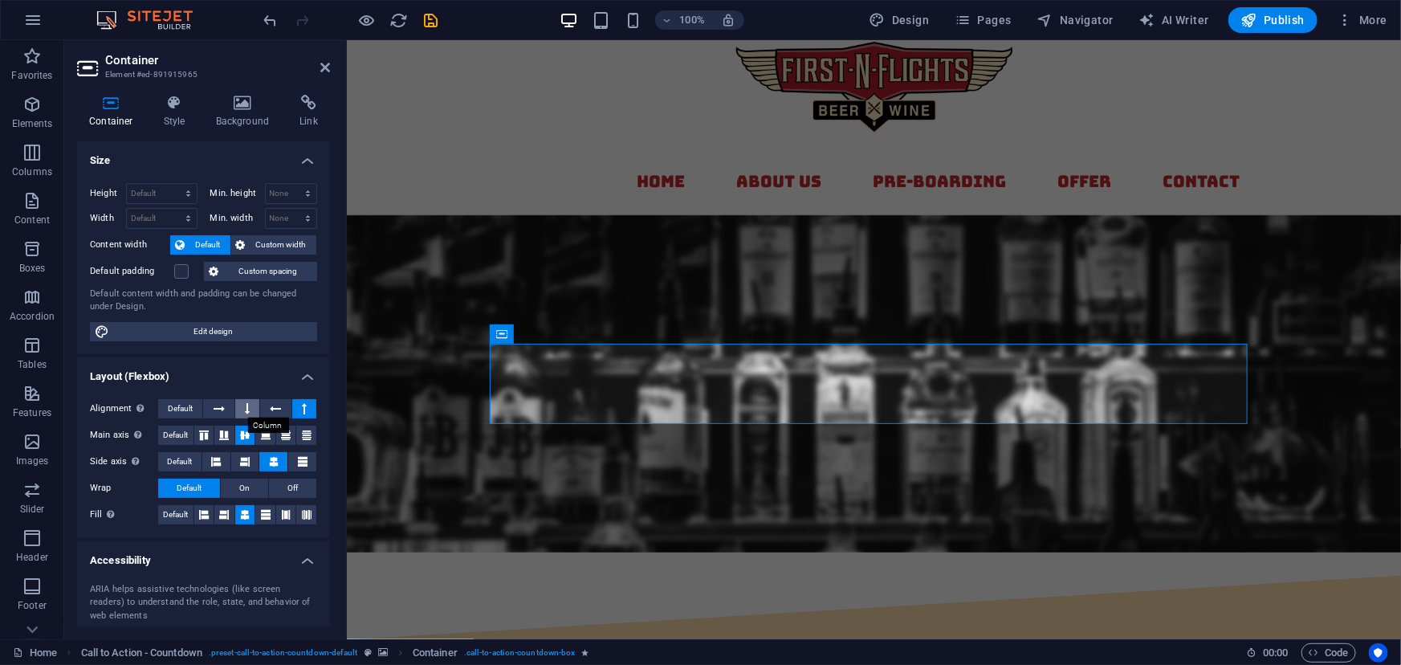
click at [243, 403] on button at bounding box center [247, 408] width 24 height 19
click at [247, 479] on span "On" at bounding box center [244, 488] width 10 height 19
click at [206, 483] on button "Default" at bounding box center [189, 488] width 62 height 19
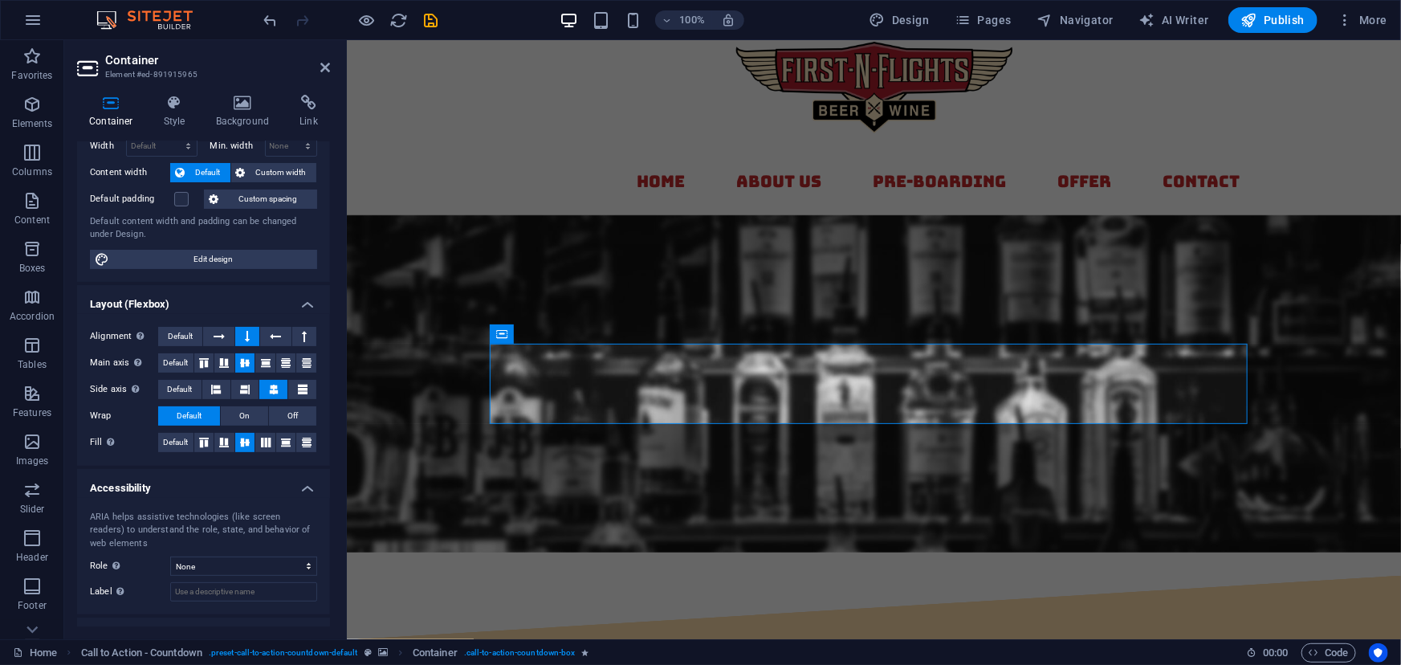
scroll to position [73, 0]
click at [161, 114] on h4 "Style" at bounding box center [178, 112] width 52 height 34
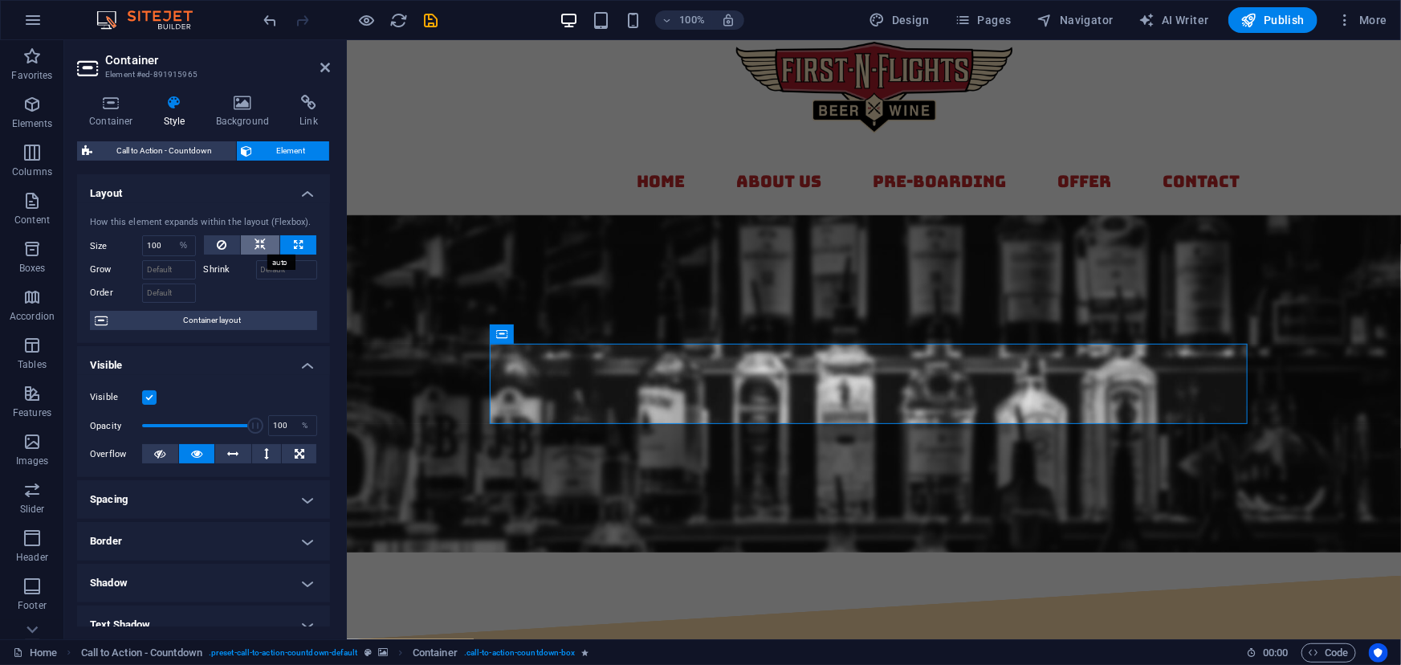
click at [251, 243] on button at bounding box center [260, 244] width 39 height 19
select select "DISABLED_OPTION_VALUE"
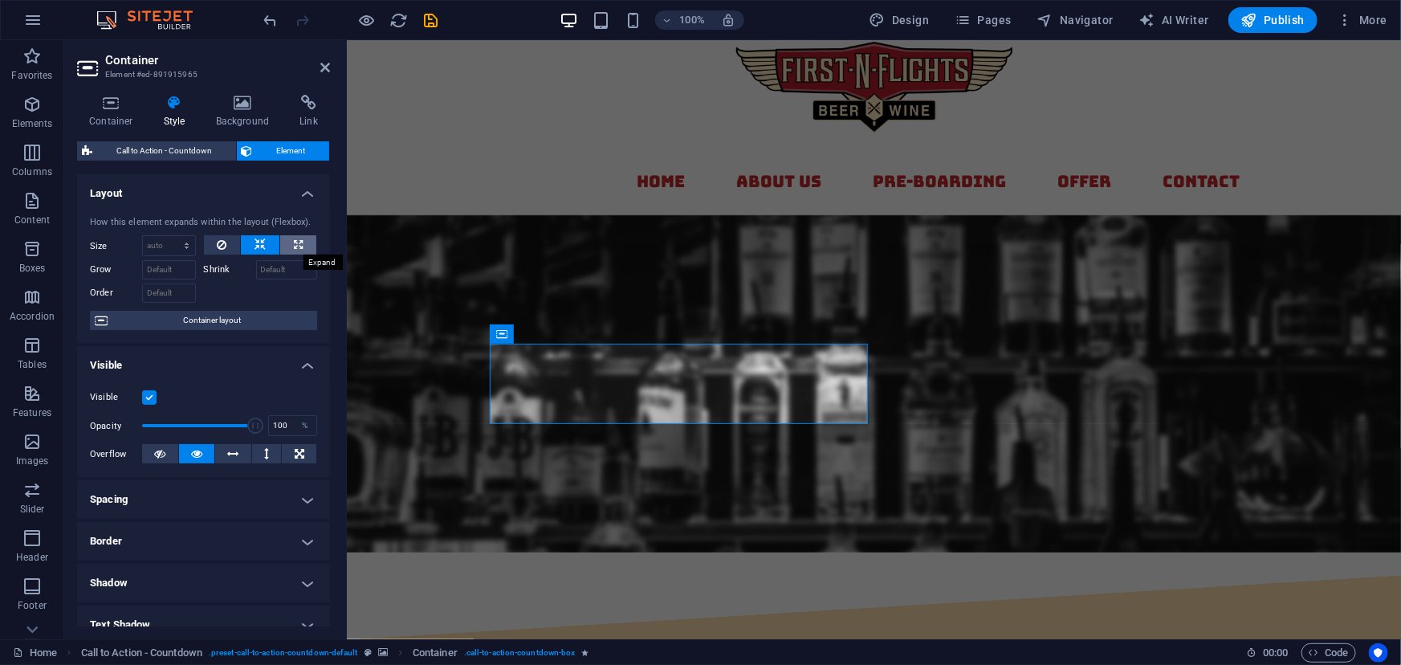
click at [294, 243] on icon at bounding box center [298, 244] width 9 height 19
type input "100"
select select "%"
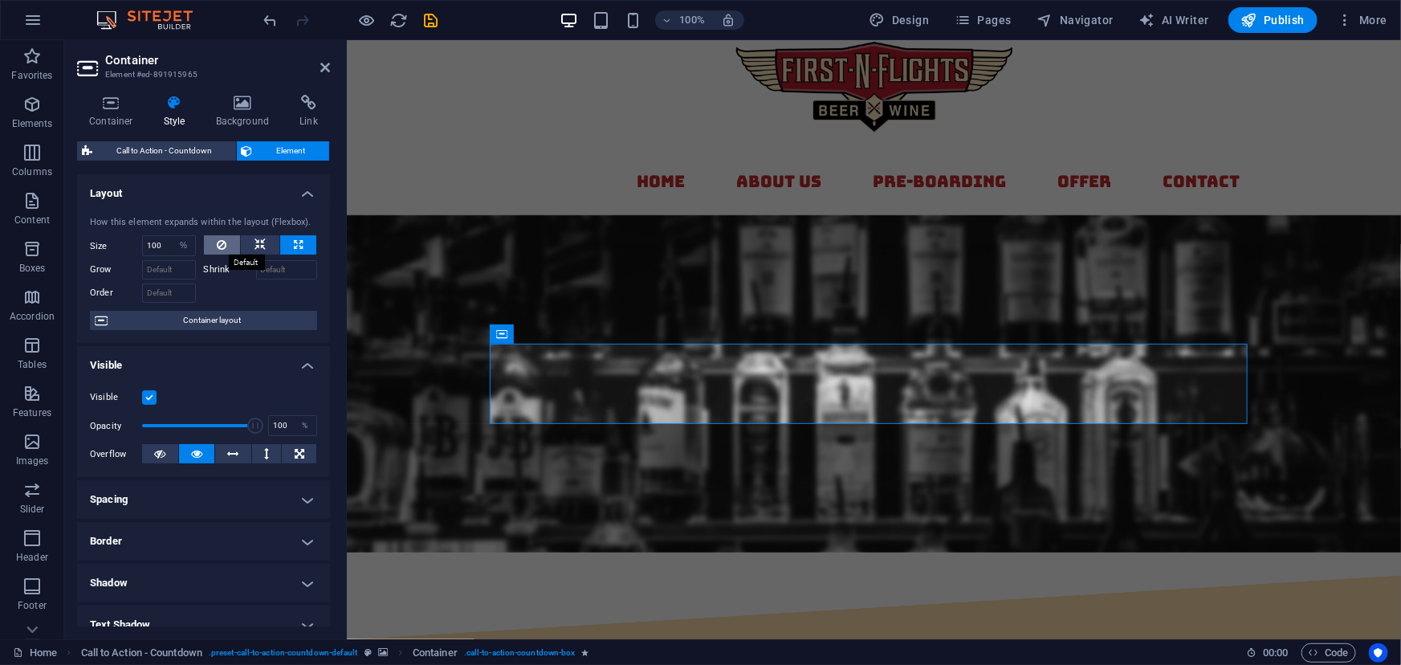
click at [226, 242] on button at bounding box center [222, 244] width 37 height 19
select select "DISABLED_OPTION_VALUE"
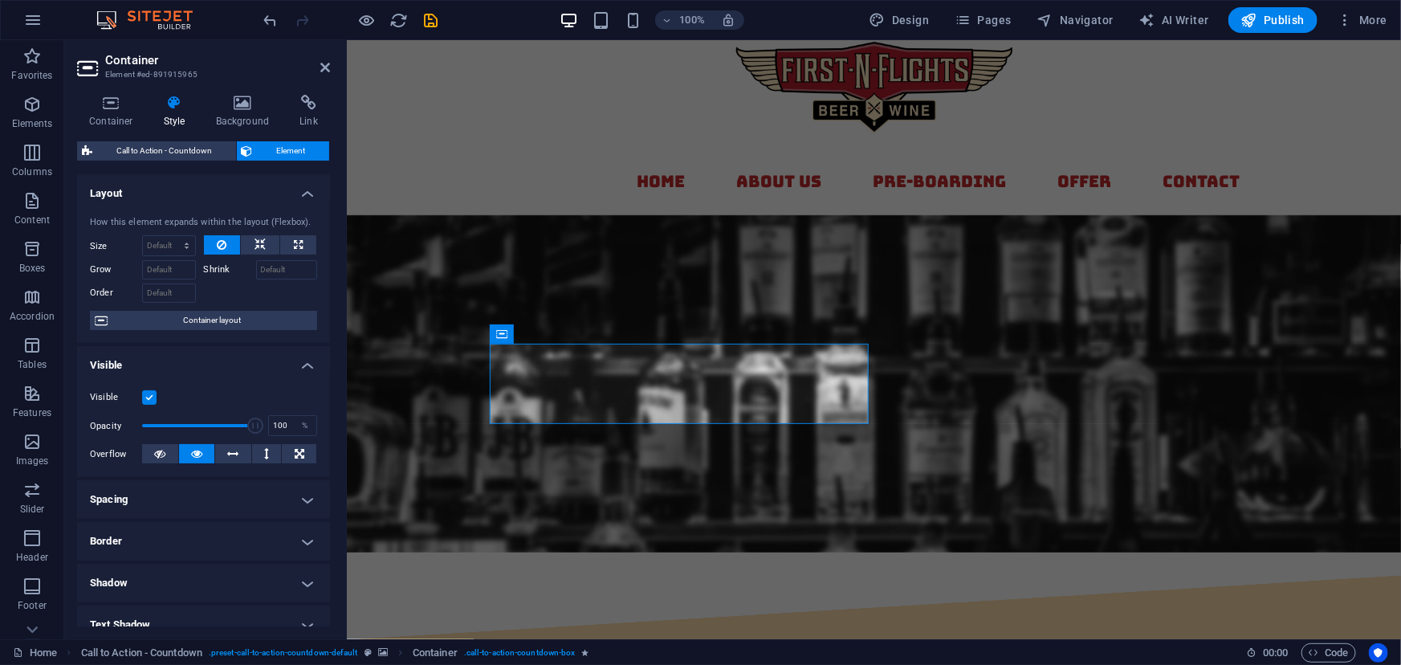
scroll to position [44, 0]
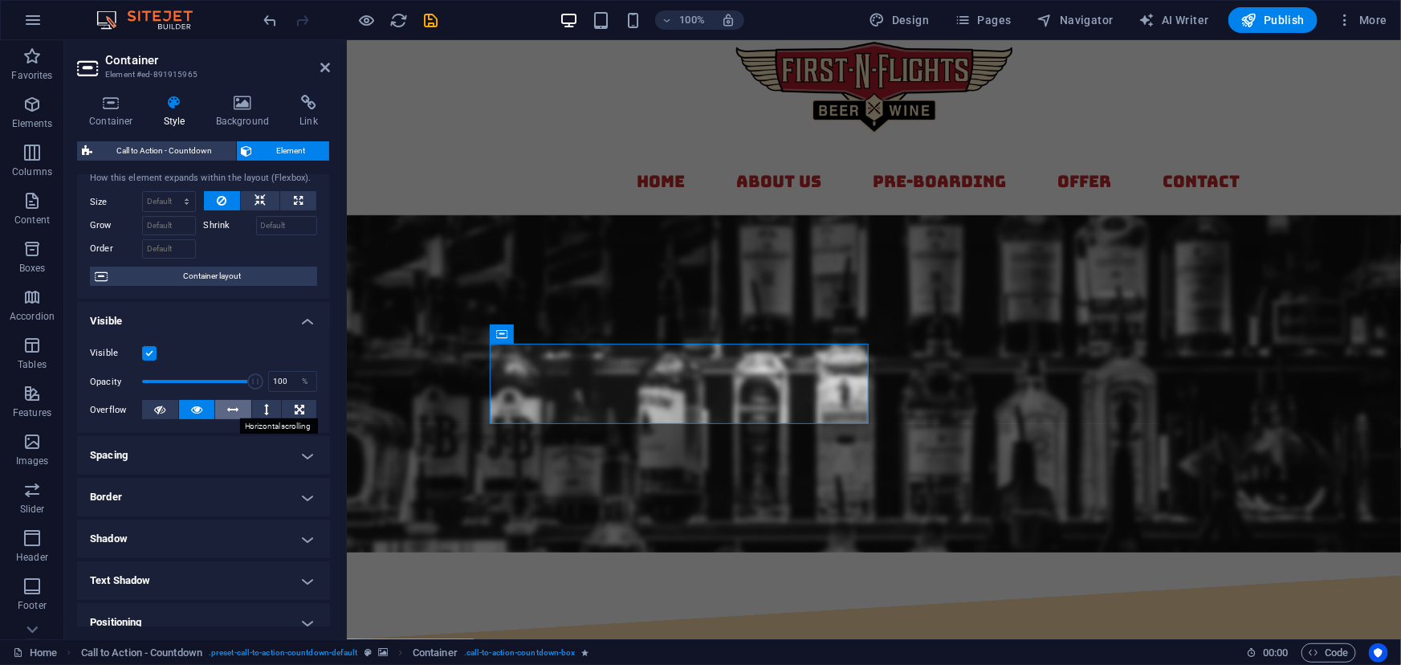
click at [241, 403] on button at bounding box center [233, 409] width 36 height 19
click at [264, 409] on icon at bounding box center [266, 409] width 5 height 19
click at [296, 414] on icon at bounding box center [300, 409] width 10 height 19
click at [196, 410] on icon at bounding box center [196, 409] width 11 height 19
click at [207, 272] on span "Container layout" at bounding box center [212, 276] width 200 height 19
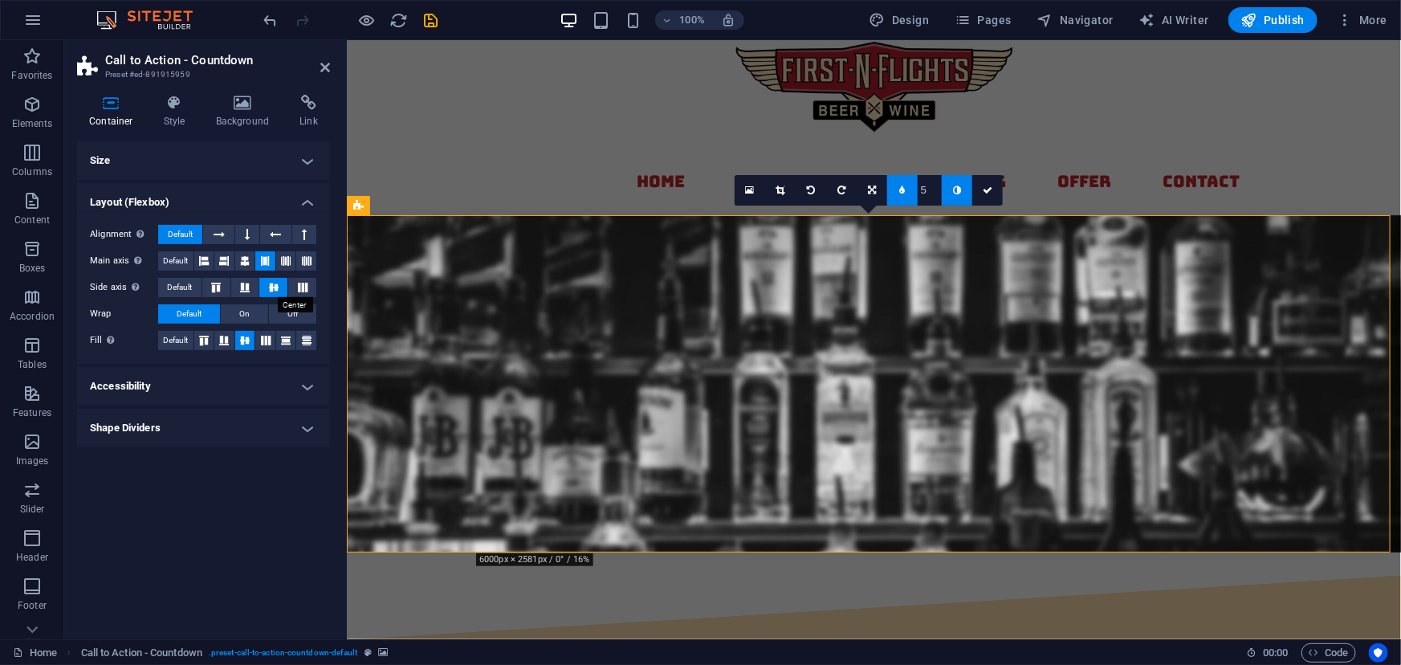
click at [277, 289] on icon at bounding box center [273, 288] width 19 height 10
click at [250, 337] on icon at bounding box center [244, 341] width 19 height 10
click at [781, 274] on figure at bounding box center [873, 382] width 1054 height 337
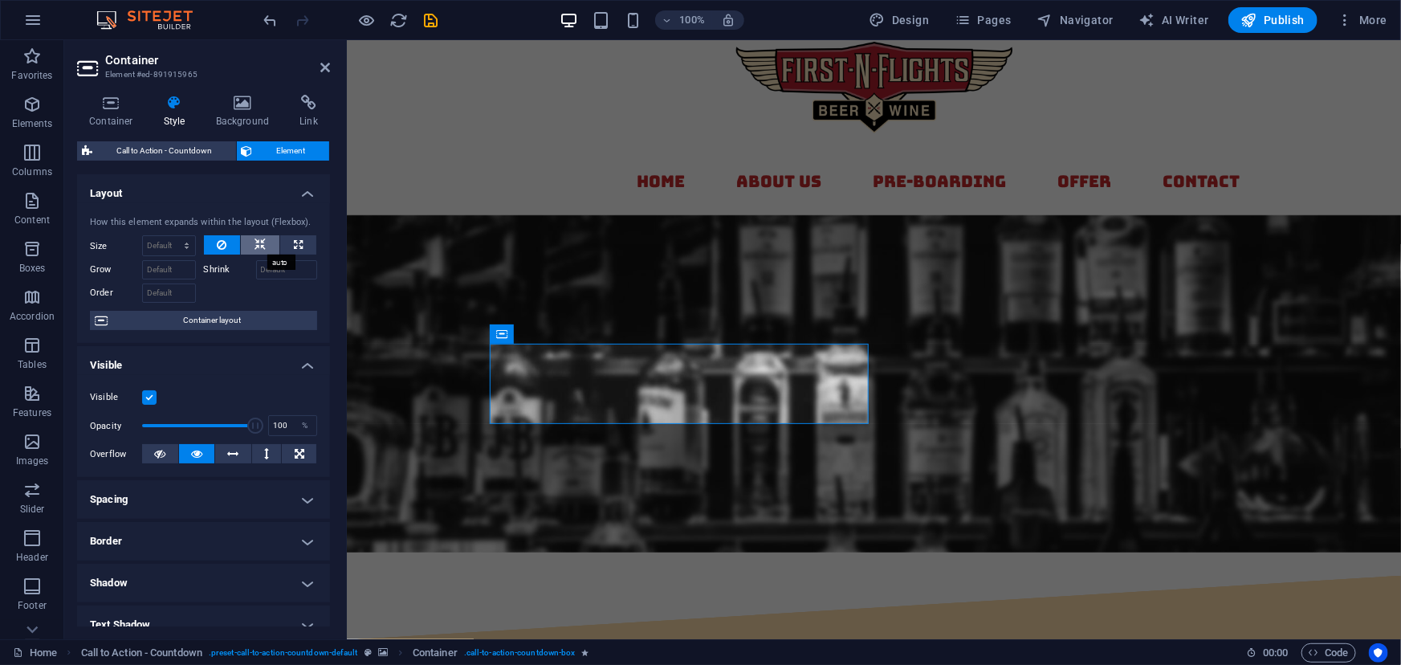
click at [255, 242] on icon at bounding box center [260, 244] width 11 height 19
click at [282, 246] on button at bounding box center [298, 244] width 36 height 19
type input "100"
select select "%"
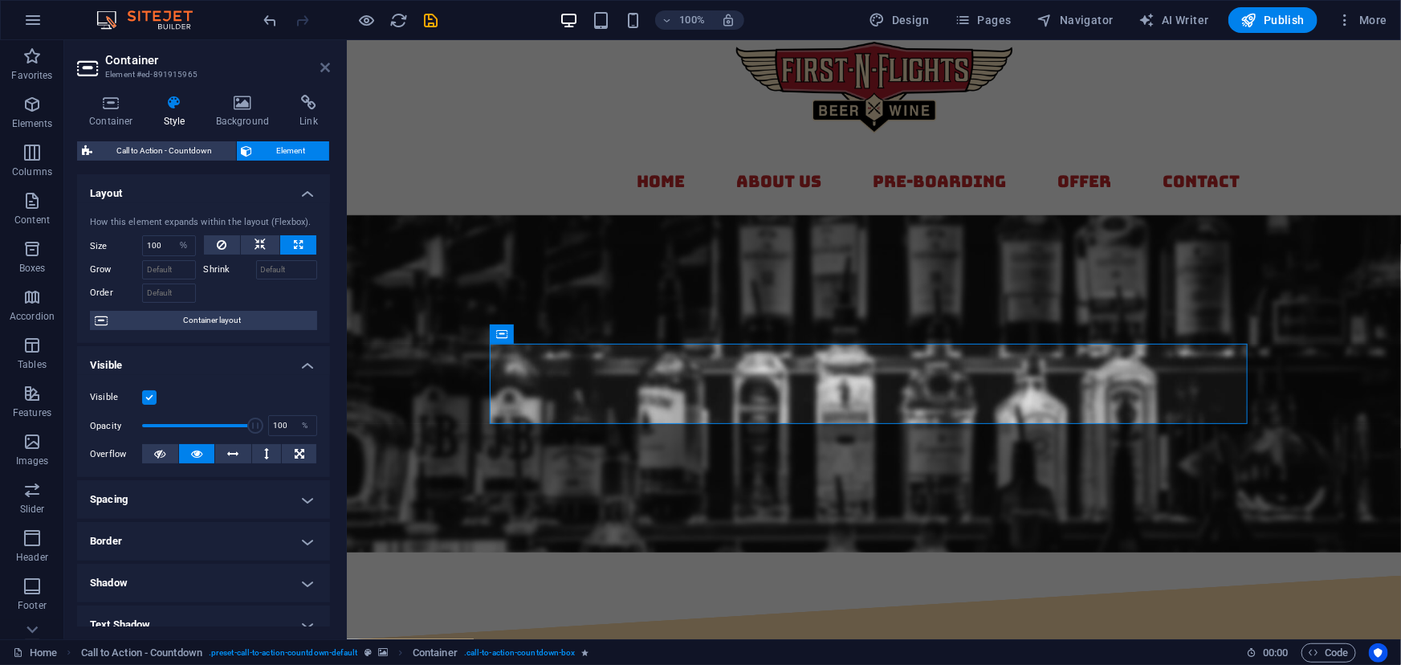
click at [323, 61] on icon at bounding box center [325, 67] width 10 height 13
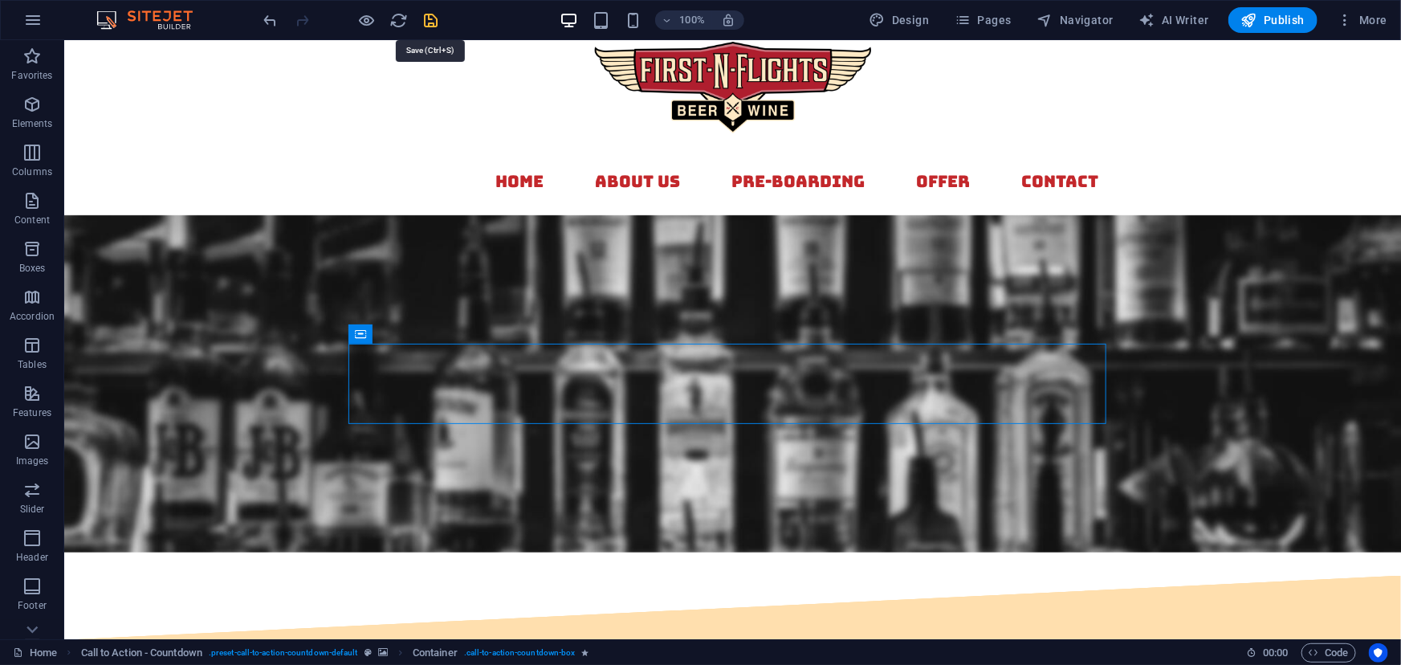
click at [431, 17] on icon "save" at bounding box center [431, 20] width 18 height 18
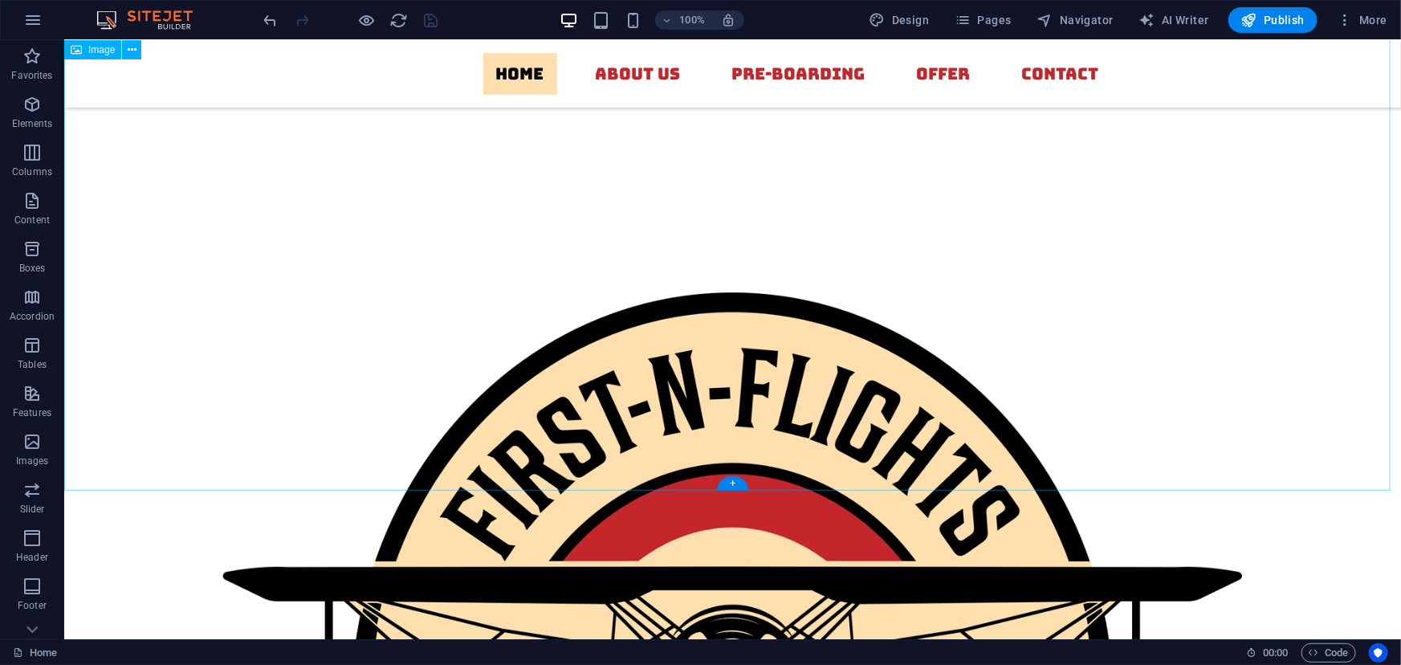
scroll to position [733, 0]
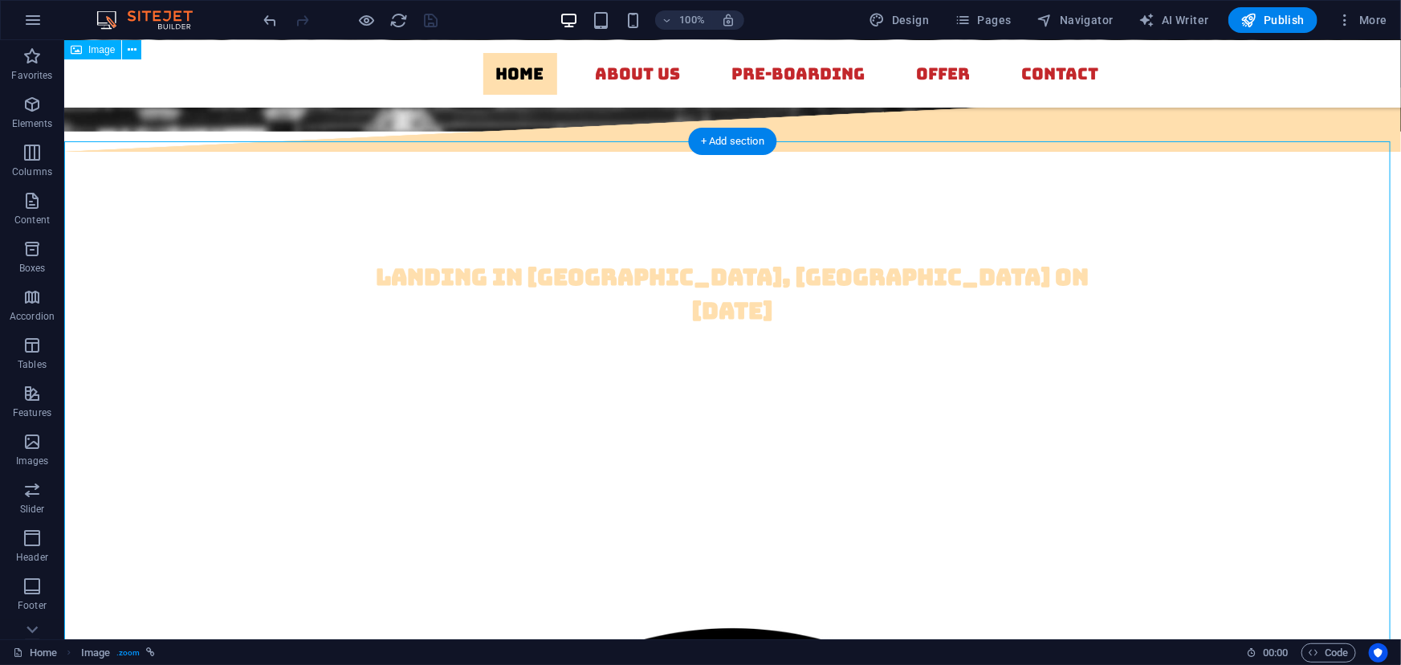
scroll to position [317, 0]
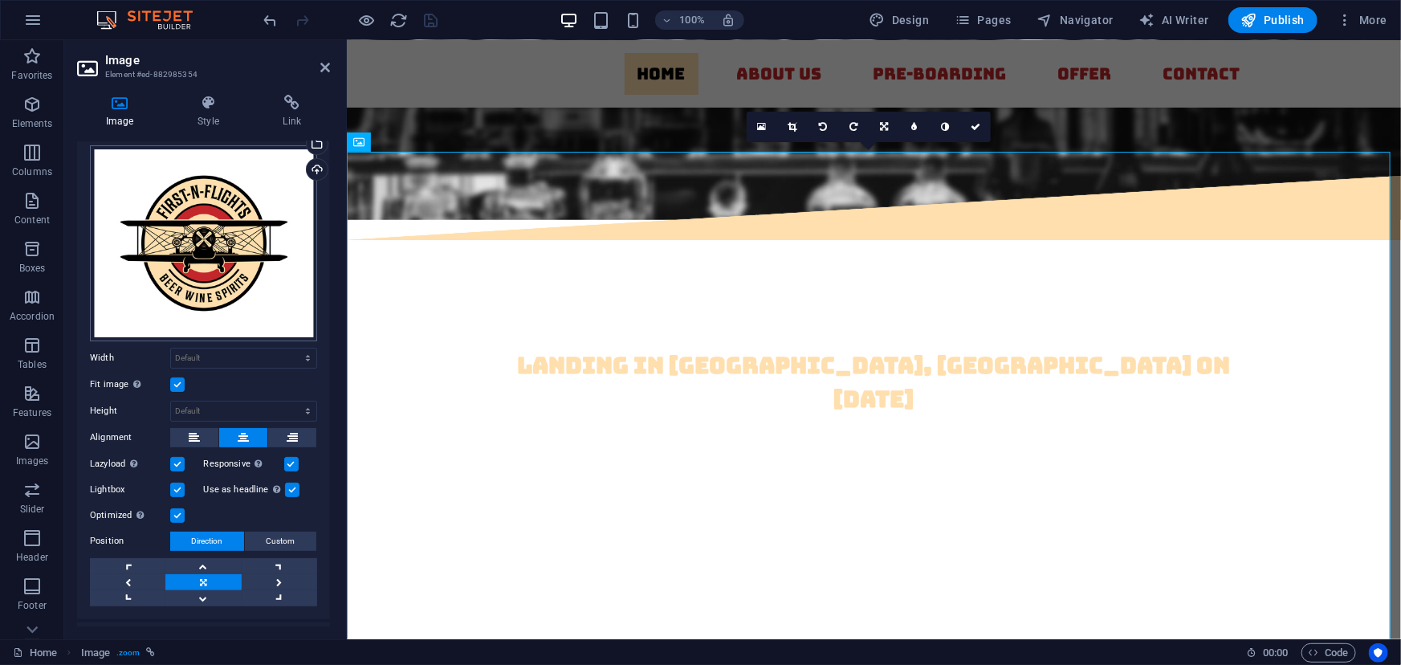
scroll to position [39, 0]
click at [173, 485] on label at bounding box center [177, 489] width 14 height 14
click at [0, 0] on input "Lightbox" at bounding box center [0, 0] width 0 height 0
click at [425, 27] on icon "save" at bounding box center [431, 20] width 18 height 18
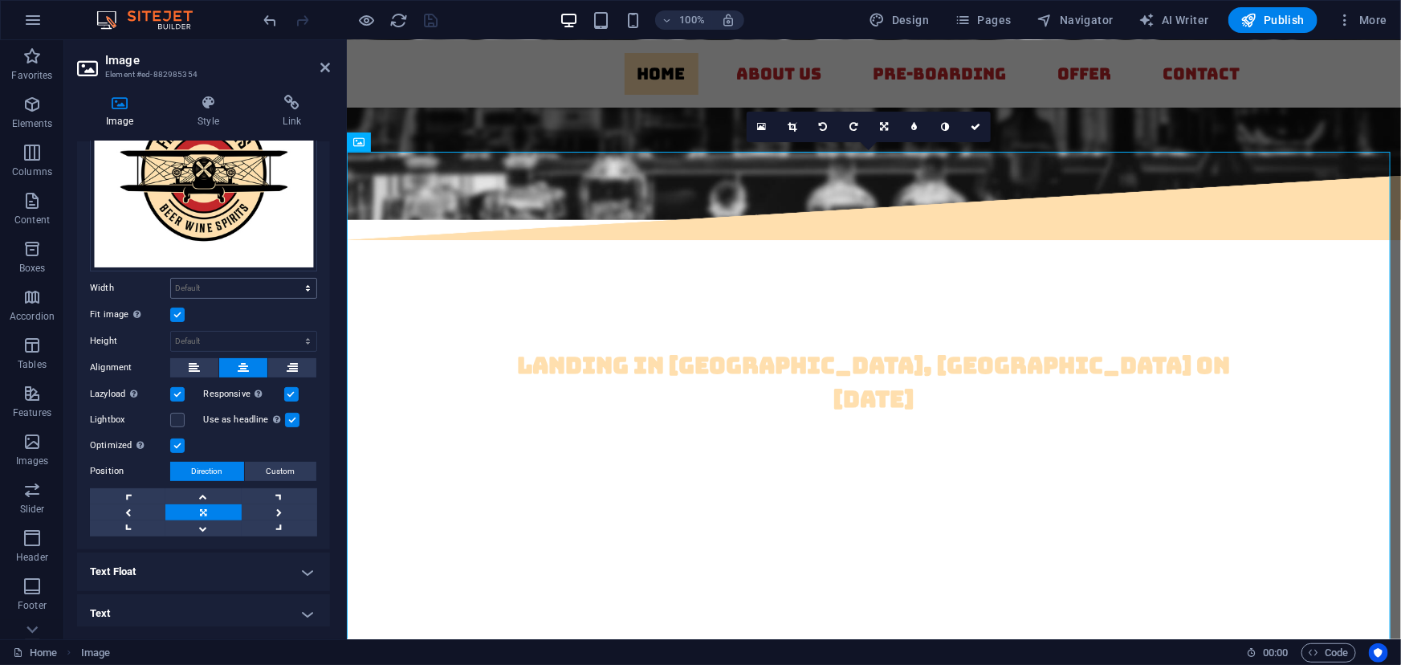
scroll to position [111, 0]
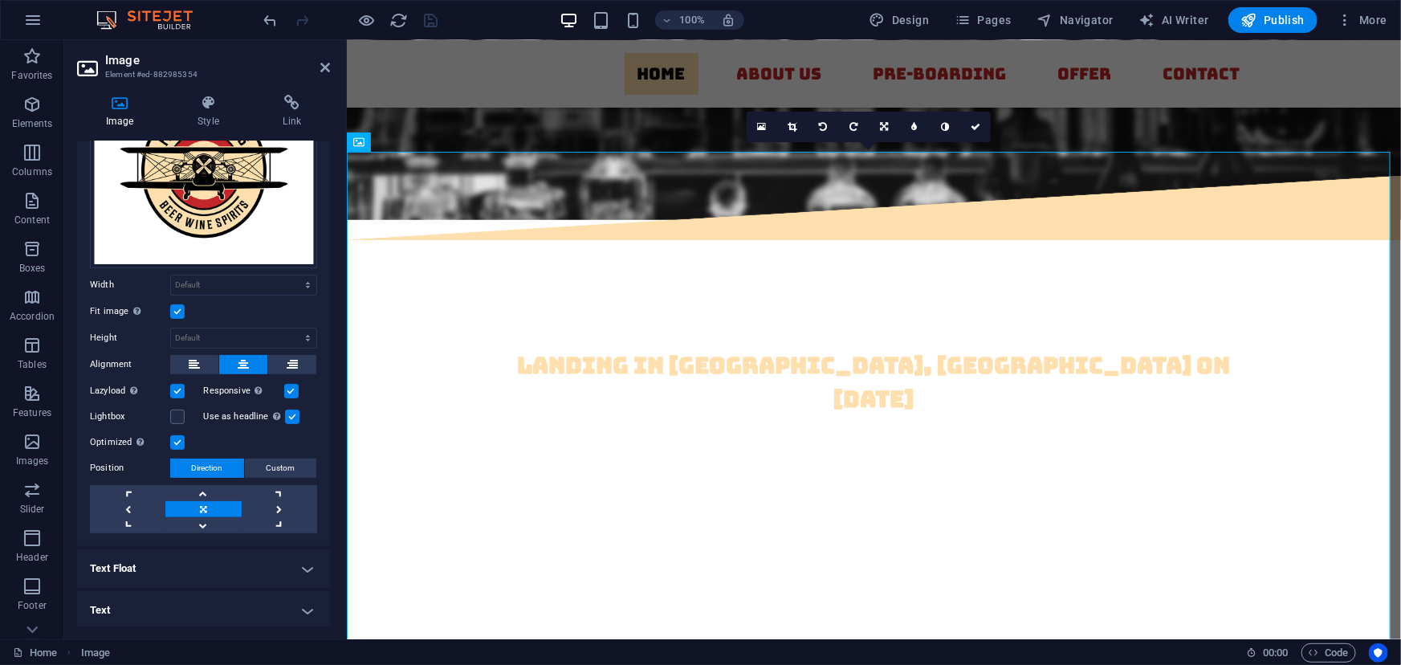
click at [259, 551] on h4 "Text Float" at bounding box center [203, 568] width 253 height 39
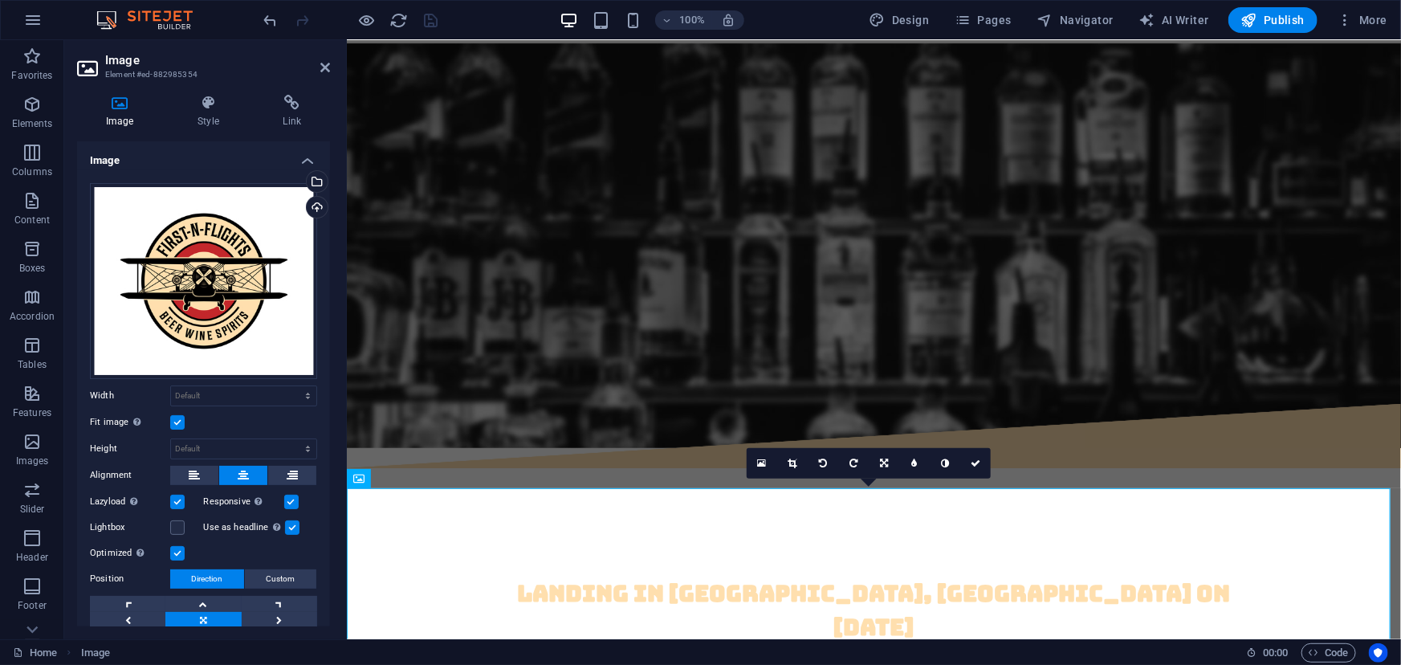
scroll to position [64, 0]
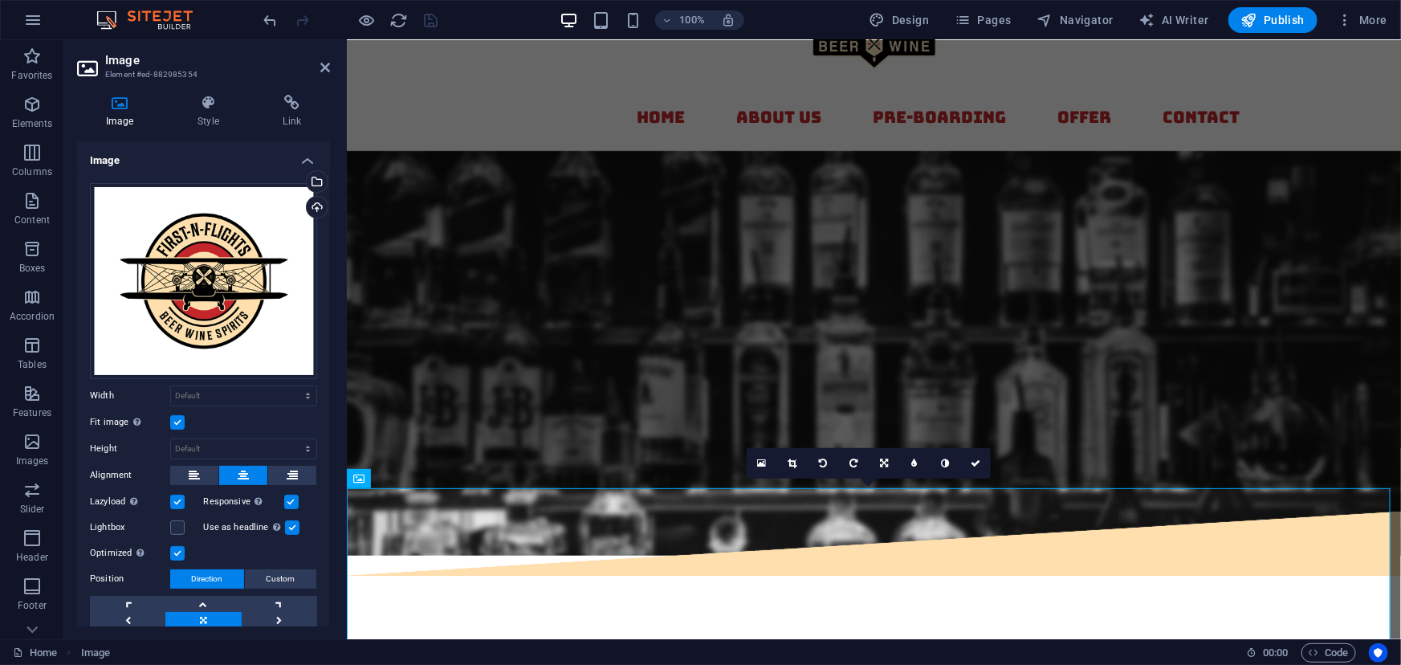
click at [487, 280] on figure at bounding box center [873, 352] width 1054 height 405
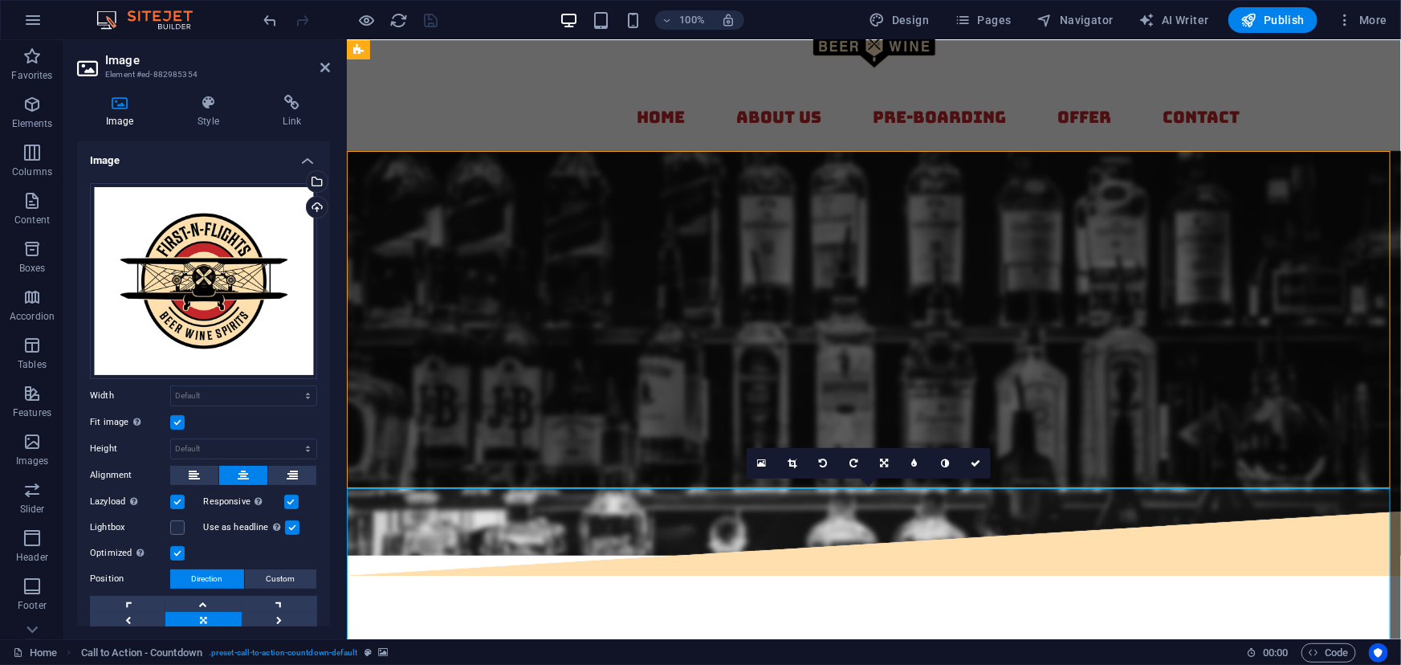
click at [487, 280] on figure at bounding box center [873, 352] width 1054 height 405
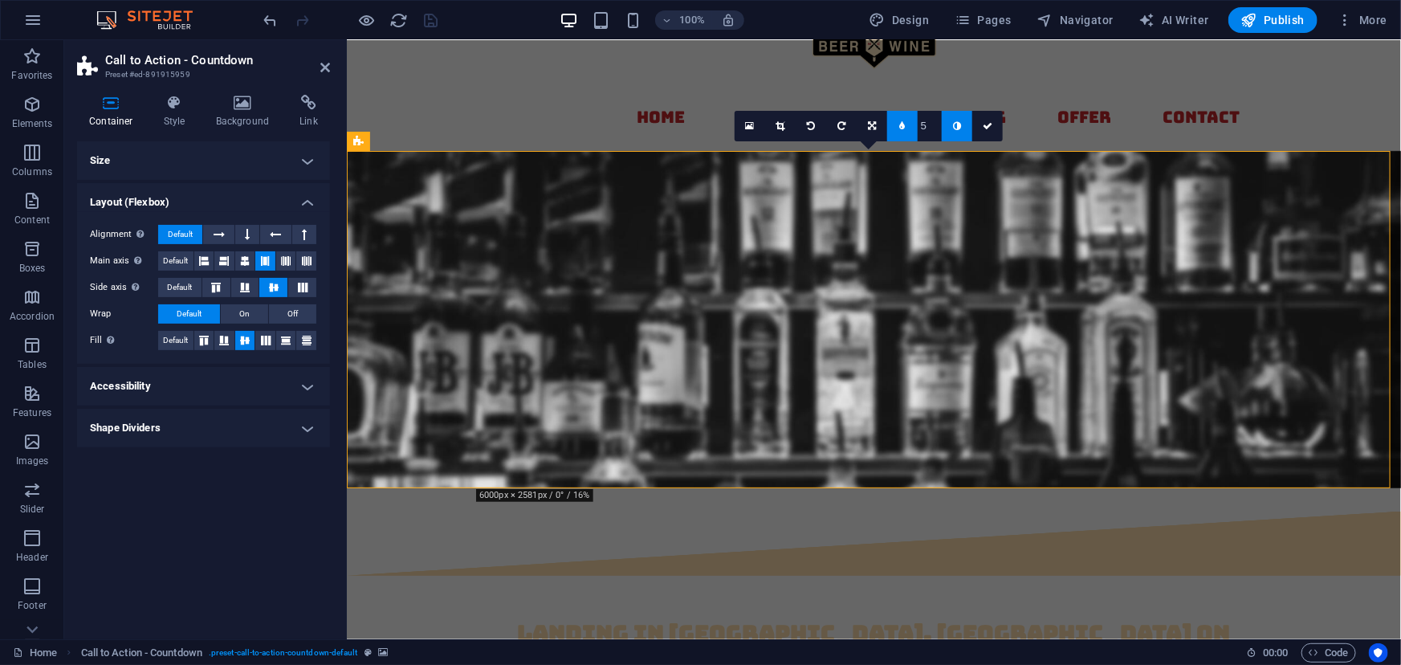
click at [242, 379] on h4 "Accessibility" at bounding box center [203, 386] width 253 height 39
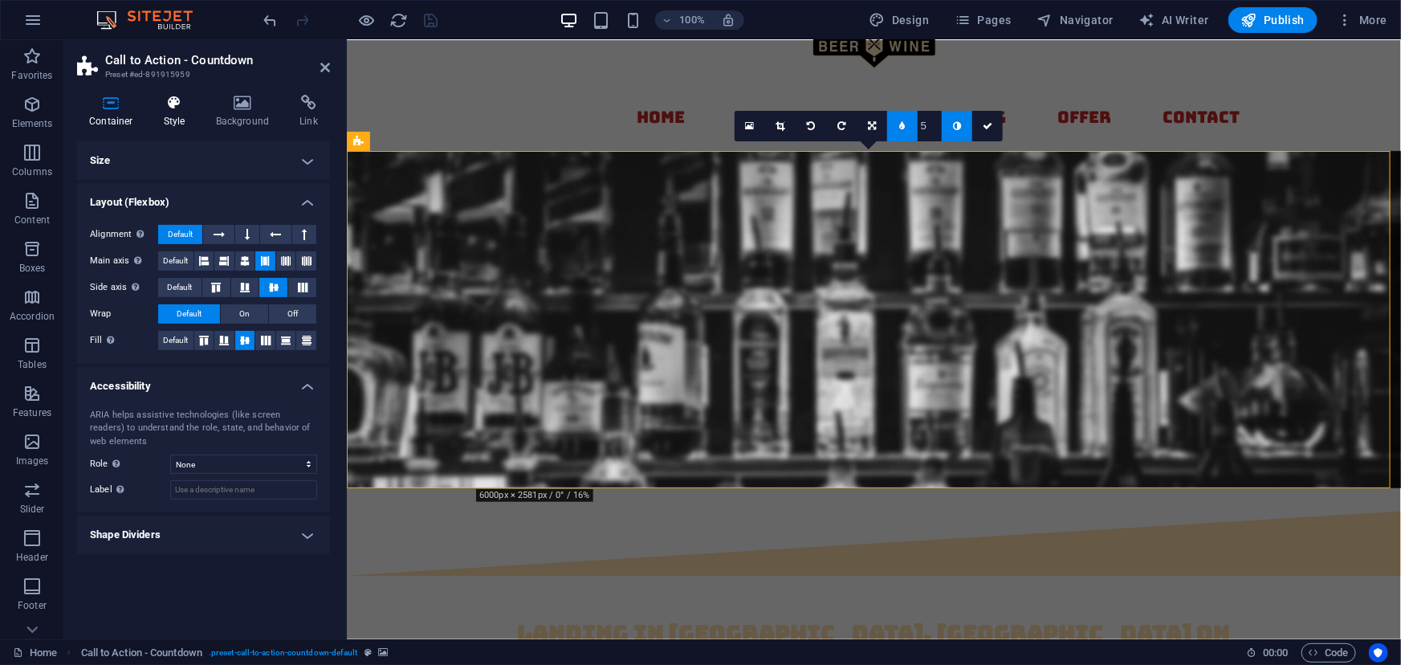
click at [184, 124] on h4 "Style" at bounding box center [178, 112] width 52 height 34
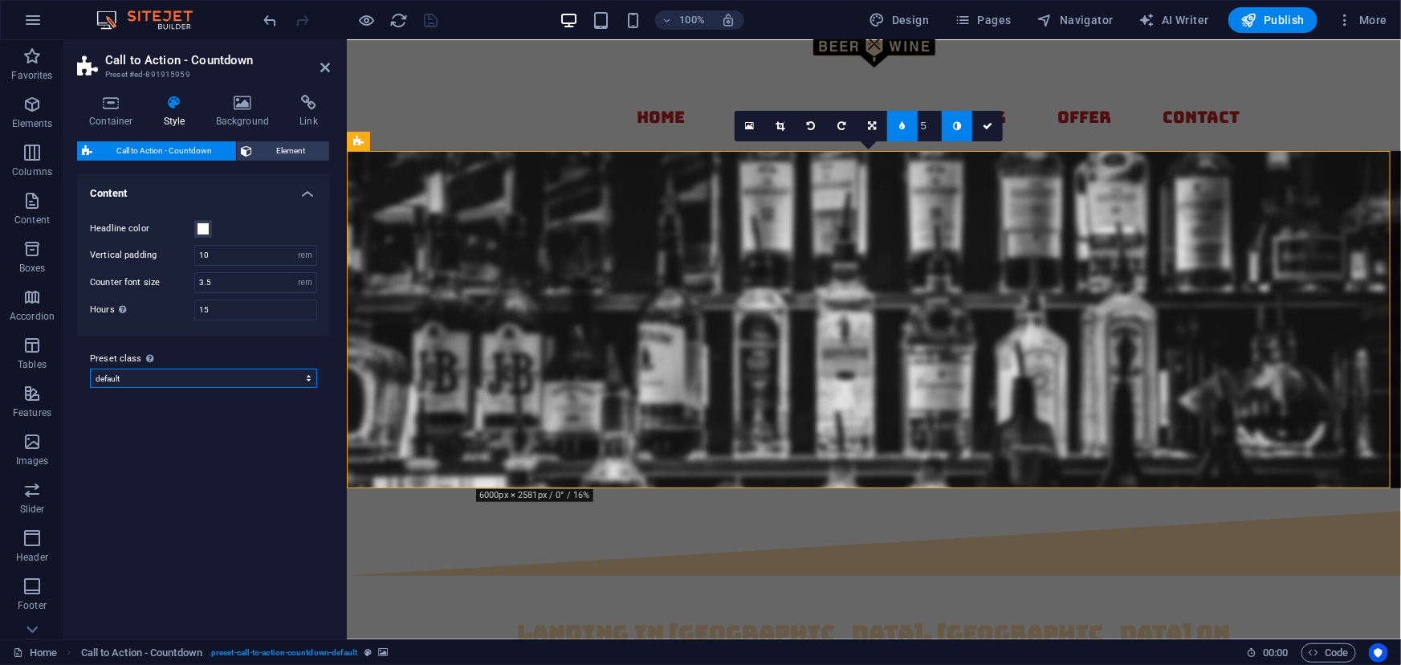
click at [206, 377] on select "default Add preset class" at bounding box center [203, 378] width 227 height 19
click at [248, 108] on icon at bounding box center [243, 103] width 78 height 16
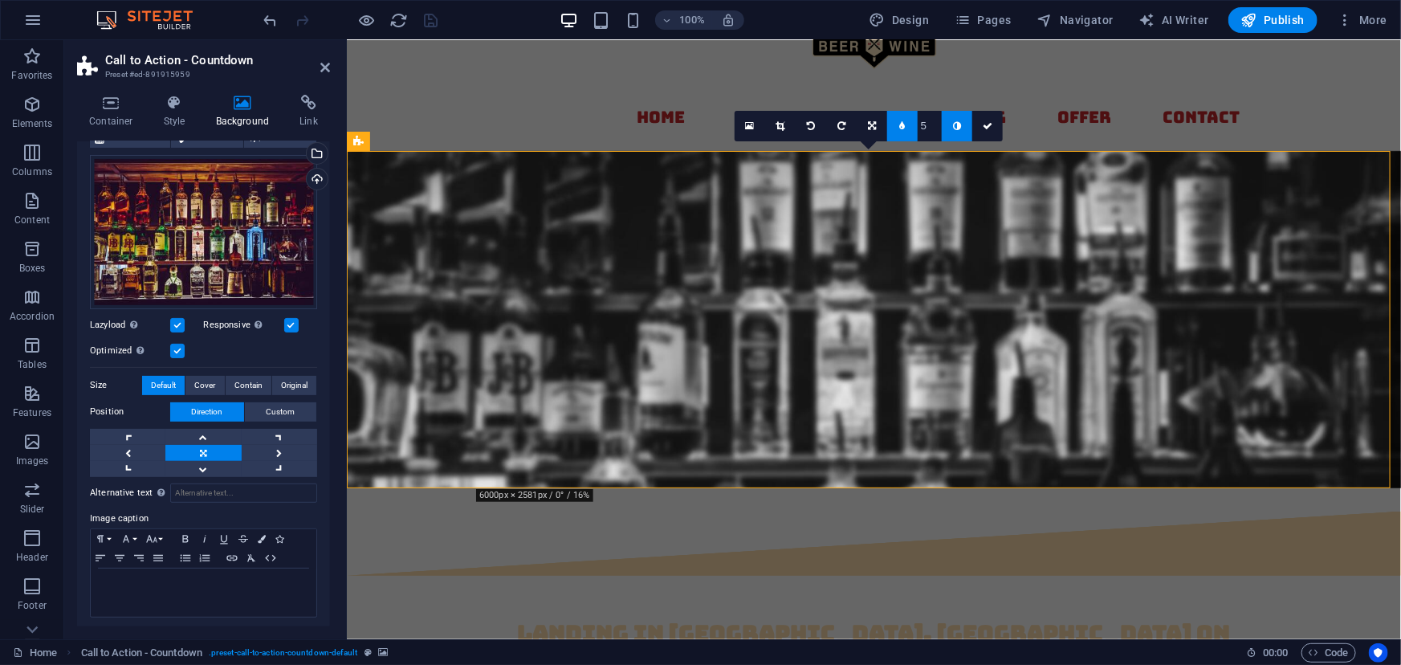
scroll to position [130, 0]
click at [230, 406] on button "Direction" at bounding box center [207, 410] width 74 height 19
click at [209, 381] on span "Cover" at bounding box center [204, 383] width 21 height 19
click at [240, 381] on span "Contain" at bounding box center [249, 383] width 28 height 19
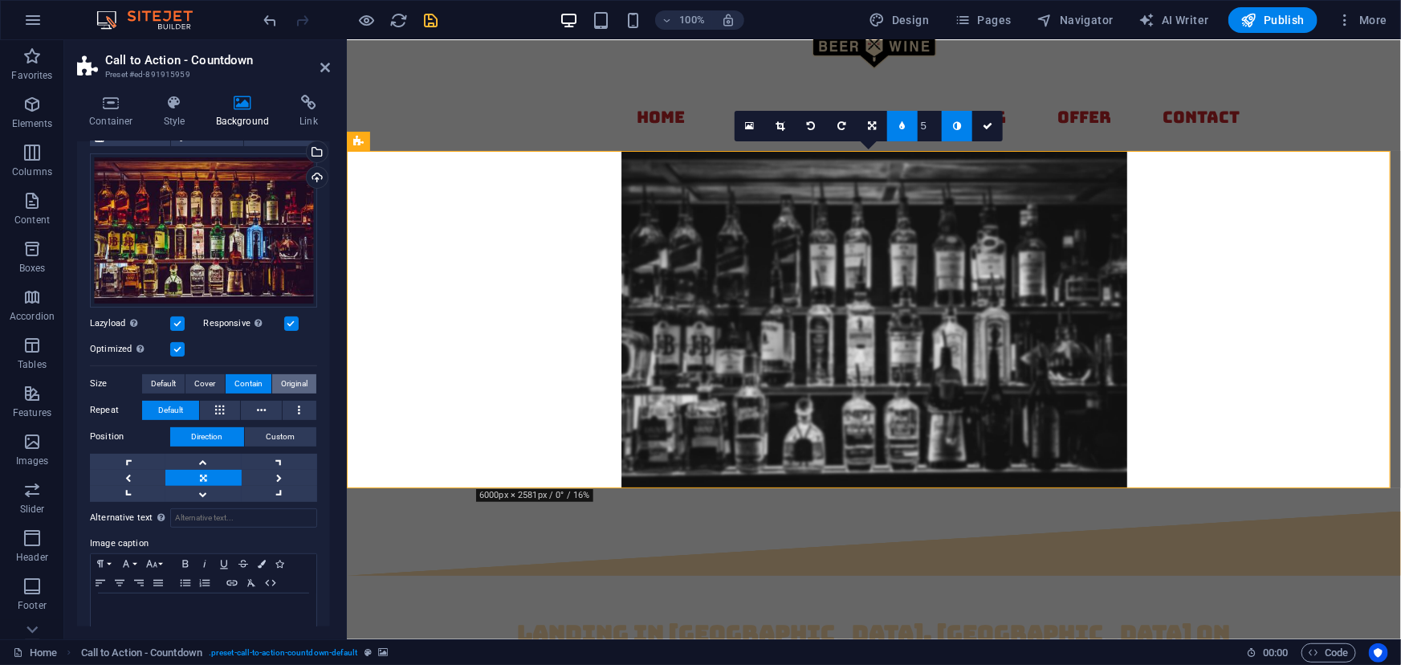
click at [283, 380] on span "Original" at bounding box center [294, 383] width 27 height 19
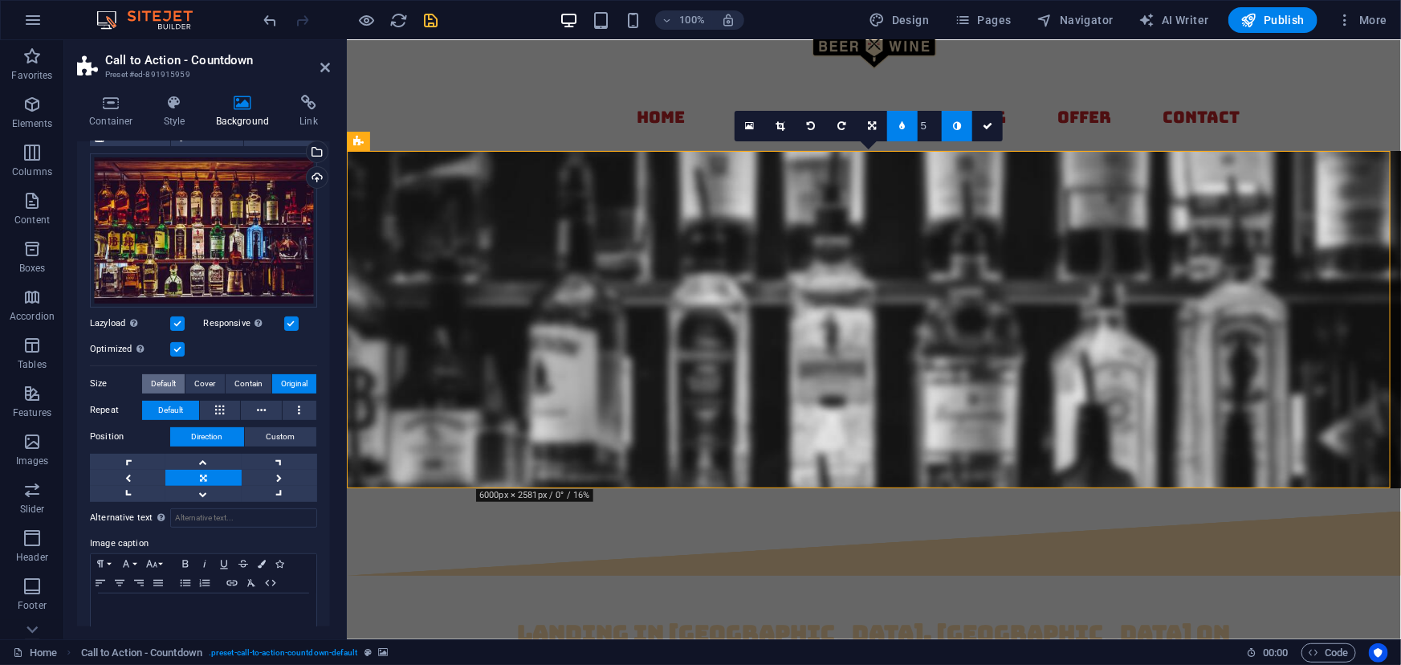
click at [168, 377] on span "Default" at bounding box center [163, 383] width 25 height 19
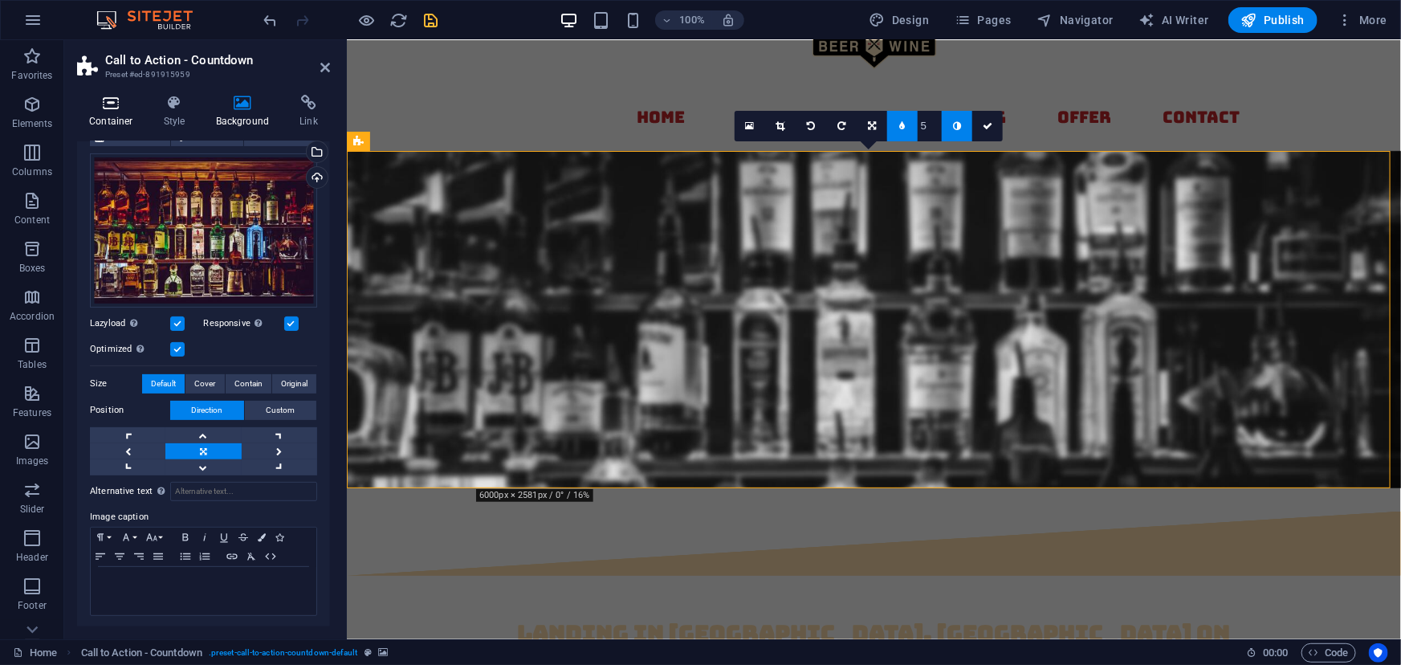
click at [119, 104] on icon at bounding box center [111, 103] width 68 height 16
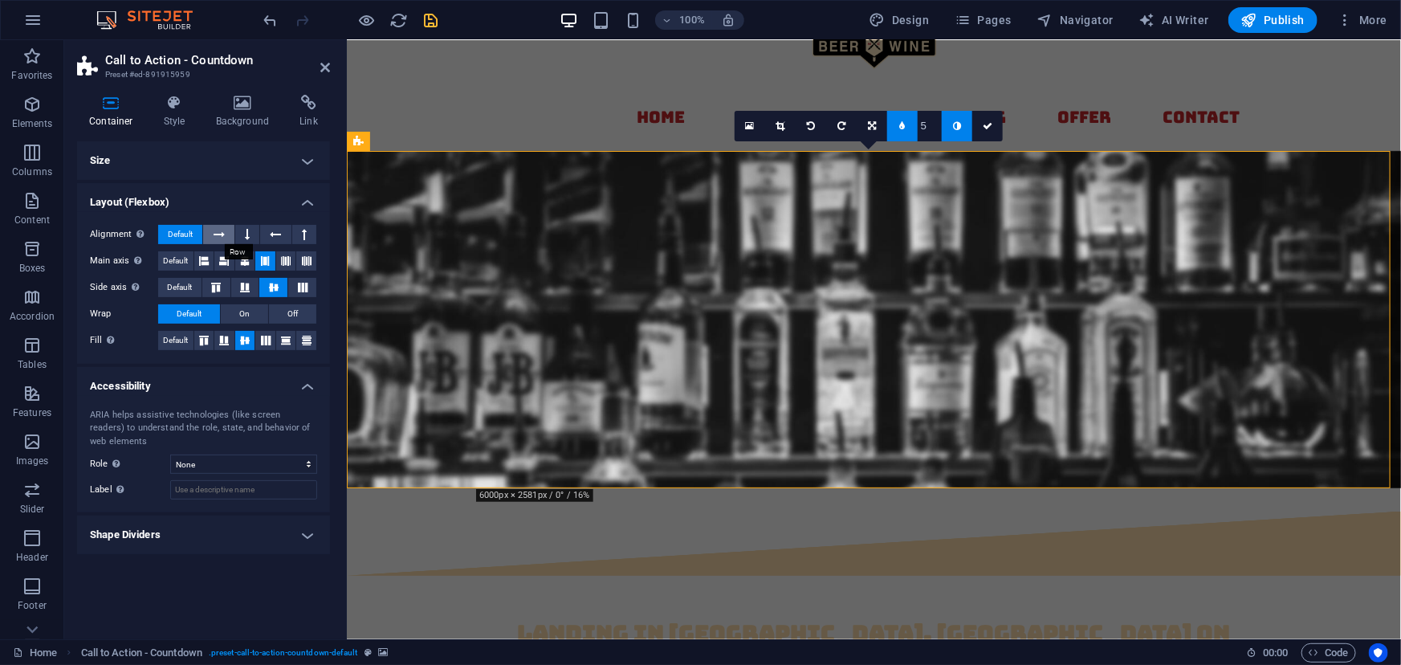
click at [218, 228] on icon at bounding box center [219, 234] width 11 height 19
click at [247, 232] on icon at bounding box center [247, 234] width 5 height 19
click at [247, 263] on icon at bounding box center [244, 261] width 19 height 10
click at [716, 616] on div "landing in Concord, NC on December 1, 2025" at bounding box center [874, 649] width 732 height 67
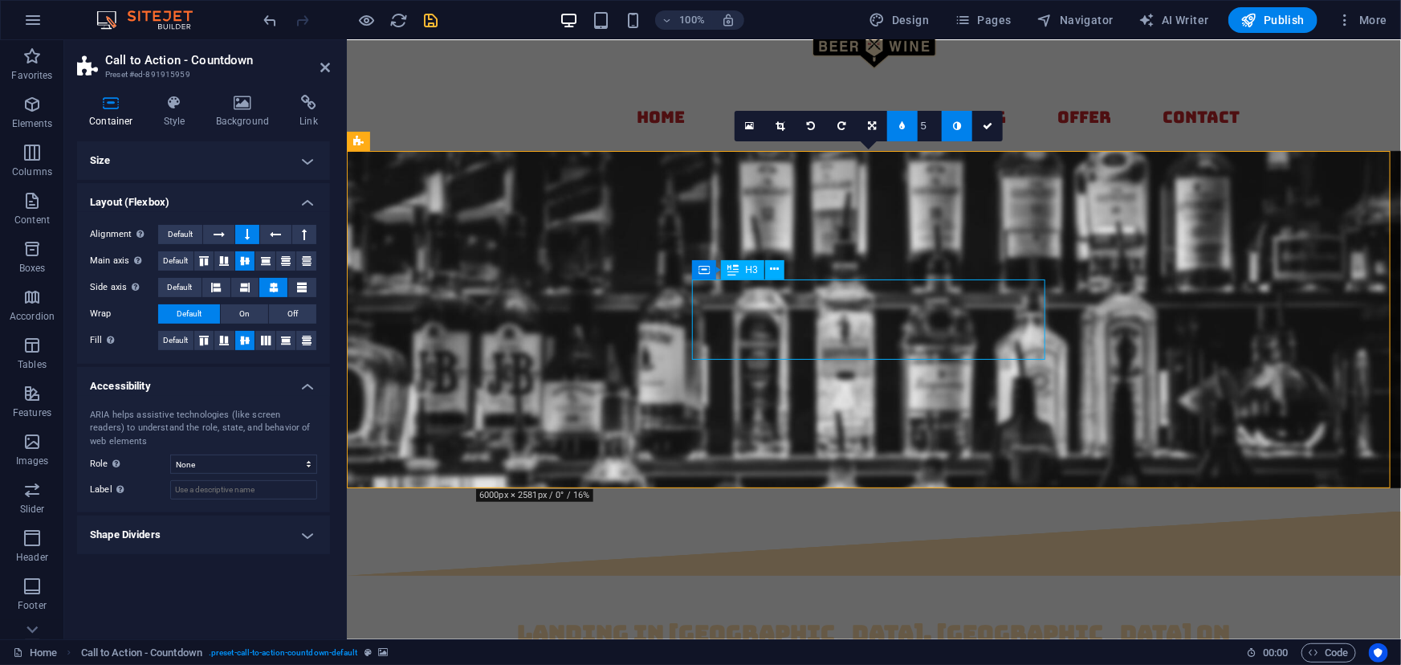
click at [716, 616] on div "landing in Concord, NC on December 1, 2025" at bounding box center [874, 649] width 732 height 67
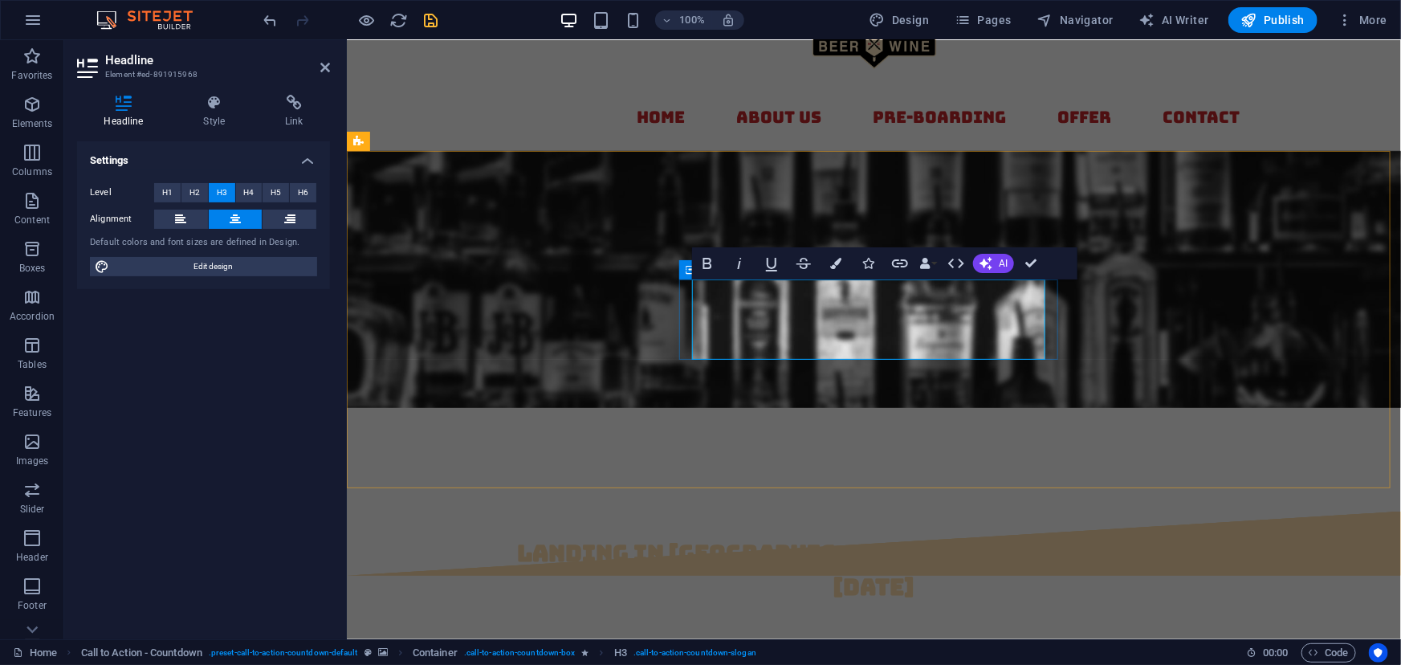
click at [685, 536] on div "landing in Concord, NC on December 1, 2025" at bounding box center [874, 576] width 758 height 80
select select "%"
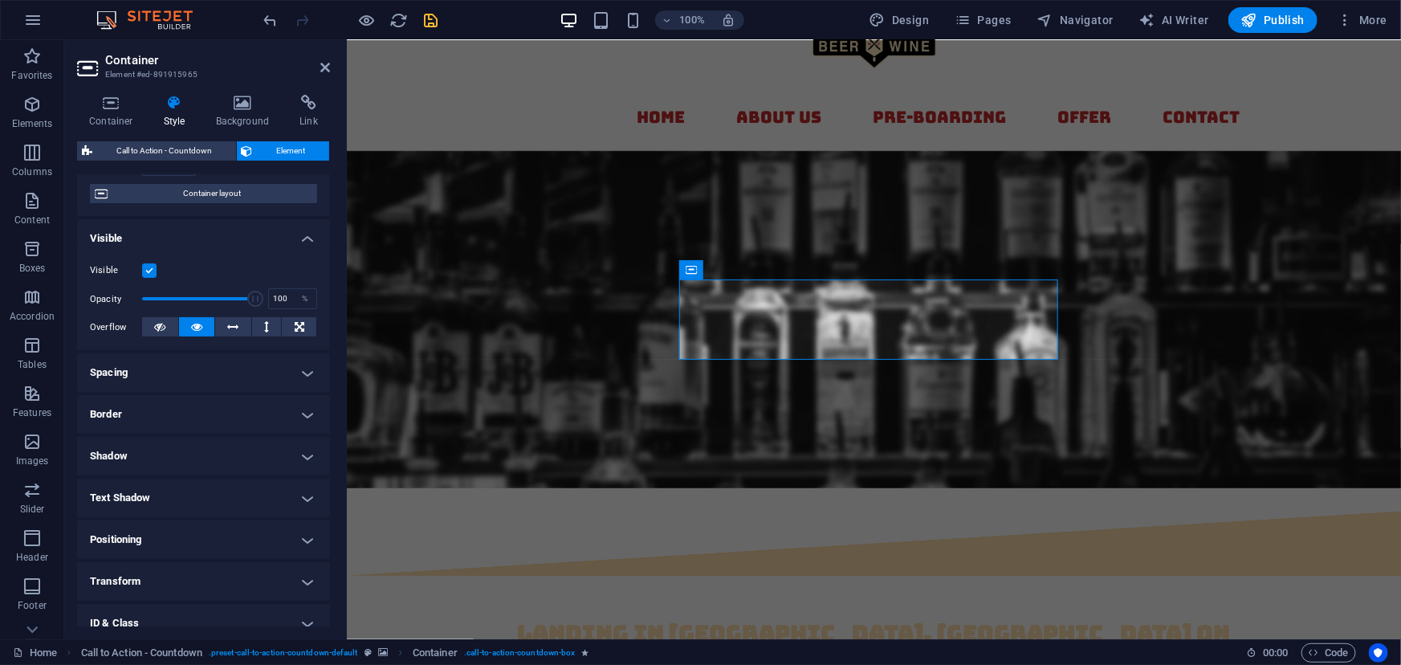
scroll to position [128, 0]
click at [242, 100] on icon at bounding box center [243, 103] width 78 height 16
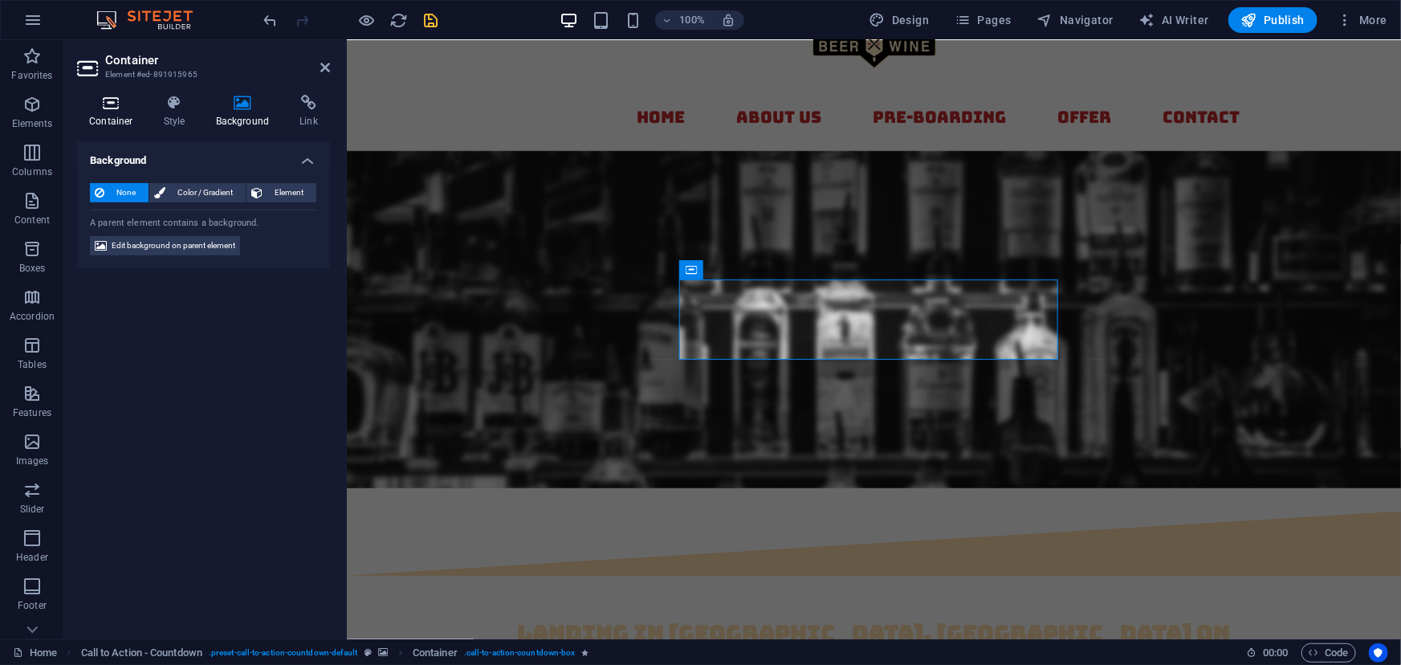
click at [112, 97] on icon at bounding box center [111, 103] width 68 height 16
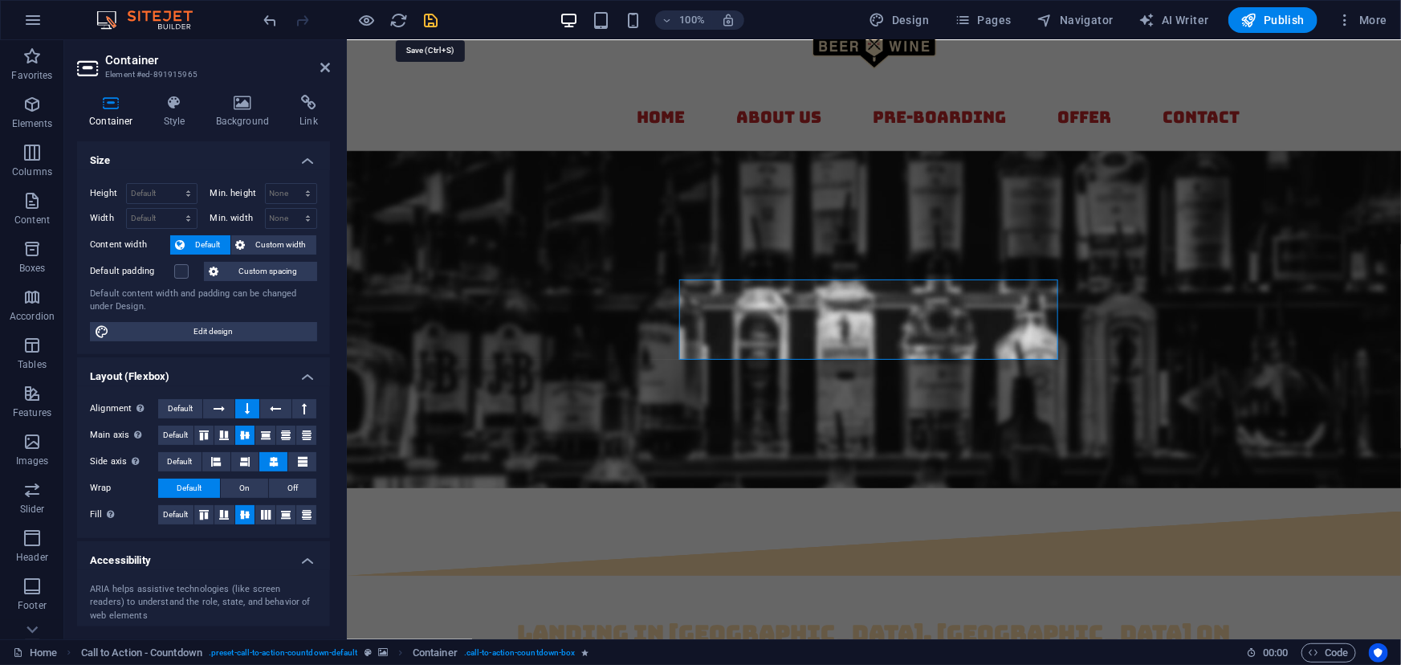
click at [433, 18] on icon "save" at bounding box center [431, 20] width 18 height 18
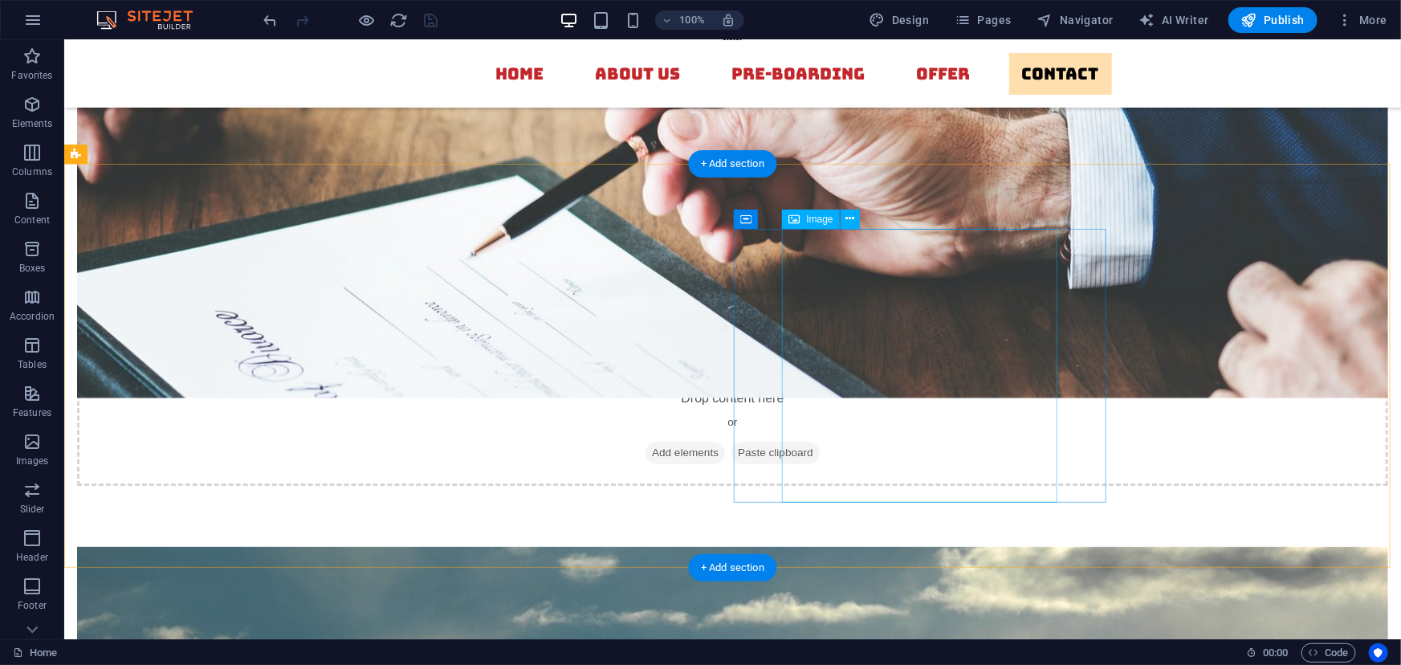
scroll to position [5680, 0]
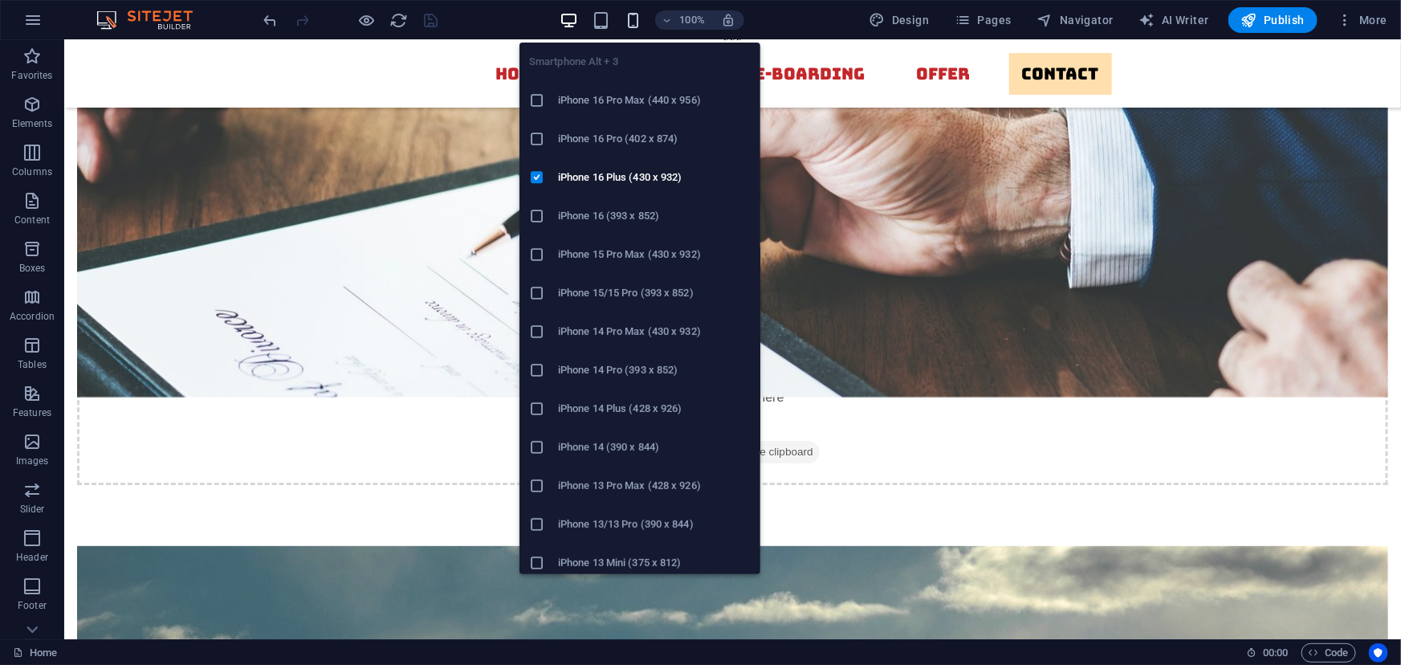
click at [639, 18] on icon "button" at bounding box center [633, 20] width 18 height 18
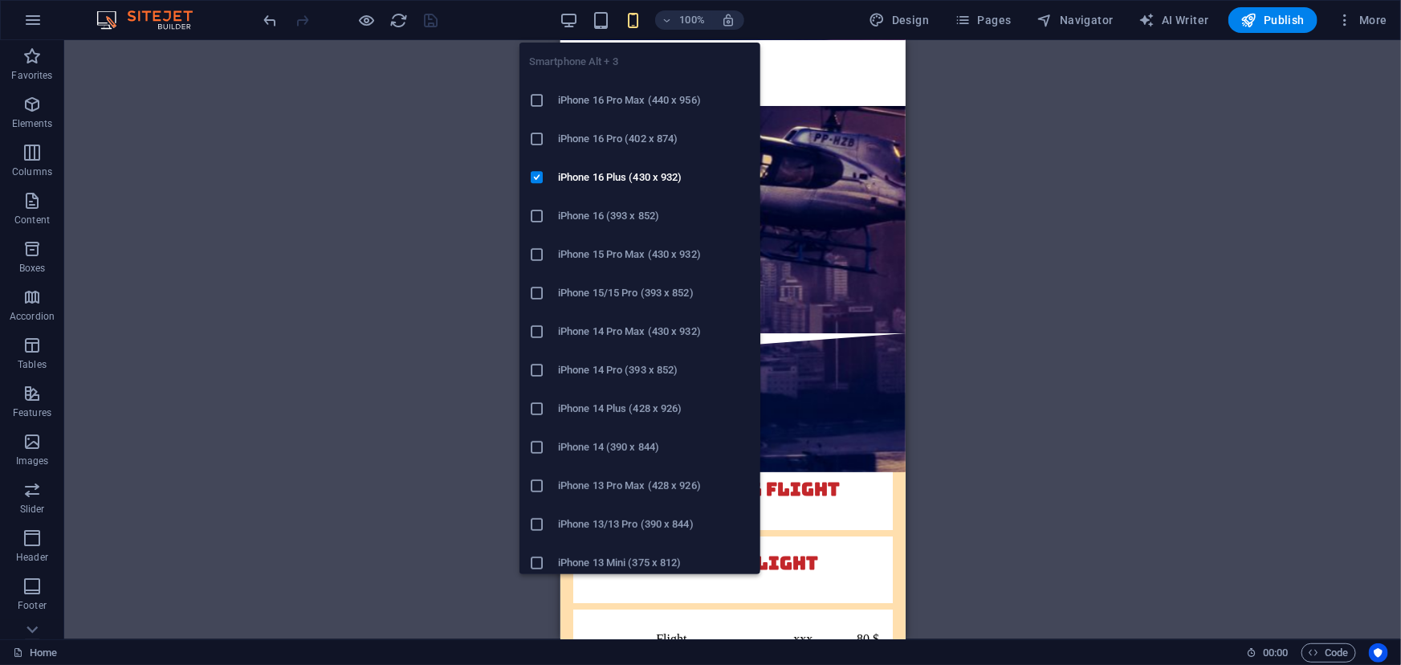
scroll to position [5738, 0]
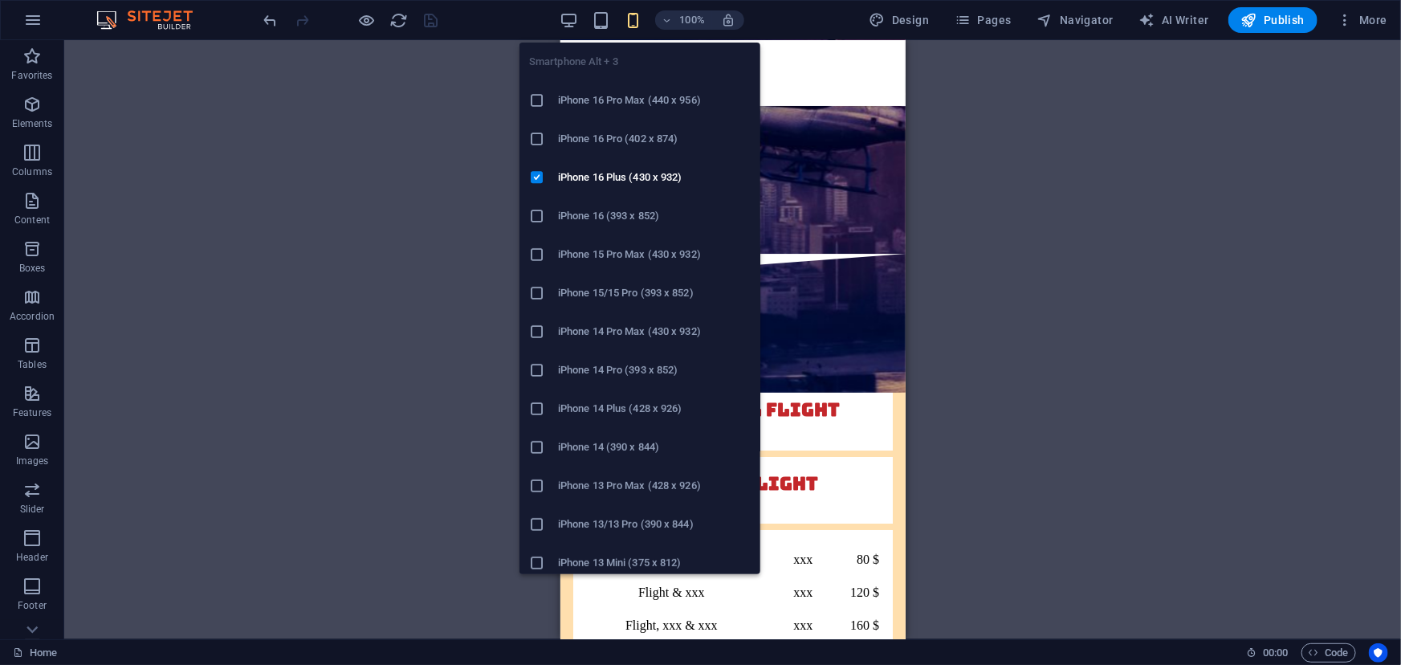
click at [538, 96] on icon at bounding box center [537, 100] width 16 height 16
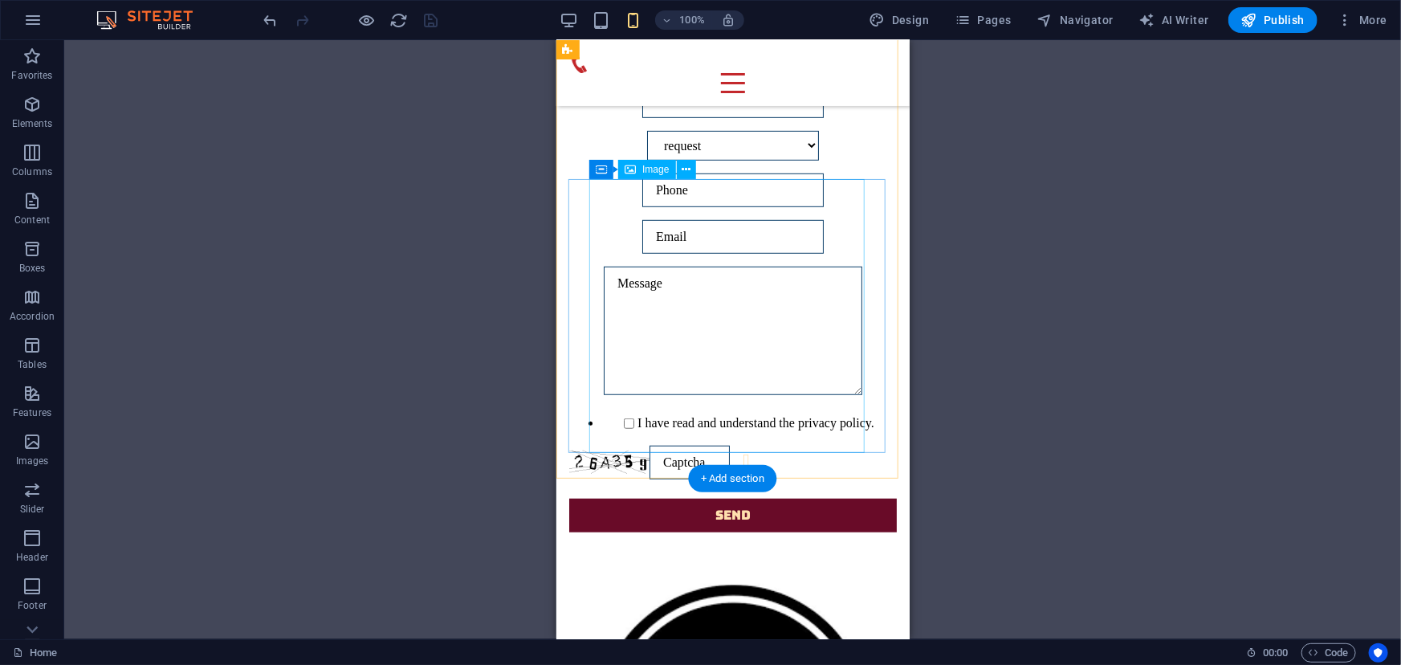
scroll to position [6585, 0]
select select "px"
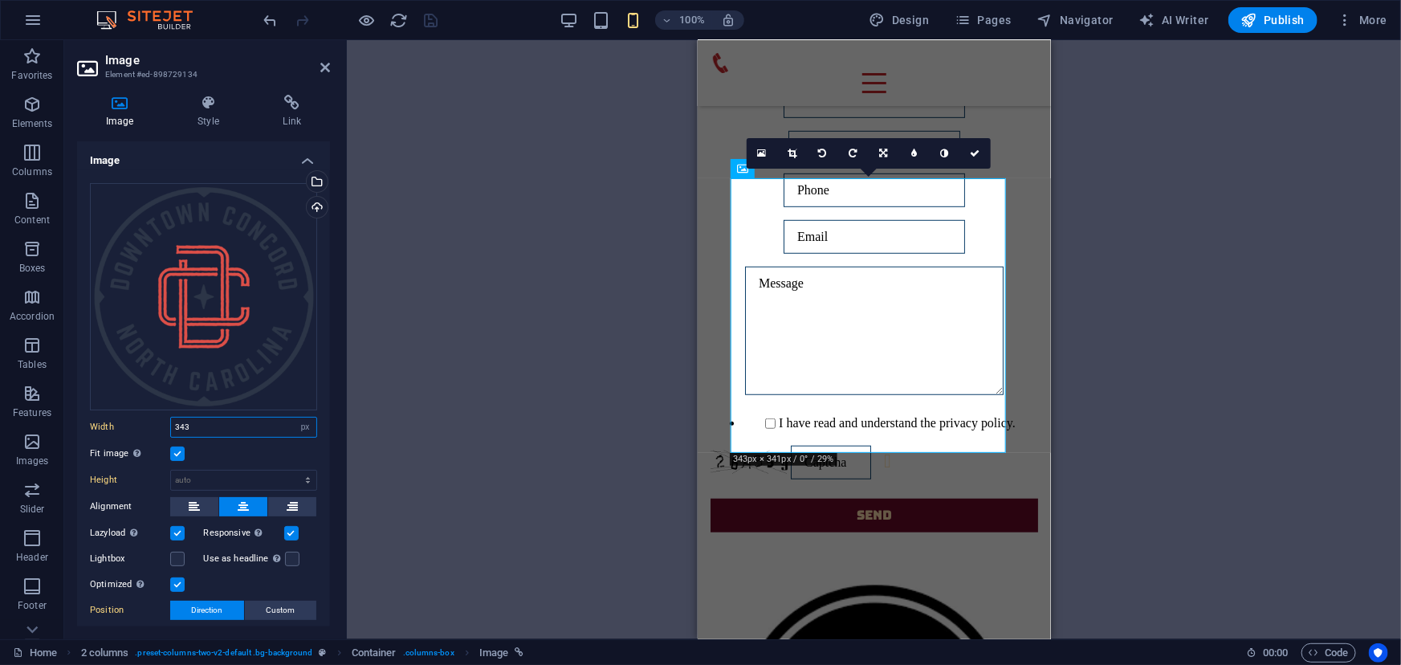
click at [210, 426] on input "343" at bounding box center [243, 427] width 145 height 19
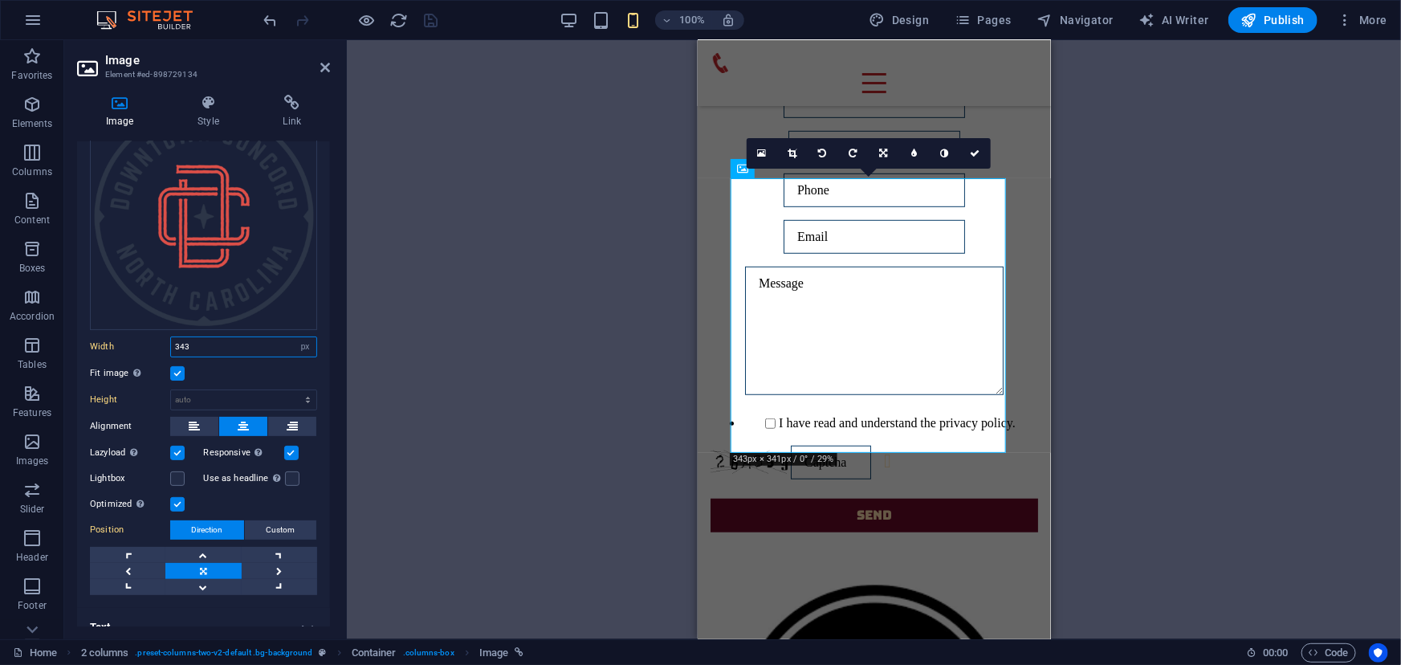
scroll to position [80, 0]
click at [211, 396] on select "Default auto px" at bounding box center [243, 399] width 145 height 19
click at [171, 390] on select "Default auto px" at bounding box center [243, 399] width 145 height 19
select select "DISABLED_OPTION_VALUE"
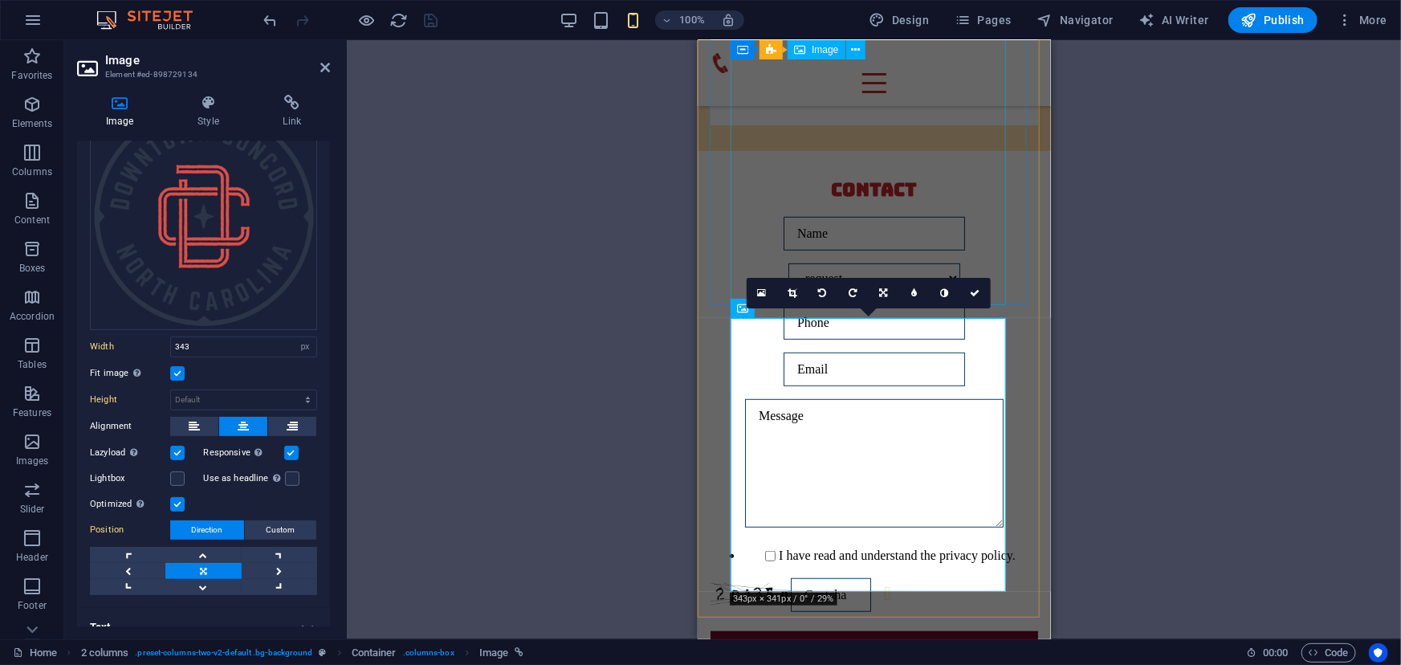
scroll to position [6447, 0]
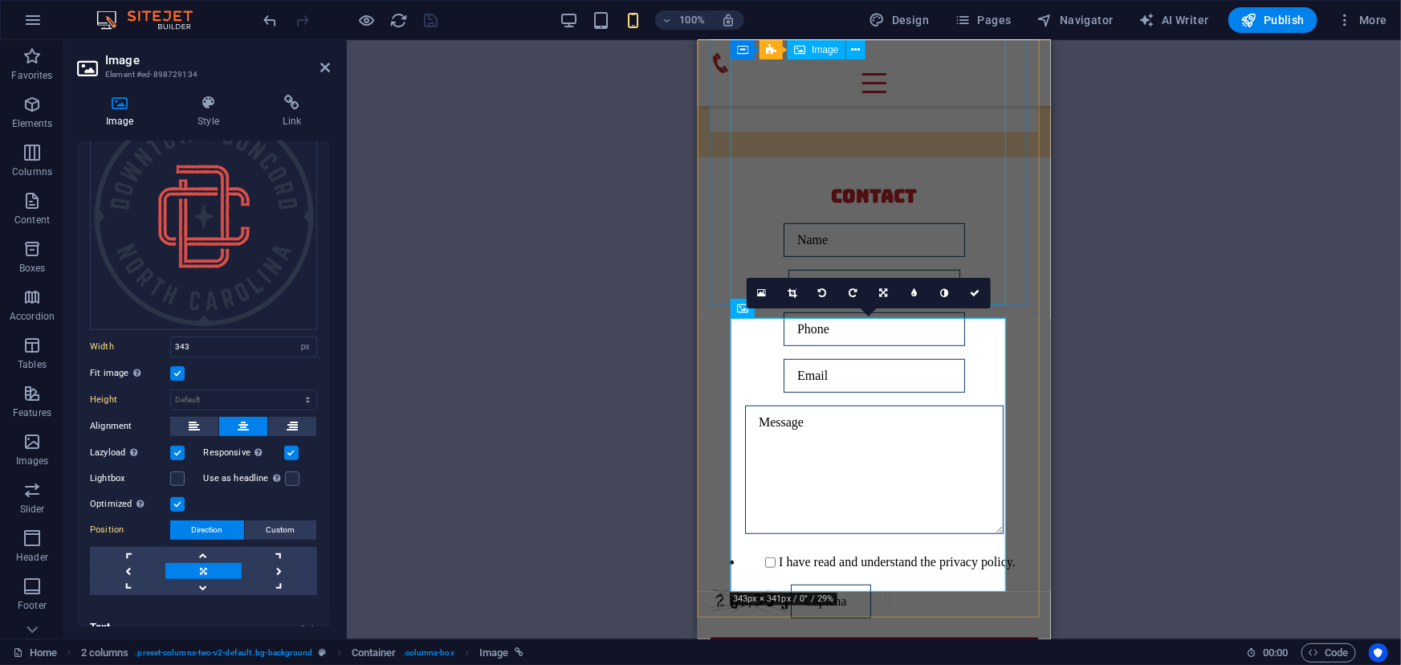
select select "px"
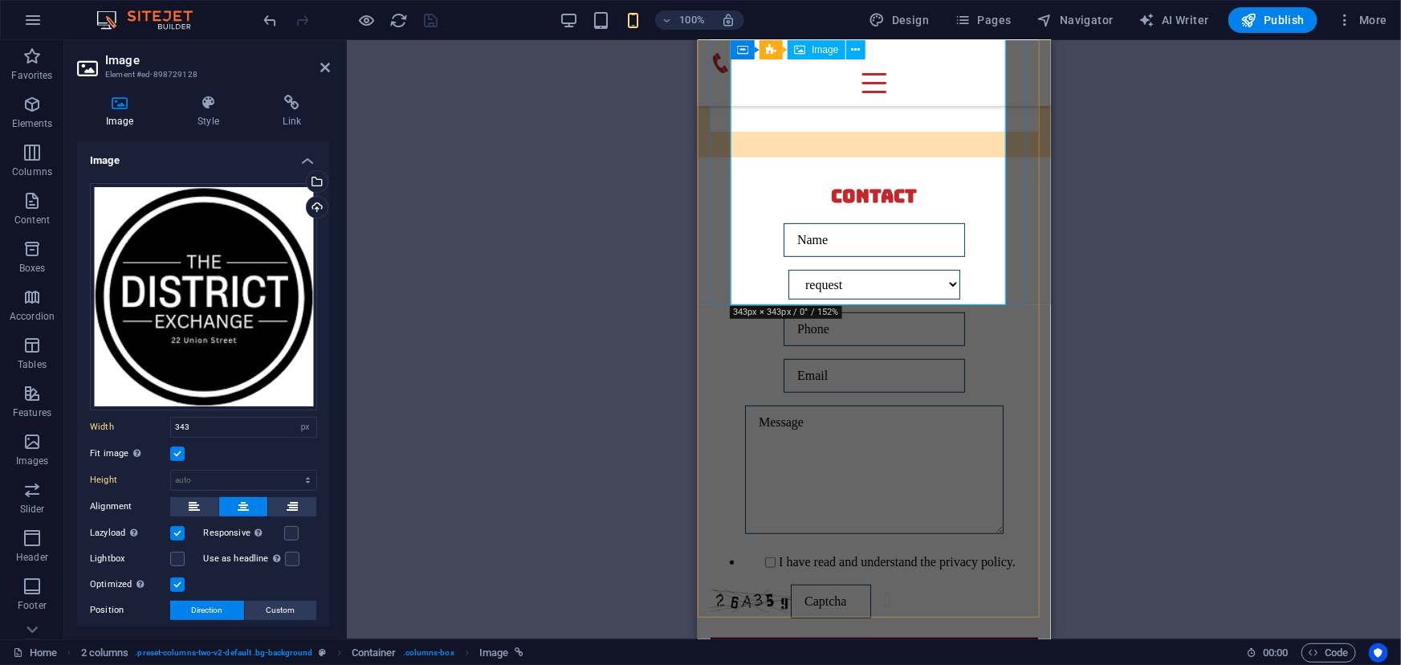
click at [316, 204] on div "Upload" at bounding box center [316, 209] width 24 height 24
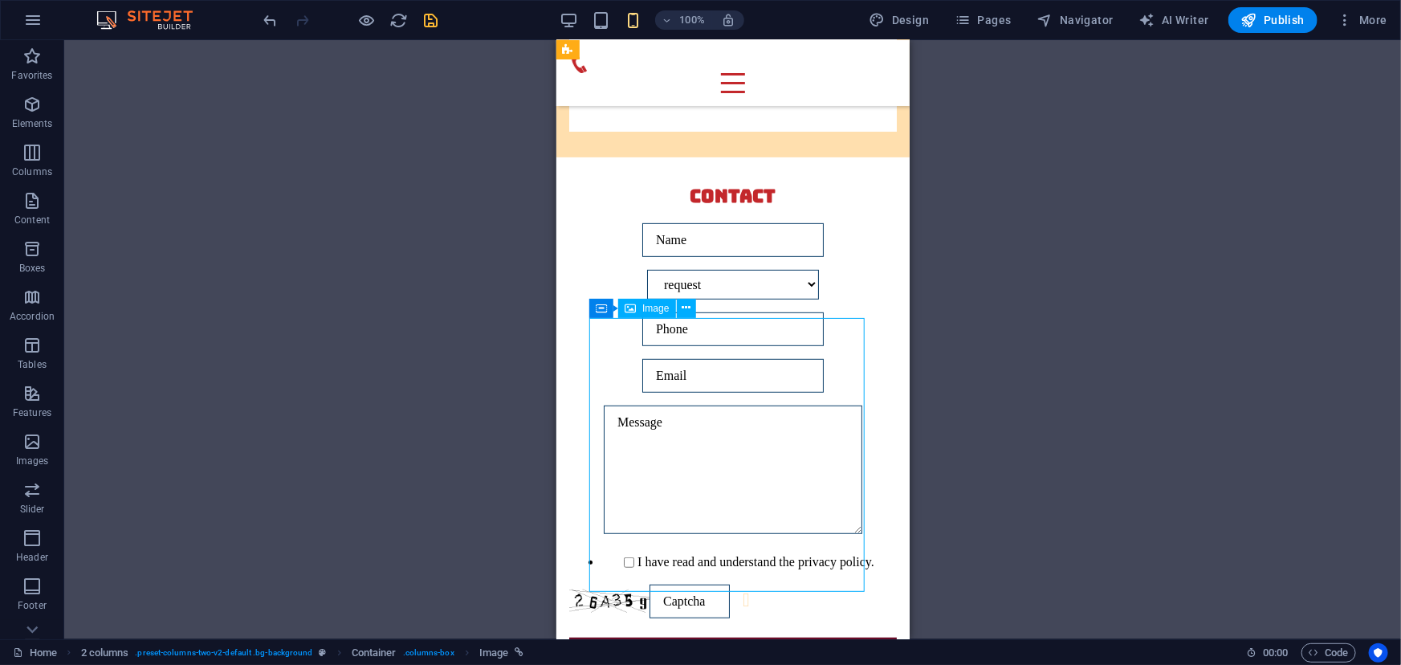
select select "px"
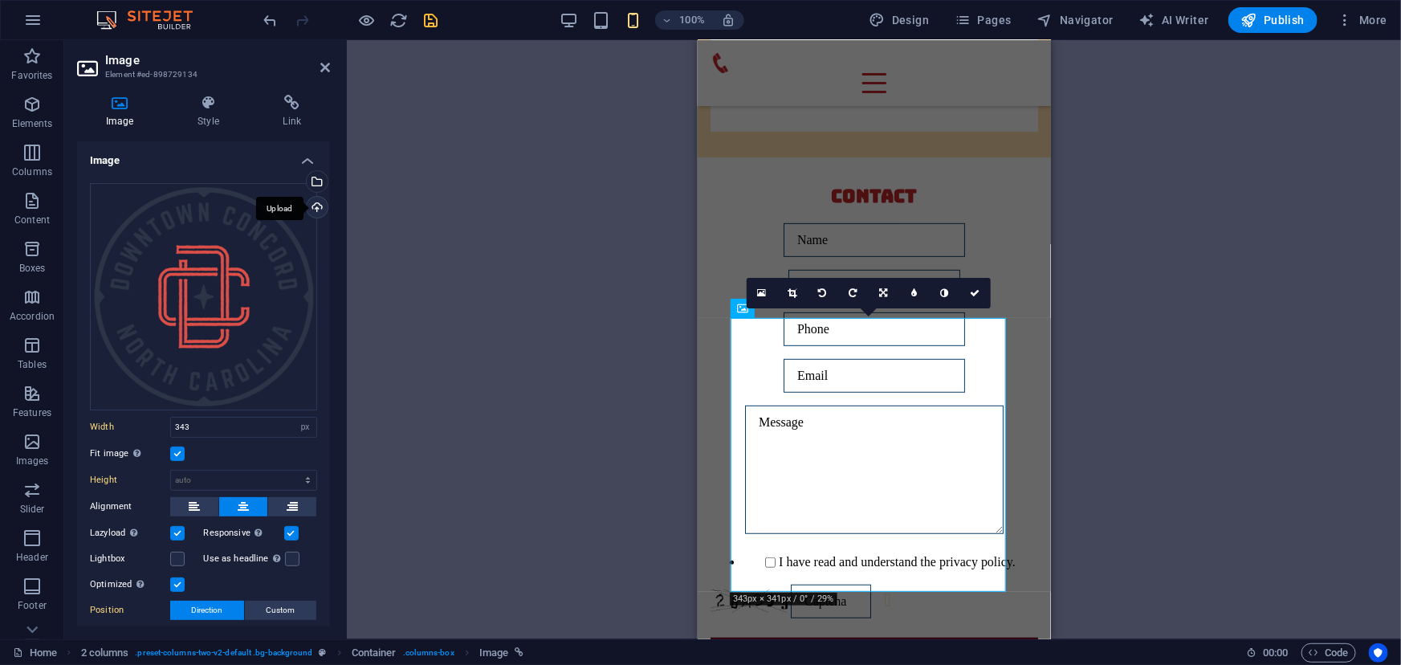
click at [311, 206] on div "Upload" at bounding box center [316, 209] width 24 height 24
click at [974, 292] on icon at bounding box center [976, 293] width 10 height 10
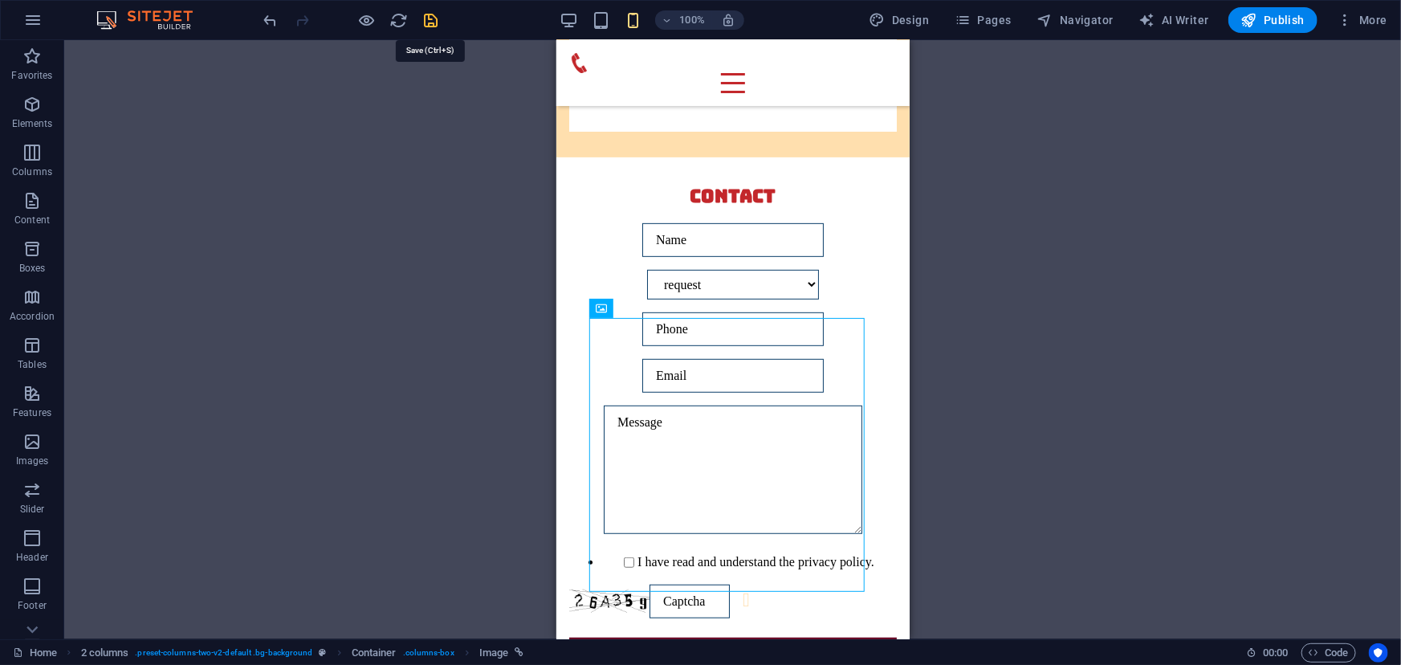
click at [428, 15] on icon "save" at bounding box center [431, 20] width 18 height 18
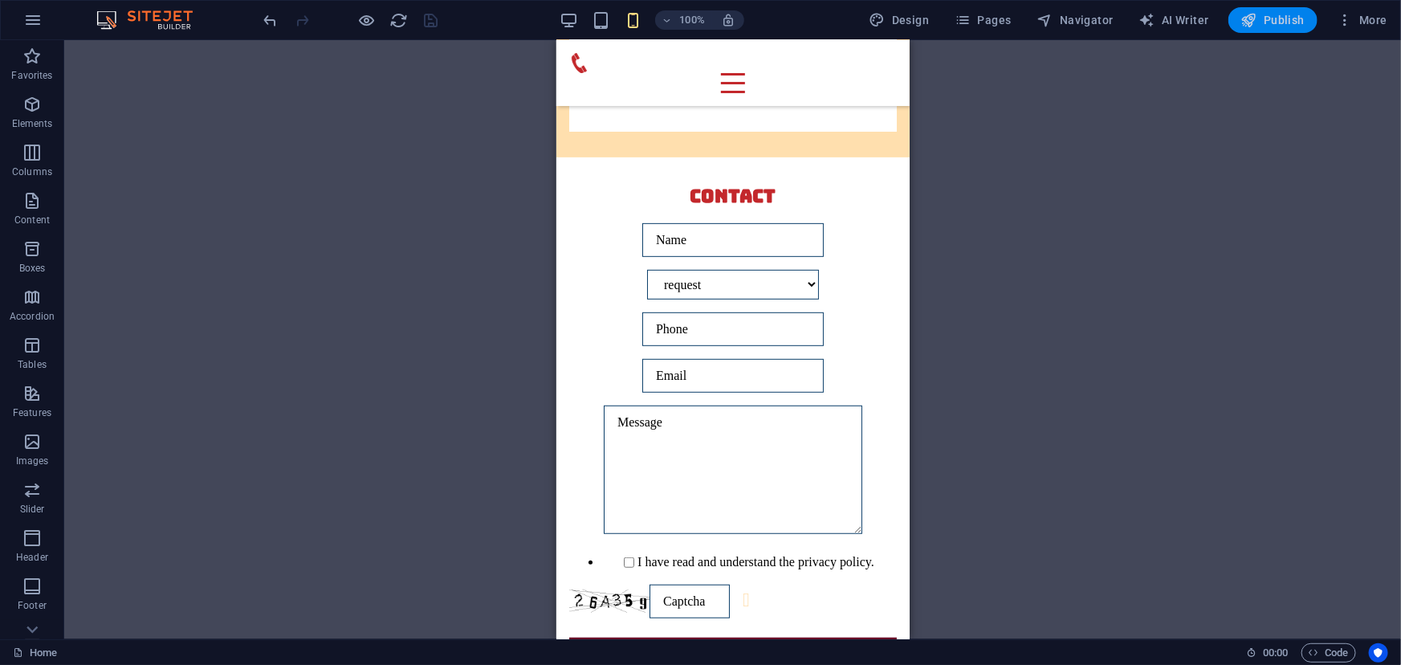
click at [1256, 23] on icon "button" at bounding box center [1250, 20] width 16 height 16
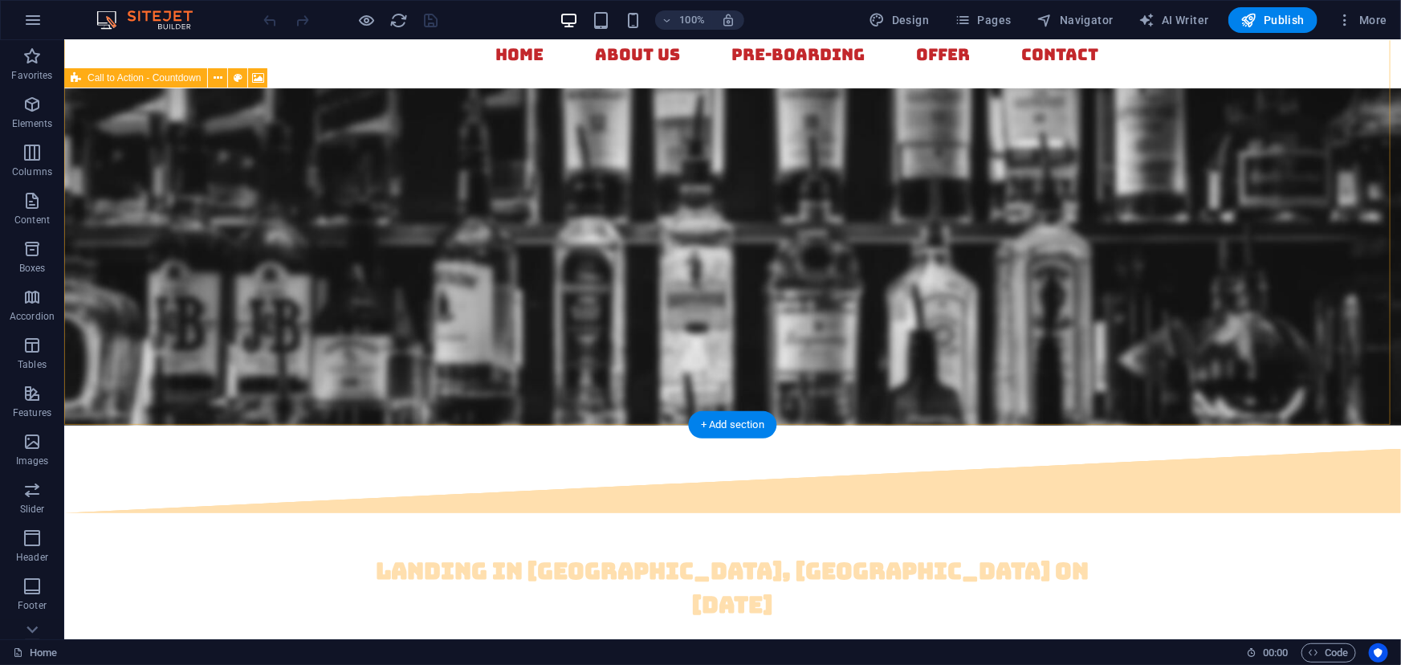
scroll to position [126, 0]
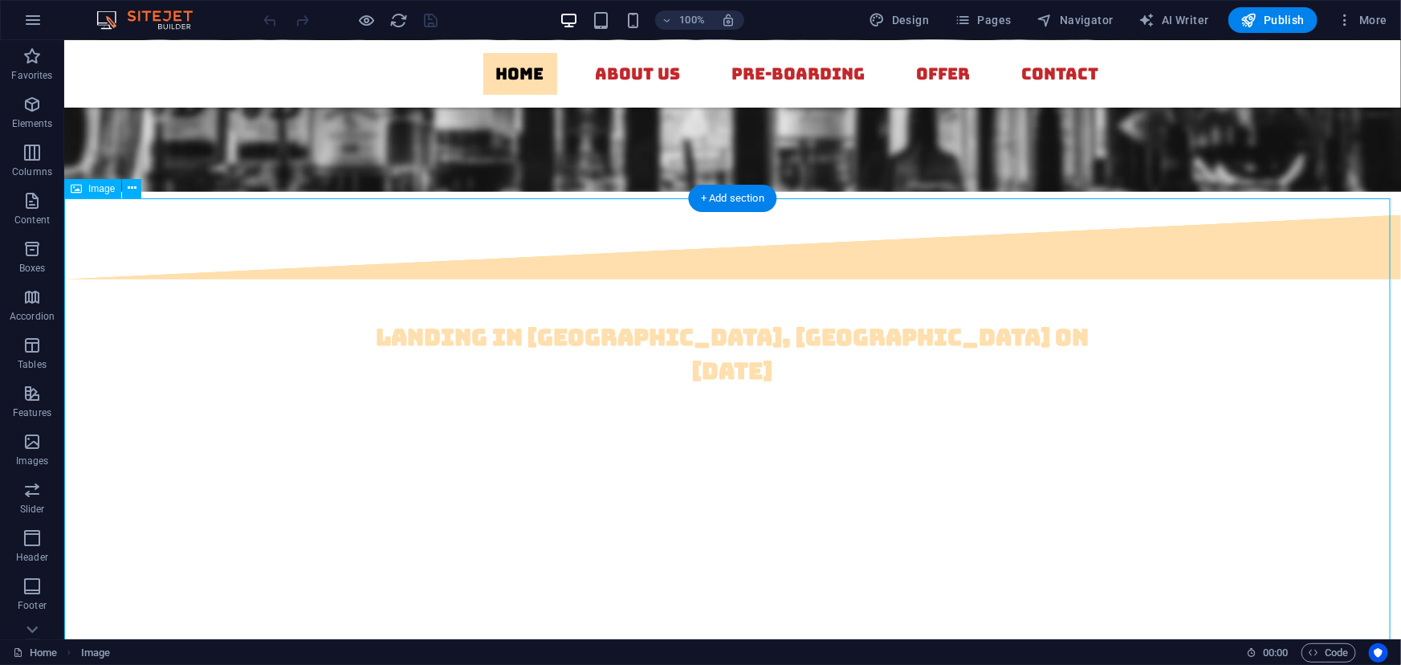
scroll to position [366, 0]
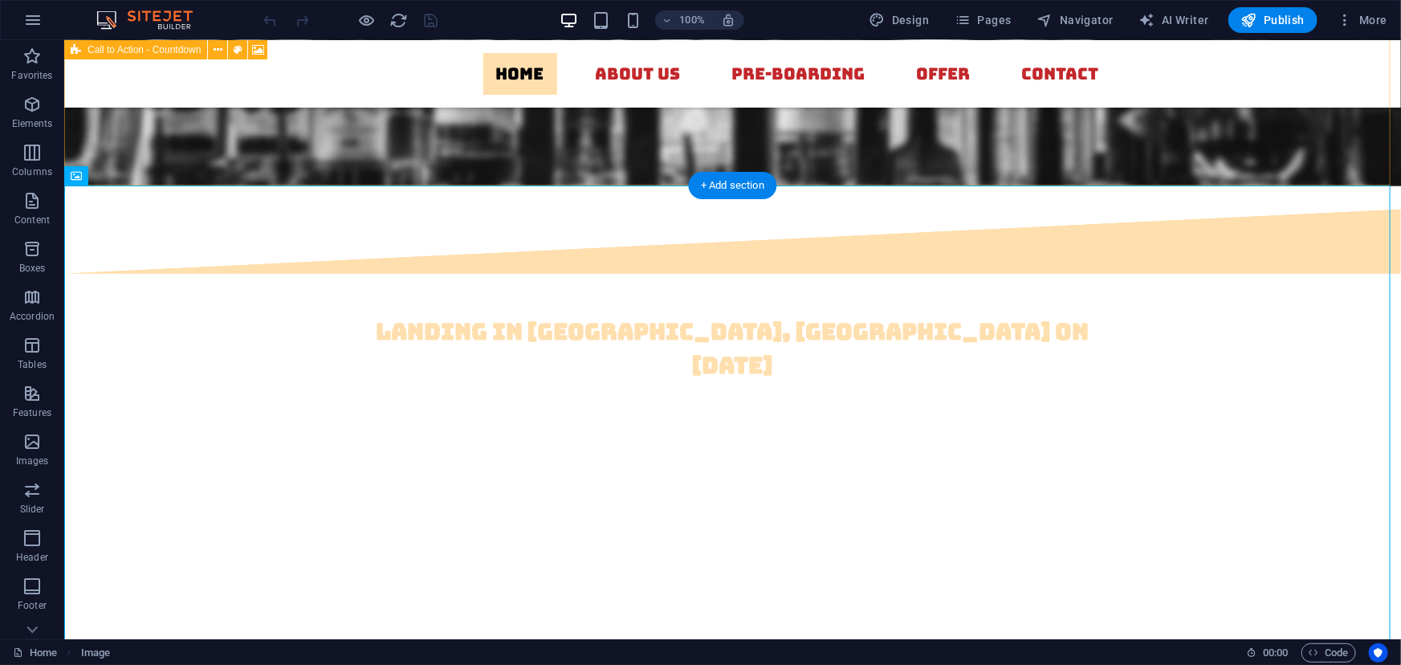
click at [448, 154] on div "landing in [GEOGRAPHIC_DATA], [GEOGRAPHIC_DATA] on [DATE]" at bounding box center [731, 152] width 1337 height 742
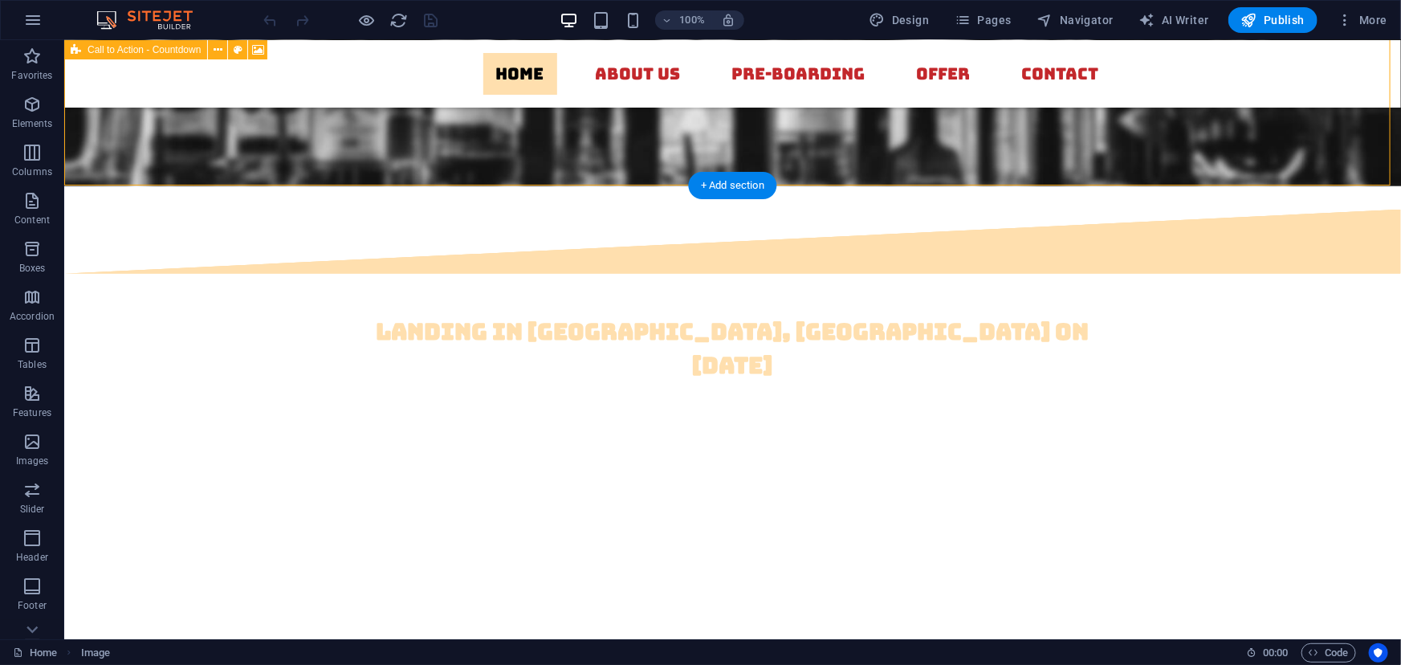
click at [448, 154] on div "landing in [GEOGRAPHIC_DATA], [GEOGRAPHIC_DATA] on [DATE]" at bounding box center [731, 152] width 1337 height 742
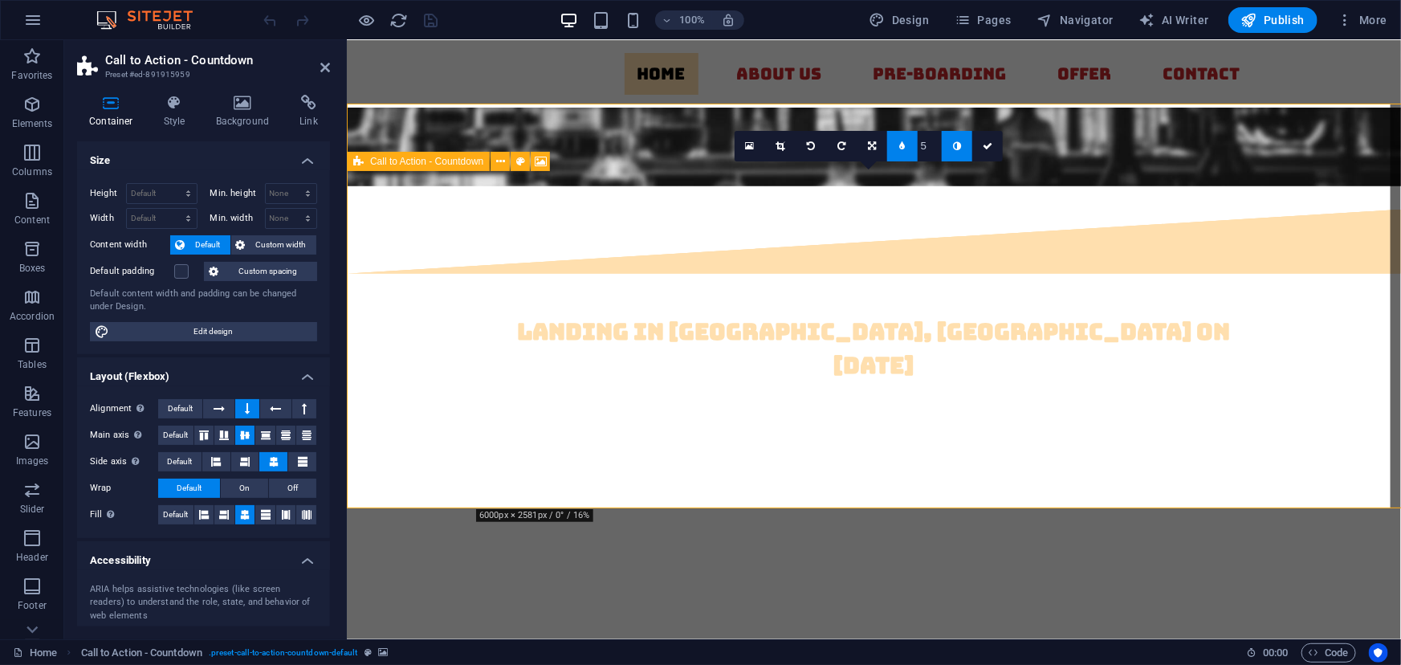
scroll to position [43, 0]
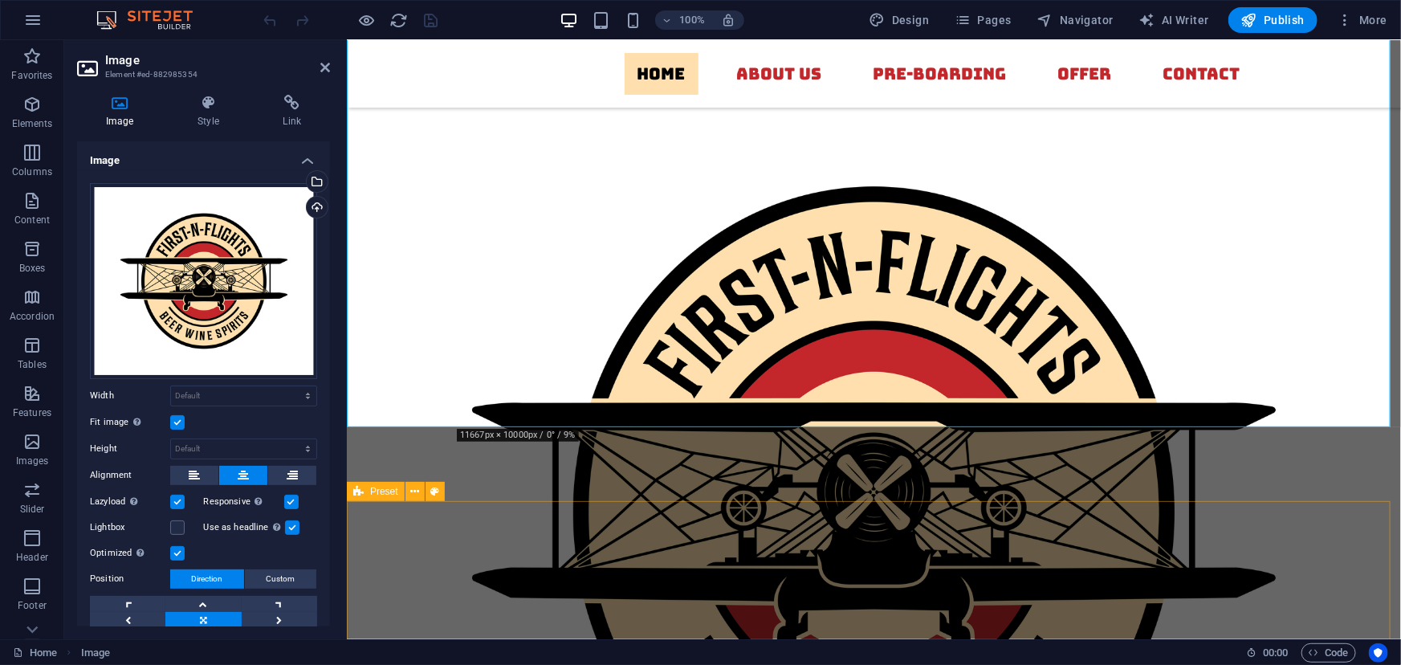
scroll to position [830, 0]
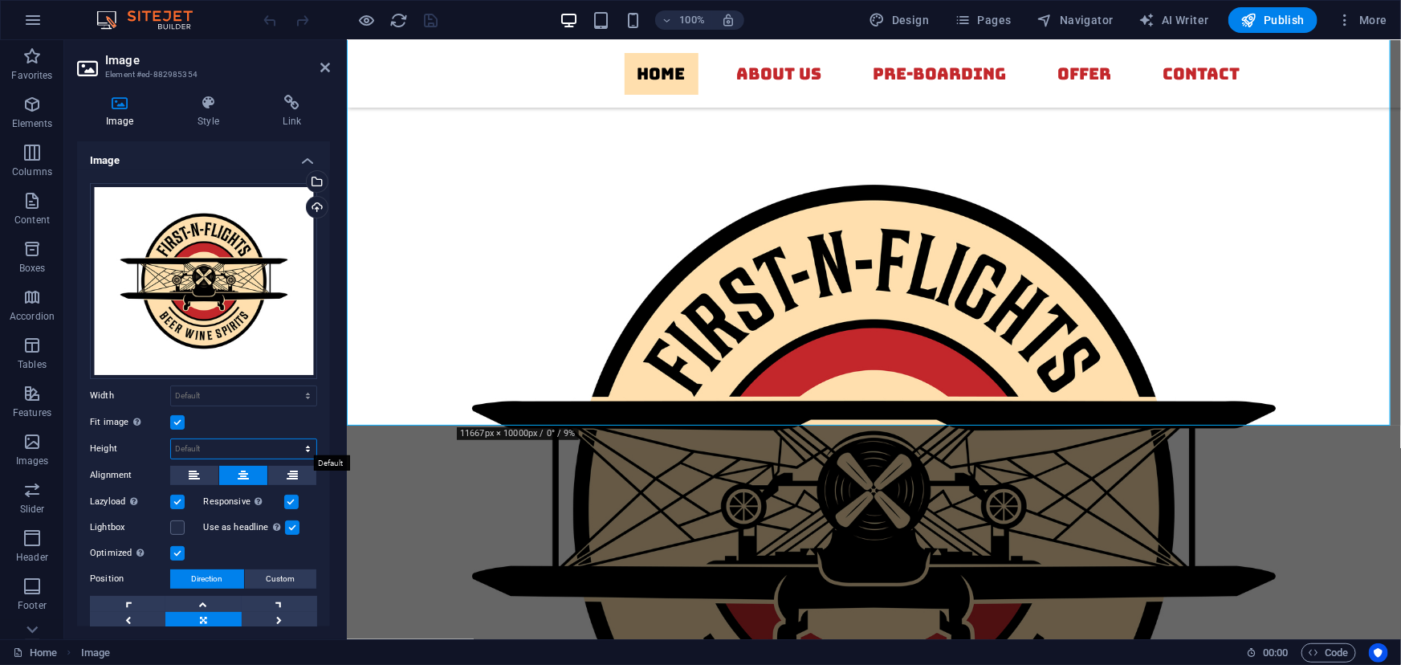
click at [202, 443] on select "Default auto px" at bounding box center [243, 448] width 145 height 19
click at [171, 439] on select "Default auto px" at bounding box center [243, 448] width 145 height 19
select select "DISABLED_OPTION_VALUE"
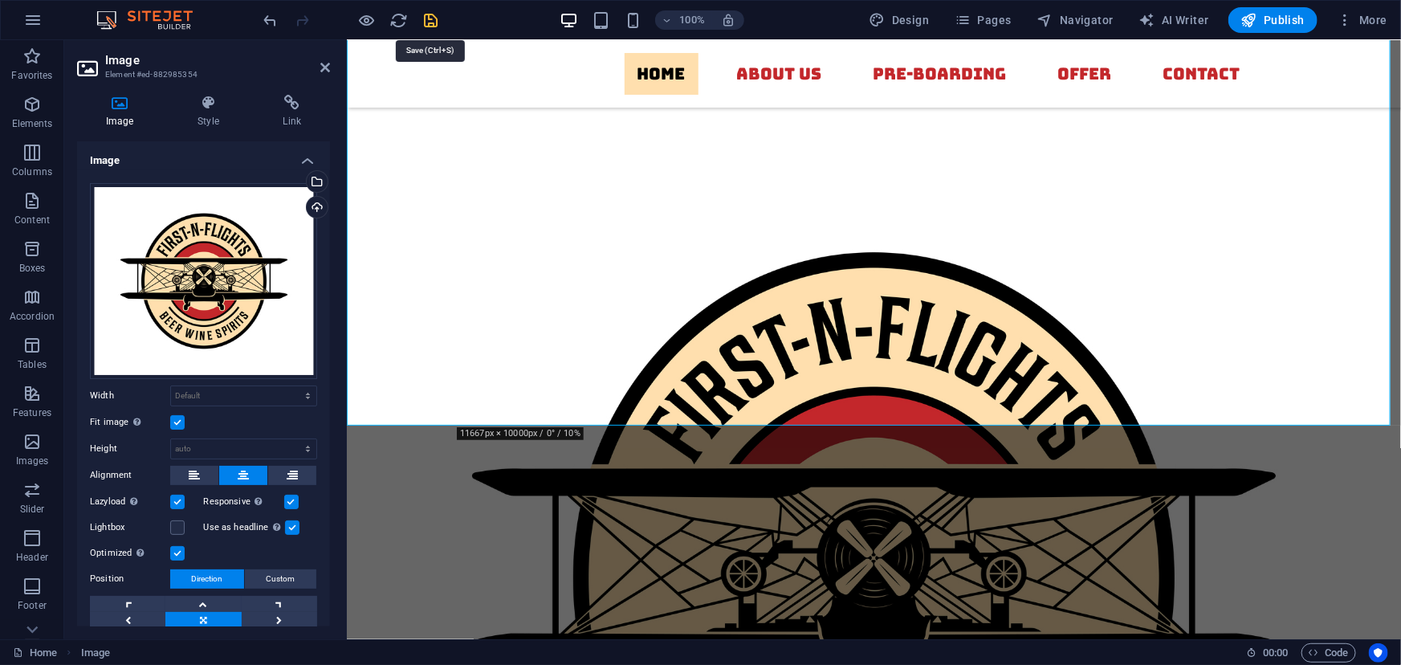
click at [430, 16] on icon "save" at bounding box center [431, 20] width 18 height 18
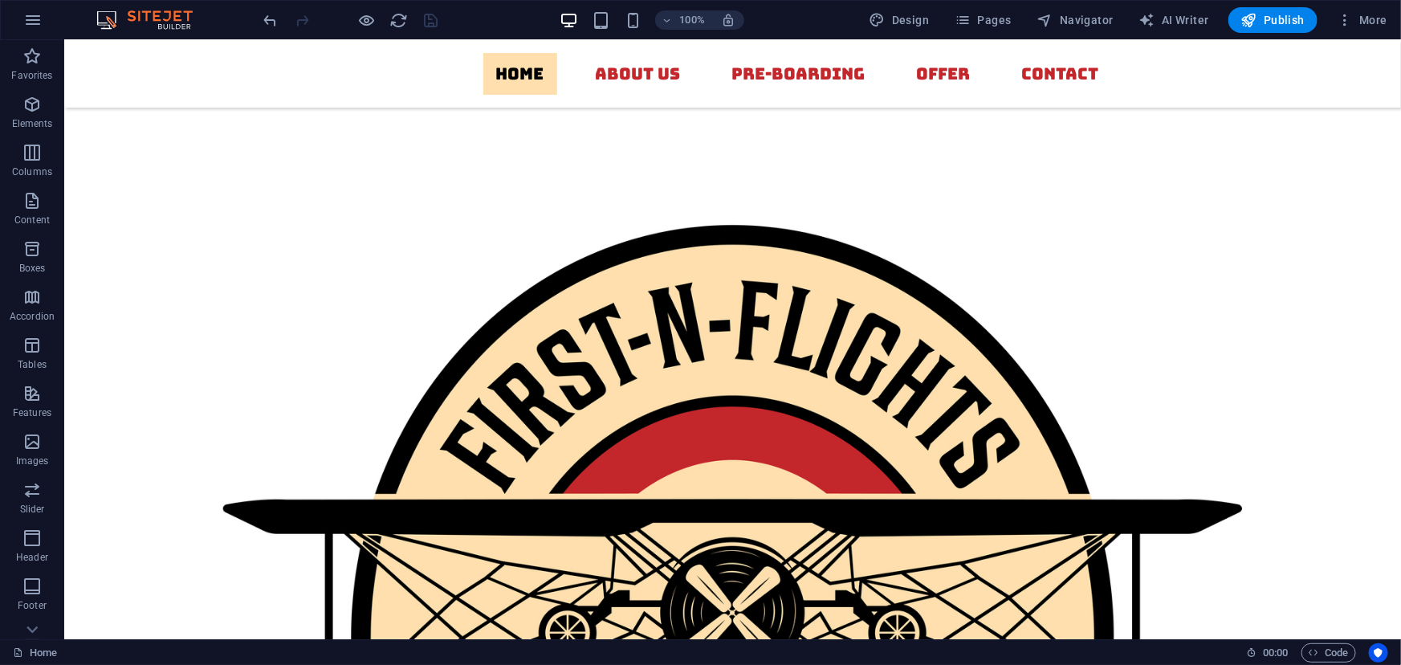
scroll to position [892, 0]
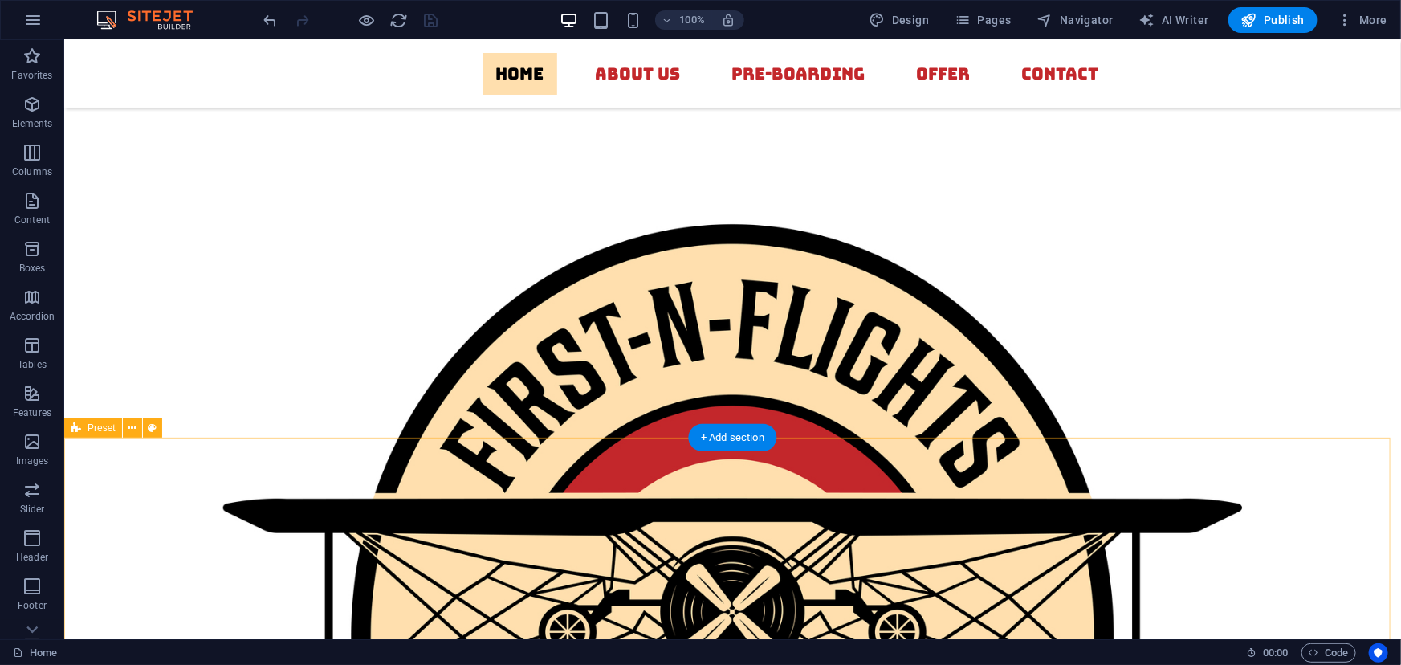
select select "diagonal"
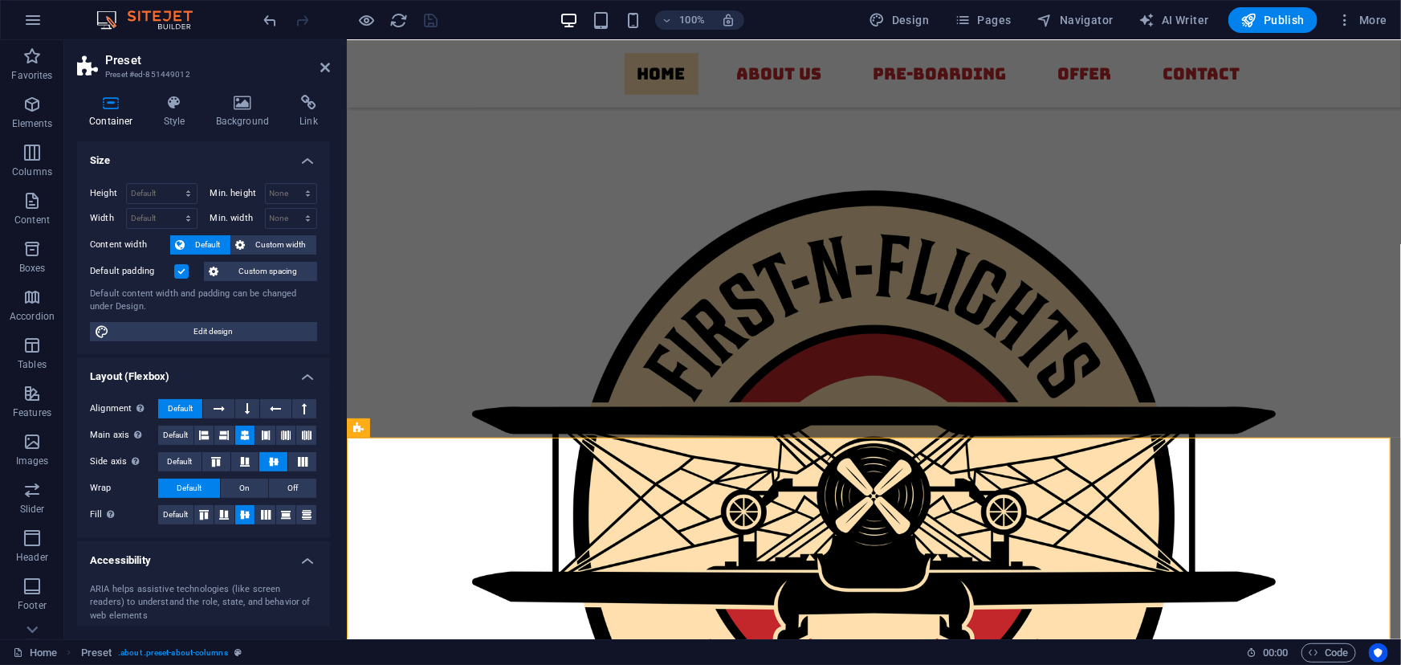
click at [182, 273] on label at bounding box center [181, 271] width 14 height 14
click at [0, 0] on input "Default padding" at bounding box center [0, 0] width 0 height 0
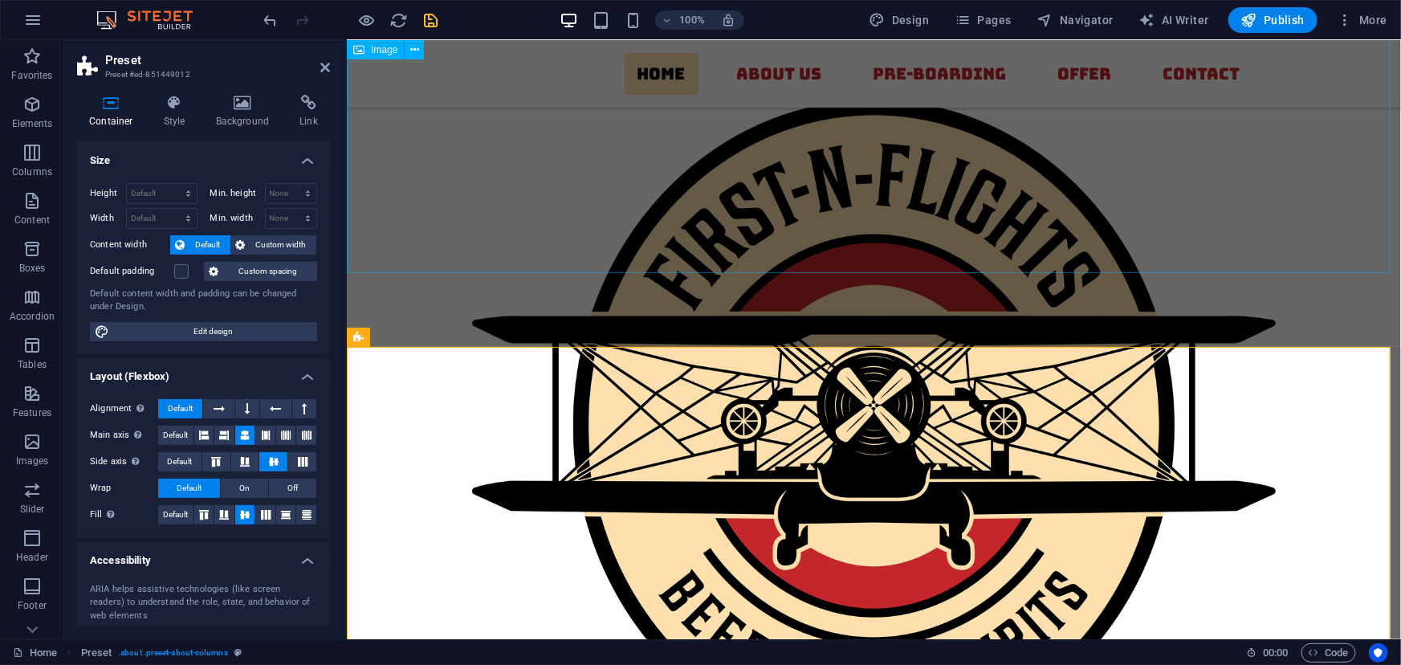
scroll to position [982, 0]
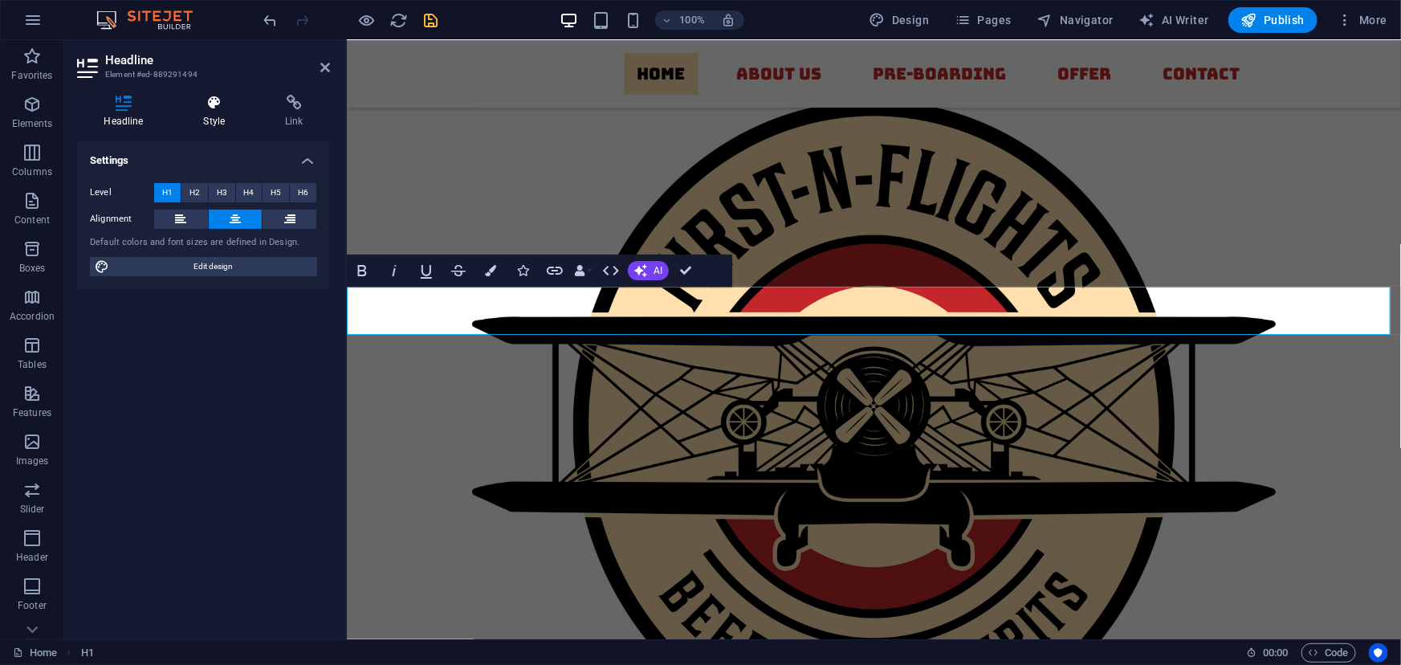
click at [215, 110] on icon at bounding box center [214, 103] width 75 height 16
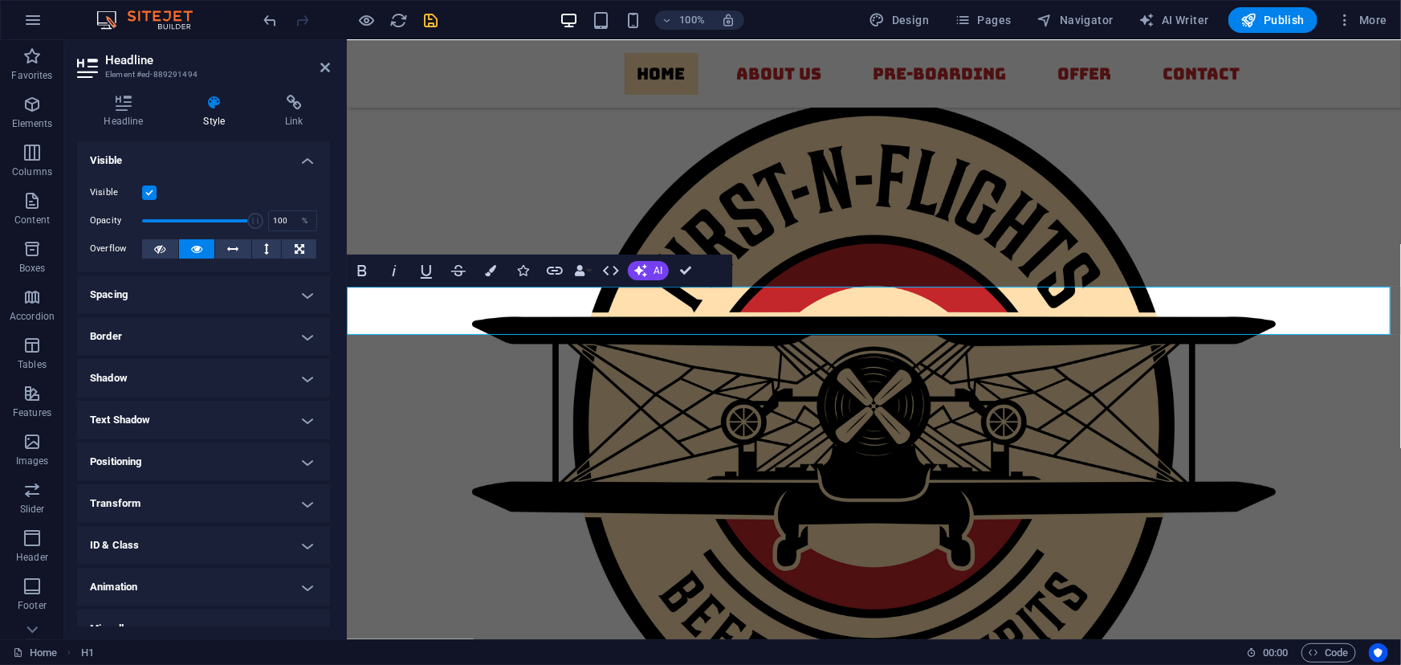
click at [189, 297] on h4 "Spacing" at bounding box center [203, 294] width 253 height 39
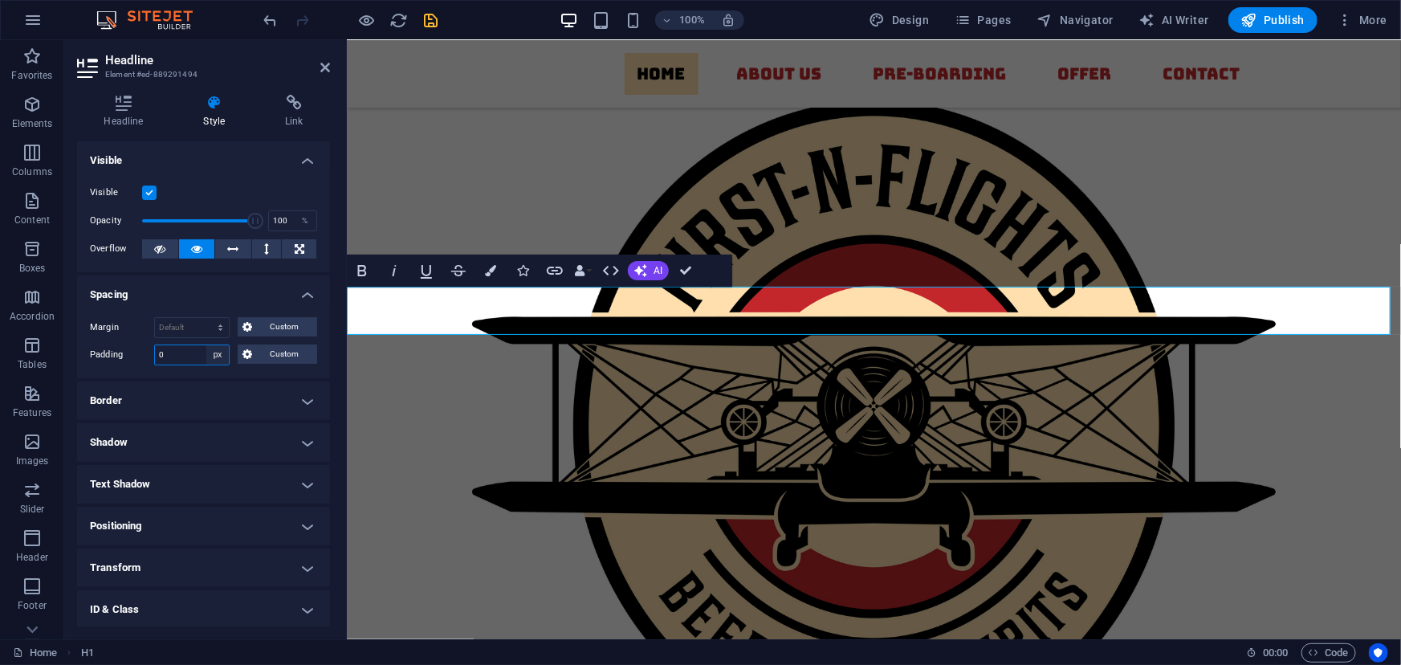
click at [215, 354] on select "Default px rem % vh vw Custom" at bounding box center [217, 354] width 22 height 19
select select "default"
click at [206, 345] on select "Default px rem % vh vw Custom" at bounding box center [217, 354] width 22 height 19
select select "DISABLED_OPTION_VALUE"
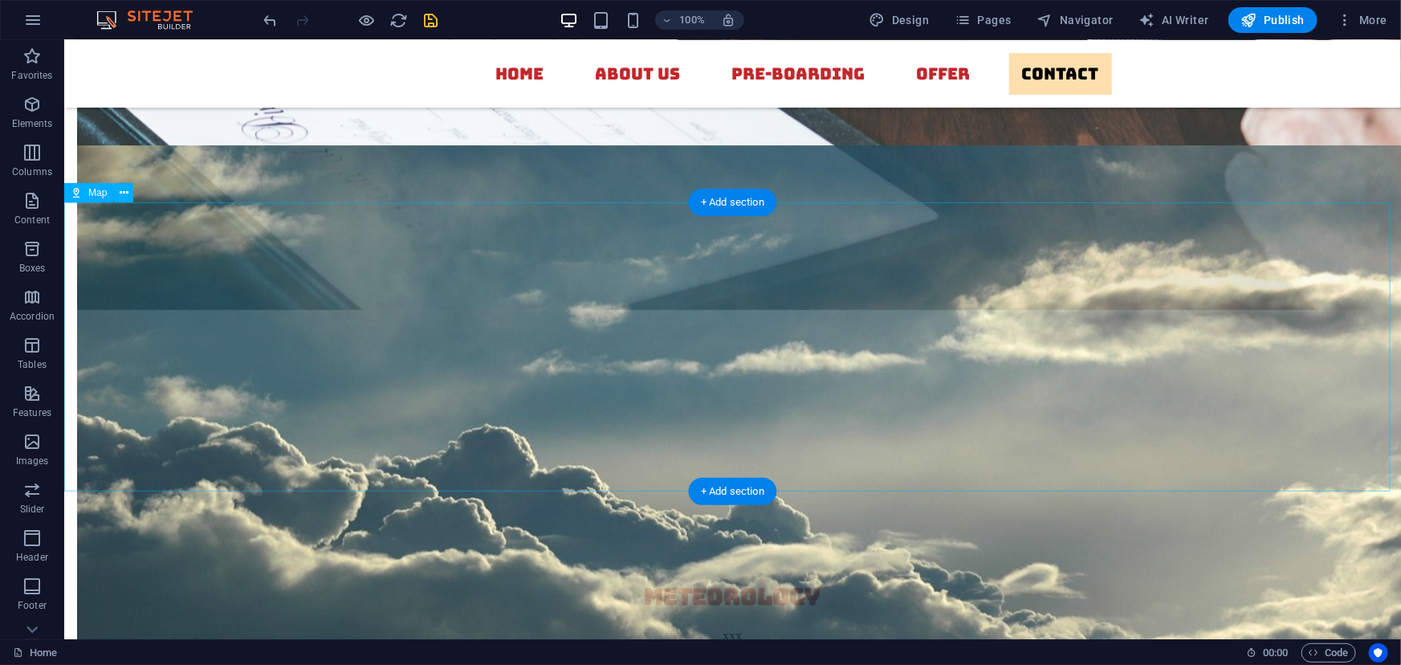
scroll to position [6014, 0]
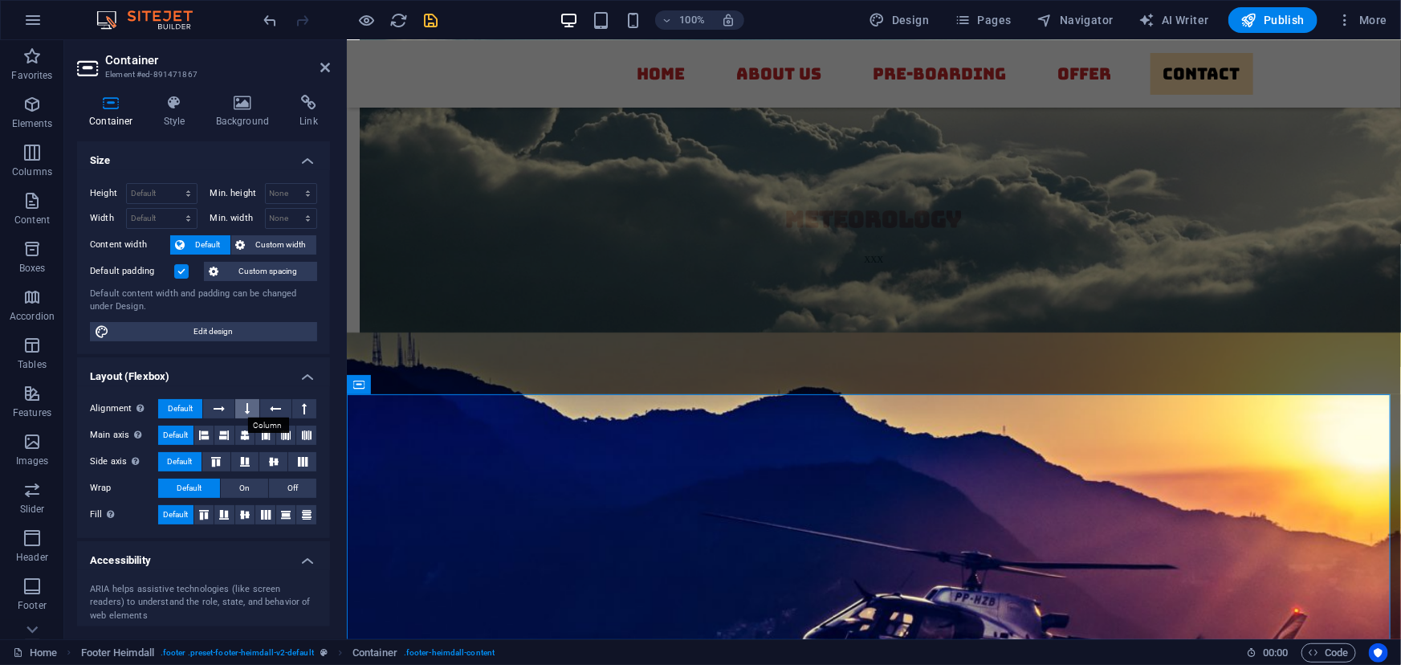
click at [245, 409] on icon at bounding box center [247, 408] width 5 height 19
click at [225, 409] on button at bounding box center [218, 408] width 31 height 19
click at [243, 431] on icon at bounding box center [245, 435] width 10 height 19
click at [267, 466] on button at bounding box center [273, 461] width 28 height 19
click at [247, 512] on icon at bounding box center [245, 514] width 10 height 19
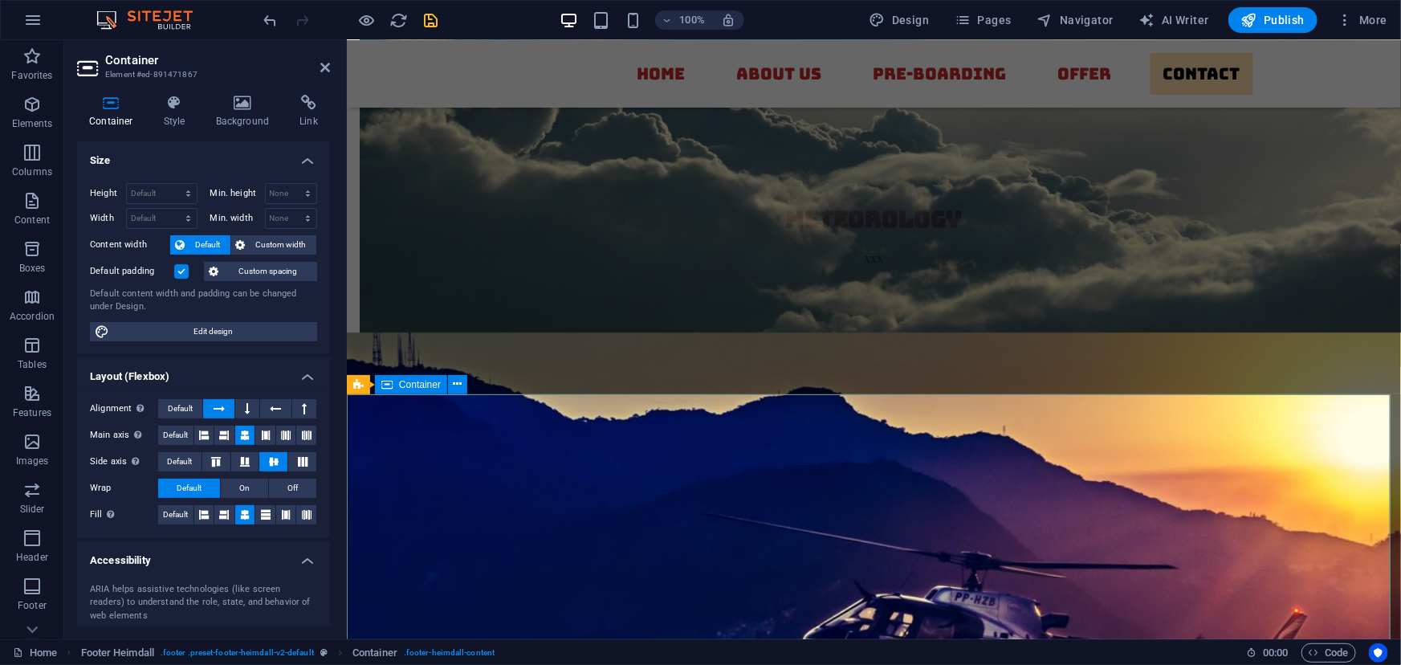
click at [241, 111] on h4 "Background" at bounding box center [246, 112] width 84 height 34
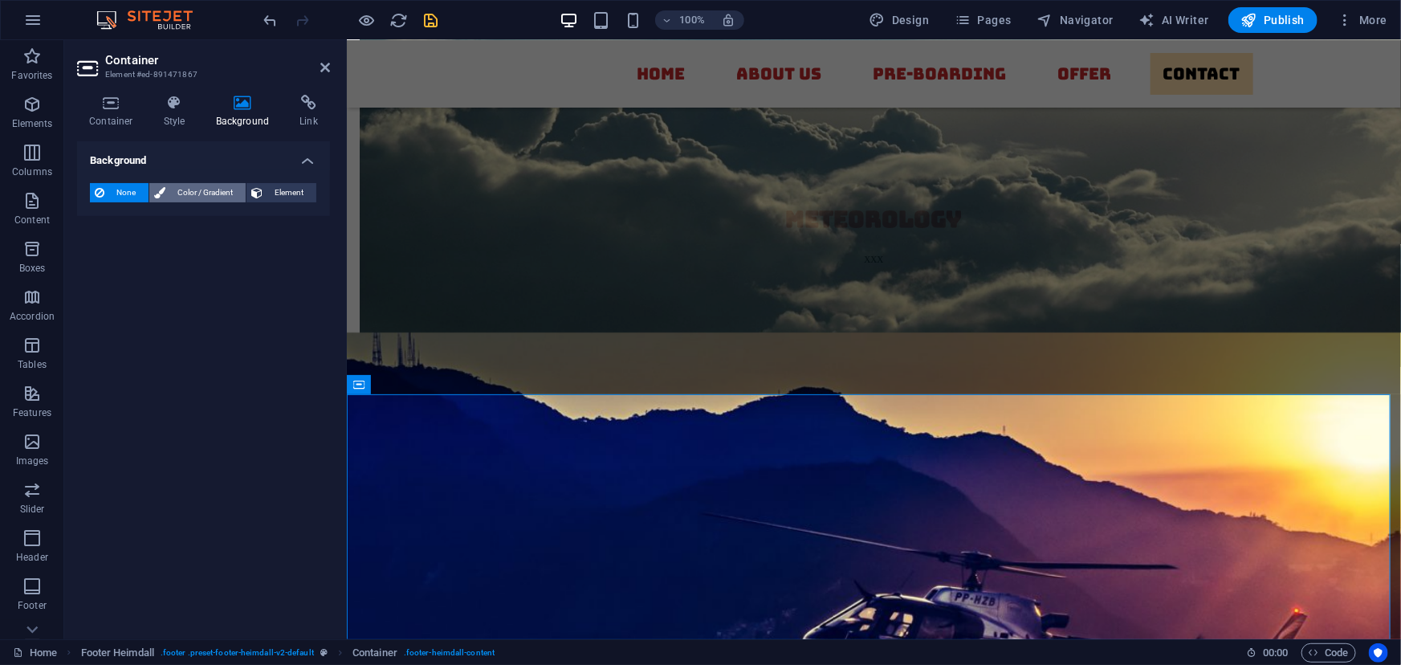
click at [196, 190] on span "Color / Gradient" at bounding box center [205, 192] width 71 height 19
click at [151, 222] on span "Gradient" at bounding box center [153, 223] width 40 height 22
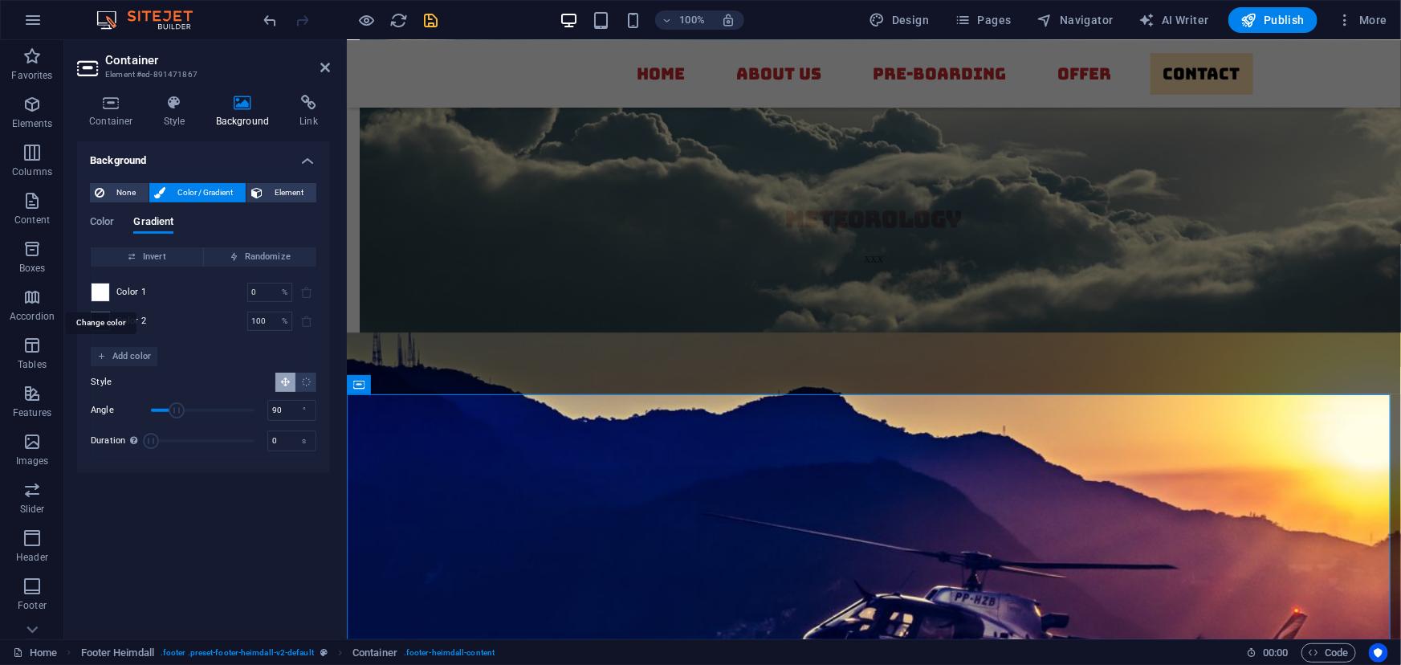
click at [102, 287] on span at bounding box center [101, 292] width 18 height 18
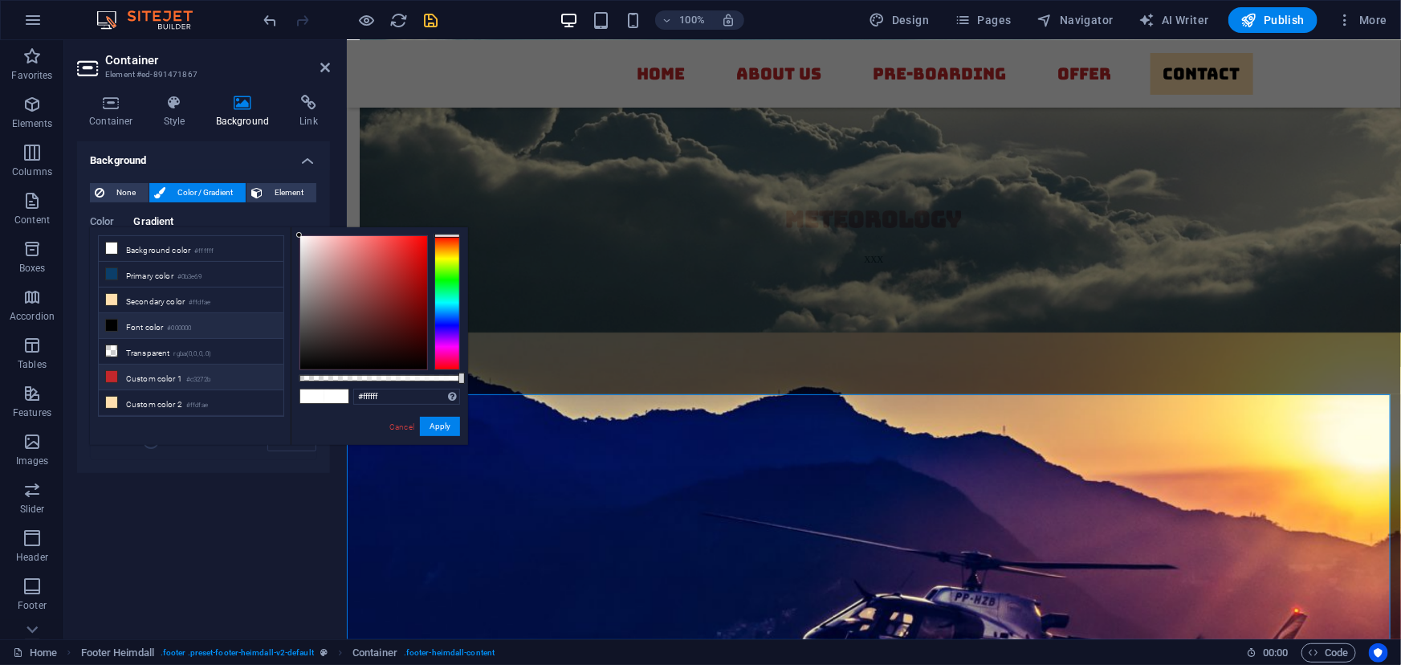
click at [108, 371] on icon at bounding box center [111, 376] width 11 height 11
click at [433, 423] on button "Apply" at bounding box center [440, 426] width 40 height 19
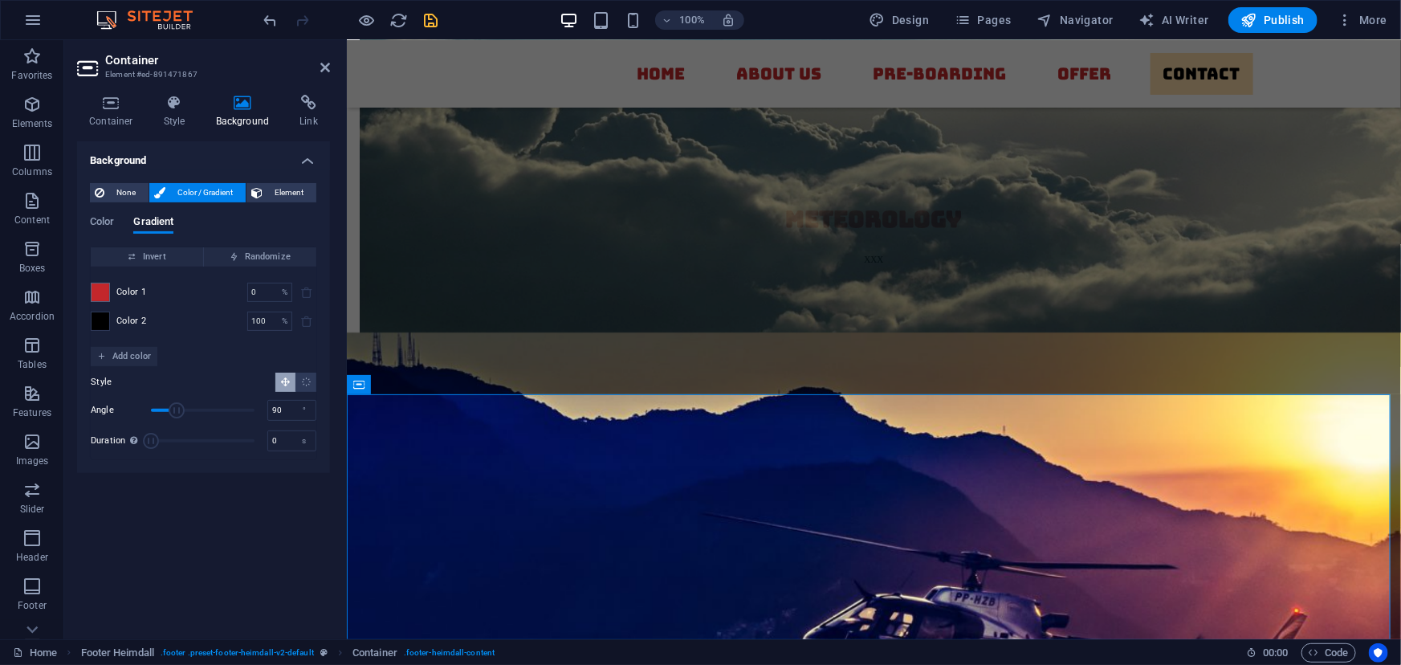
click at [103, 316] on span at bounding box center [101, 321] width 18 height 18
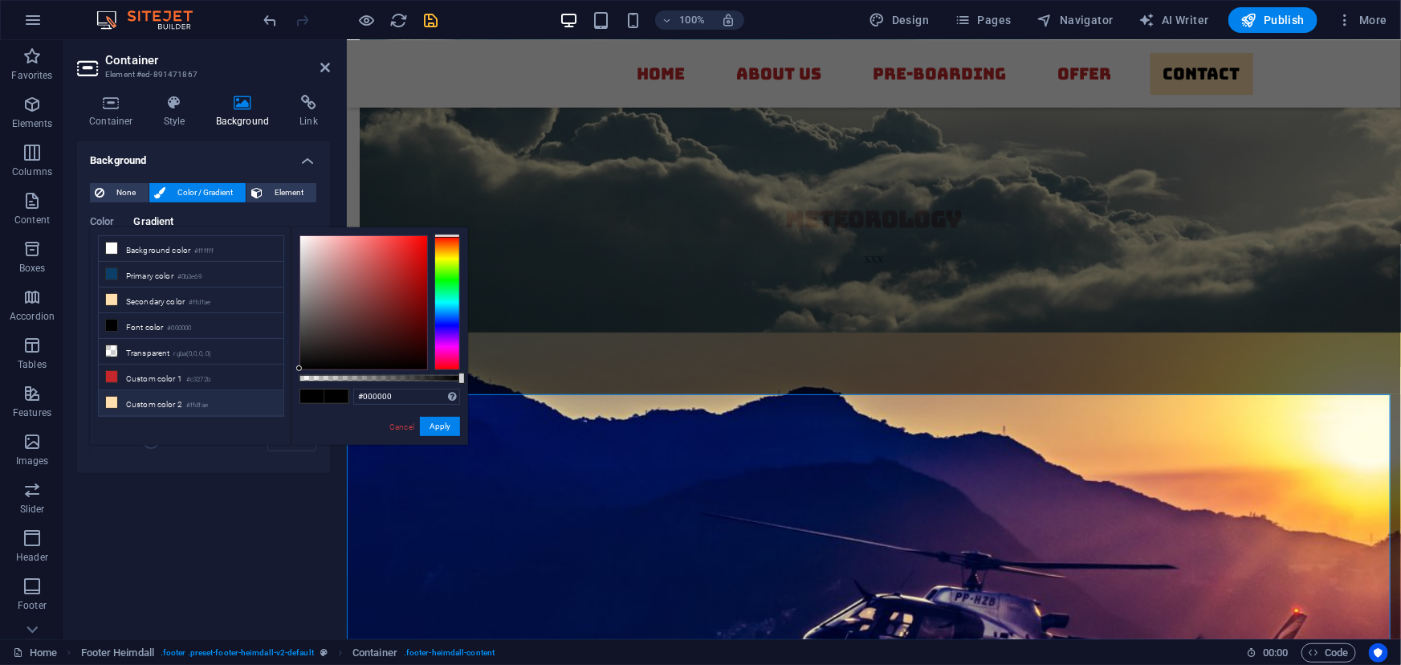
click at [108, 401] on icon at bounding box center [111, 402] width 11 height 11
type input "#ffdfae"
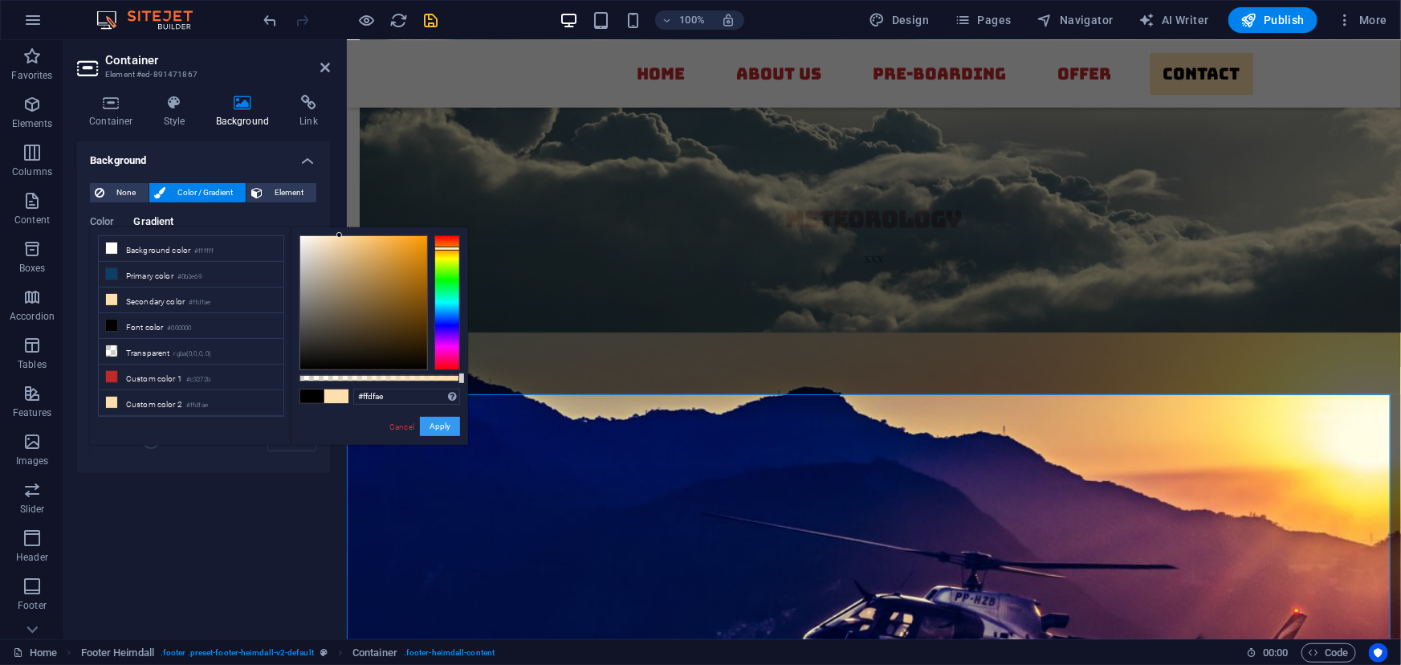
click at [435, 426] on button "Apply" at bounding box center [440, 426] width 40 height 19
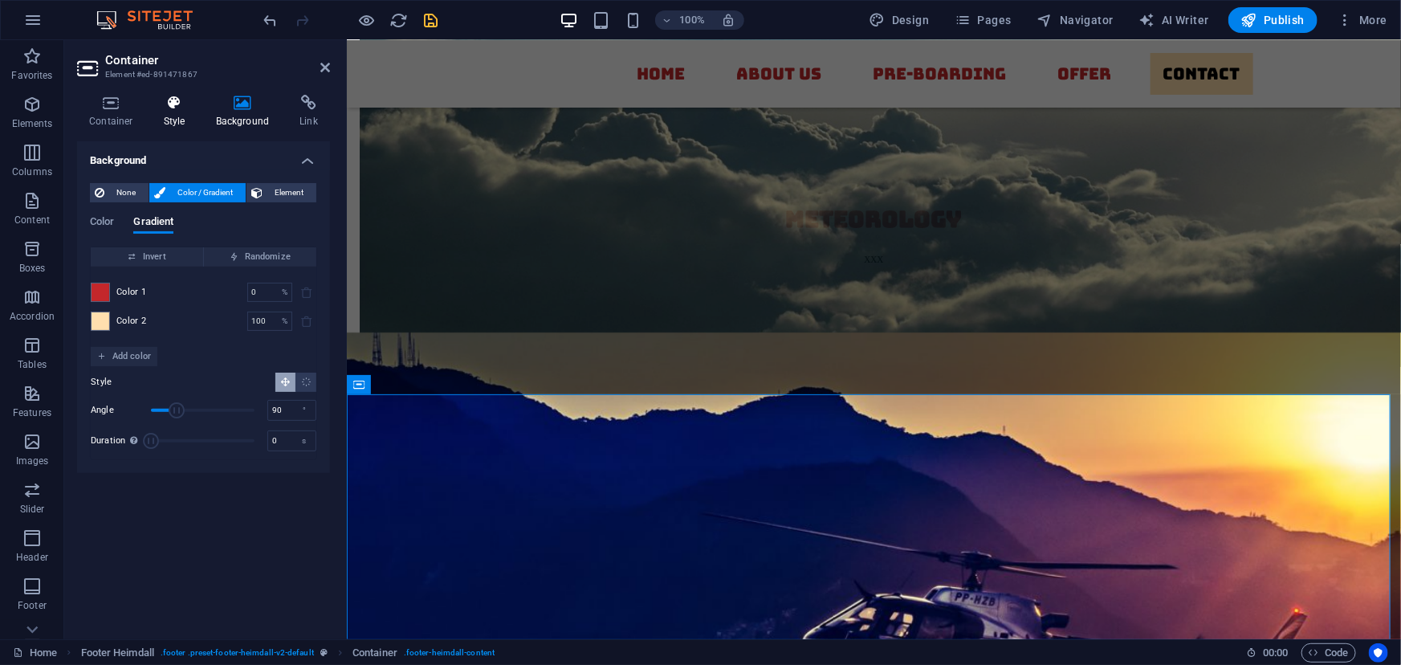
click at [177, 112] on h4 "Style" at bounding box center [178, 112] width 52 height 34
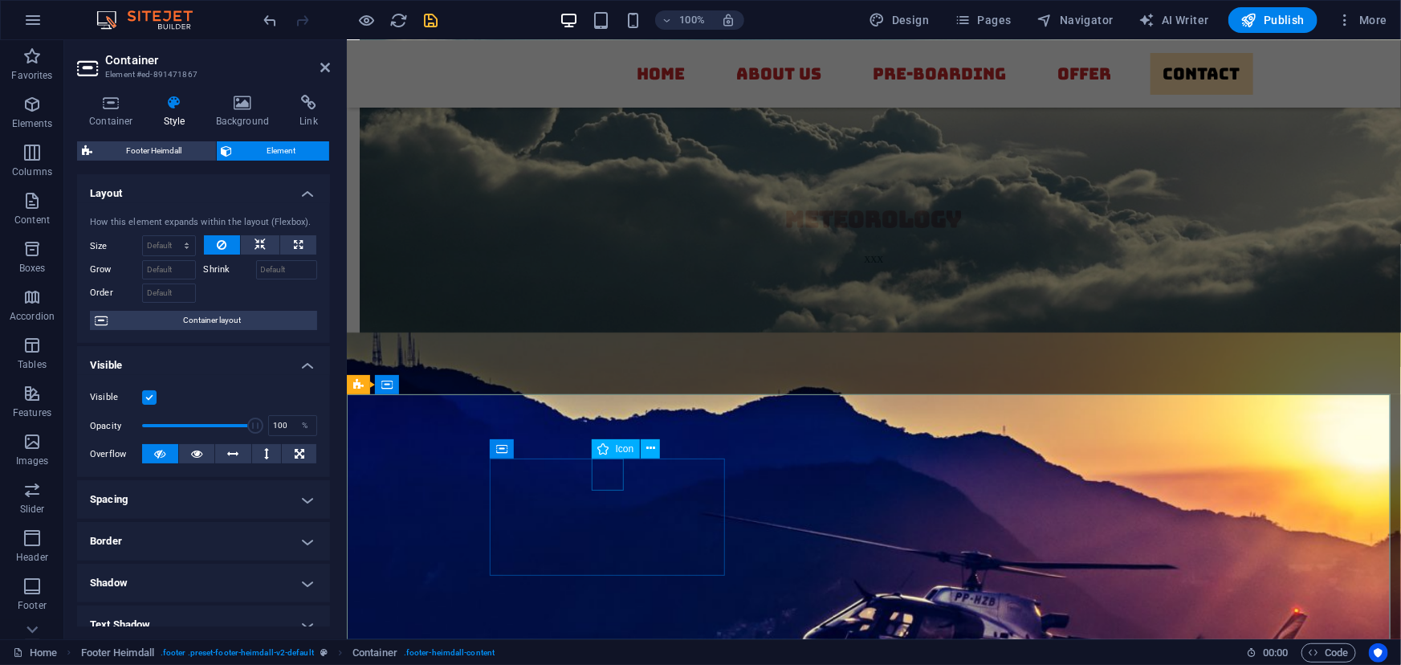
select select "xMidYMid"
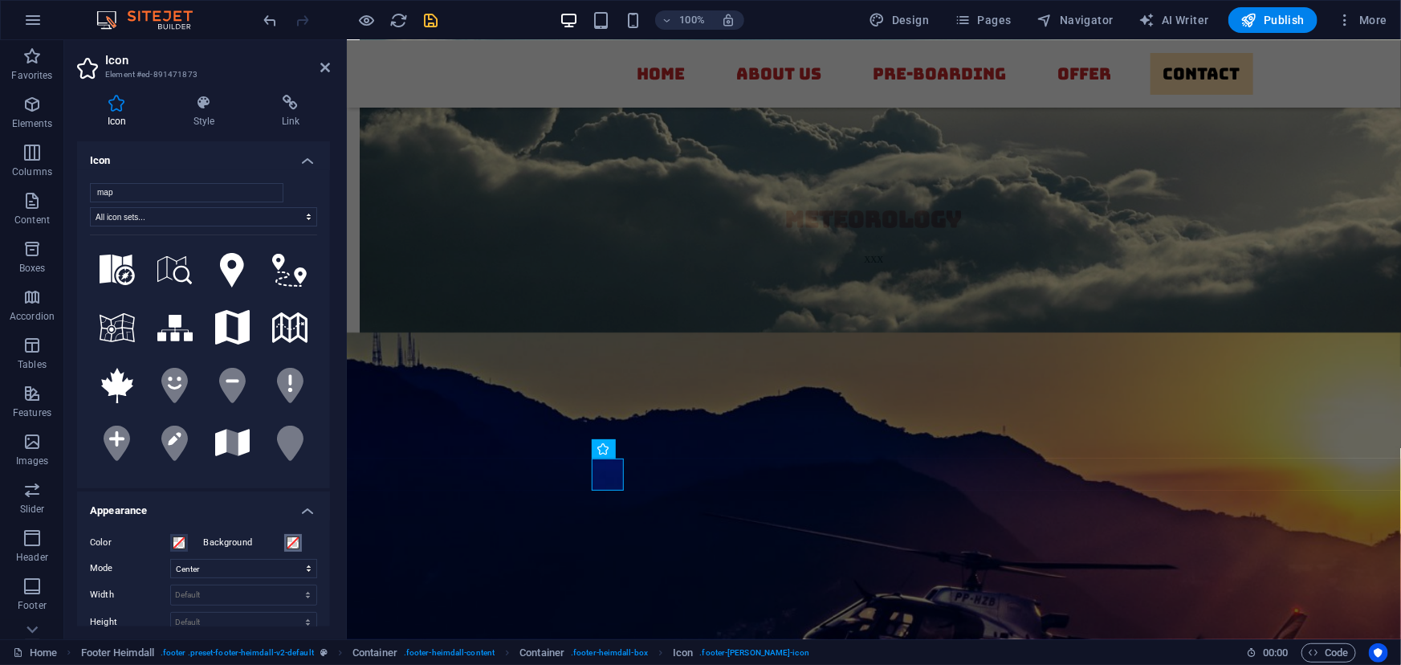
click at [291, 540] on span at bounding box center [293, 542] width 13 height 13
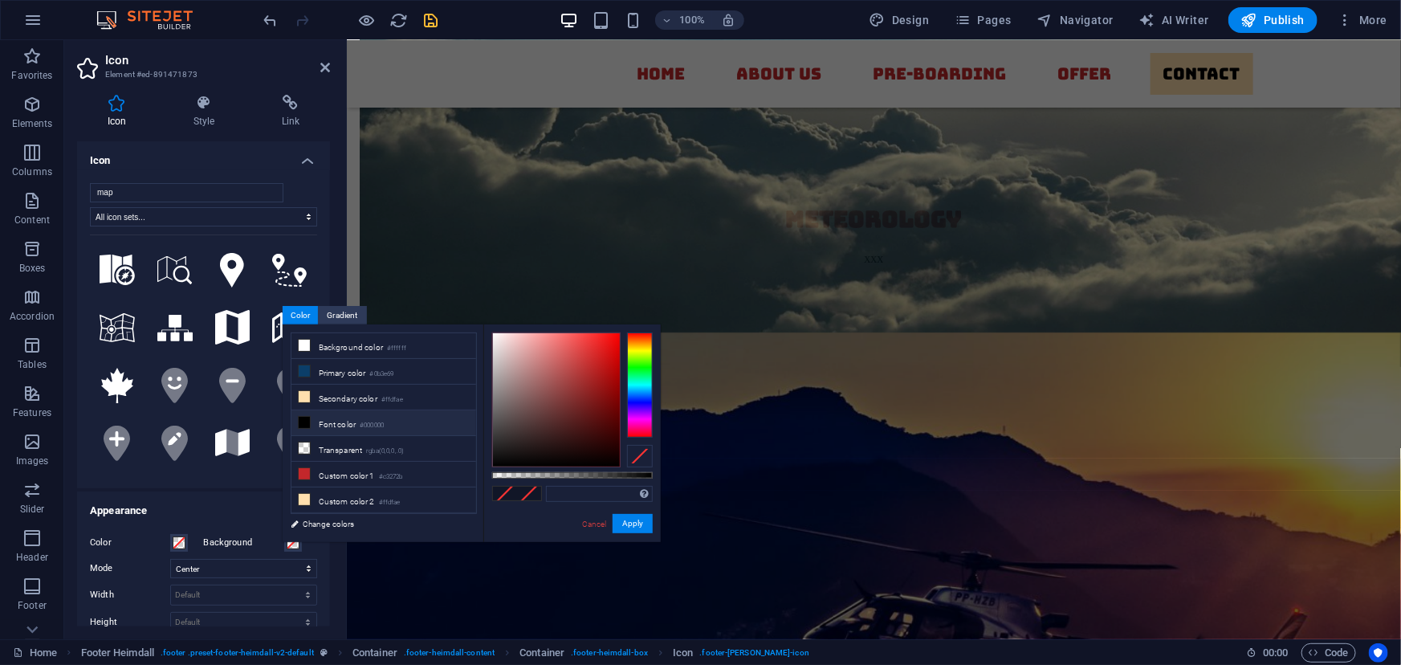
click at [304, 423] on icon at bounding box center [304, 422] width 11 height 11
type input "#000000"
click at [614, 523] on button "Apply" at bounding box center [633, 523] width 40 height 19
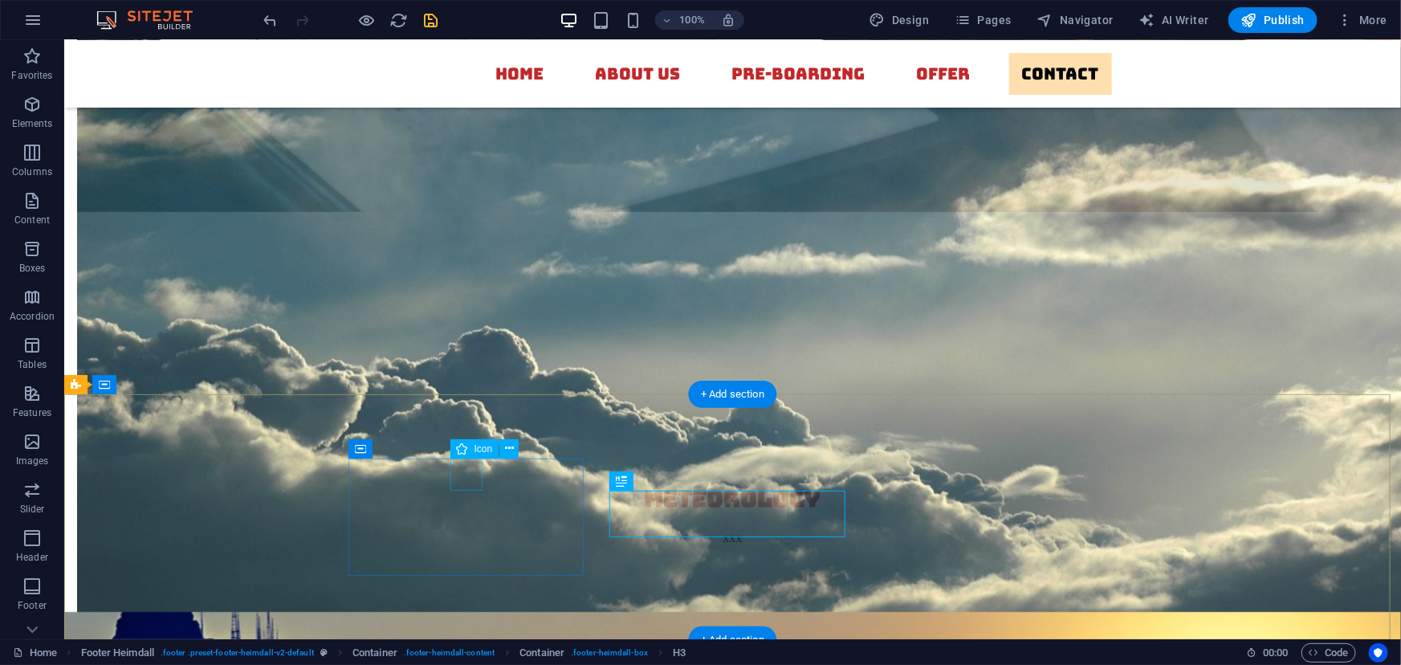
select select "xMidYMid"
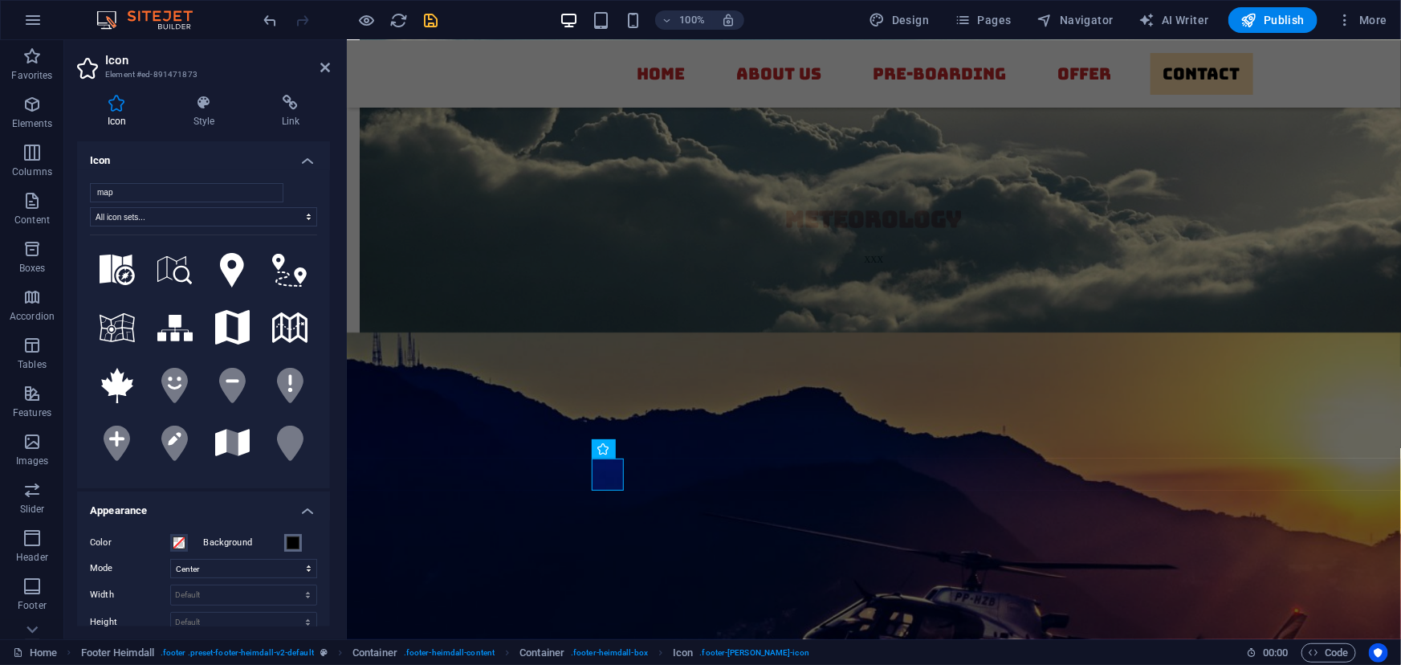
click at [291, 545] on span at bounding box center [293, 542] width 13 height 13
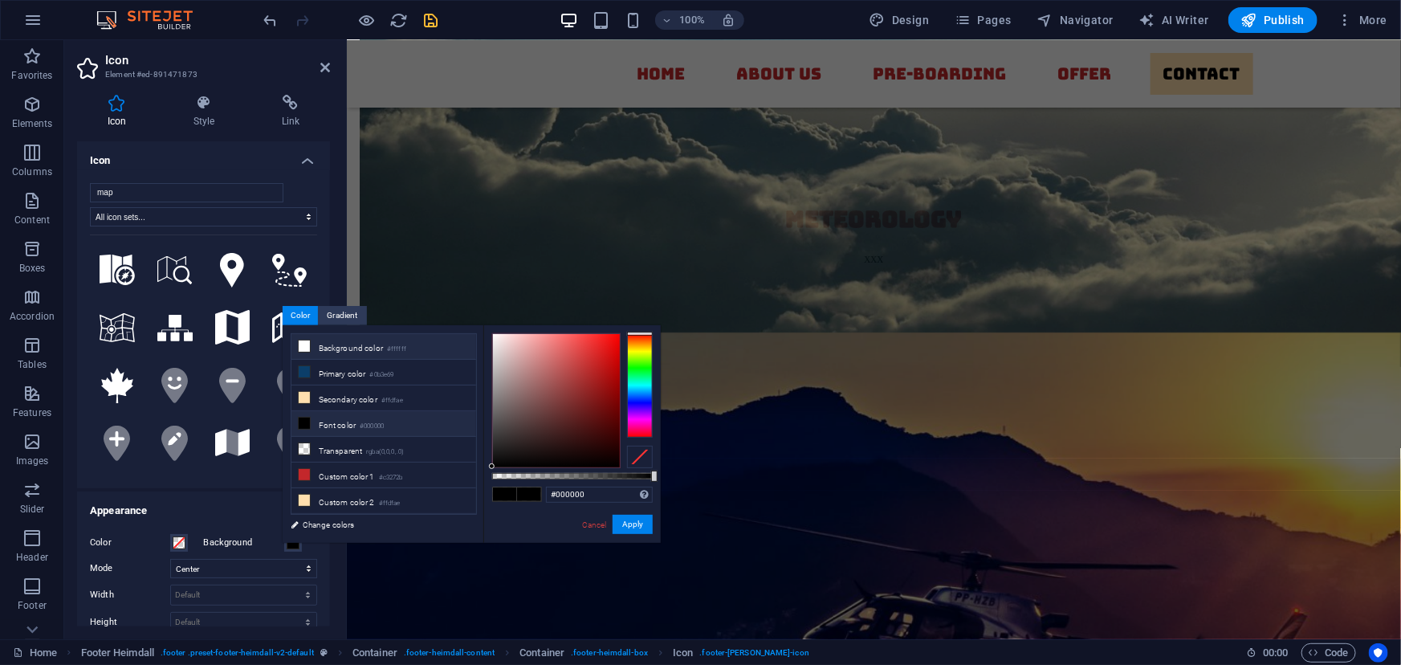
click at [300, 341] on icon at bounding box center [304, 346] width 11 height 11
type input "#ffffff"
click at [634, 523] on button "Apply" at bounding box center [633, 524] width 40 height 19
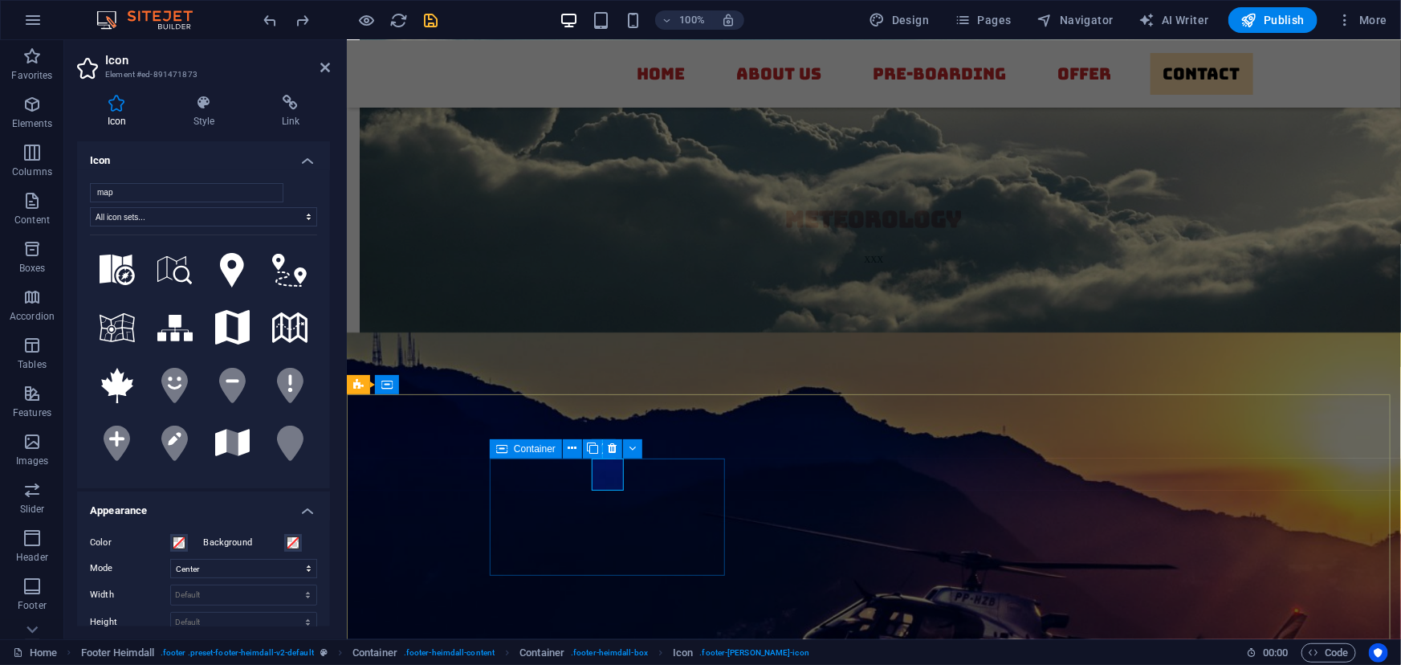
click at [0, 0] on div "H3" at bounding box center [0, 0] width 0 height 0
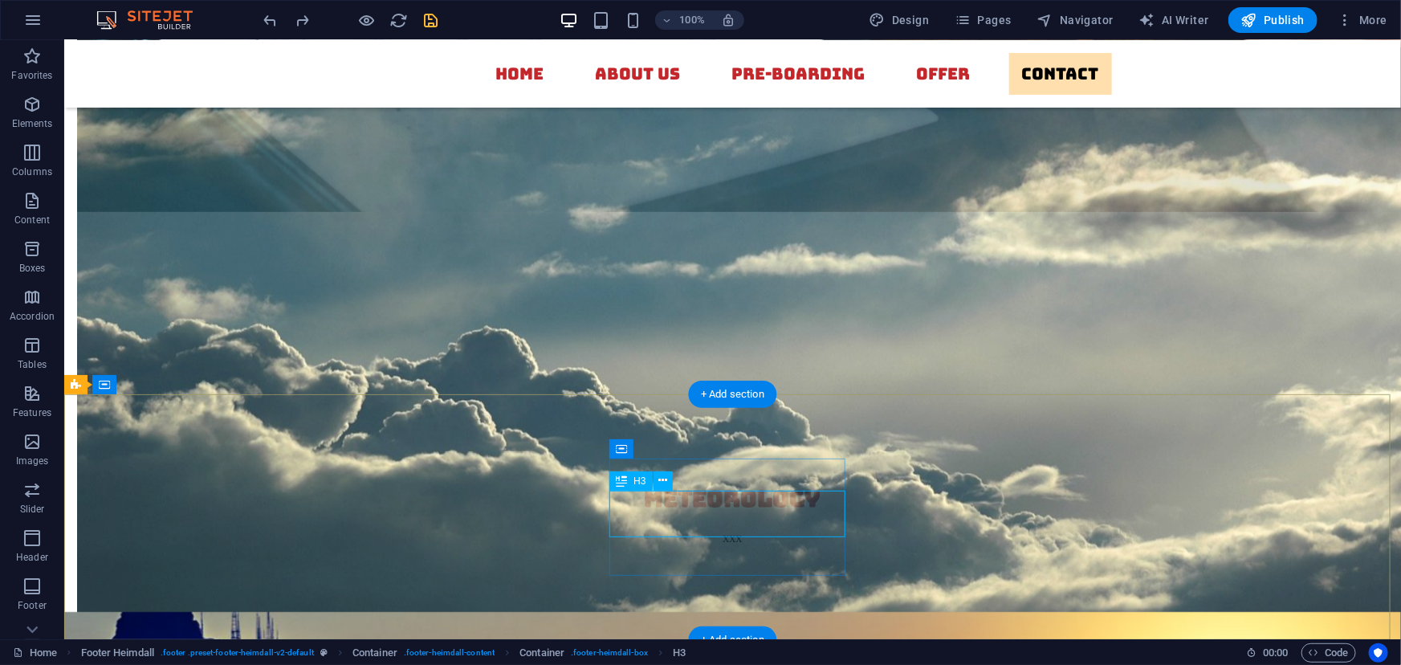
select select "xMidYMid"
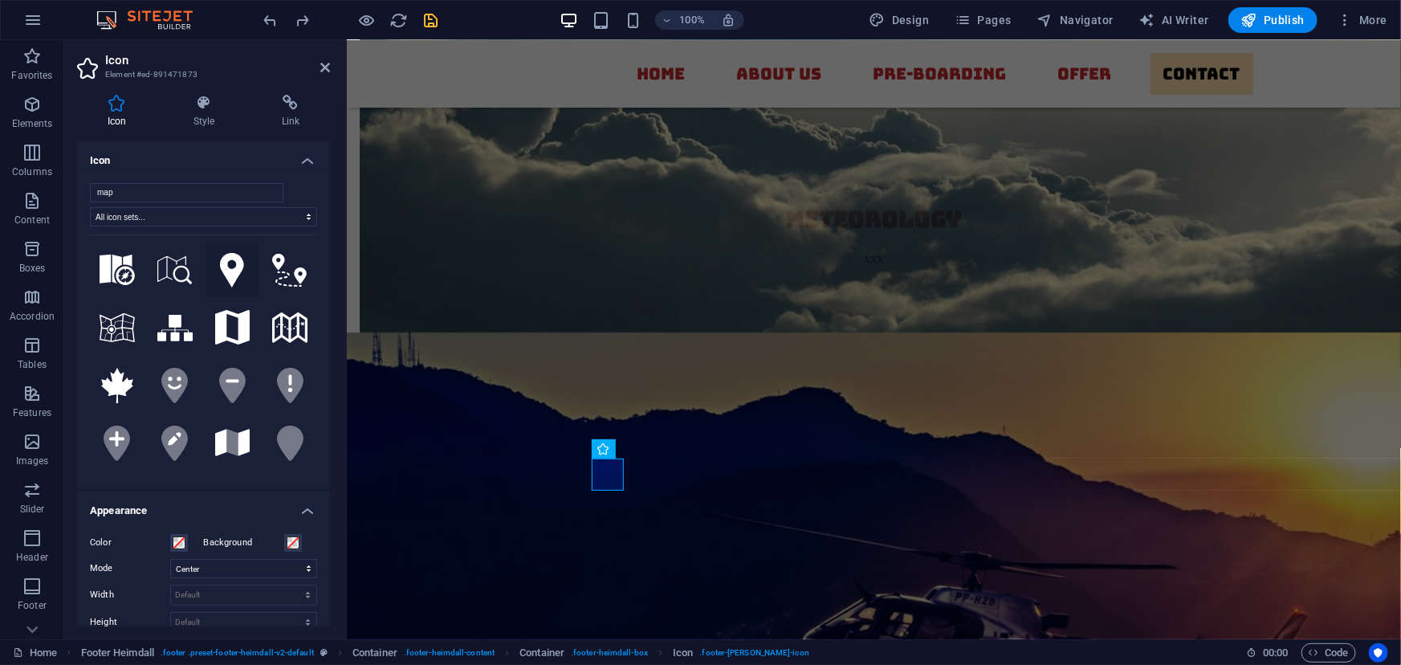
click at [235, 266] on icon at bounding box center [232, 270] width 24 height 35
click at [179, 537] on span at bounding box center [179, 542] width 13 height 13
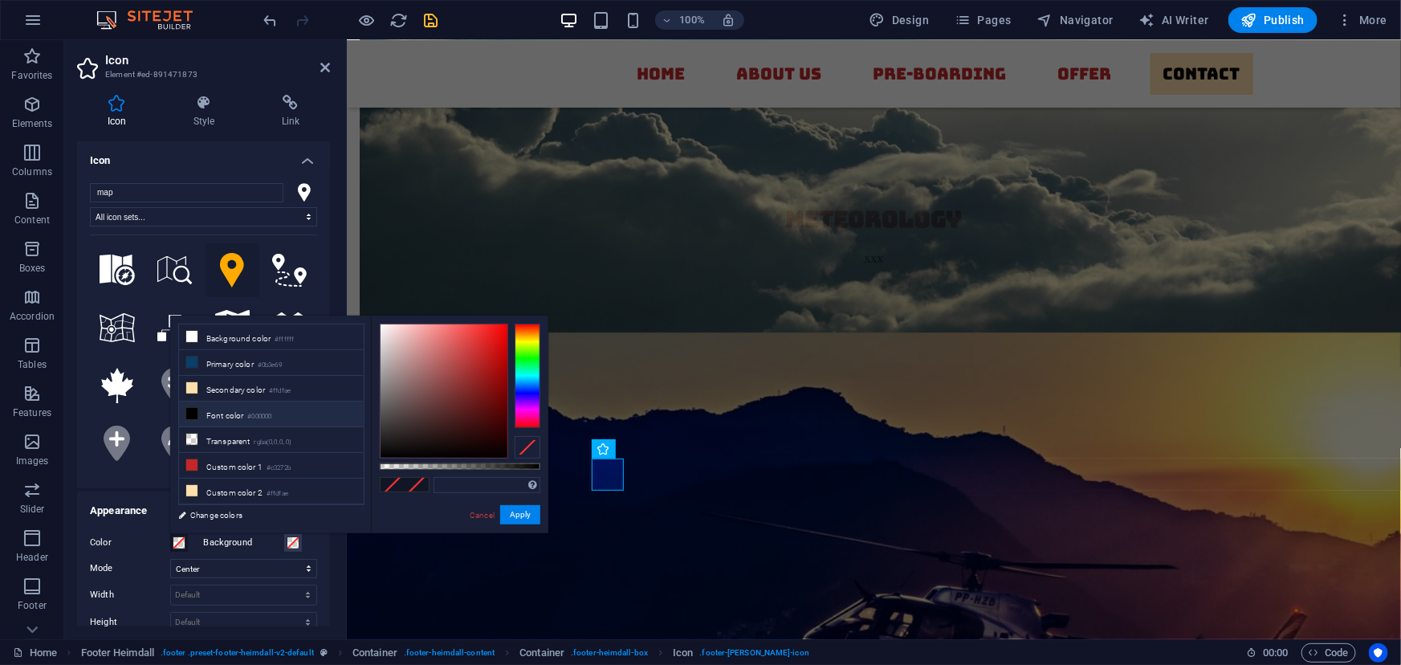
click at [190, 409] on icon at bounding box center [191, 413] width 11 height 11
type input "#000000"
click at [510, 508] on button "Apply" at bounding box center [520, 514] width 40 height 19
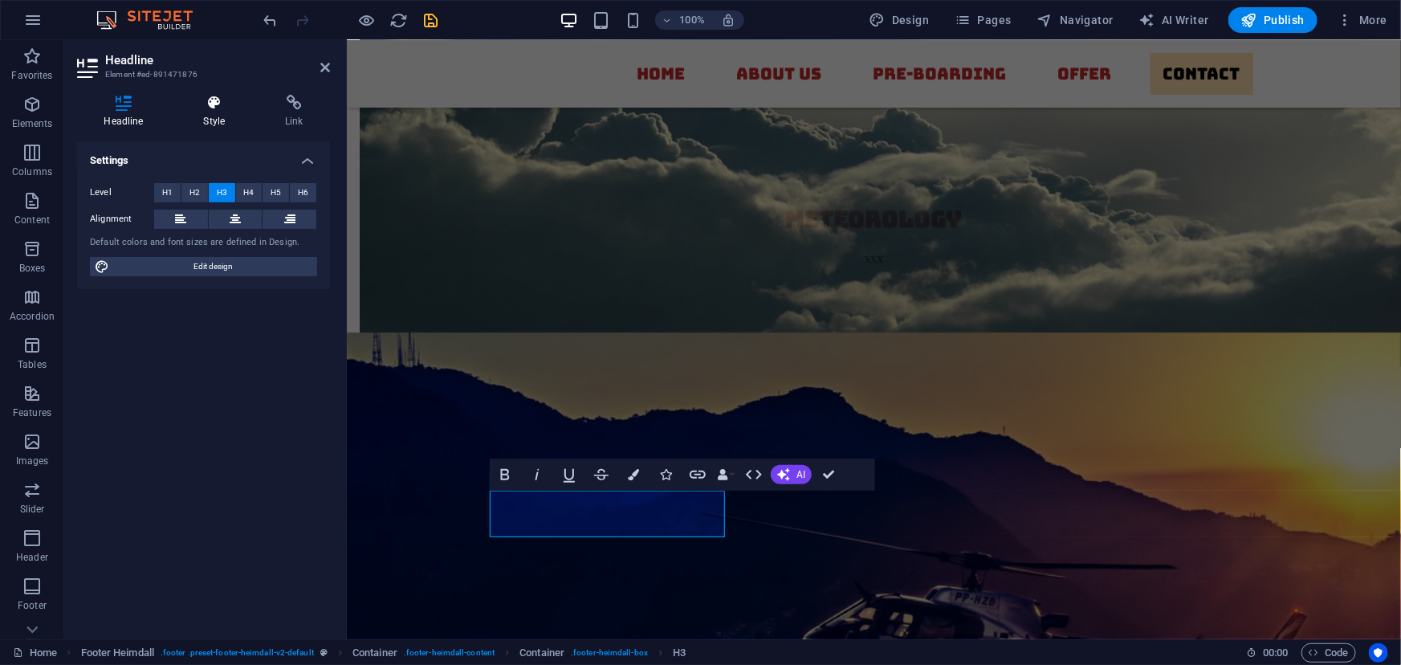
click at [210, 115] on h4 "Style" at bounding box center [218, 112] width 82 height 34
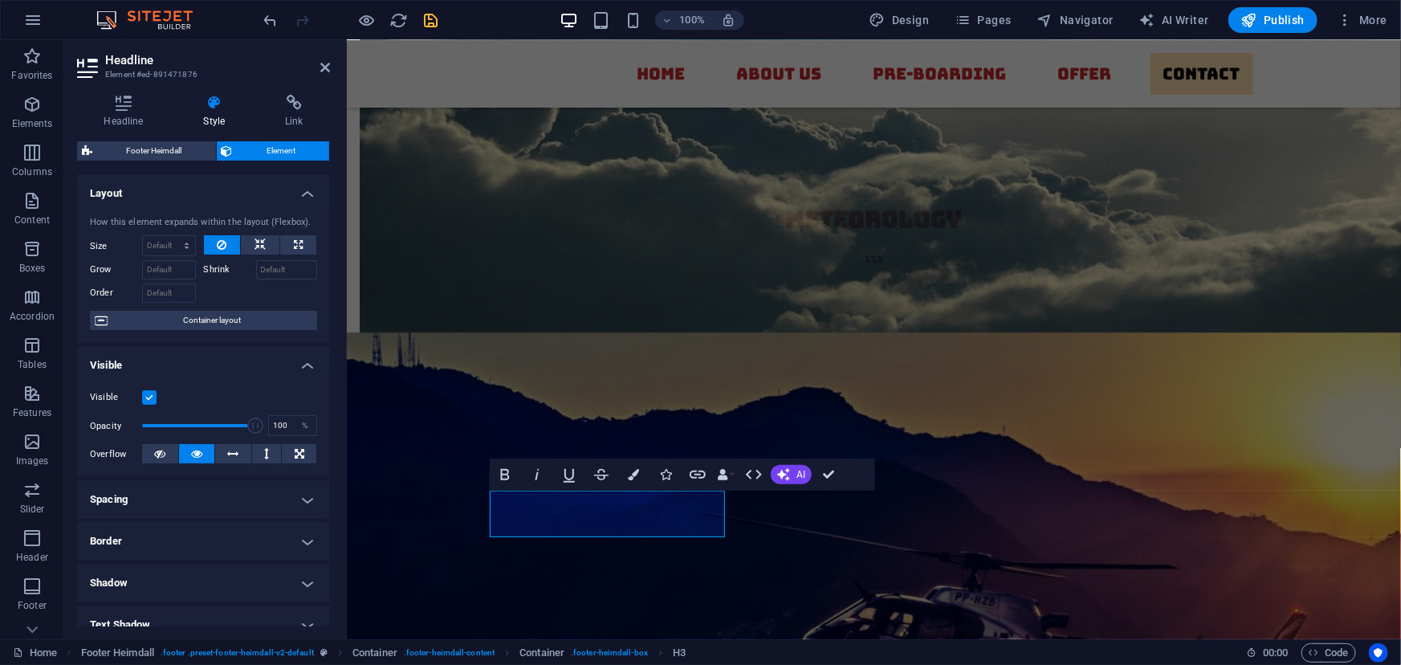
click at [628, 477] on icon "button" at bounding box center [633, 474] width 11 height 11
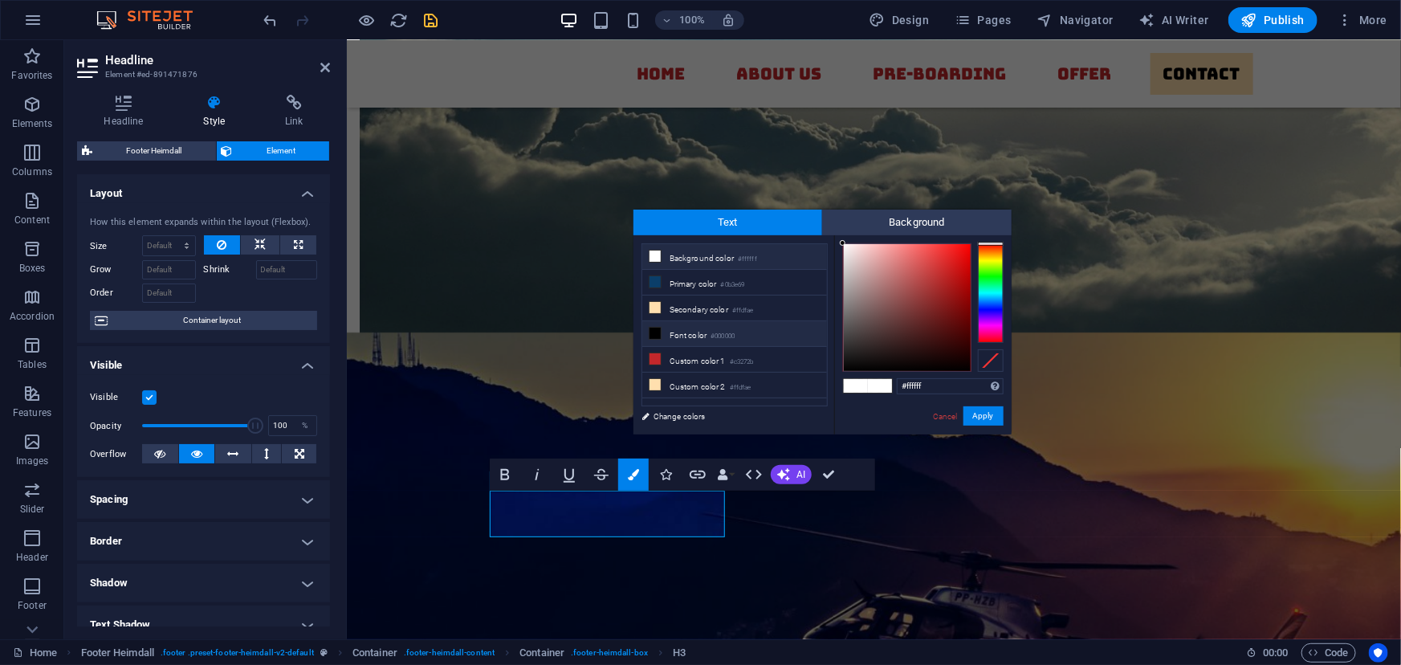
click at [655, 329] on icon at bounding box center [655, 333] width 11 height 11
type input "#000000"
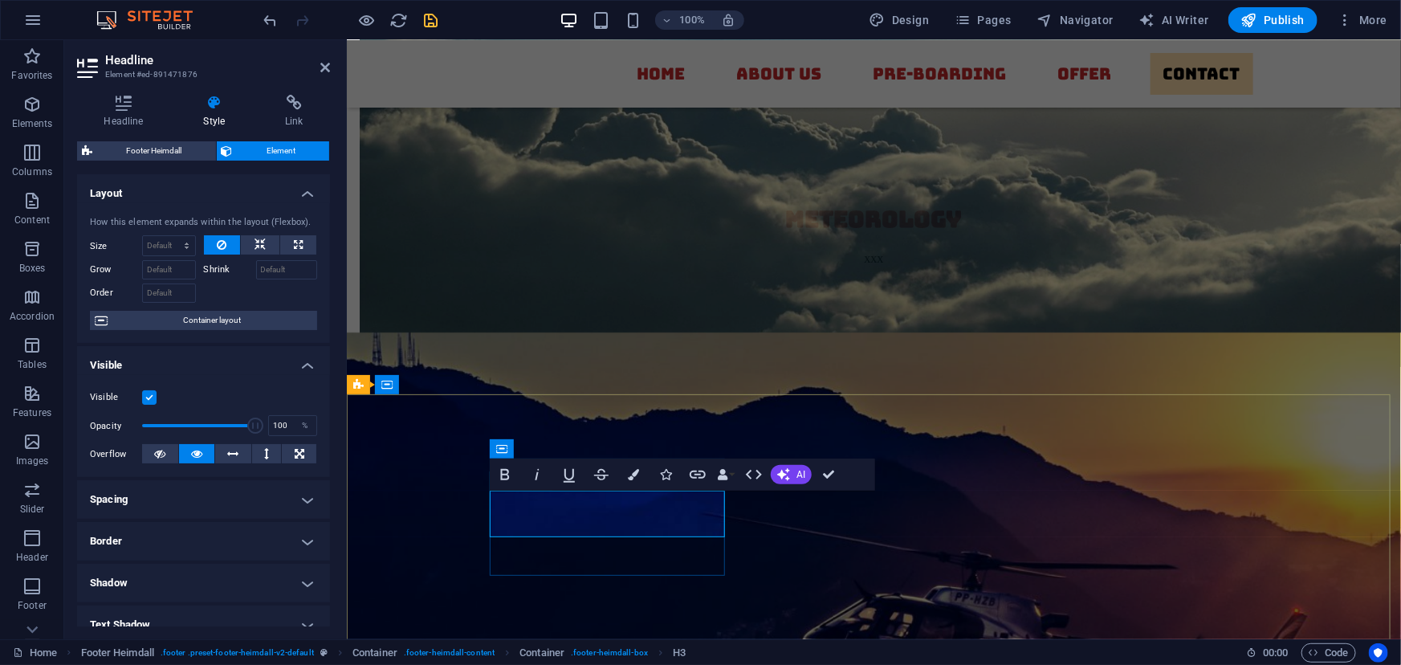
click at [634, 470] on icon "button" at bounding box center [633, 474] width 11 height 11
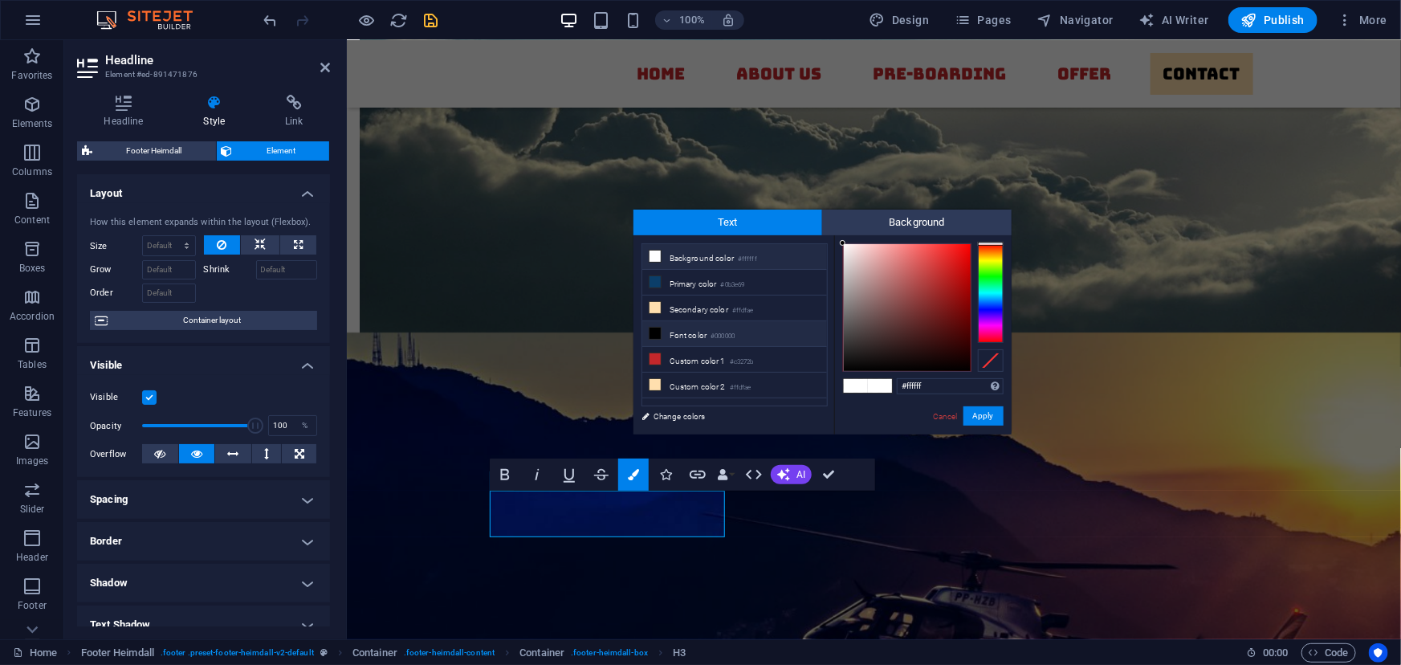
click at [654, 329] on icon at bounding box center [655, 333] width 11 height 11
type input "#000000"
click at [985, 414] on button "Apply" at bounding box center [984, 415] width 40 height 19
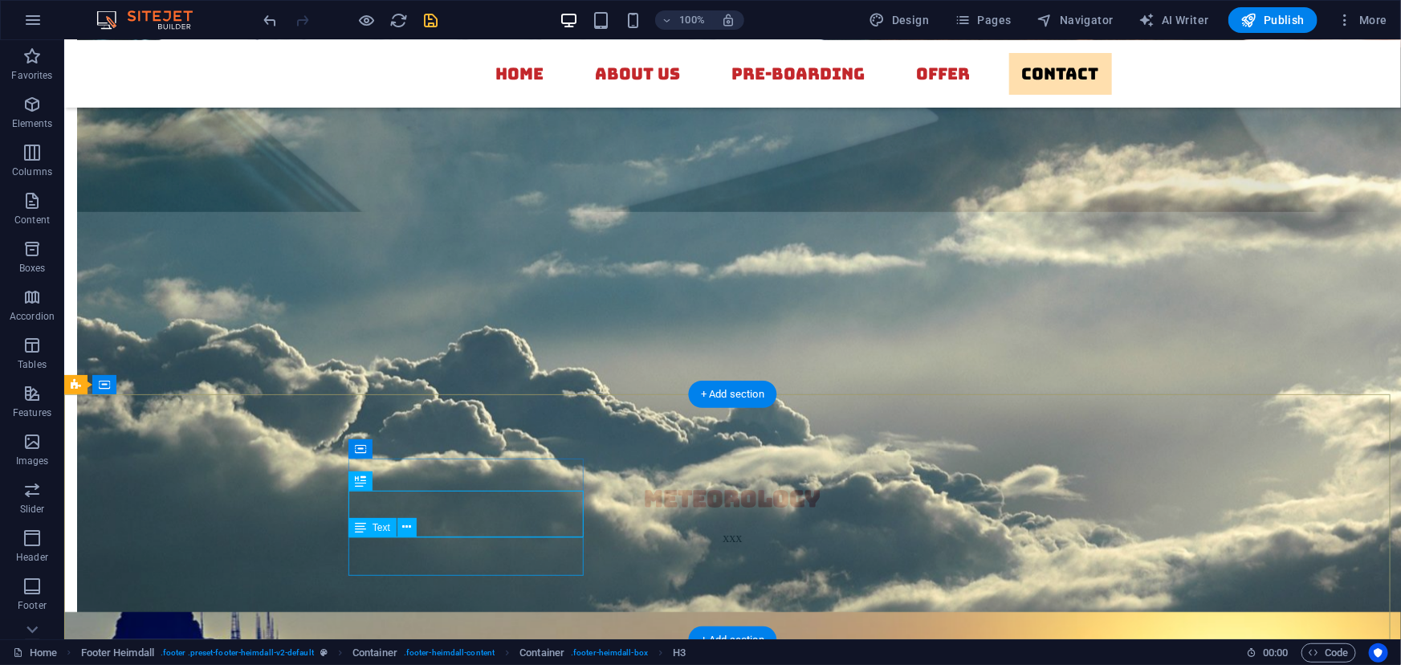
click at [397, 537] on div "Text" at bounding box center [373, 527] width 48 height 19
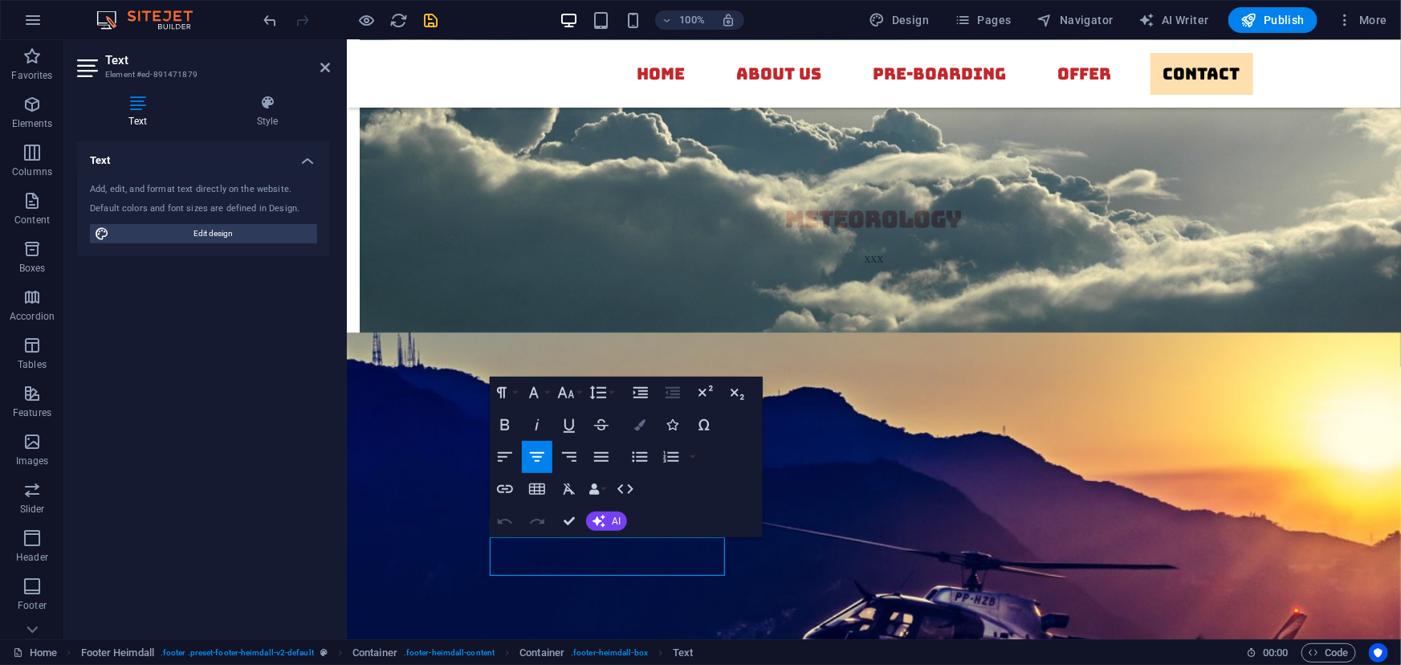
click at [634, 426] on icon "button" at bounding box center [639, 424] width 11 height 11
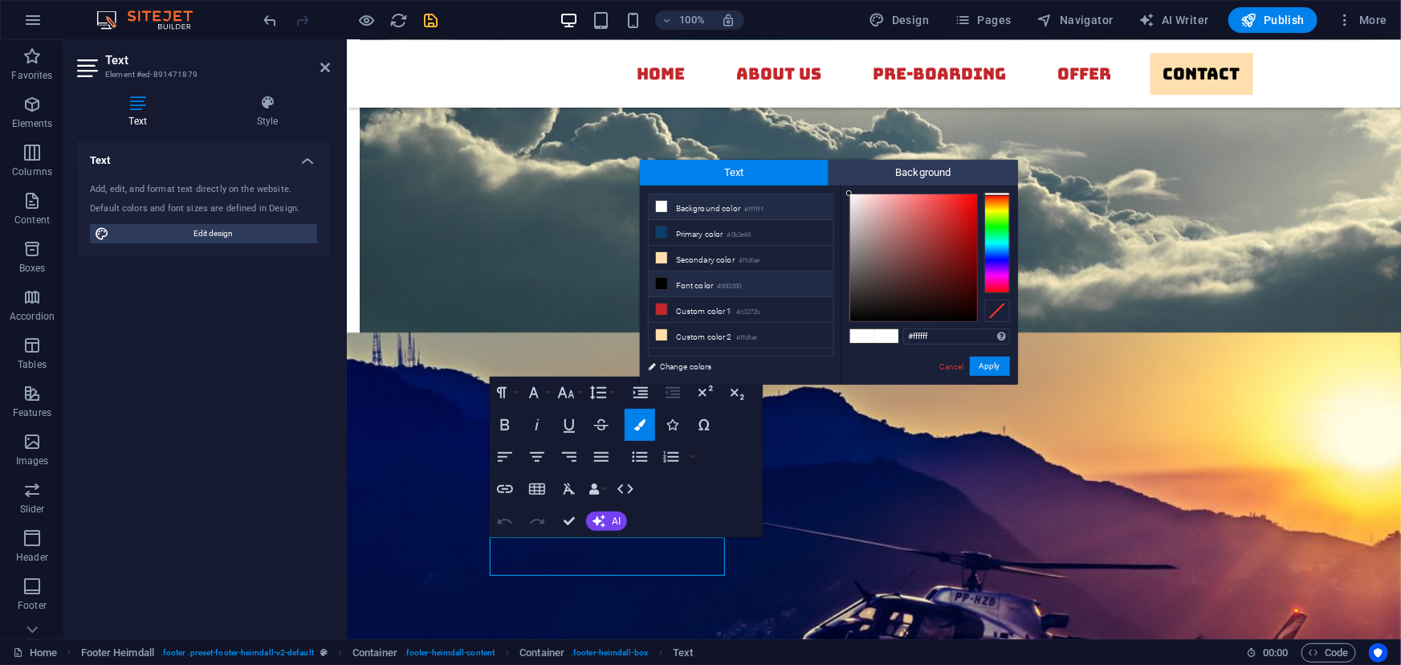
click at [659, 282] on icon at bounding box center [661, 283] width 11 height 11
type input "#000000"
click at [996, 361] on button "Apply" at bounding box center [990, 366] width 40 height 19
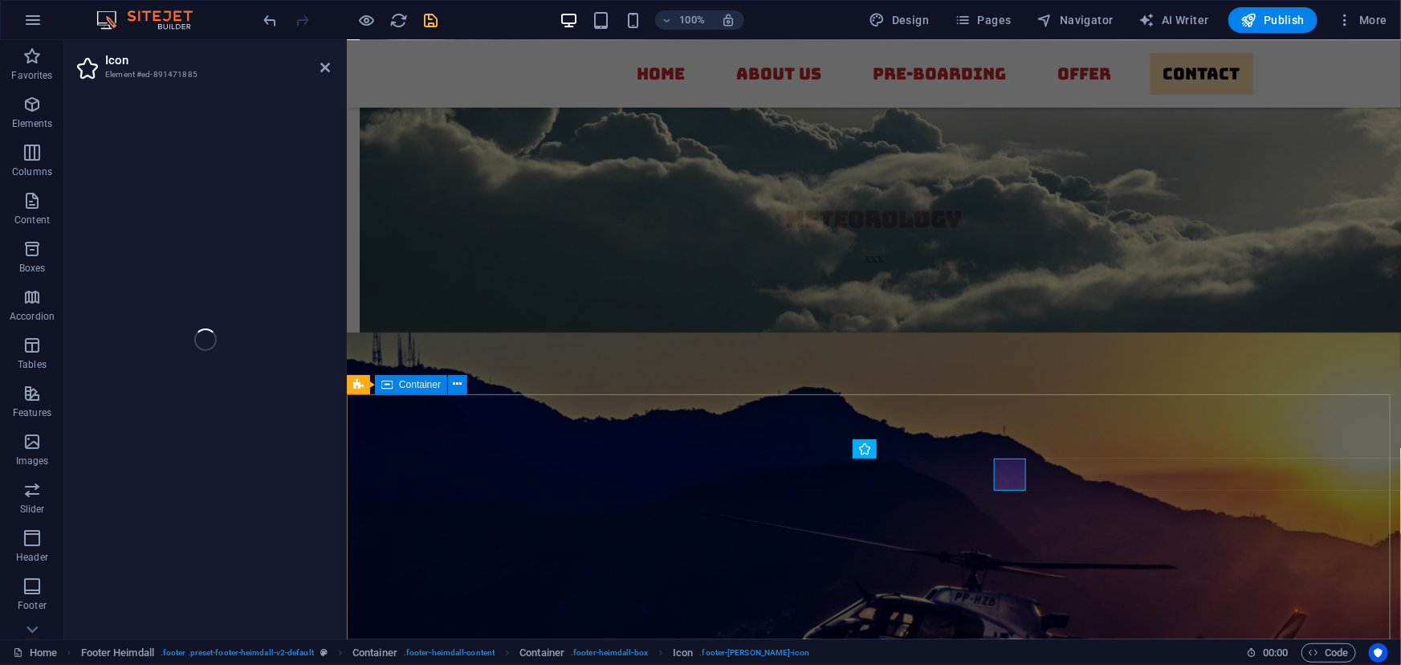
select select "xMidYMid"
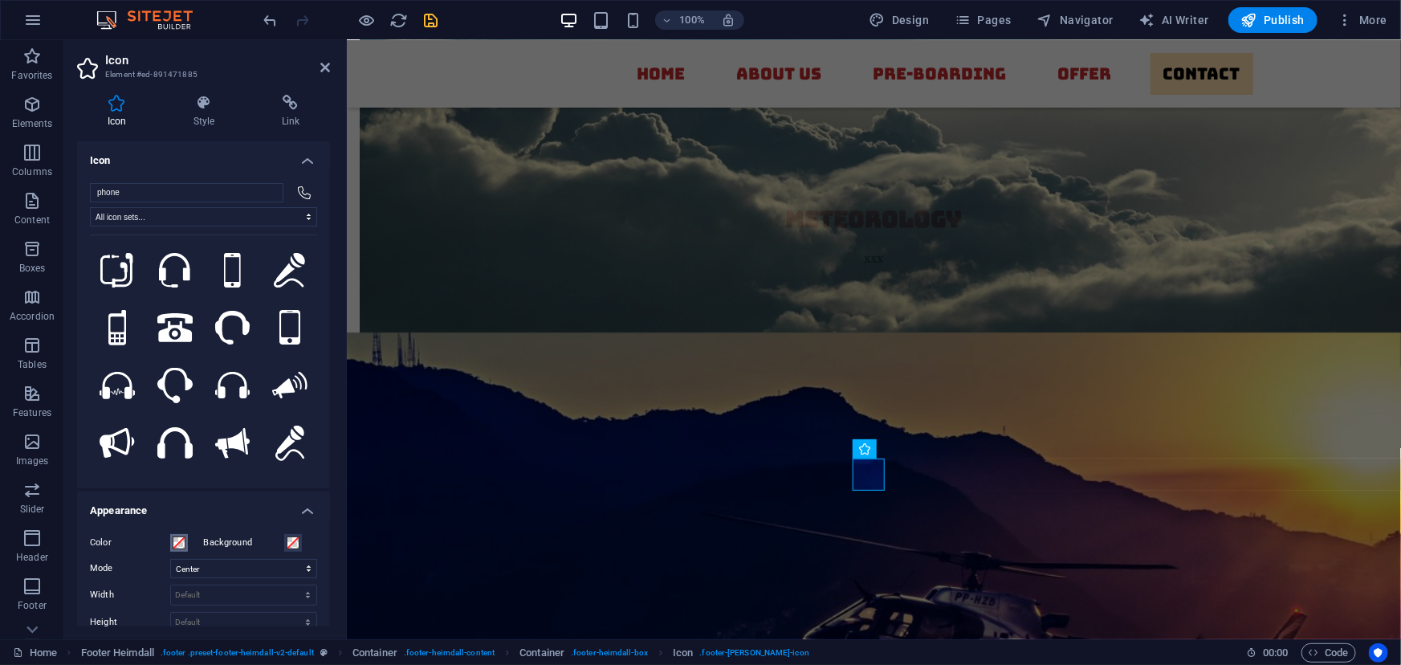
click at [176, 541] on span at bounding box center [179, 542] width 13 height 13
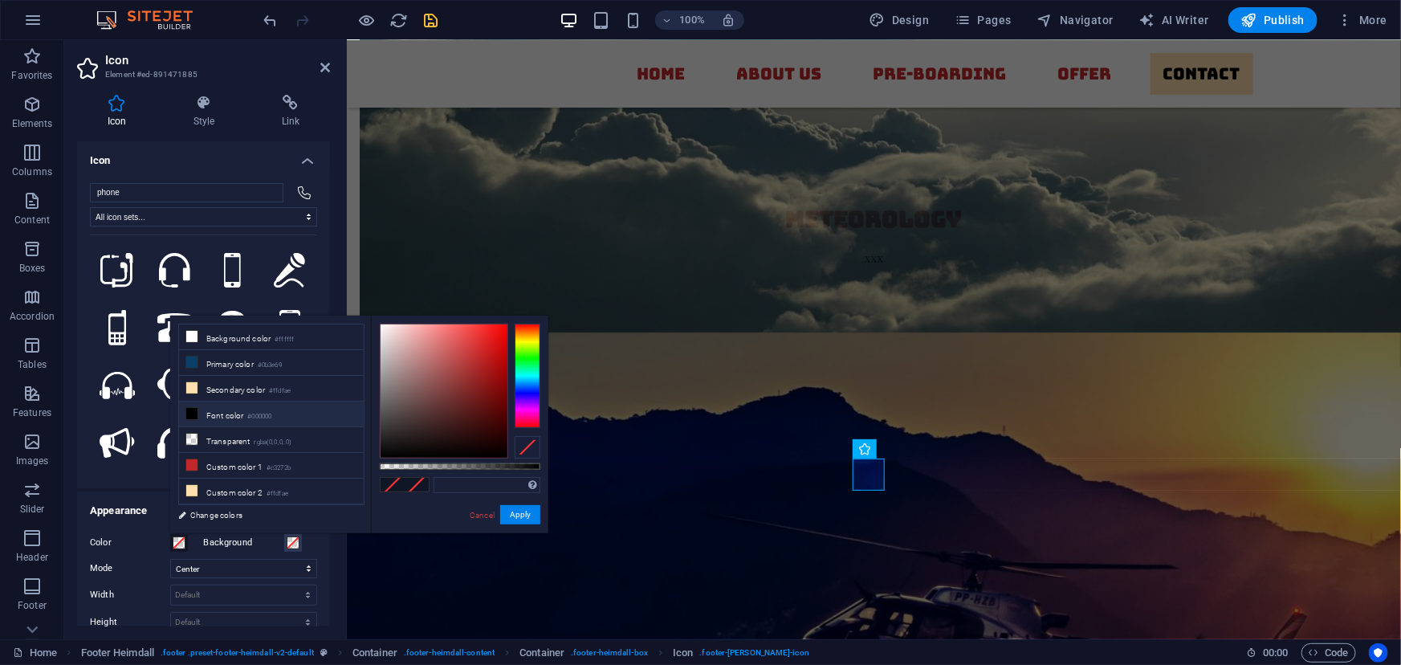
click at [190, 409] on icon at bounding box center [191, 413] width 11 height 11
type input "#000000"
click at [514, 516] on button "Apply" at bounding box center [520, 514] width 40 height 19
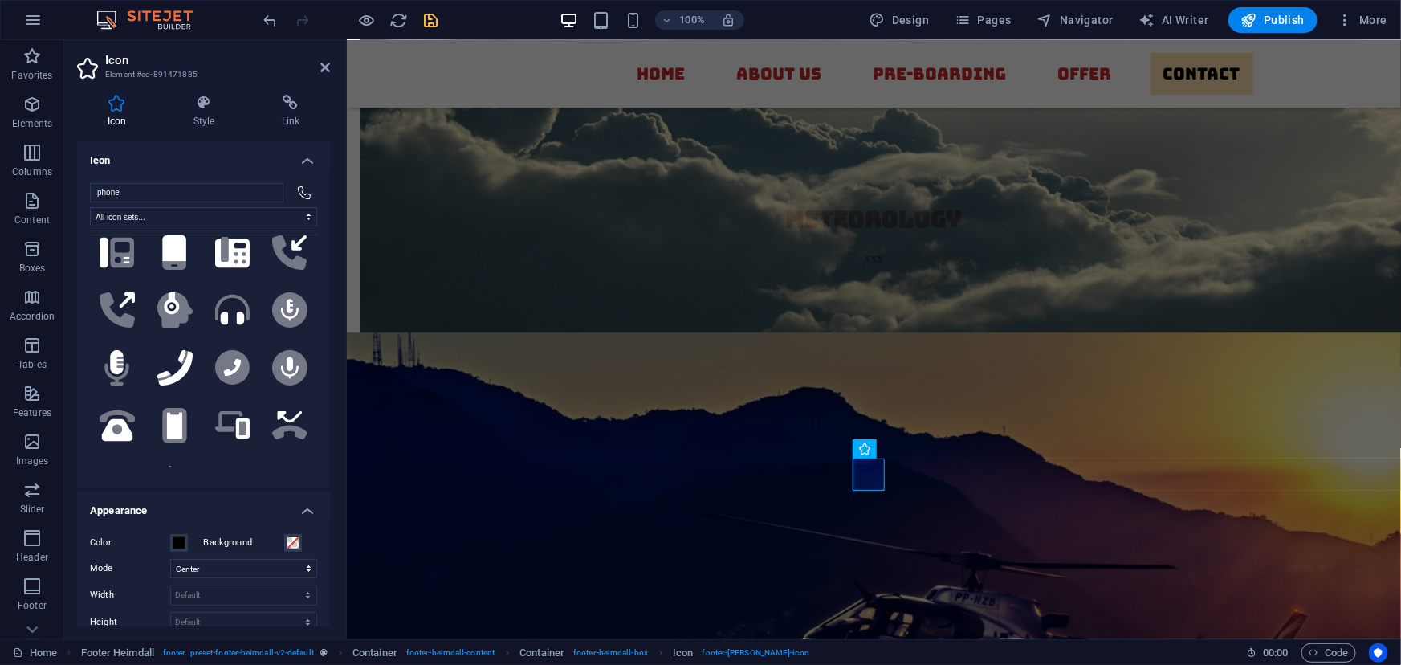
scroll to position [710, 0]
click at [176, 349] on icon at bounding box center [174, 366] width 35 height 35
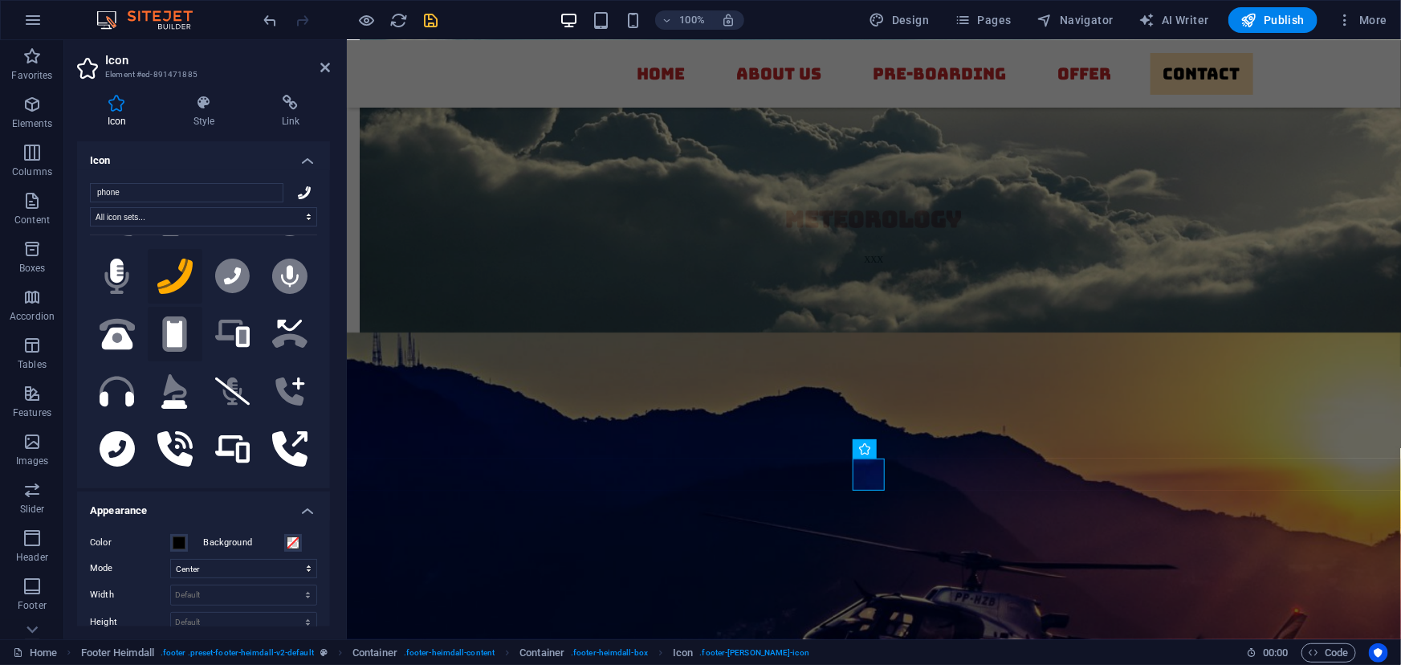
scroll to position [801, 0]
click at [122, 327] on icon at bounding box center [117, 338] width 31 height 22
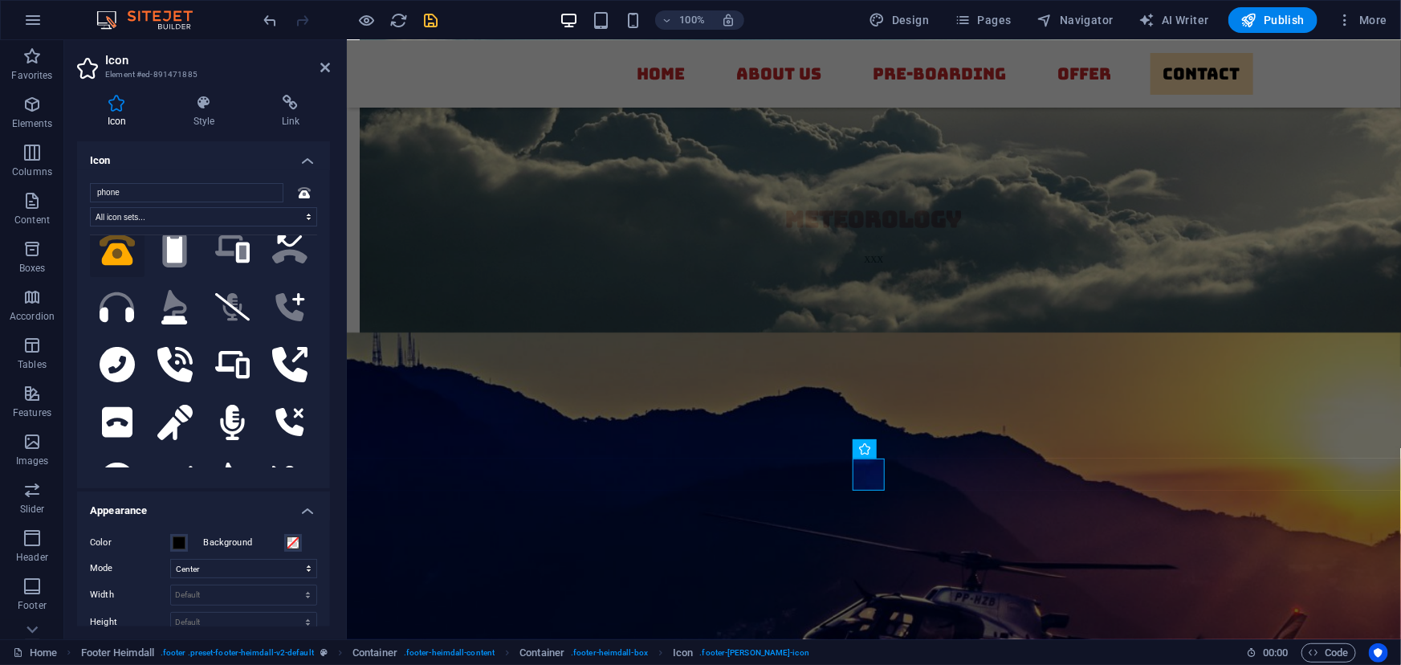
scroll to position [907, 0]
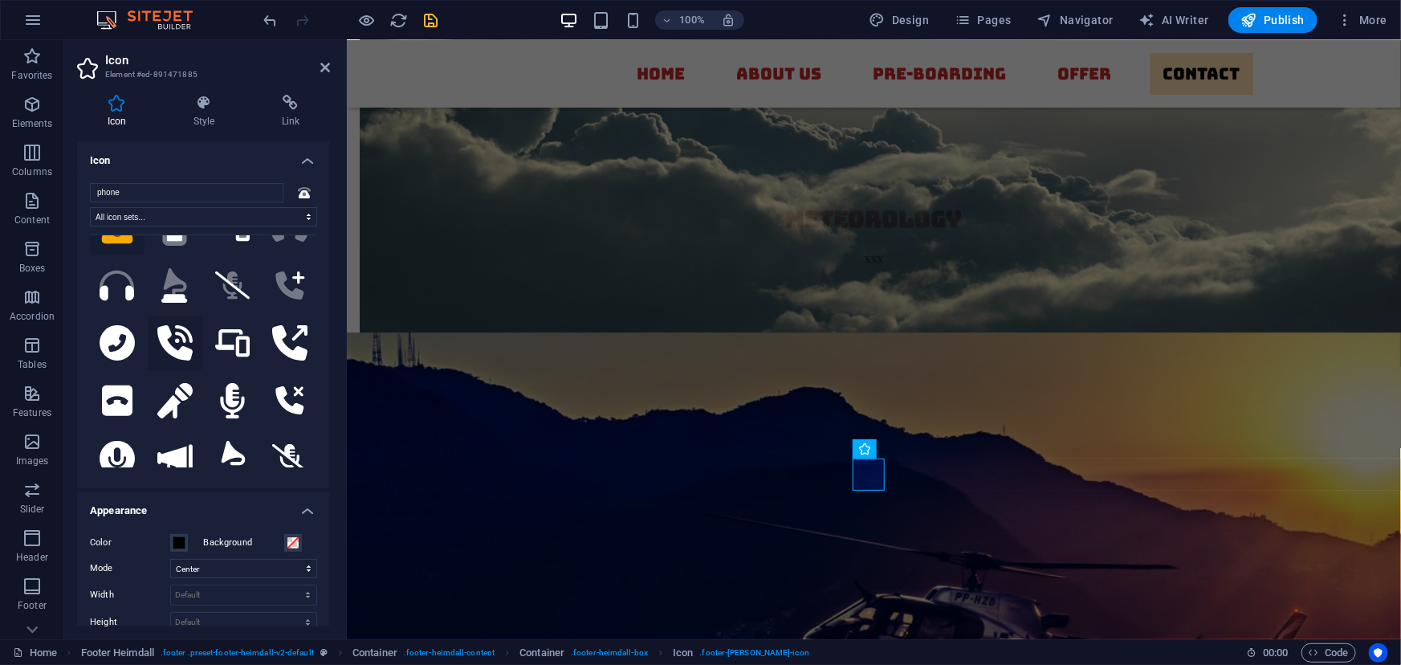
click at [181, 325] on icon at bounding box center [174, 342] width 35 height 35
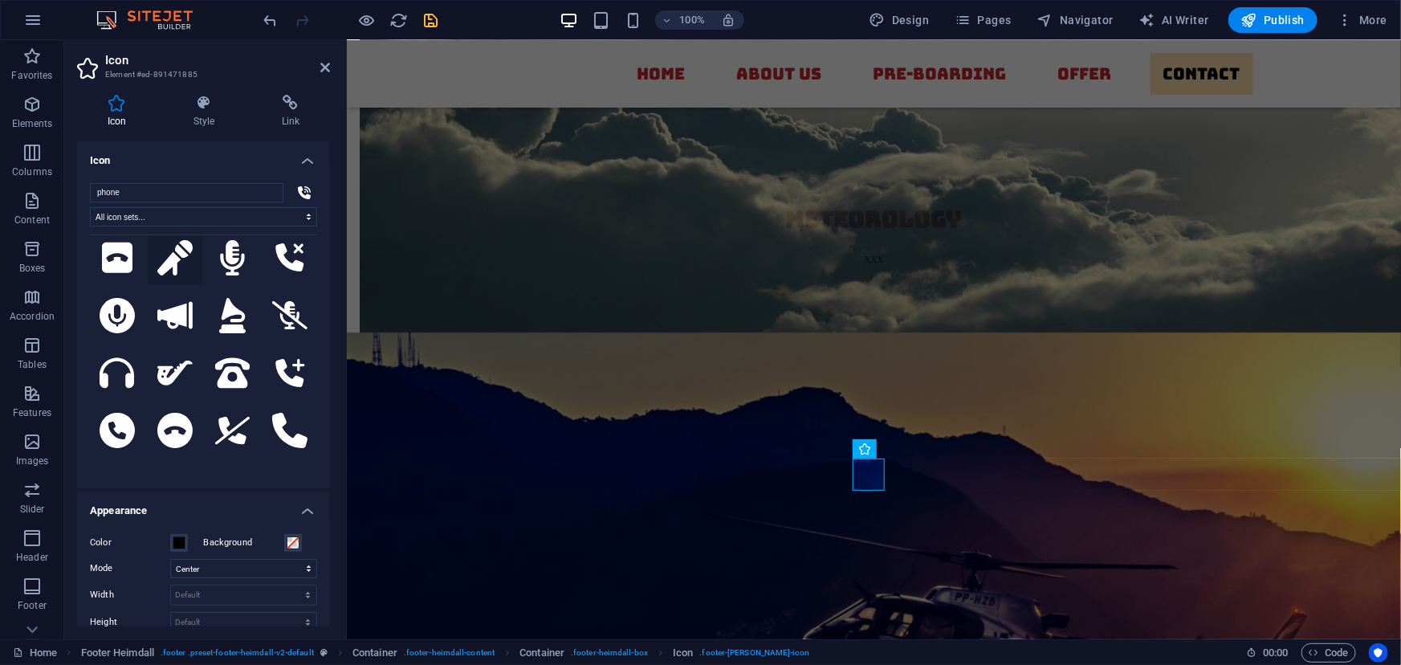
scroll to position [1050, 0]
click at [194, 361] on button at bounding box center [175, 372] width 55 height 55
click at [235, 355] on icon at bounding box center [232, 372] width 35 height 35
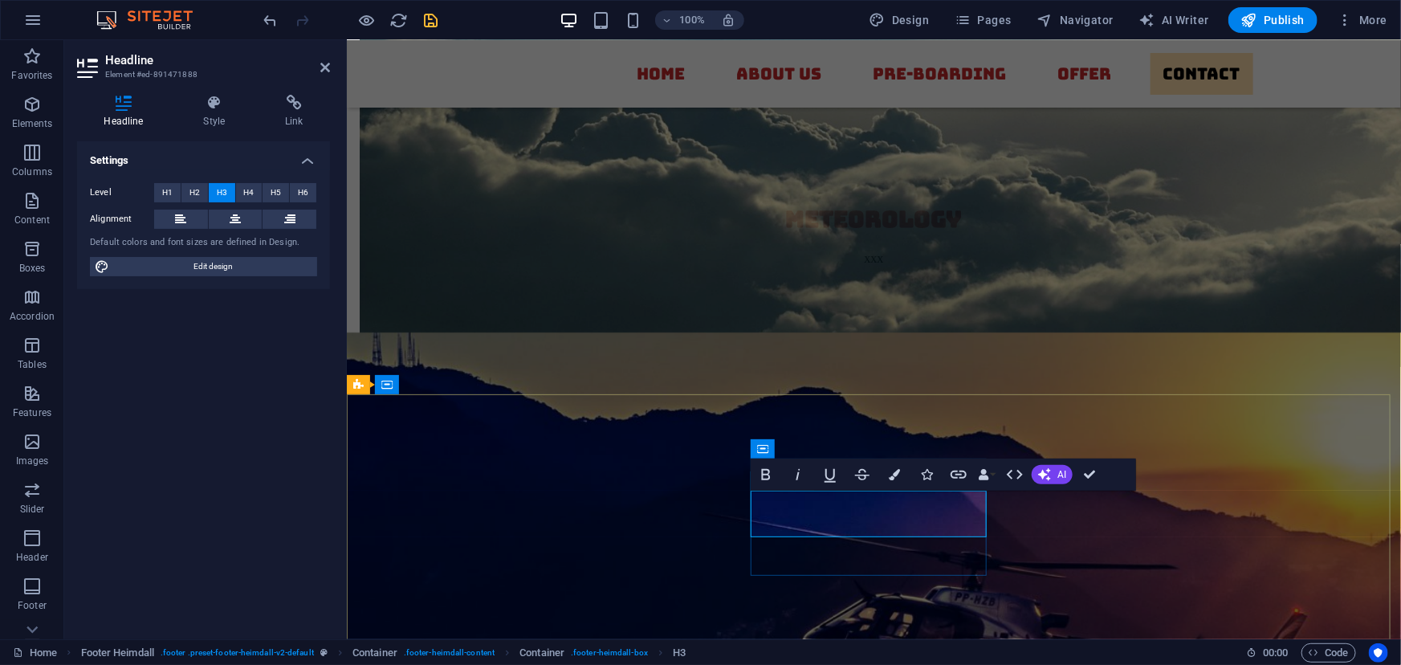
click at [893, 475] on icon "button" at bounding box center [894, 474] width 11 height 11
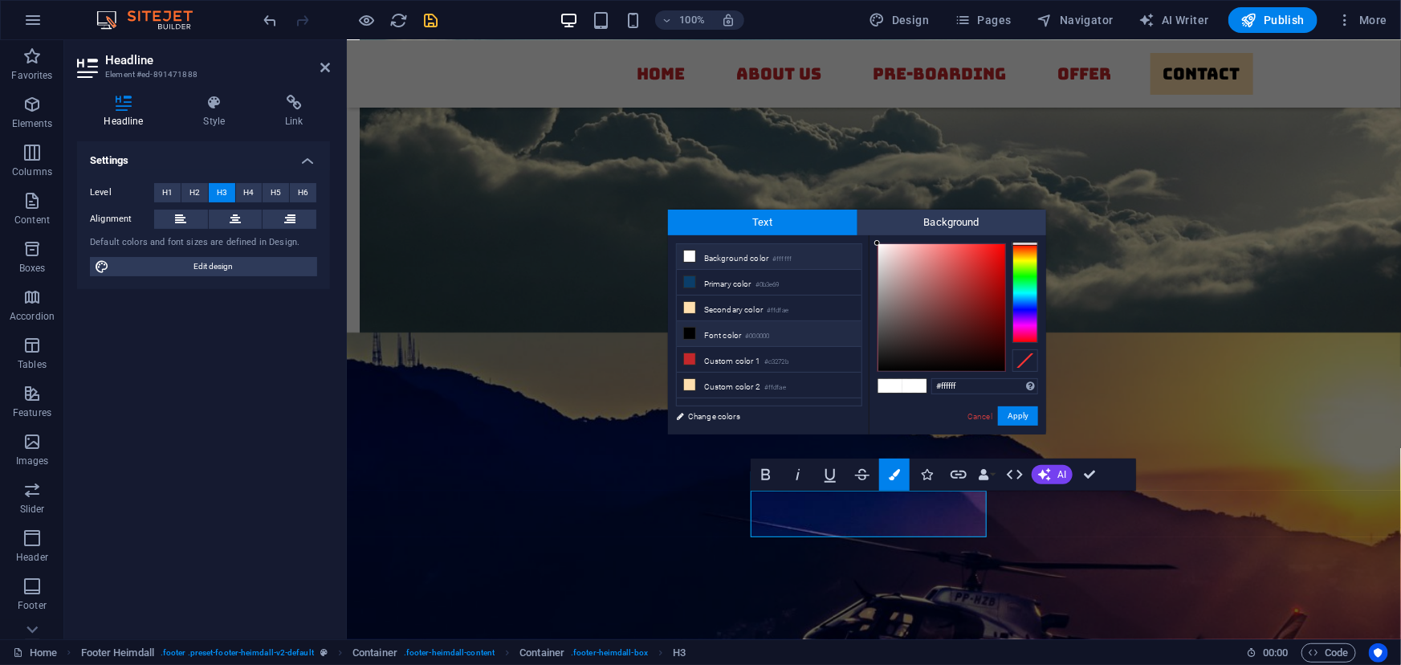
click at [691, 337] on icon at bounding box center [689, 333] width 11 height 11
type input "#000000"
click at [1004, 419] on button "Apply" at bounding box center [1018, 415] width 40 height 19
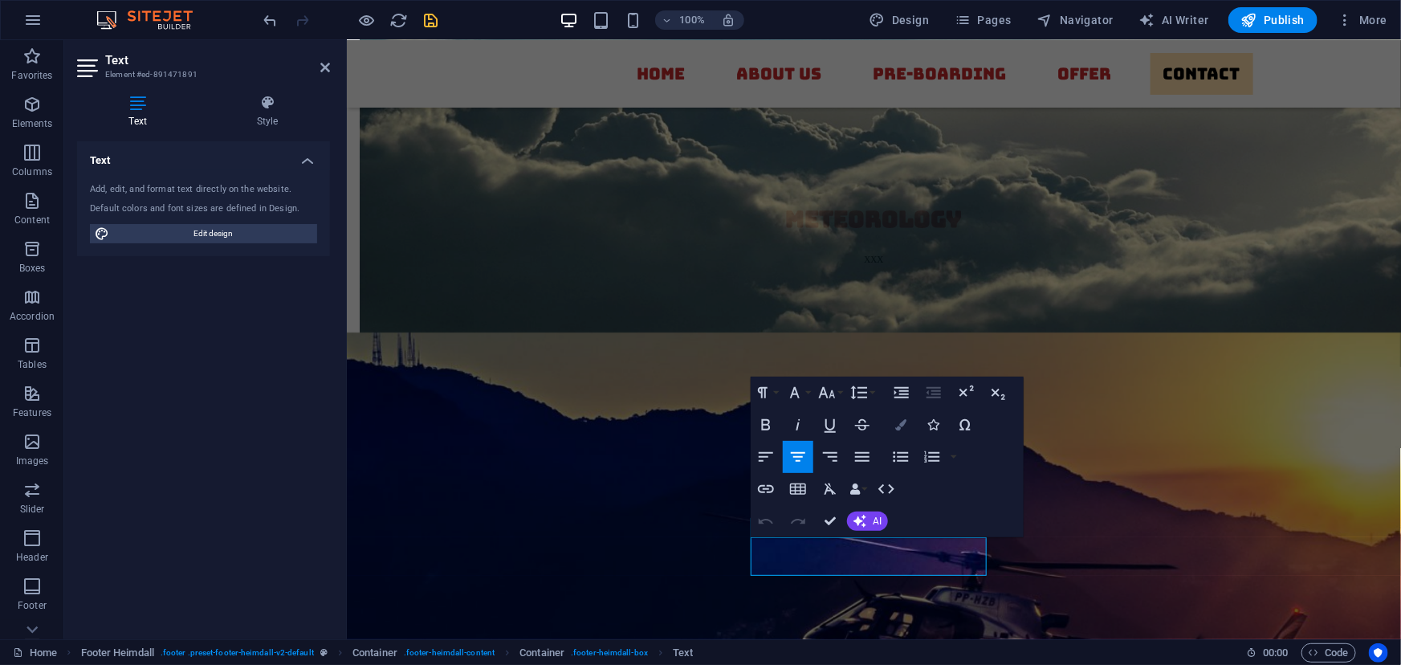
click at [908, 420] on button "Colors" at bounding box center [901, 425] width 31 height 32
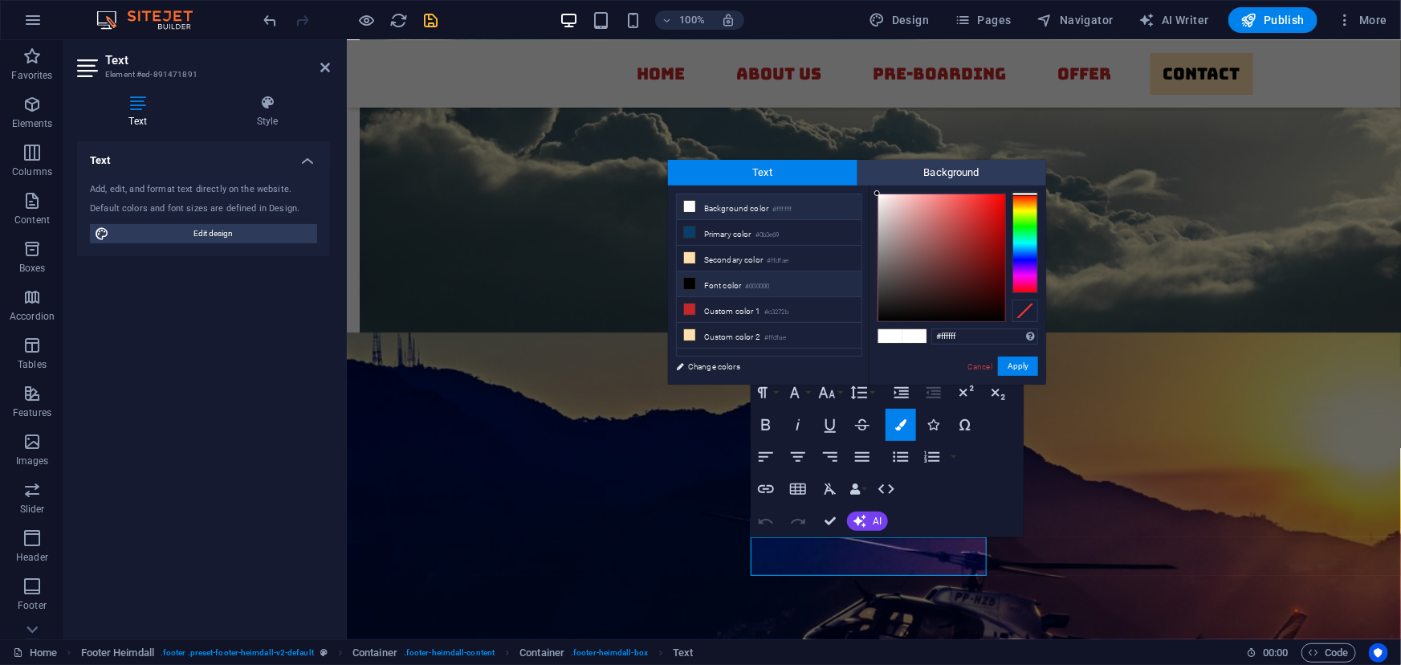
click at [690, 278] on icon at bounding box center [689, 283] width 11 height 11
type input "#000000"
click at [1022, 360] on button "Apply" at bounding box center [1018, 366] width 40 height 19
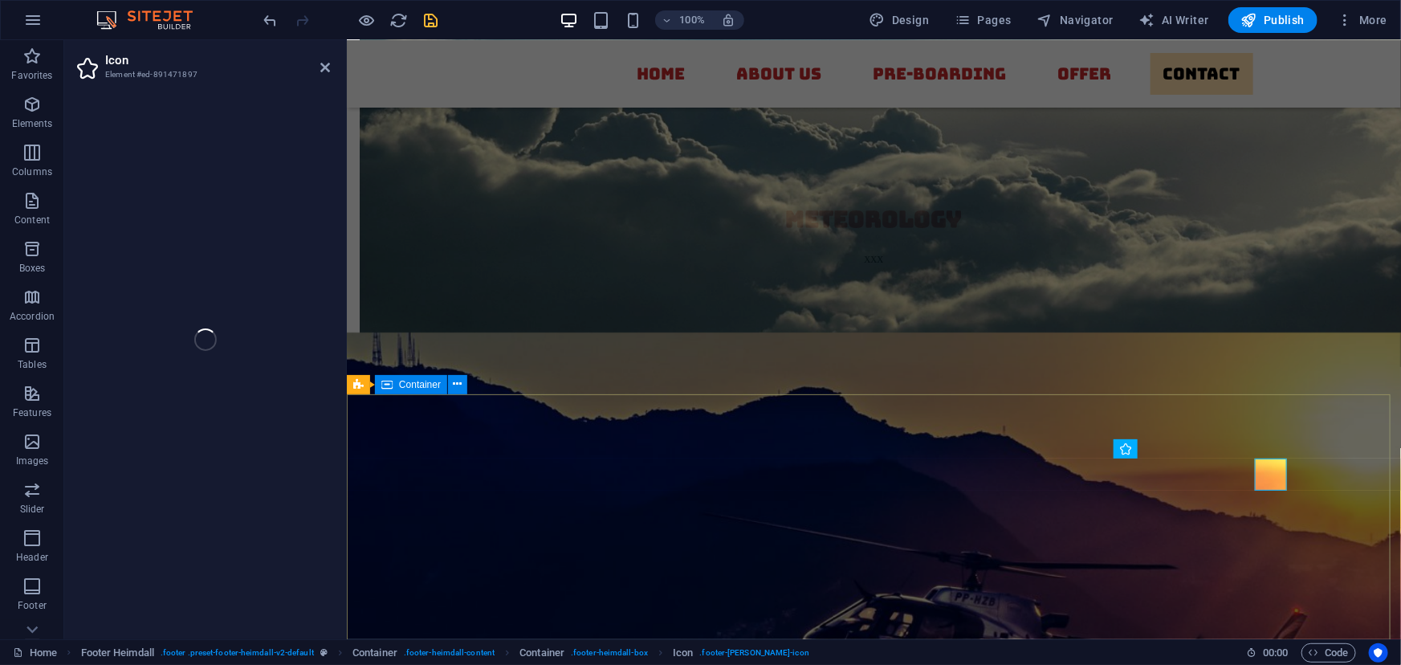
select select "xMidYMid"
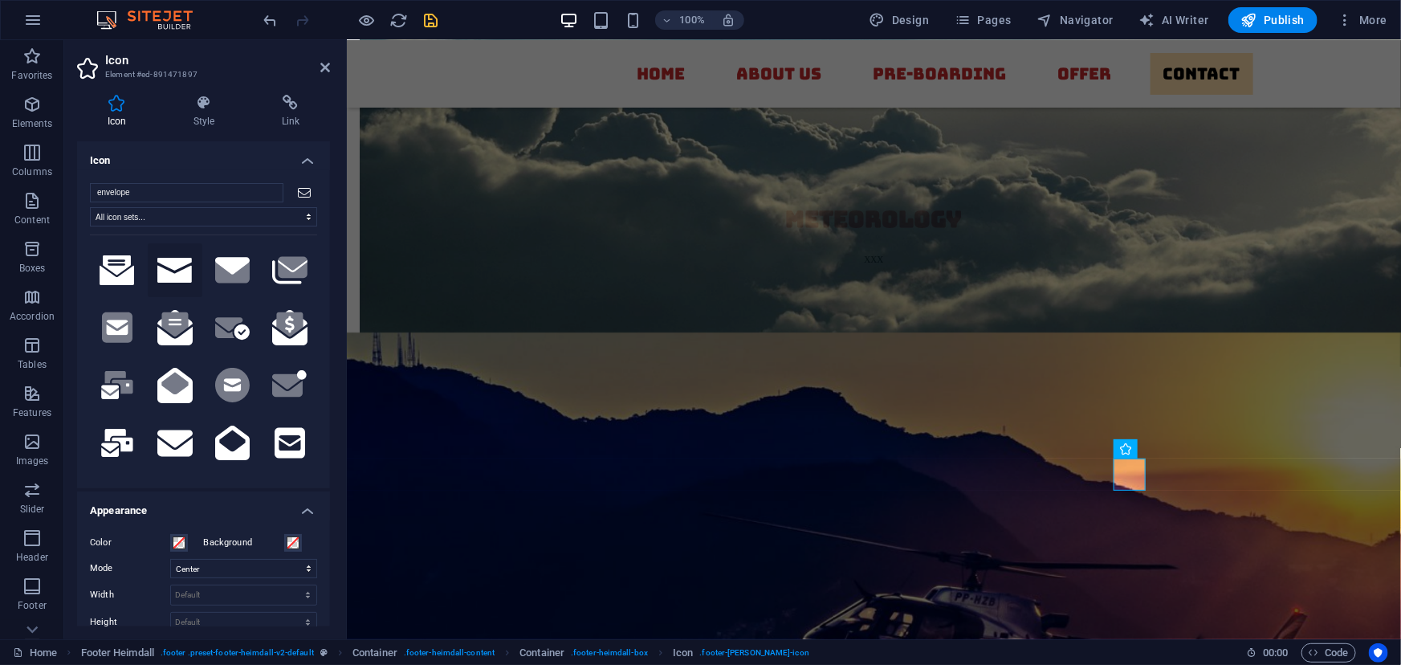
click at [176, 267] on icon at bounding box center [174, 271] width 35 height 26
click at [181, 542] on span at bounding box center [179, 542] width 13 height 13
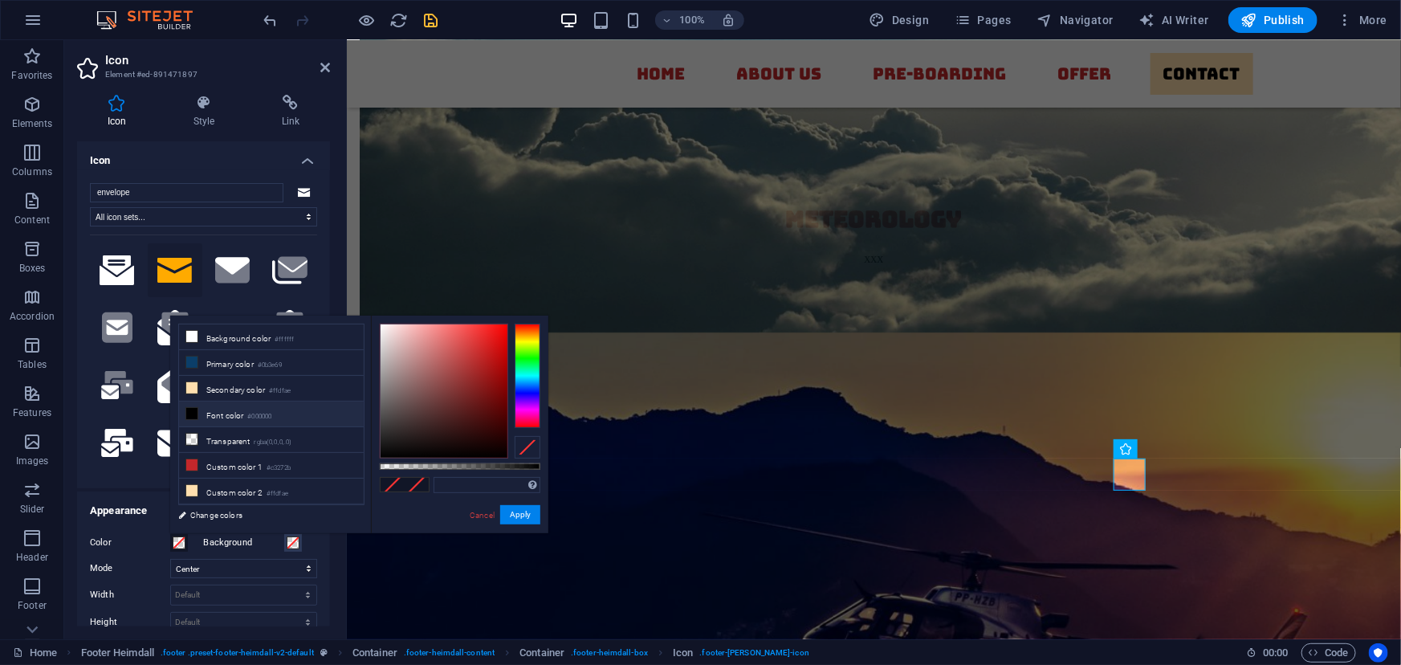
click at [192, 411] on icon at bounding box center [191, 413] width 11 height 11
type input "#000000"
click at [514, 511] on button "Apply" at bounding box center [520, 514] width 40 height 19
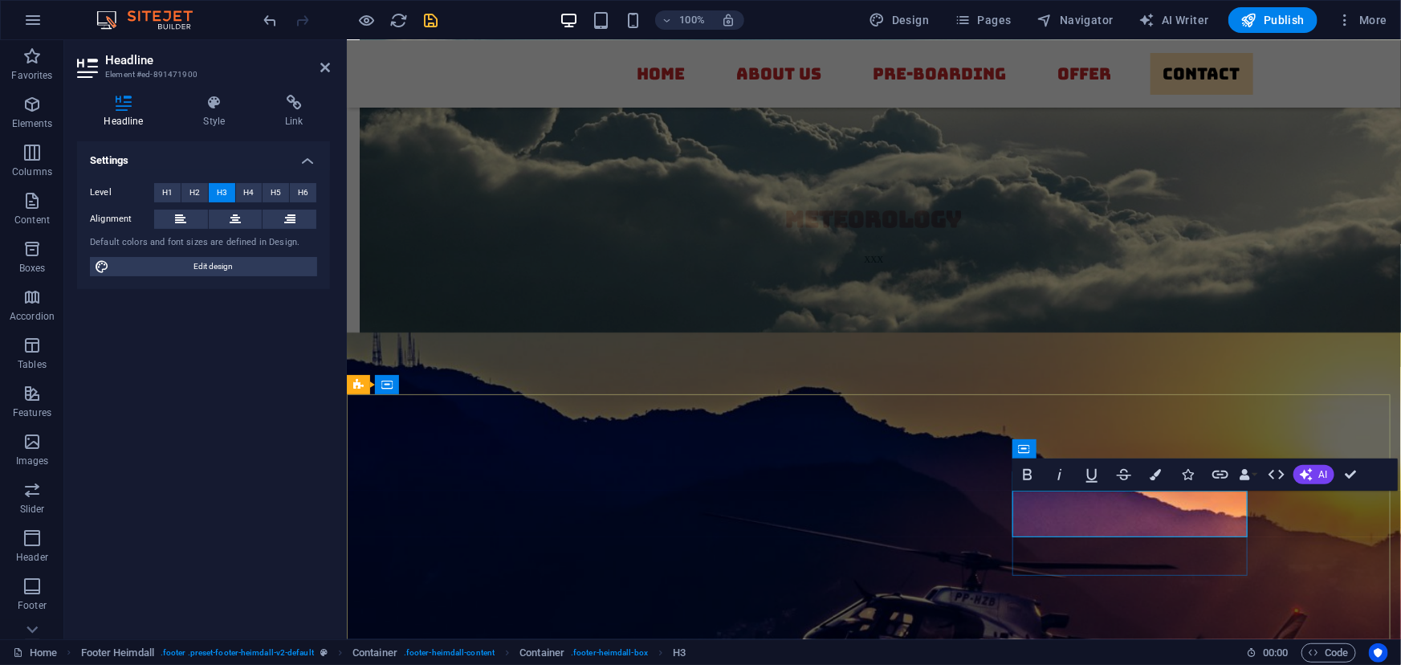
click at [1160, 473] on icon "button" at bounding box center [1156, 474] width 11 height 11
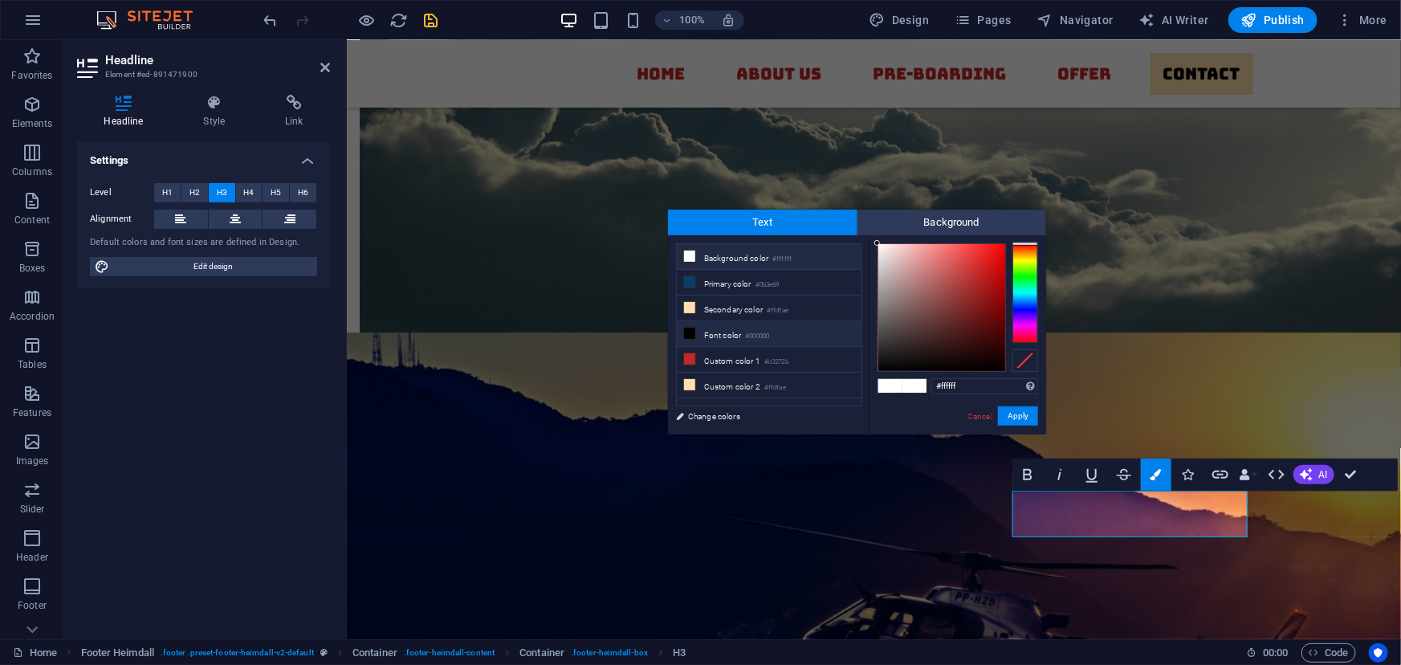
click at [686, 333] on icon at bounding box center [689, 333] width 11 height 11
type input "#000000"
click at [1018, 413] on button "Apply" at bounding box center [1018, 415] width 40 height 19
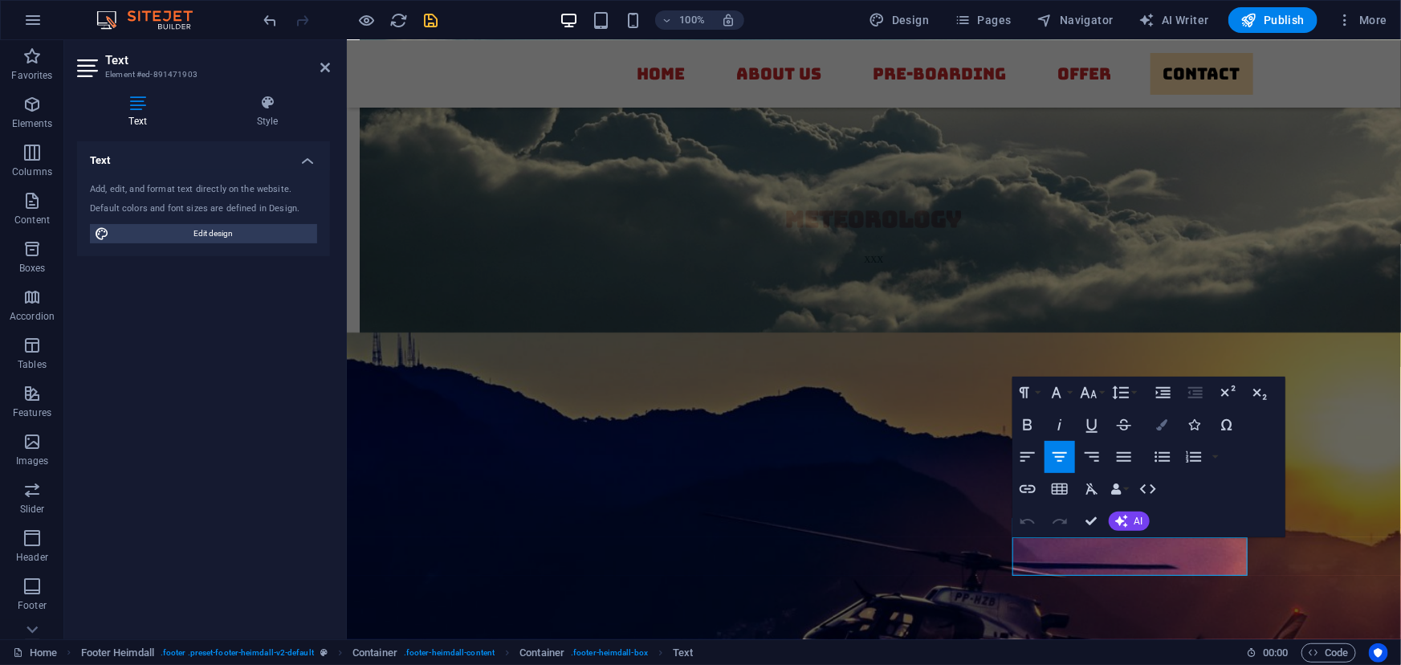
click at [1160, 422] on icon "button" at bounding box center [1162, 424] width 11 height 11
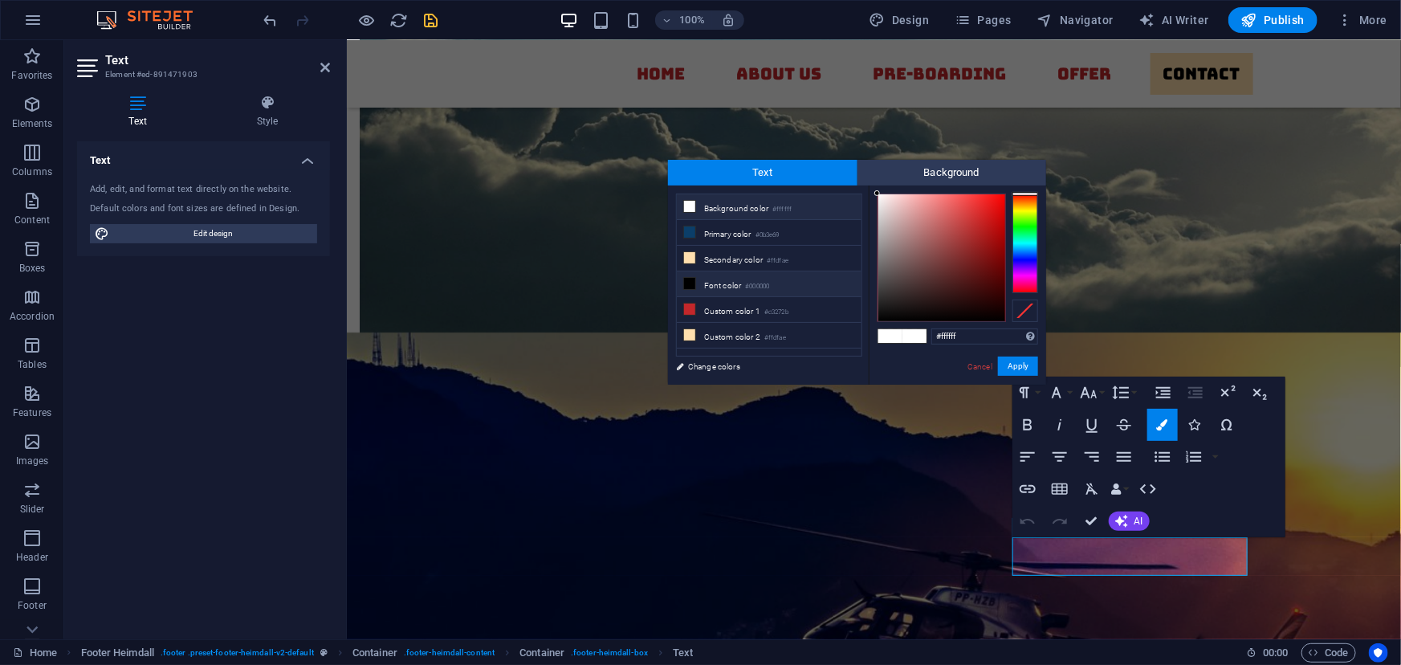
click at [686, 283] on icon at bounding box center [689, 283] width 11 height 11
type input "#000000"
click at [1009, 364] on button "Apply" at bounding box center [1018, 366] width 40 height 19
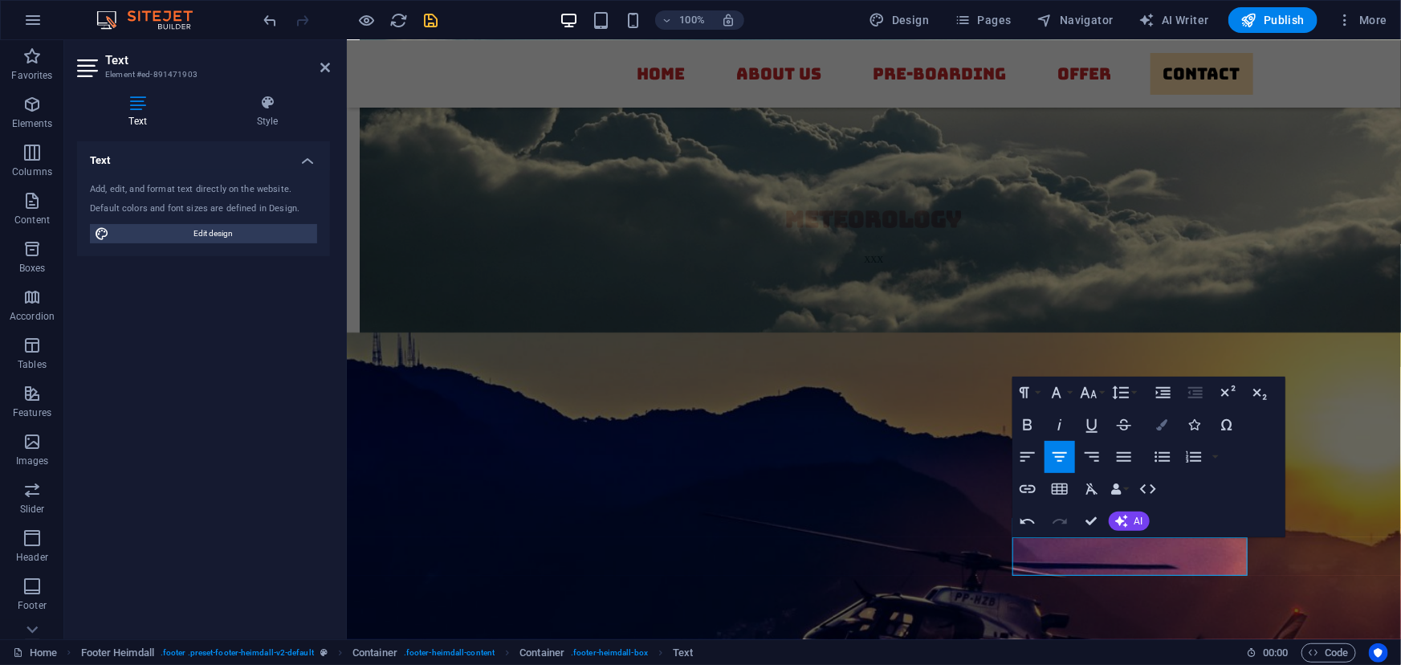
click at [1158, 419] on icon "button" at bounding box center [1162, 424] width 11 height 11
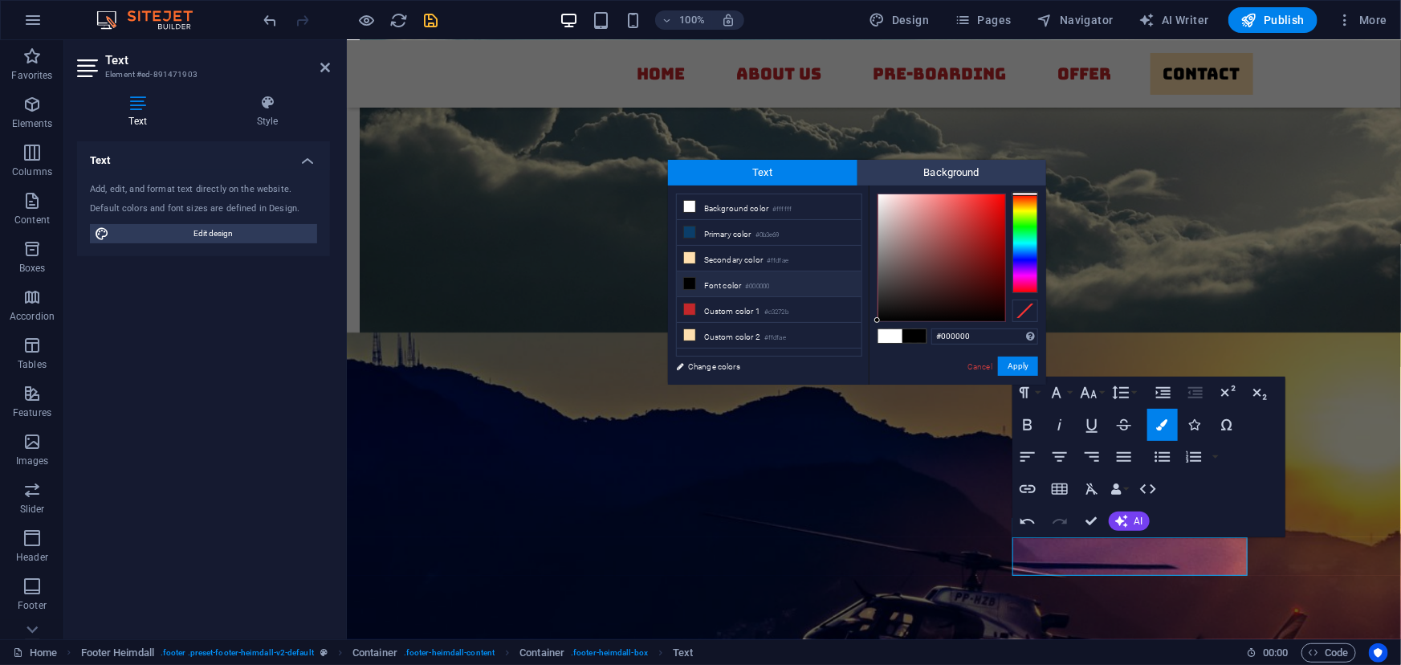
click at [694, 280] on icon at bounding box center [689, 283] width 11 height 11
click at [1013, 367] on button "Apply" at bounding box center [1018, 366] width 40 height 19
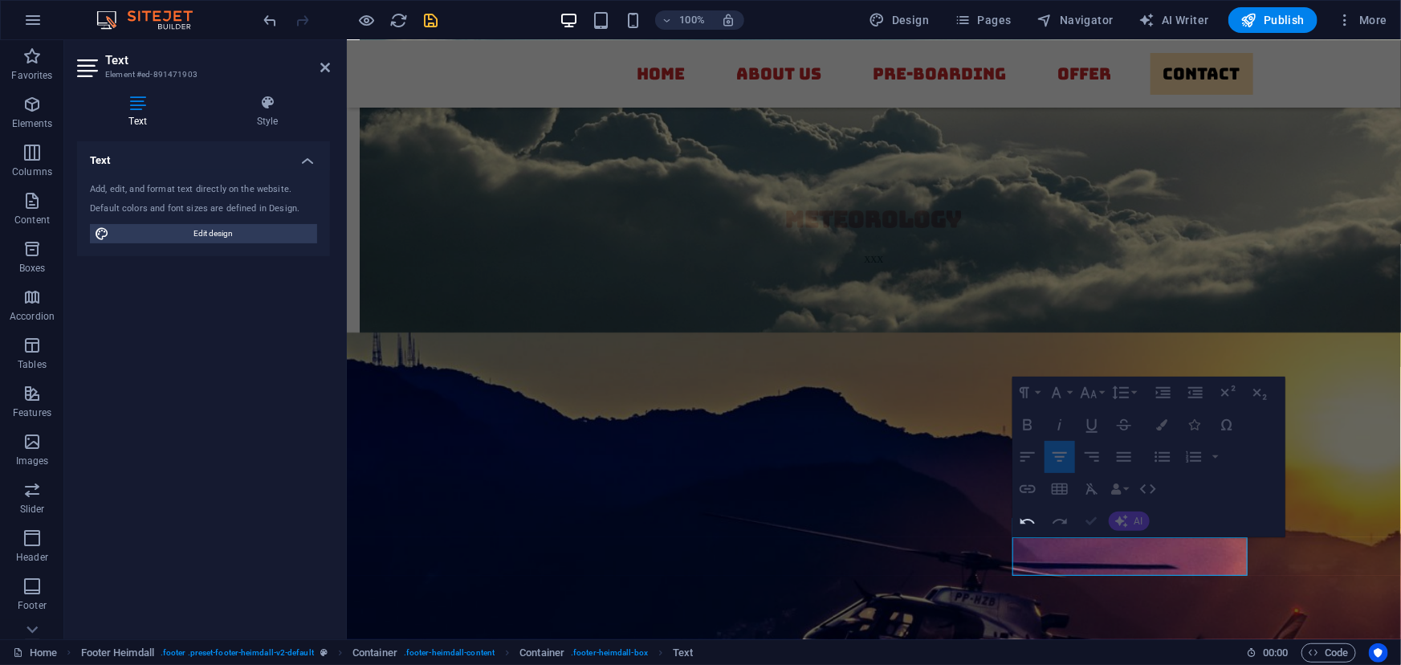
click at [1090, 517] on icon "button" at bounding box center [1092, 521] width 11 height 11
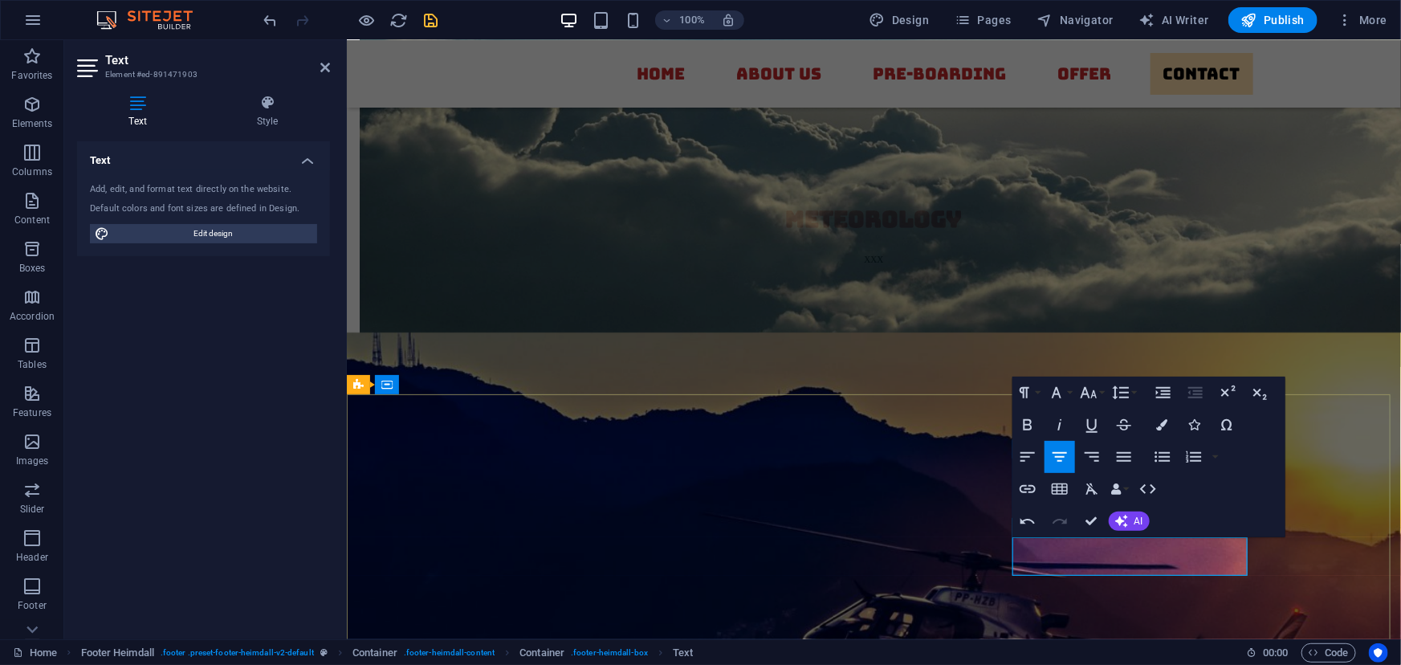
click at [1161, 426] on icon "button" at bounding box center [1162, 424] width 11 height 11
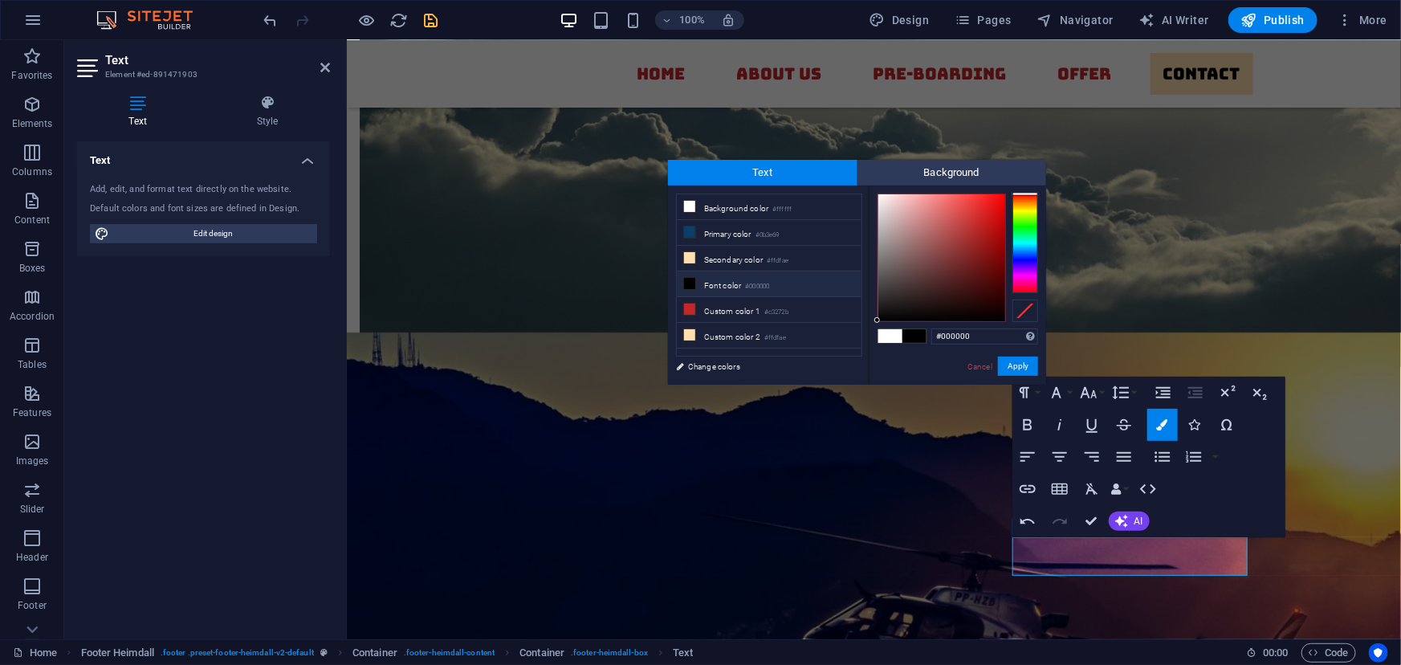
click at [913, 334] on span at bounding box center [915, 336] width 24 height 14
click at [1018, 365] on button "Apply" at bounding box center [1018, 366] width 40 height 19
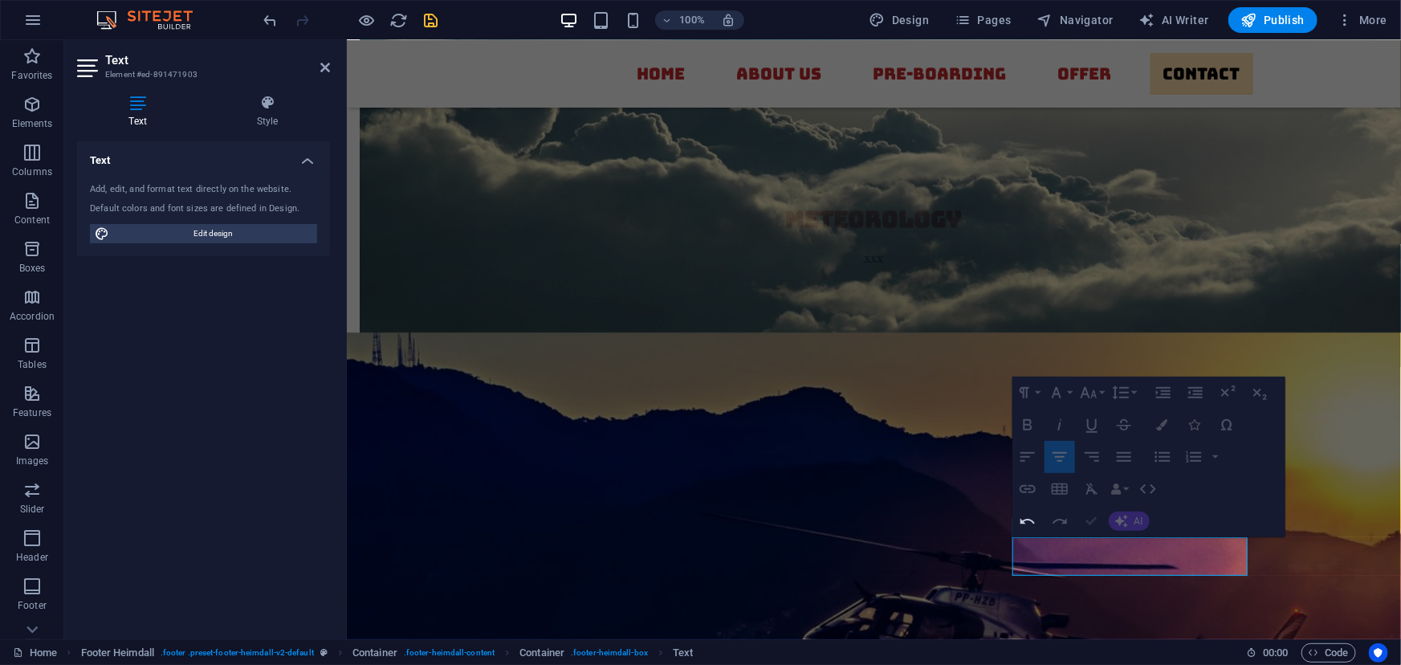
click at [1096, 524] on icon "button" at bounding box center [1092, 521] width 11 height 11
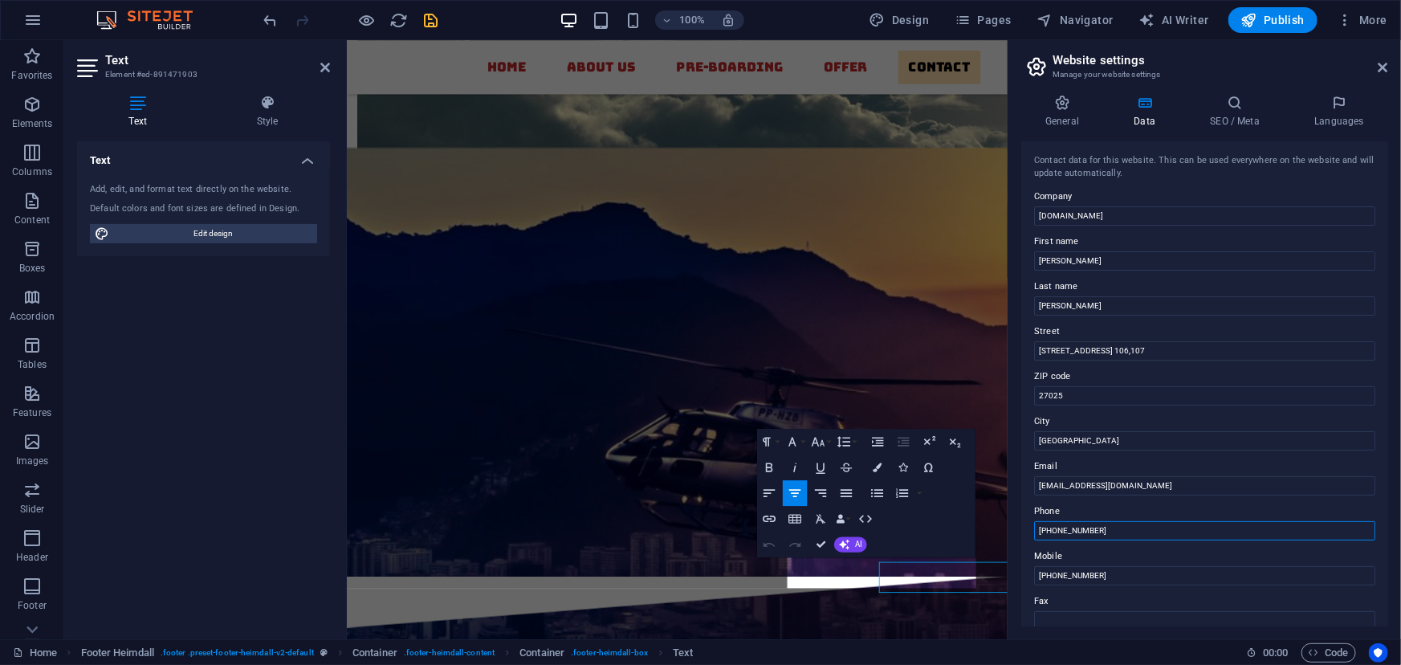
click at [1122, 539] on input "[PHONE_NUMBER]" at bounding box center [1204, 530] width 341 height 19
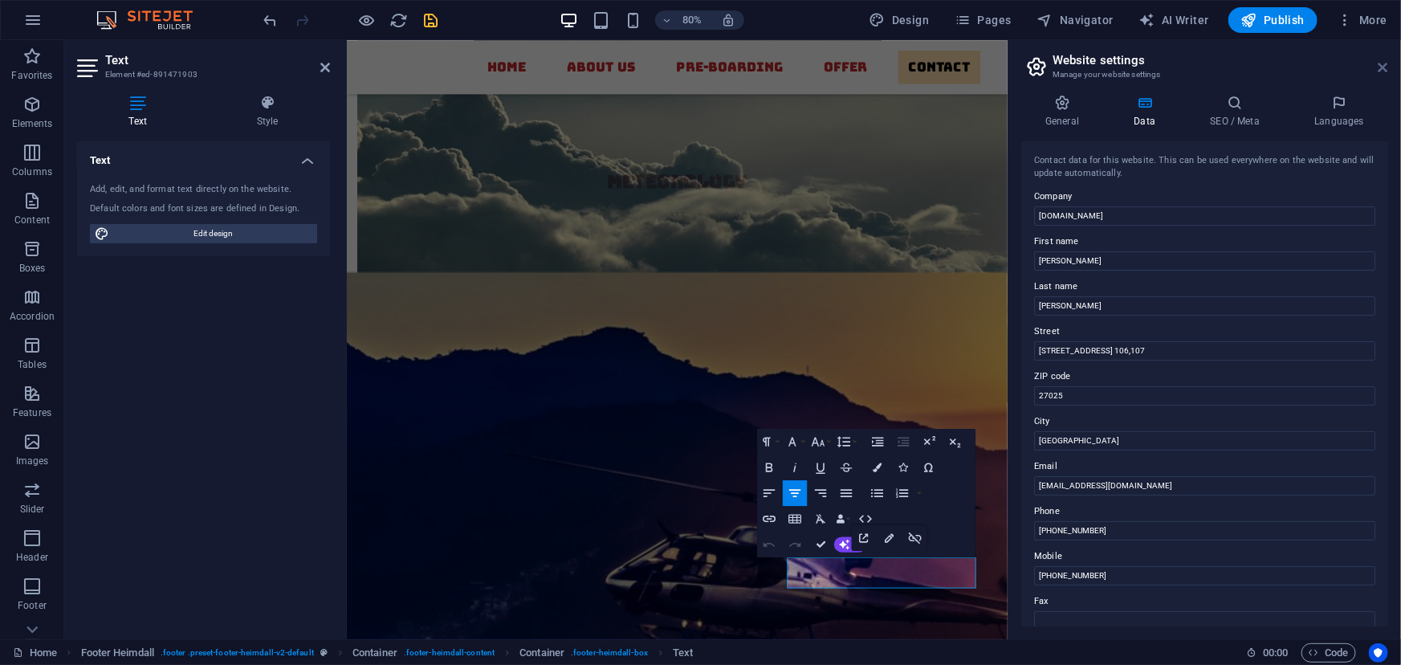
click at [1381, 64] on icon at bounding box center [1384, 67] width 10 height 13
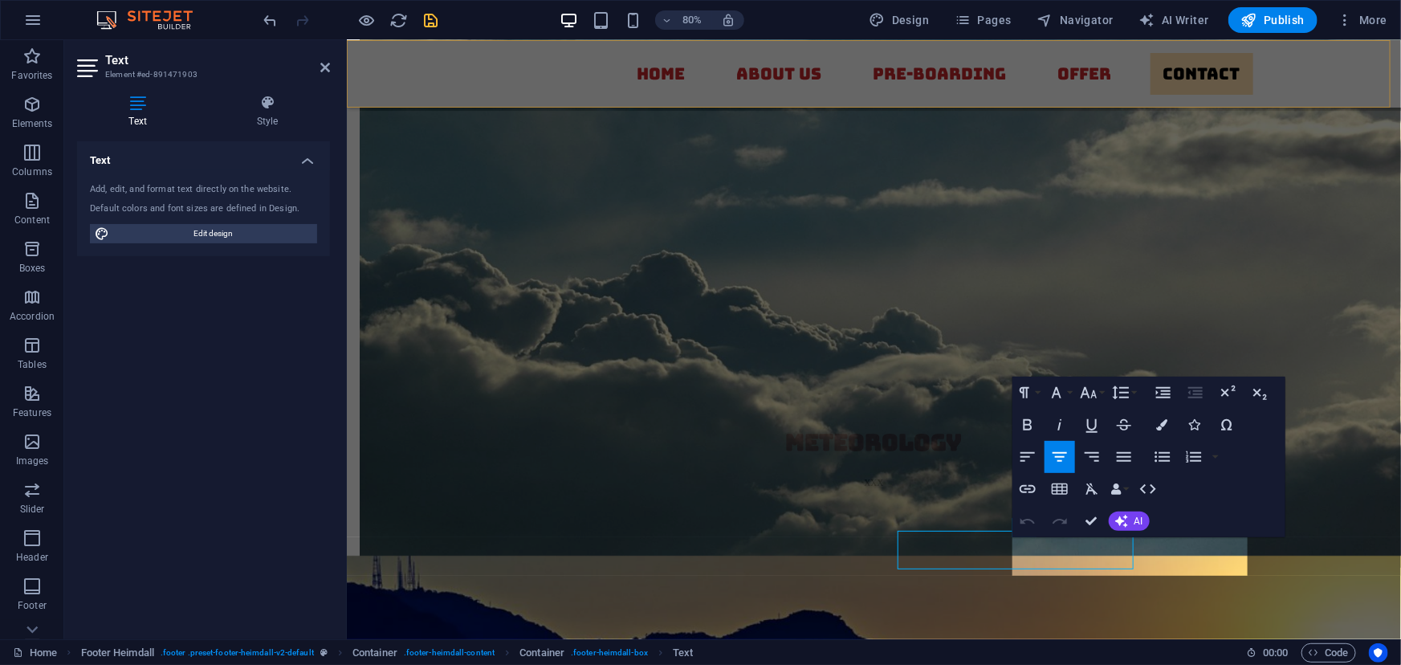
scroll to position [6014, 0]
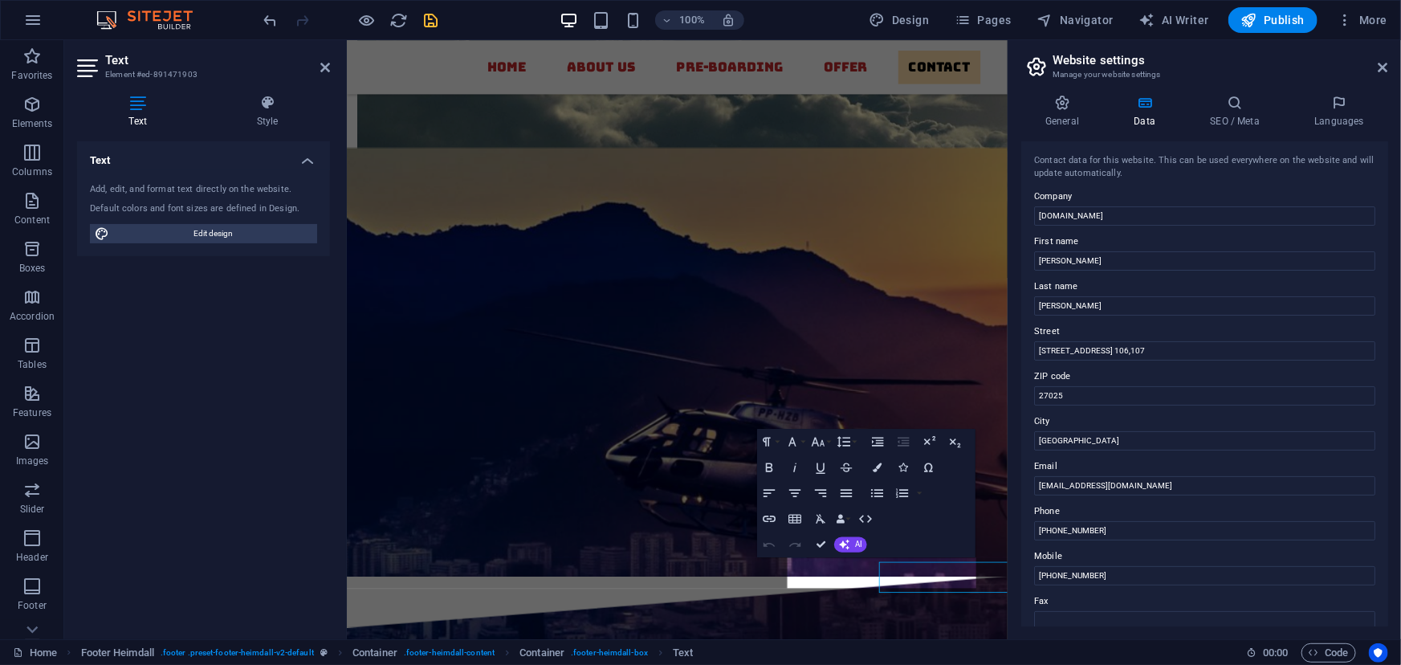
scroll to position [5859, 0]
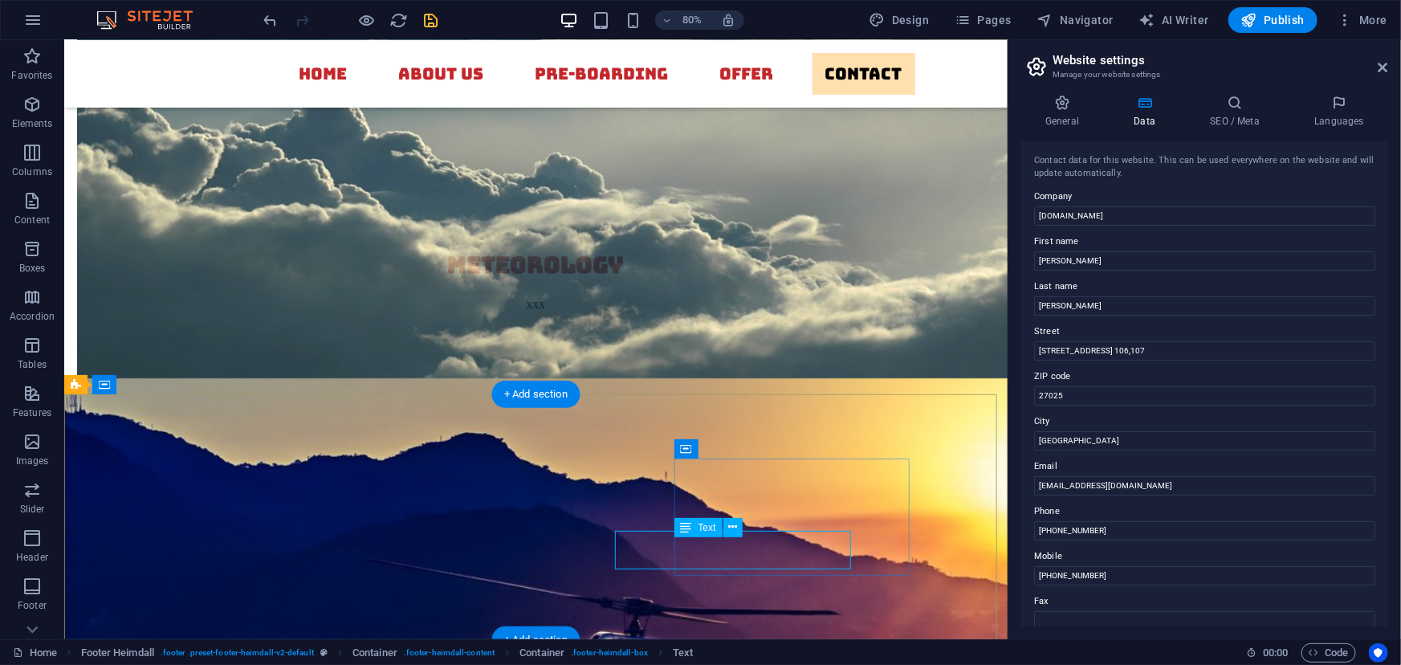
scroll to position [6014, 0]
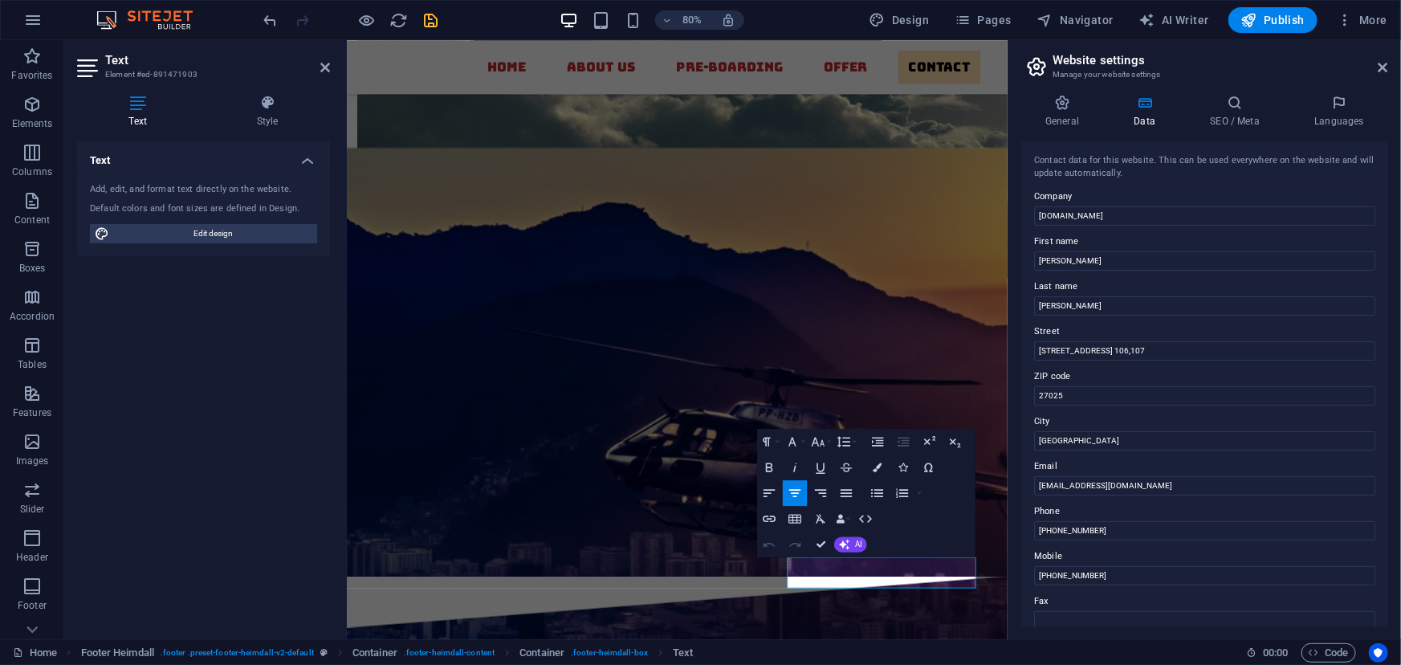
scroll to position [5859, 0]
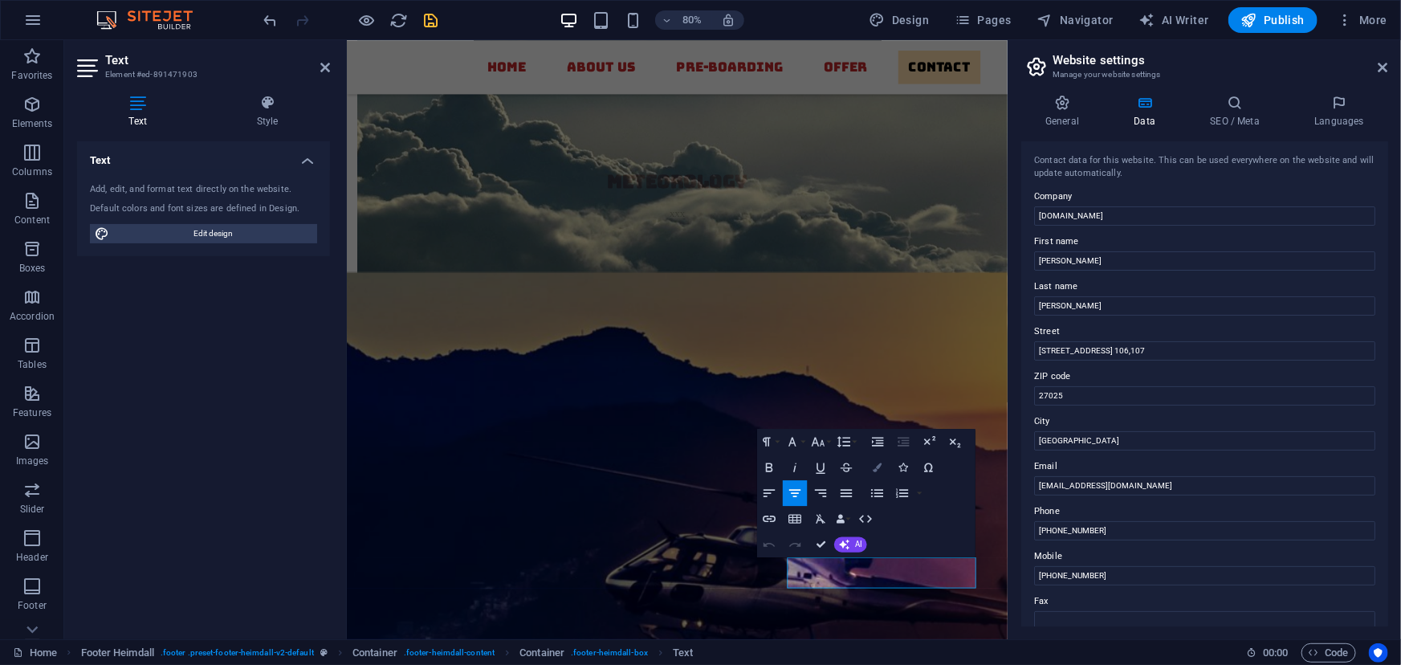
click at [874, 467] on icon "button" at bounding box center [877, 467] width 9 height 9
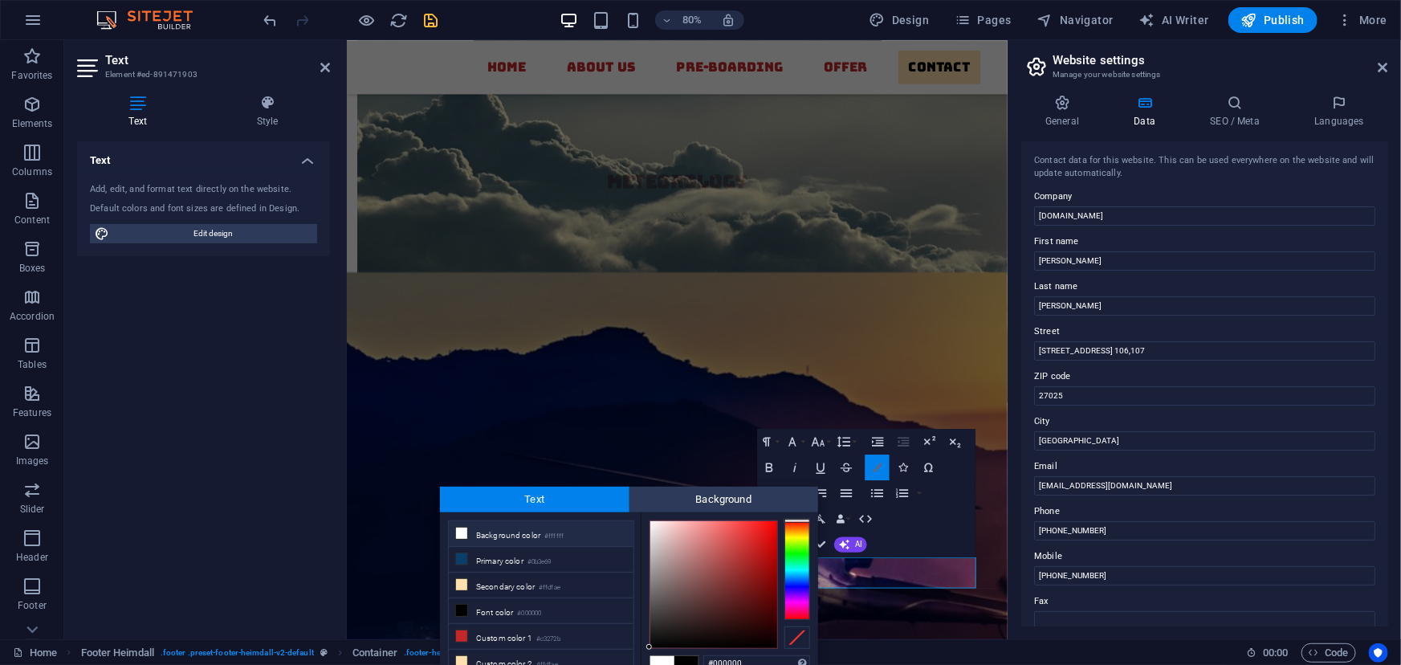
scroll to position [6, 0]
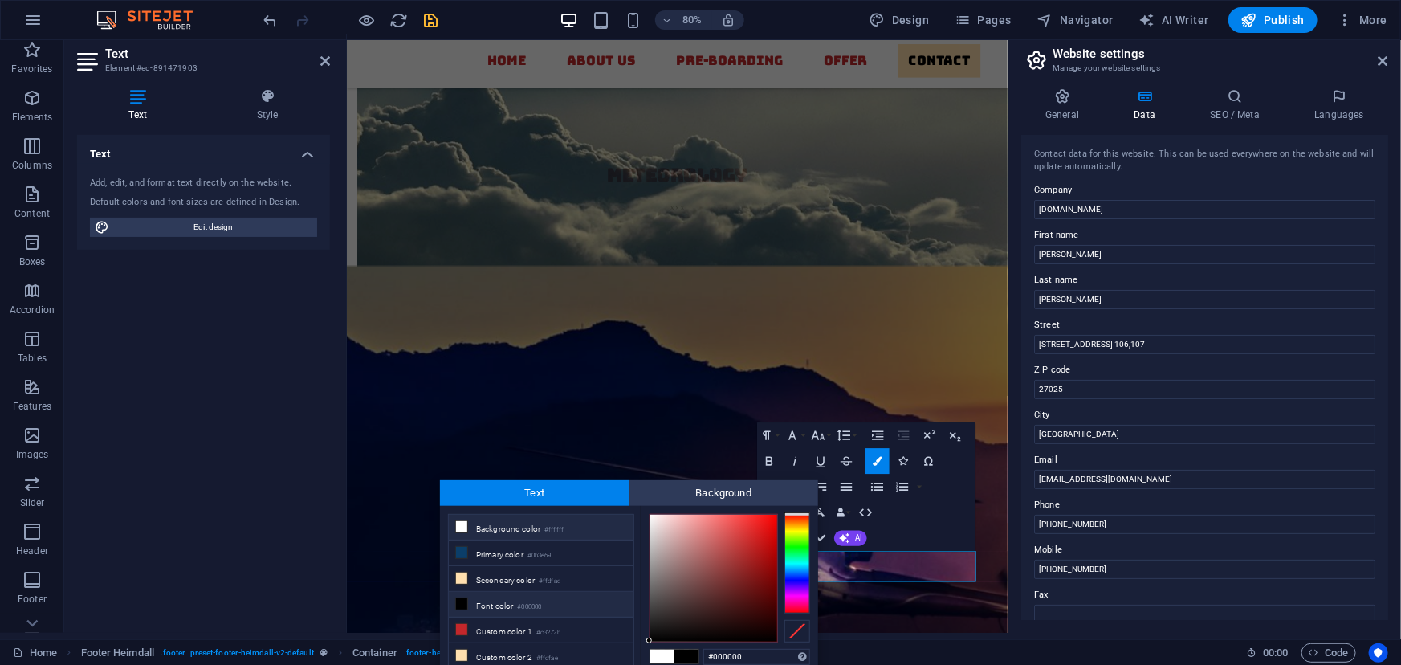
click at [483, 606] on li "Font color #000000" at bounding box center [541, 605] width 185 height 26
click at [1384, 60] on icon at bounding box center [1384, 61] width 10 height 13
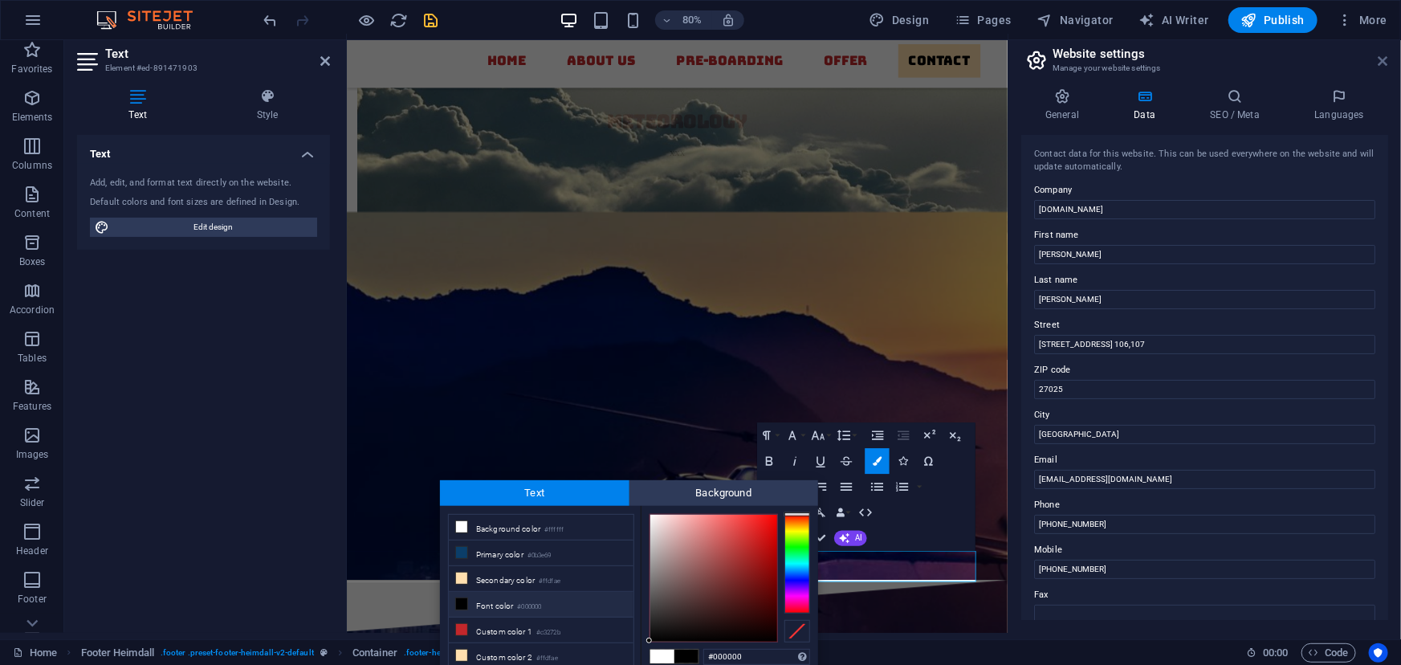
scroll to position [6014, 0]
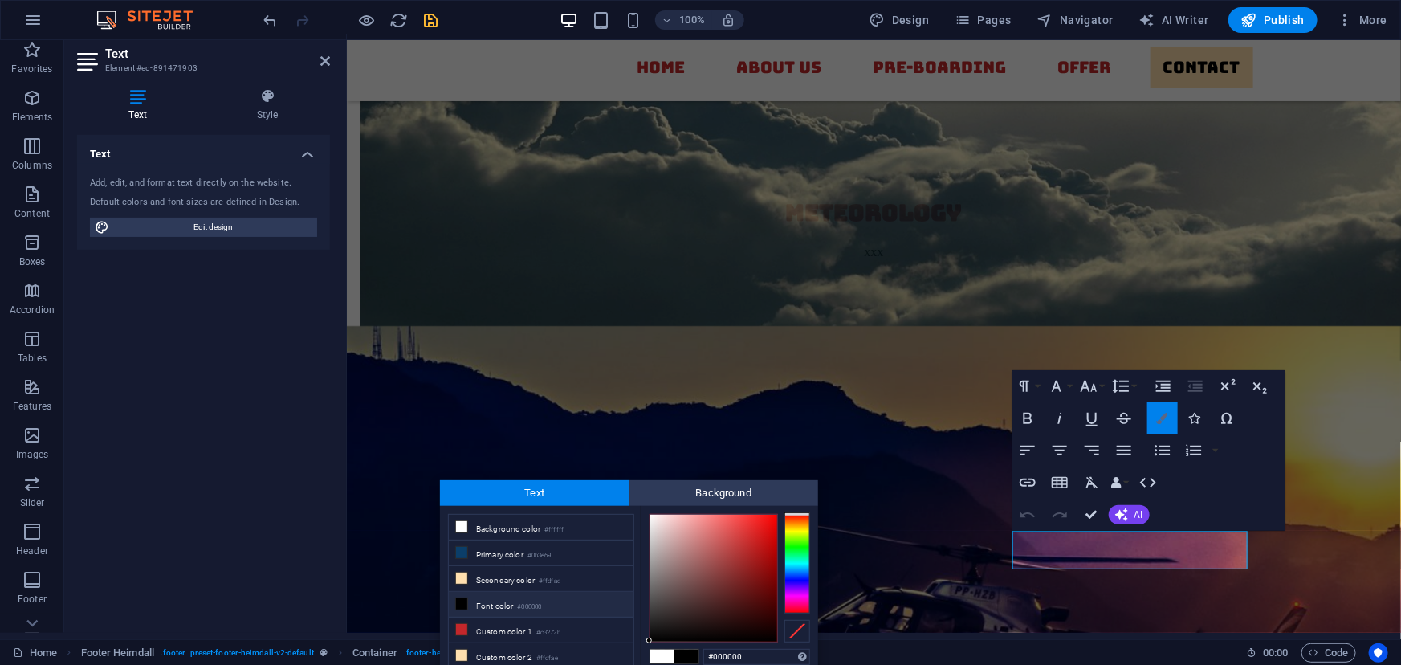
click at [1154, 414] on button "Colors" at bounding box center [1163, 418] width 31 height 32
type input "#ffffff"
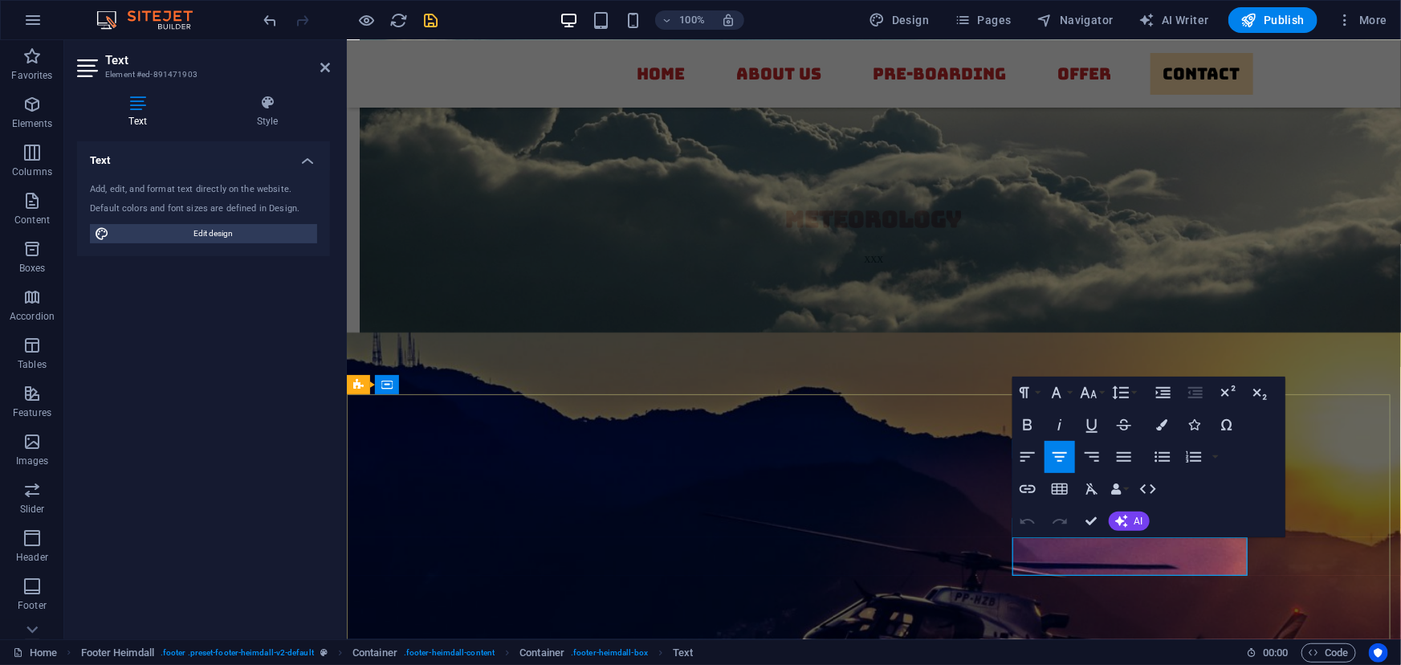
drag, startPoint x: 1207, startPoint y: 561, endPoint x: 1054, endPoint y: 557, distance: 152.7
click at [1157, 422] on icon "button" at bounding box center [1162, 424] width 11 height 11
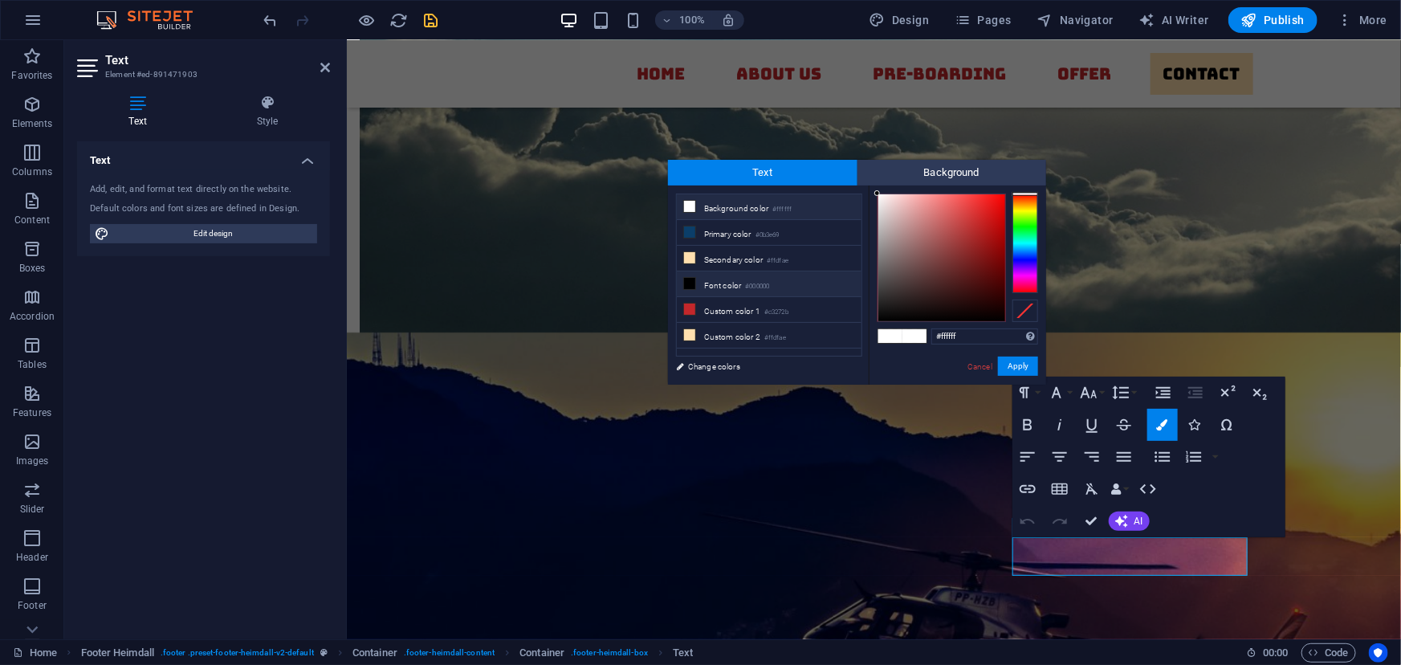
click at [694, 279] on icon at bounding box center [689, 283] width 11 height 11
type input "#000000"
click at [1012, 359] on button "Apply" at bounding box center [1018, 366] width 40 height 19
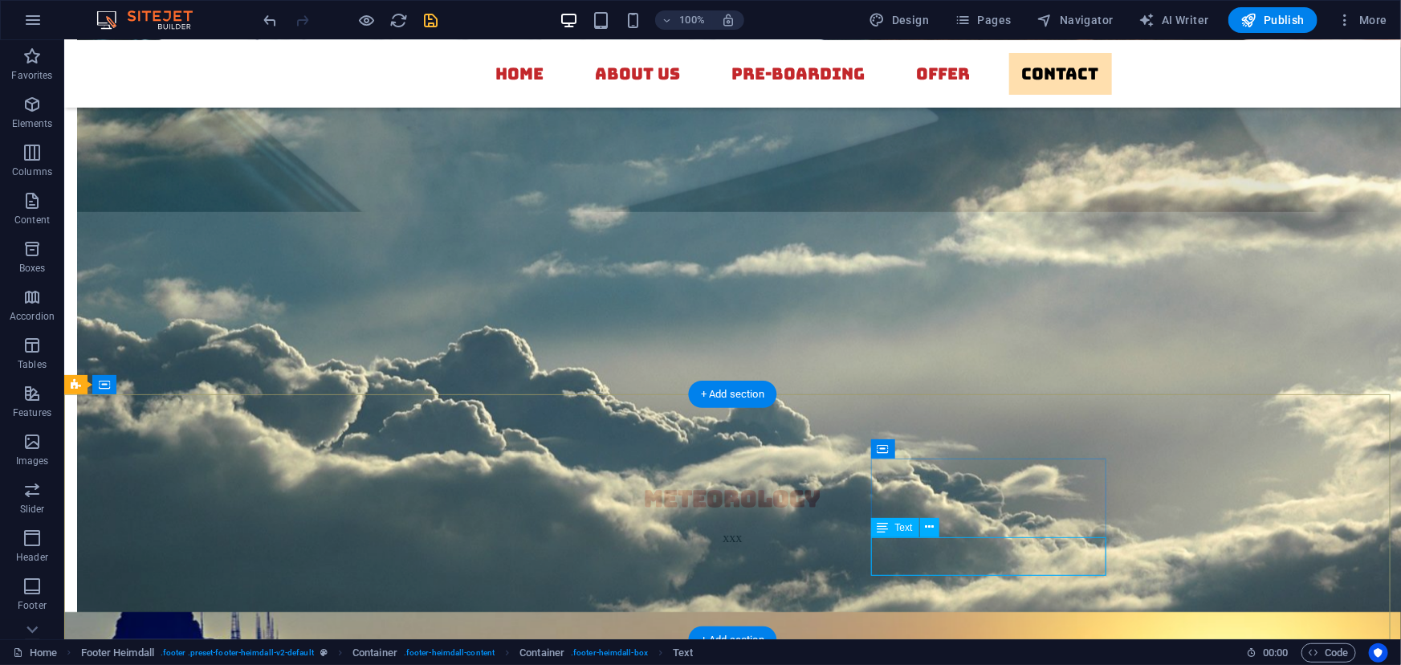
drag, startPoint x: 1064, startPoint y: 545, endPoint x: 1009, endPoint y: 545, distance: 55.4
drag, startPoint x: 1058, startPoint y: 545, endPoint x: 1003, endPoint y: 545, distance: 54.6
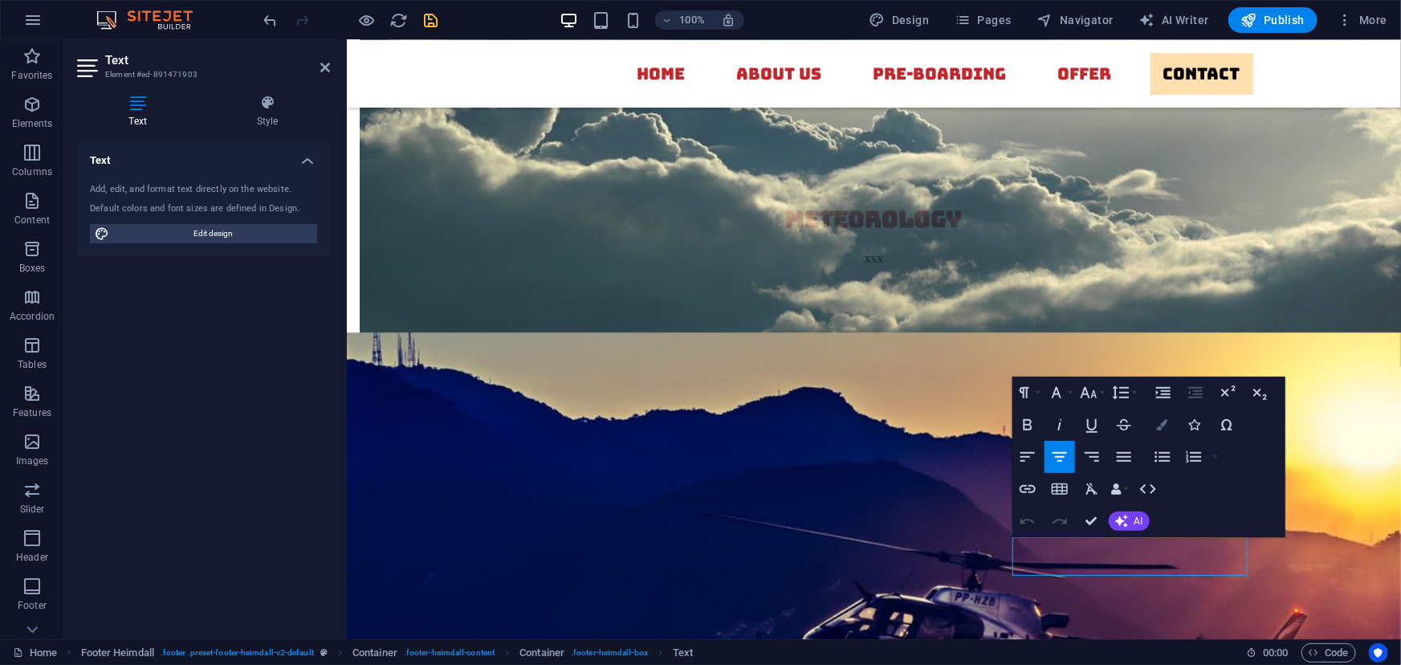
click at [1160, 419] on icon "button" at bounding box center [1162, 424] width 11 height 11
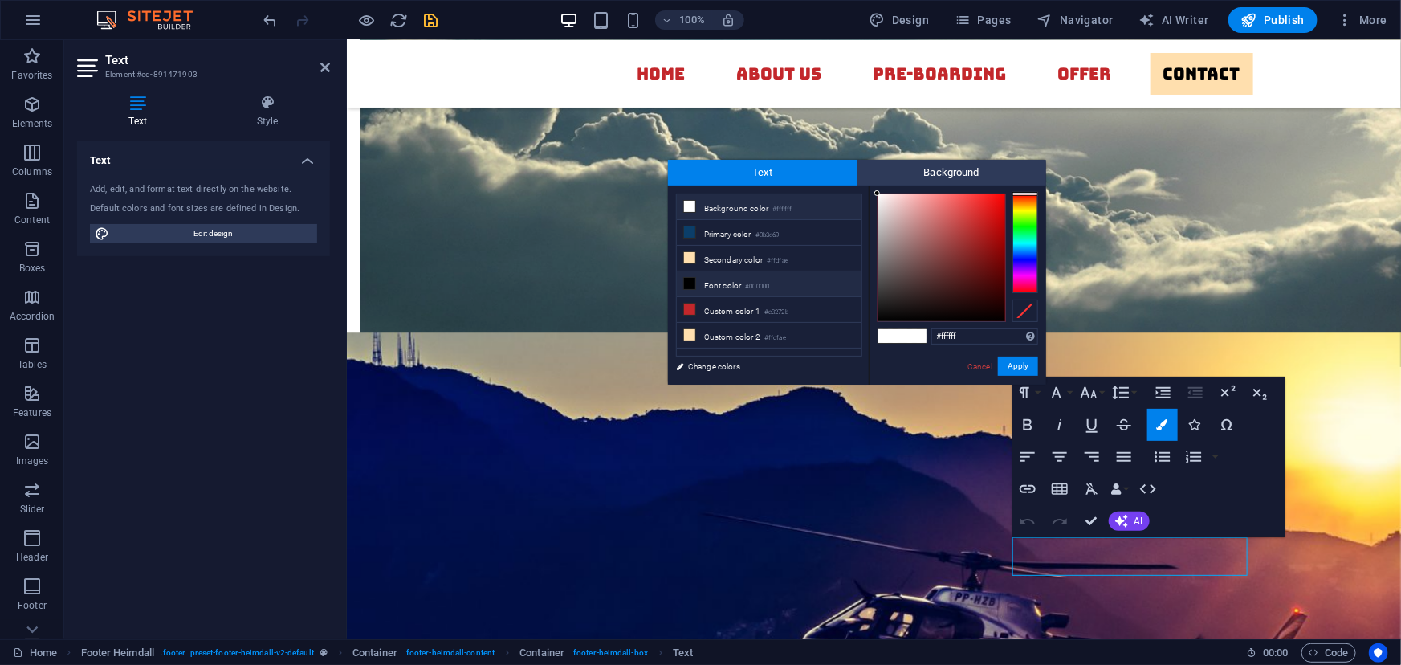
click at [722, 283] on li "Font color #000000" at bounding box center [769, 284] width 185 height 26
type input "#000000"
click at [1006, 361] on button "Apply" at bounding box center [1018, 366] width 40 height 19
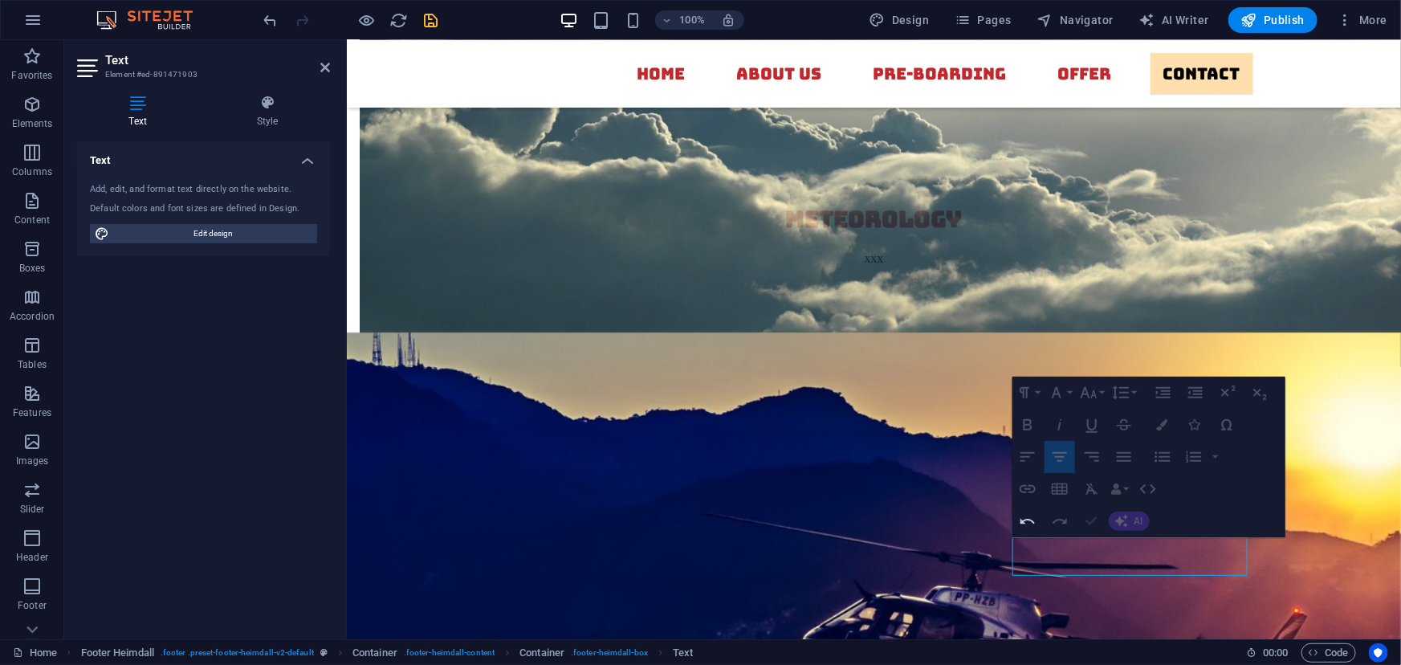
click at [1090, 520] on icon "button" at bounding box center [1092, 521] width 11 height 11
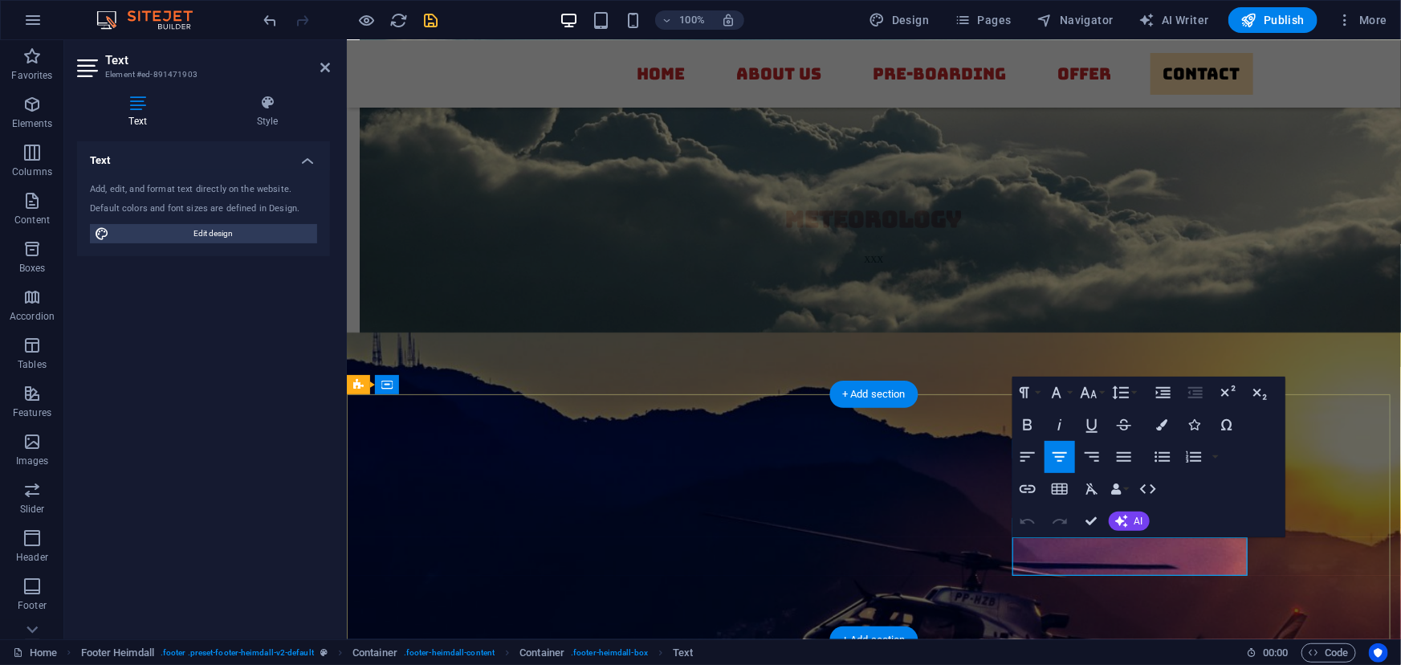
drag, startPoint x: 1193, startPoint y: 549, endPoint x: 1094, endPoint y: 539, distance: 99.3
click at [273, 107] on icon at bounding box center [267, 103] width 125 height 16
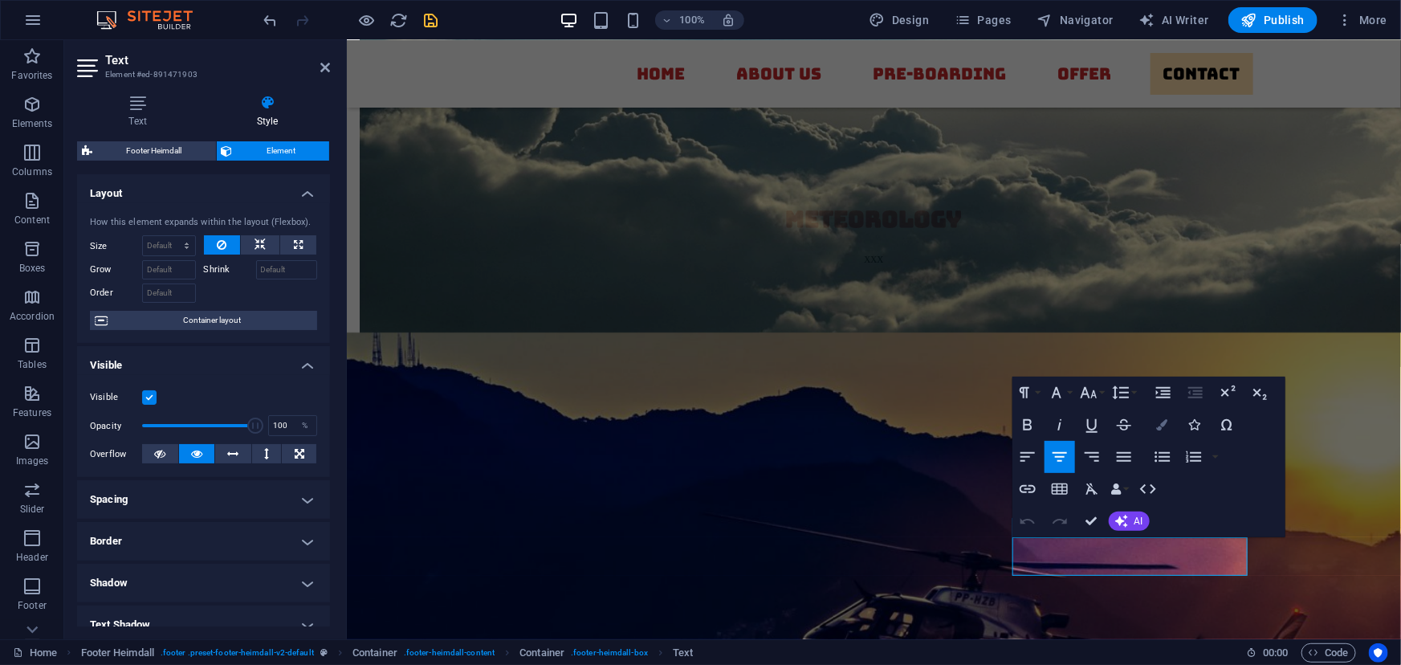
click at [1164, 422] on icon "button" at bounding box center [1162, 424] width 11 height 11
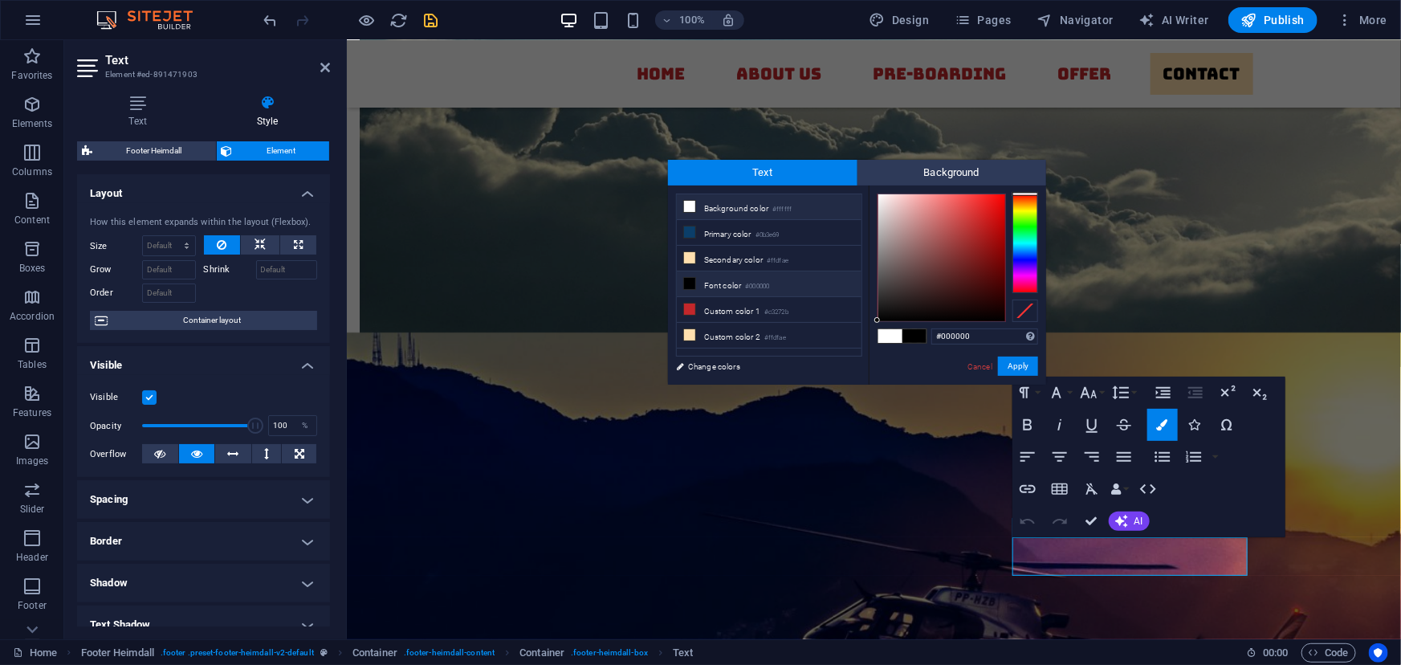
click at [729, 284] on li "Font color #000000" at bounding box center [769, 284] width 185 height 26
click at [1020, 365] on button "Apply" at bounding box center [1018, 366] width 40 height 19
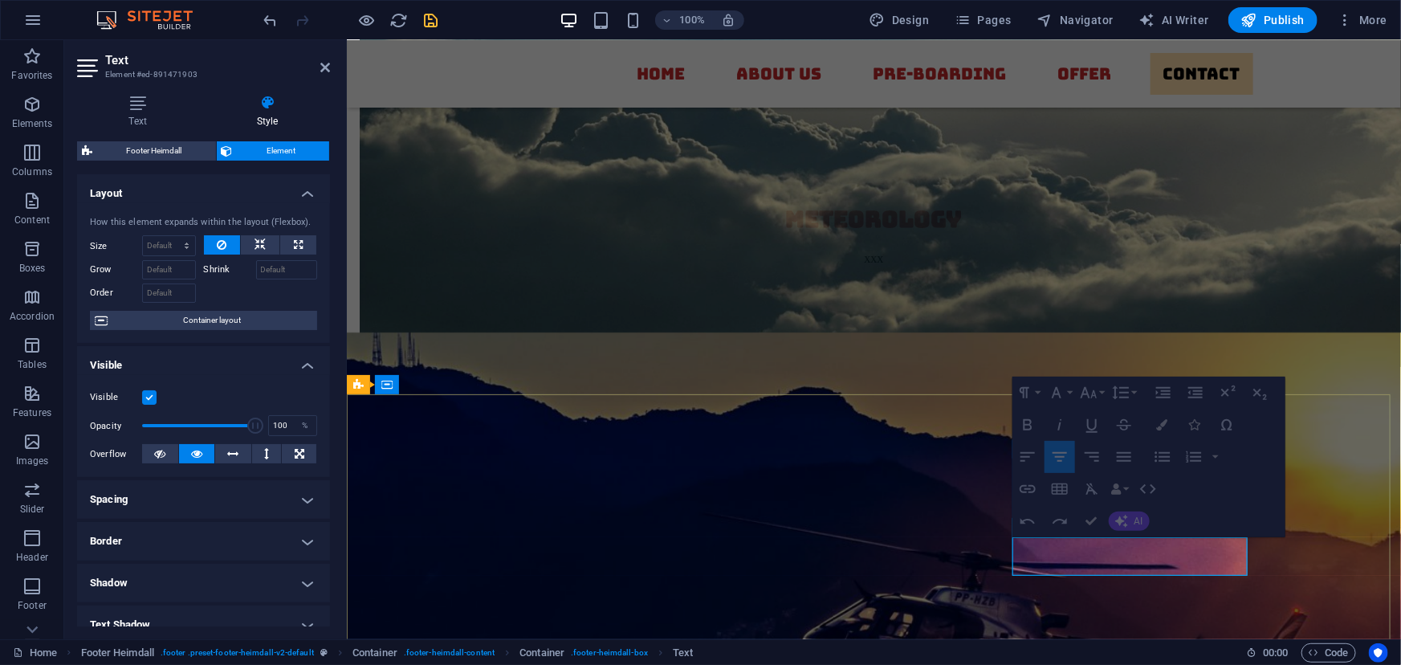
drag, startPoint x: 1196, startPoint y: 548, endPoint x: 1116, endPoint y: 537, distance: 81.0
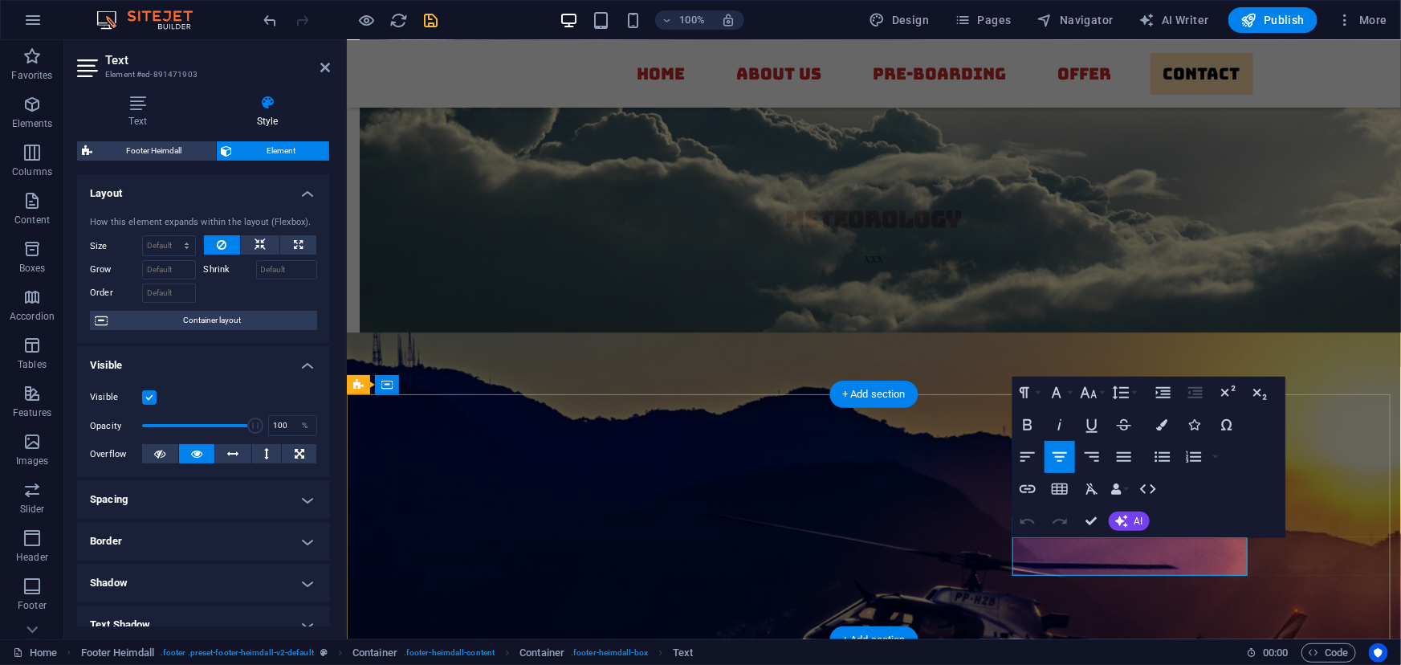
drag, startPoint x: 1062, startPoint y: 545, endPoint x: 1210, endPoint y: 549, distance: 148.6
click at [1164, 422] on icon "button" at bounding box center [1162, 424] width 11 height 11
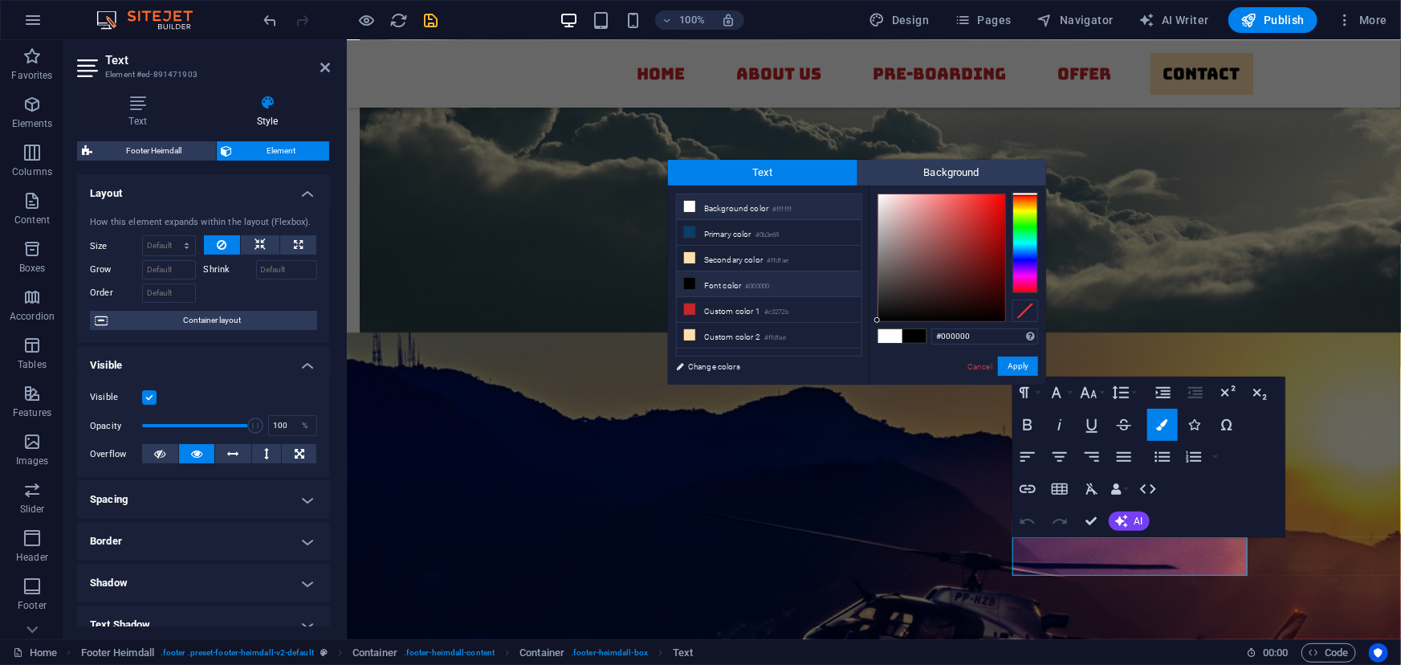
click at [699, 282] on li "Font color #000000" at bounding box center [769, 284] width 185 height 26
click at [1017, 365] on button "Apply" at bounding box center [1018, 366] width 40 height 19
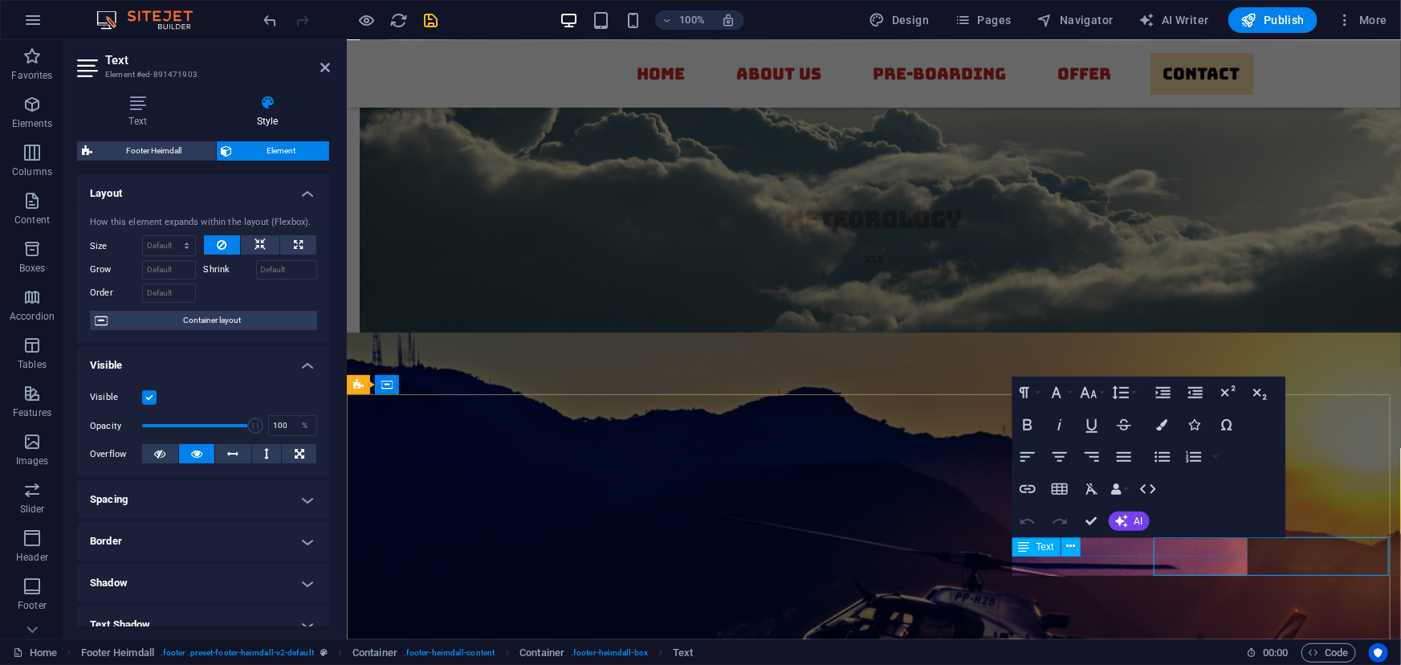
click at [1065, 546] on button at bounding box center [1071, 546] width 19 height 19
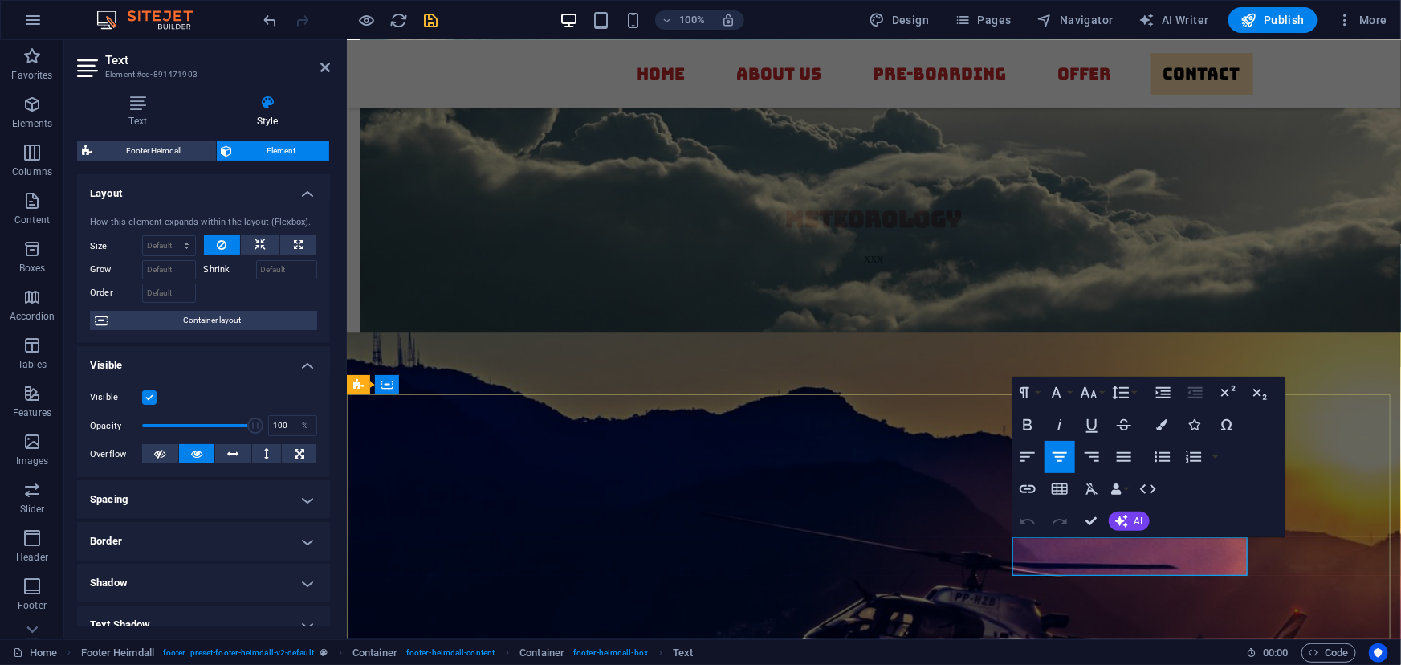
drag, startPoint x: 1197, startPoint y: 543, endPoint x: 1148, endPoint y: 537, distance: 50.1
drag, startPoint x: 1164, startPoint y: 545, endPoint x: 1155, endPoint y: 544, distance: 8.9
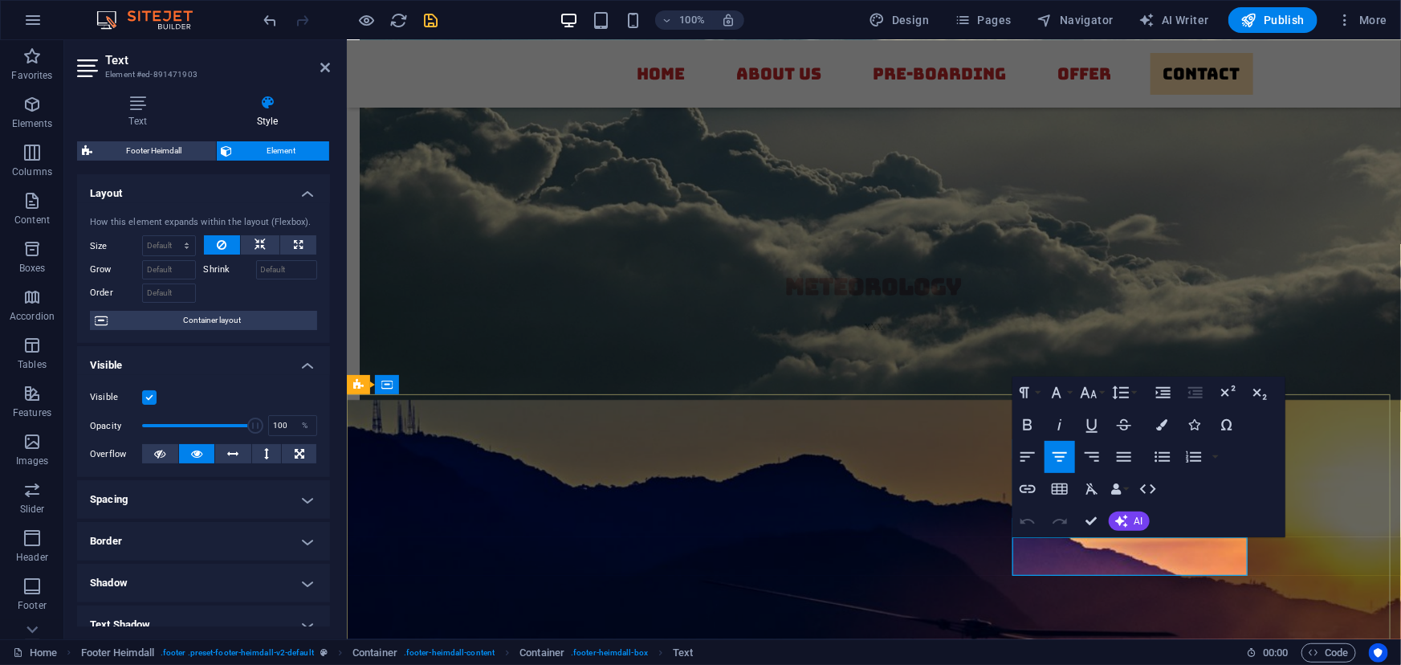
scroll to position [5859, 0]
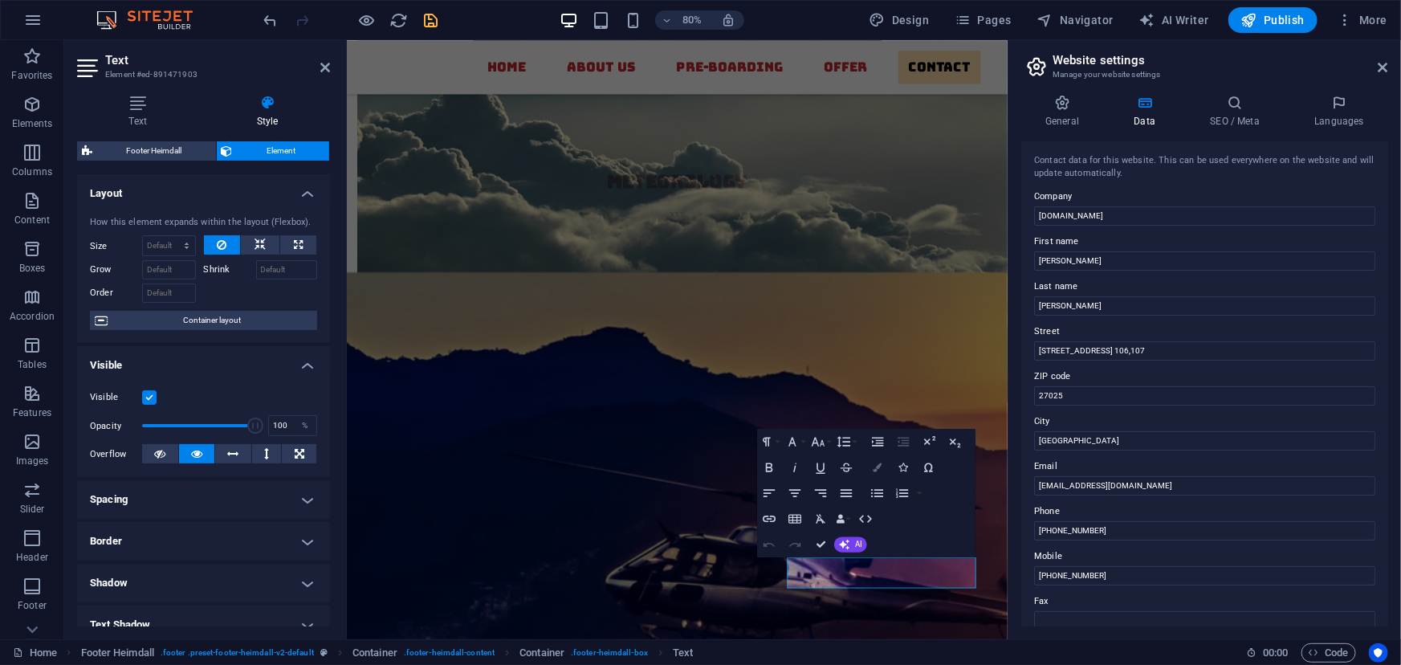
click at [882, 466] on icon "button" at bounding box center [877, 467] width 9 height 9
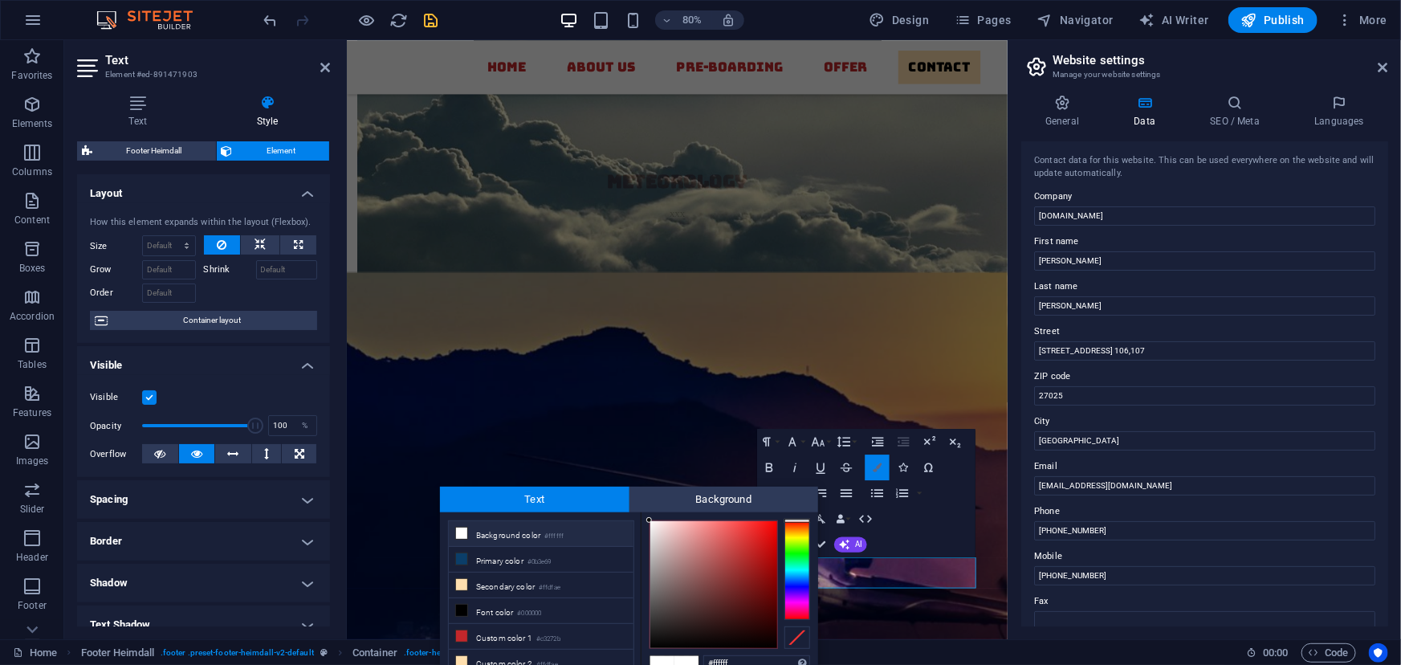
scroll to position [6, 0]
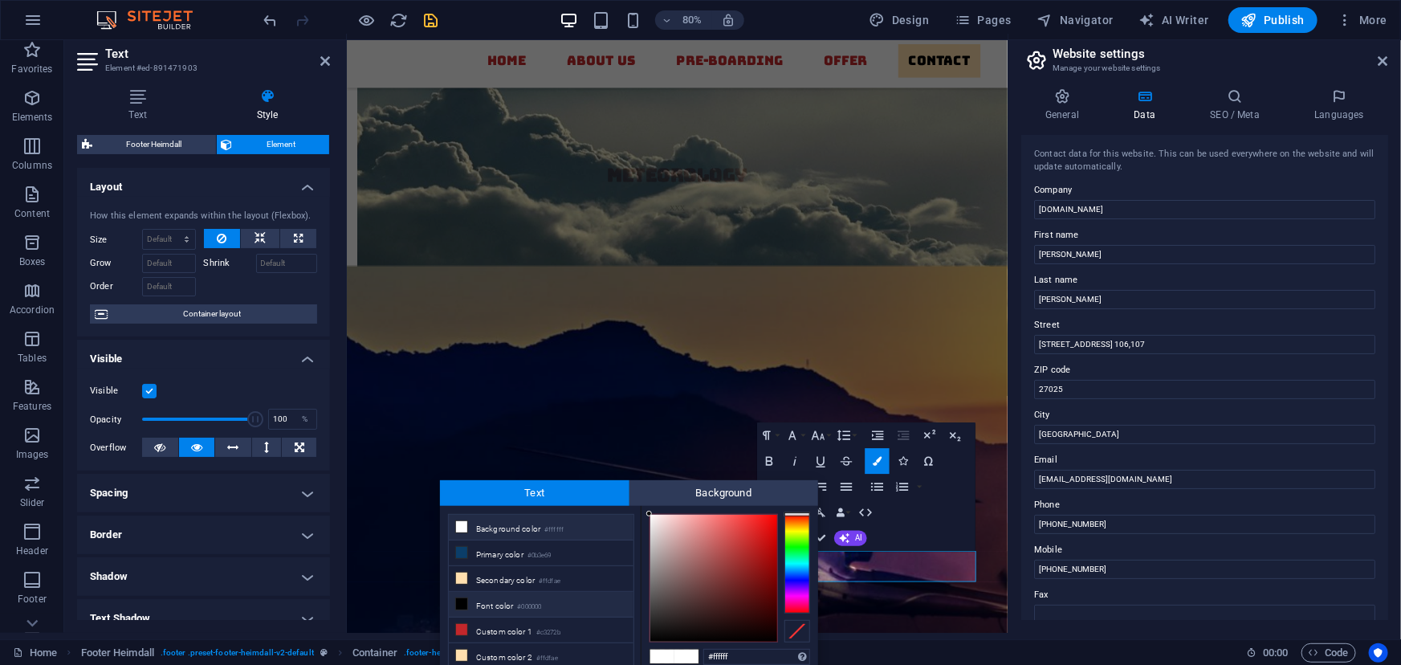
click at [452, 607] on li "Font color #000000" at bounding box center [541, 605] width 185 height 26
type input "#000000"
click at [469, 603] on li "Font color #000000" at bounding box center [541, 605] width 185 height 26
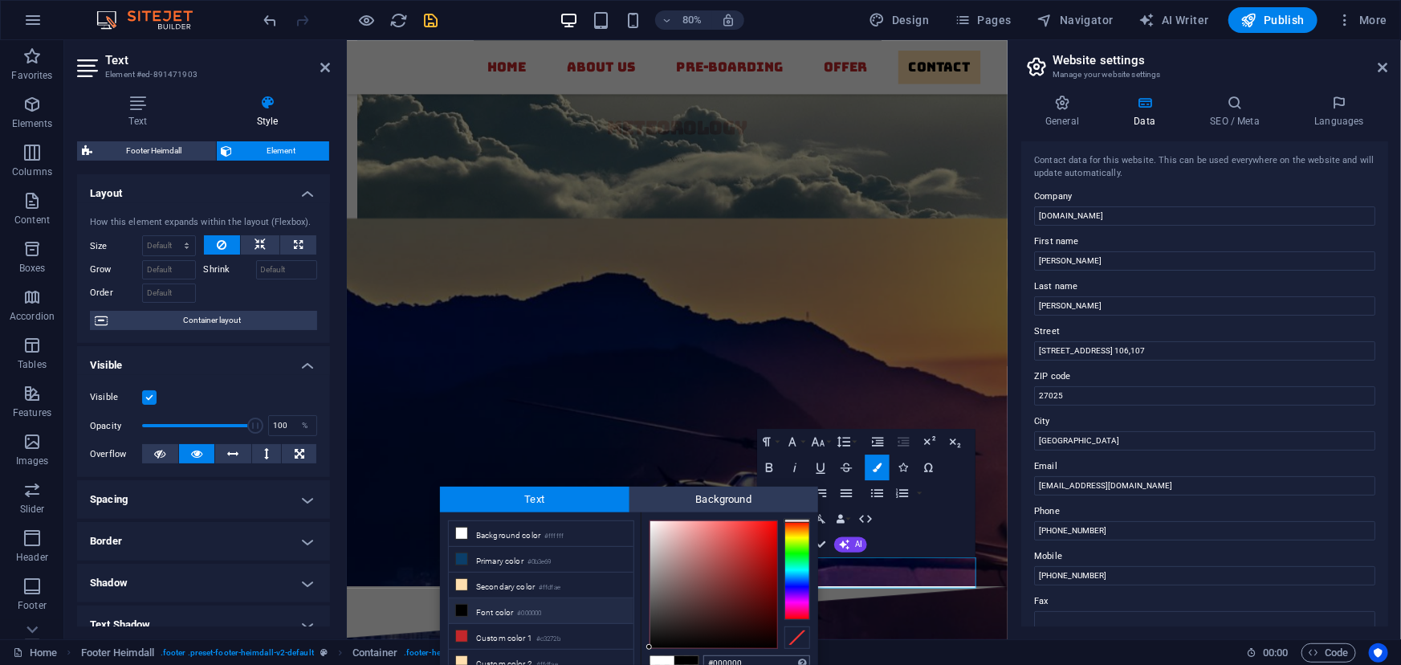
scroll to position [6014, 0]
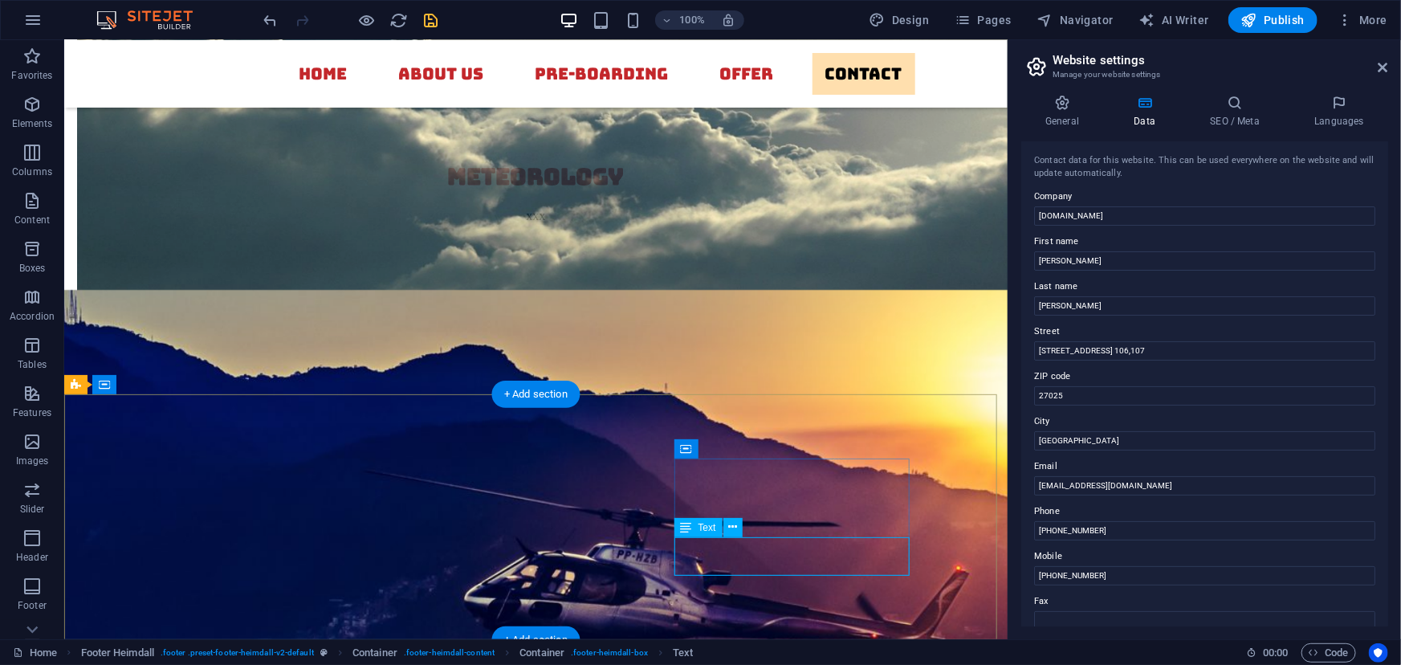
scroll to position [5859, 0]
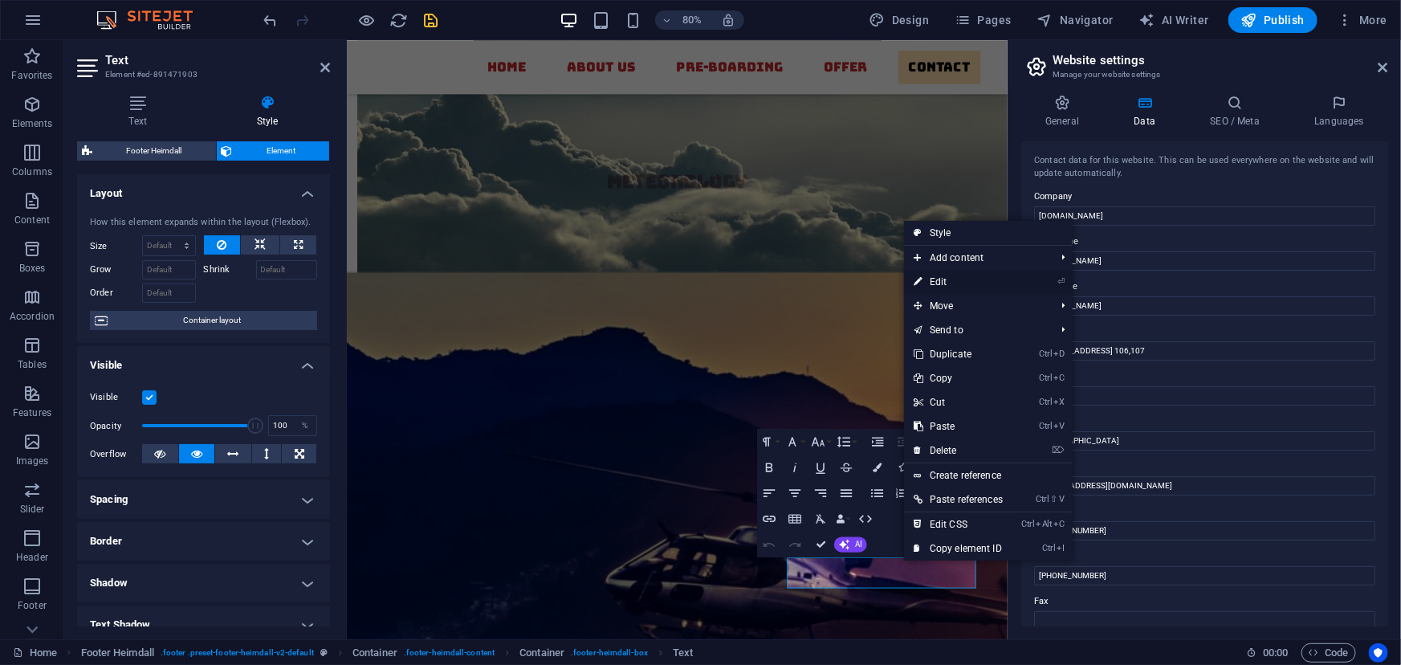
click at [949, 279] on link "⏎ Edit" at bounding box center [958, 282] width 108 height 24
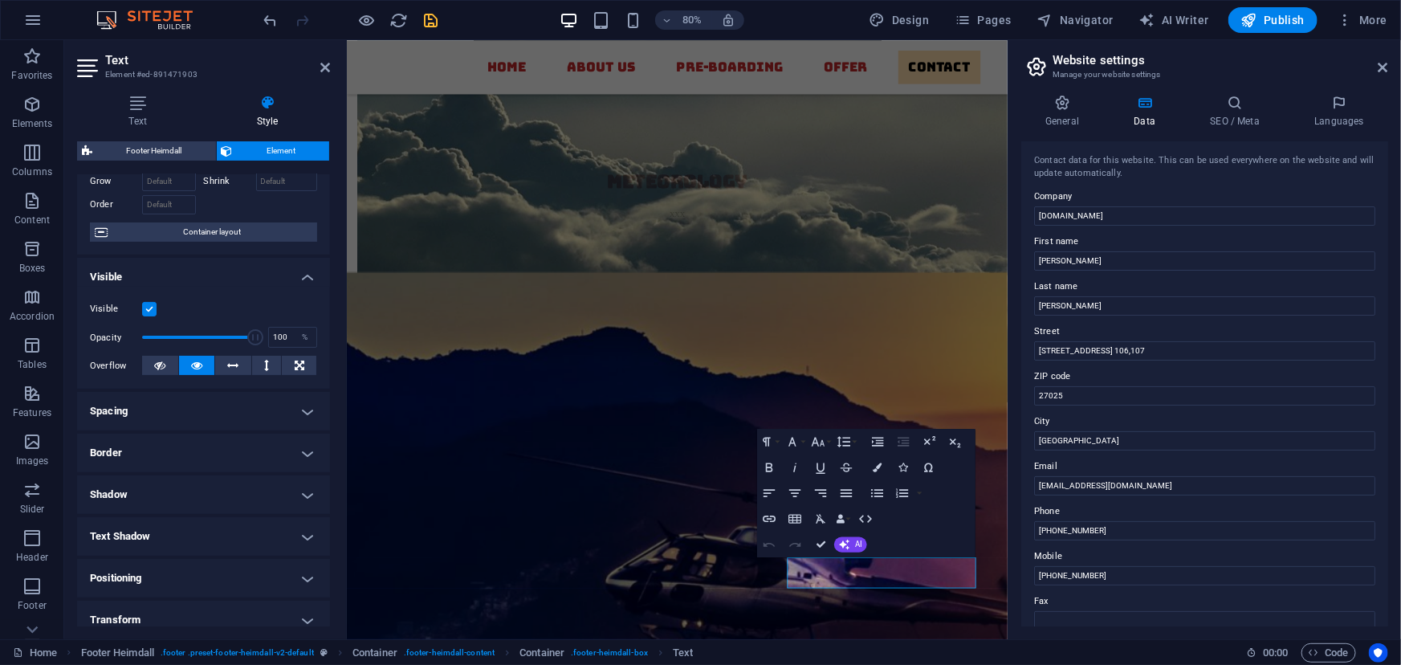
scroll to position [0, 0]
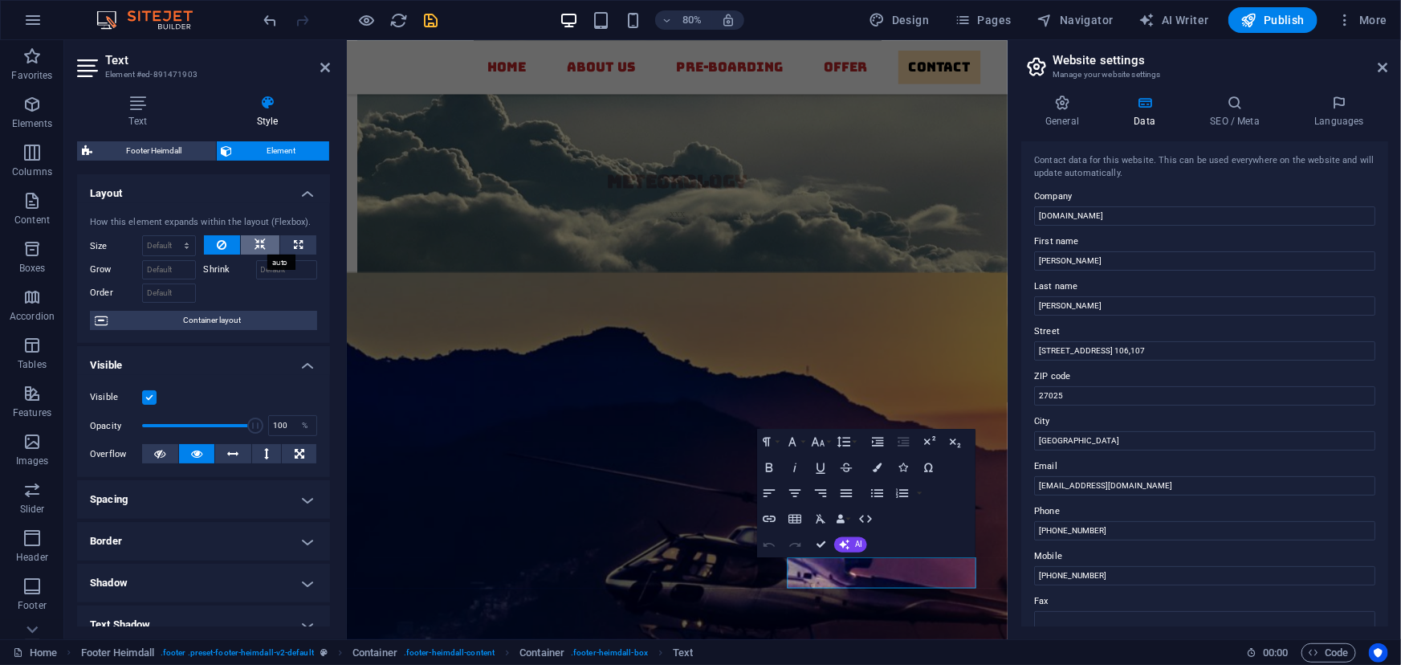
click at [257, 243] on icon at bounding box center [260, 244] width 11 height 19
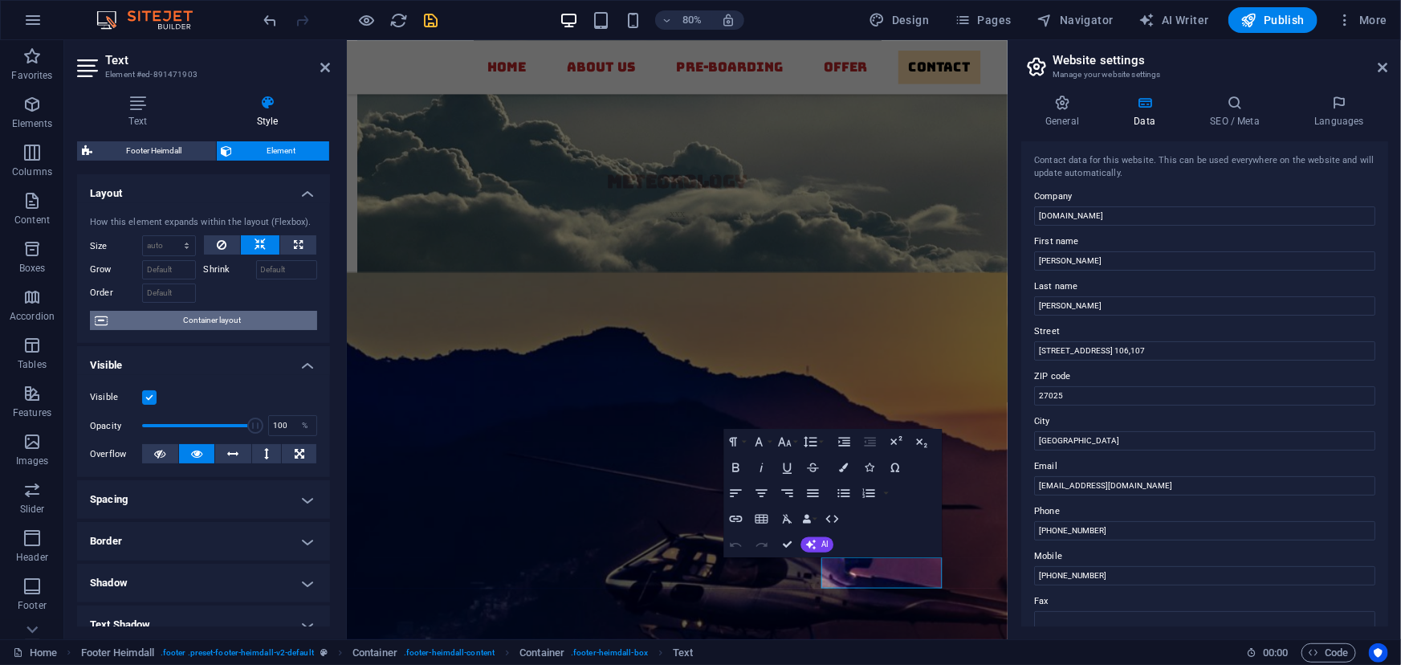
click at [201, 325] on span "Container layout" at bounding box center [212, 320] width 200 height 19
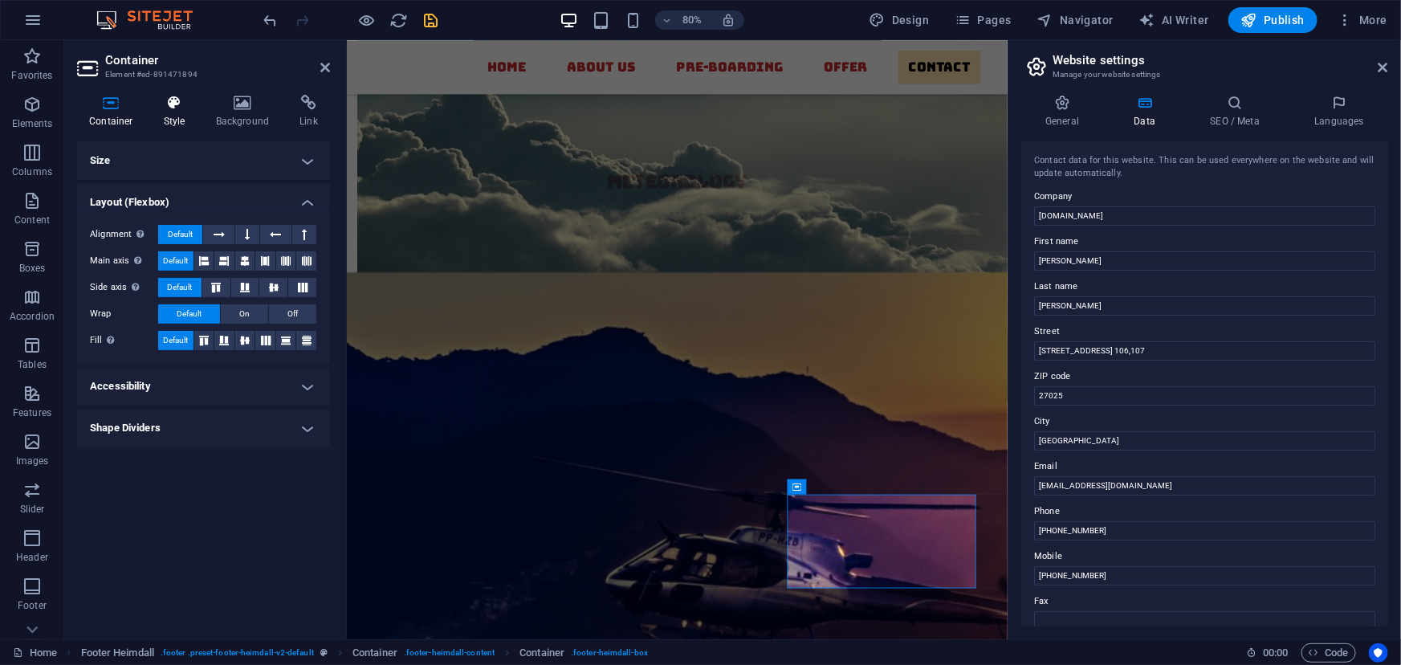
click at [180, 112] on h4 "Style" at bounding box center [178, 112] width 52 height 34
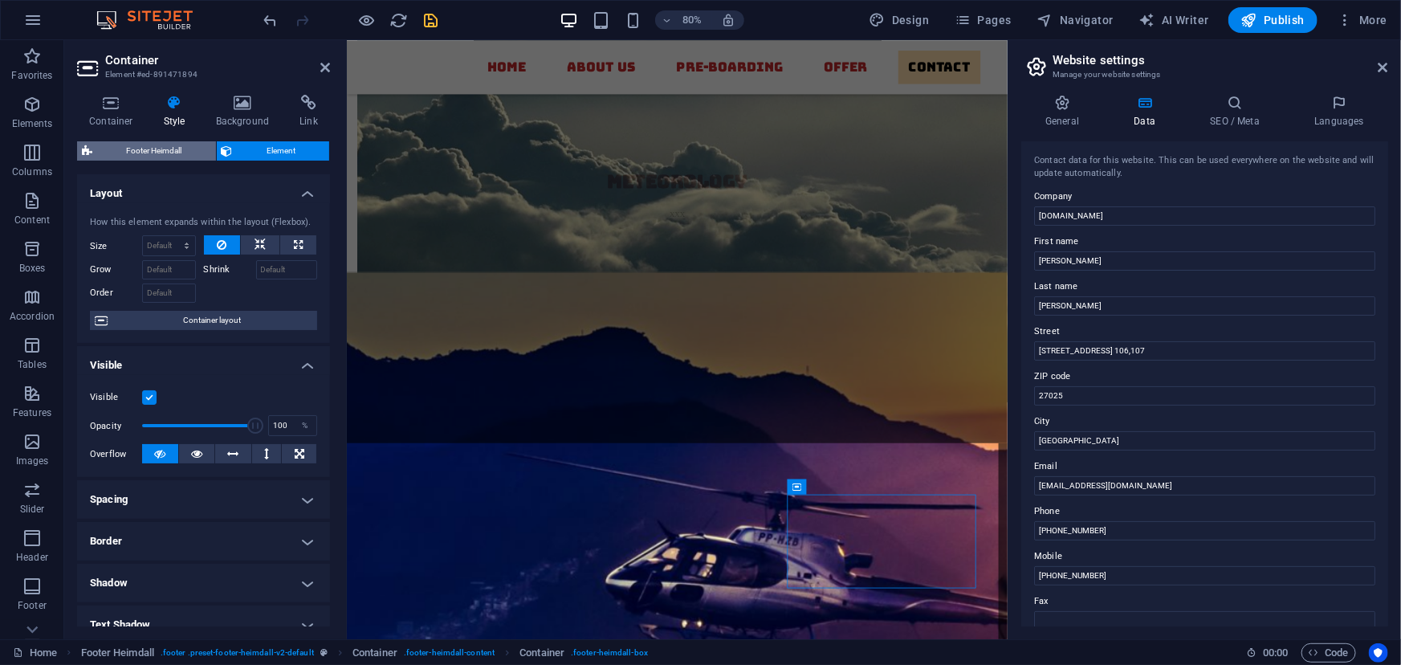
click at [173, 151] on span "Footer Heimdall" at bounding box center [154, 150] width 114 height 19
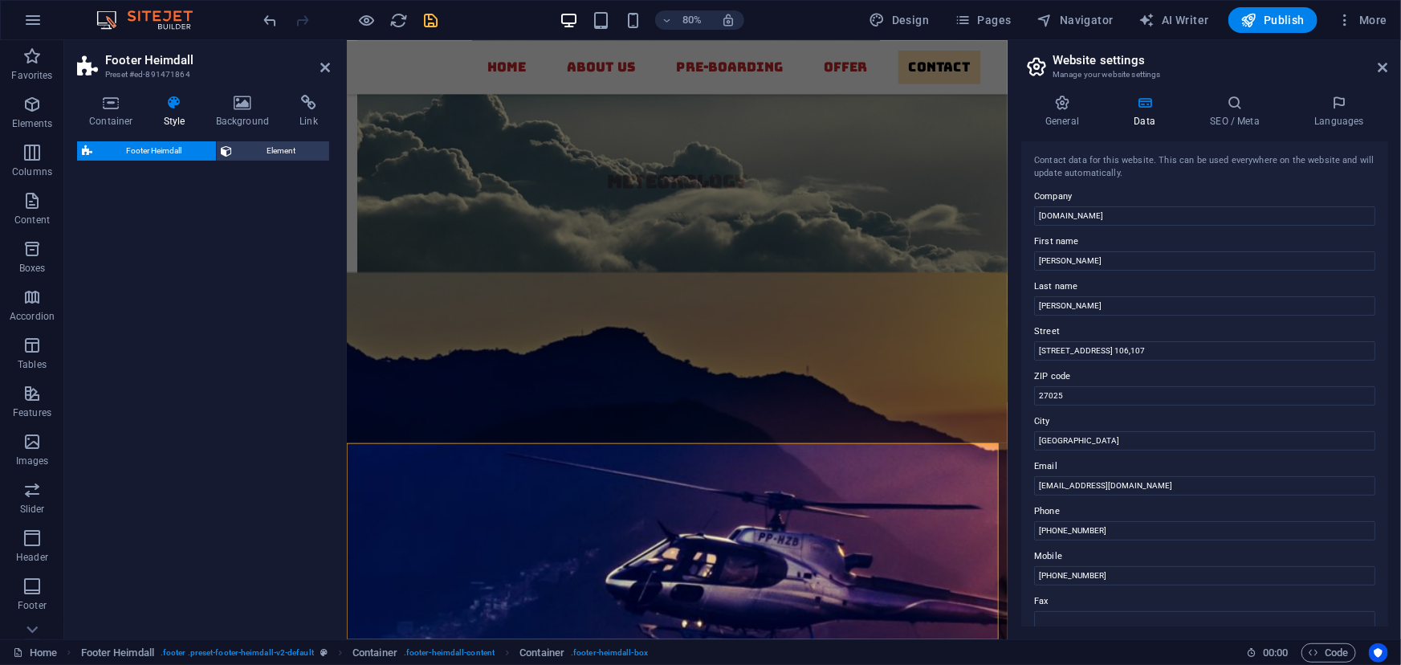
select select "rem"
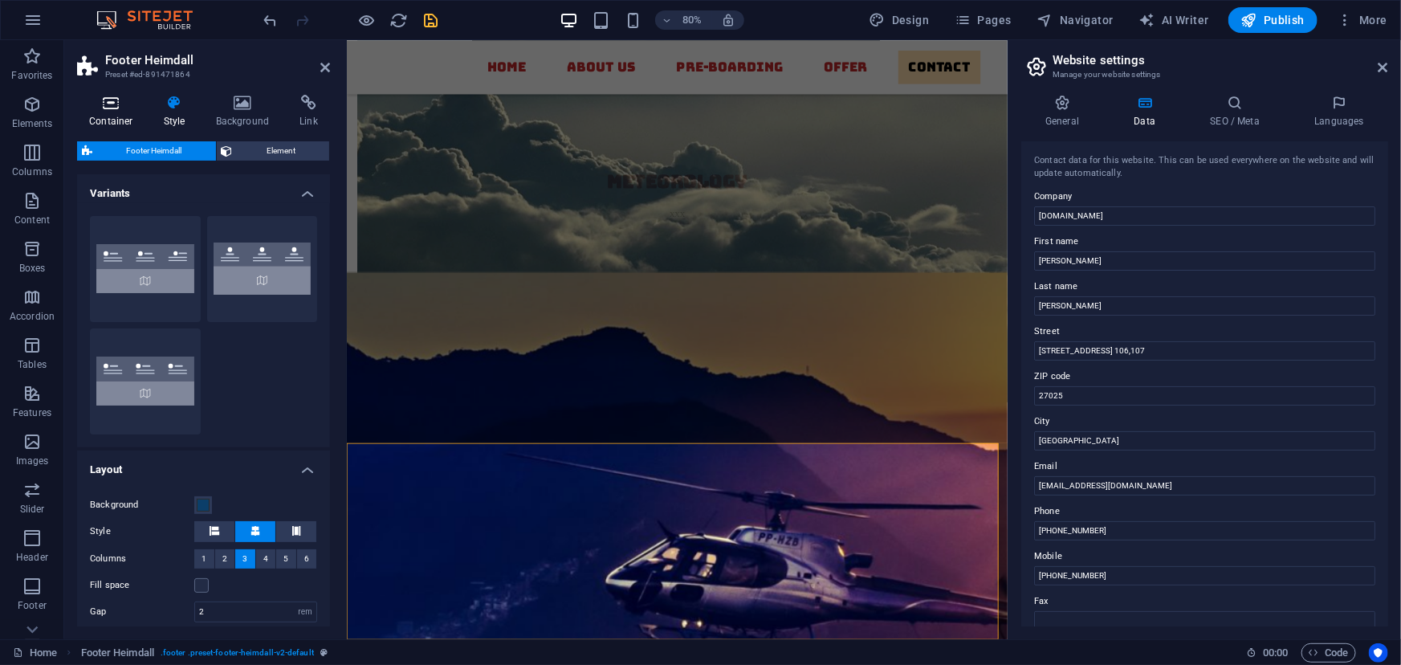
click at [116, 104] on icon at bounding box center [111, 103] width 68 height 16
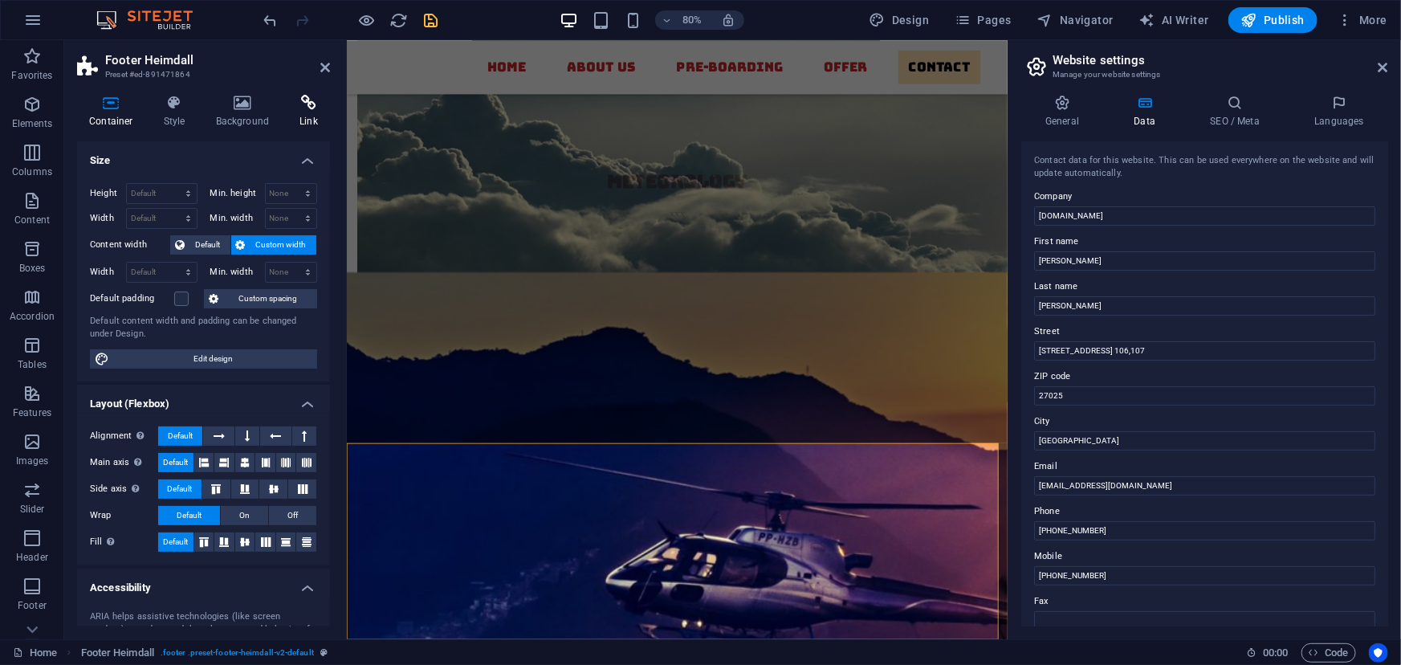
click at [304, 113] on h4 "Link" at bounding box center [309, 112] width 43 height 34
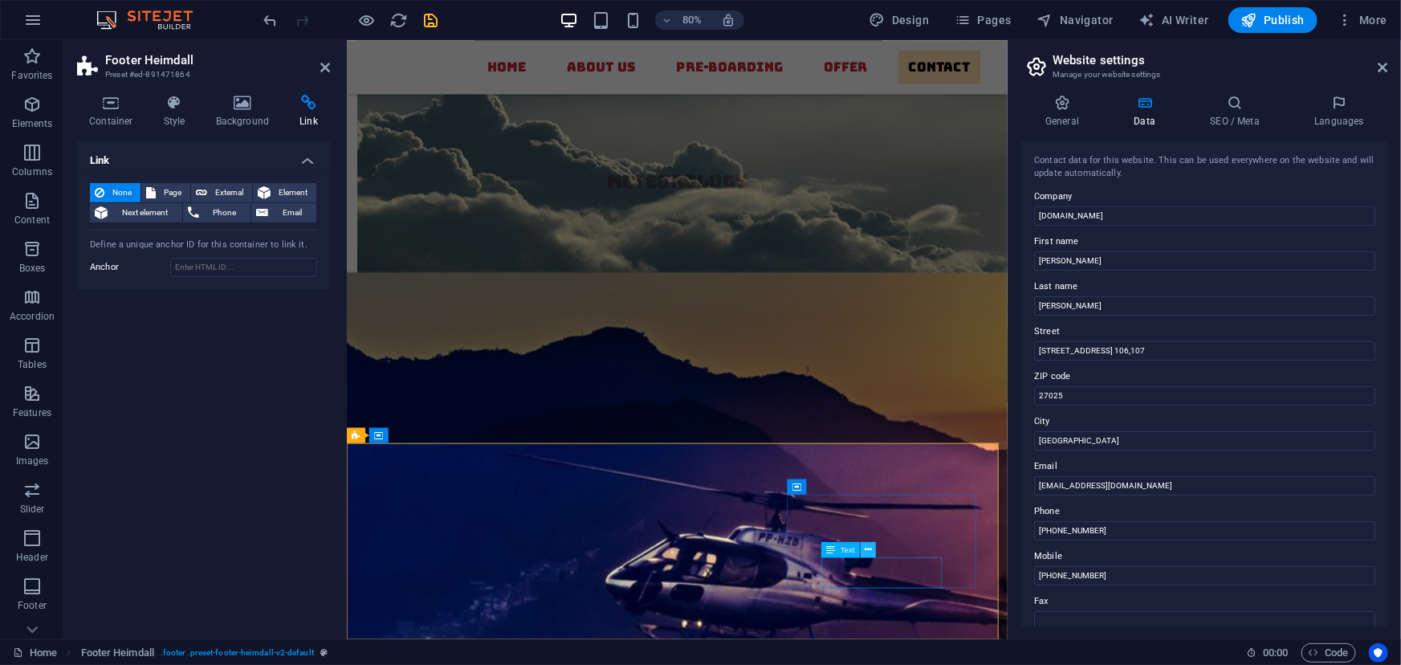
click at [867, 549] on icon at bounding box center [868, 550] width 7 height 14
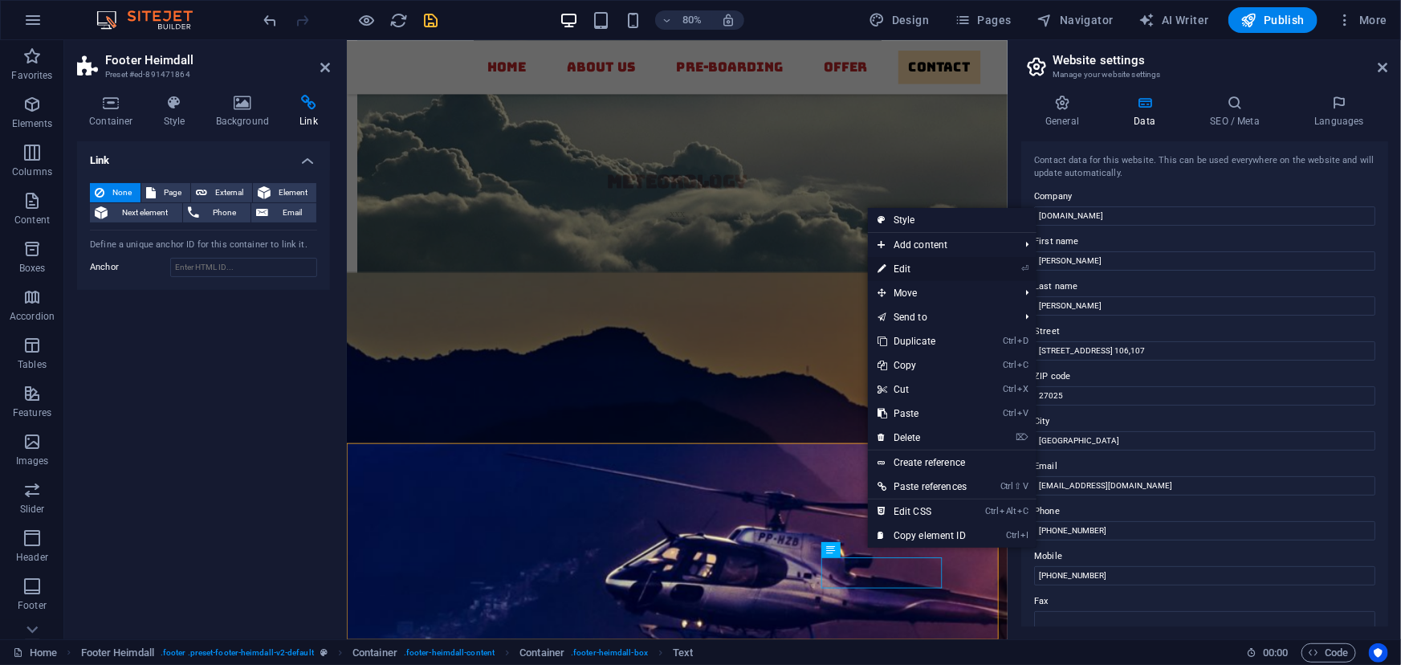
click at [924, 268] on link "⏎ Edit" at bounding box center [922, 269] width 108 height 24
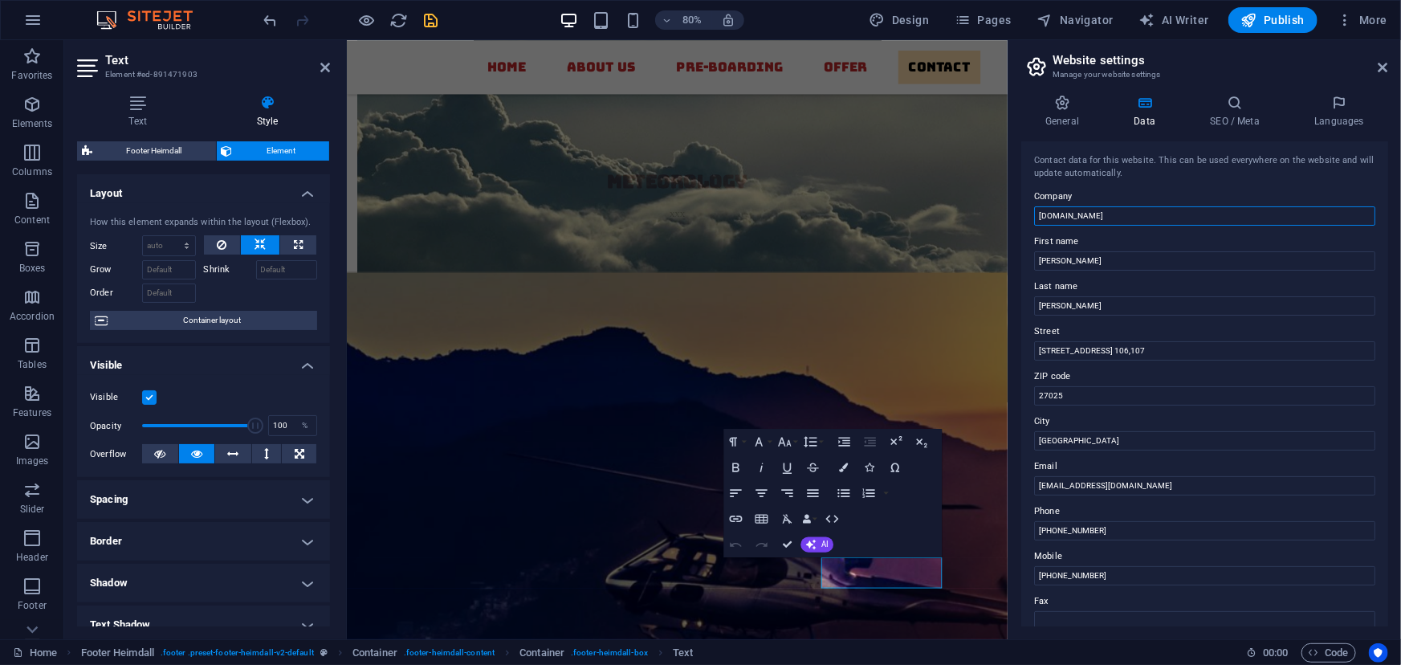
click at [1116, 212] on input "first-n-flights.com" at bounding box center [1204, 215] width 341 height 19
type input "f"
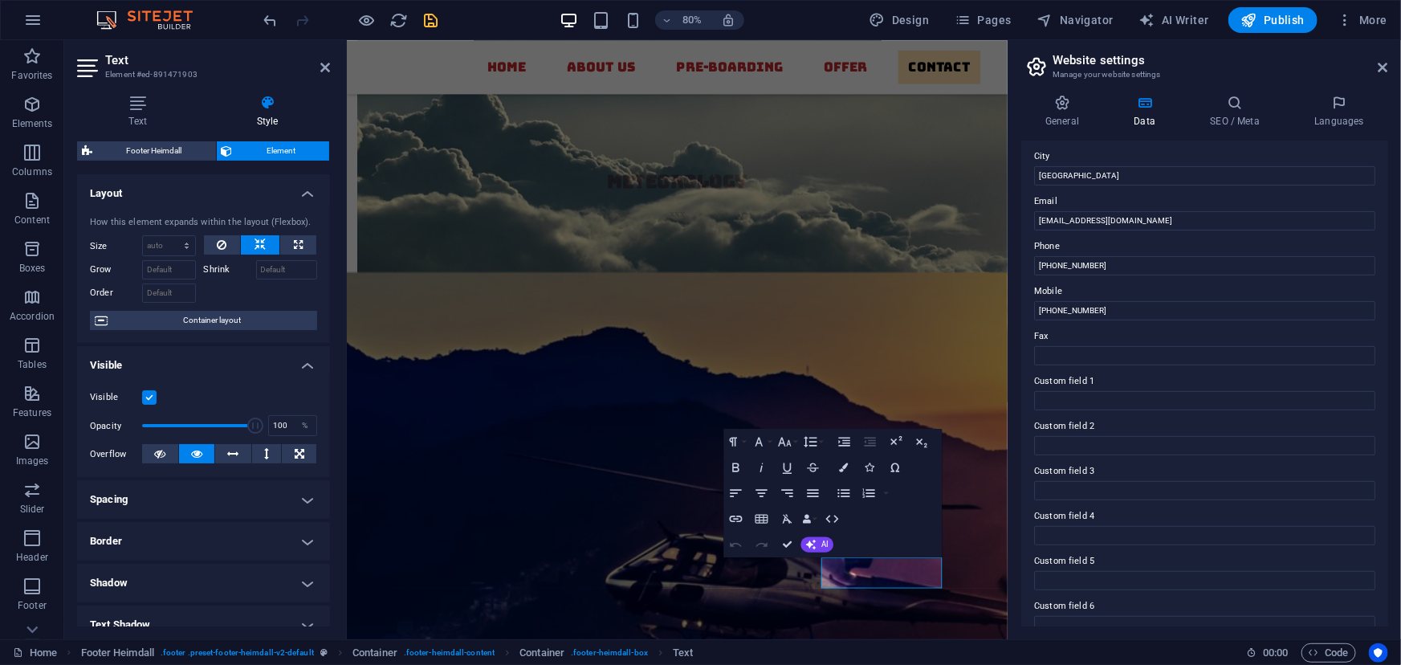
scroll to position [286, 0]
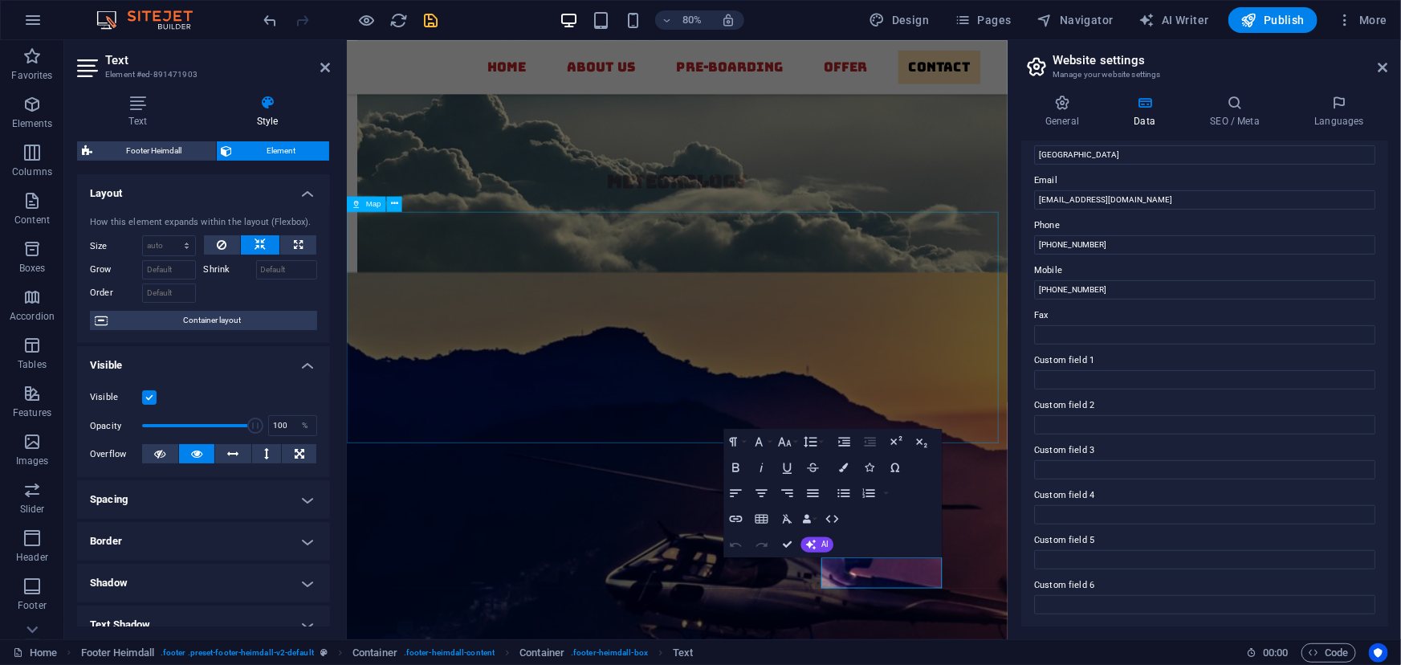
type input "First-N-Flights"
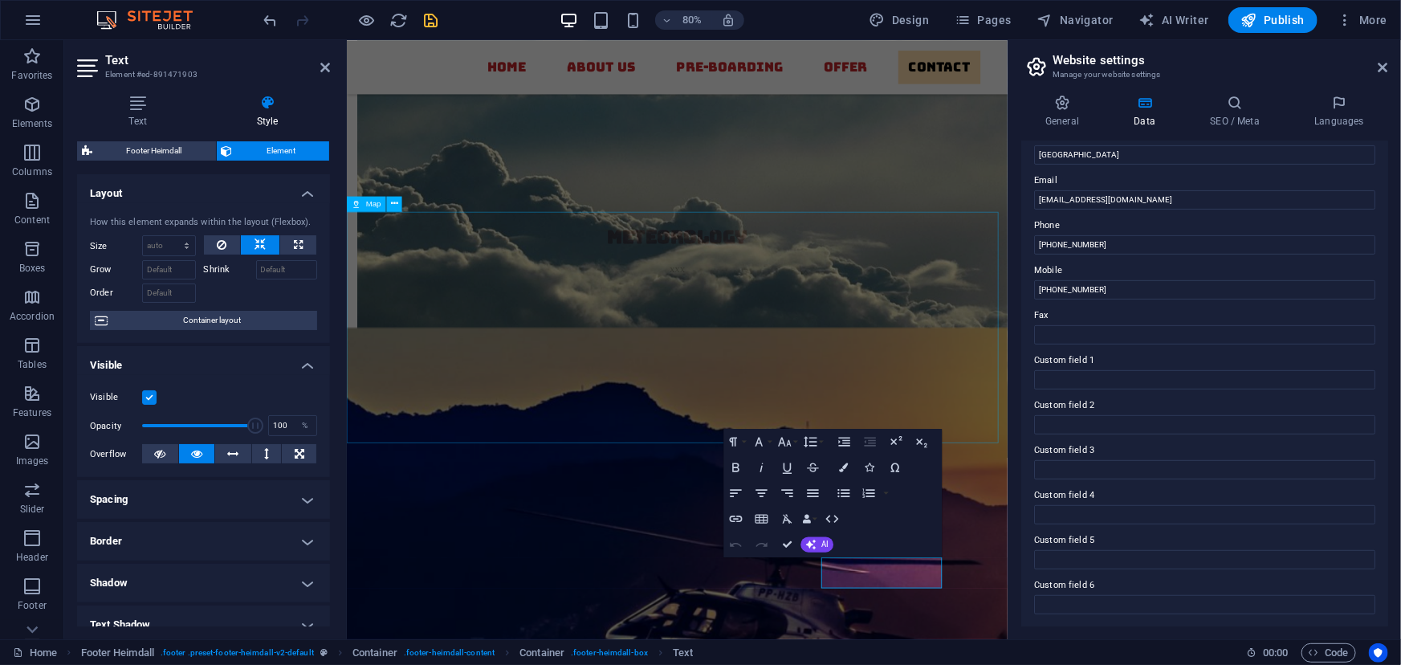
scroll to position [5859, 0]
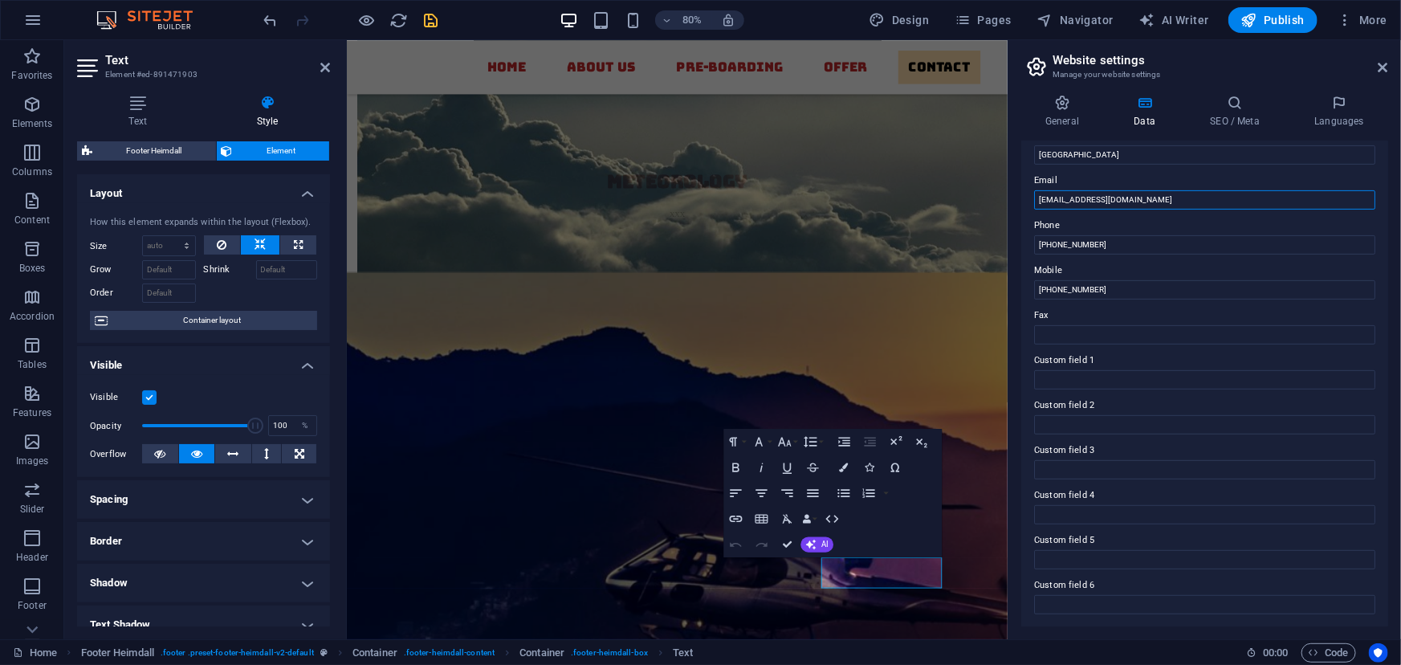
drag, startPoint x: 1128, startPoint y: 200, endPoint x: 1026, endPoint y: 202, distance: 102.0
click at [1026, 202] on div "Contact data for this website. This can be used everywhere on the website and w…" at bounding box center [1205, 383] width 367 height 485
click at [1101, 321] on label "Fax" at bounding box center [1204, 315] width 341 height 19
click at [1101, 325] on input "Fax" at bounding box center [1204, 334] width 341 height 19
click at [1101, 328] on input "Fax" at bounding box center [1204, 334] width 341 height 19
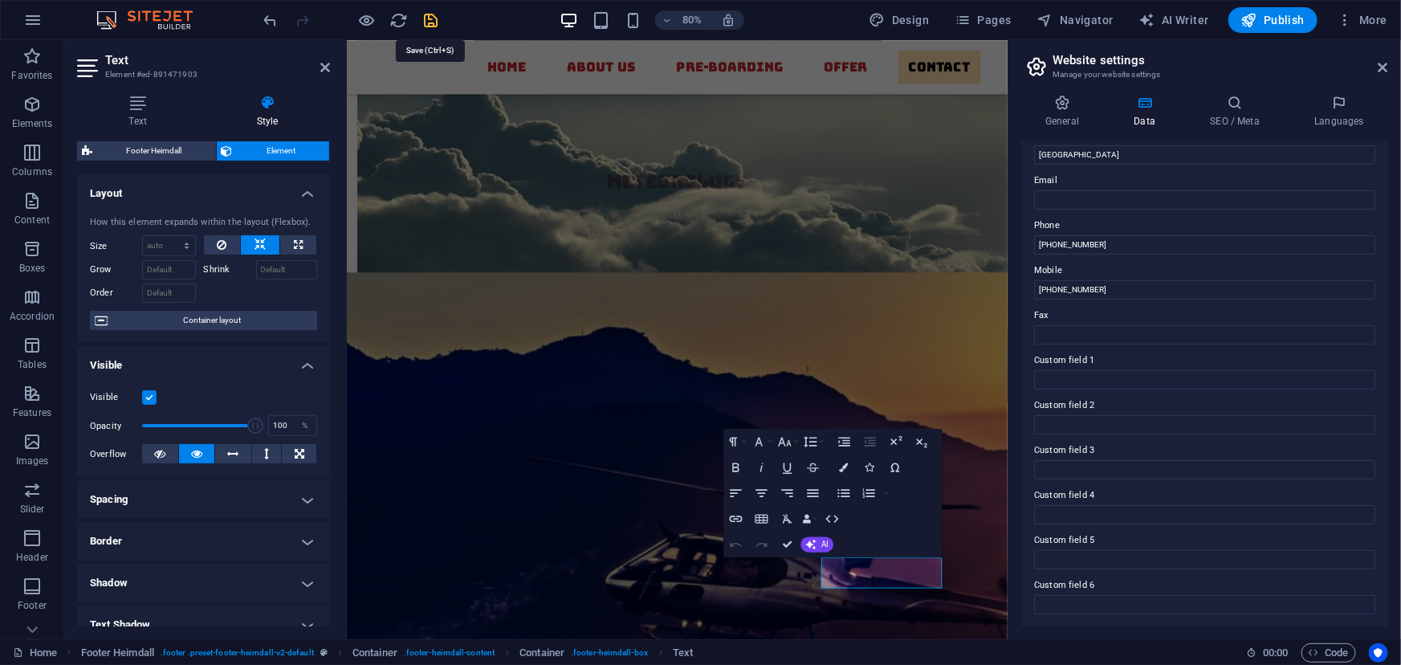
click at [430, 22] on icon "save" at bounding box center [431, 20] width 18 height 18
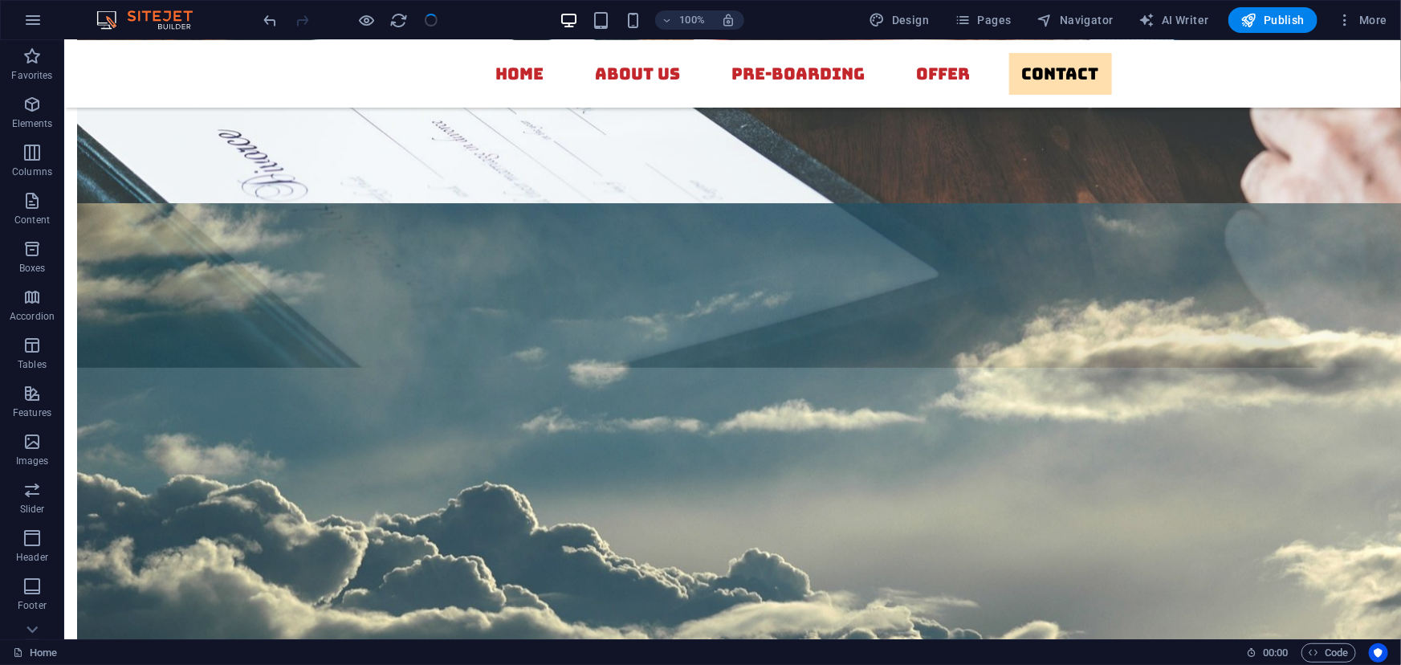
scroll to position [6014, 0]
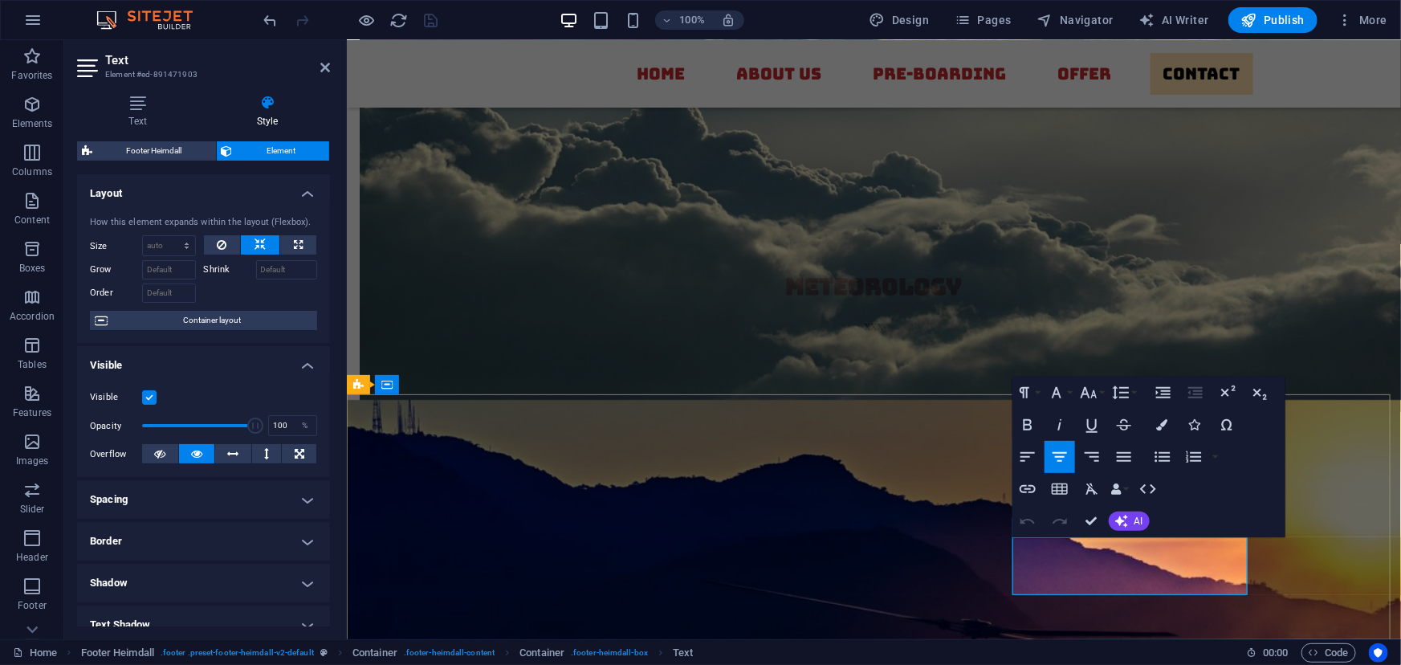
scroll to position [5879, 0]
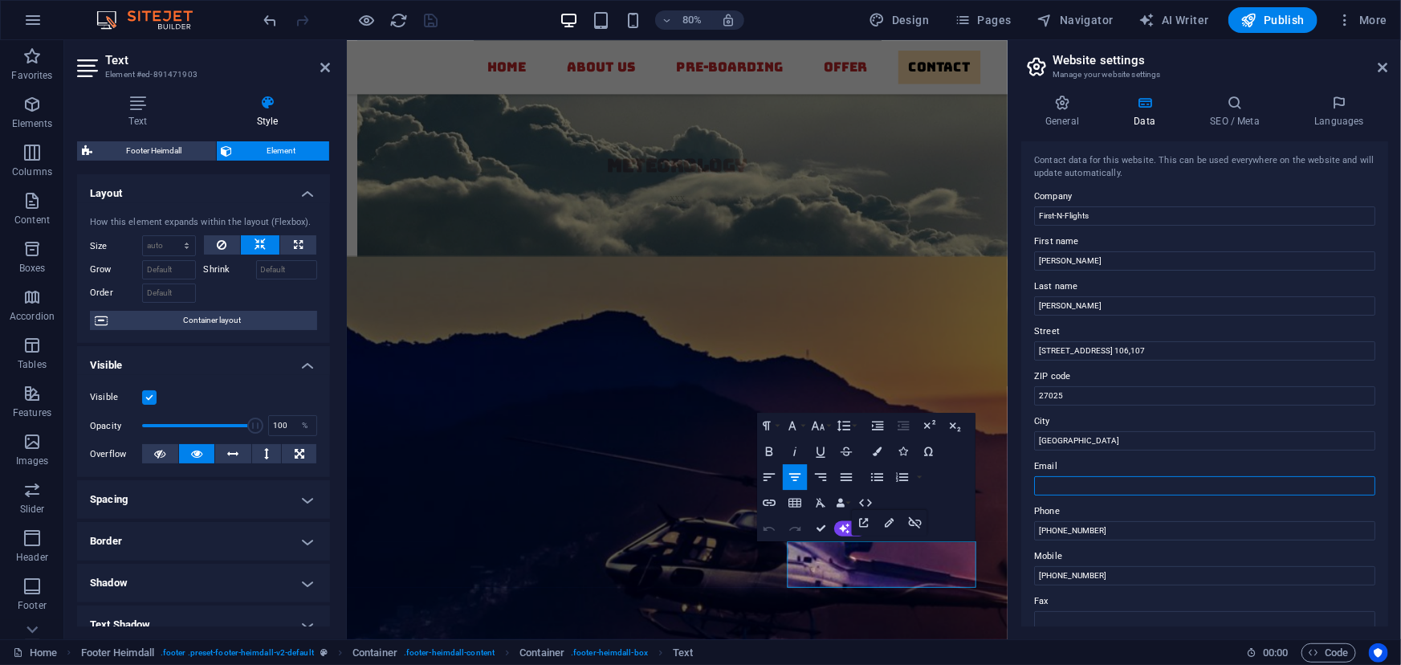
click at [1100, 477] on input "Email" at bounding box center [1204, 485] width 341 height 19
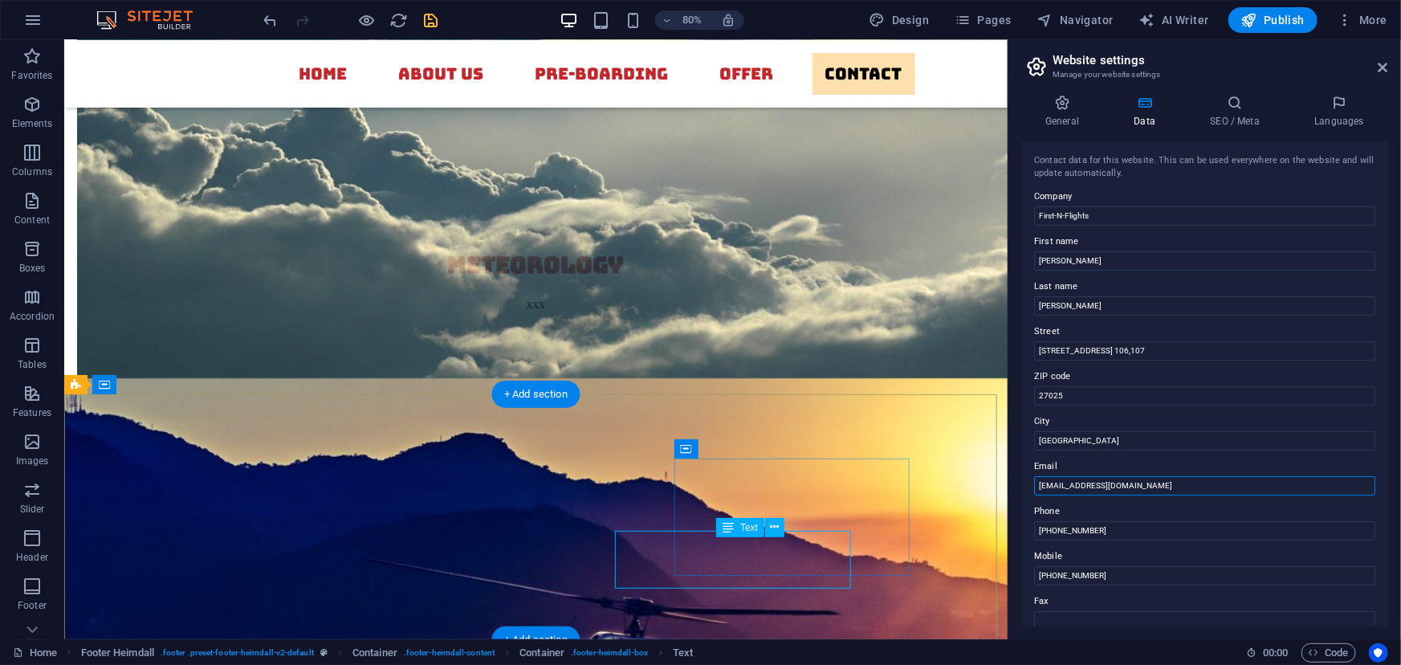
scroll to position [6014, 0]
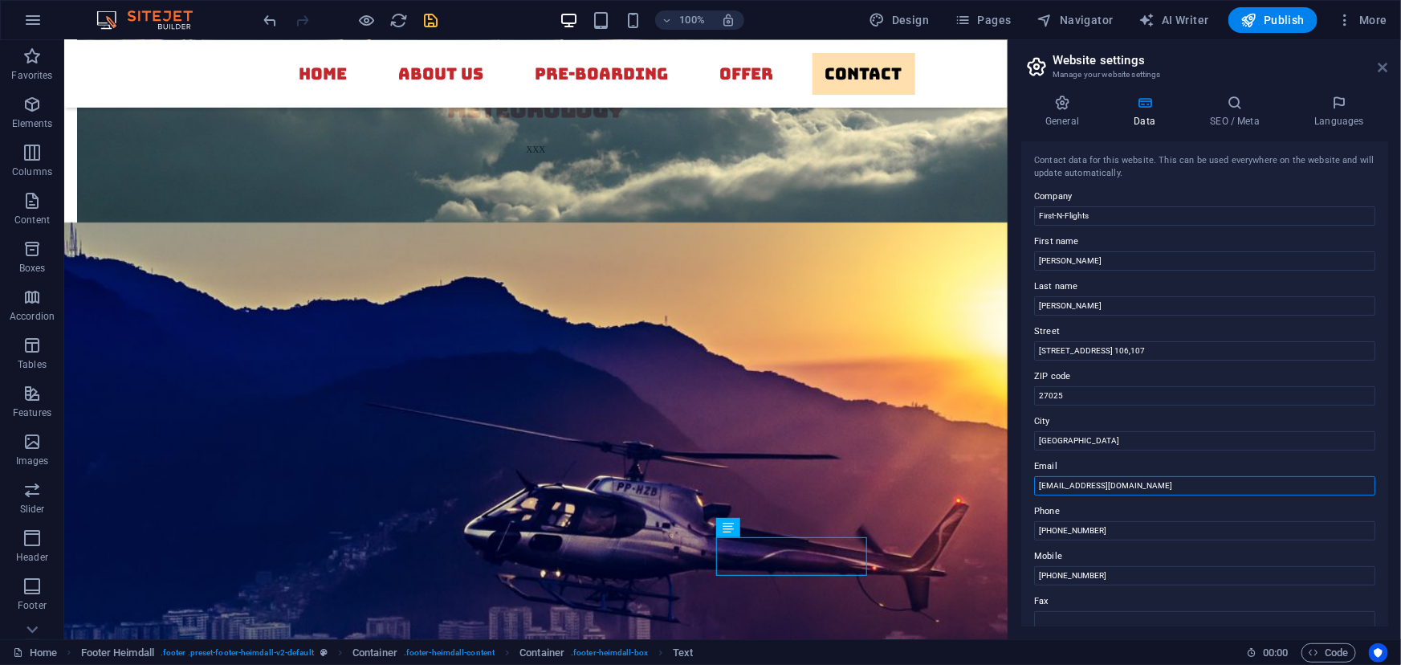
type input "[EMAIL_ADDRESS][DOMAIN_NAME]"
click at [1384, 66] on icon at bounding box center [1384, 67] width 10 height 13
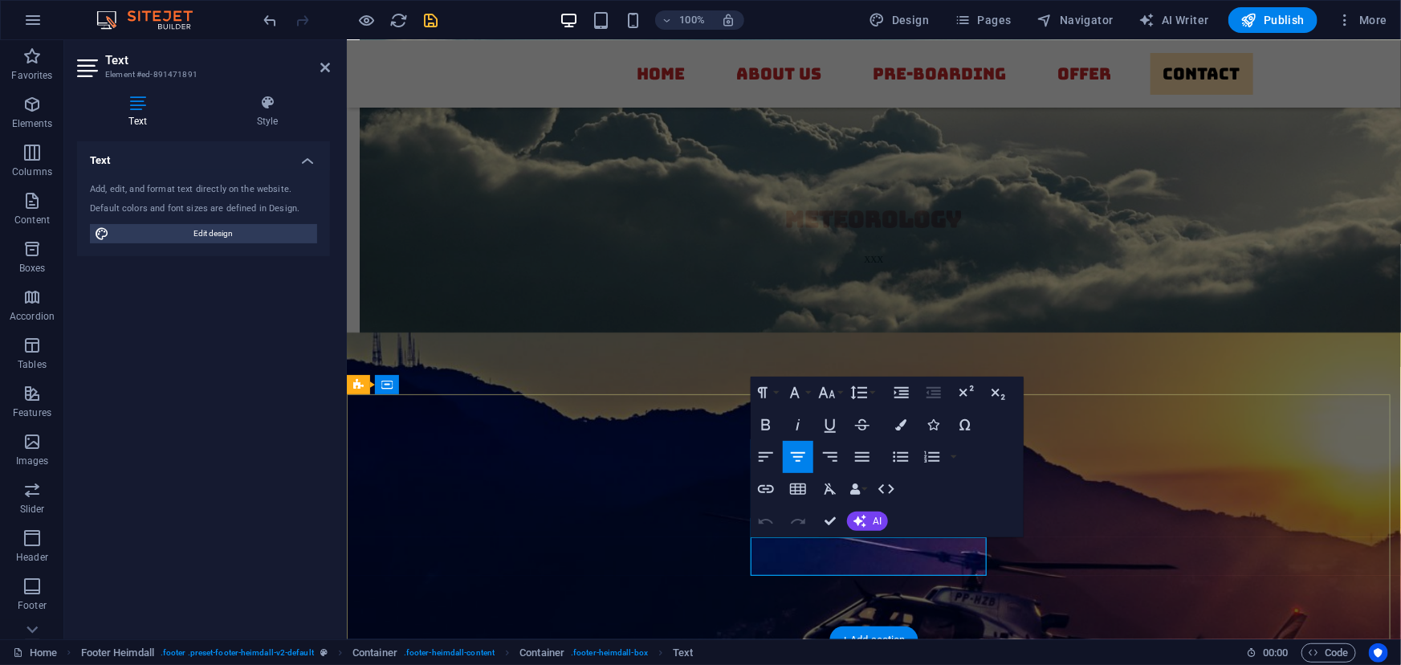
drag, startPoint x: 924, startPoint y: 541, endPoint x: 888, endPoint y: 545, distance: 36.3
click at [903, 424] on icon "button" at bounding box center [900, 424] width 11 height 11
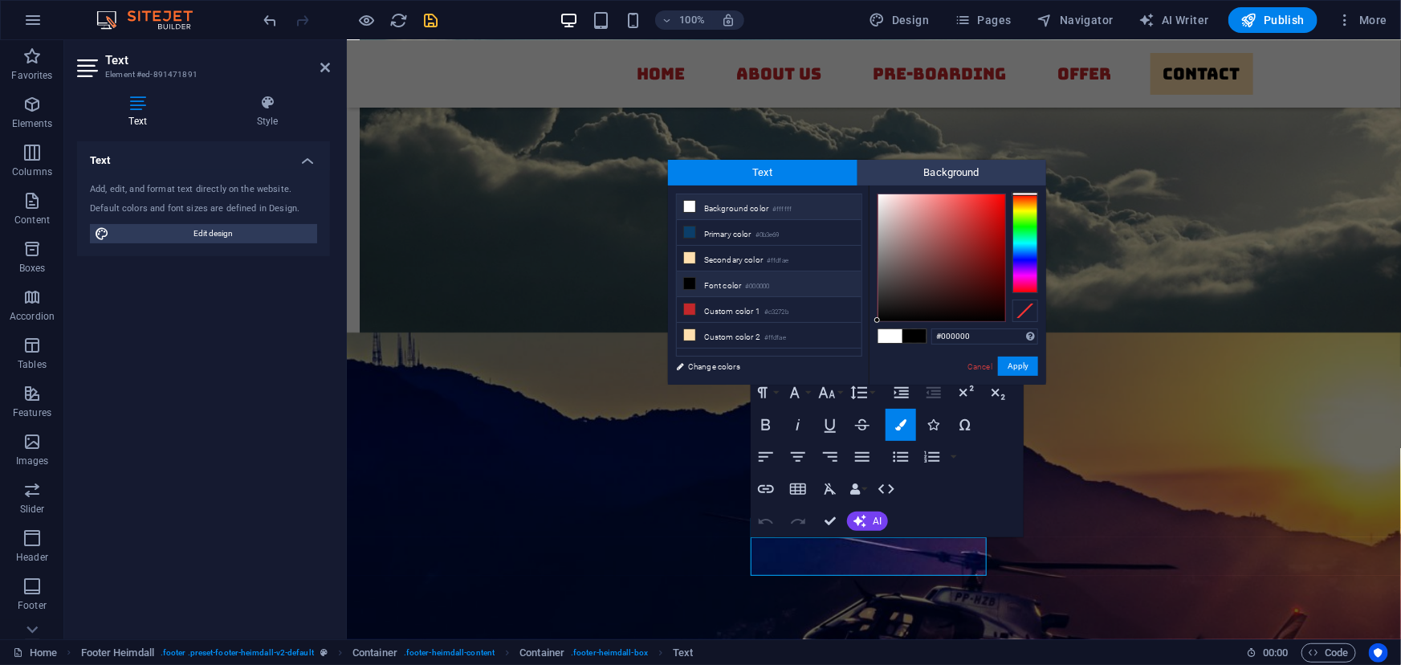
click at [708, 286] on li "Font color #000000" at bounding box center [769, 284] width 185 height 26
click at [691, 283] on icon at bounding box center [689, 283] width 11 height 11
click at [1005, 358] on button "Apply" at bounding box center [1018, 366] width 40 height 19
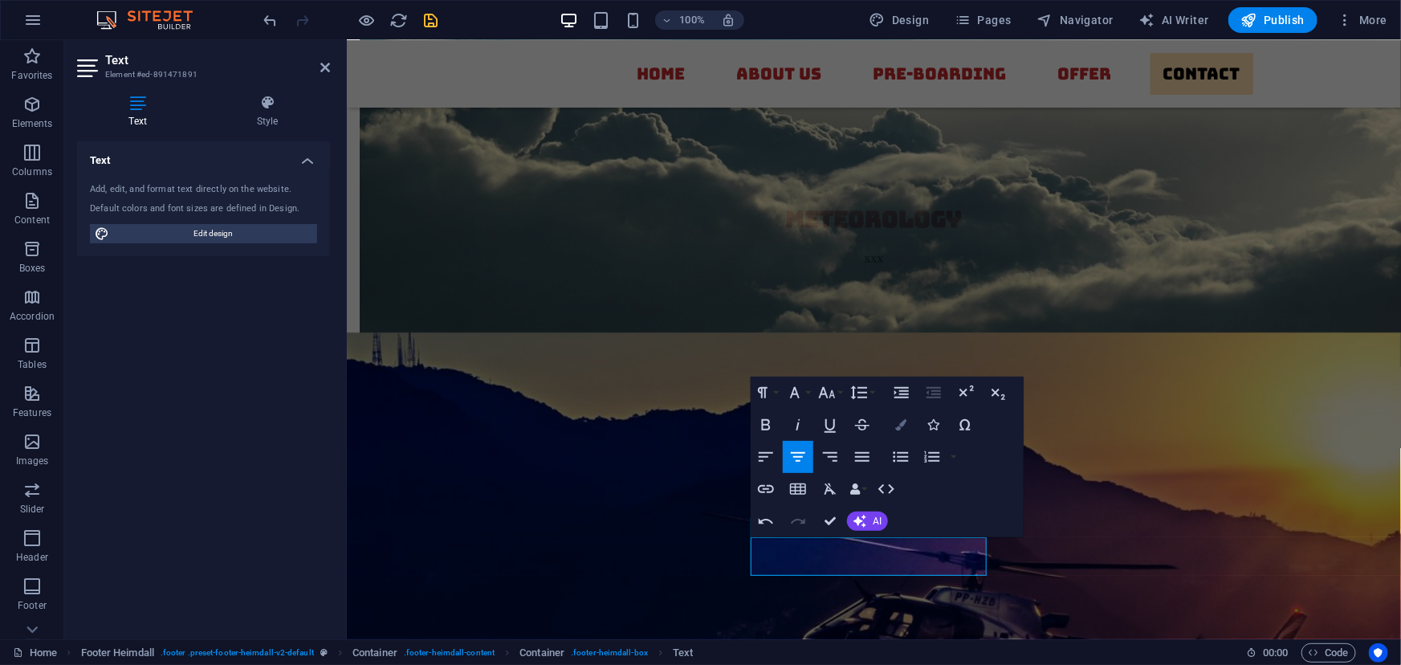
click at [899, 426] on icon "button" at bounding box center [900, 424] width 11 height 11
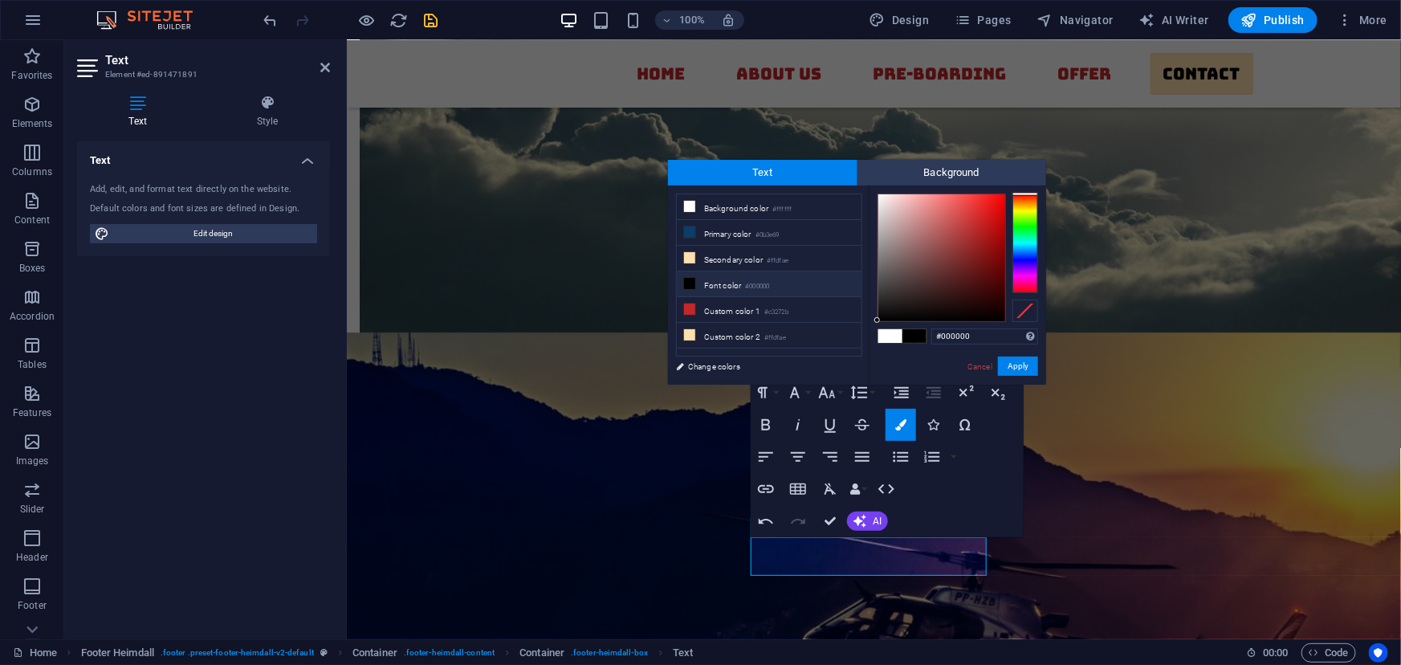
click at [704, 280] on li "Font color #000000" at bounding box center [769, 284] width 185 height 26
click at [1016, 361] on button "Apply" at bounding box center [1018, 366] width 40 height 19
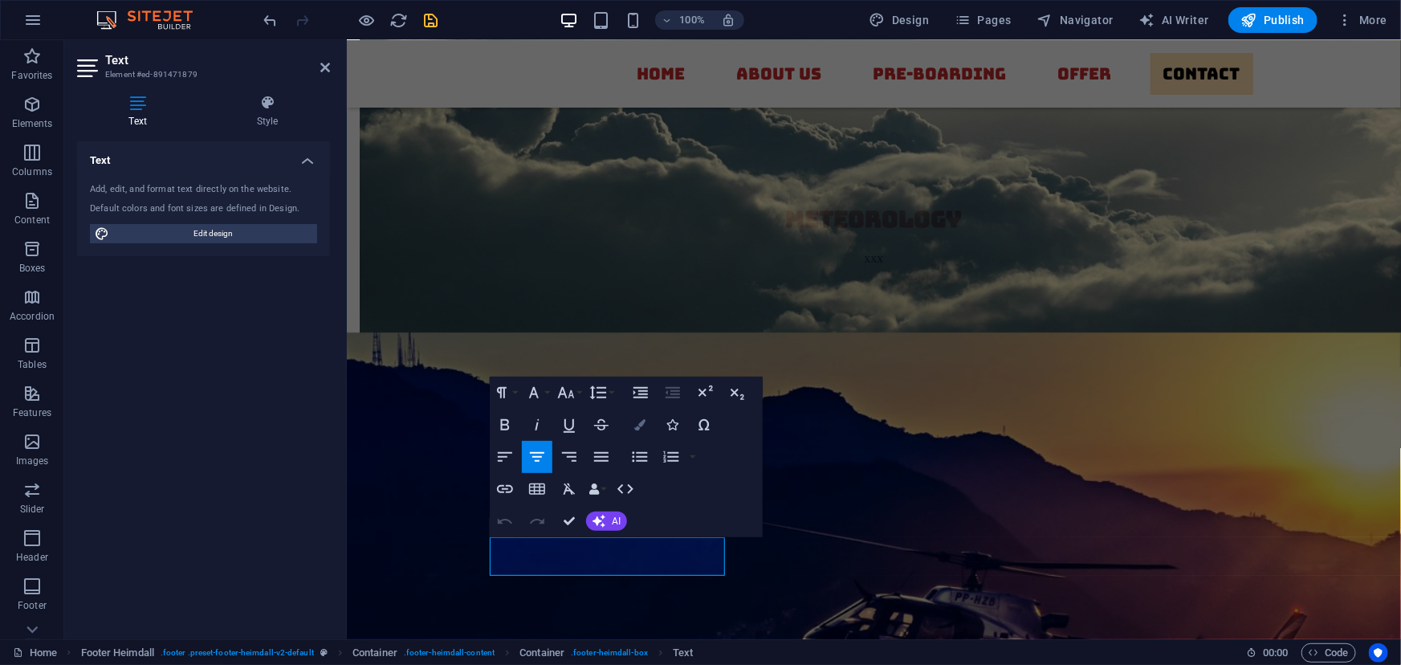
click at [635, 425] on icon "button" at bounding box center [639, 424] width 11 height 11
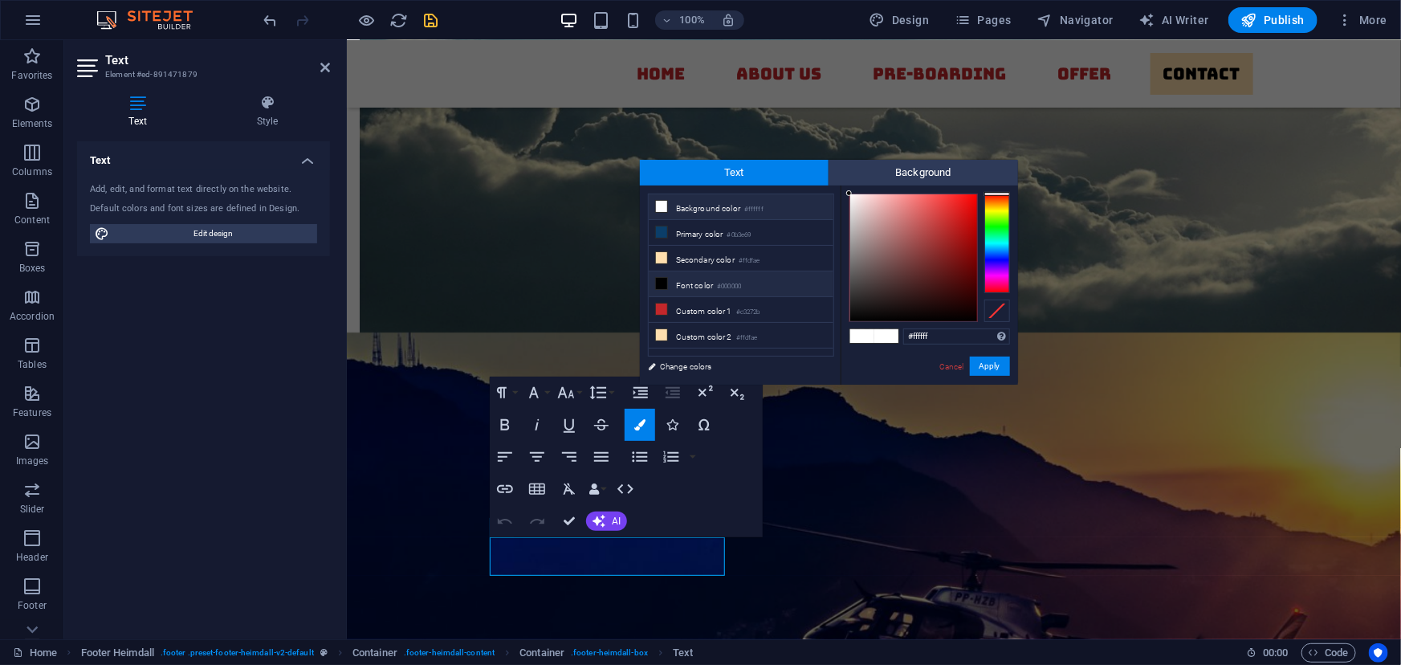
click at [664, 280] on icon at bounding box center [661, 283] width 11 height 11
type input "#000000"
click at [988, 361] on button "Apply" at bounding box center [990, 366] width 40 height 19
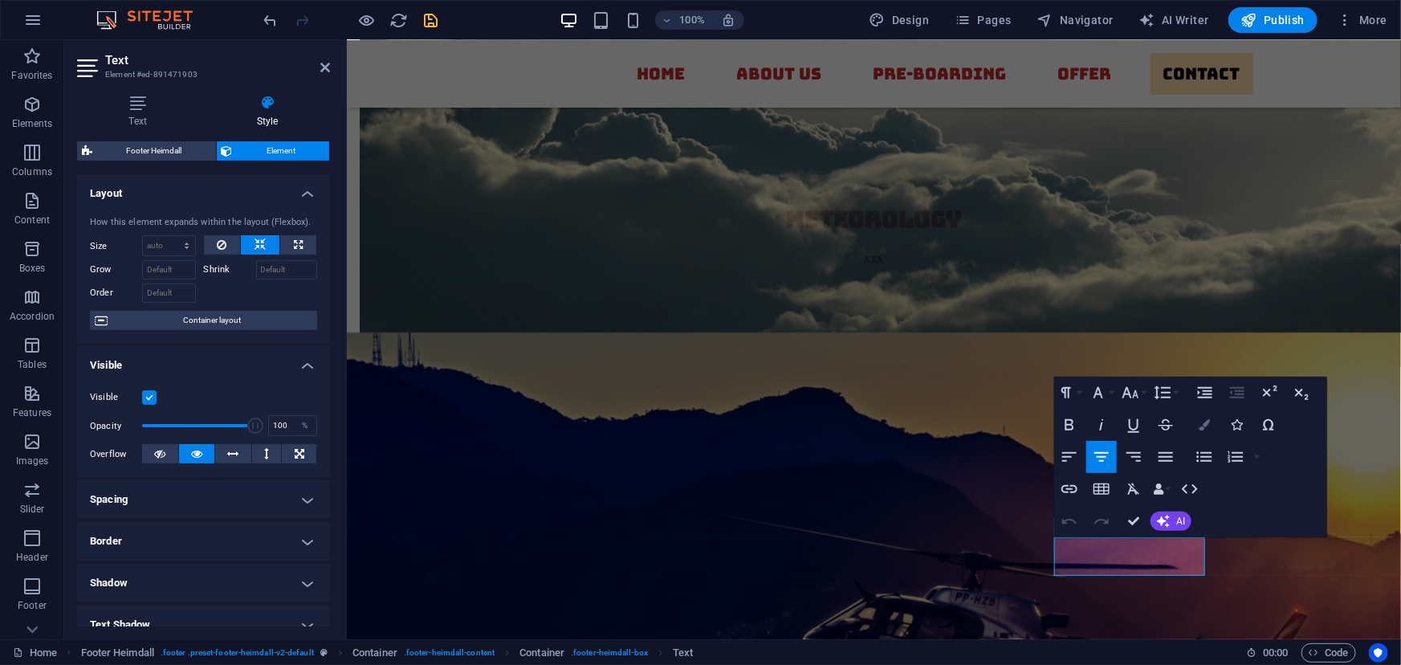
click at [1207, 422] on icon "button" at bounding box center [1204, 424] width 11 height 11
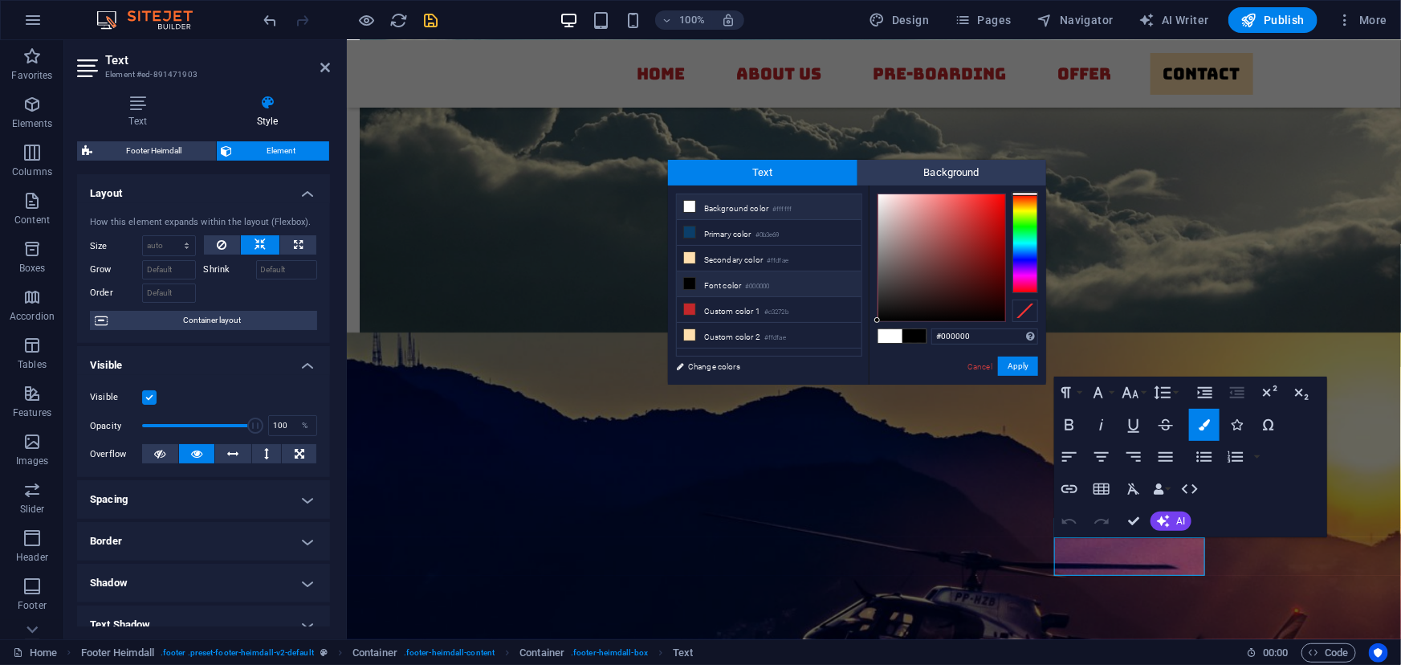
click at [691, 285] on icon at bounding box center [689, 283] width 11 height 11
click at [1018, 365] on button "Apply" at bounding box center [1018, 366] width 40 height 19
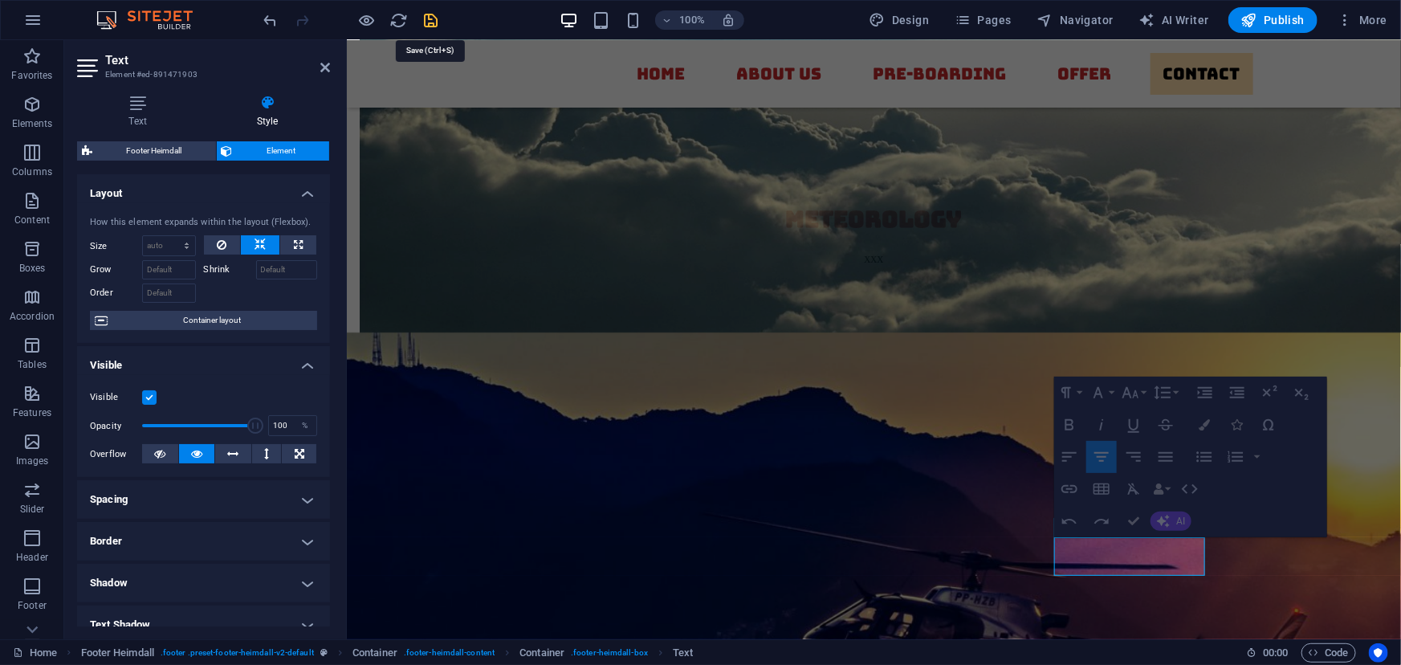
click at [428, 23] on icon "save" at bounding box center [431, 20] width 18 height 18
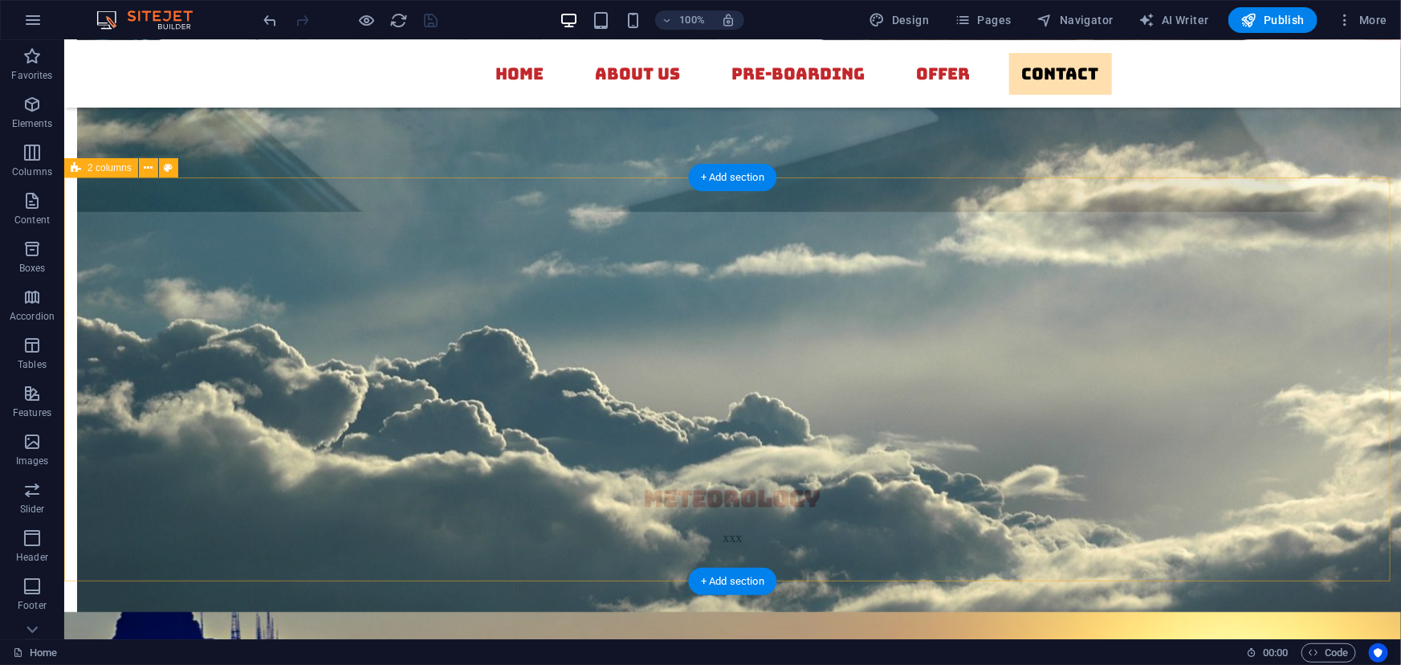
scroll to position [5537, 0]
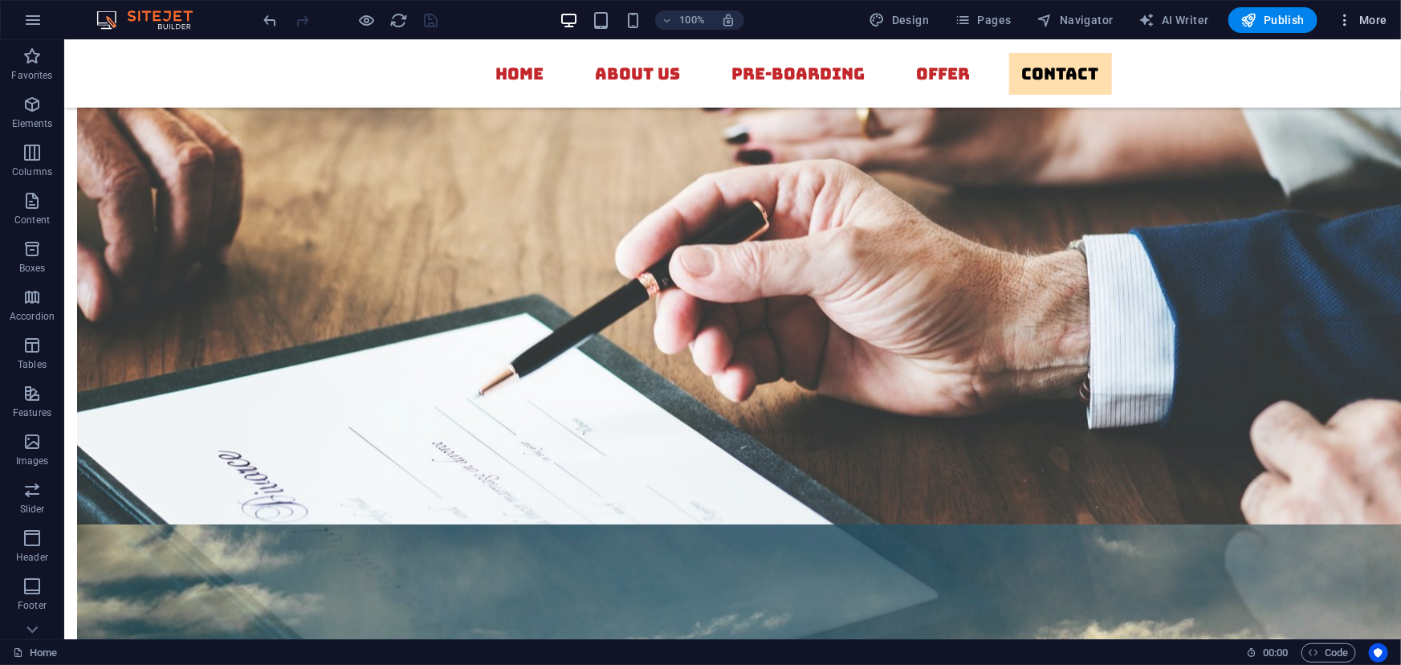
click at [1348, 20] on icon "button" at bounding box center [1345, 20] width 16 height 16
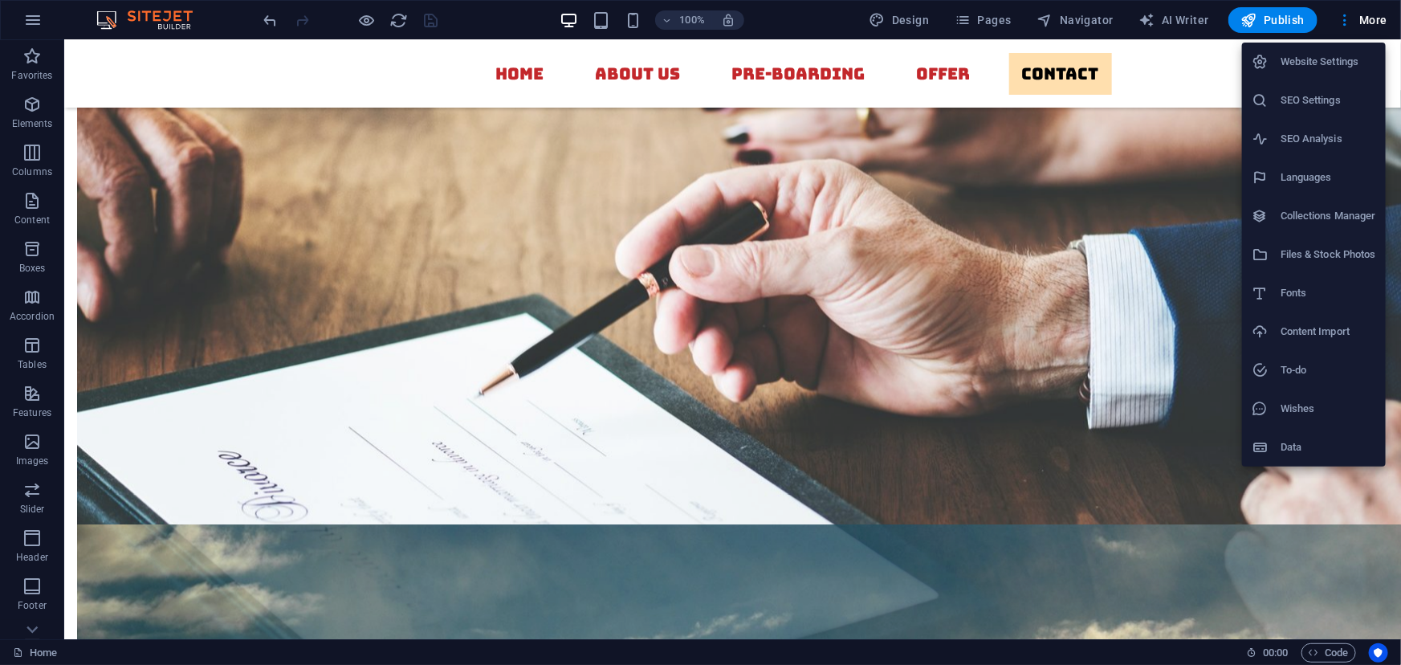
click at [1301, 293] on h6 "Fonts" at bounding box center [1329, 292] width 96 height 19
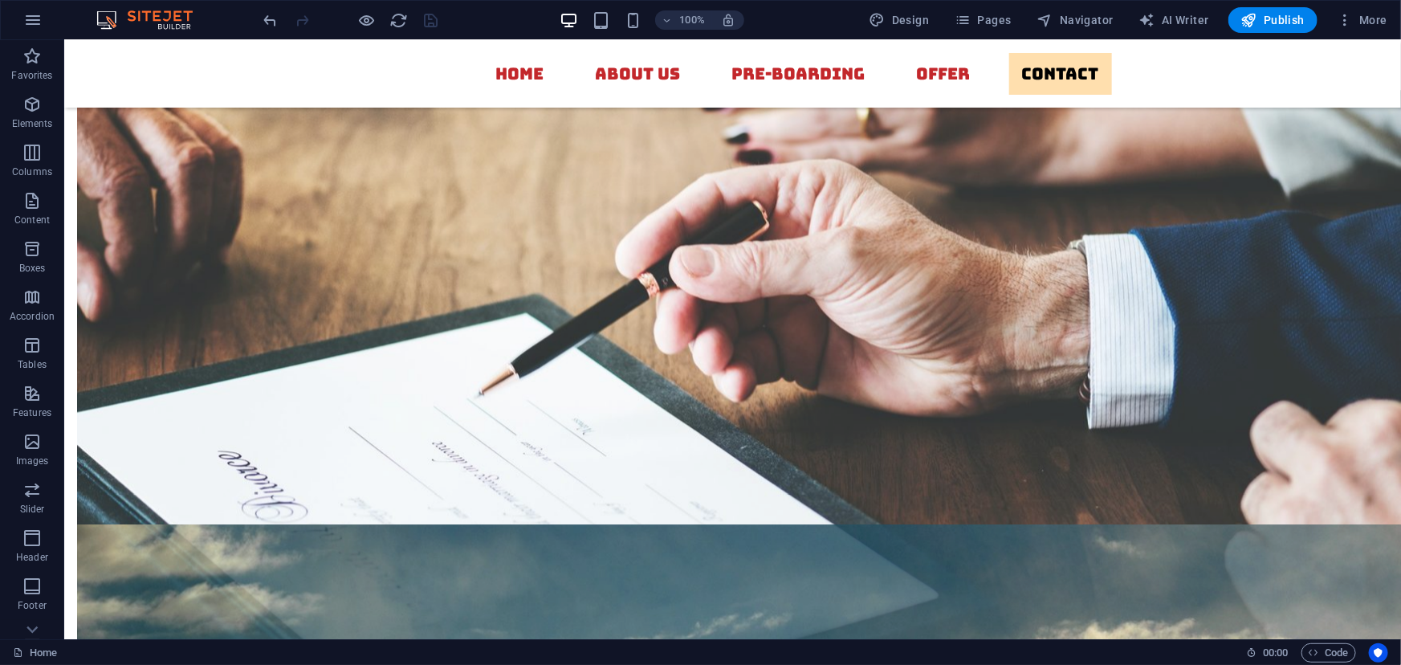
select select "popularity"
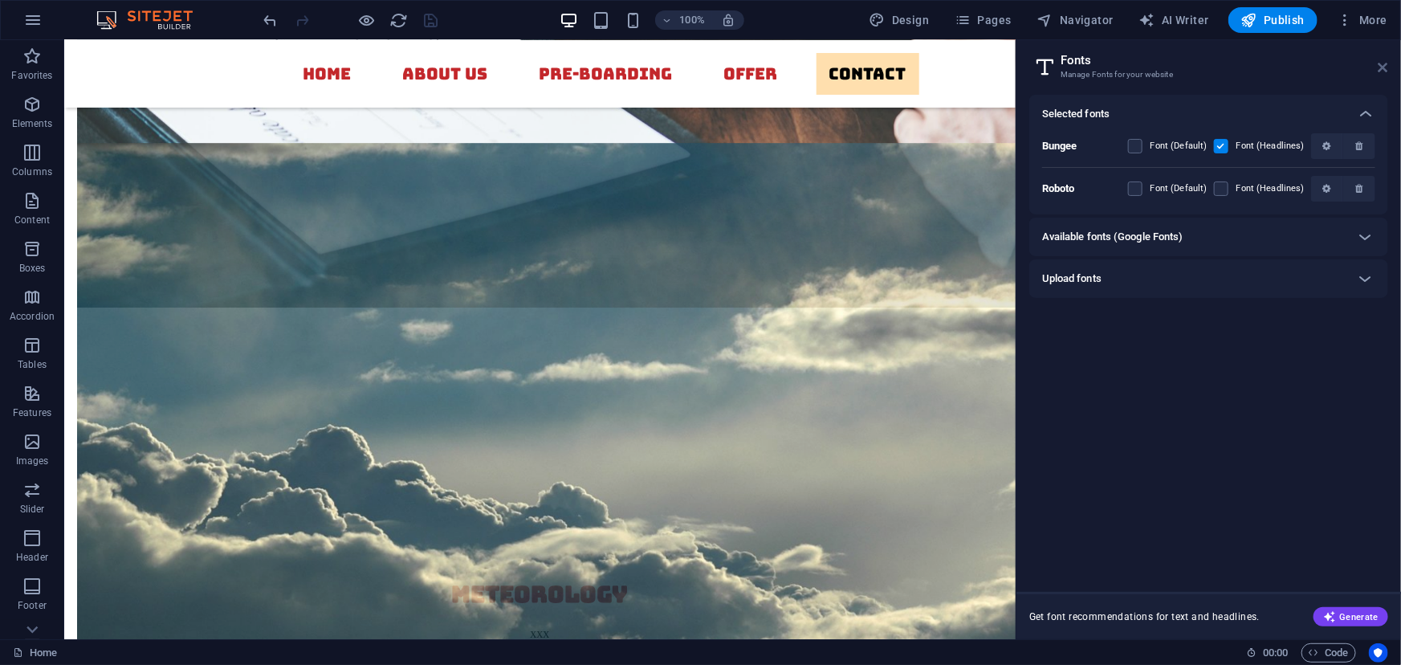
click at [1379, 64] on icon at bounding box center [1384, 67] width 10 height 13
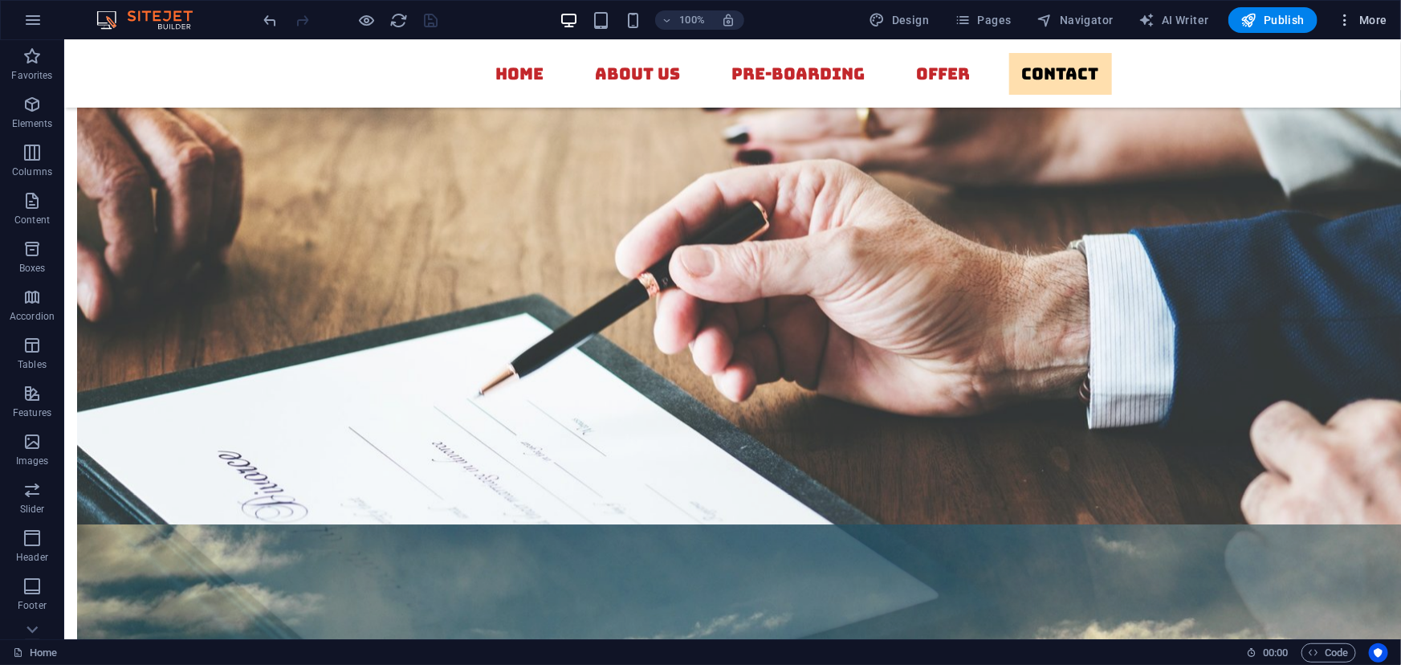
click at [1348, 16] on icon "button" at bounding box center [1345, 20] width 16 height 16
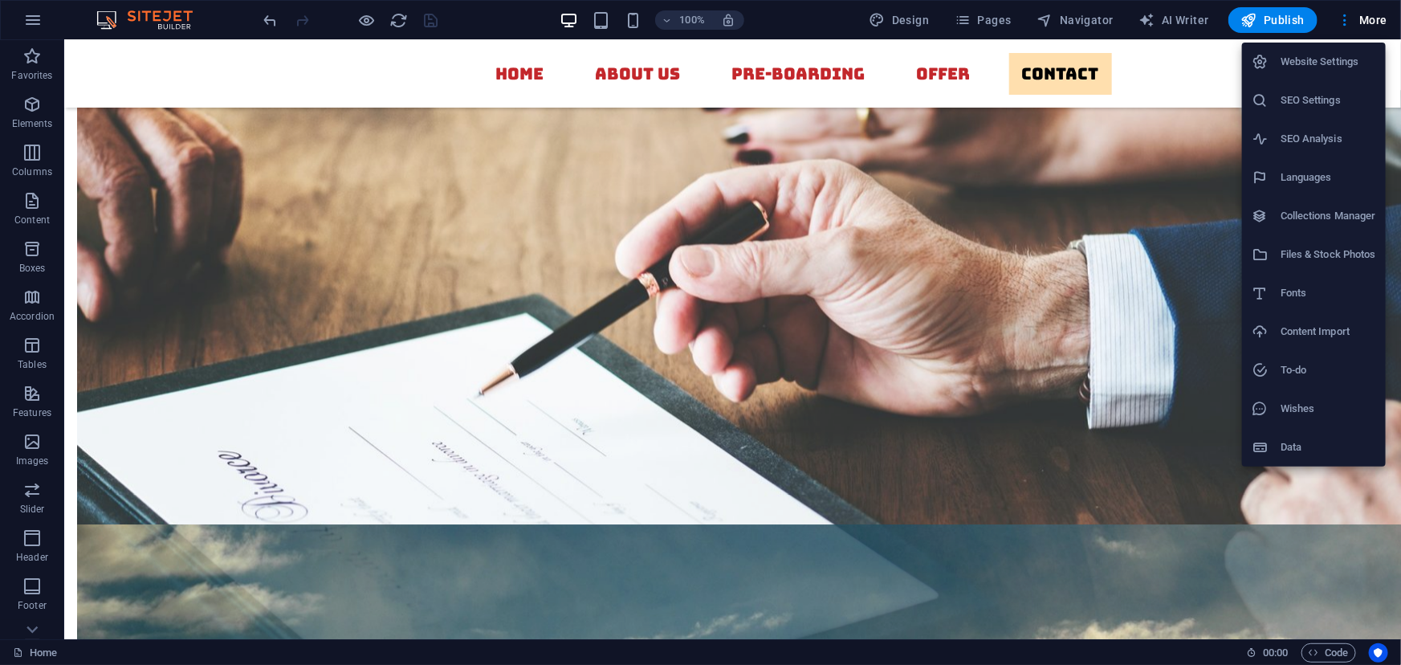
click at [1303, 61] on h6 "Website Settings" at bounding box center [1329, 61] width 96 height 19
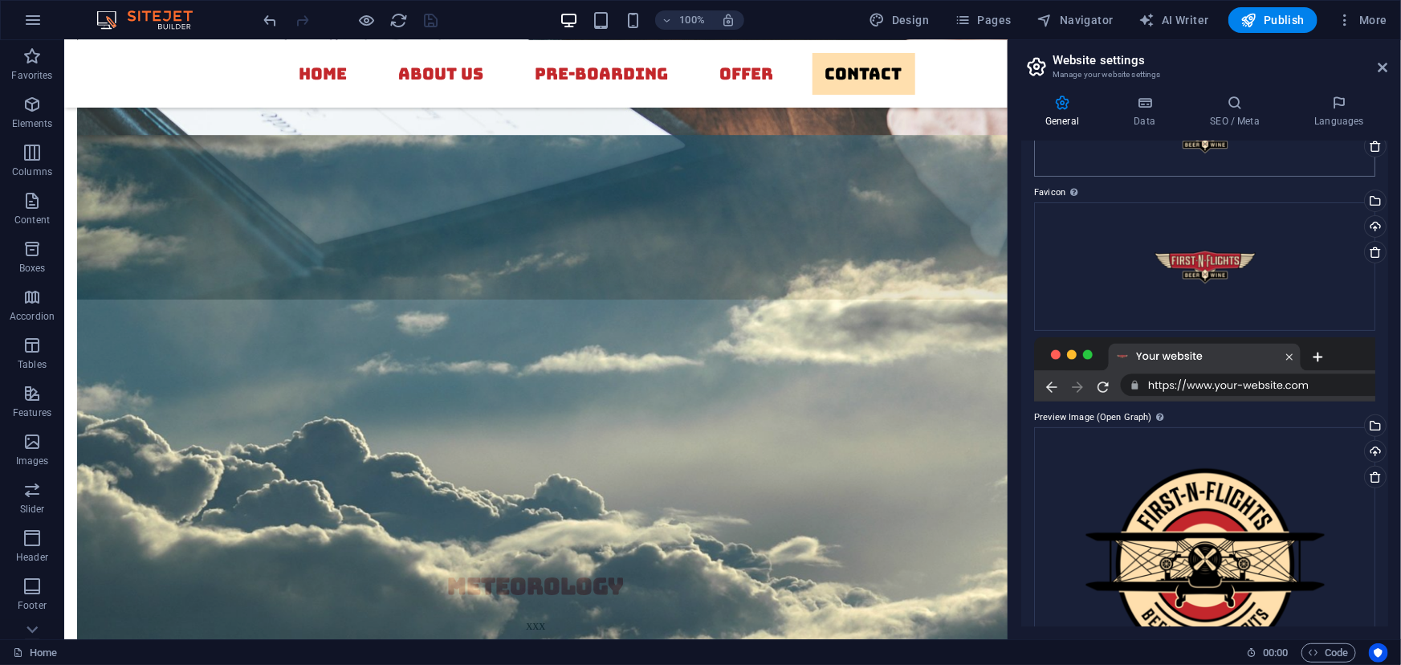
scroll to position [211, 0]
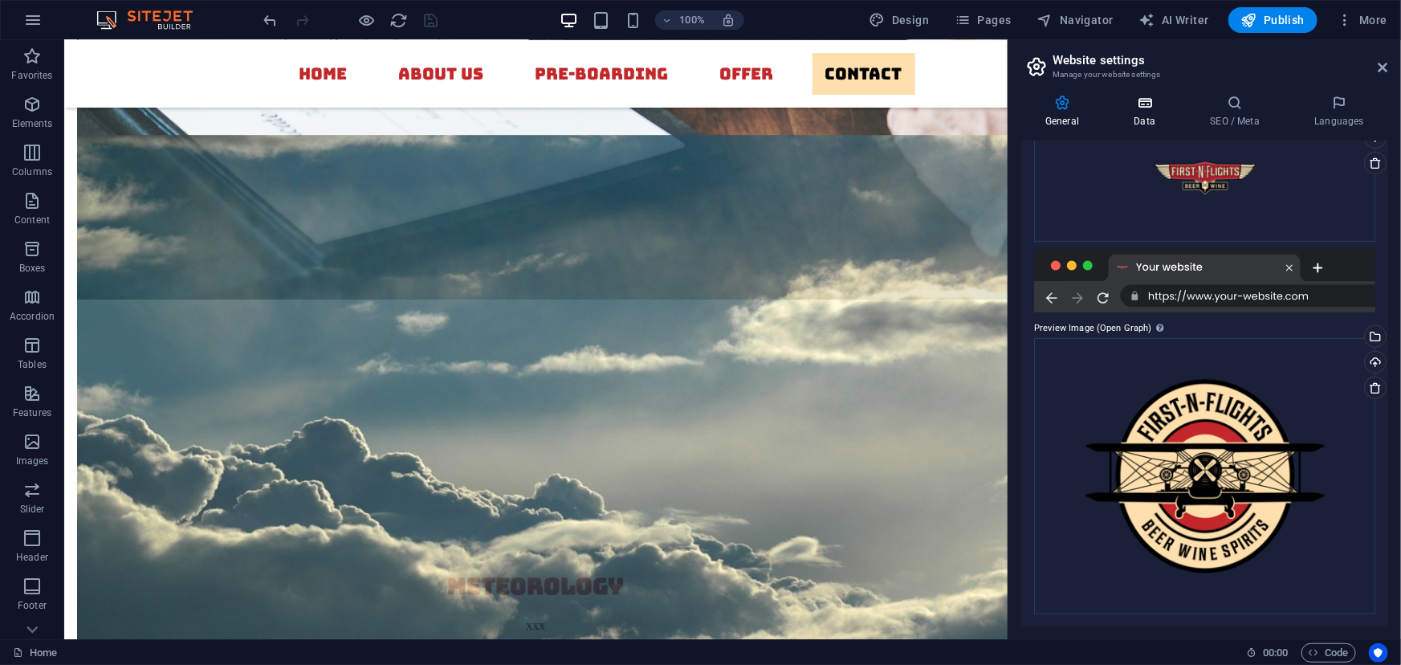
click at [1148, 112] on h4 "Data" at bounding box center [1148, 112] width 76 height 34
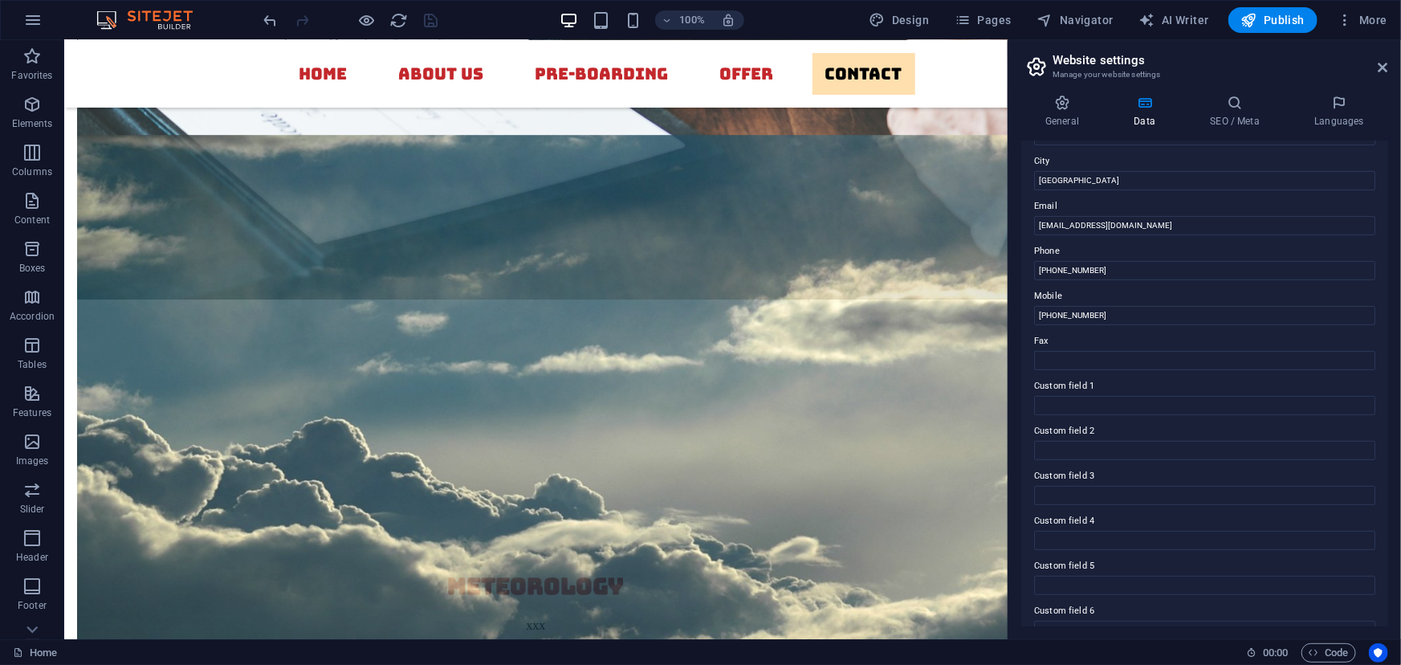
scroll to position [286, 0]
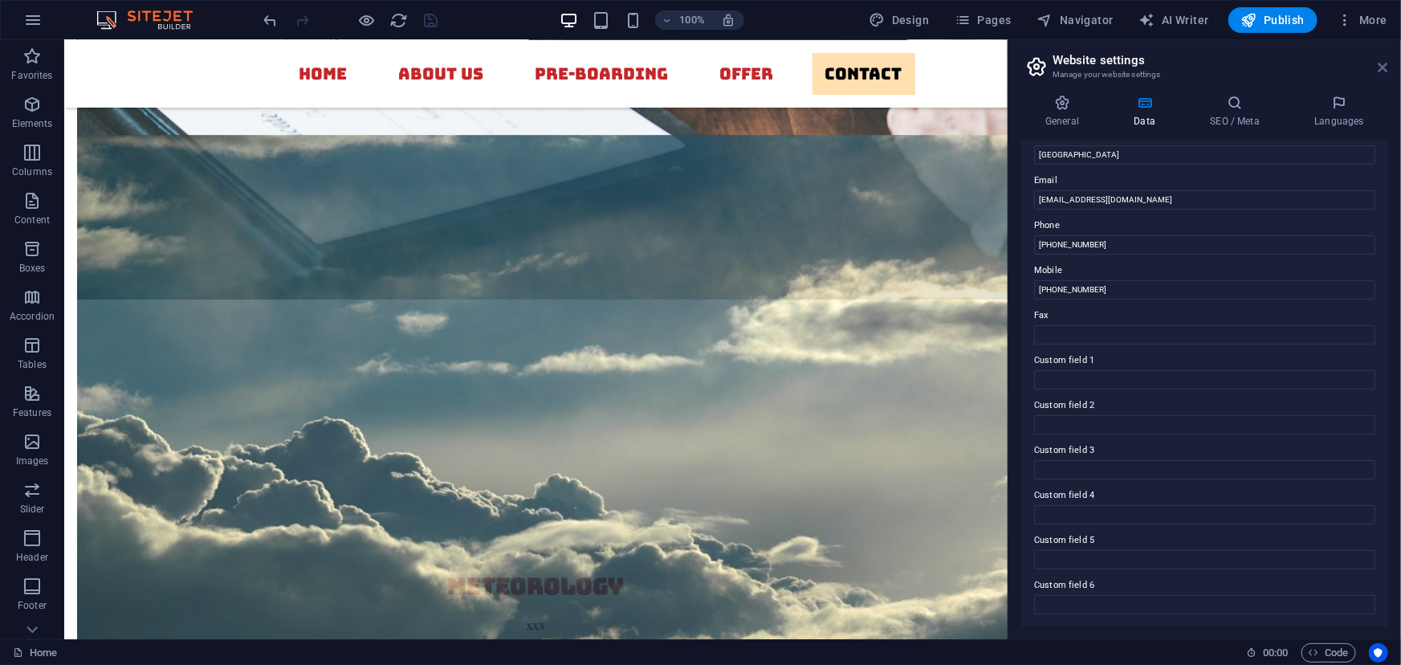
click at [1384, 67] on icon at bounding box center [1384, 67] width 10 height 13
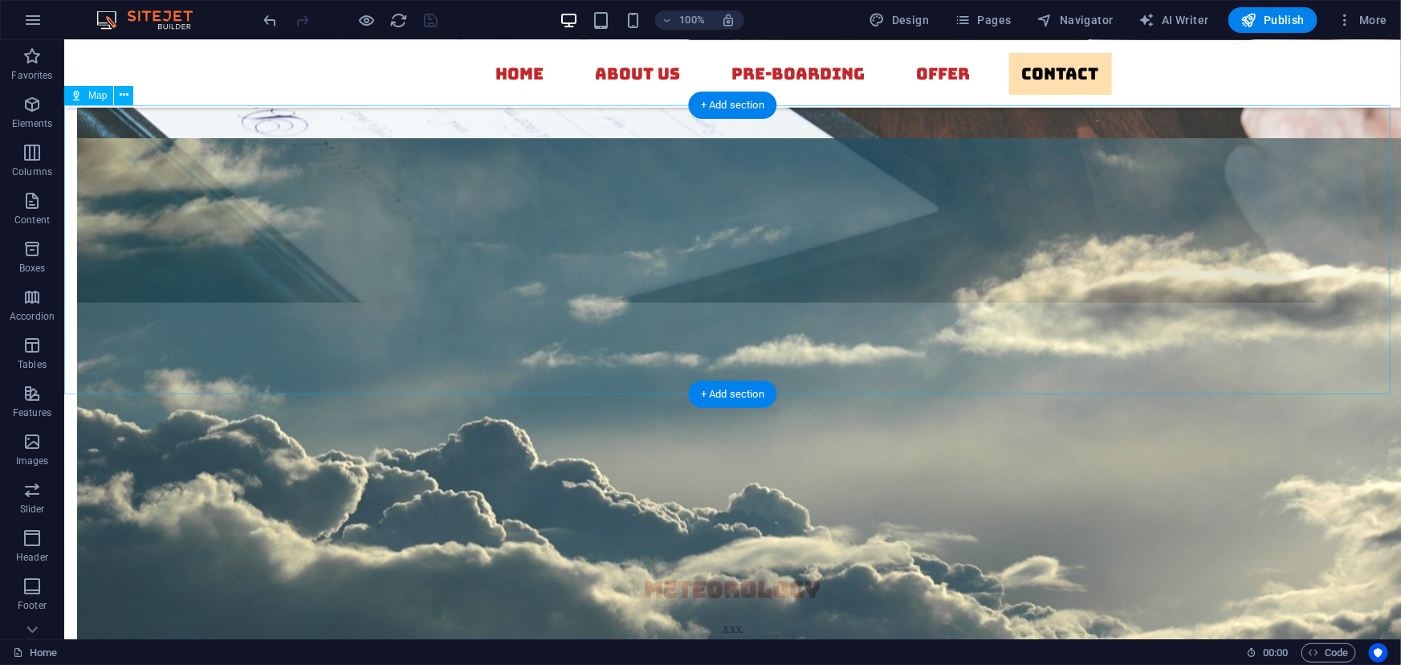
scroll to position [6014, 0]
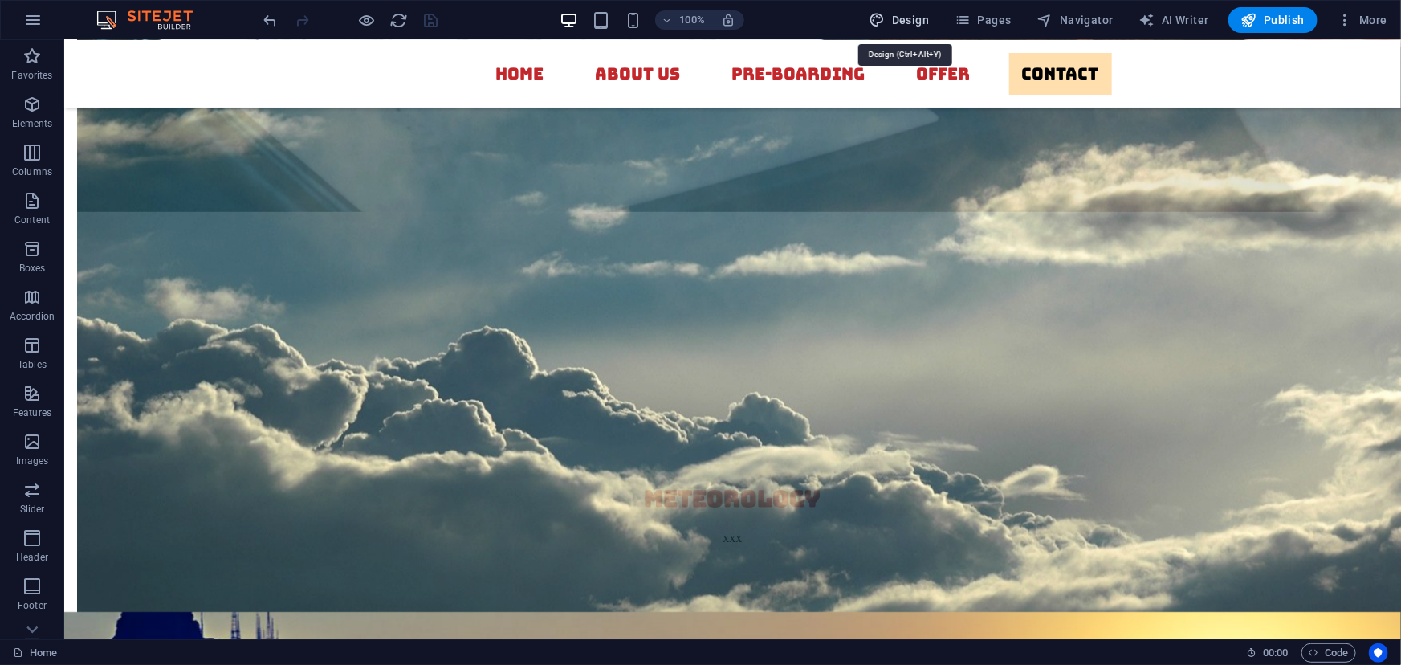
click at [886, 18] on icon "button" at bounding box center [878, 20] width 16 height 16
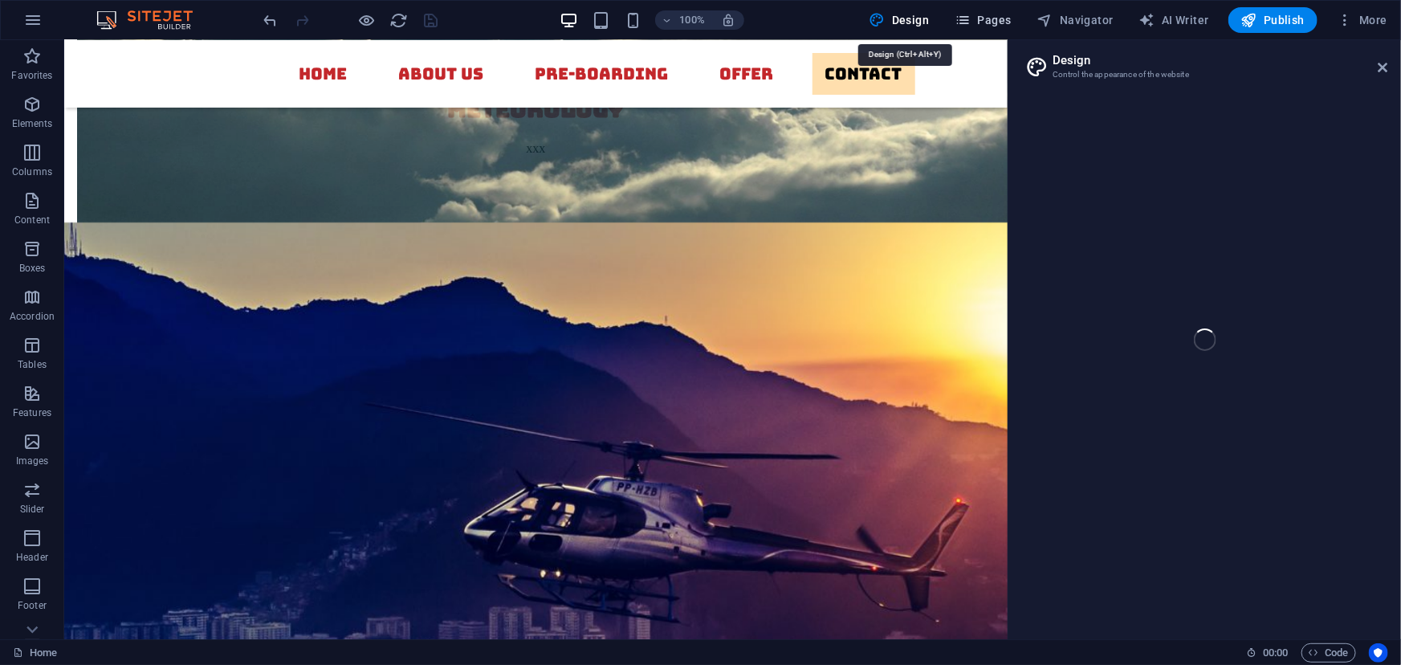
select select "700"
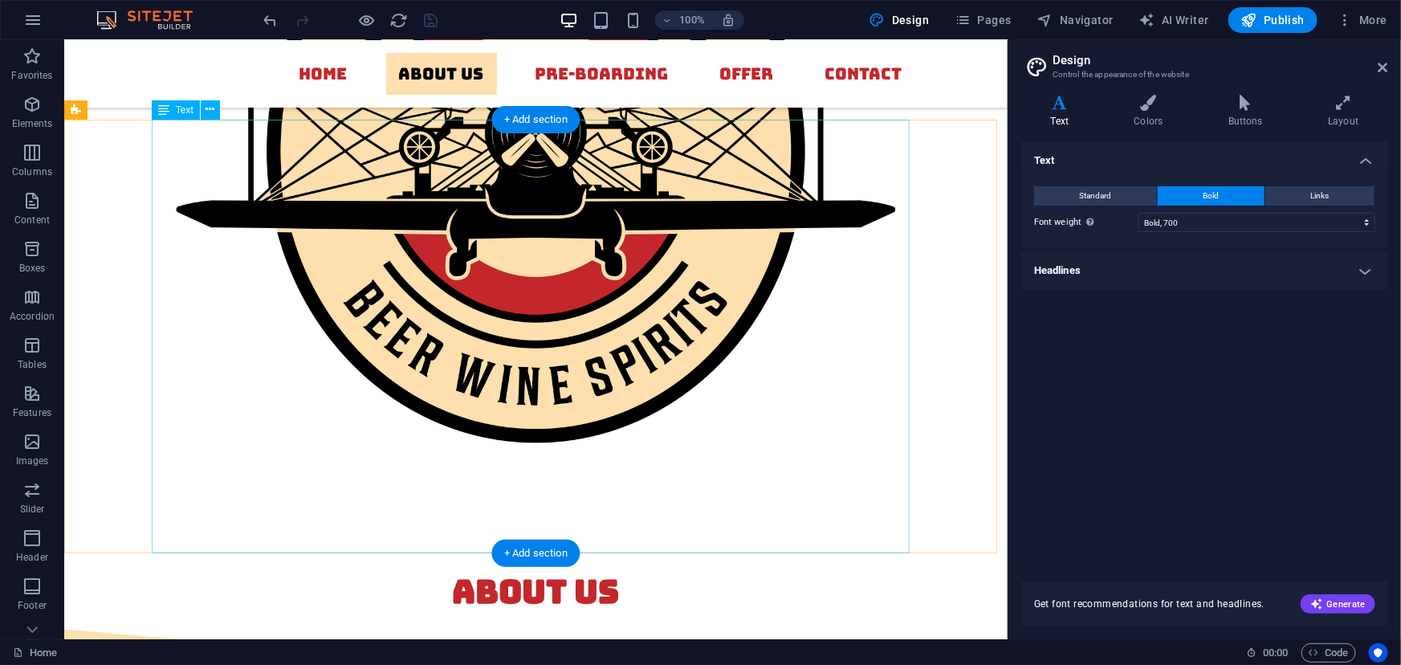
scroll to position [1212, 0]
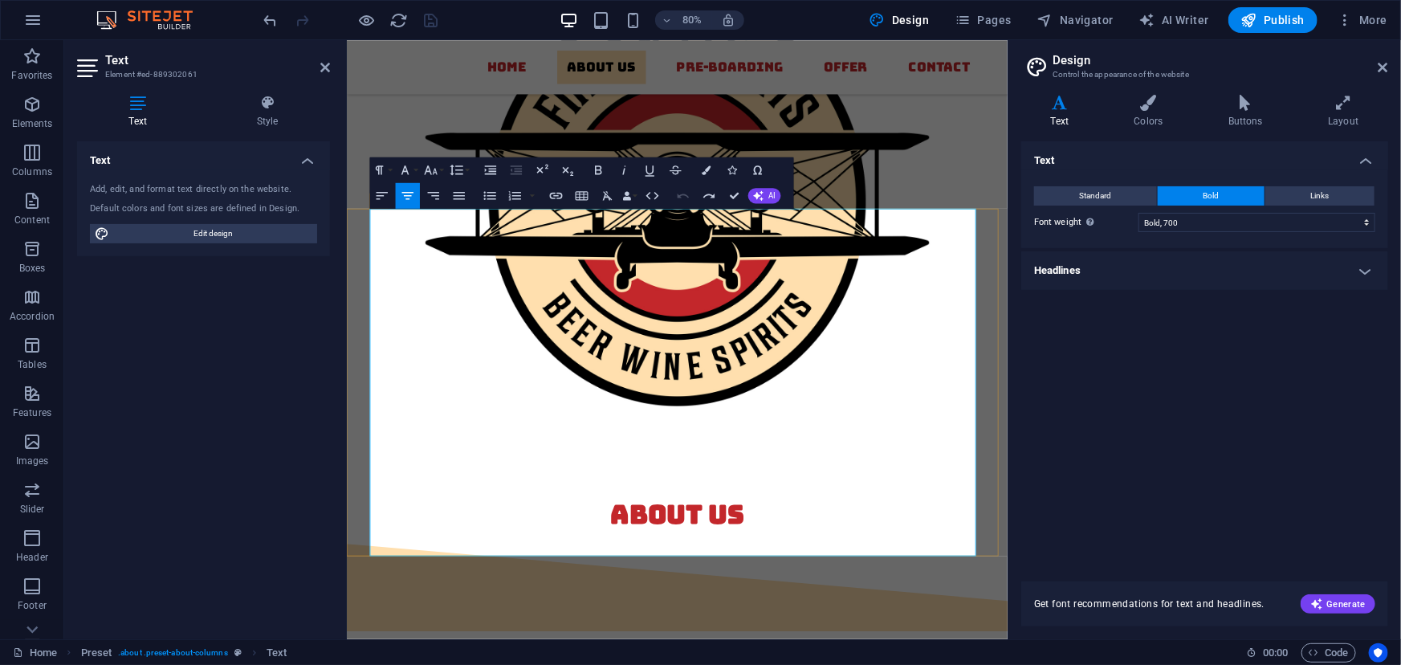
scroll to position [1069, 0]
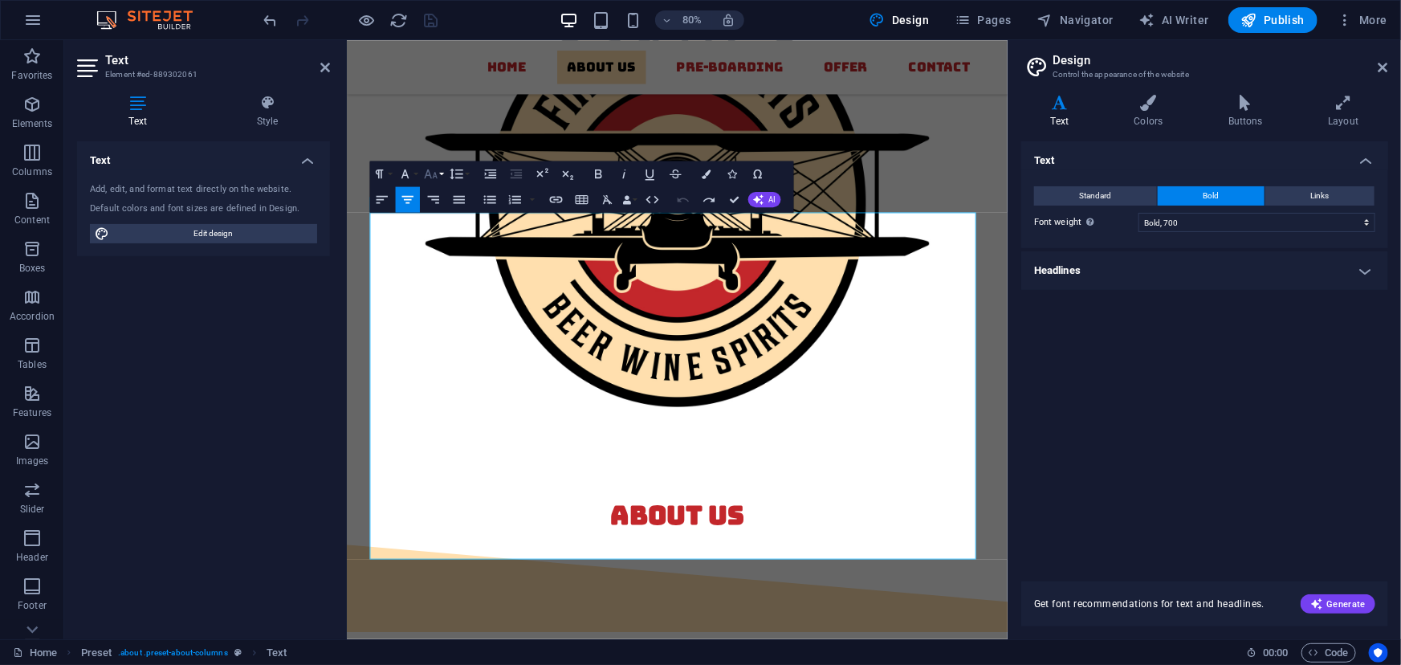
click at [430, 175] on icon "button" at bounding box center [430, 173] width 13 height 9
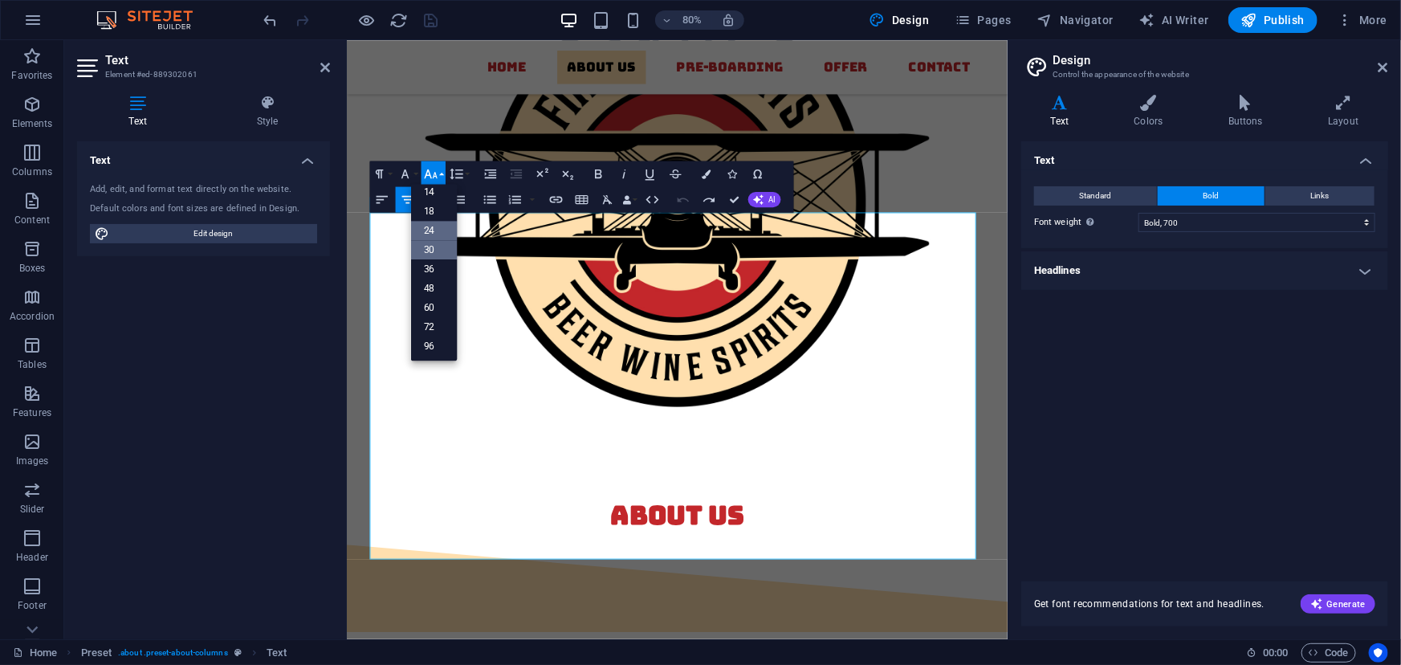
scroll to position [96, 0]
drag, startPoint x: 406, startPoint y: 170, endPoint x: 267, endPoint y: 245, distance: 157.0
click at [406, 170] on icon "button" at bounding box center [406, 173] width 8 height 9
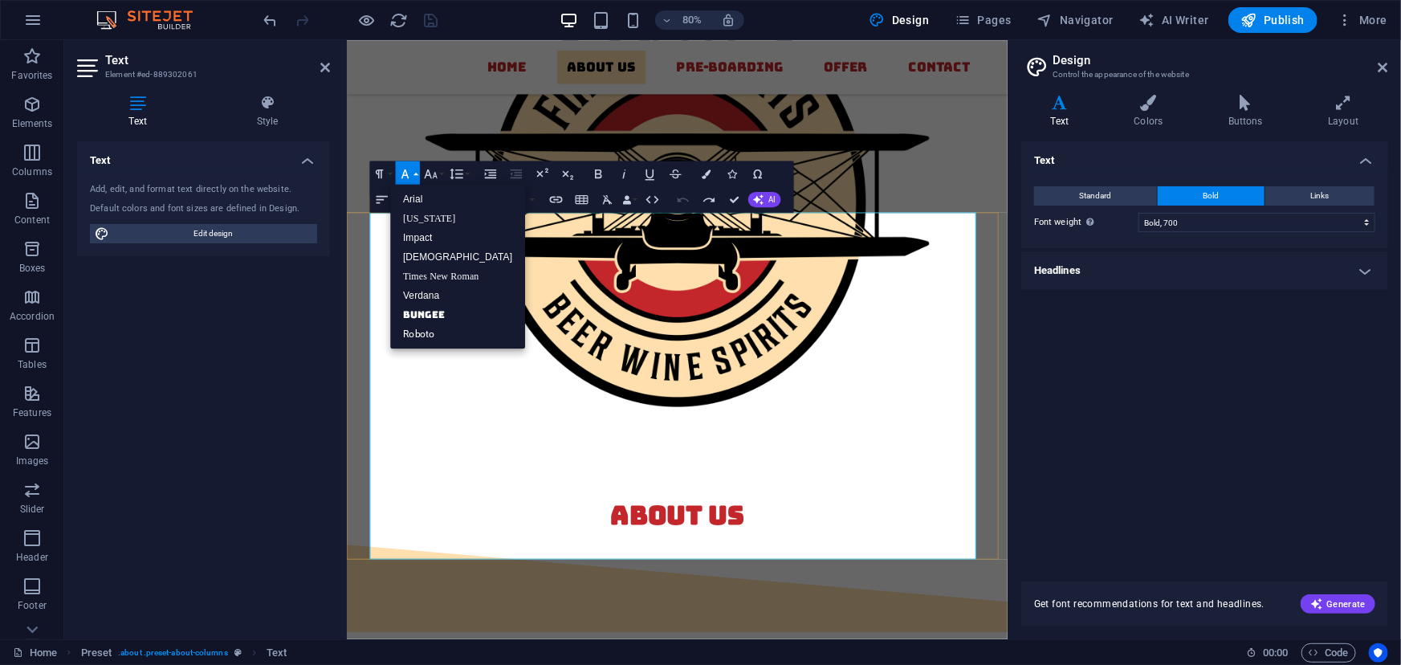
click at [402, 177] on icon "button" at bounding box center [406, 173] width 8 height 9
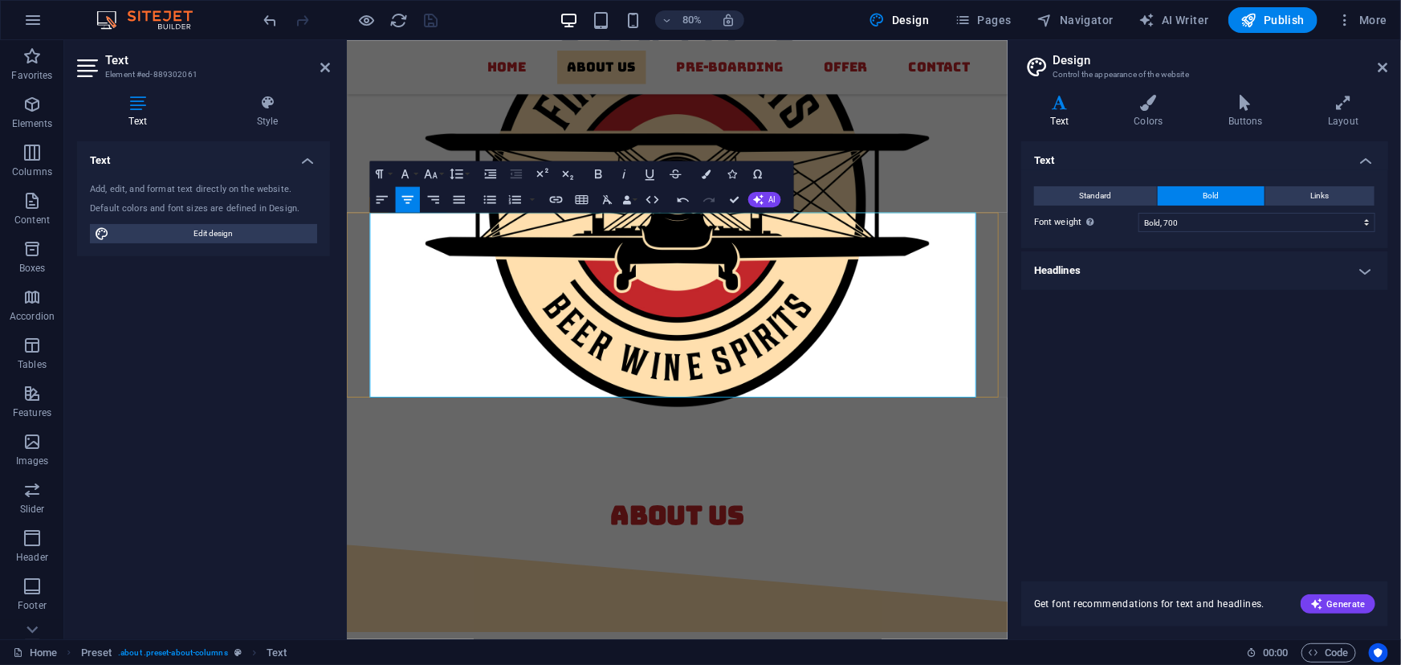
scroll to position [15602, 2]
click at [433, 169] on icon "button" at bounding box center [430, 173] width 15 height 15
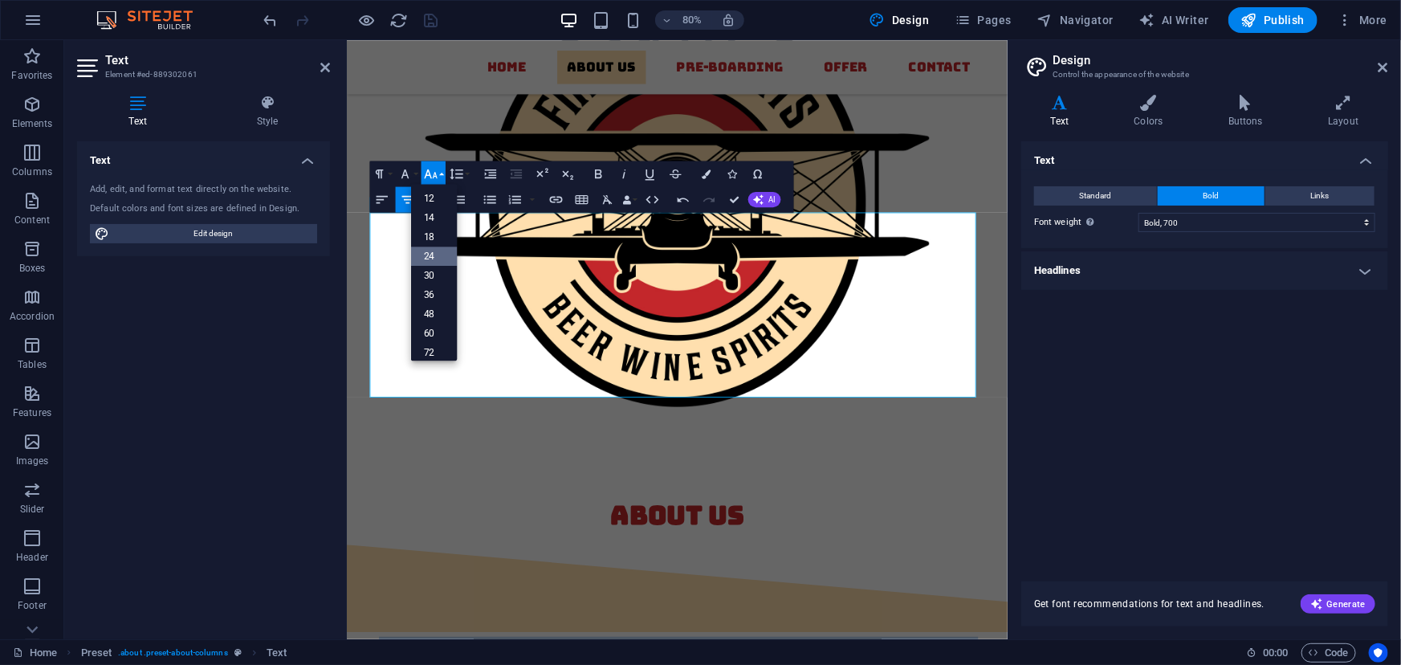
click at [434, 250] on link "24" at bounding box center [434, 256] width 47 height 19
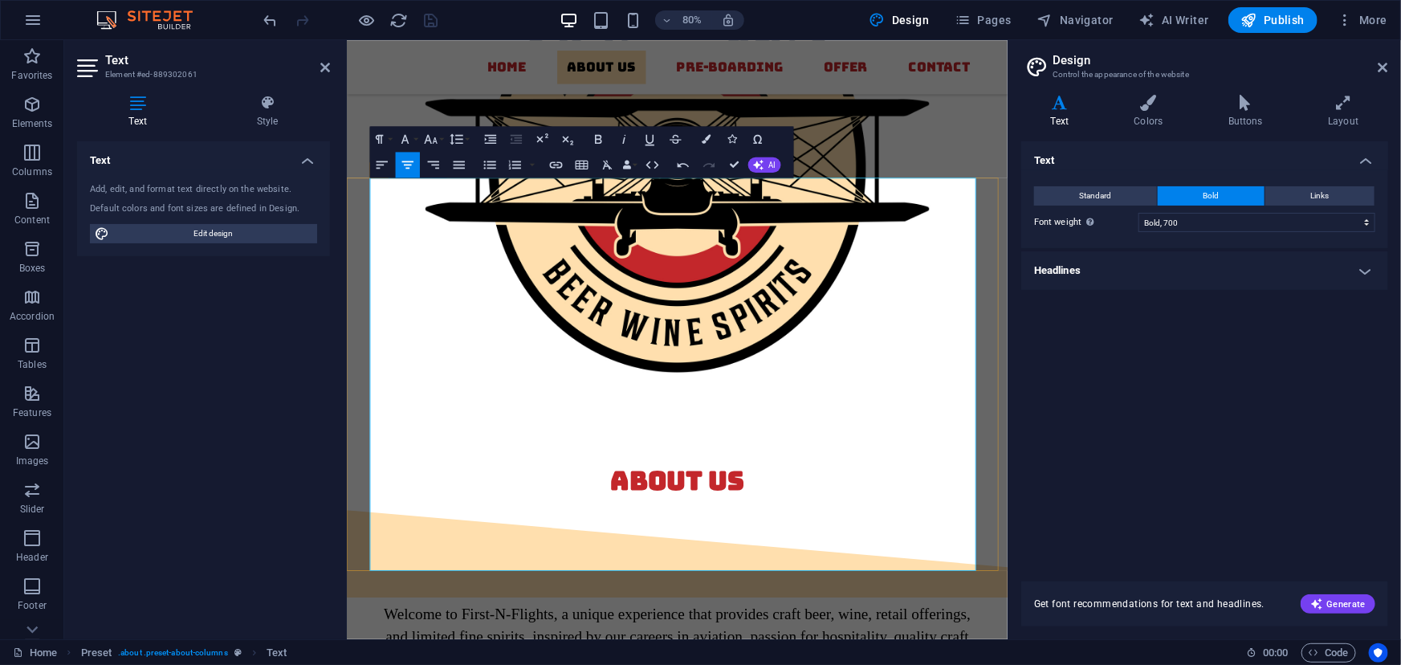
scroll to position [1129, 0]
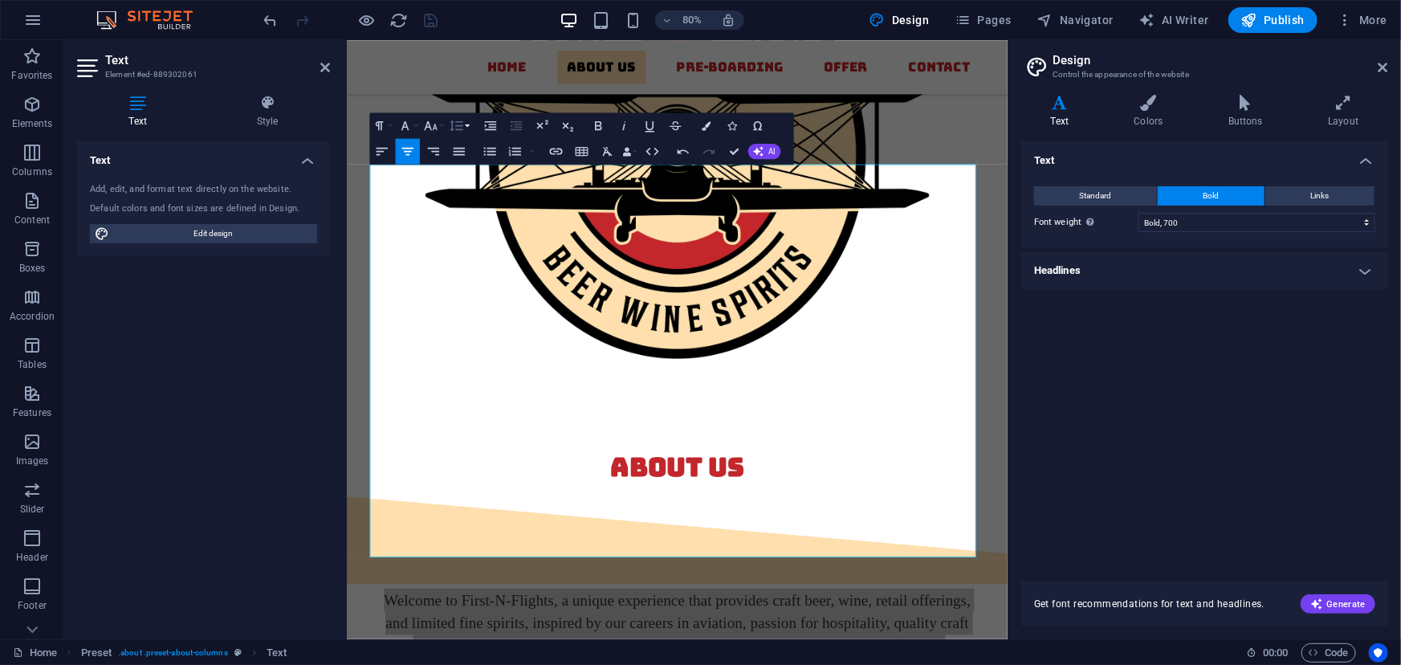
click at [459, 121] on icon "button" at bounding box center [456, 125] width 13 height 11
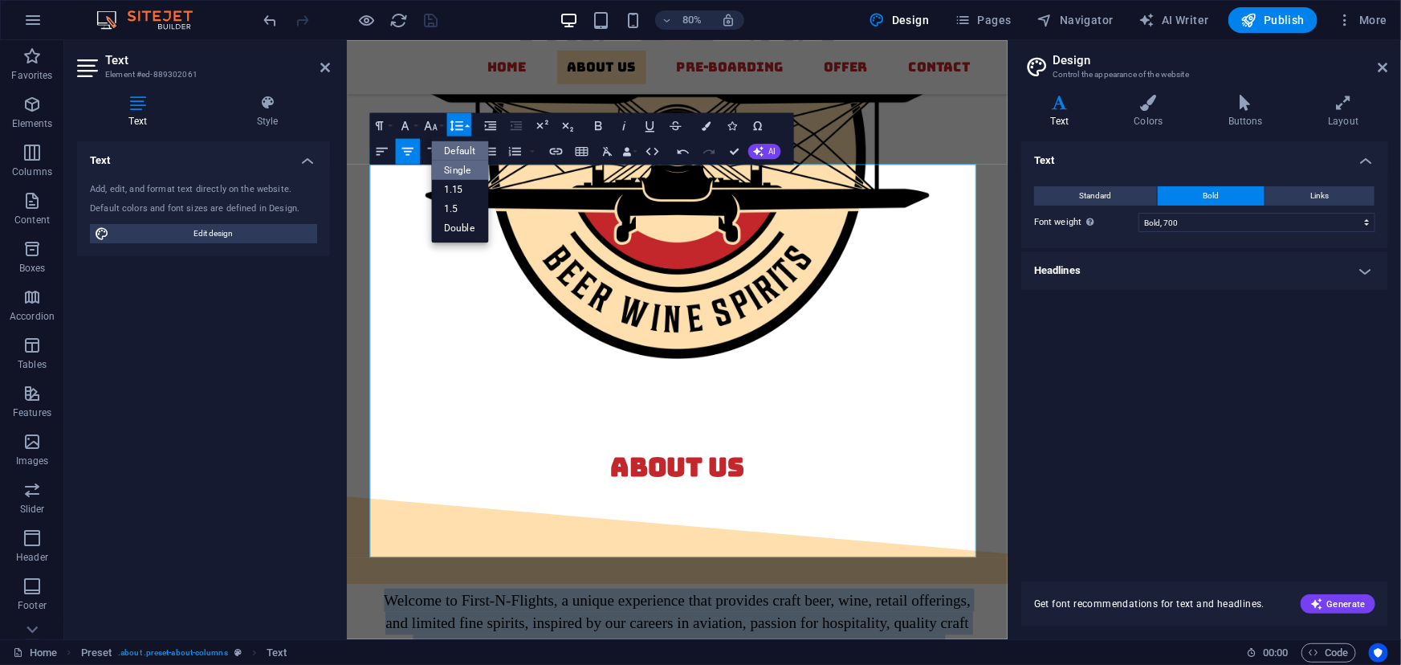
click at [460, 166] on link "Single" at bounding box center [459, 170] width 57 height 19
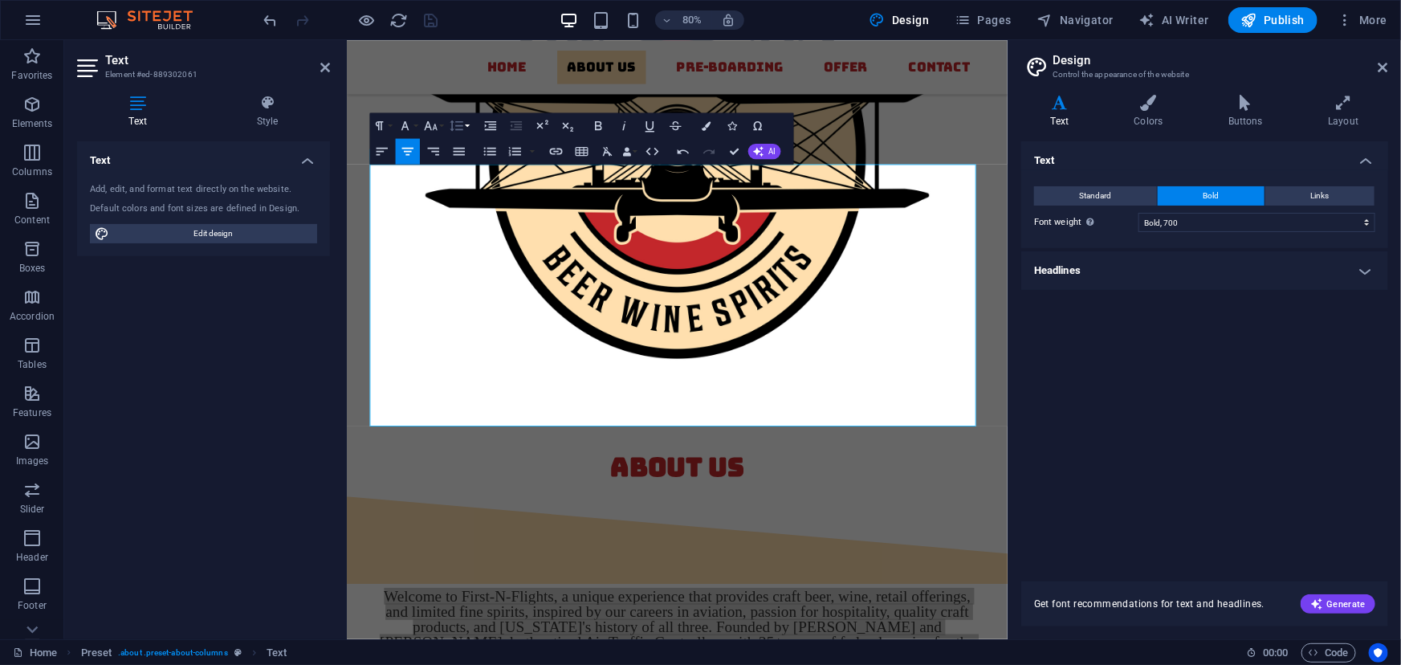
click at [457, 127] on icon "button" at bounding box center [456, 125] width 15 height 15
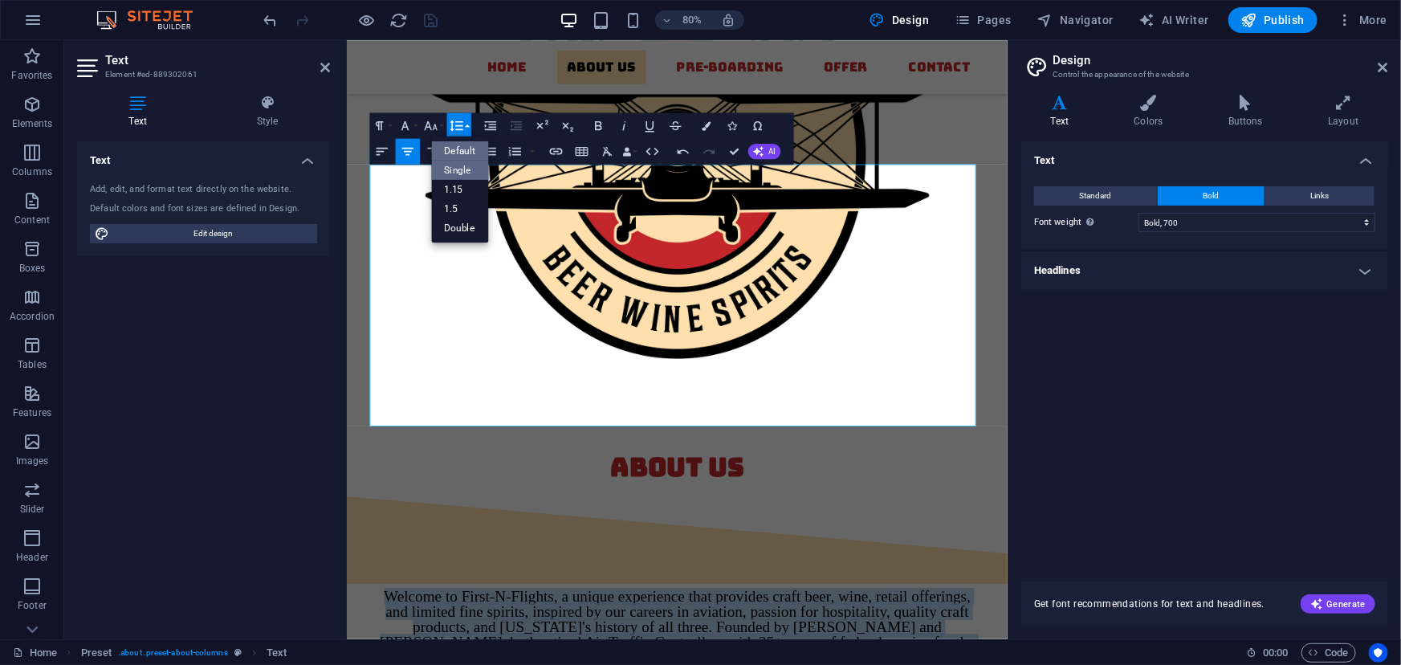
click at [458, 151] on link "Default" at bounding box center [459, 150] width 57 height 19
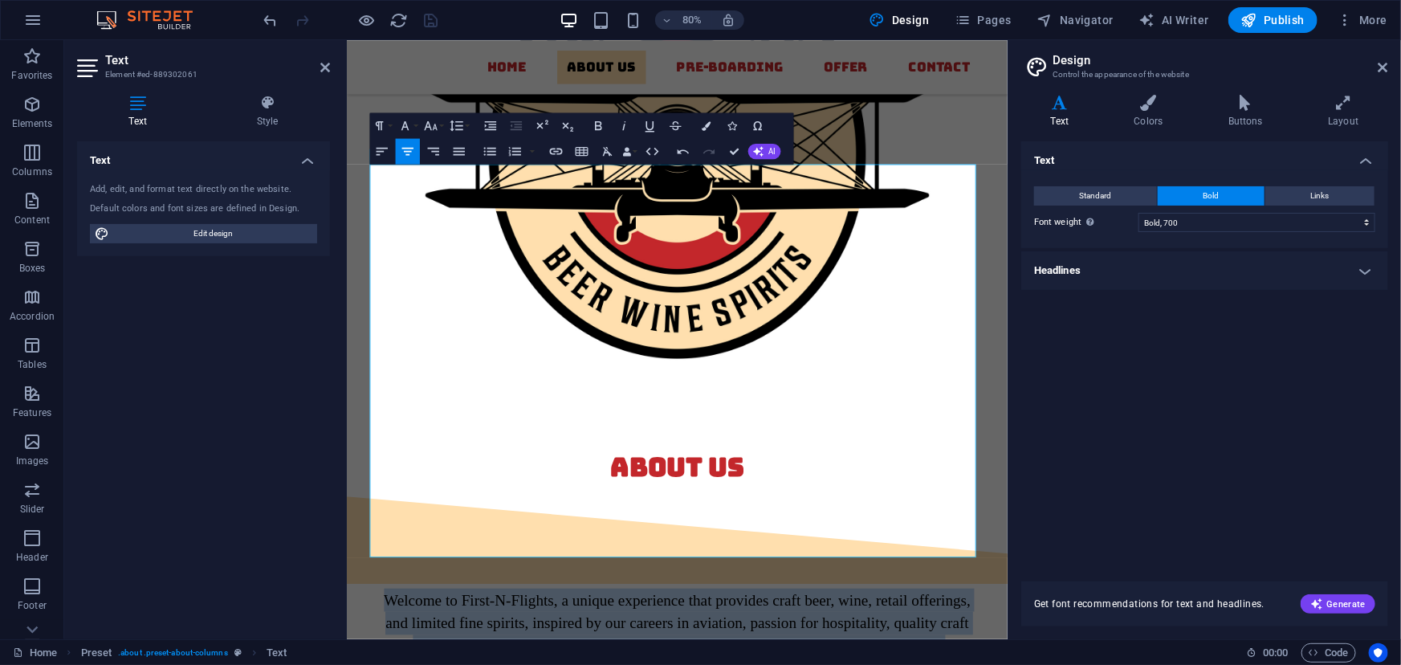
click at [408, 148] on icon "button" at bounding box center [407, 152] width 11 height 8
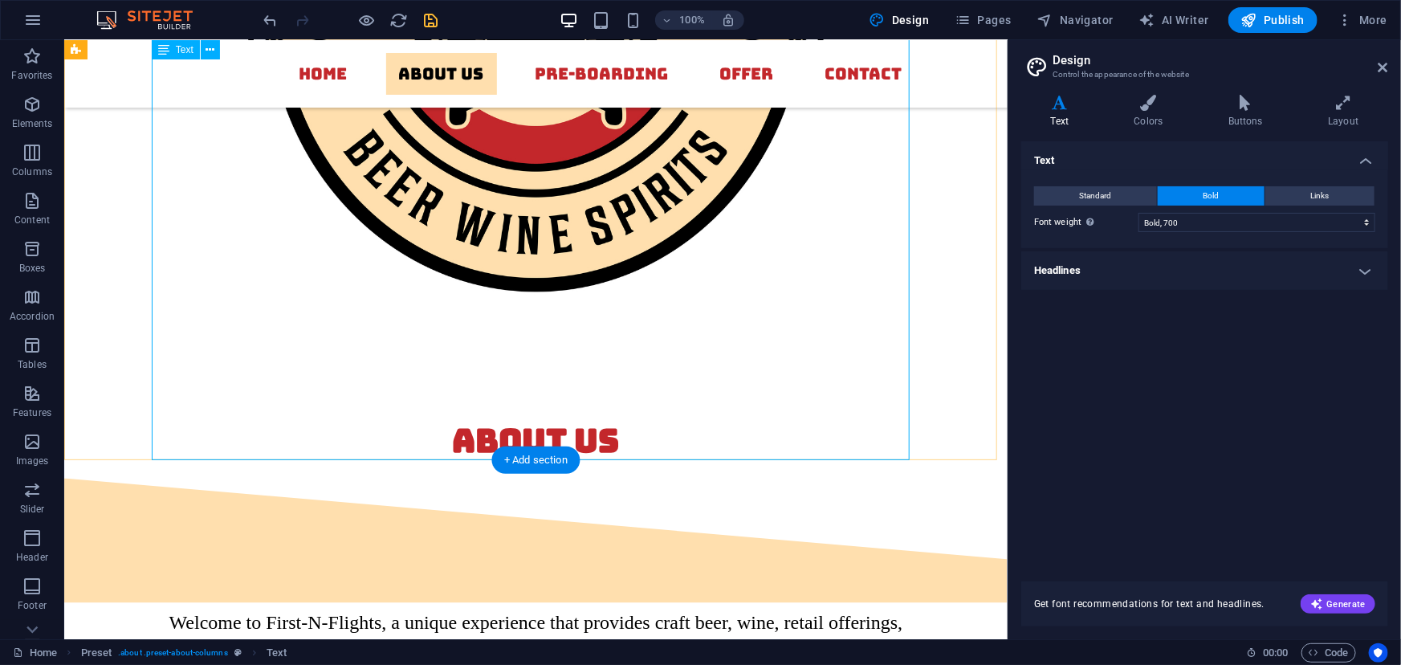
scroll to position [1362, 0]
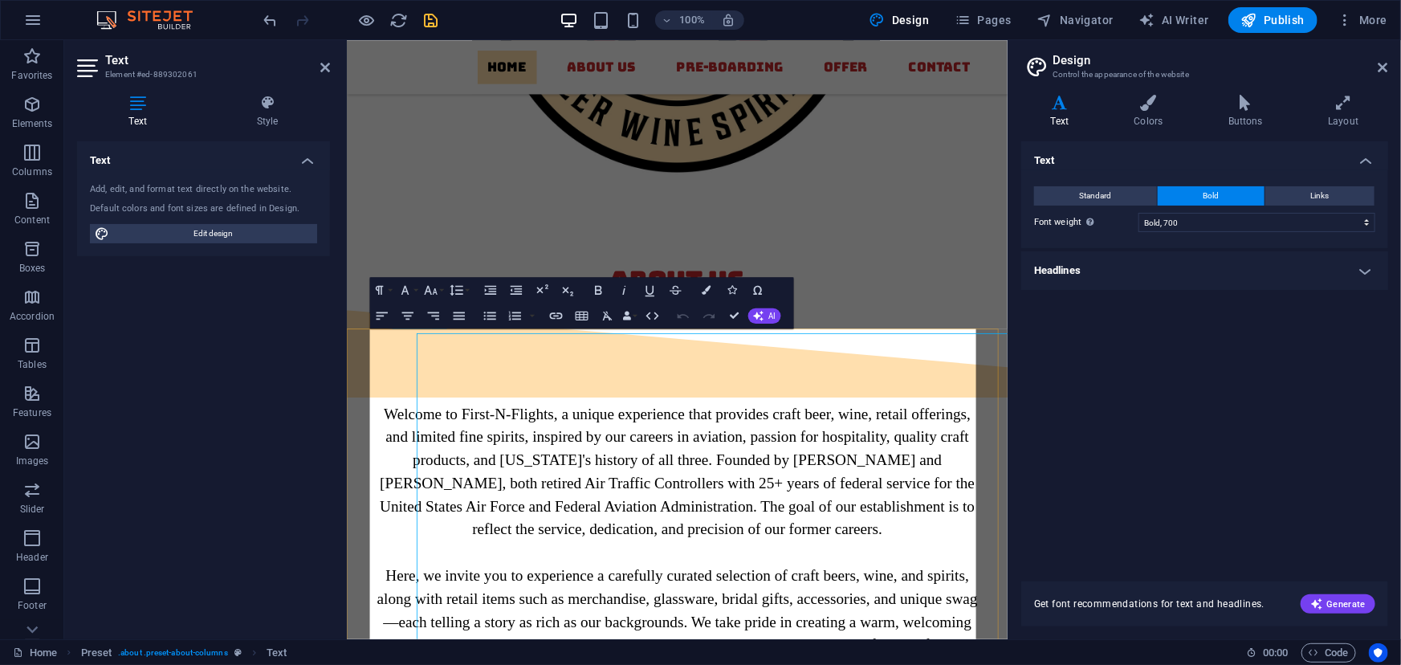
scroll to position [924, 0]
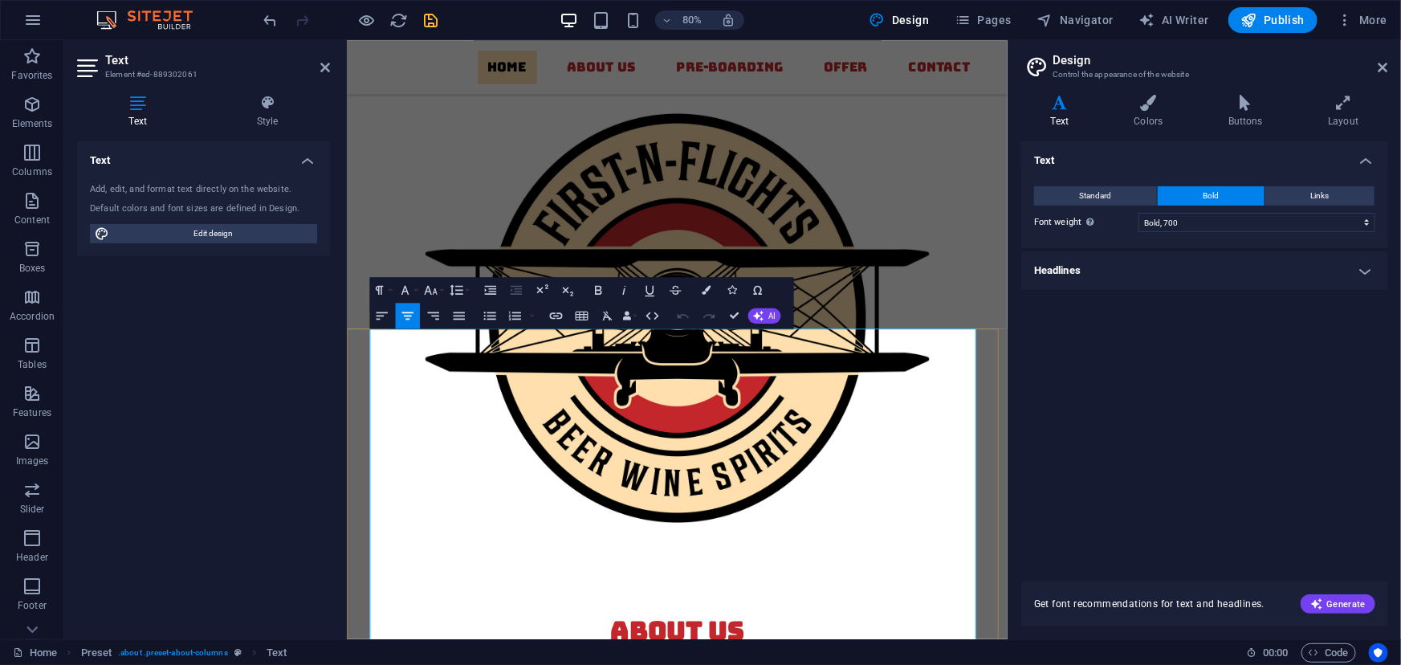
drag, startPoint x: 596, startPoint y: 411, endPoint x: 483, endPoint y: 412, distance: 113.2
click at [704, 288] on icon "button" at bounding box center [706, 289] width 9 height 9
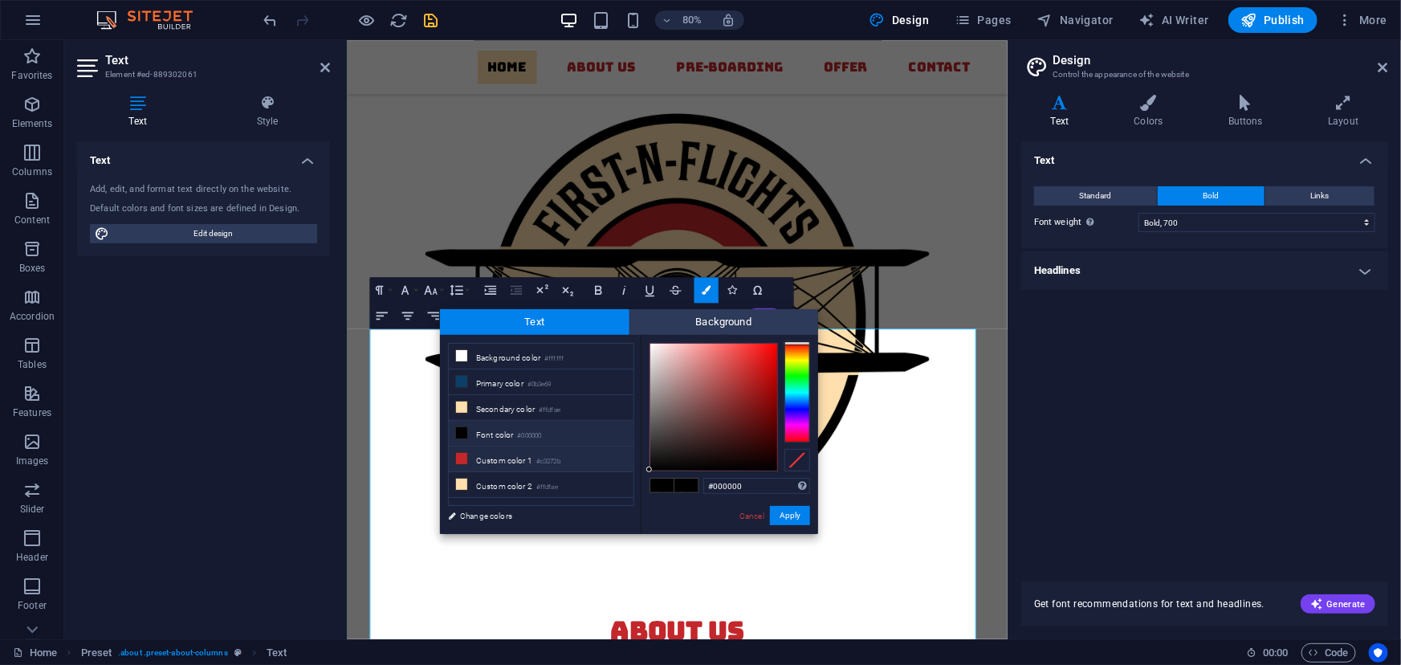
click at [458, 455] on icon at bounding box center [461, 458] width 11 height 11
click at [789, 516] on button "Apply" at bounding box center [790, 515] width 40 height 19
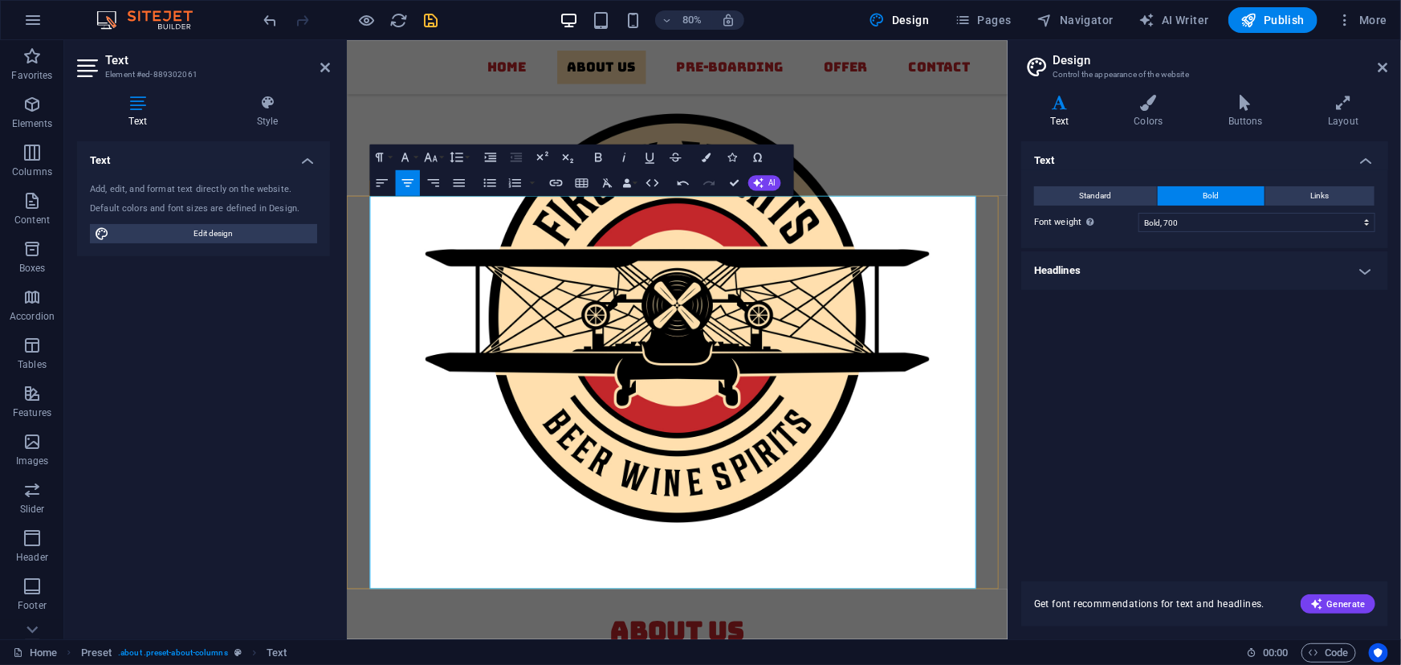
scroll to position [1099, 0]
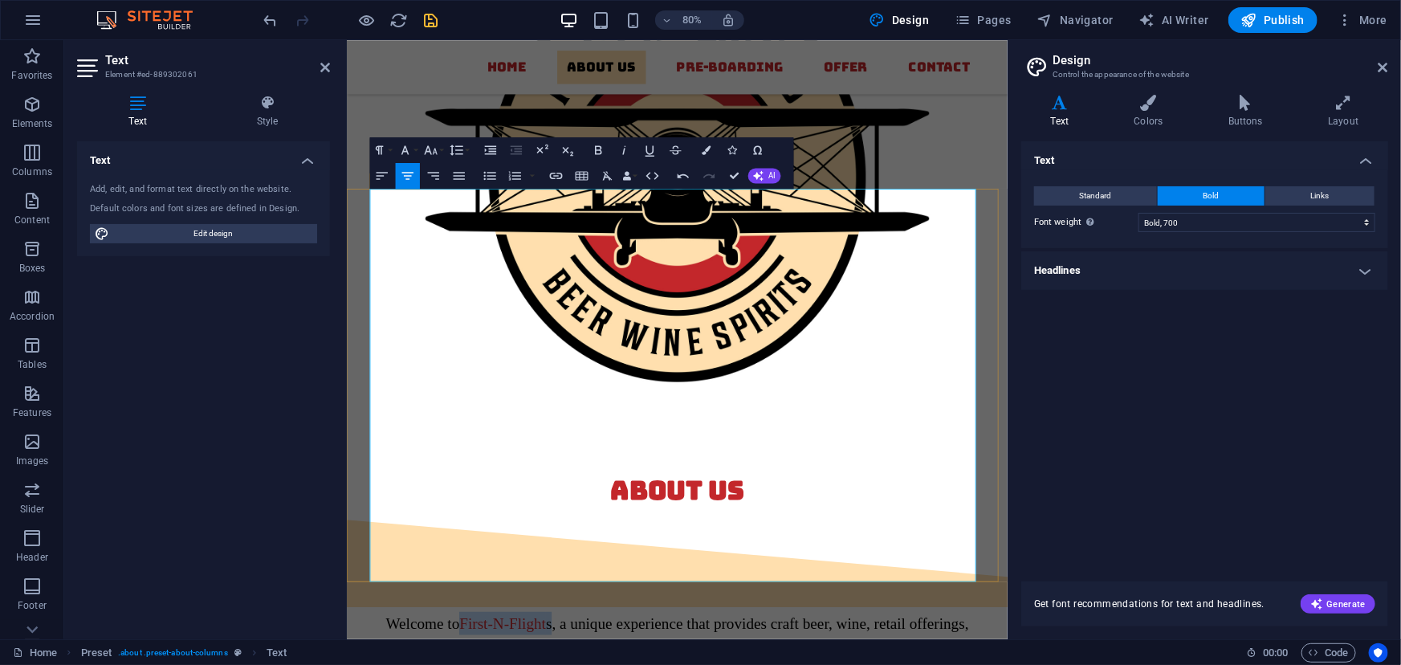
drag, startPoint x: 598, startPoint y: 235, endPoint x: 485, endPoint y: 227, distance: 113.5
click at [593, 146] on icon "button" at bounding box center [598, 149] width 15 height 15
click at [706, 144] on button "Colors" at bounding box center [707, 150] width 24 height 26
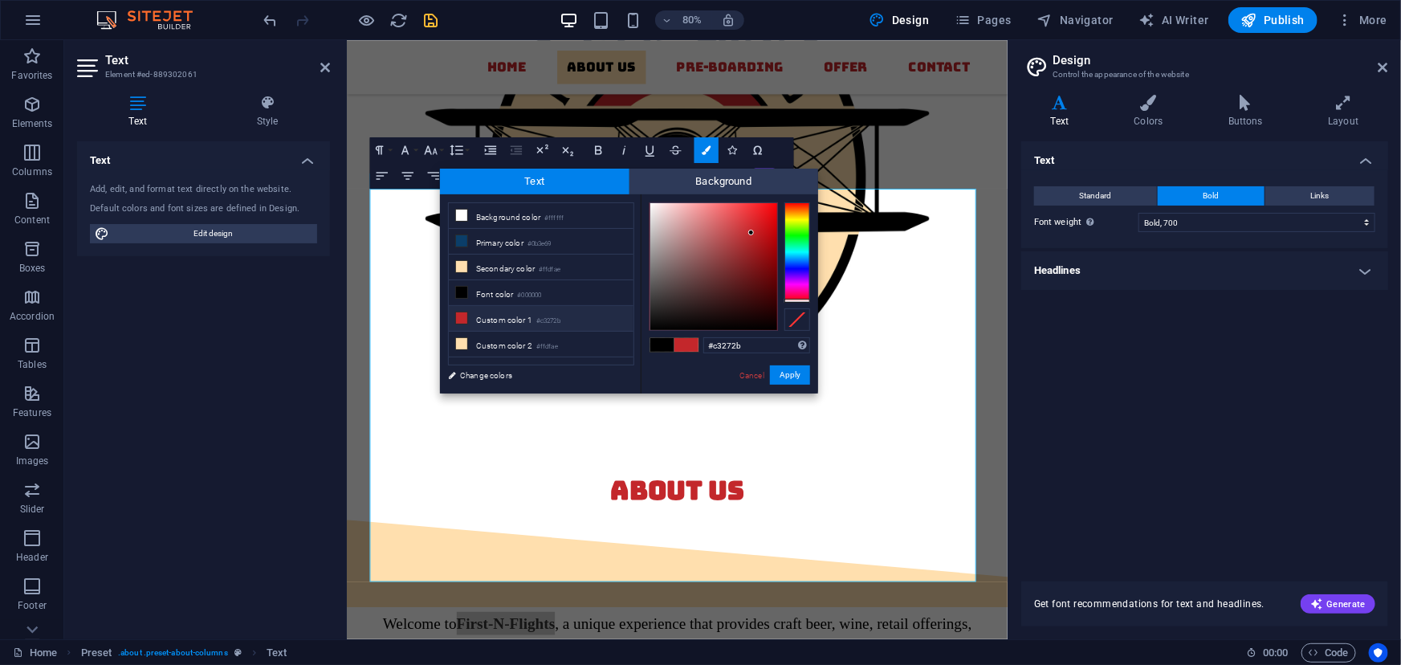
click at [463, 319] on icon at bounding box center [461, 317] width 11 height 11
click at [780, 373] on button "Apply" at bounding box center [790, 374] width 40 height 19
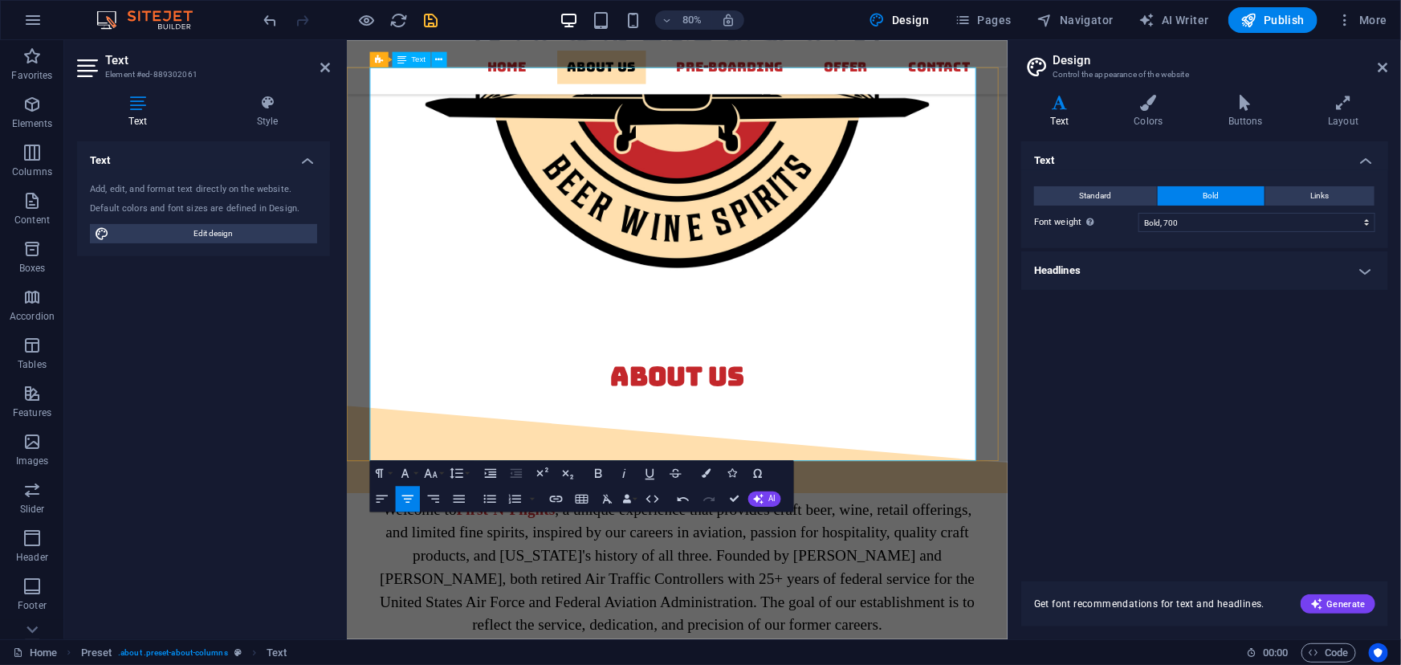
scroll to position [1250, 0]
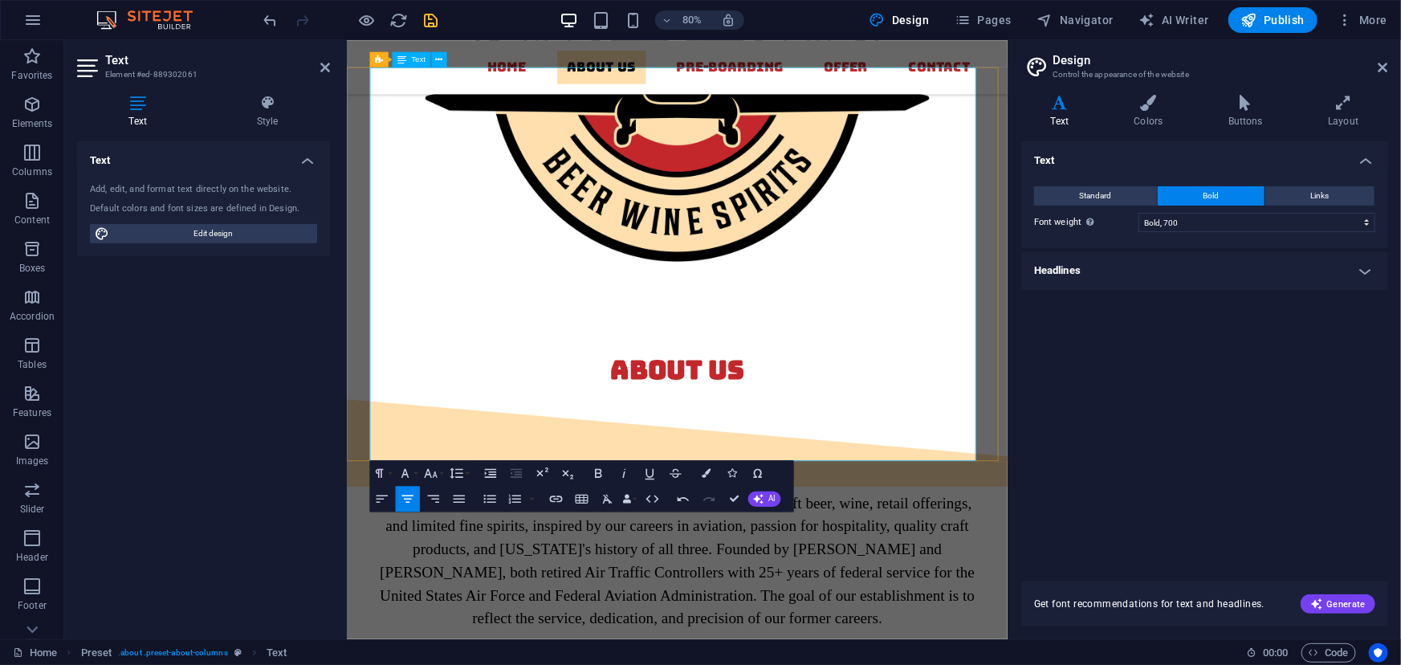
drag, startPoint x: 717, startPoint y: 550, endPoint x: 602, endPoint y: 549, distance: 114.9
click at [598, 474] on icon "button" at bounding box center [598, 473] width 15 height 15
click at [703, 466] on button "Colors" at bounding box center [707, 474] width 24 height 26
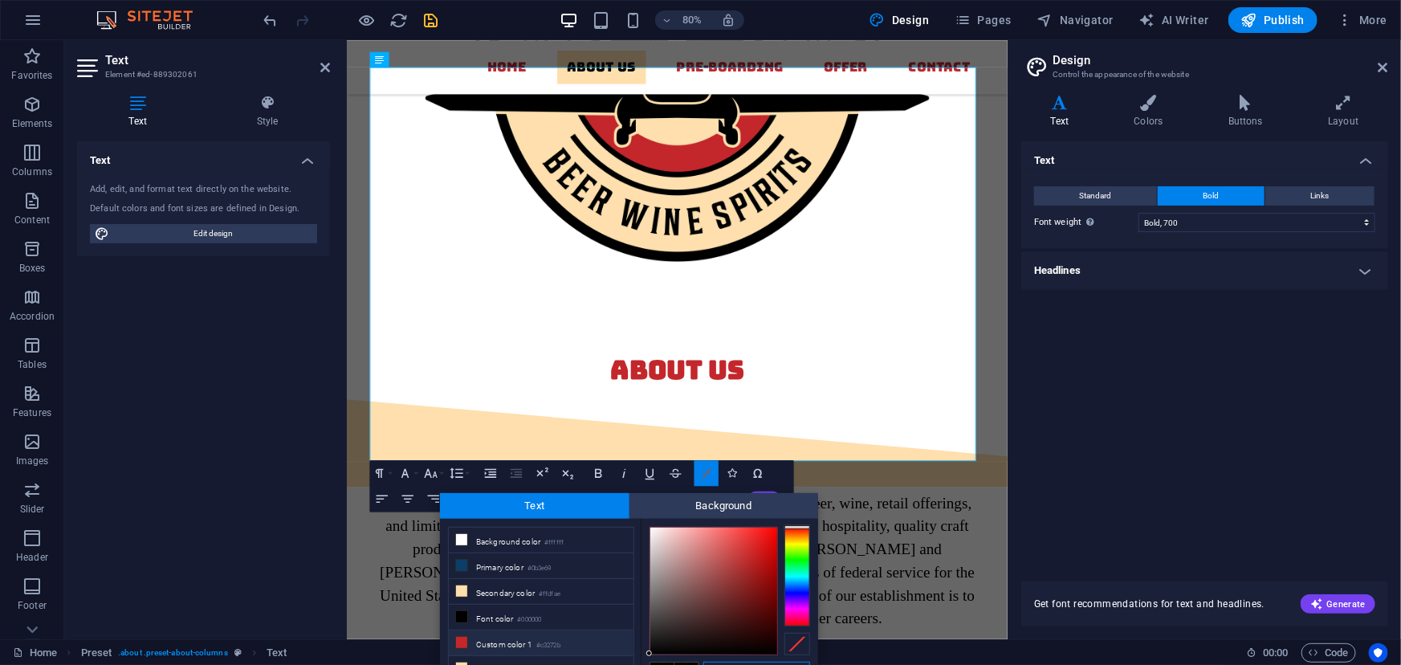
scroll to position [12, 0]
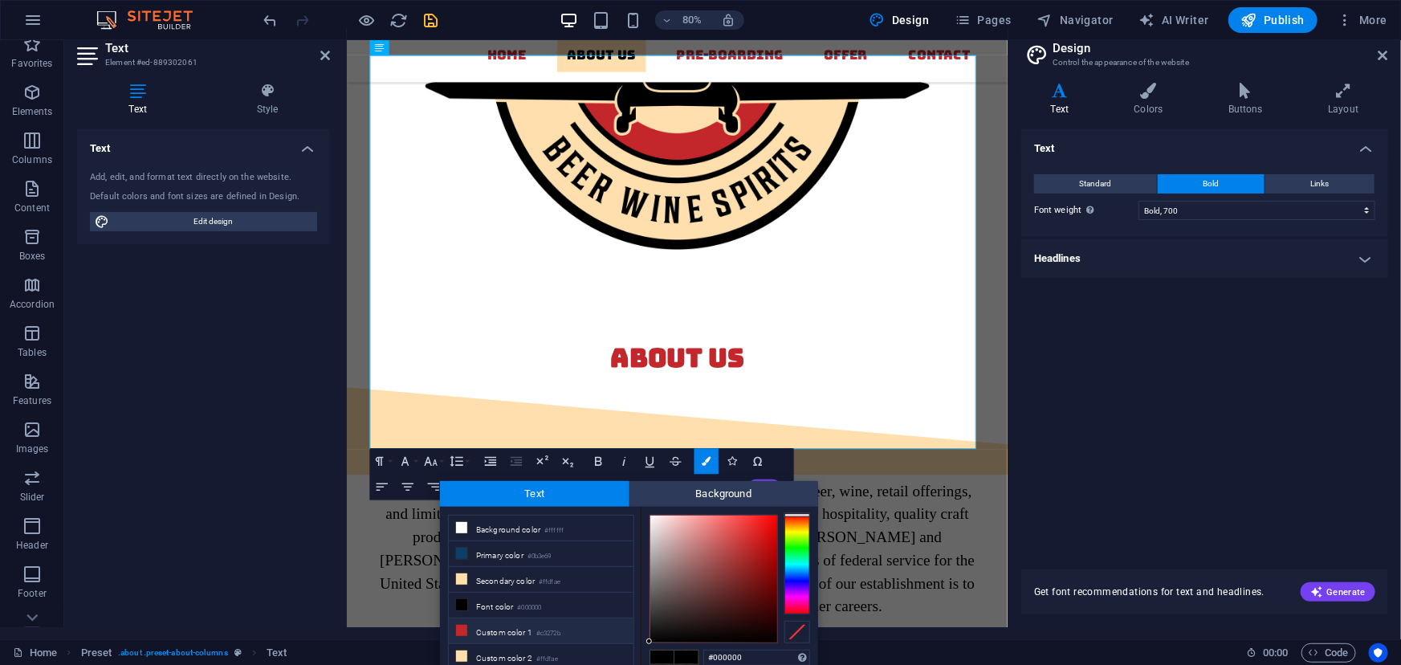
click at [506, 633] on li "Custom color 1 #c3272b" at bounding box center [541, 631] width 185 height 26
type input "#c3272b"
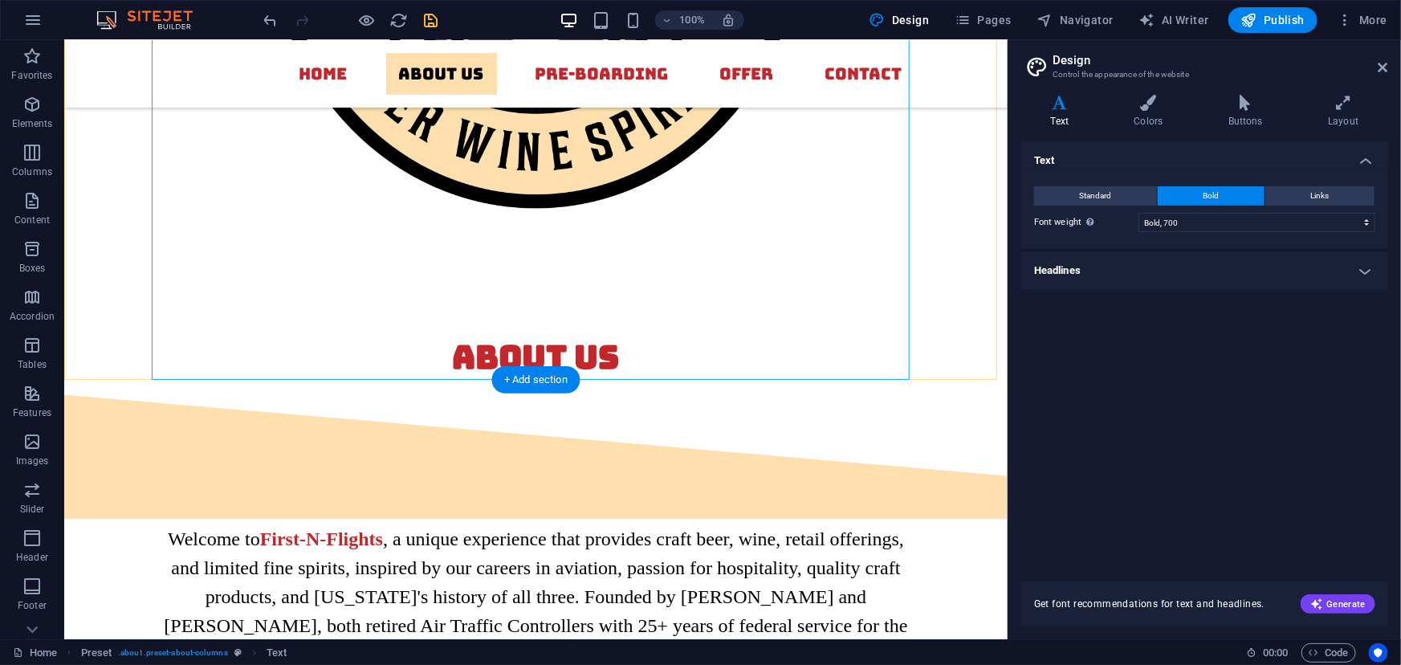
scroll to position [1446, 0]
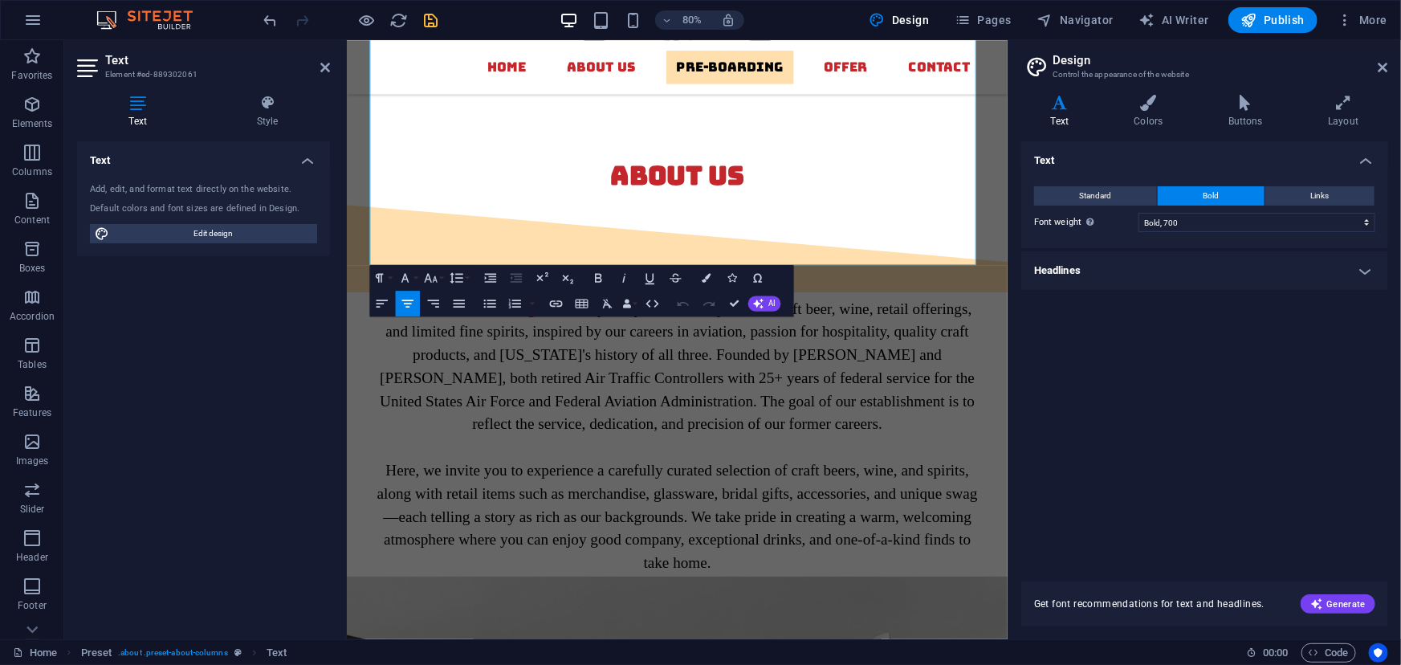
scroll to position [1495, 0]
drag, startPoint x: 600, startPoint y: 303, endPoint x: 1032, endPoint y: 315, distance: 432.2
click at [705, 281] on icon "button" at bounding box center [706, 277] width 9 height 9
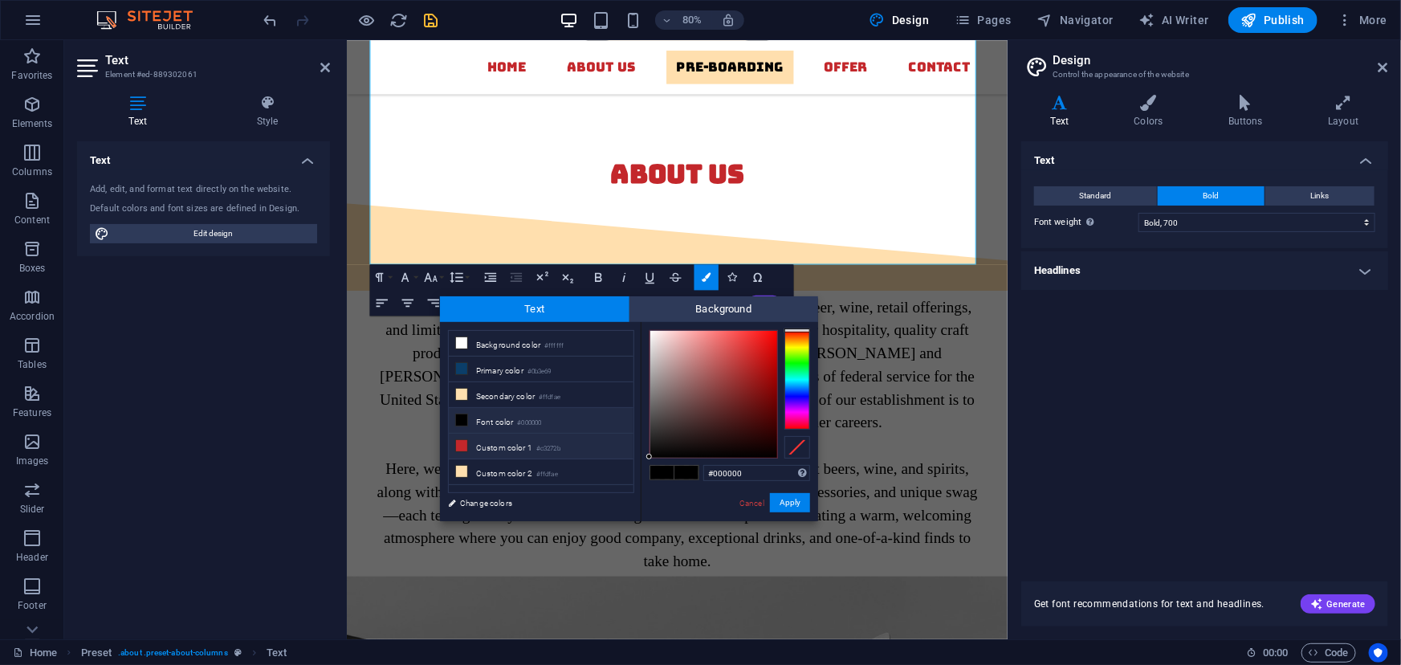
click at [466, 441] on icon at bounding box center [461, 445] width 11 height 11
type input "#c3272b"
click at [782, 498] on button "Apply" at bounding box center [790, 502] width 40 height 19
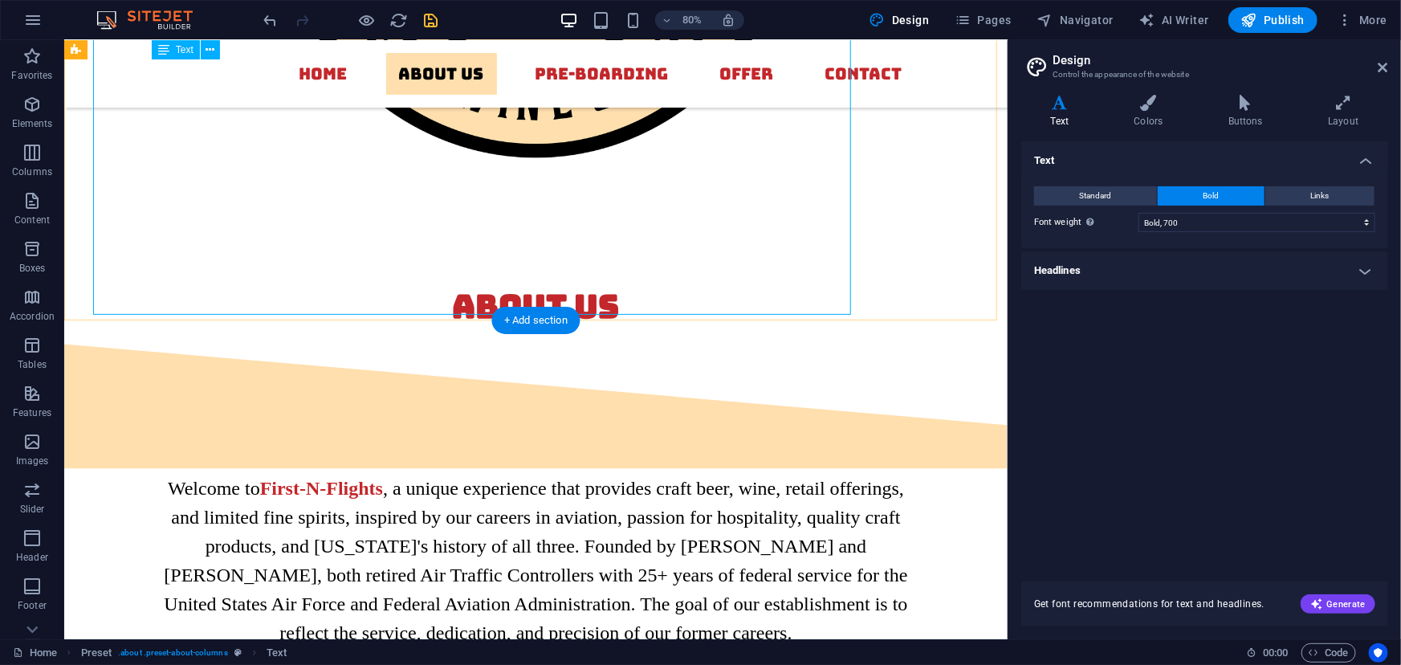
scroll to position [1502, 0]
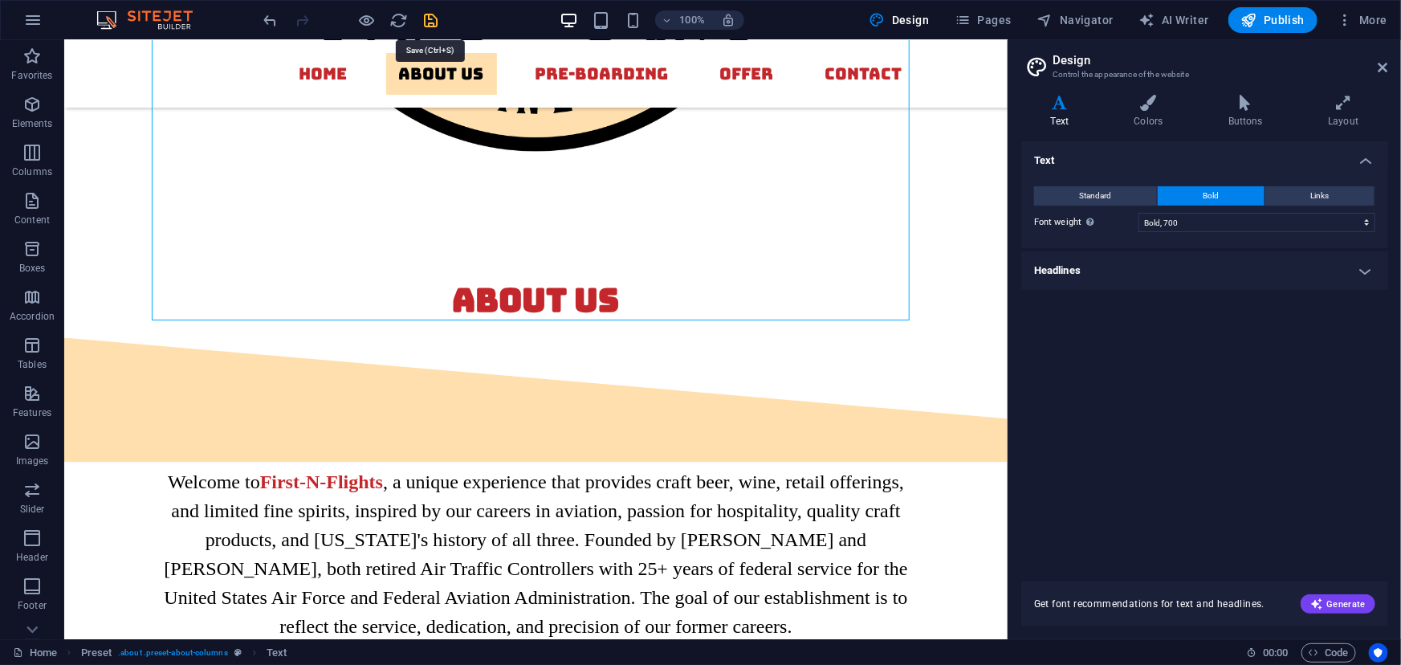
click at [430, 21] on icon "save" at bounding box center [431, 20] width 18 height 18
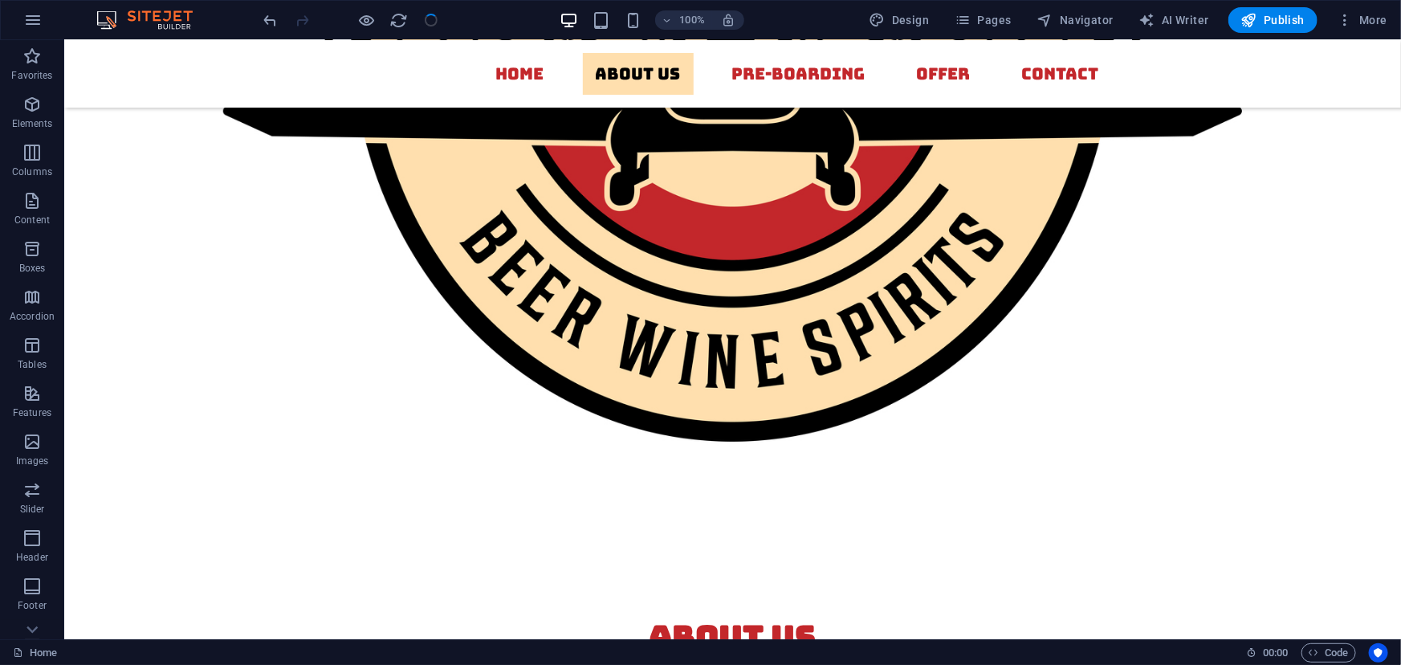
scroll to position [1450, 0]
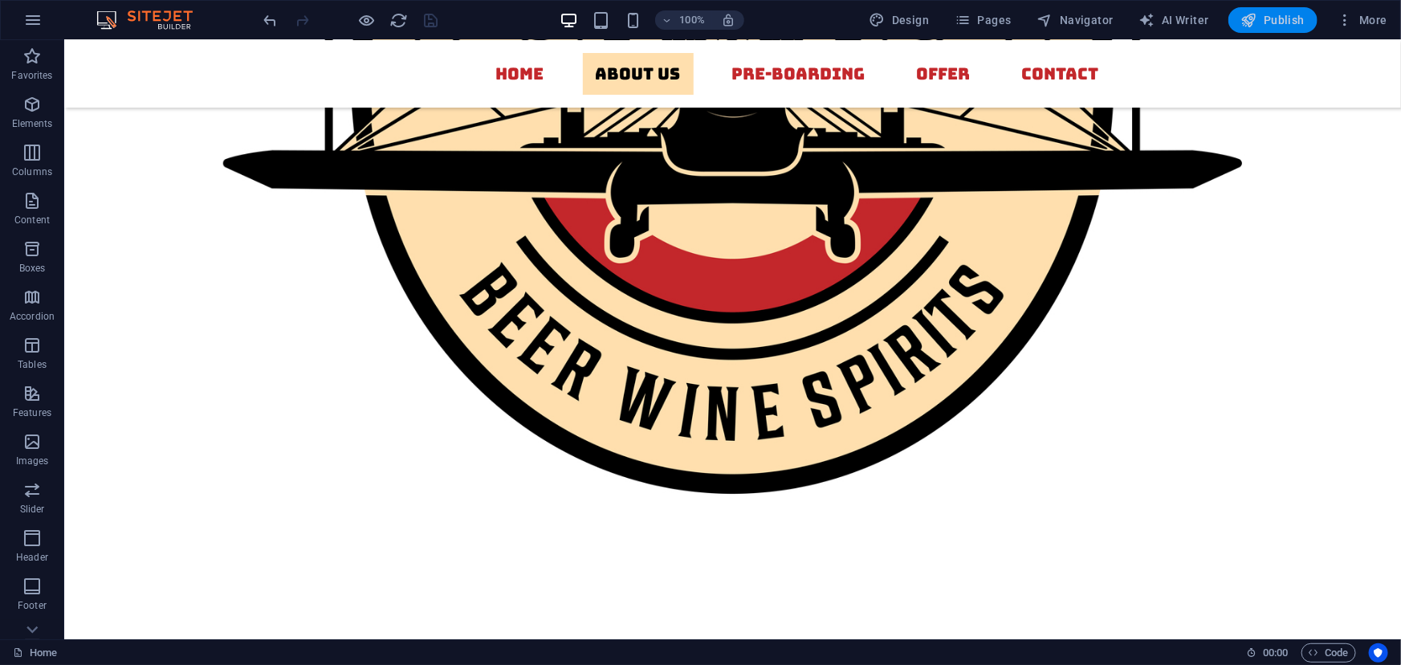
click at [1249, 17] on icon "button" at bounding box center [1250, 20] width 16 height 16
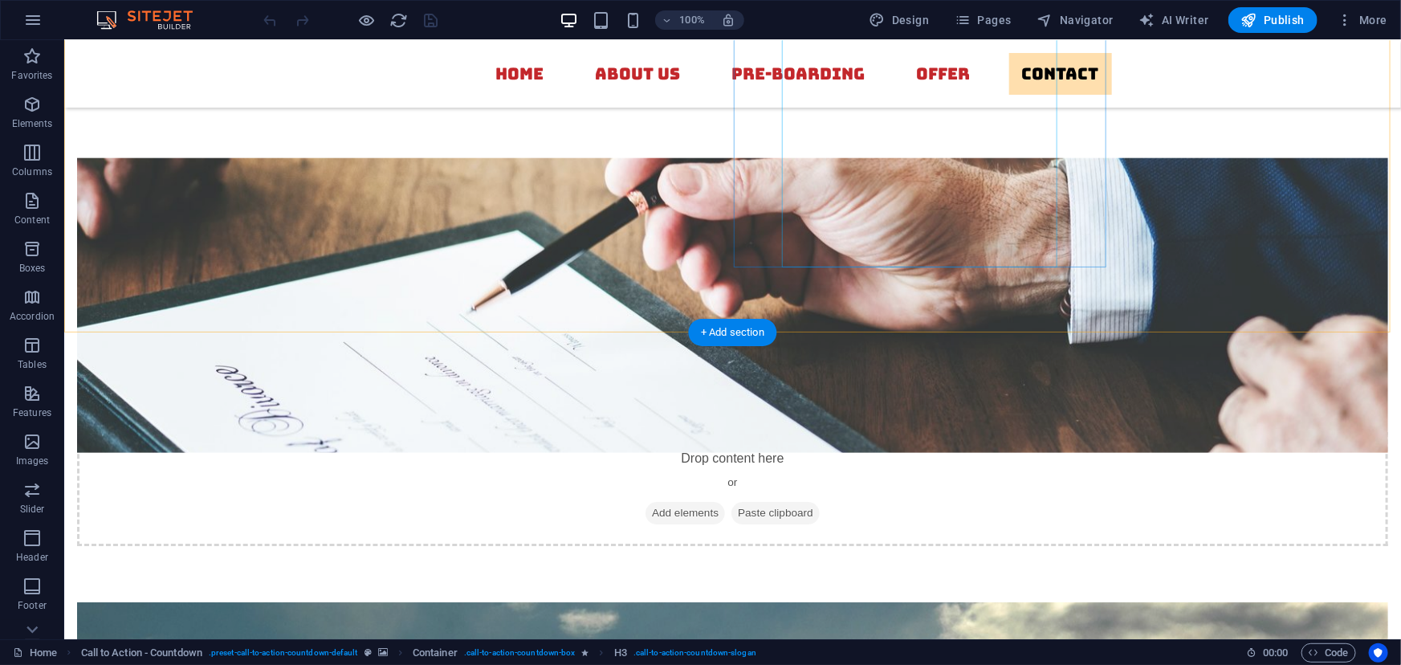
scroll to position [6071, 0]
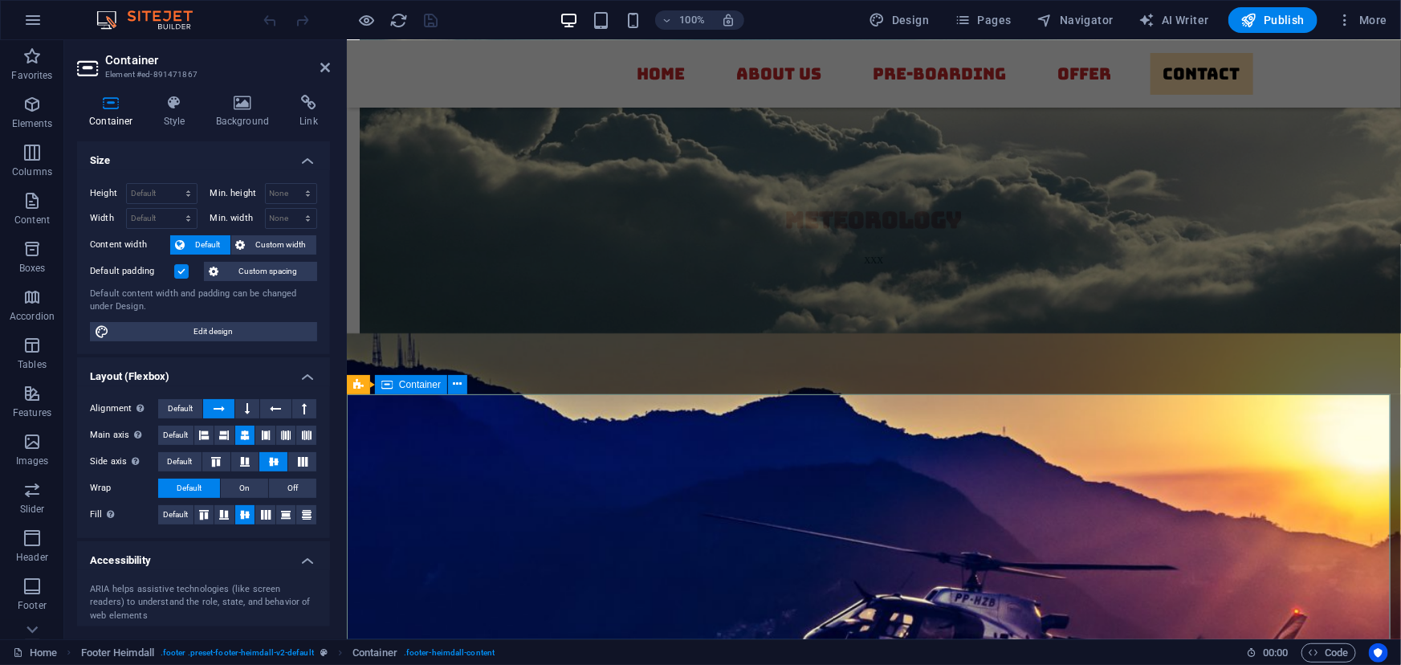
click at [249, 100] on icon at bounding box center [243, 103] width 78 height 16
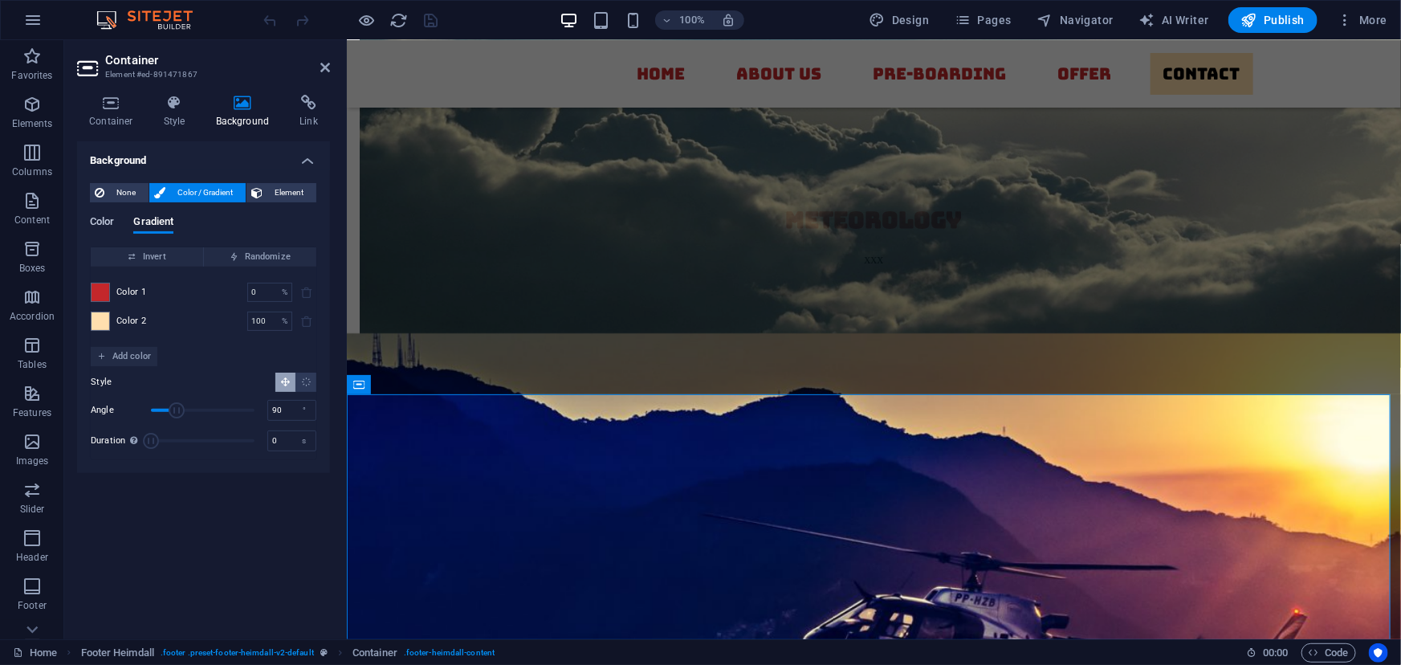
click at [113, 227] on span "Color" at bounding box center [102, 223] width 24 height 22
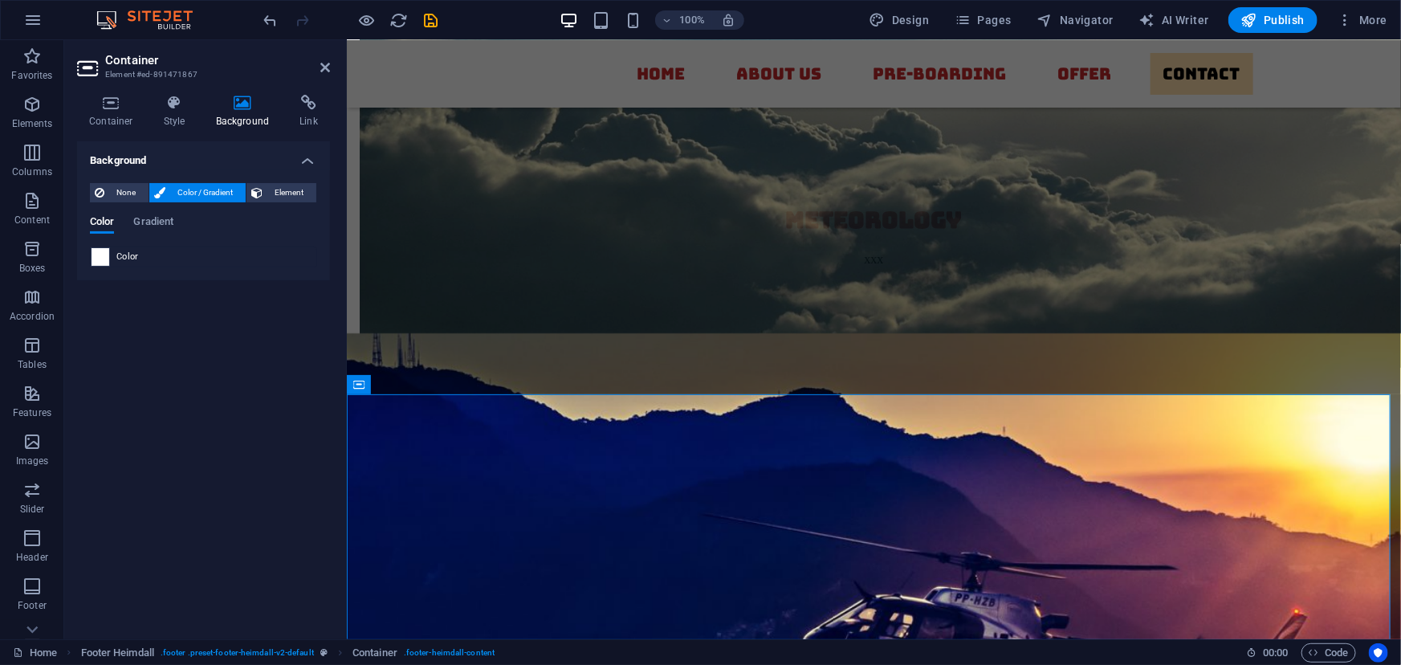
click at [99, 258] on span at bounding box center [101, 257] width 18 height 18
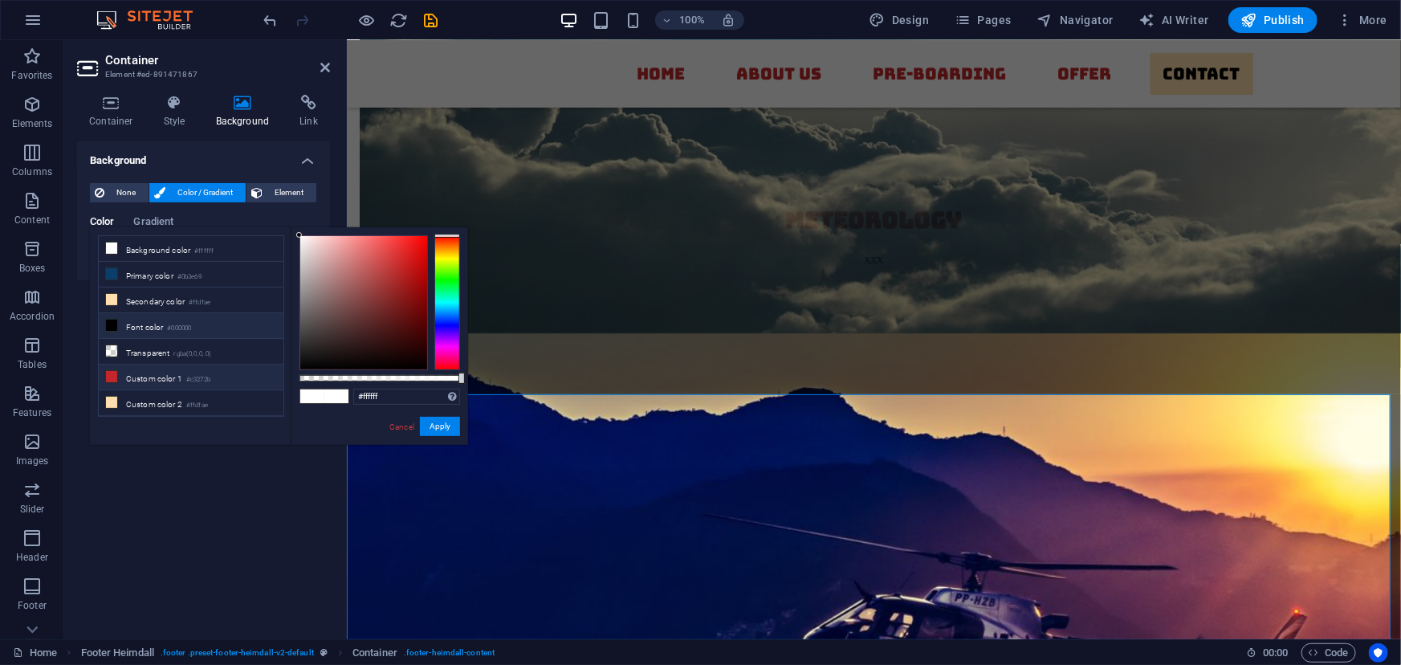
click at [108, 371] on icon at bounding box center [111, 376] width 11 height 11
type input "#c3272b"
click at [438, 429] on button "Apply" at bounding box center [440, 426] width 40 height 19
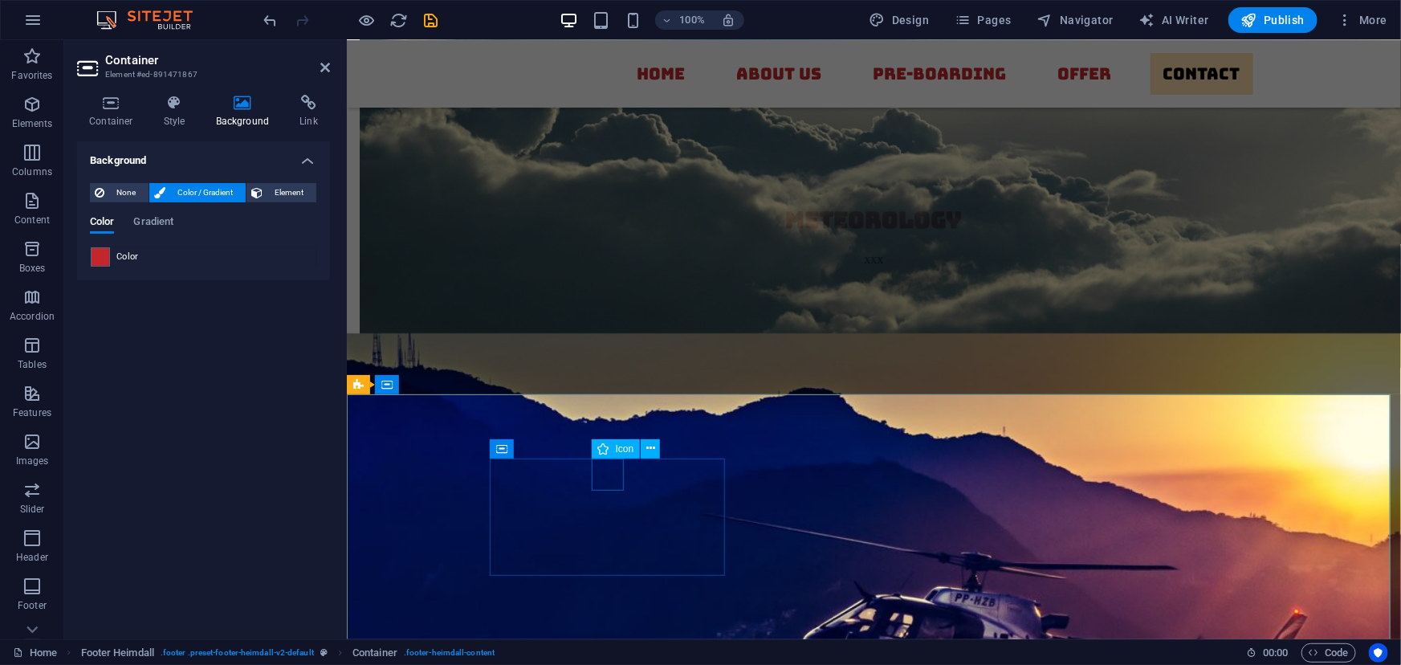
select select "xMidYMid"
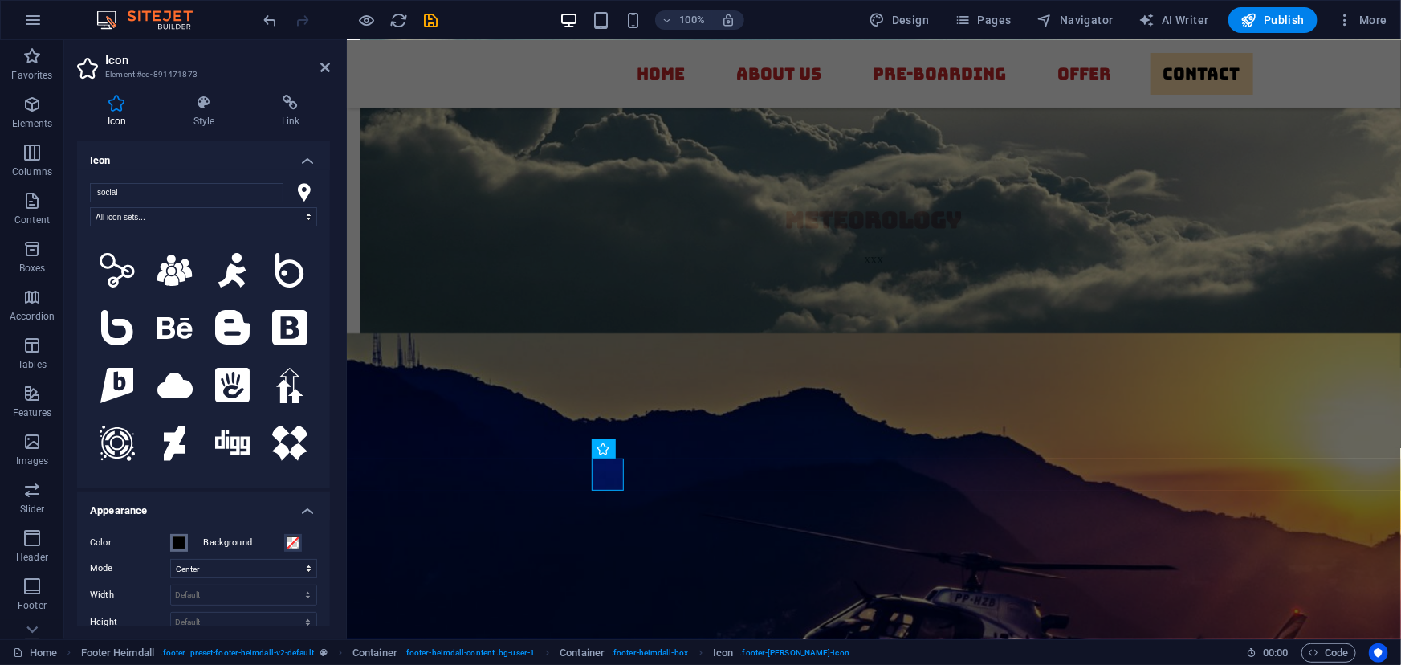
click at [174, 546] on span at bounding box center [179, 542] width 13 height 13
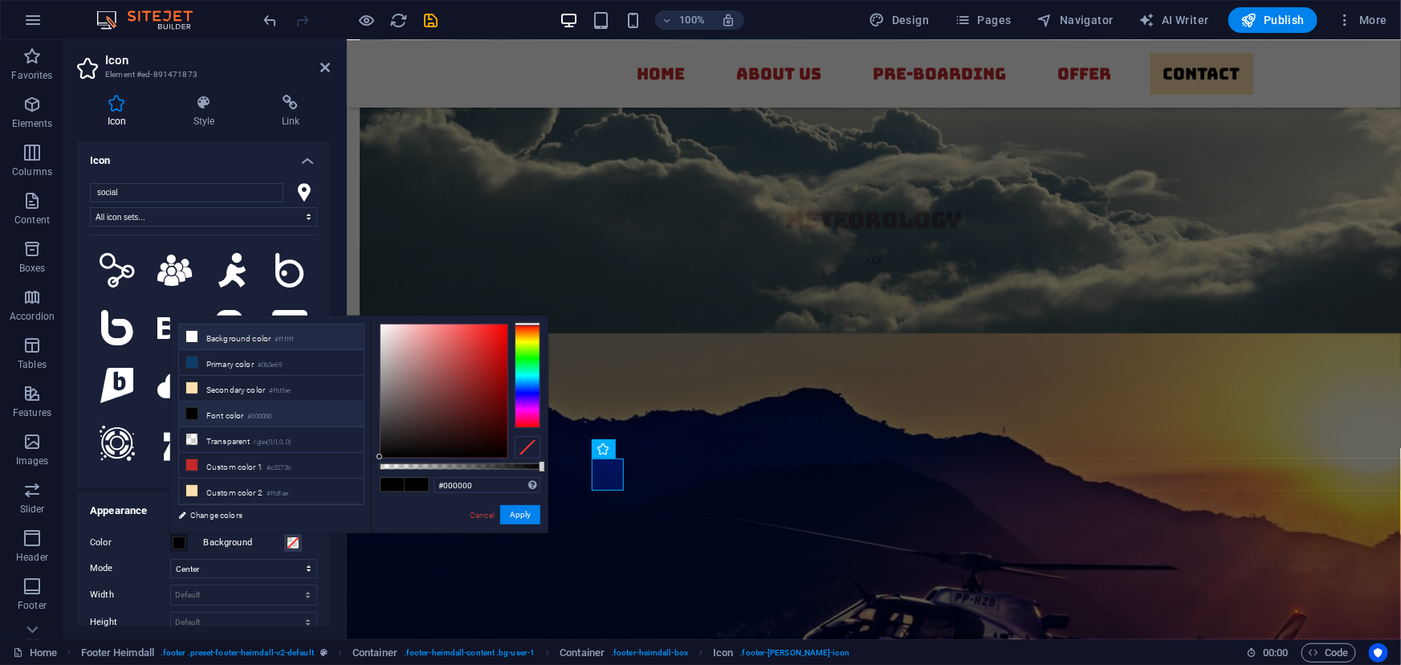
click at [189, 336] on icon at bounding box center [191, 336] width 11 height 11
type input "#ffffff"
drag, startPoint x: 520, startPoint y: 513, endPoint x: 252, endPoint y: 471, distance: 270.7
click at [520, 513] on button "Apply" at bounding box center [520, 514] width 40 height 19
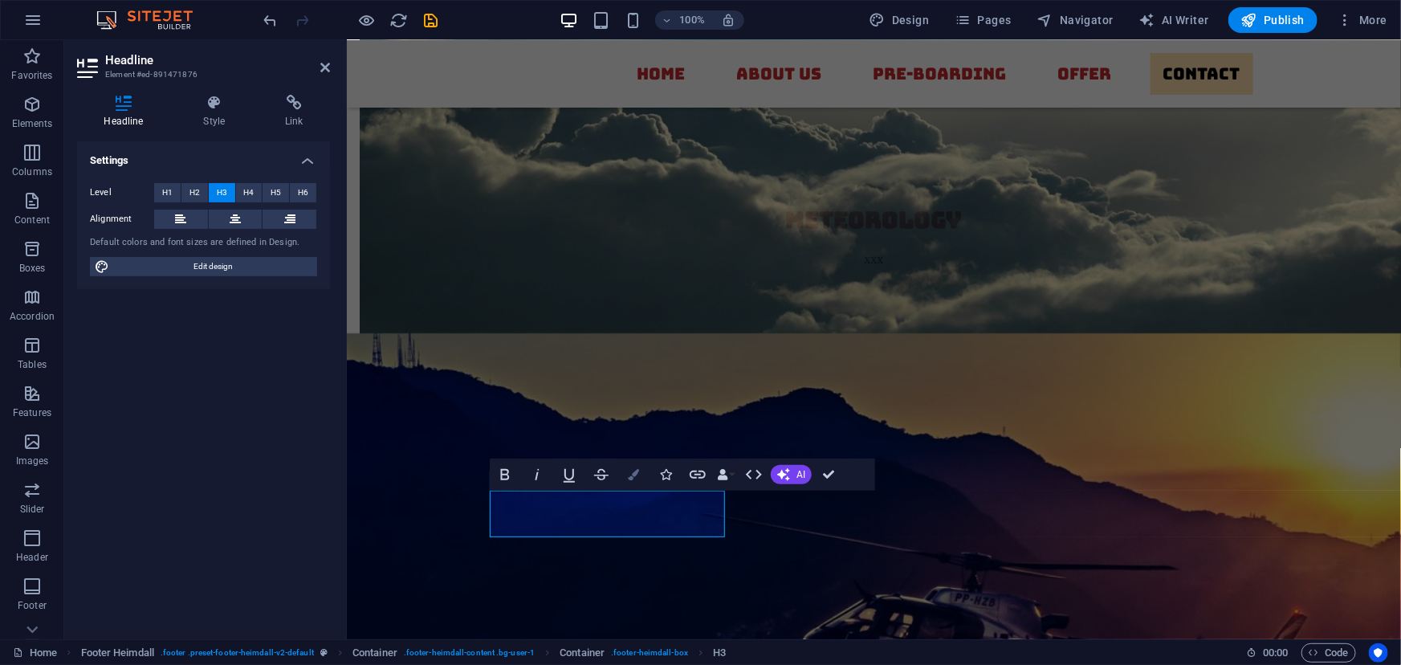
click at [636, 478] on icon "button" at bounding box center [633, 474] width 11 height 11
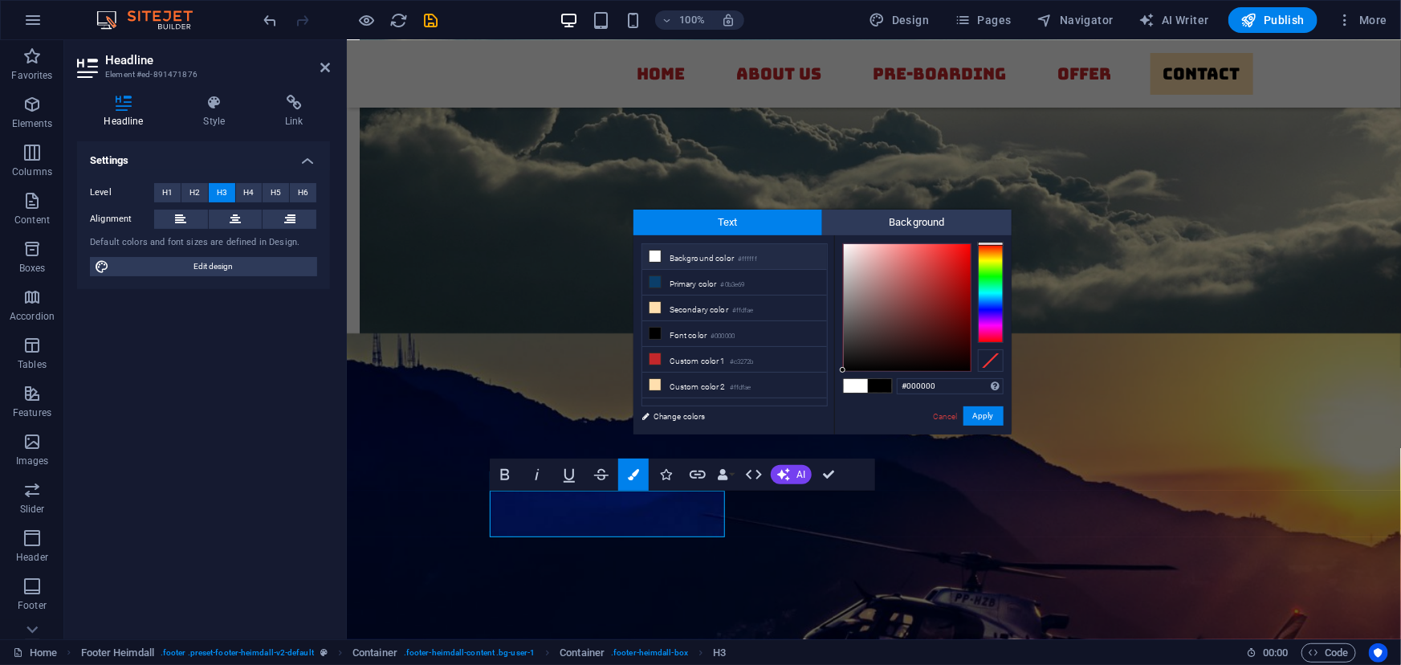
click at [656, 255] on icon at bounding box center [655, 256] width 11 height 11
type input "#ffffff"
click at [979, 414] on button "Apply" at bounding box center [984, 415] width 40 height 19
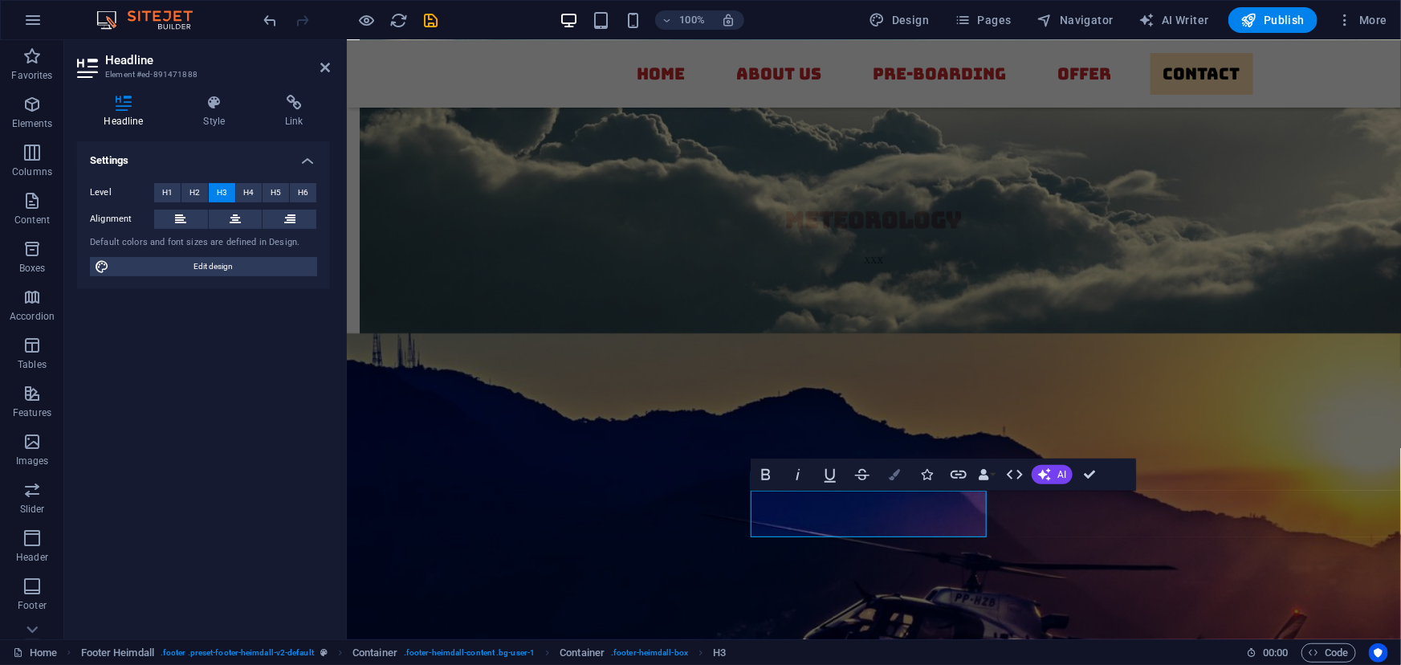
click at [899, 469] on icon "button" at bounding box center [894, 474] width 11 height 11
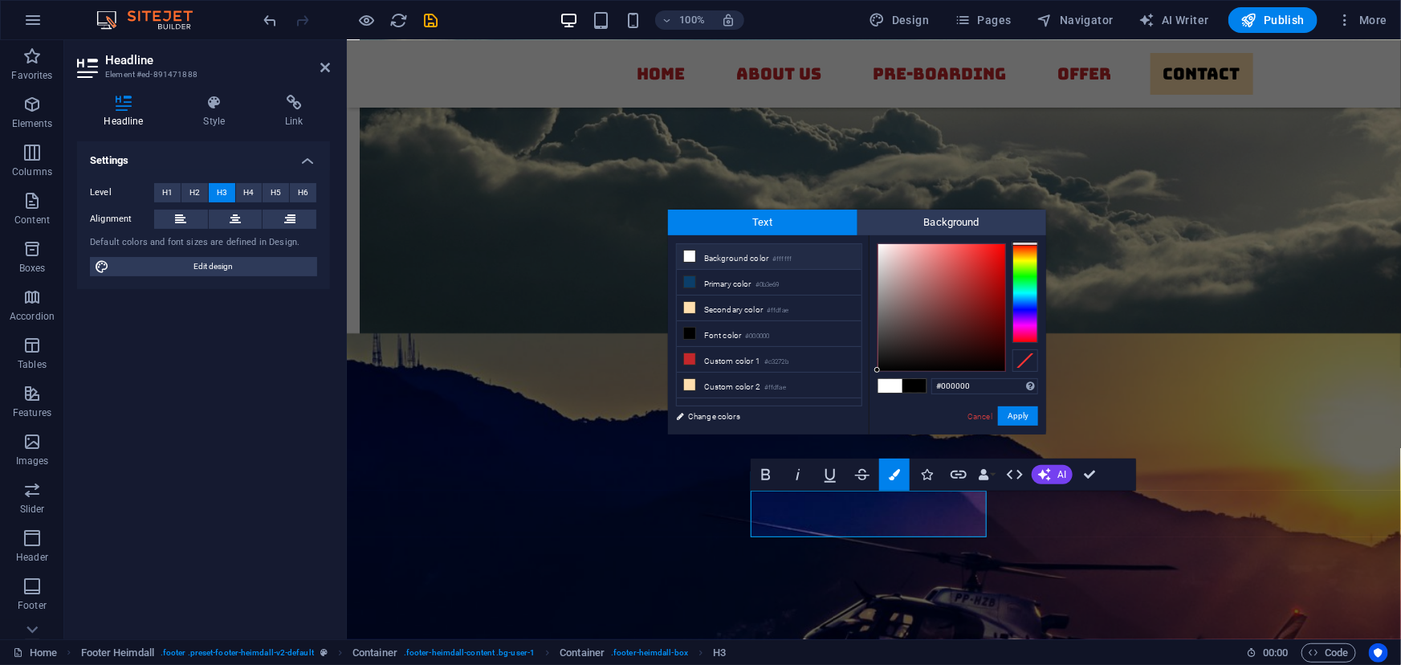
click at [709, 256] on li "Background color #ffffff" at bounding box center [769, 257] width 185 height 26
type input "#ffffff"
click at [1019, 418] on button "Apply" at bounding box center [1018, 415] width 40 height 19
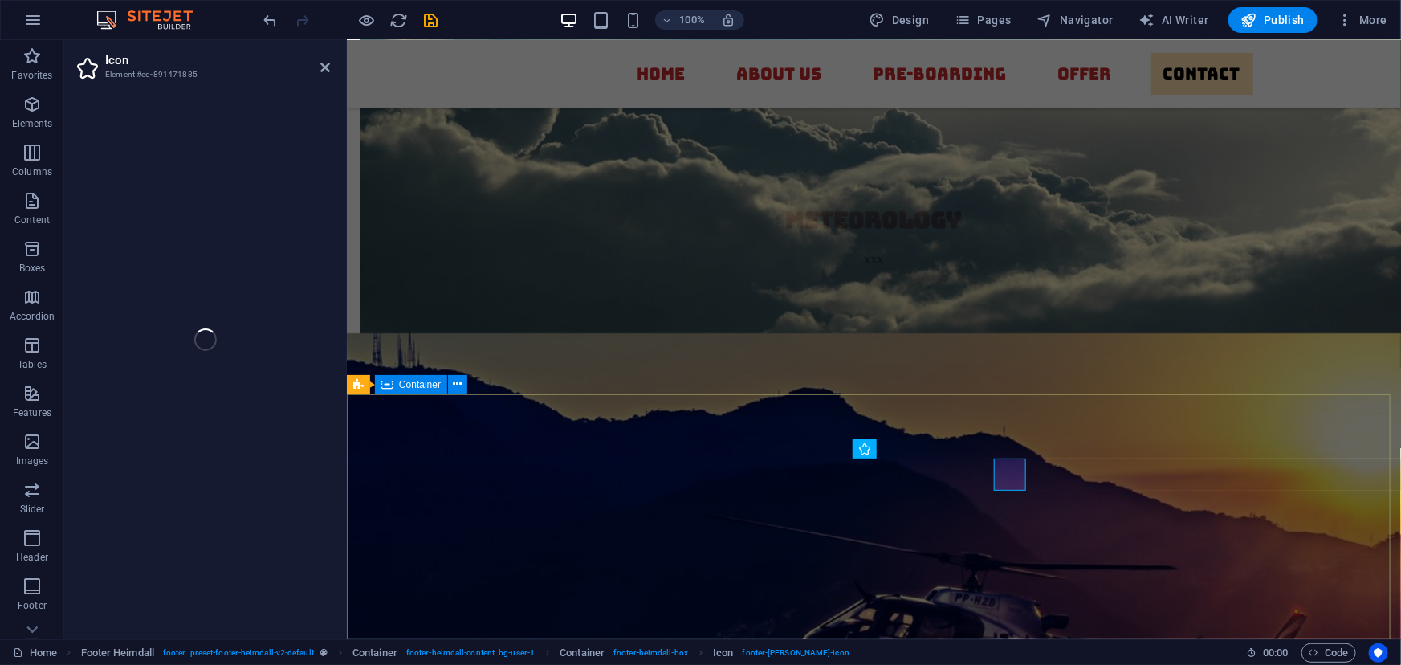
select select "xMidYMid"
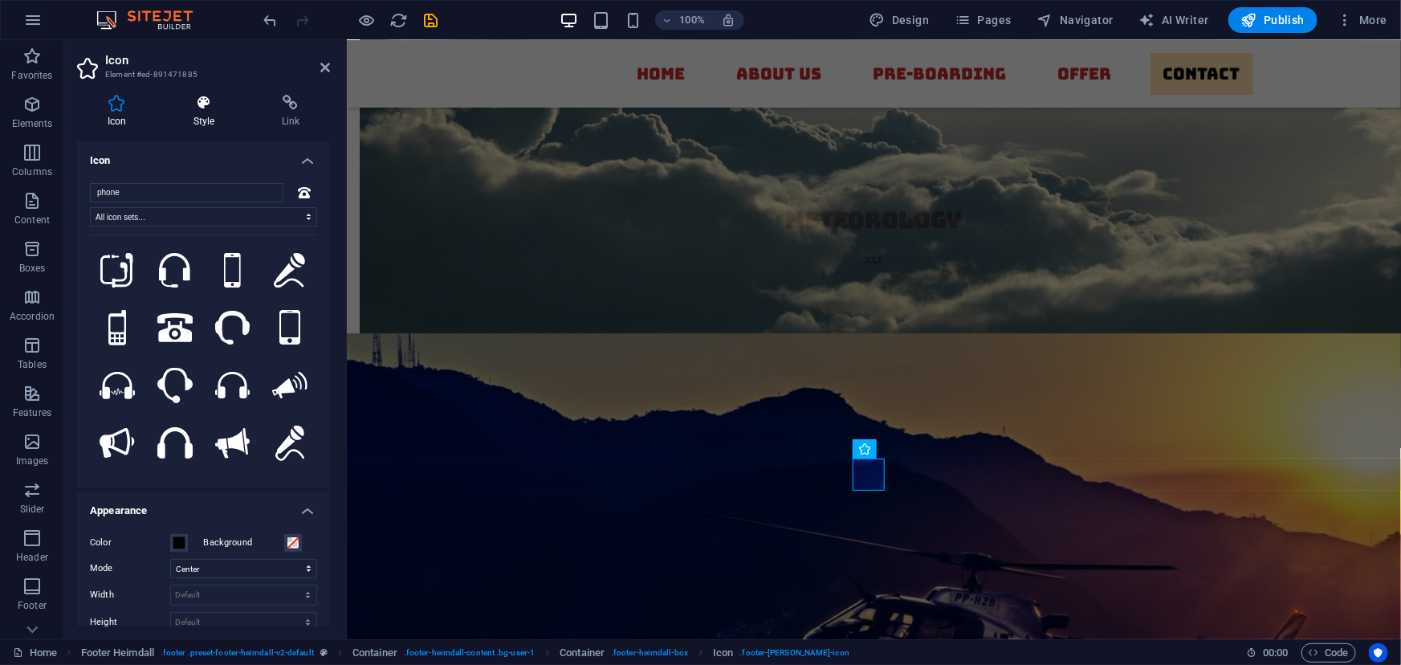
click at [195, 99] on icon at bounding box center [204, 103] width 82 height 16
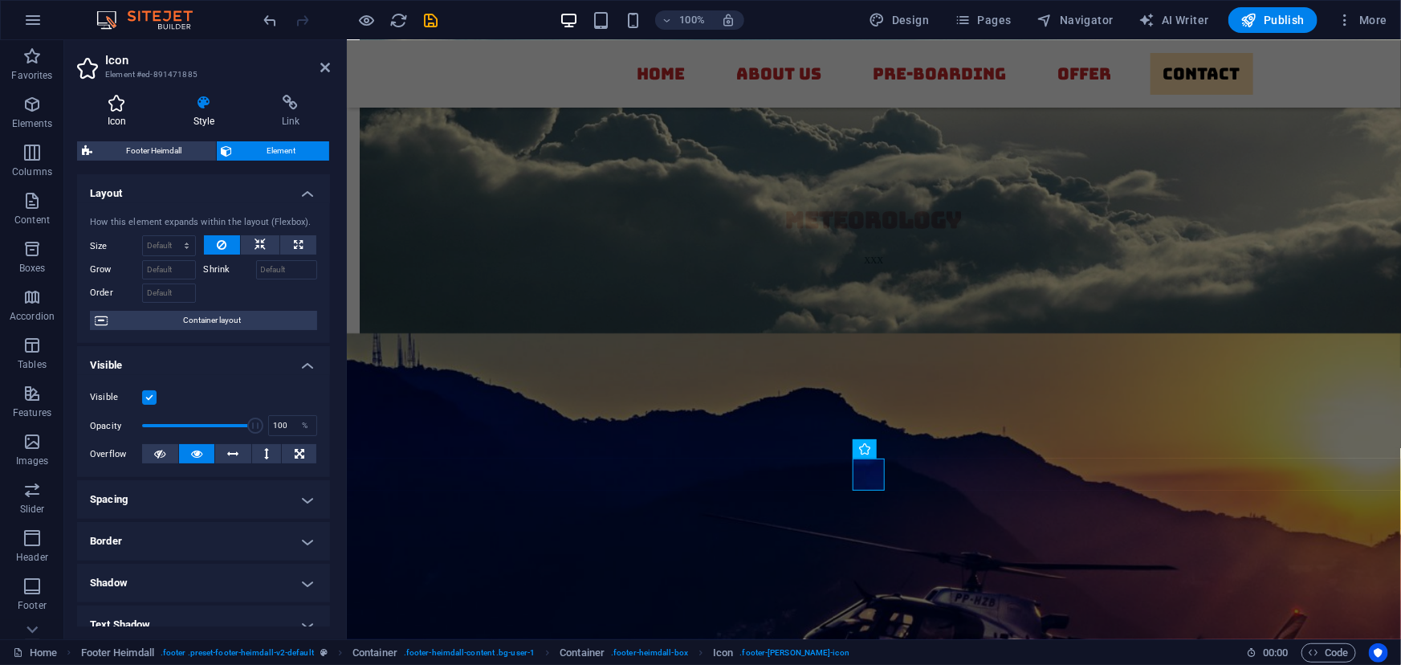
click at [130, 102] on icon at bounding box center [117, 103] width 80 height 16
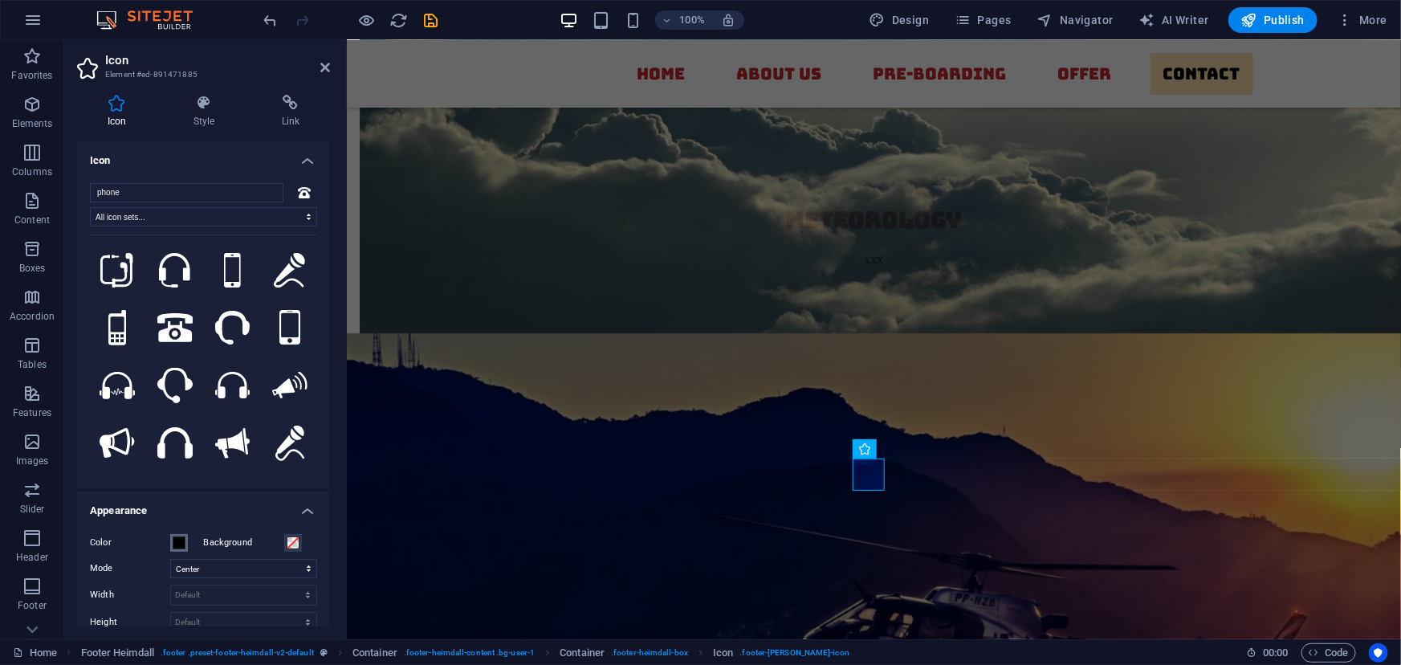
click at [182, 539] on span at bounding box center [179, 542] width 13 height 13
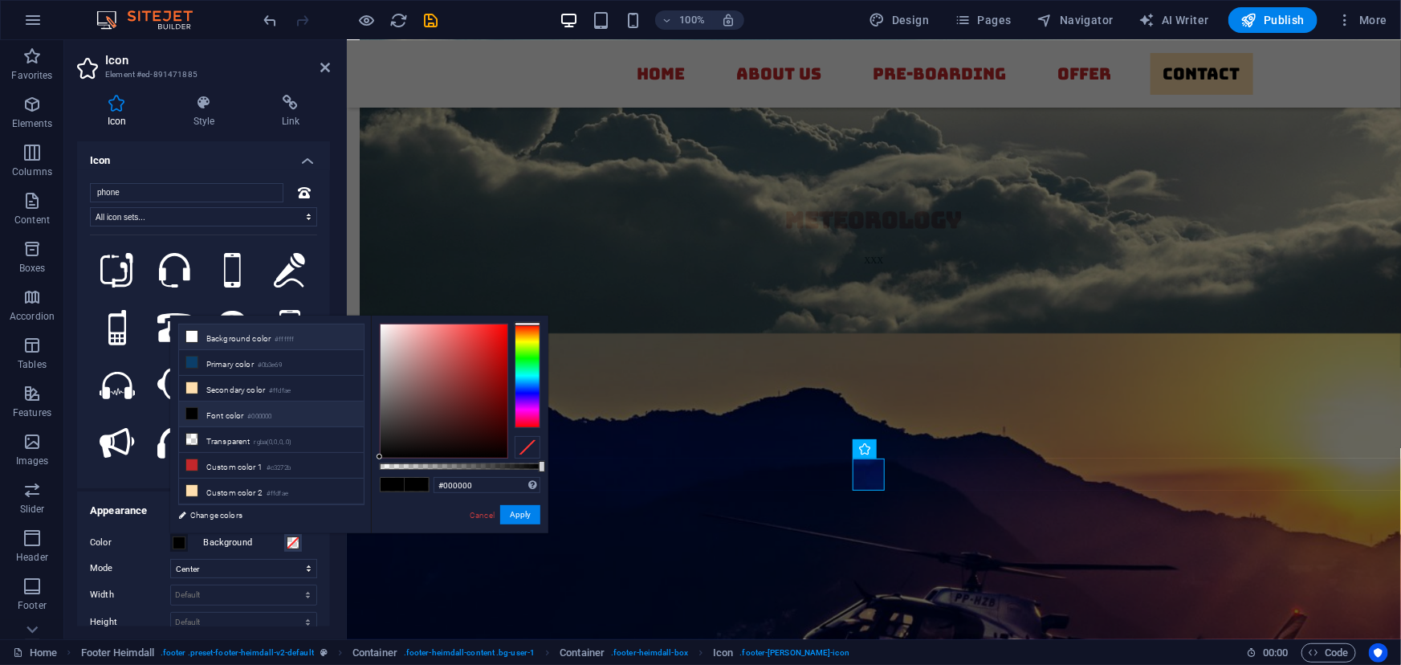
click at [196, 348] on li "Background color #ffffff" at bounding box center [271, 337] width 185 height 26
type input "#ffffff"
click at [520, 520] on button "Apply" at bounding box center [520, 514] width 40 height 19
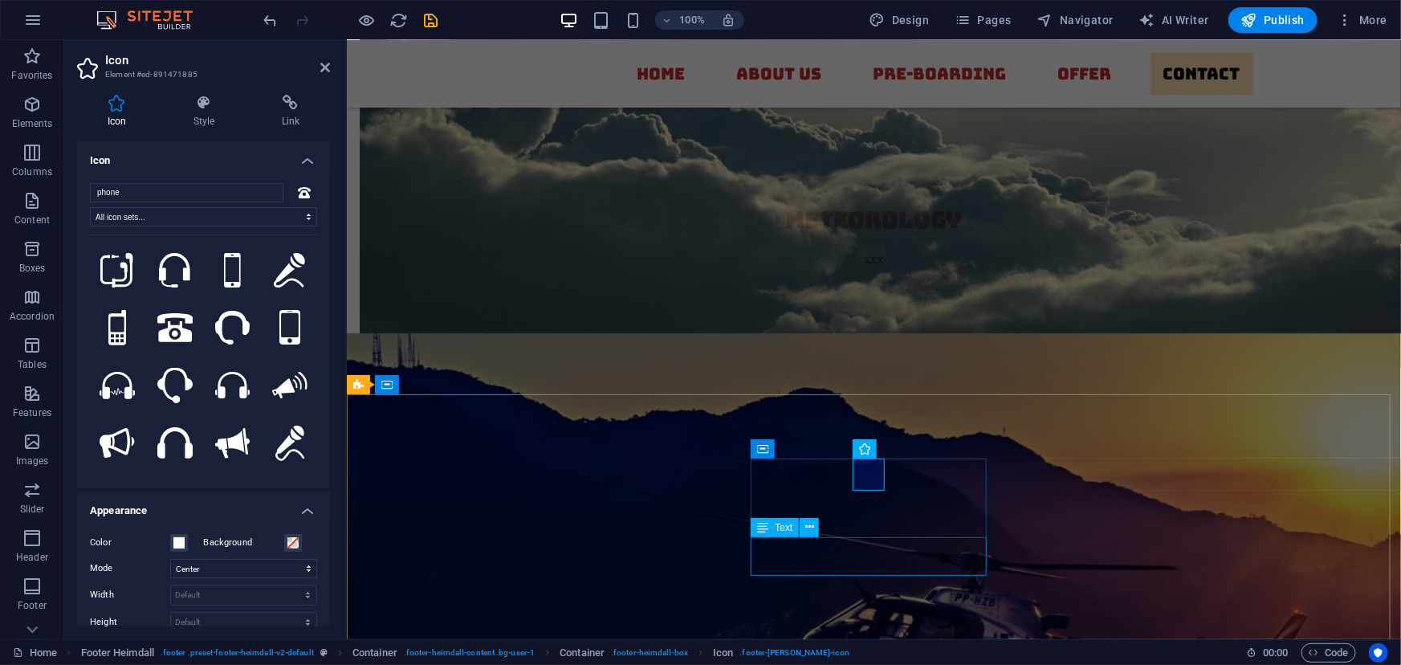
drag, startPoint x: 818, startPoint y: 539, endPoint x: 1173, endPoint y: 585, distance: 357.9
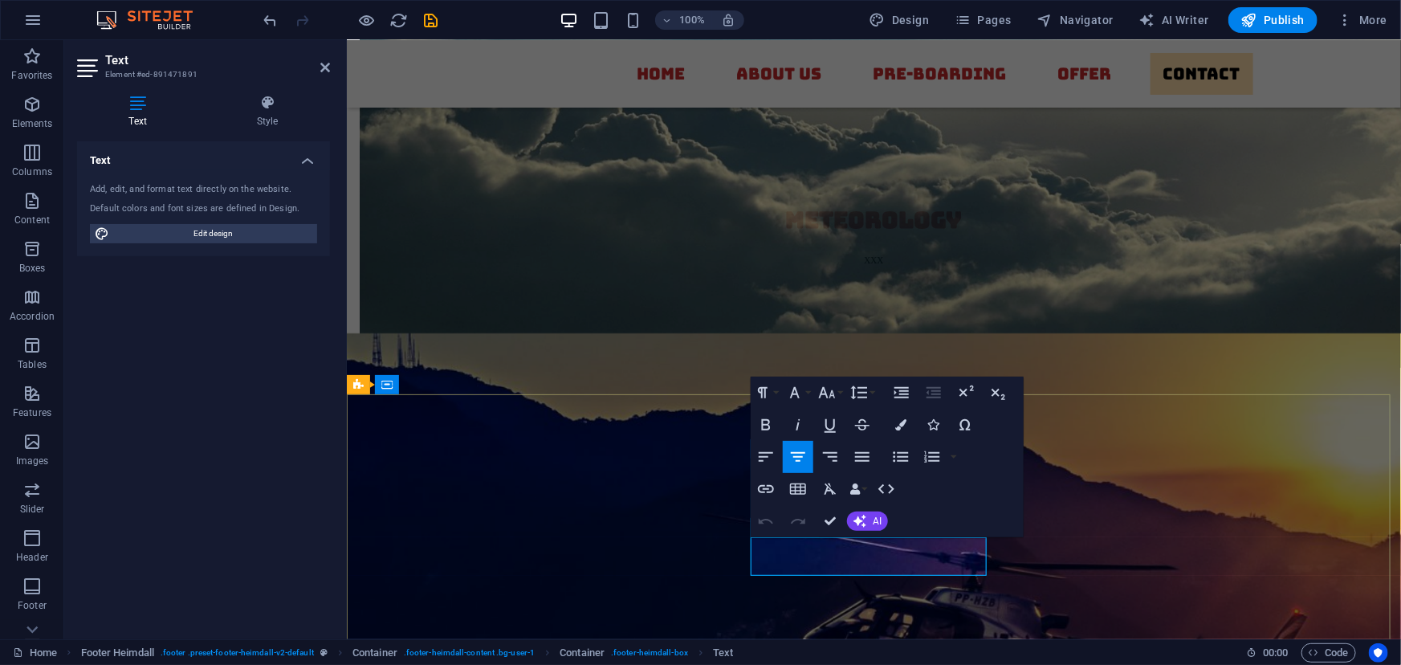
click at [908, 411] on button "Colors" at bounding box center [901, 425] width 31 height 32
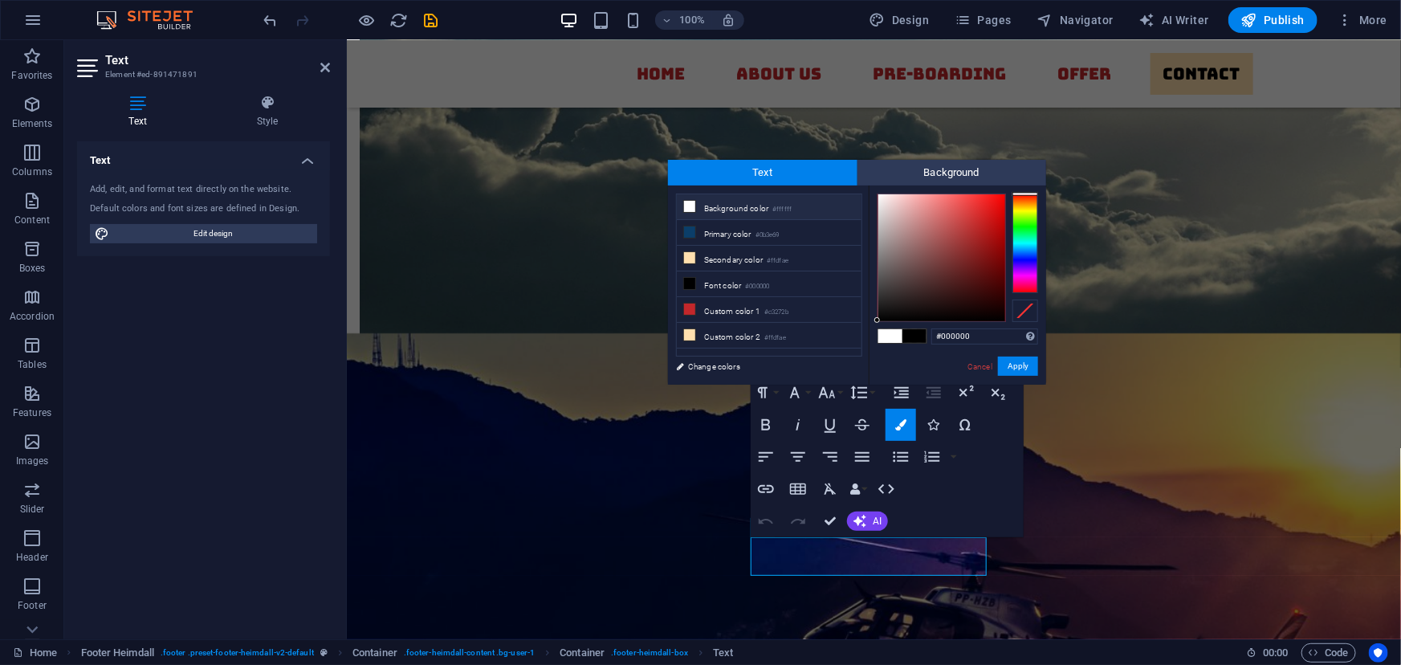
click at [886, 332] on span at bounding box center [891, 336] width 24 height 14
click at [1012, 365] on button "Apply" at bounding box center [1018, 366] width 40 height 19
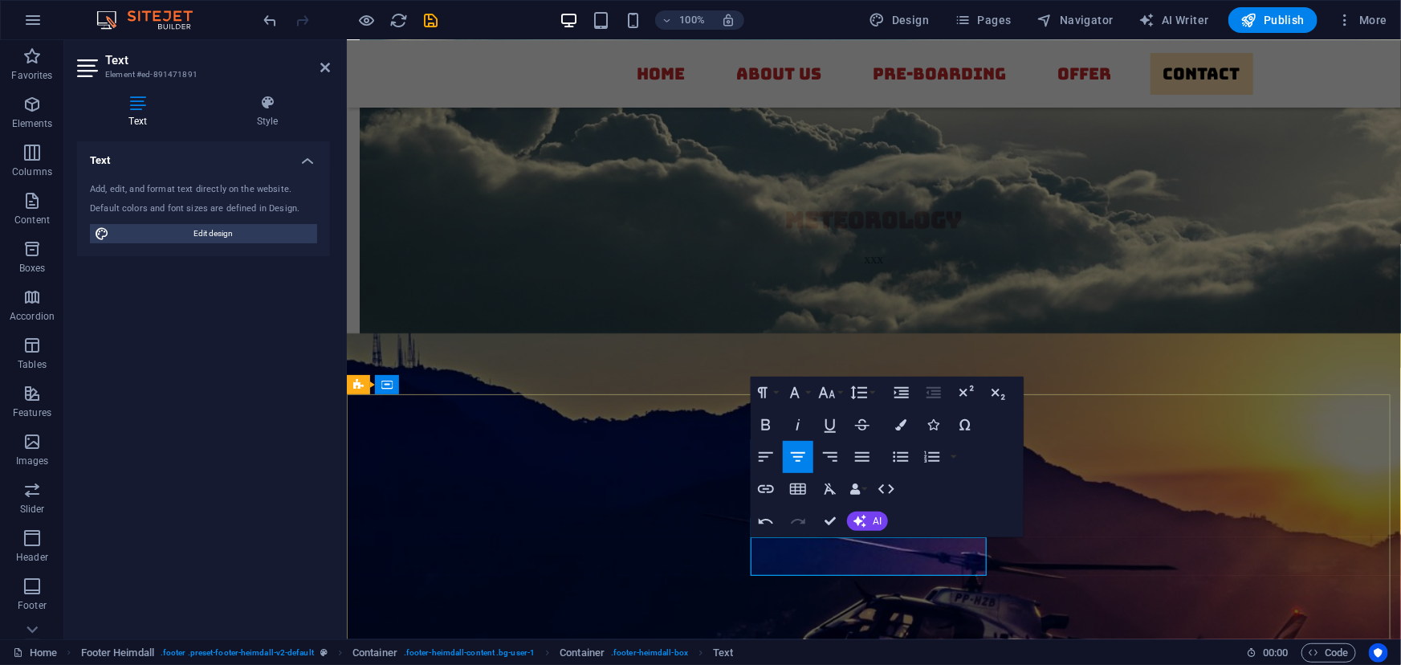
click at [899, 430] on button "Colors" at bounding box center [901, 425] width 31 height 32
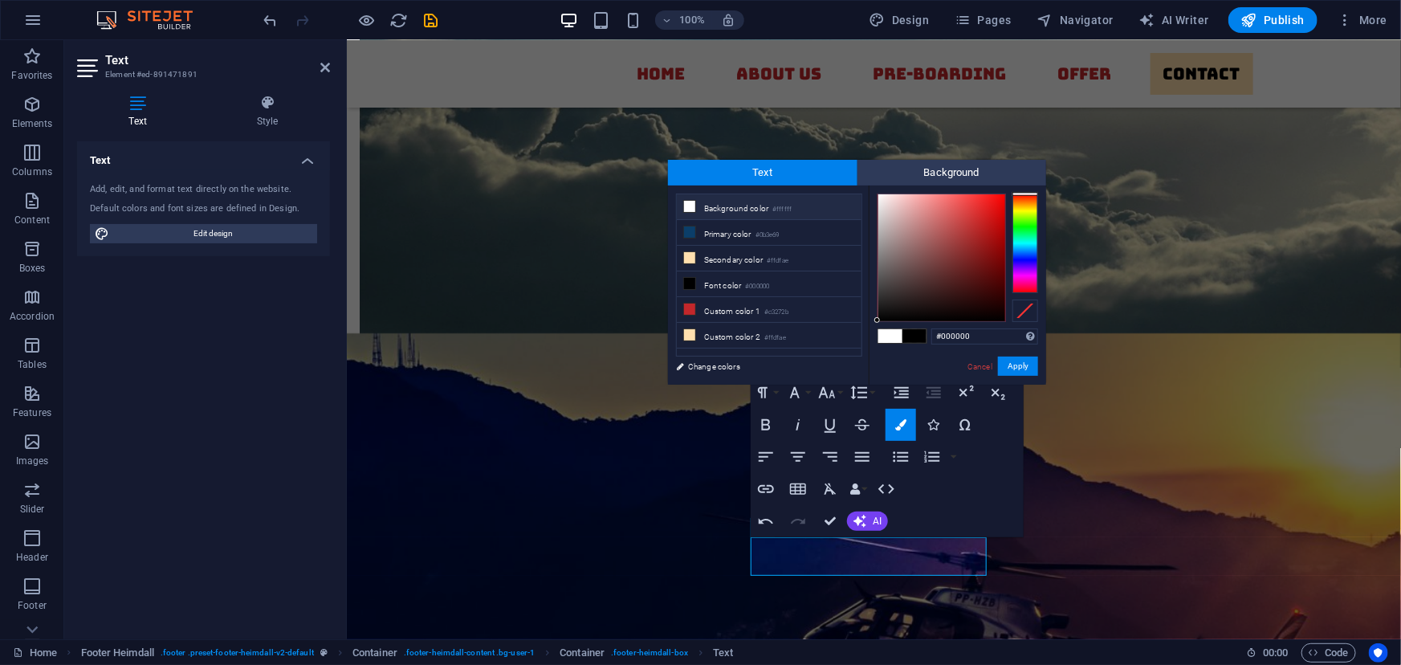
click at [891, 332] on span at bounding box center [891, 336] width 24 height 14
type input "#ffffff"
click at [1012, 360] on button "Apply" at bounding box center [1018, 366] width 40 height 19
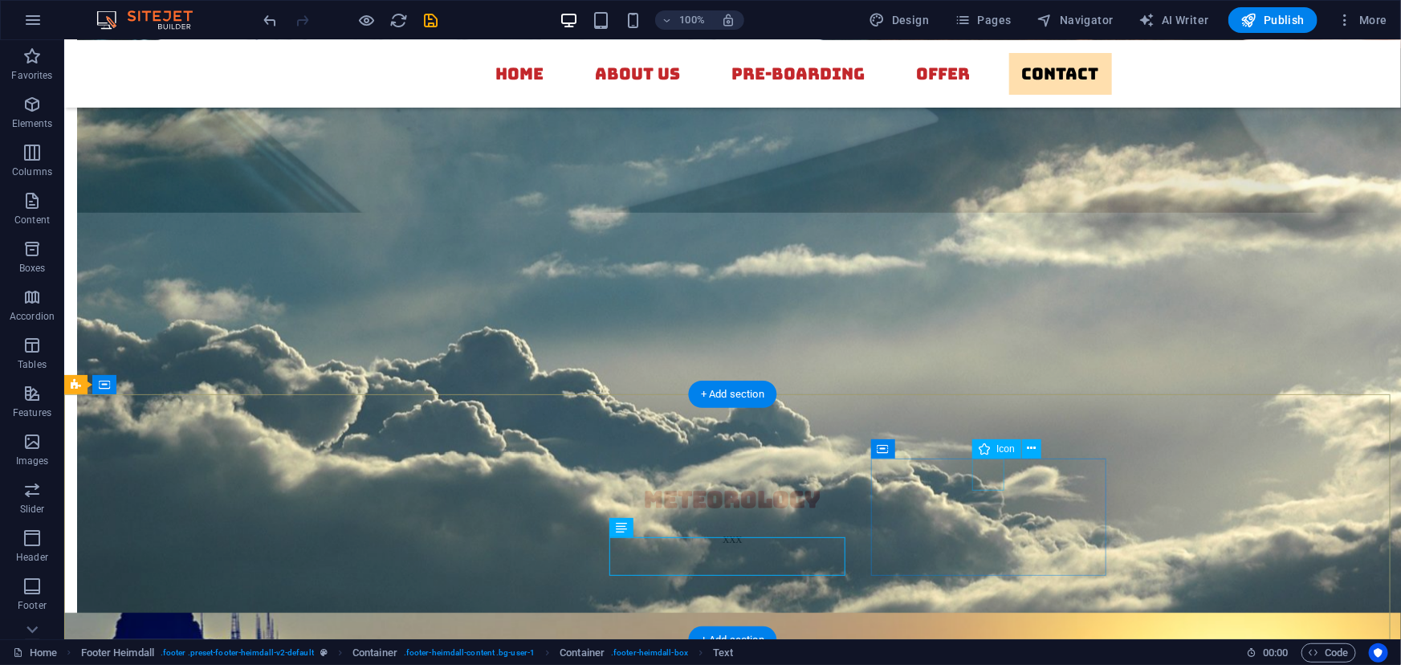
select select "xMidYMid"
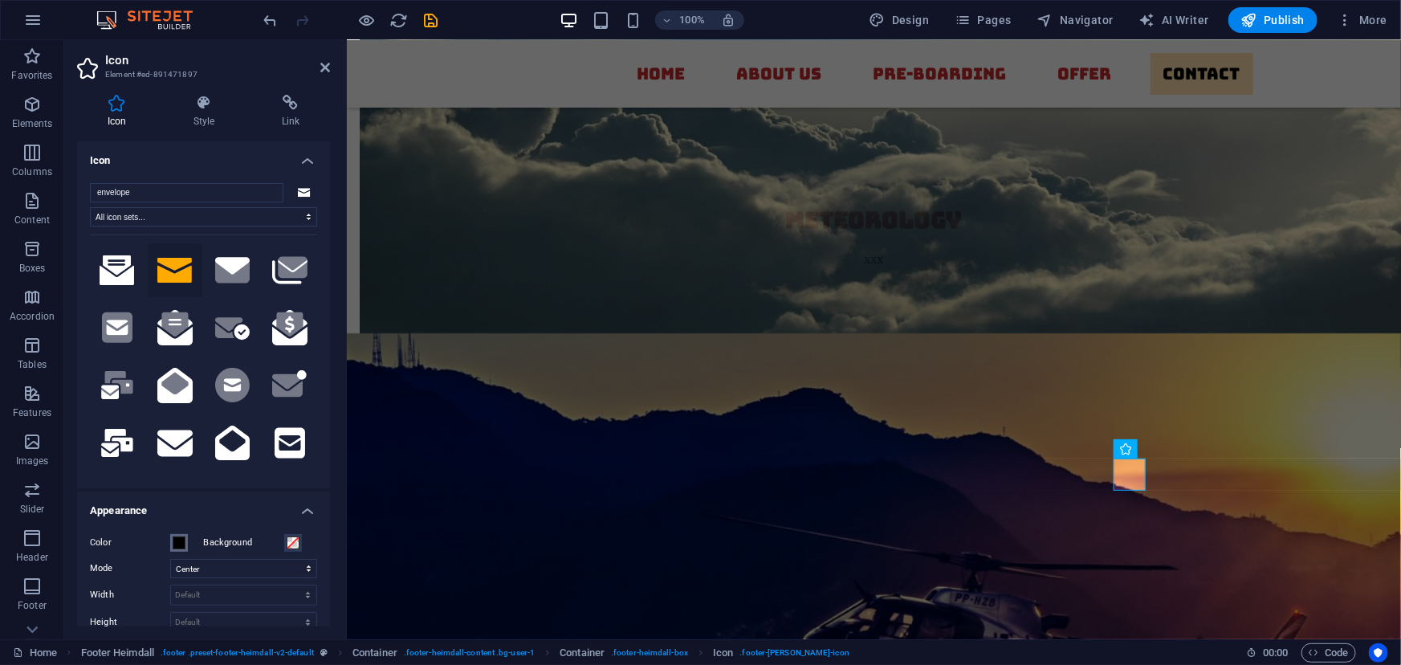
click at [179, 546] on span at bounding box center [179, 542] width 13 height 13
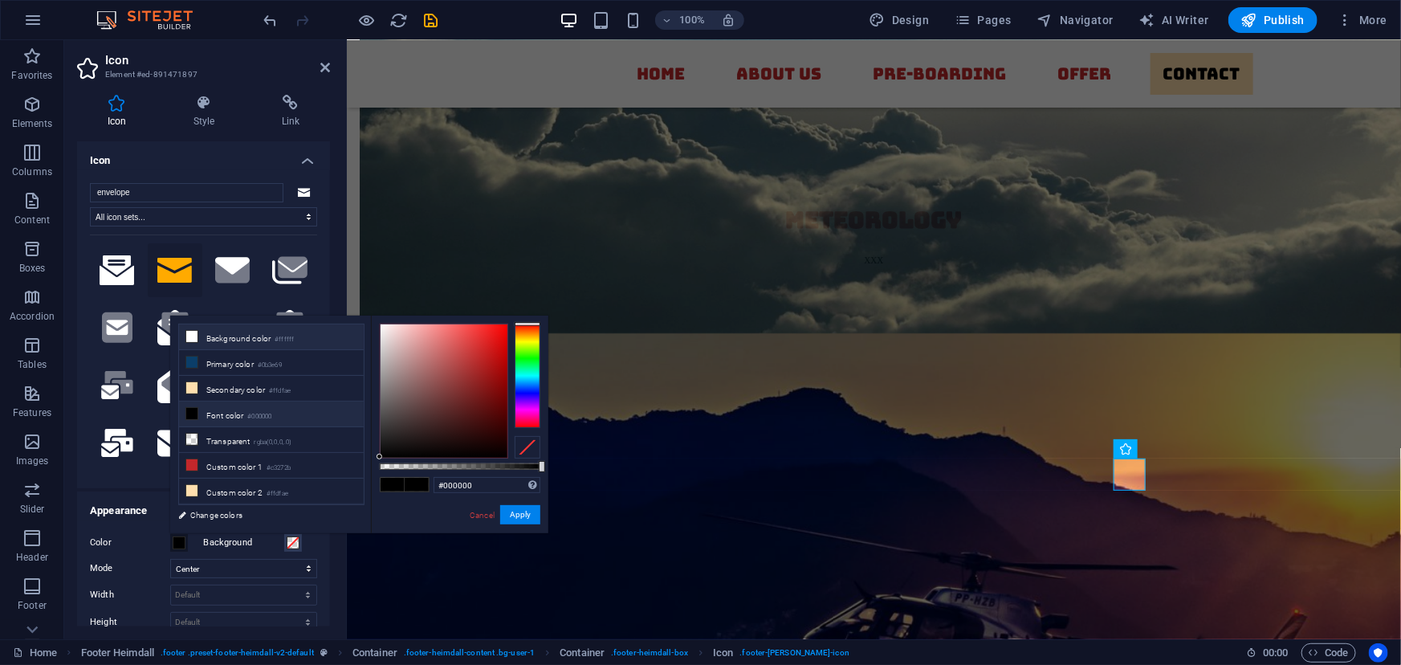
click at [192, 340] on icon at bounding box center [191, 336] width 11 height 11
type input "#ffffff"
click at [227, 326] on li "Background color #ffffff" at bounding box center [271, 337] width 185 height 26
click at [513, 522] on button "Apply" at bounding box center [520, 514] width 40 height 19
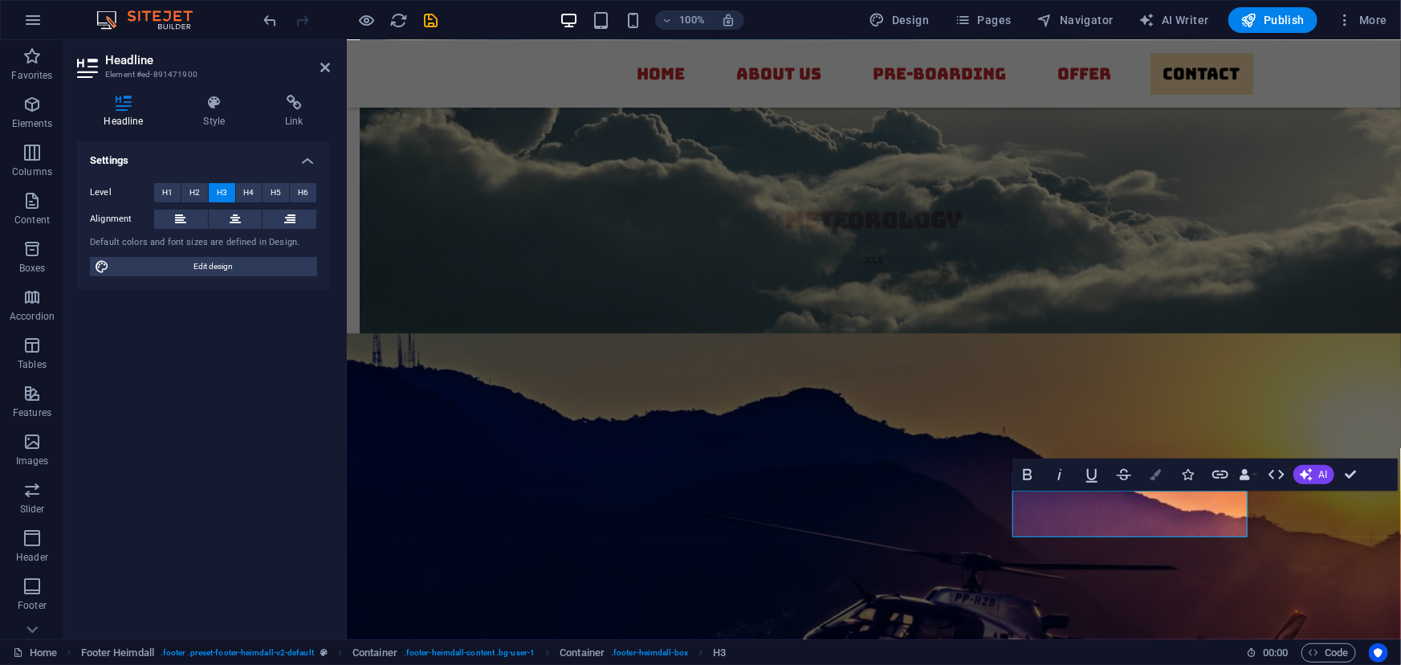
click at [1157, 467] on button "Colors" at bounding box center [1156, 475] width 31 height 32
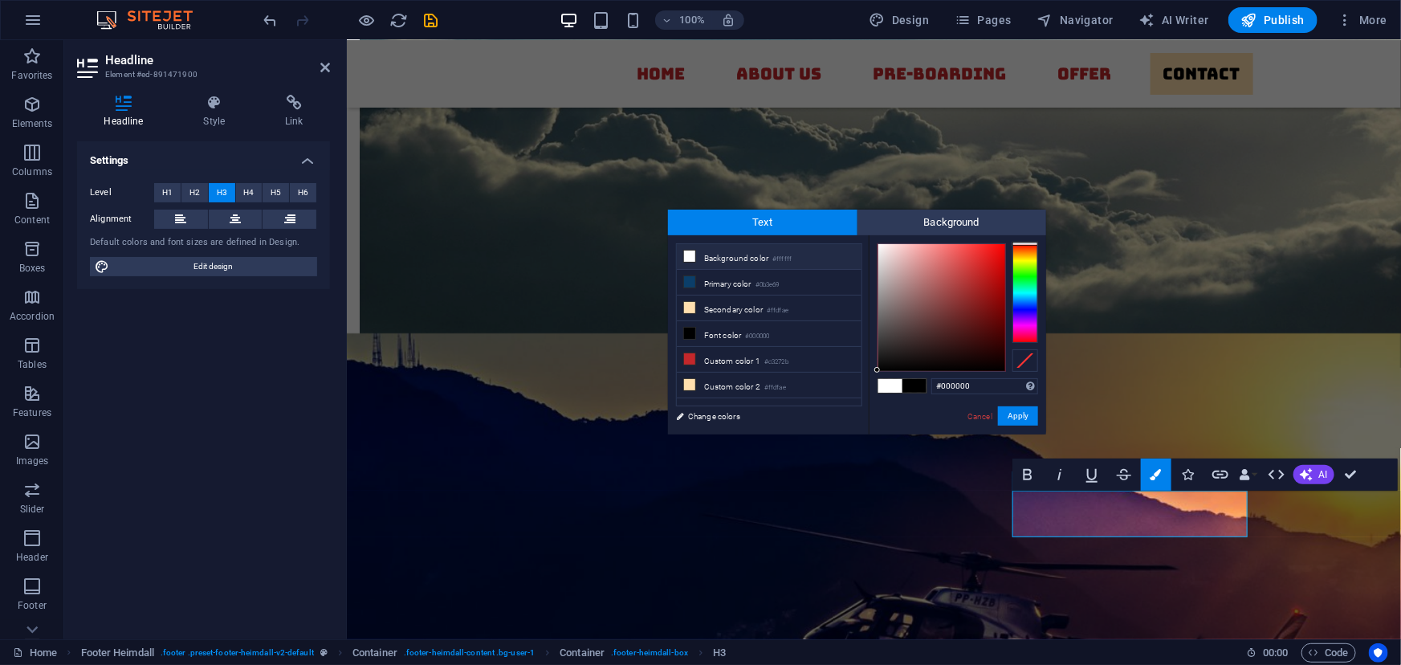
click at [738, 257] on li "Background color #ffffff" at bounding box center [769, 257] width 185 height 26
type input "#ffffff"
click at [738, 257] on li "Background color #ffffff" at bounding box center [769, 257] width 185 height 26
drag, startPoint x: 1017, startPoint y: 410, endPoint x: 1151, endPoint y: 466, distance: 145.1
click at [1017, 410] on button "Apply" at bounding box center [1018, 415] width 40 height 19
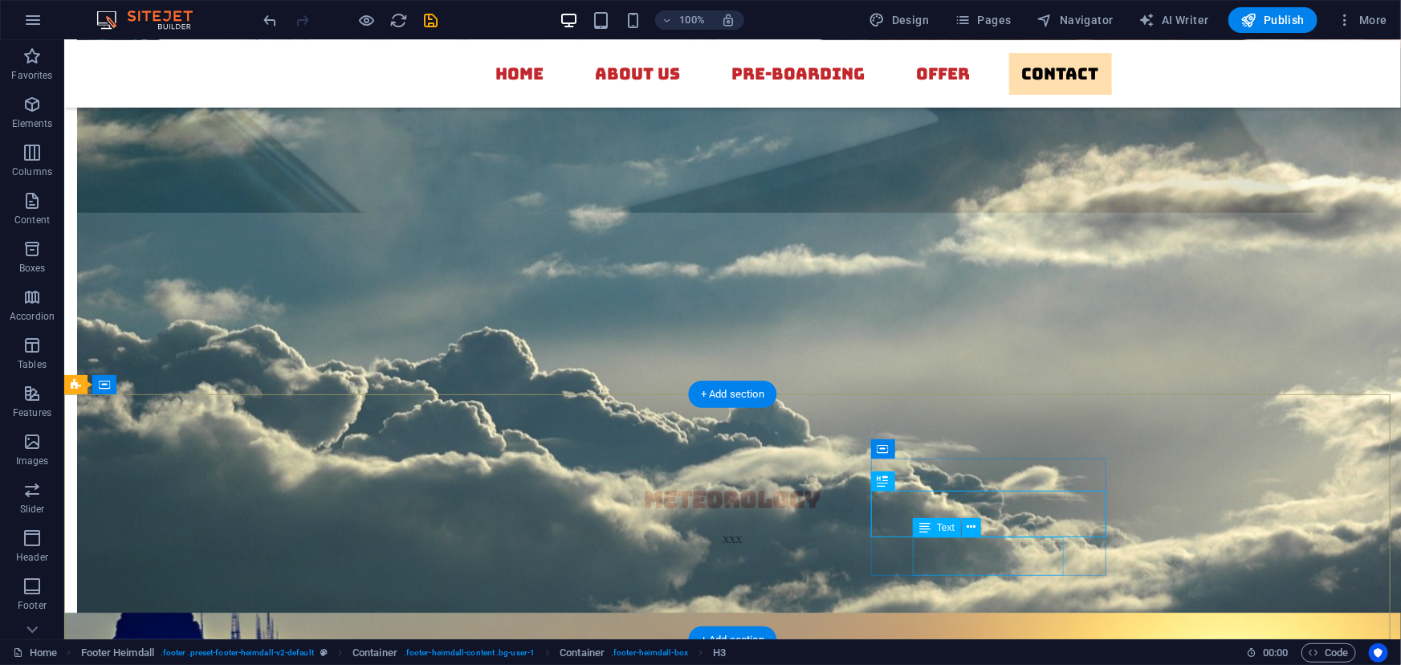
drag, startPoint x: 977, startPoint y: 569, endPoint x: 695, endPoint y: 569, distance: 282.7
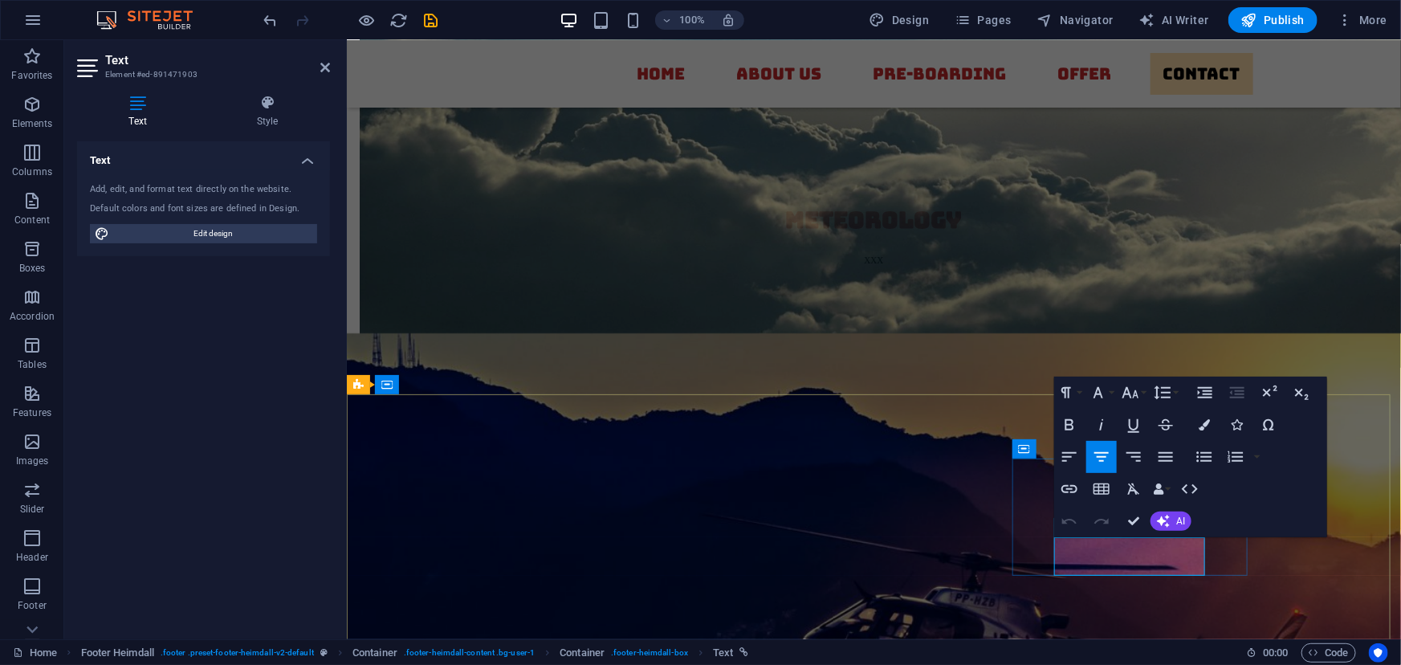
click at [1205, 419] on icon "button" at bounding box center [1204, 424] width 11 height 11
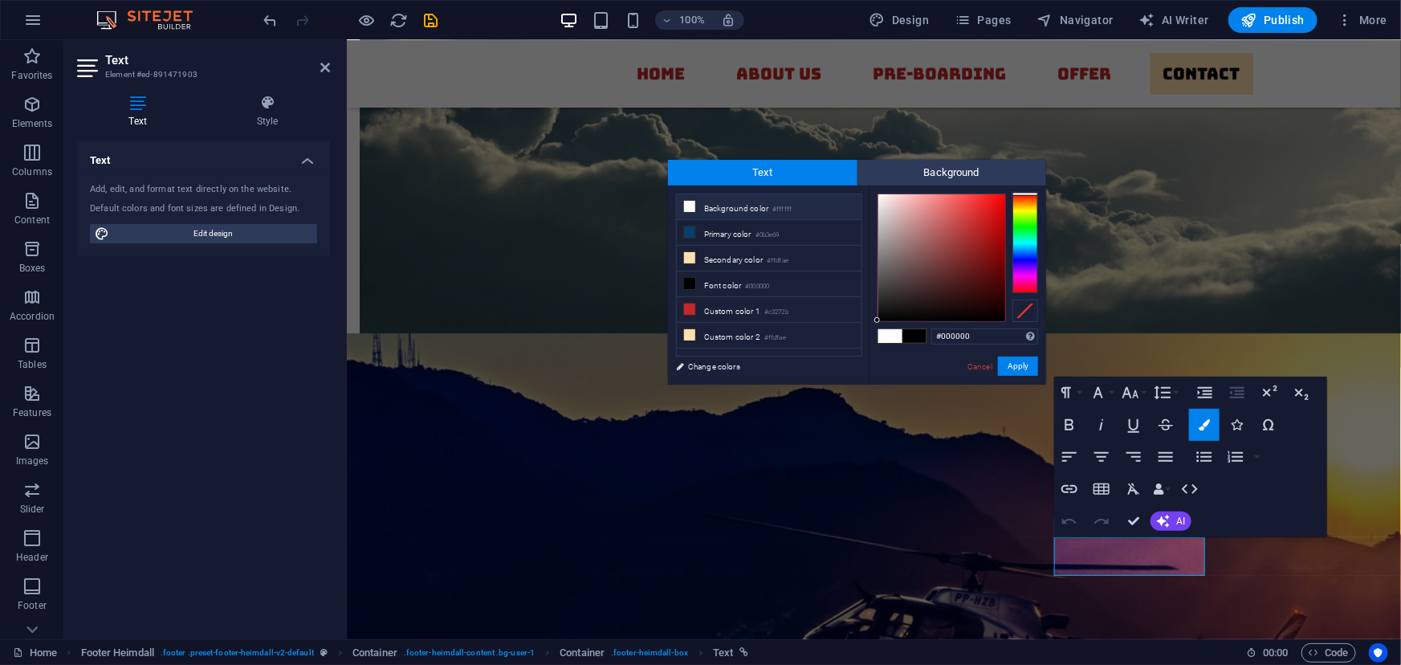
click at [729, 202] on li "Background color #ffffff" at bounding box center [769, 207] width 185 height 26
type input "#ffffff"
click at [1016, 367] on button "Apply" at bounding box center [1018, 366] width 40 height 19
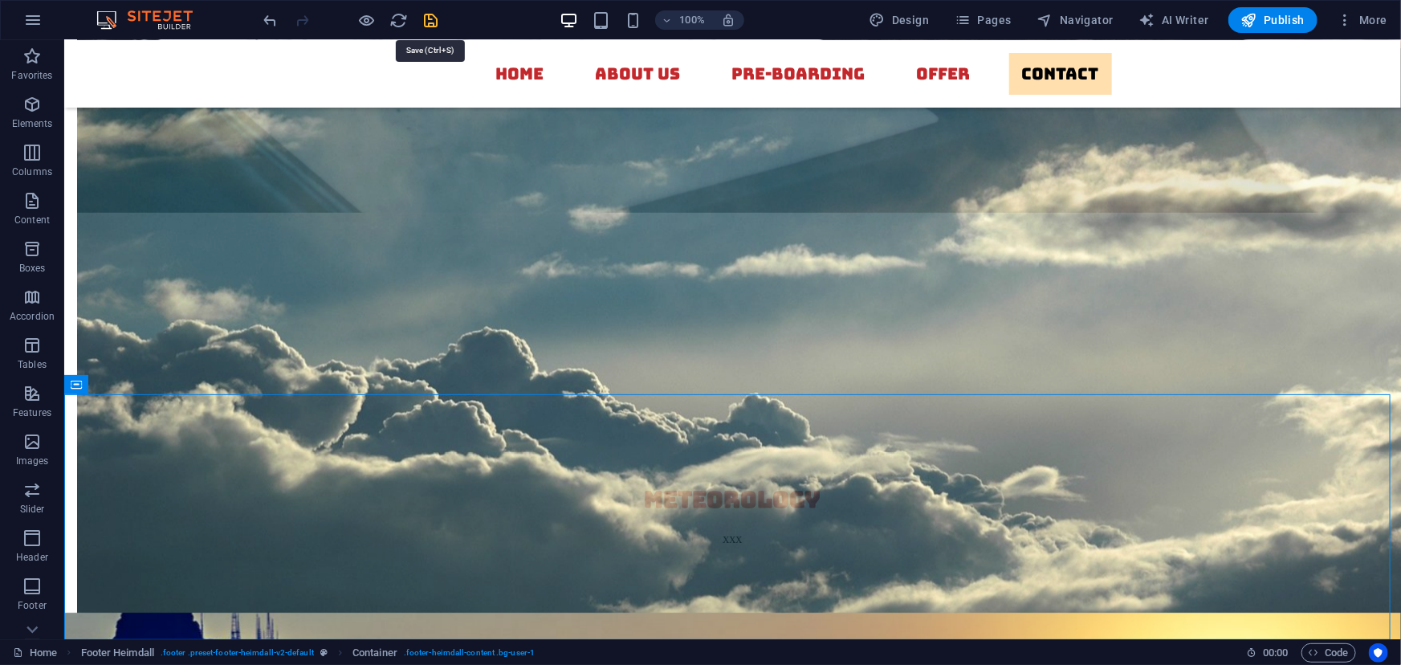
click at [430, 20] on icon "save" at bounding box center [431, 20] width 18 height 18
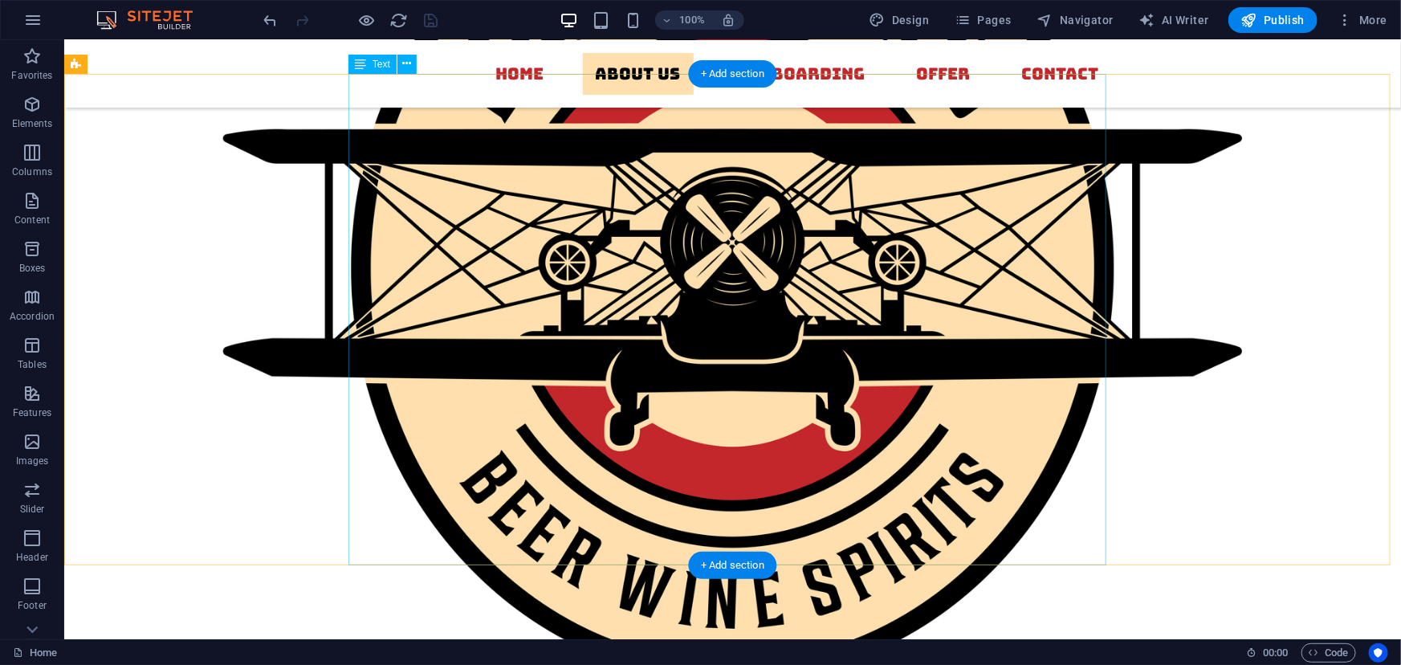
scroll to position [1262, 0]
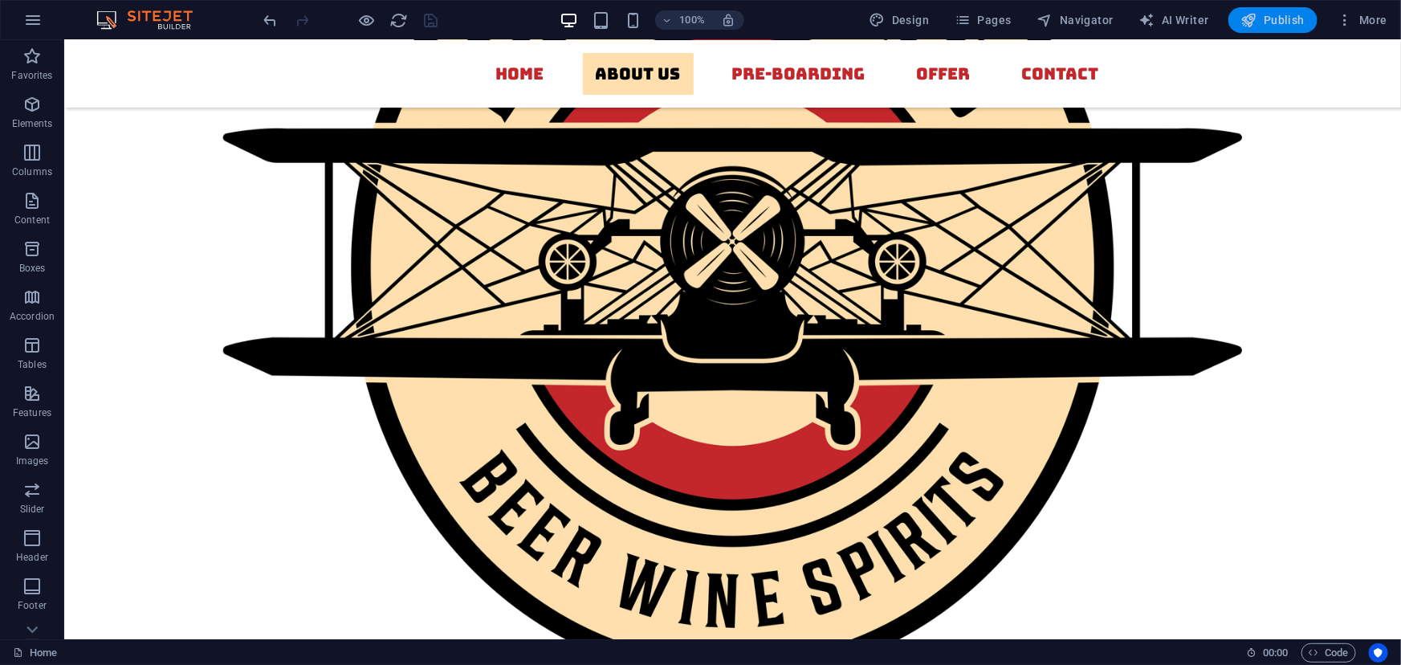
click at [1258, 18] on icon "button" at bounding box center [1250, 20] width 16 height 16
